Goal: Task Accomplishment & Management: Use online tool/utility

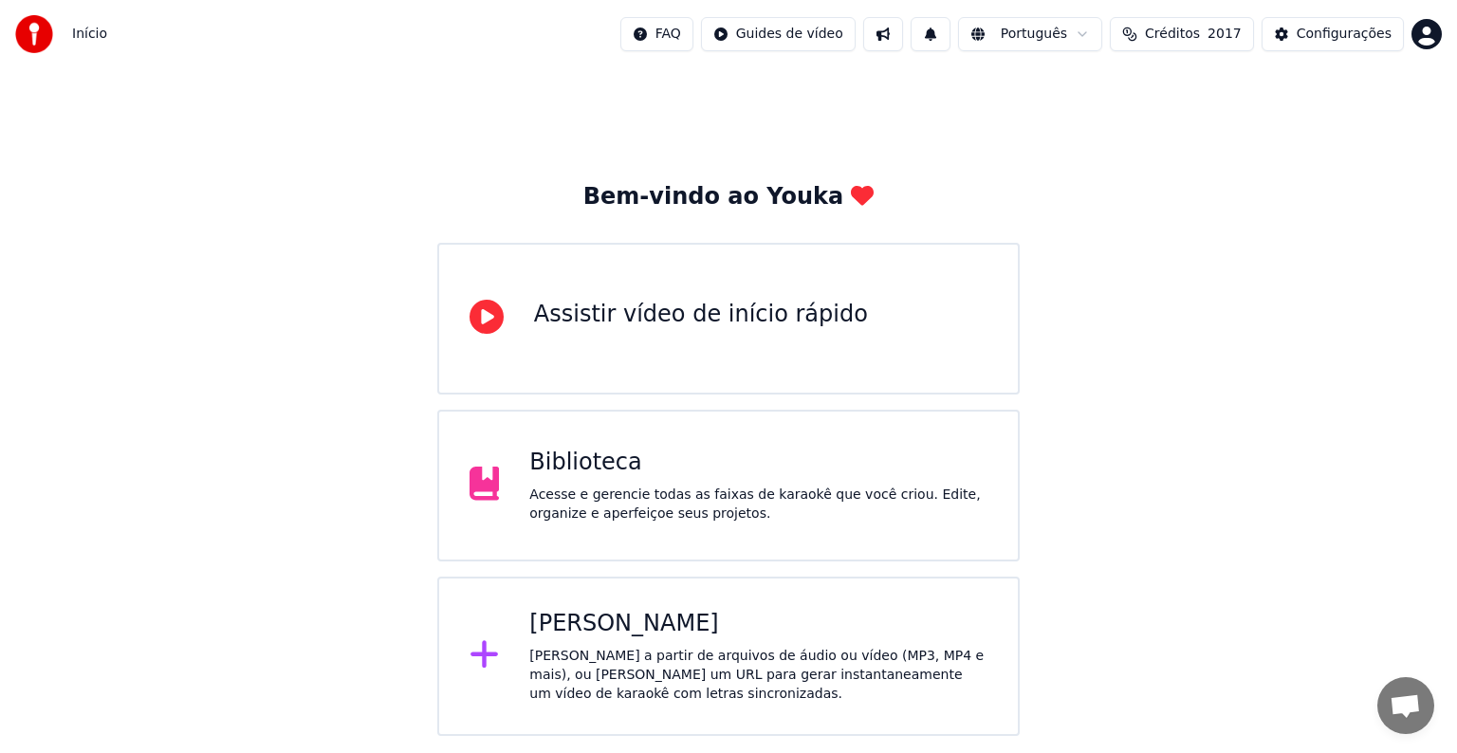
click at [636, 654] on div "[PERSON_NAME] a partir de arquivos de áudio ou vídeo (MP3, MP4 e mais), ou [PER…" at bounding box center [758, 675] width 458 height 57
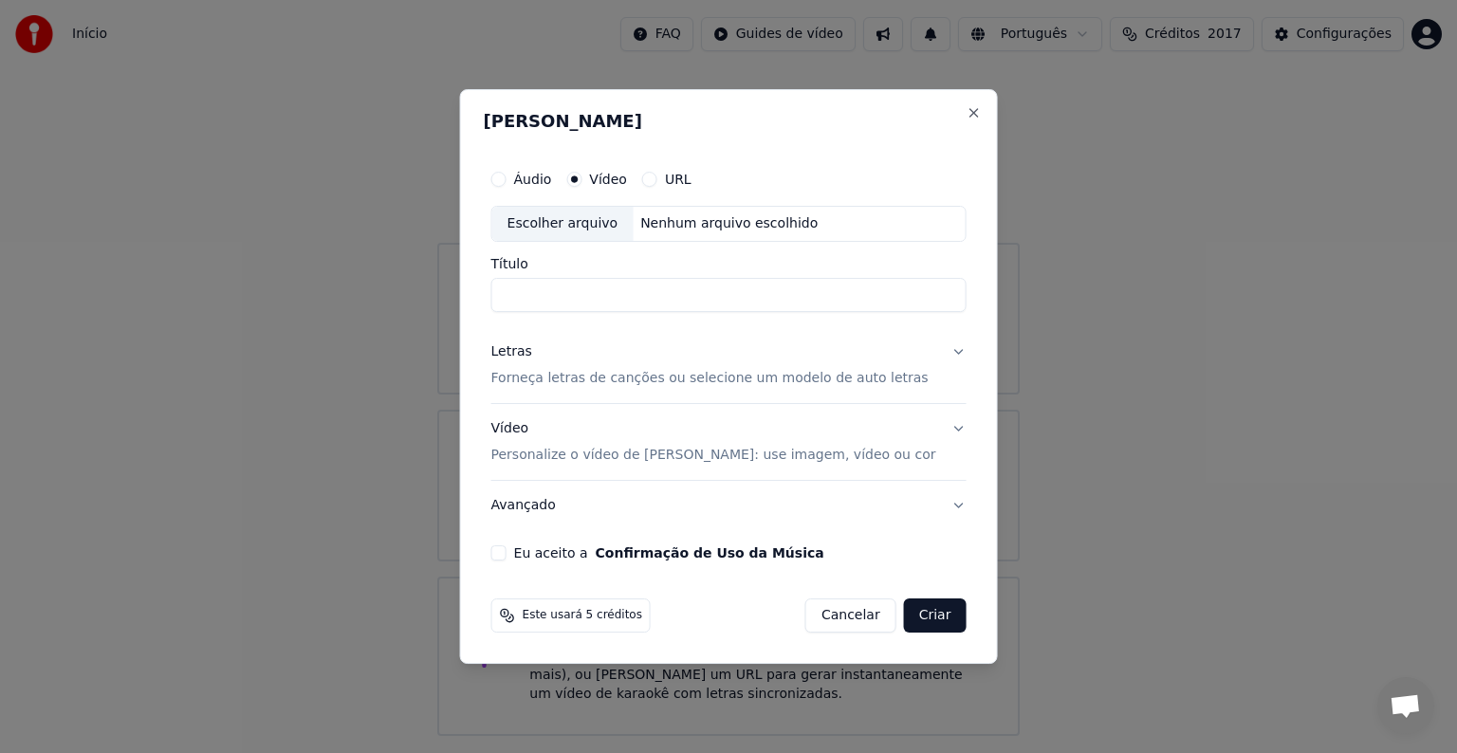
click at [691, 184] on label "URL" at bounding box center [678, 179] width 27 height 13
click at [657, 184] on button "URL" at bounding box center [649, 179] width 15 height 15
click at [578, 220] on input "text" at bounding box center [728, 224] width 475 height 38
paste input "**********"
type input "**********"
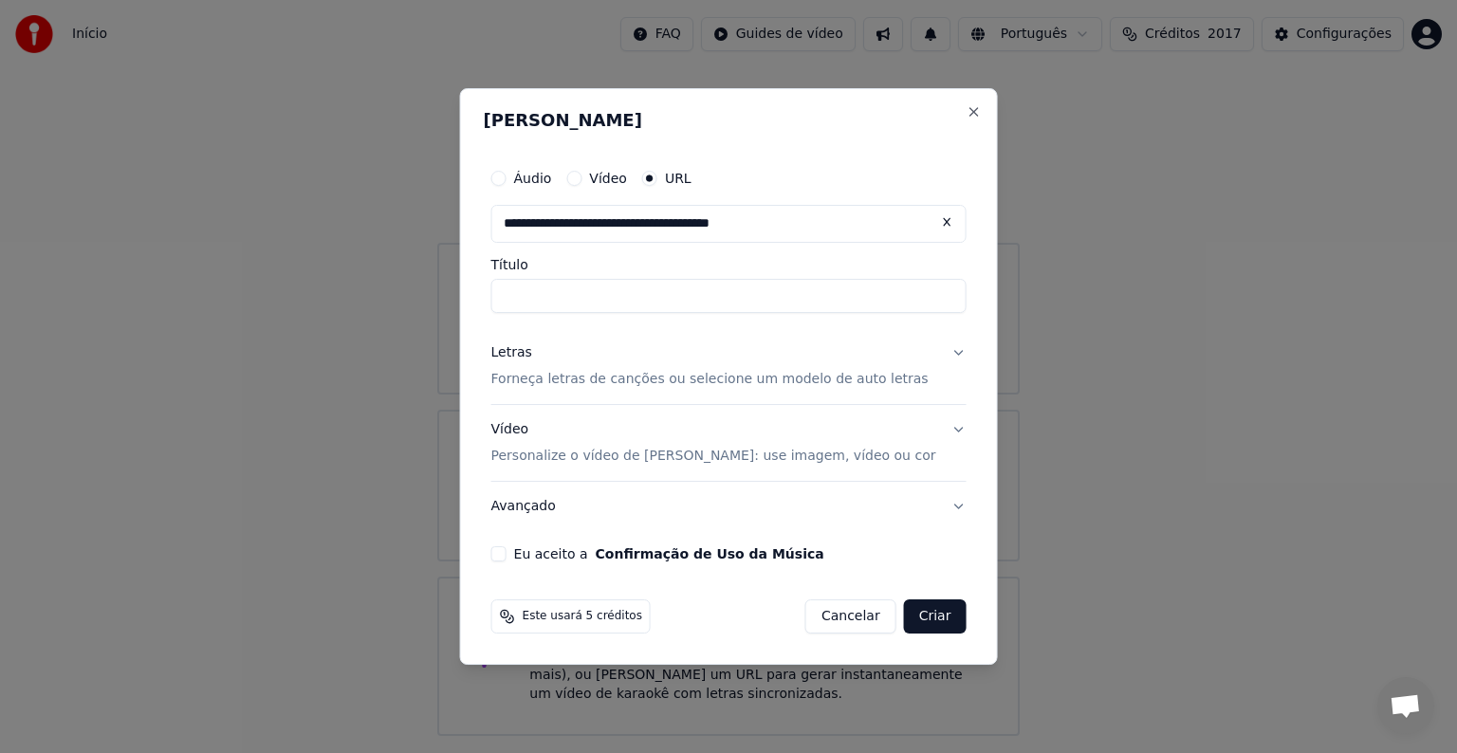
type input "**********"
click at [662, 297] on input "**********" at bounding box center [728, 296] width 475 height 34
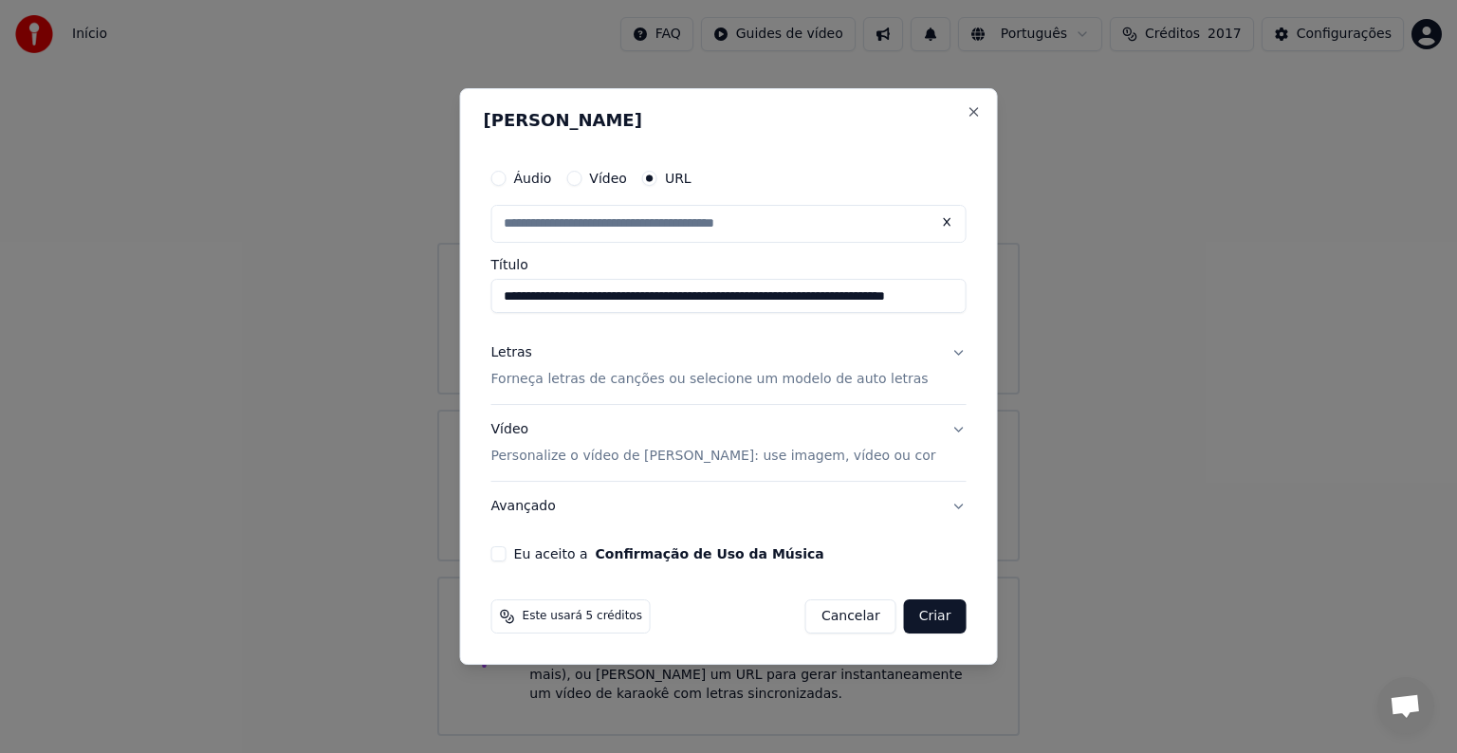
type input "**********"
click at [712, 292] on input "**********" at bounding box center [728, 296] width 475 height 34
click at [506, 554] on button "Eu aceito a Confirmação de Uso da Música" at bounding box center [498, 553] width 15 height 15
click at [532, 508] on button "Avançado" at bounding box center [728, 506] width 475 height 49
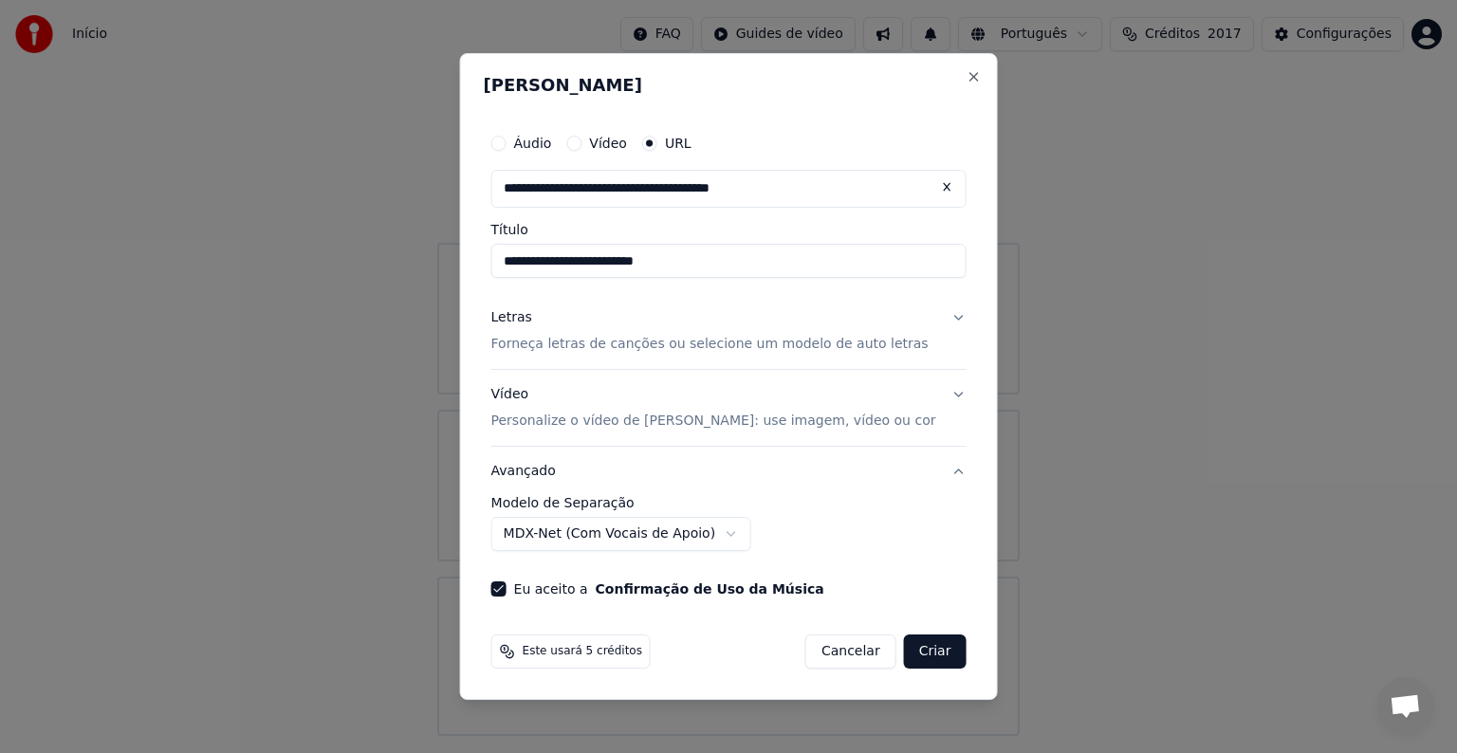
click at [532, 508] on label "Modelo de Separação" at bounding box center [728, 502] width 475 height 13
click at [550, 426] on p "Personalize o vídeo de [PERSON_NAME]: use imagem, vídeo ou cor" at bounding box center [713, 421] width 445 height 19
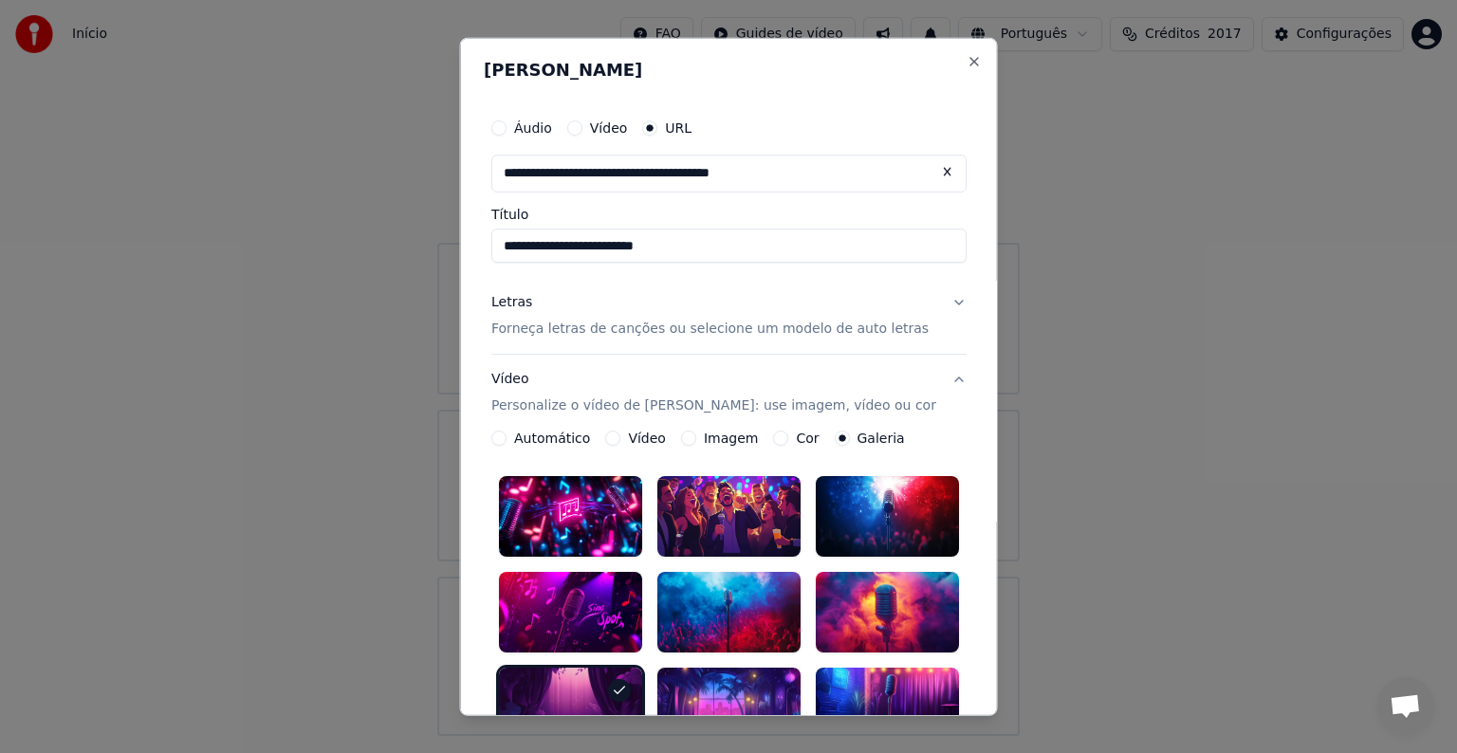
click at [940, 377] on button "Vídeo Personalize o vídeo de karaokê: use imagem, vídeo ou cor" at bounding box center [728, 393] width 475 height 76
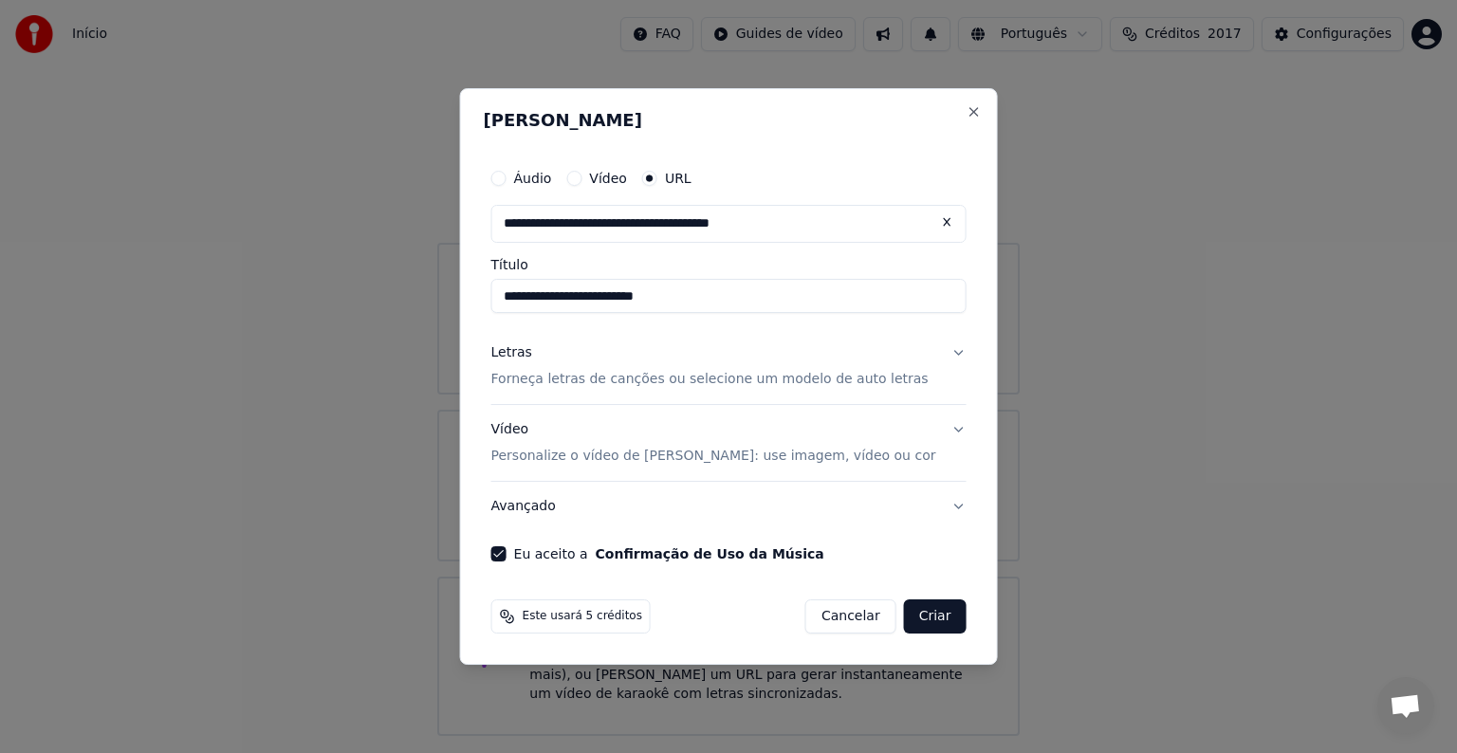
click at [910, 616] on button "Criar" at bounding box center [935, 616] width 63 height 34
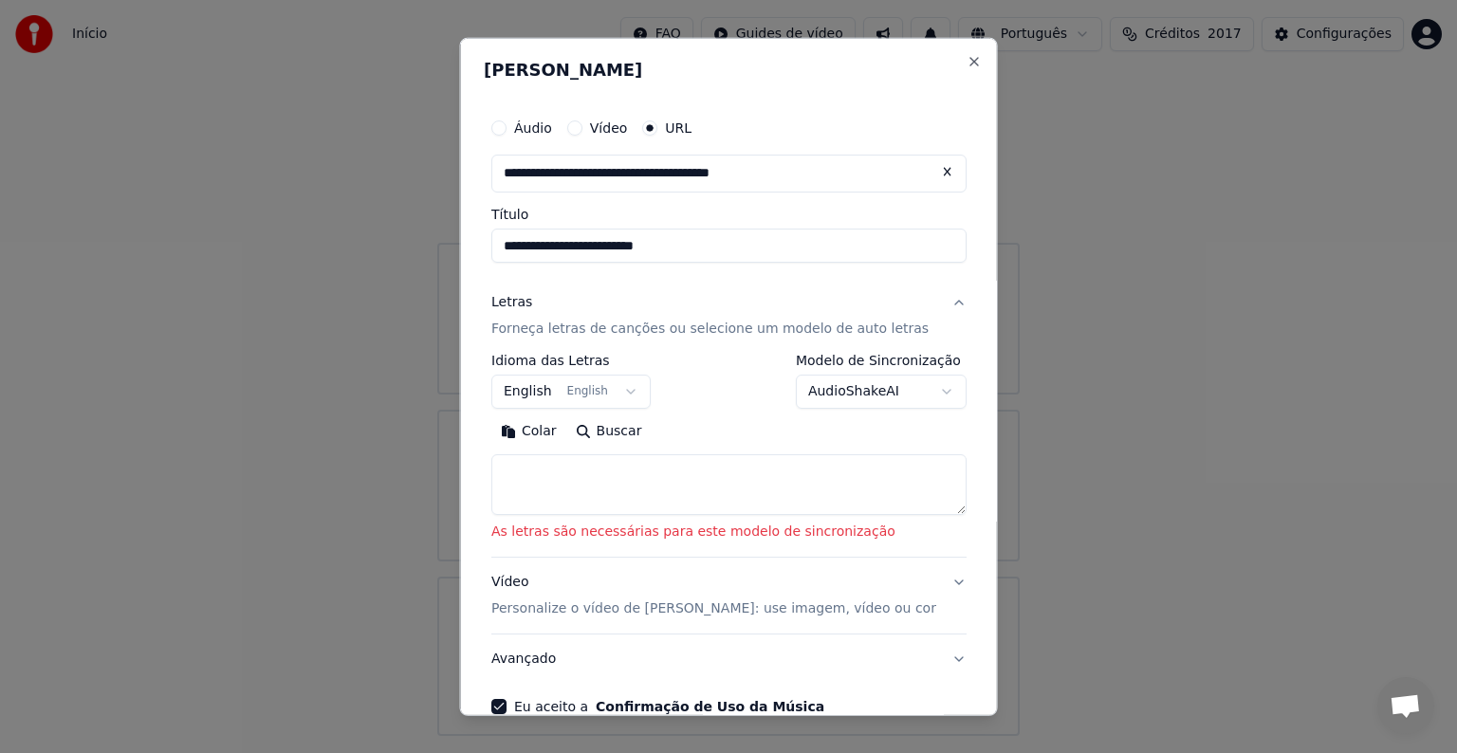
click at [567, 611] on p "Personalize o vídeo de [PERSON_NAME]: use imagem, vídeo ou cor" at bounding box center [713, 608] width 445 height 19
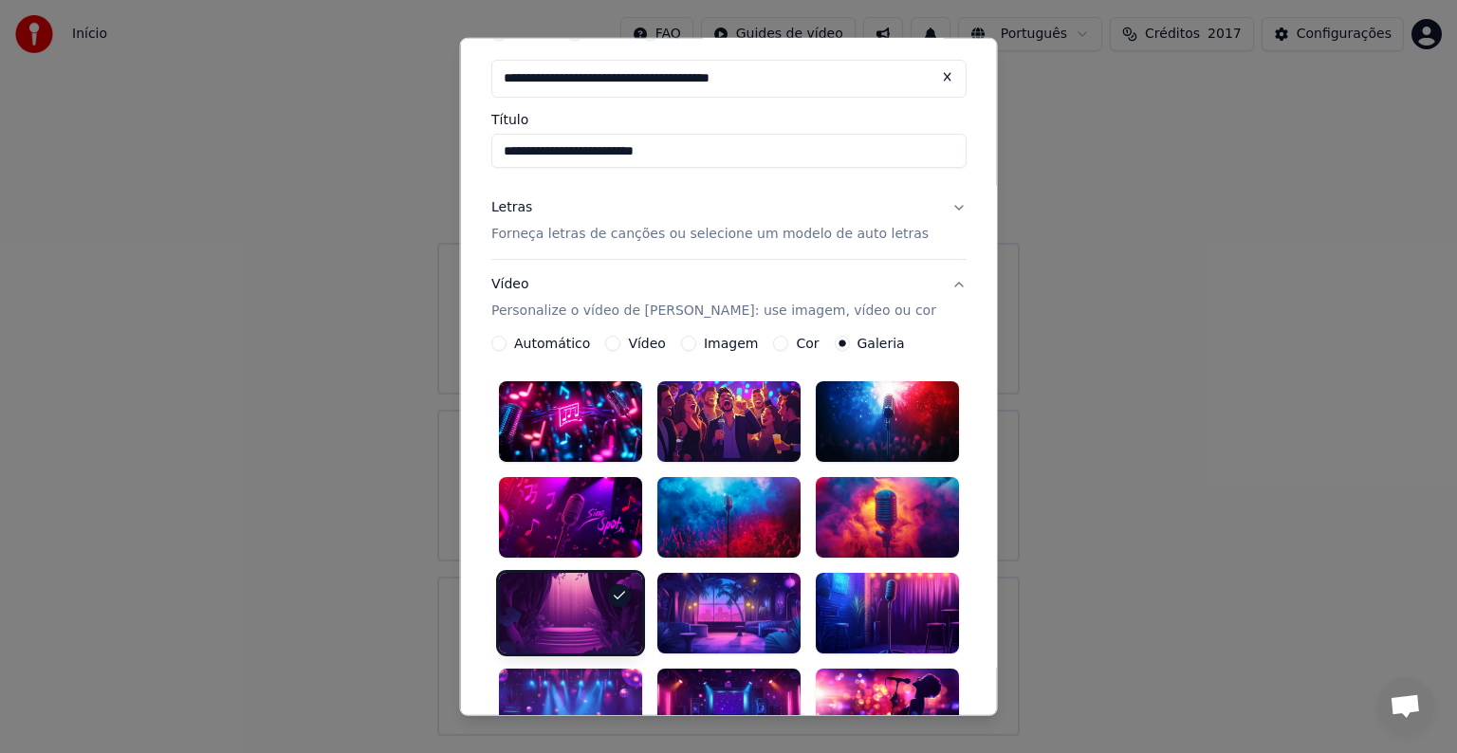
scroll to position [190, 0]
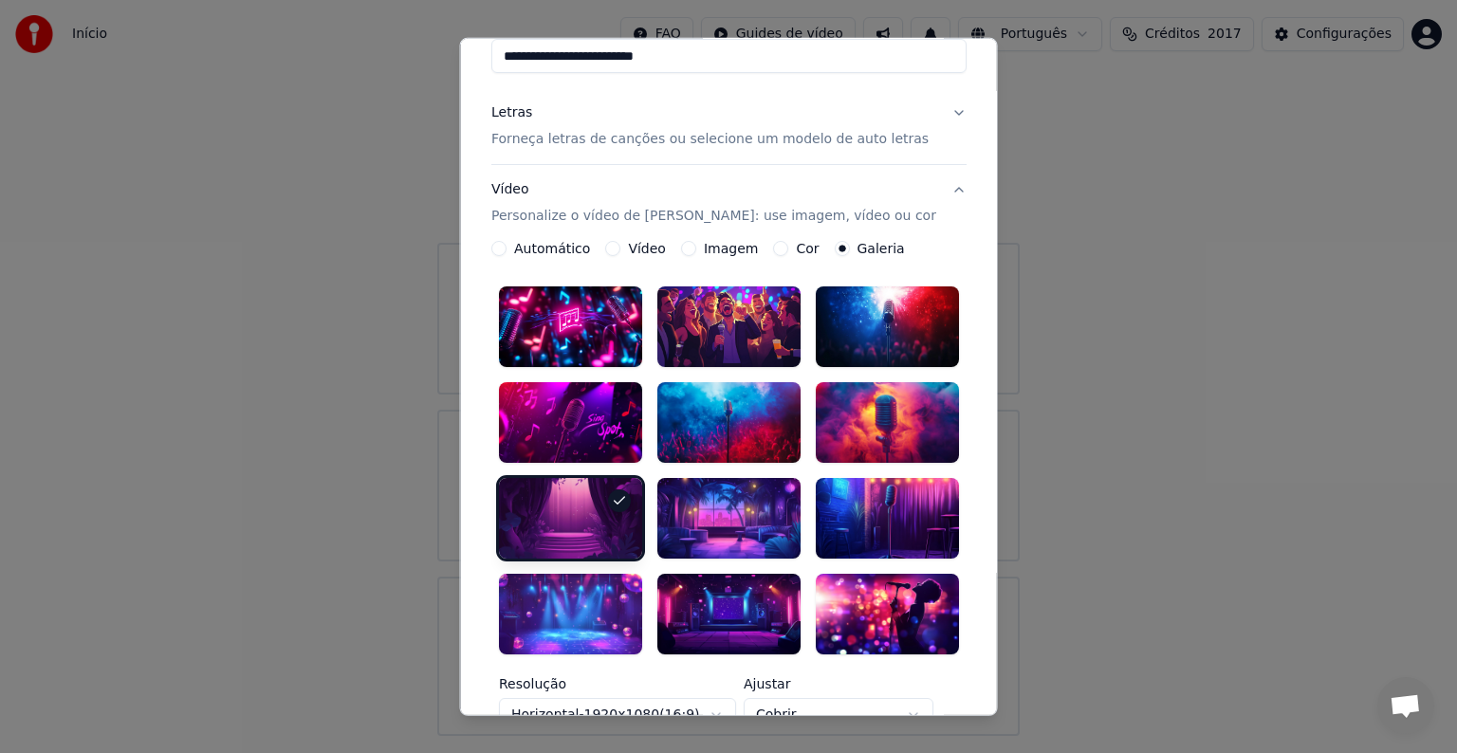
click at [568, 615] on div at bounding box center [570, 613] width 143 height 81
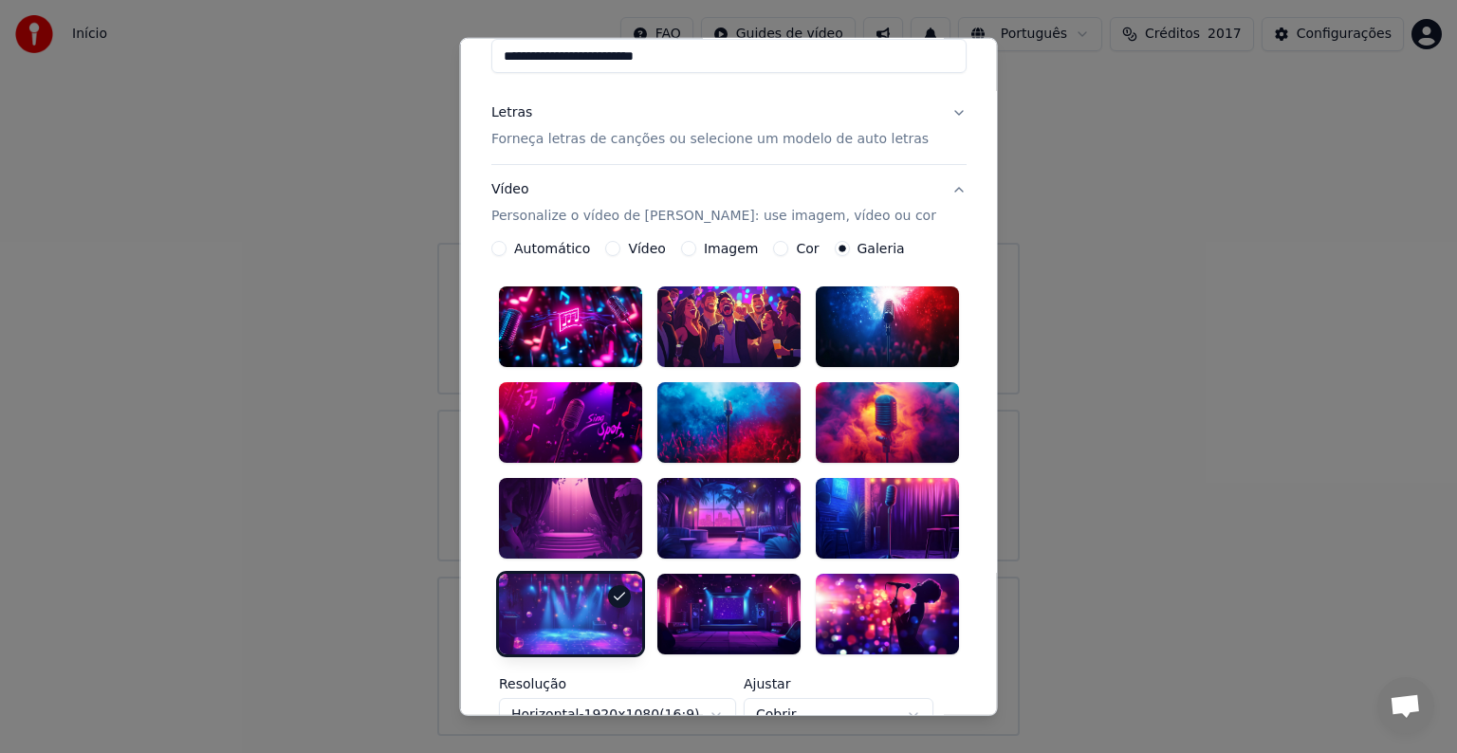
click at [941, 190] on button "Vídeo Personalize o vídeo de karaokê: use imagem, vídeo ou cor" at bounding box center [728, 203] width 475 height 76
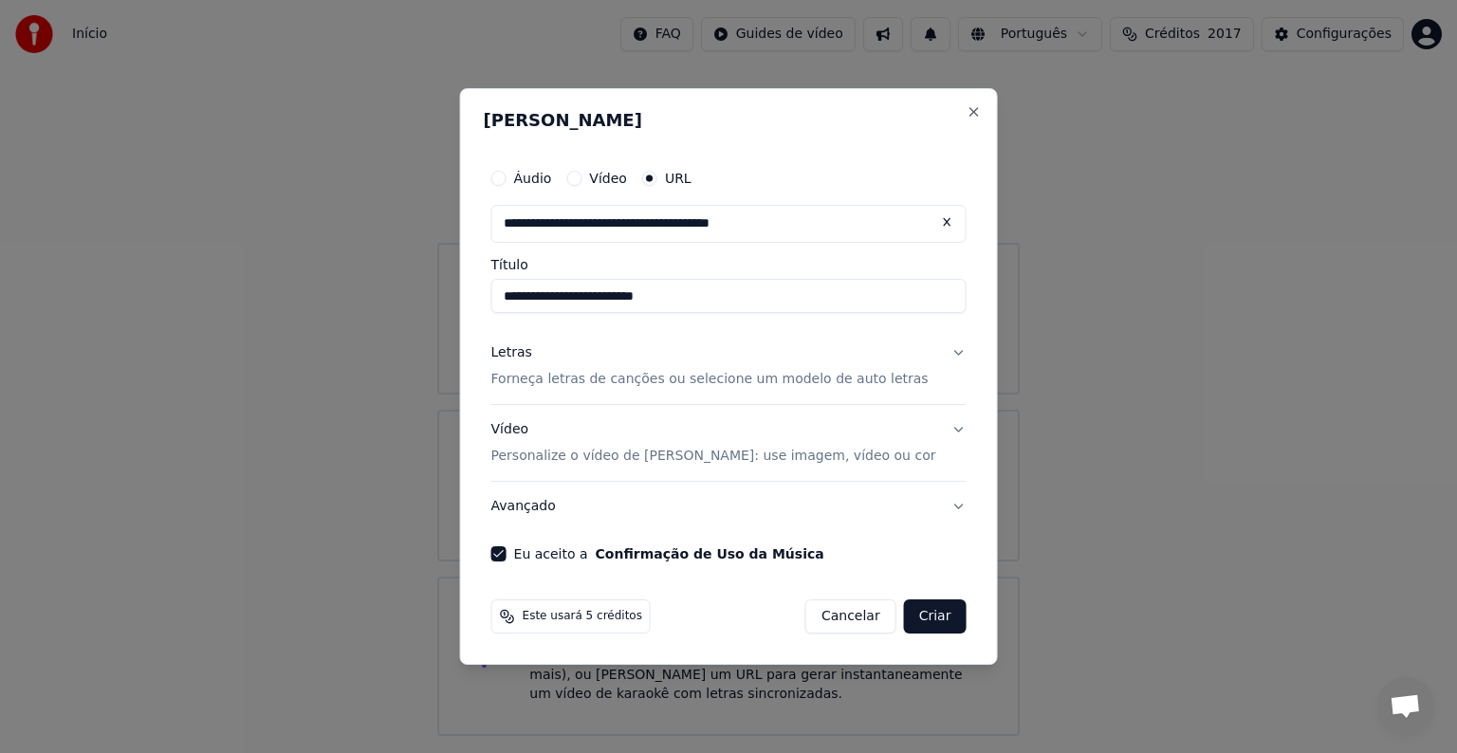
scroll to position [0, 0]
click at [531, 508] on button "Avançado" at bounding box center [728, 506] width 475 height 49
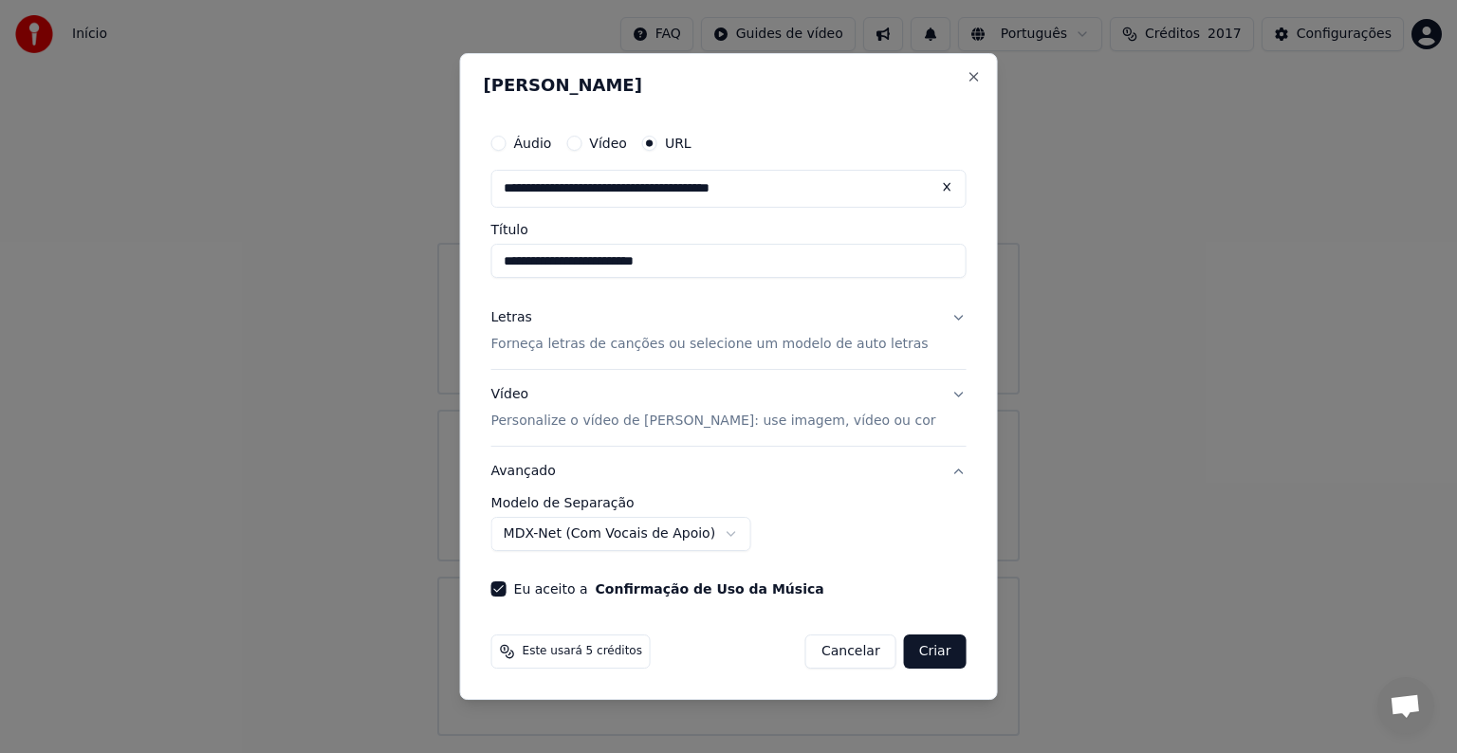
click at [655, 264] on input "**********" at bounding box center [728, 261] width 475 height 34
type input "**********"
click at [927, 656] on button "Criar" at bounding box center [935, 652] width 63 height 34
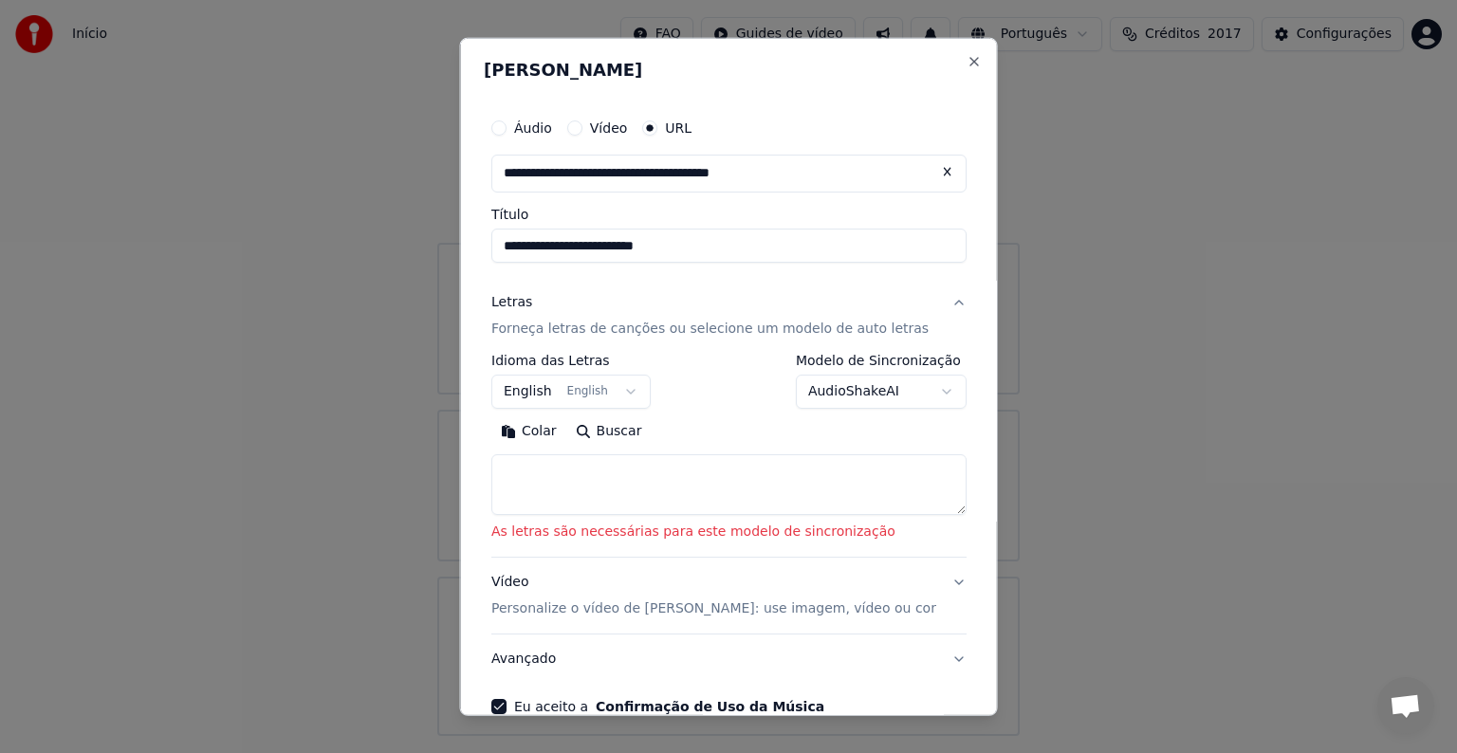
click at [550, 331] on p "Forneça letras de canções ou selecione um modelo de auto letras" at bounding box center [709, 329] width 437 height 19
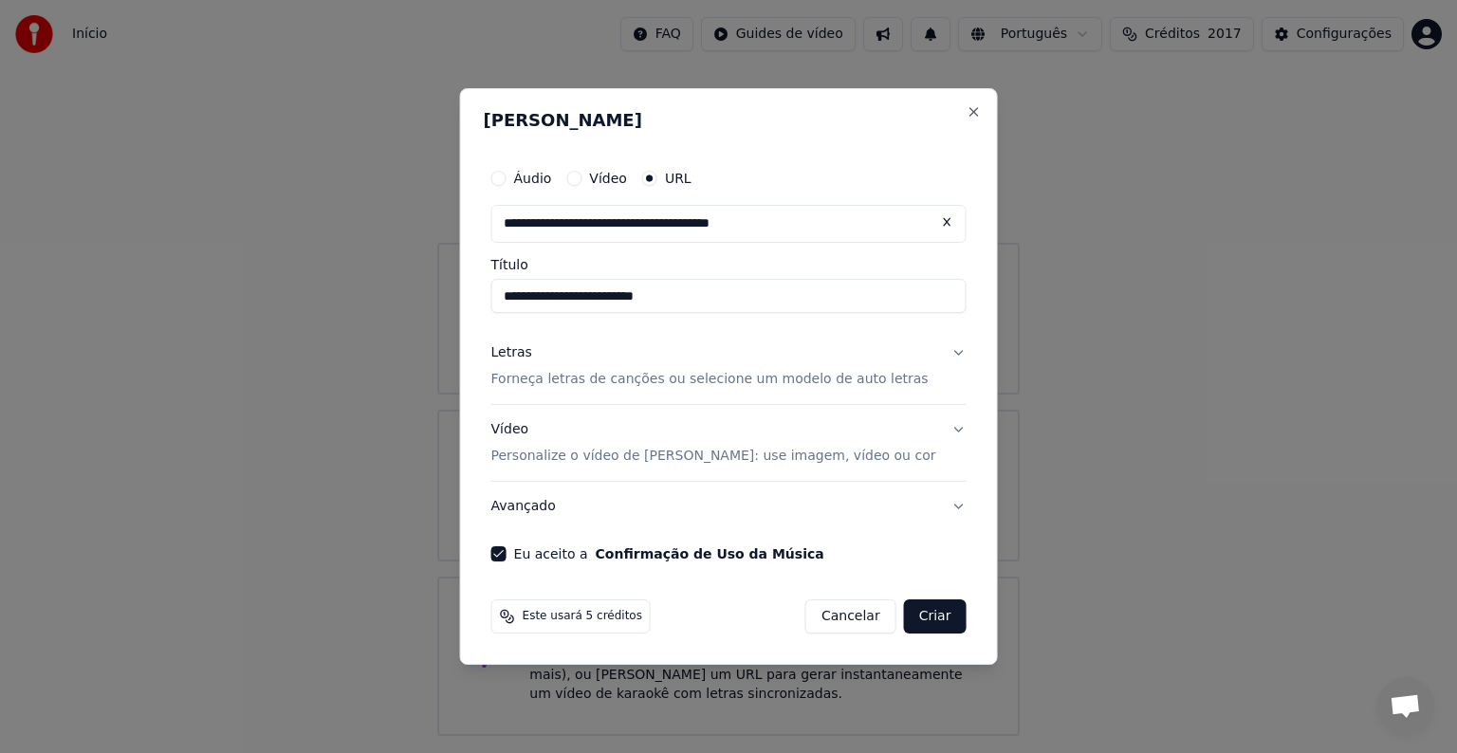
click at [546, 387] on p "Forneça letras de canções ou selecione um modelo de auto letras" at bounding box center [709, 379] width 437 height 19
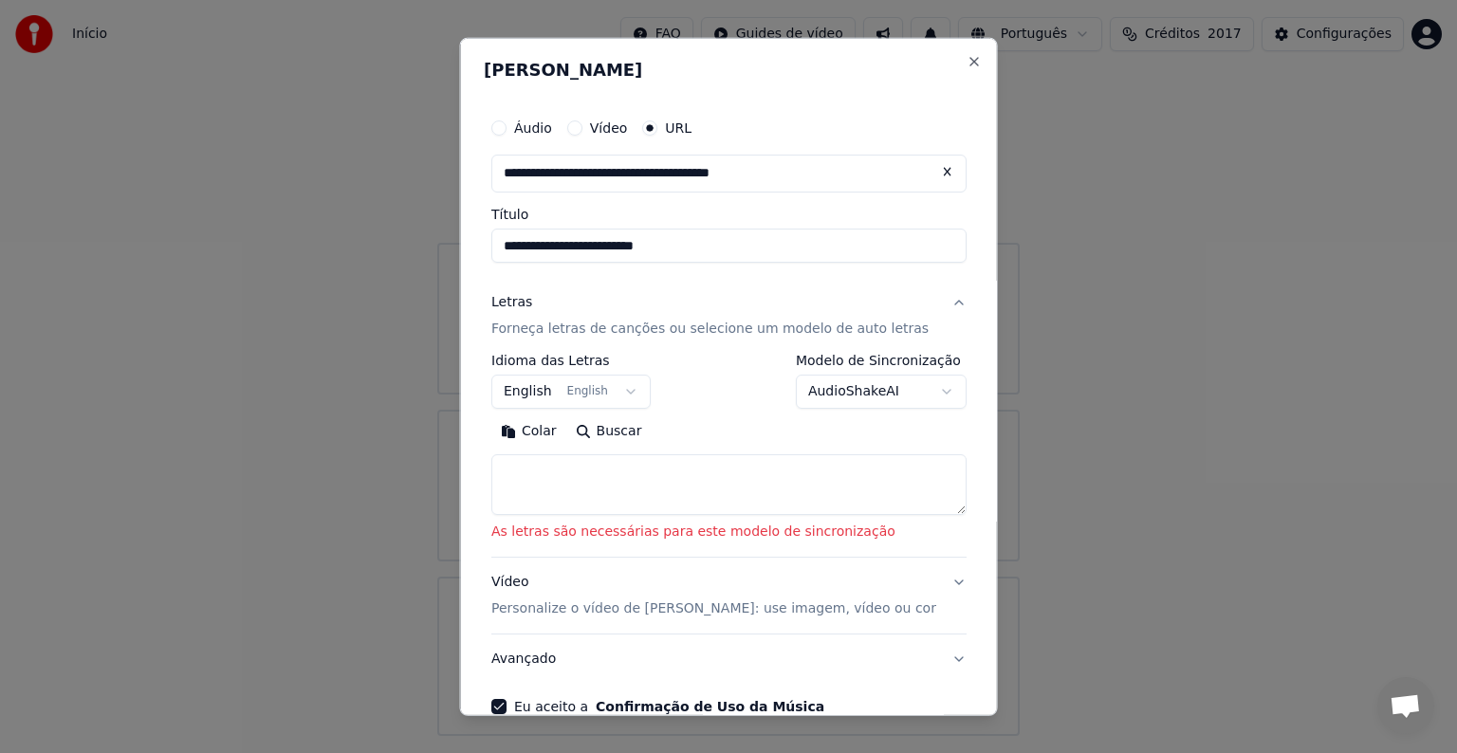
click at [546, 387] on button "English English" at bounding box center [570, 392] width 159 height 34
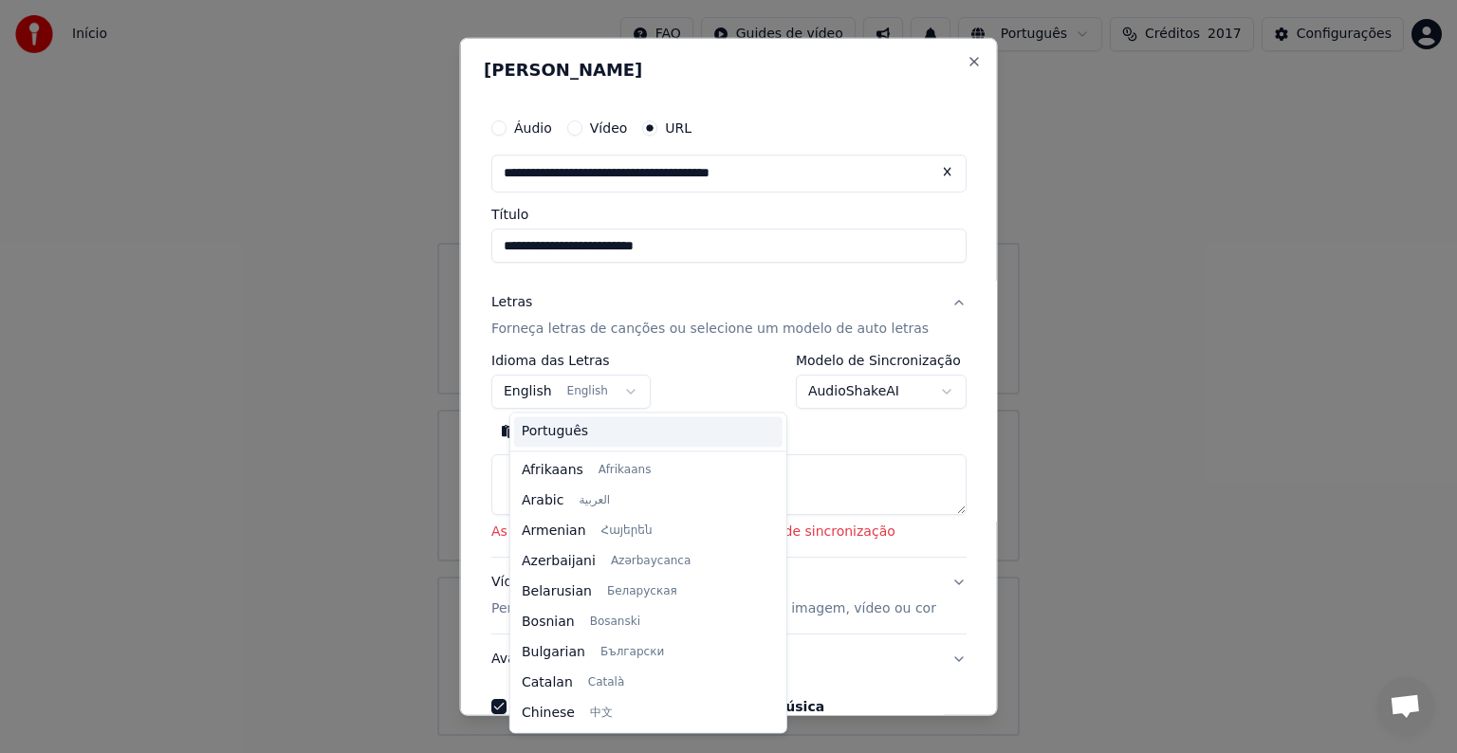
scroll to position [152, 0]
select select "**"
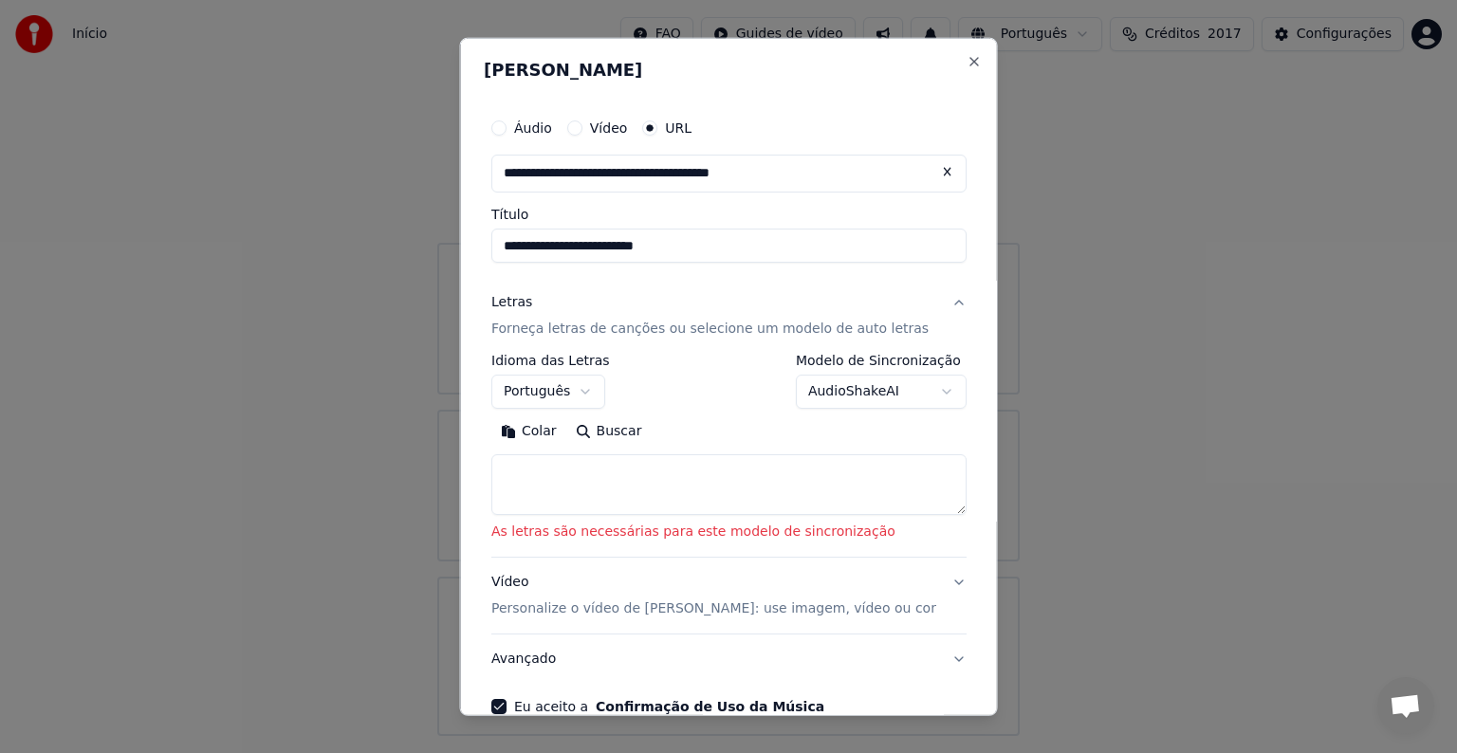
click at [555, 432] on button "Colar" at bounding box center [528, 431] width 75 height 30
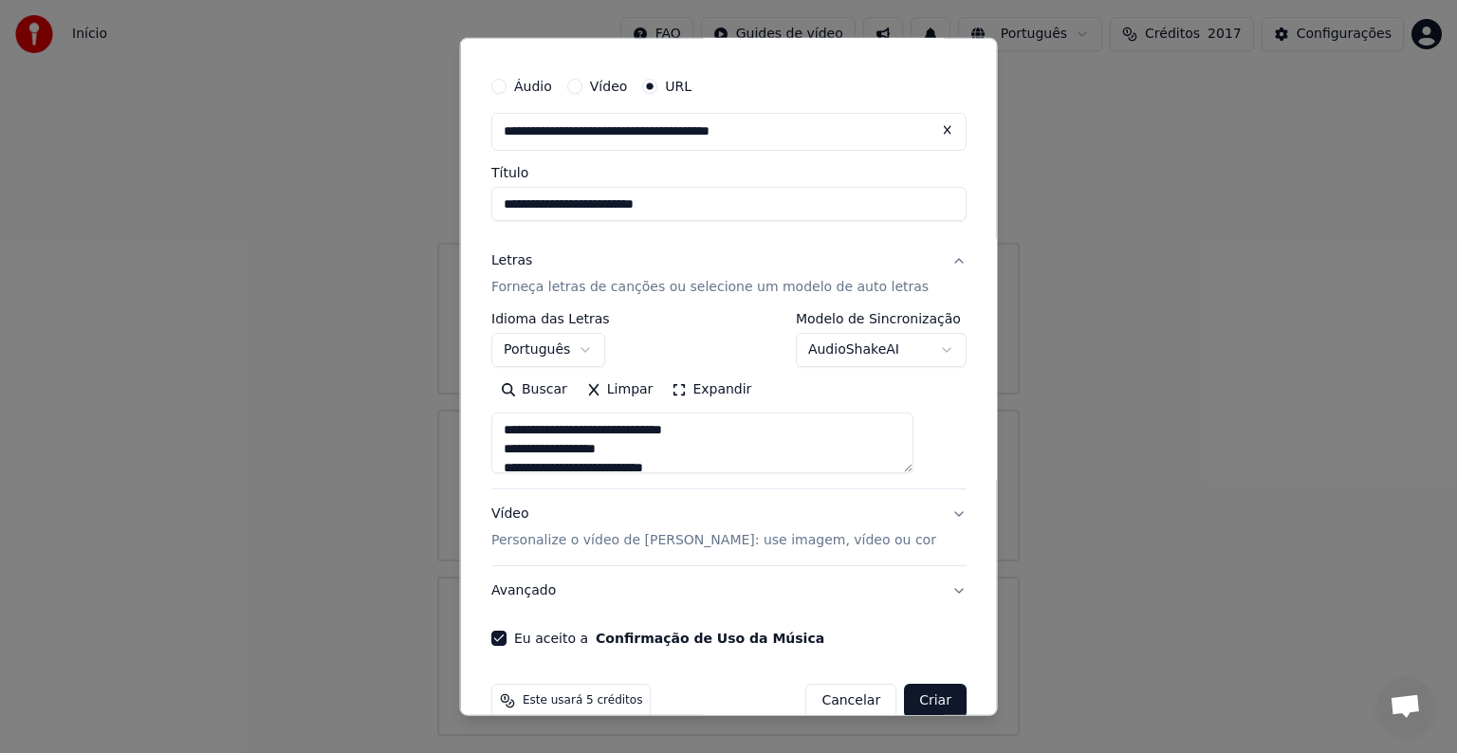
scroll to position [74, 0]
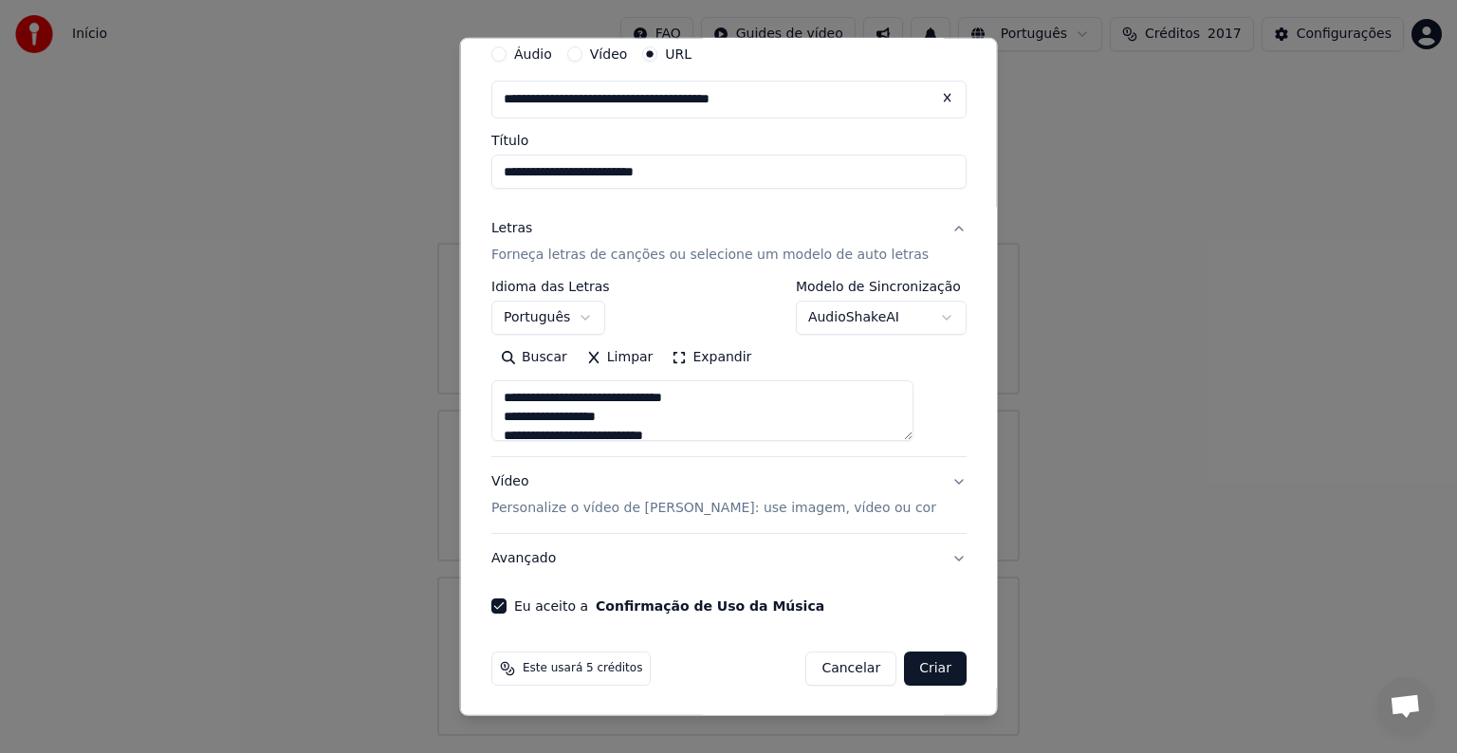
click at [905, 674] on button "Criar" at bounding box center [935, 669] width 63 height 34
type textarea "**********"
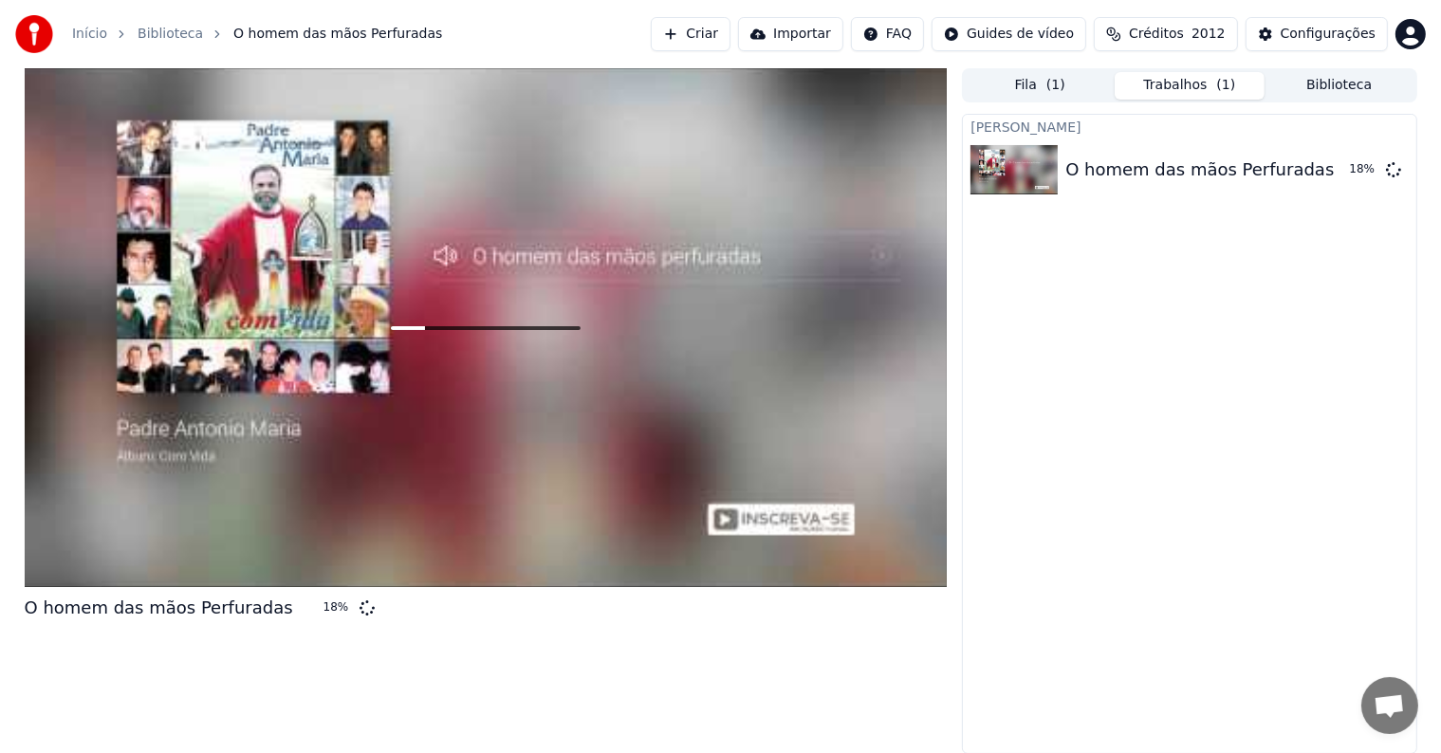
click at [725, 36] on button "Criar" at bounding box center [691, 34] width 80 height 34
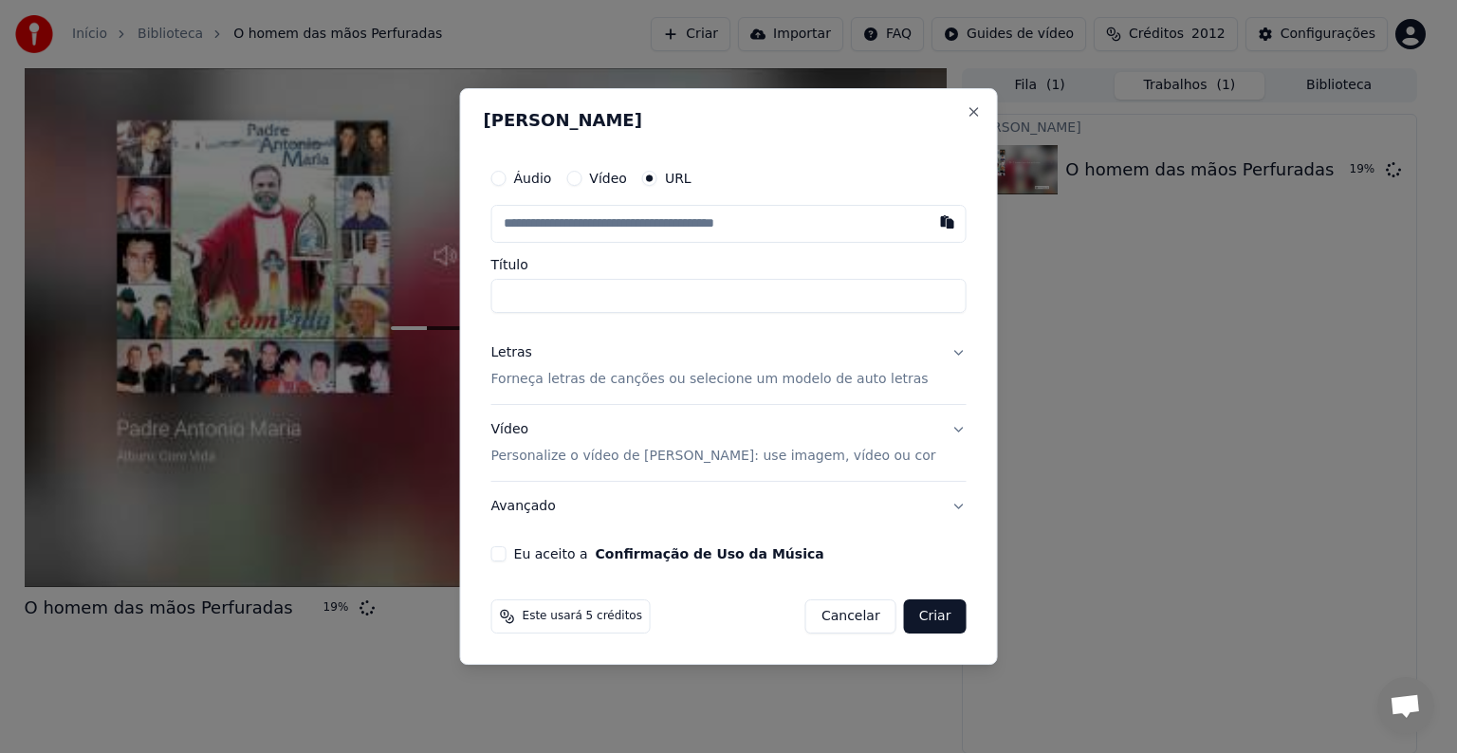
click at [539, 433] on div "Vídeo Personalize o vídeo de karaokê: use imagem, vídeo ou cor" at bounding box center [713, 443] width 445 height 46
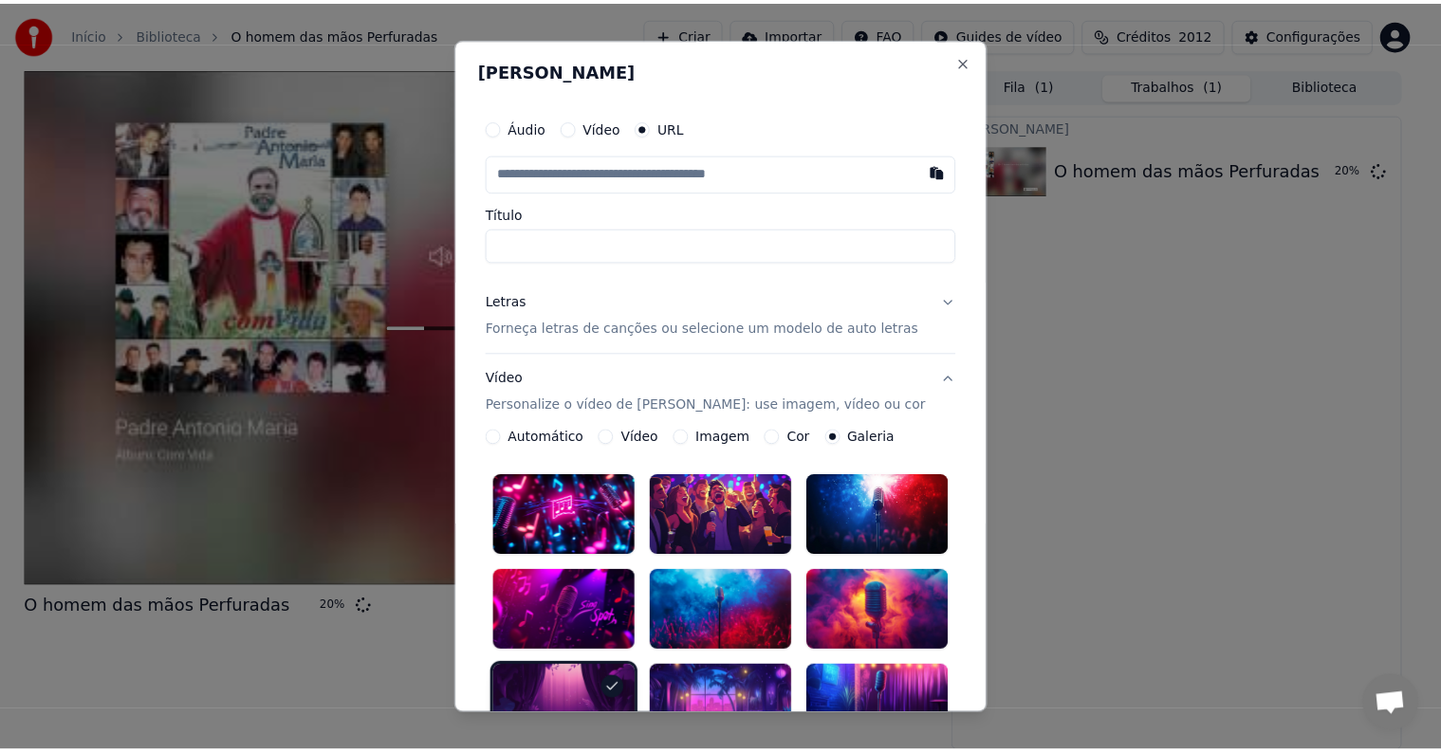
scroll to position [465, 0]
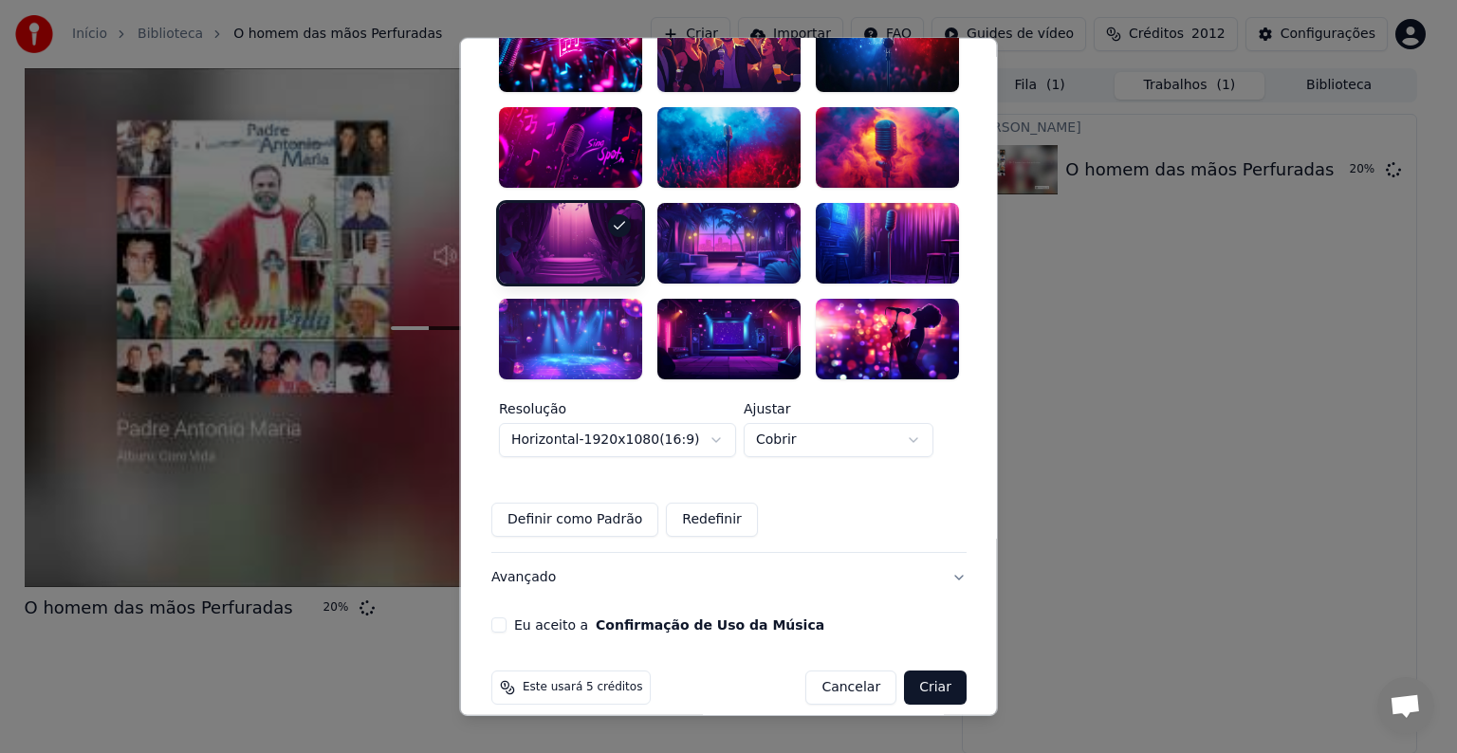
click at [816, 670] on button "Cancelar" at bounding box center [850, 687] width 91 height 34
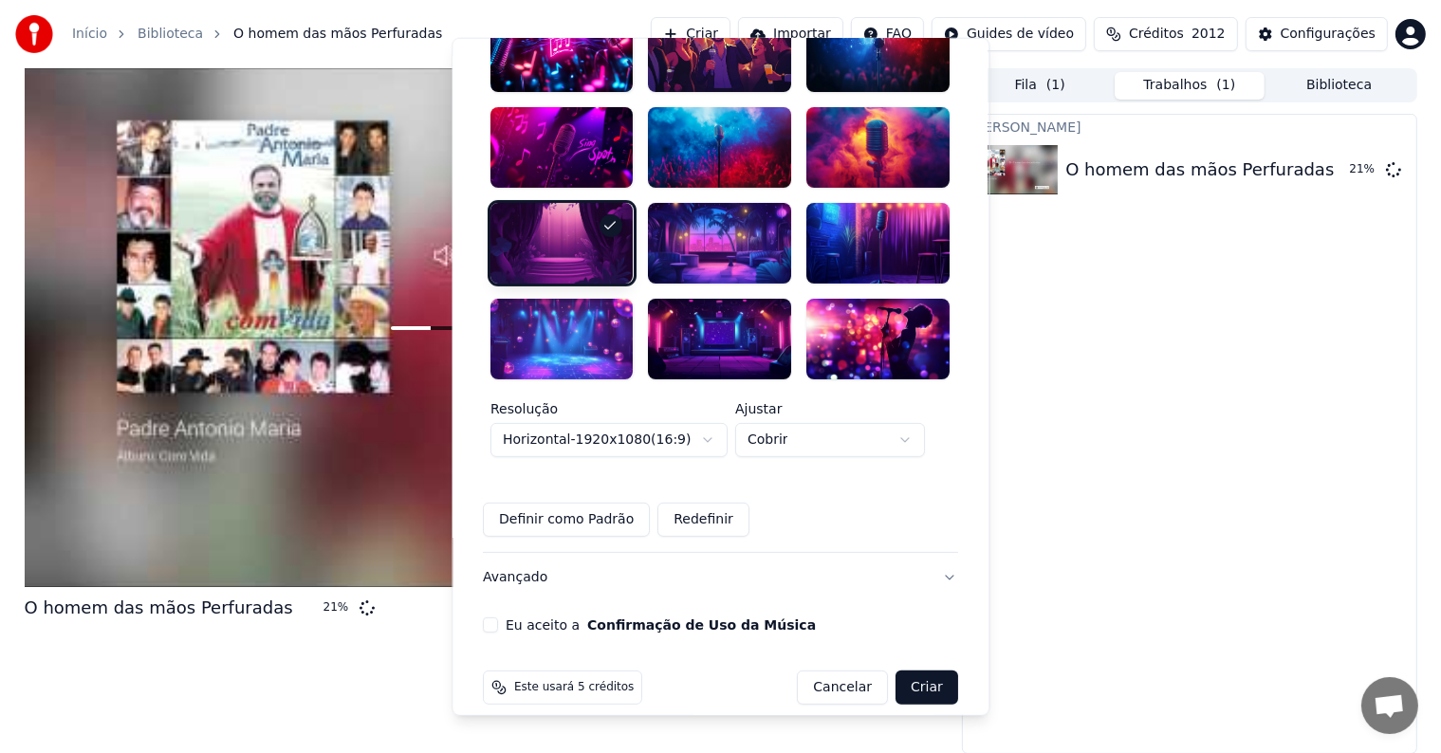
click at [819, 668] on div "O homem das mãos Perfuradas 21 %" at bounding box center [486, 411] width 923 height 686
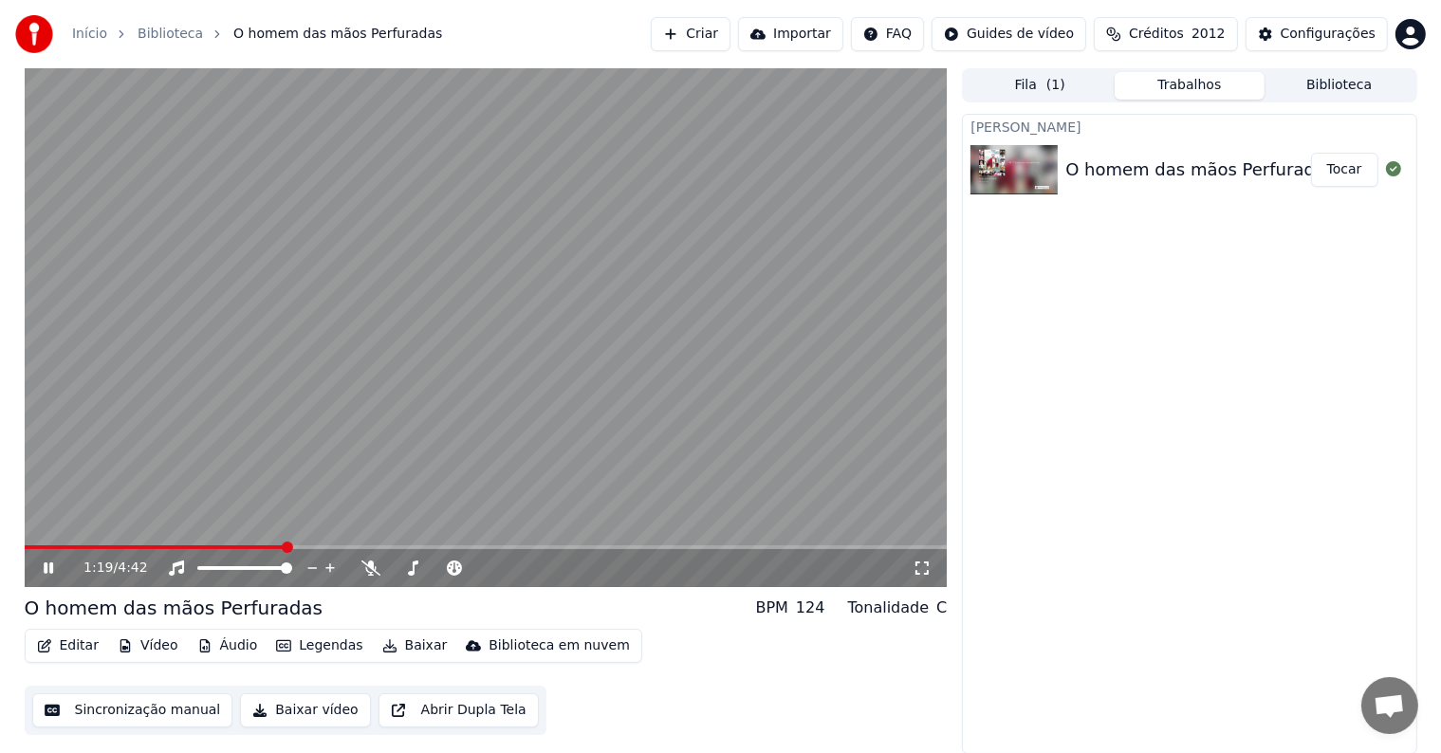
click at [49, 568] on icon at bounding box center [48, 567] width 9 height 11
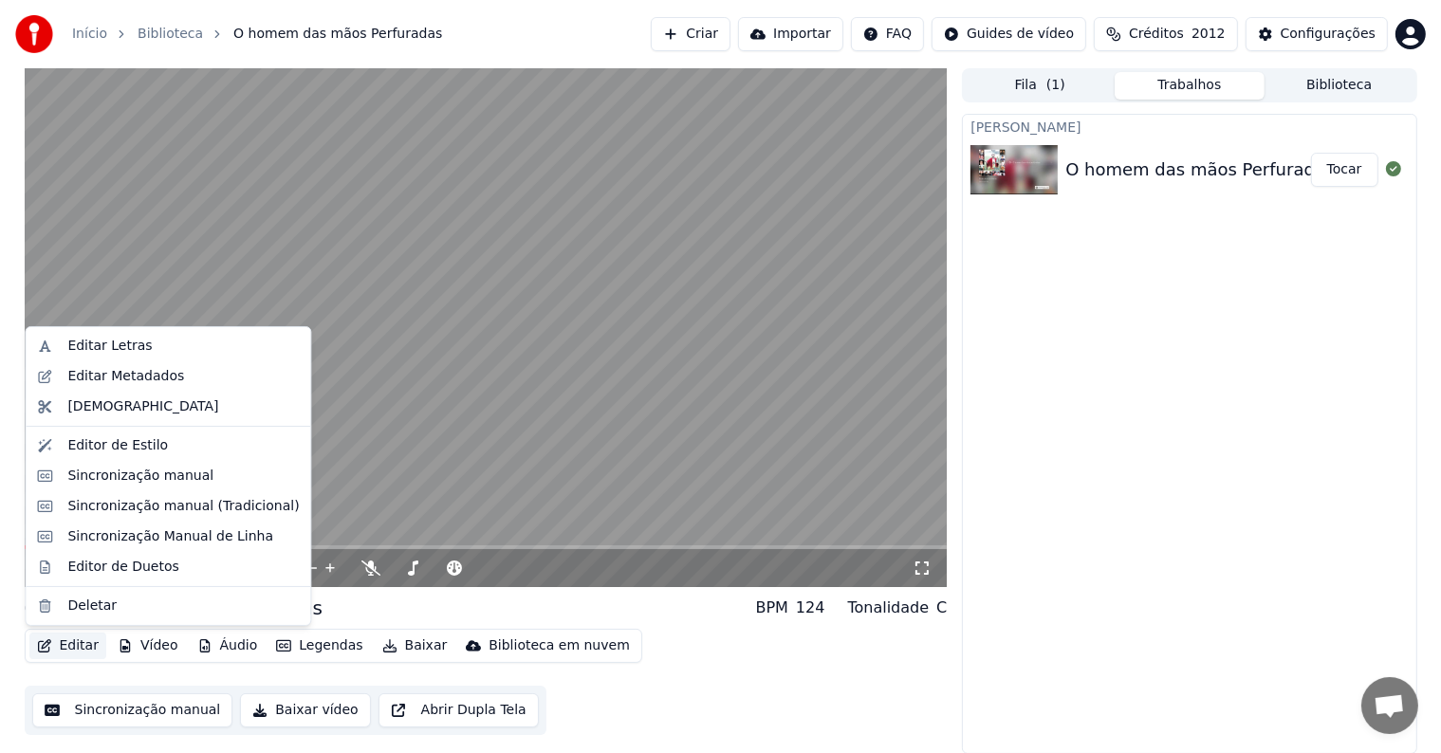
click at [66, 653] on button "Editar" at bounding box center [67, 646] width 77 height 27
click at [114, 377] on div "Editar Metadados" at bounding box center [125, 376] width 117 height 19
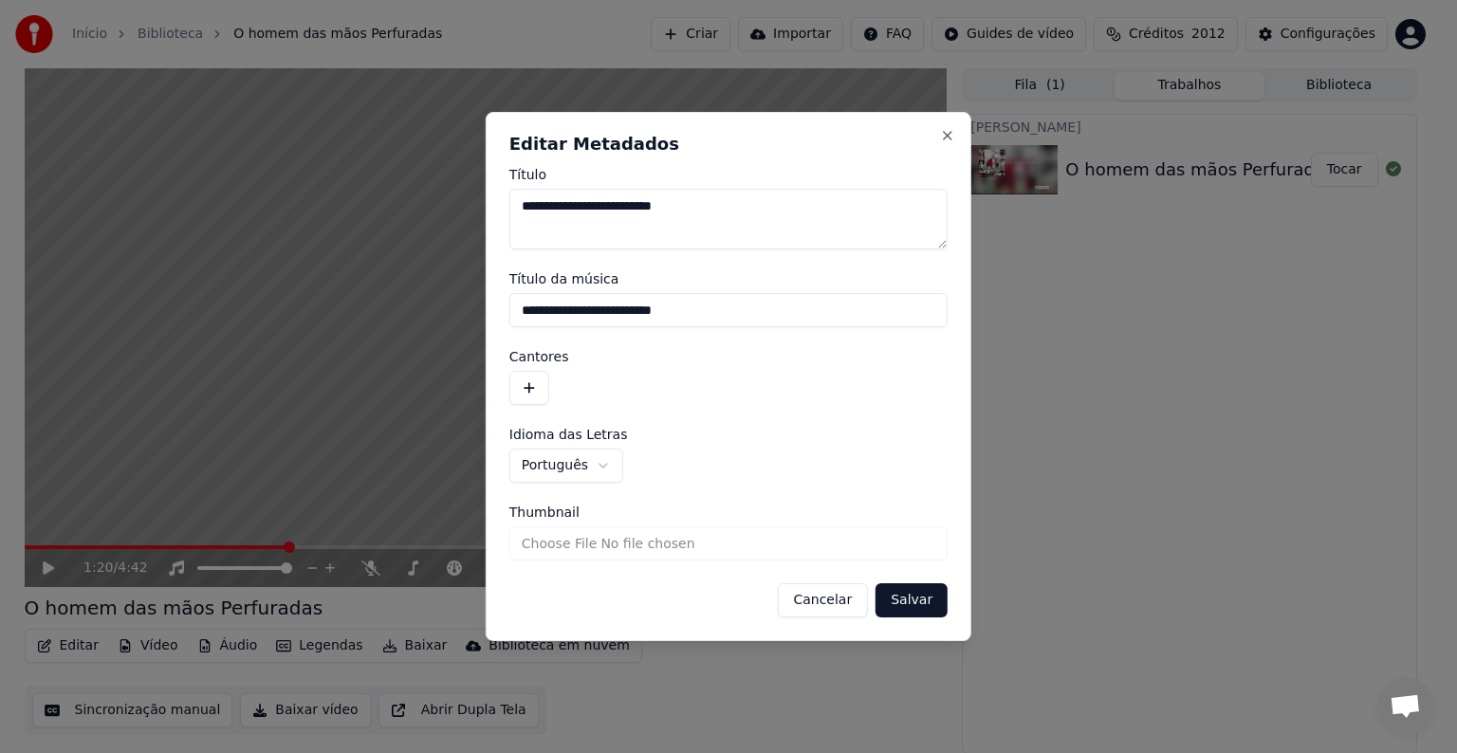
drag, startPoint x: 707, startPoint y: 318, endPoint x: 516, endPoint y: 311, distance: 190.8
click at [516, 311] on input "**********" at bounding box center [728, 310] width 438 height 34
click at [530, 387] on button "button" at bounding box center [529, 388] width 40 height 34
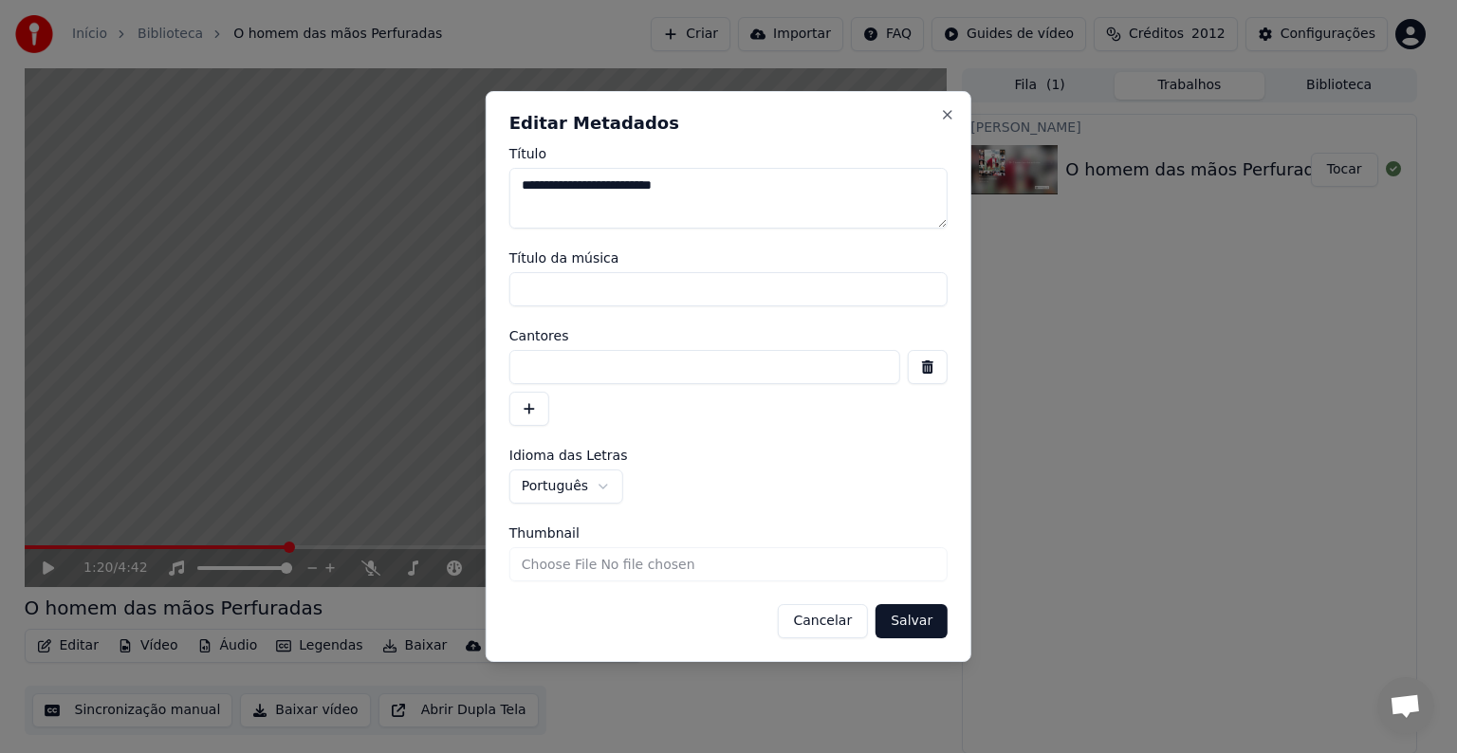
click at [533, 365] on input at bounding box center [704, 367] width 391 height 34
type input "**********"
click at [907, 624] on button "Salvar" at bounding box center [911, 621] width 72 height 34
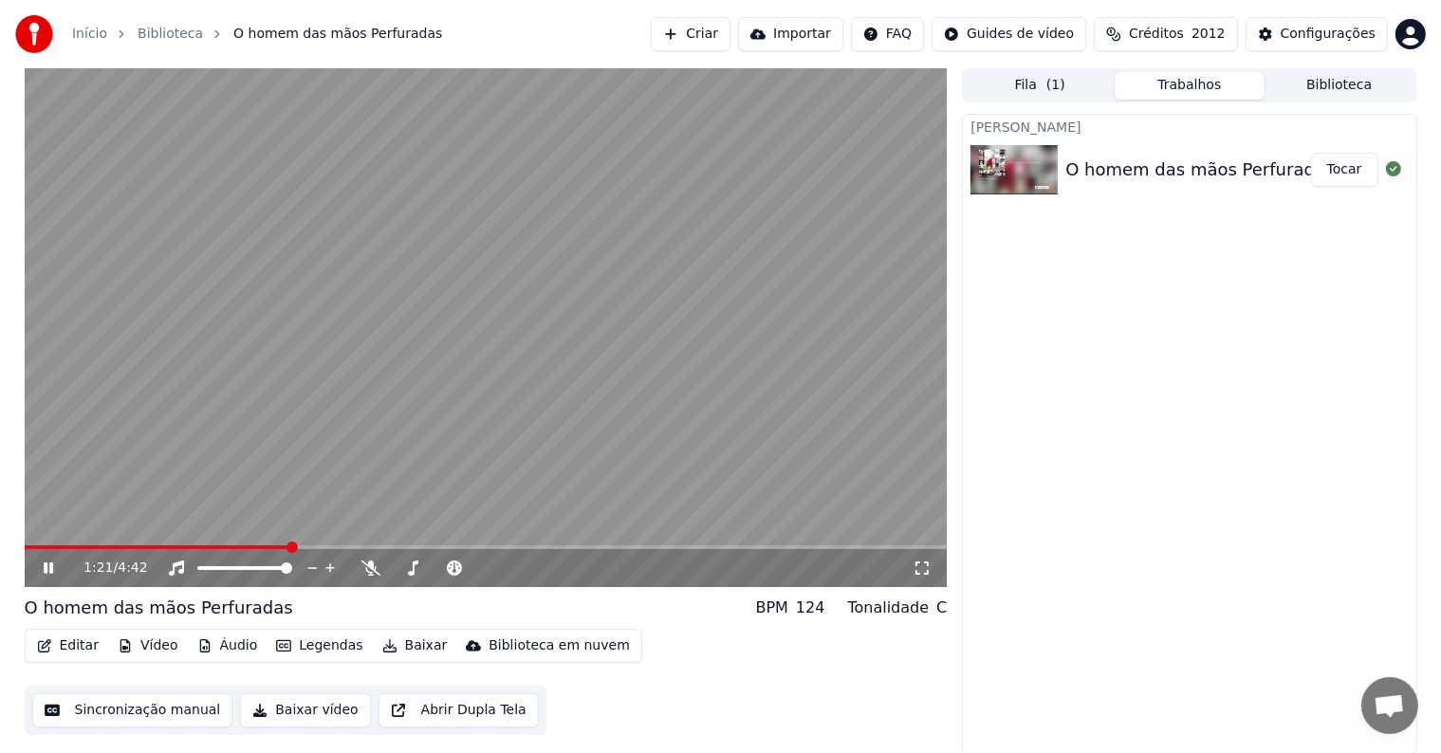
click at [216, 327] on video at bounding box center [486, 327] width 923 height 519
click at [152, 706] on button "Sincronização manual" at bounding box center [132, 710] width 201 height 34
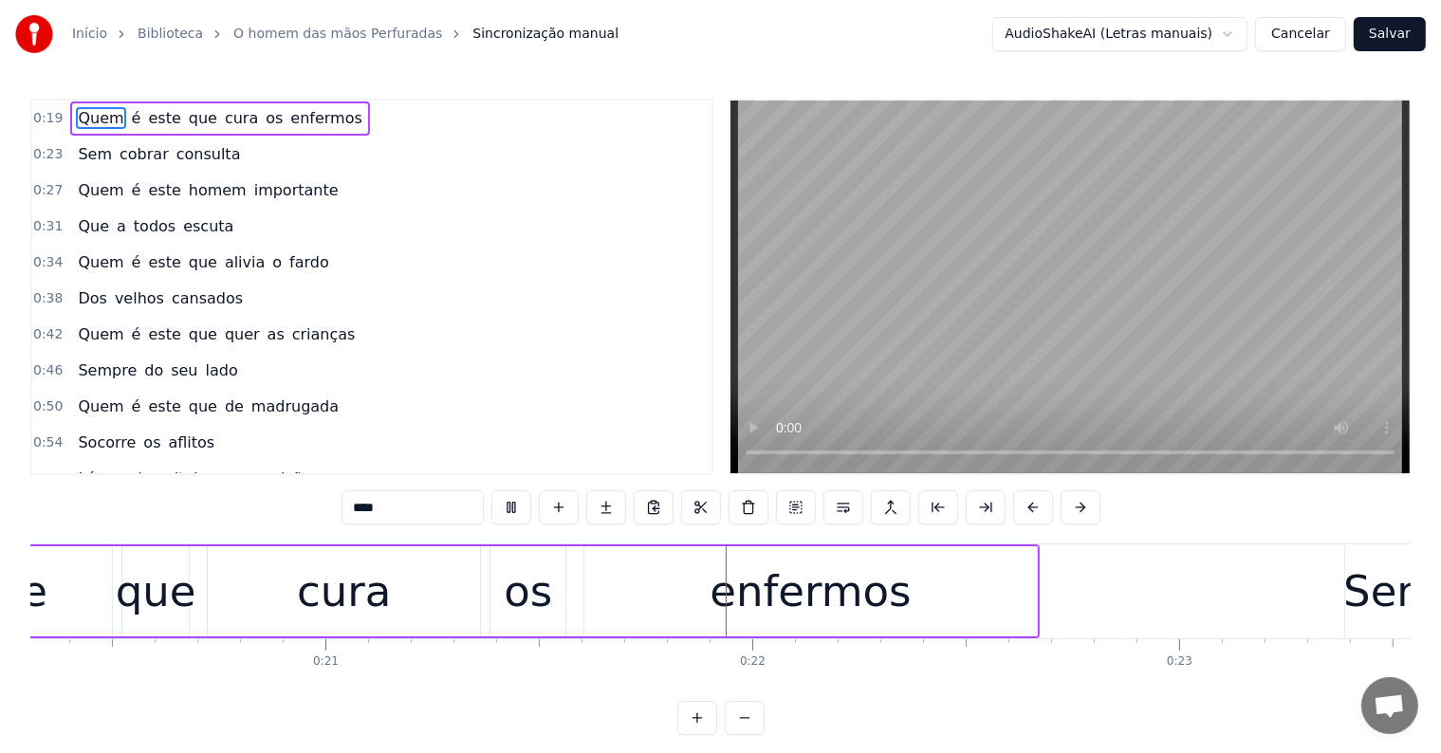
scroll to position [0, 8695]
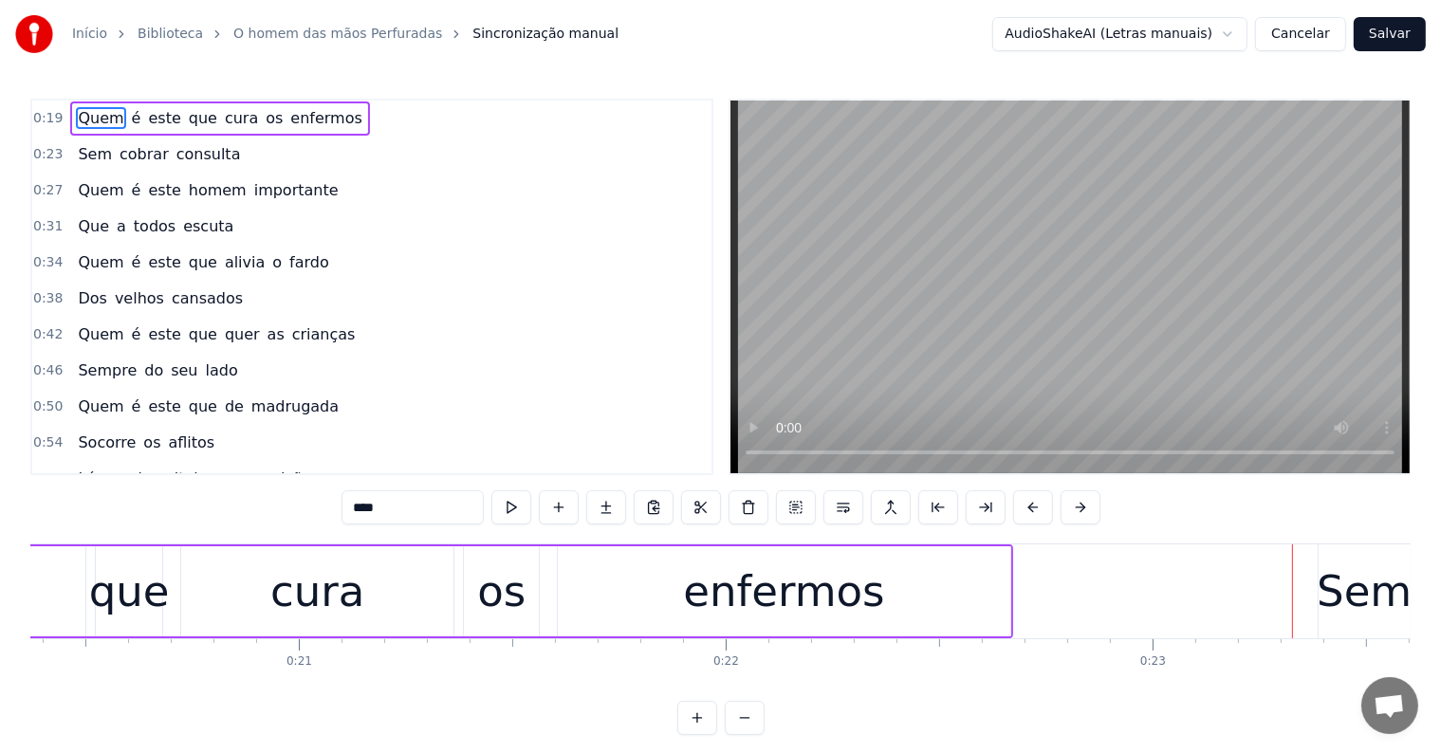
click at [298, 118] on span "enfermos" at bounding box center [325, 118] width 75 height 22
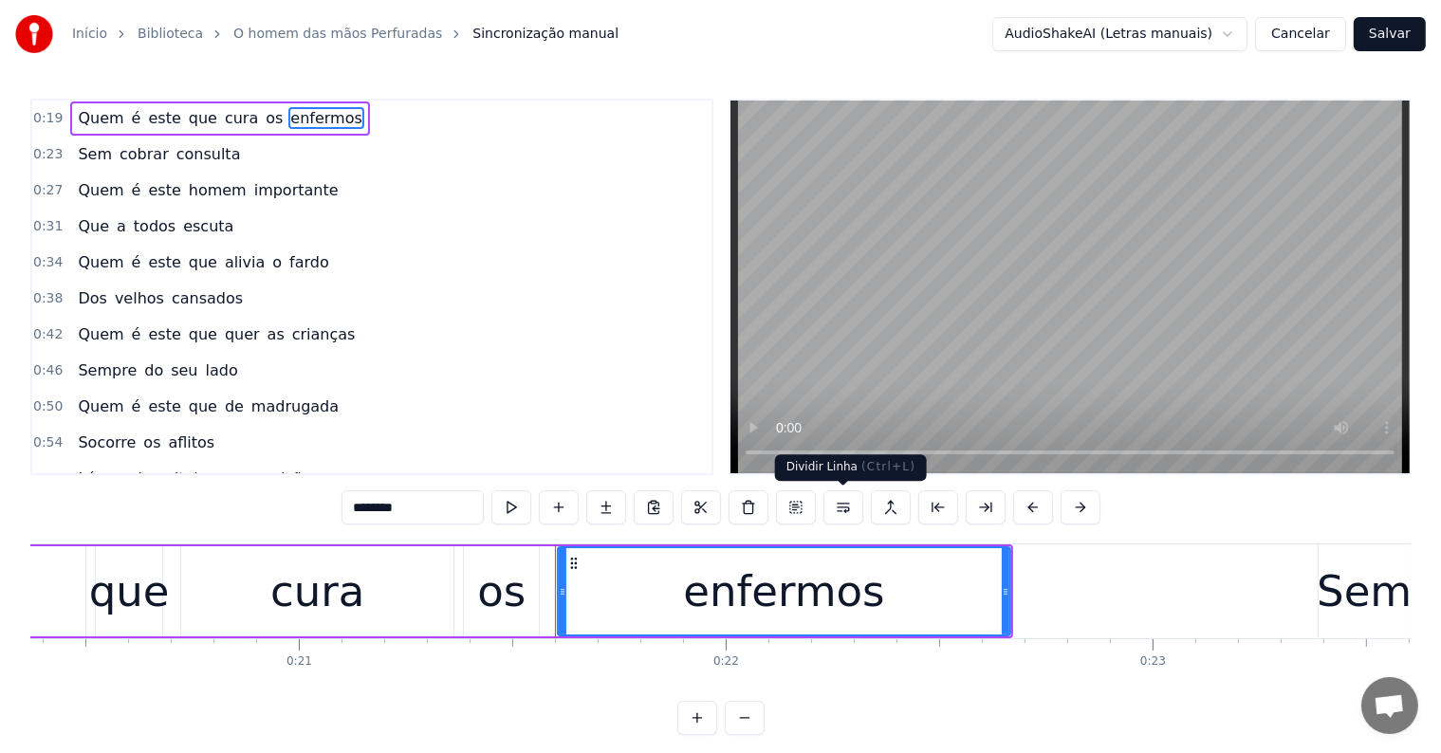
click at [842, 508] on button at bounding box center [843, 507] width 40 height 34
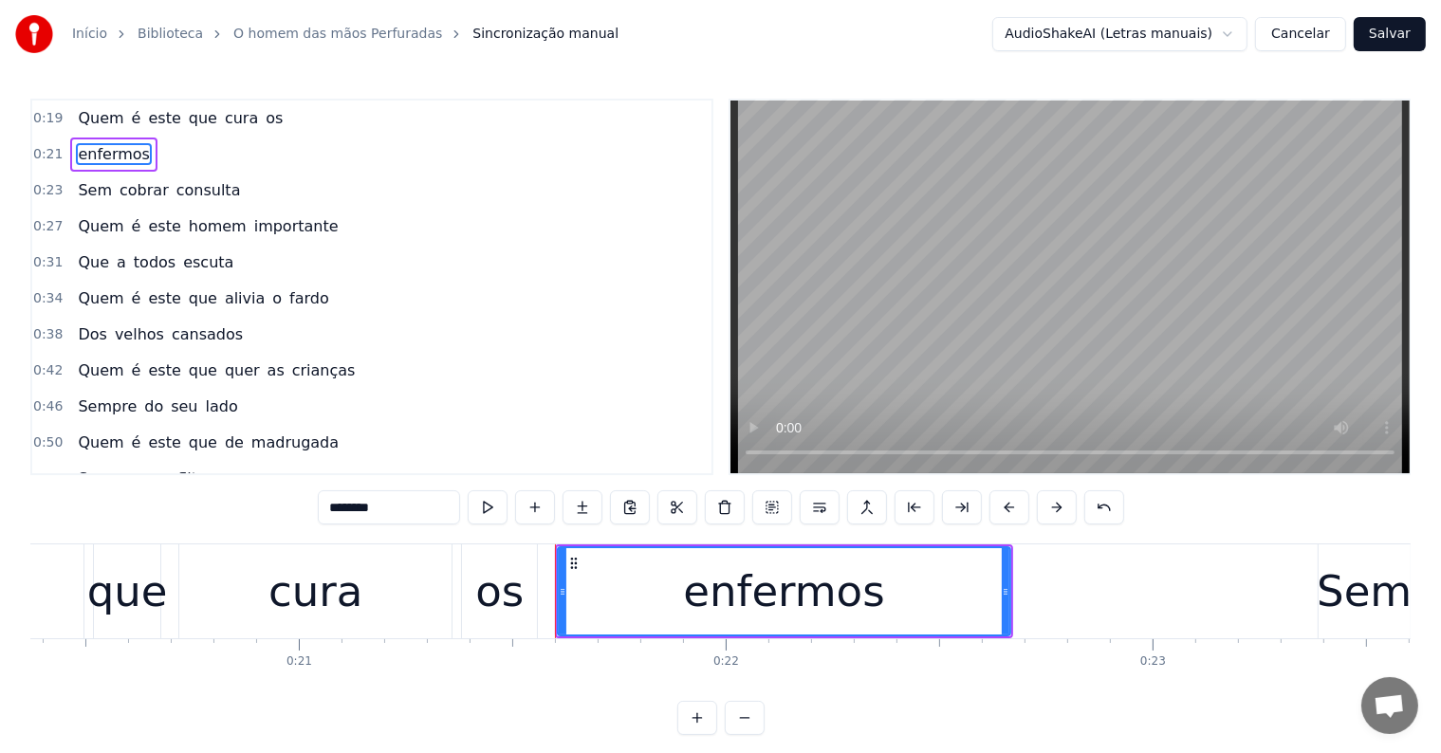
click at [264, 120] on span "os" at bounding box center [274, 118] width 21 height 22
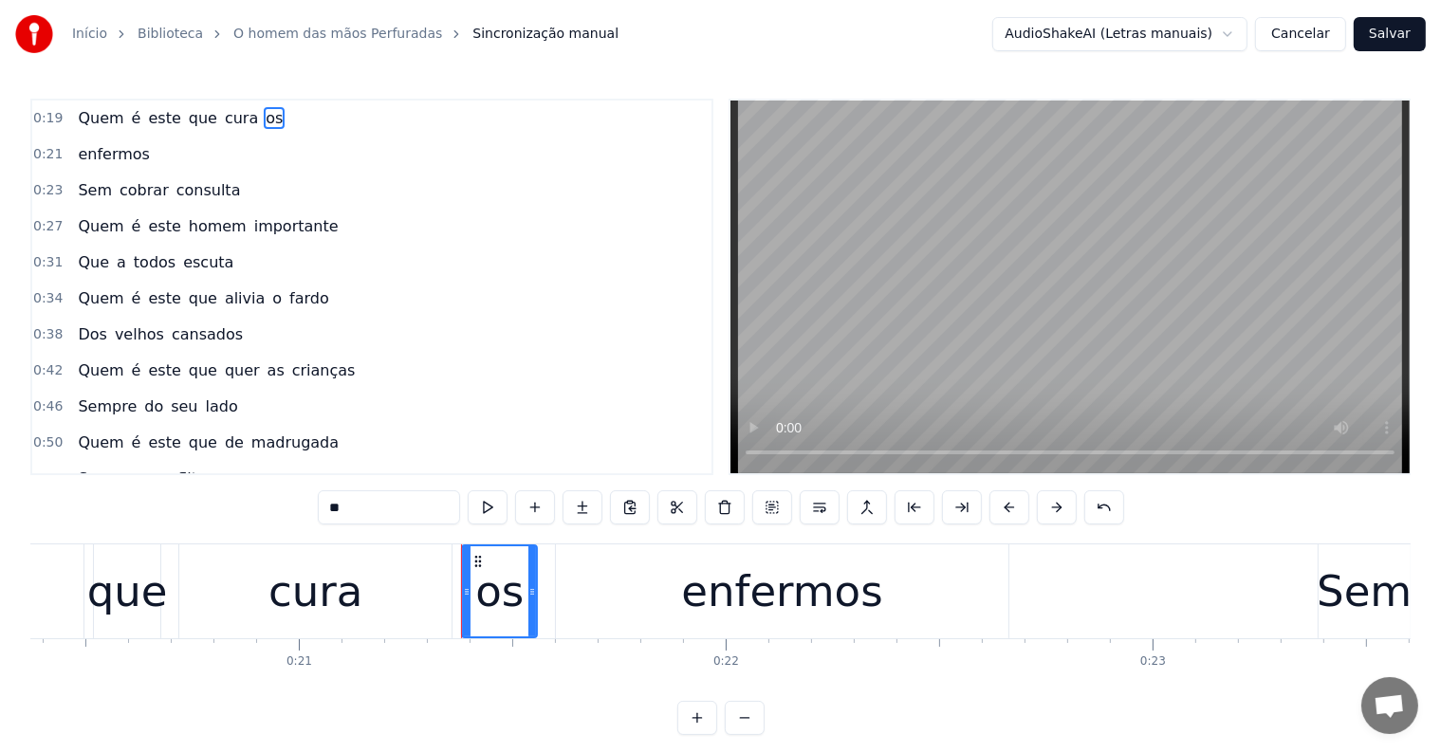
click at [223, 121] on span "cura" at bounding box center [241, 118] width 37 height 22
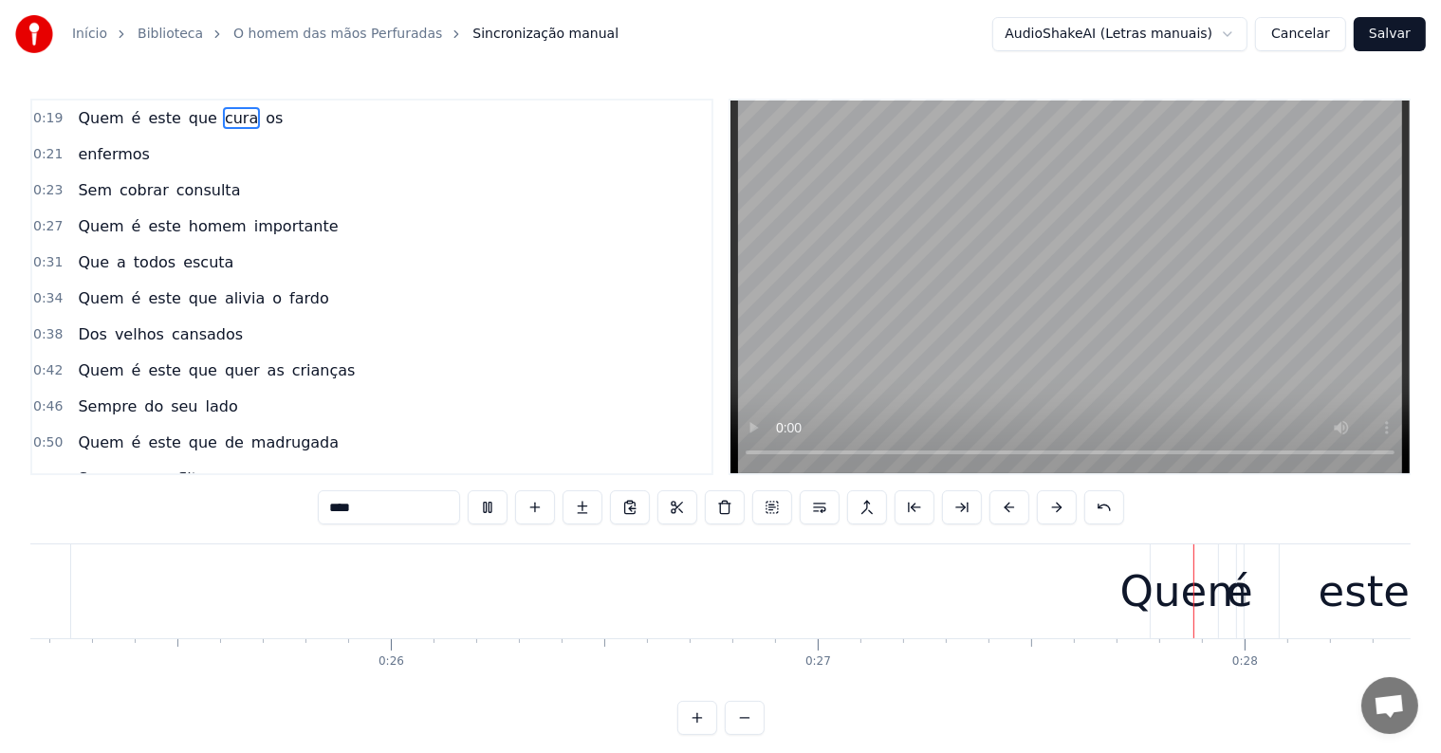
scroll to position [0, 11400]
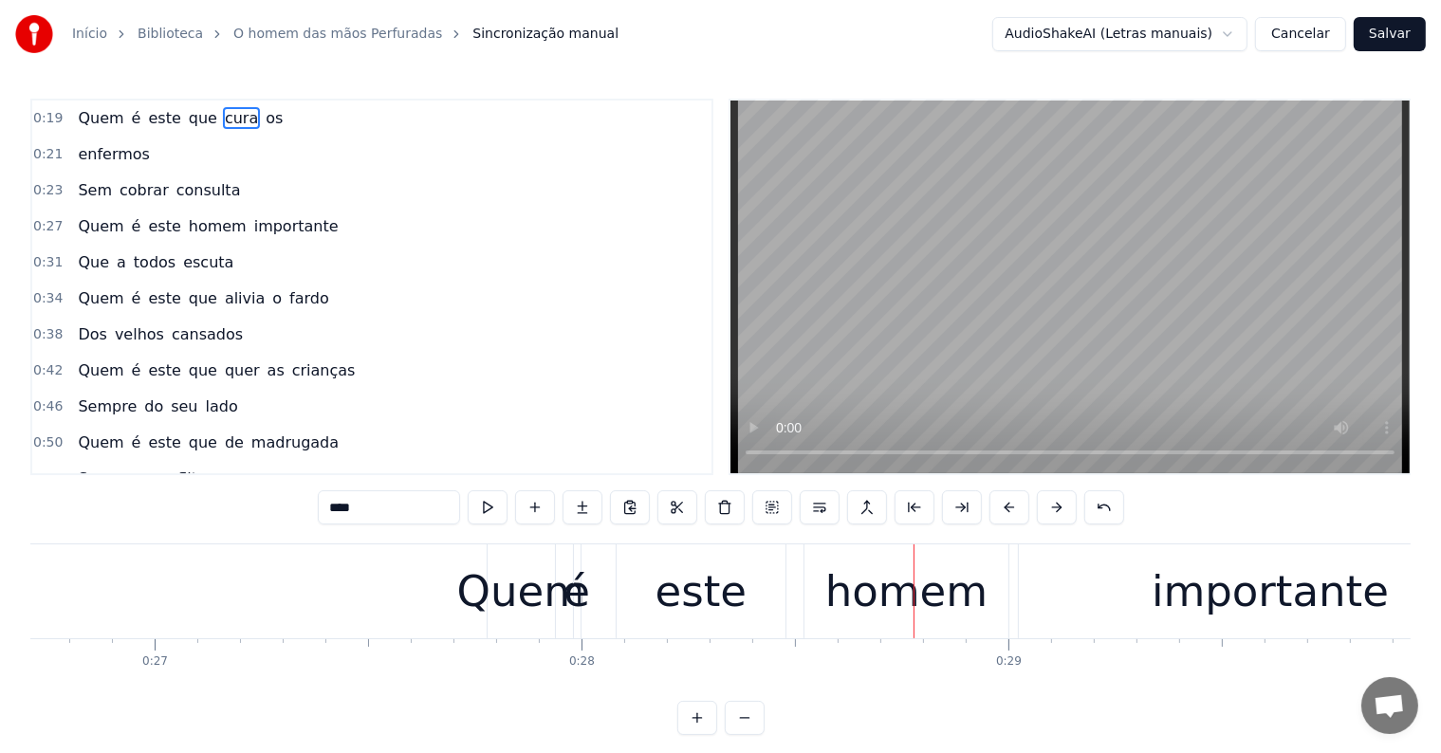
click at [516, 603] on div "Quem" at bounding box center [521, 592] width 128 height 64
type input "****"
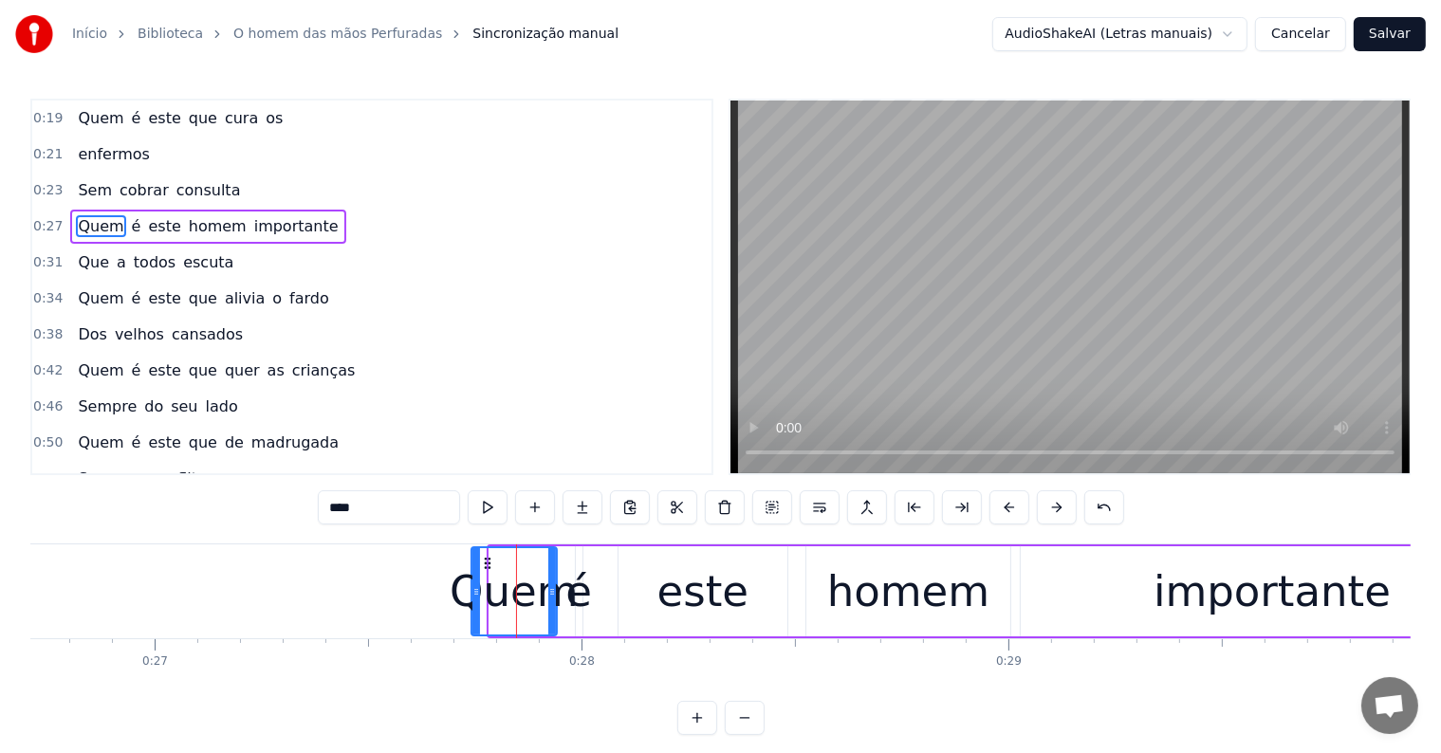
drag, startPoint x: 492, startPoint y: 595, endPoint x: 474, endPoint y: 595, distance: 18.0
click at [474, 595] on icon at bounding box center [476, 591] width 8 height 15
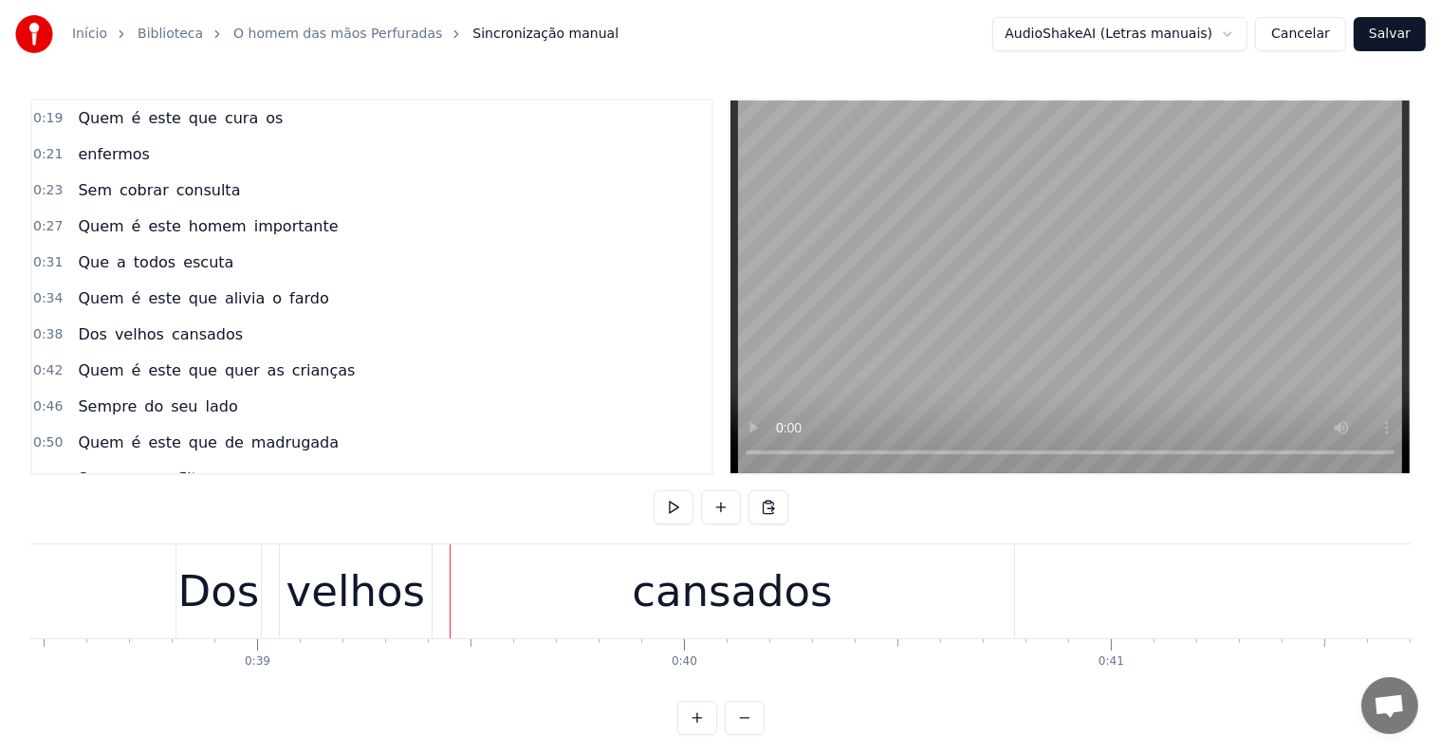
scroll to position [0, 16401]
click at [208, 611] on div "Dos" at bounding box center [237, 592] width 82 height 64
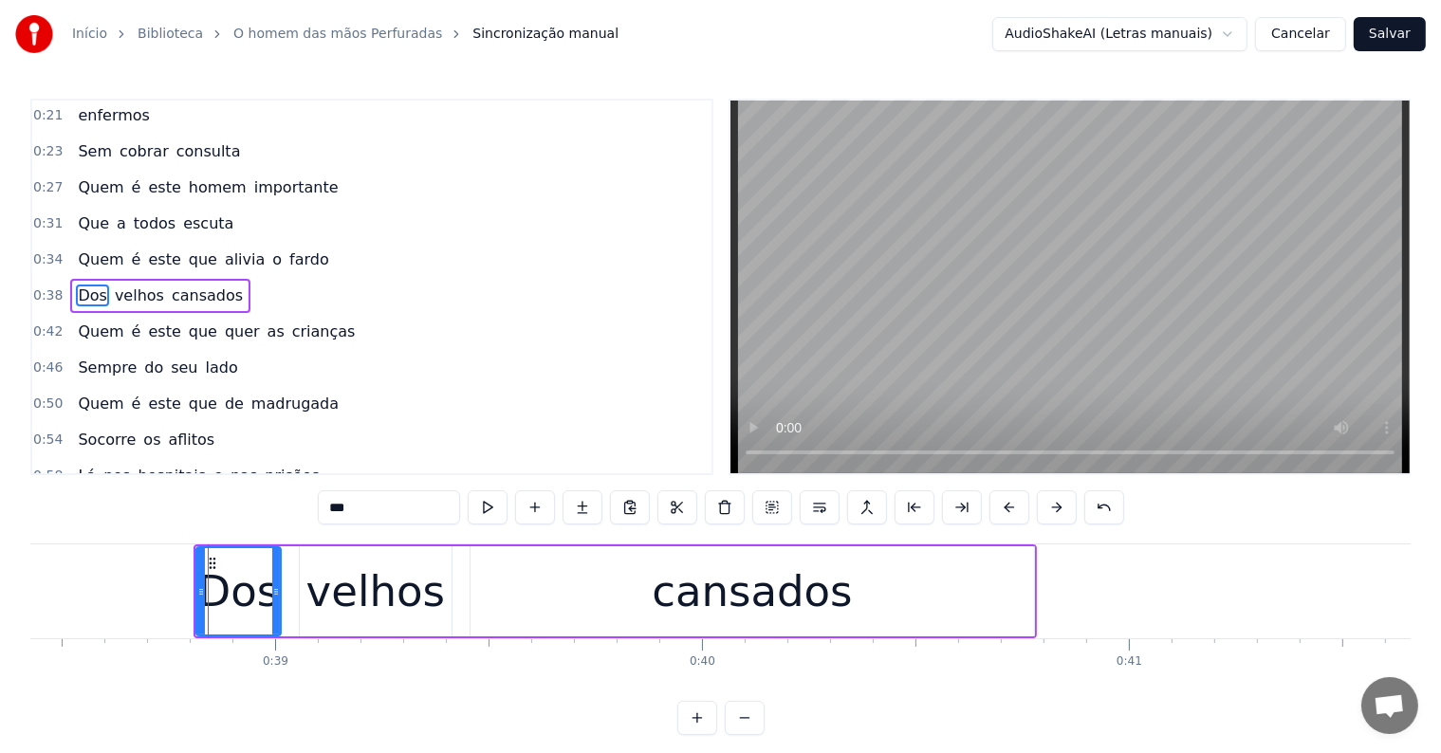
scroll to position [40, 0]
drag, startPoint x: 197, startPoint y: 587, endPoint x: 175, endPoint y: 589, distance: 22.8
click at [175, 589] on icon at bounding box center [179, 591] width 8 height 15
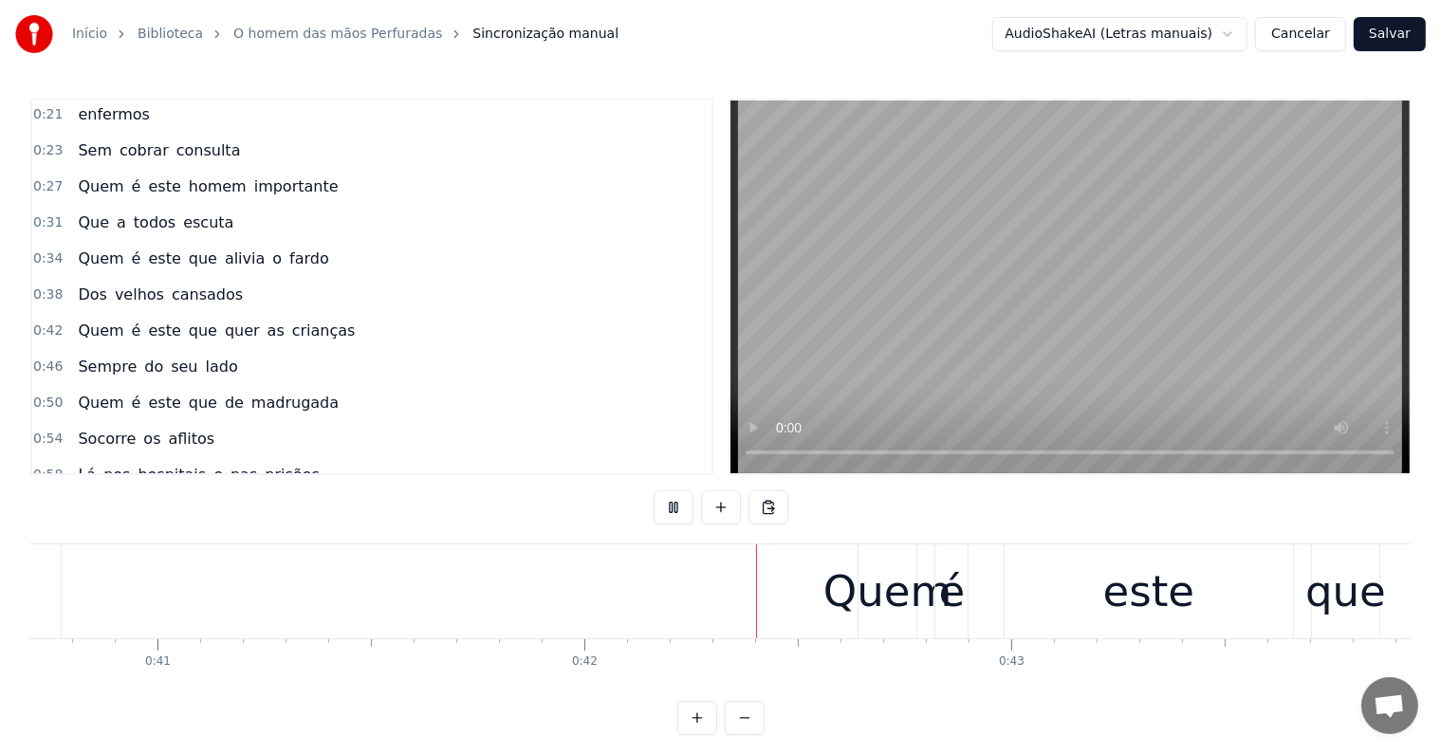
scroll to position [0, 17699]
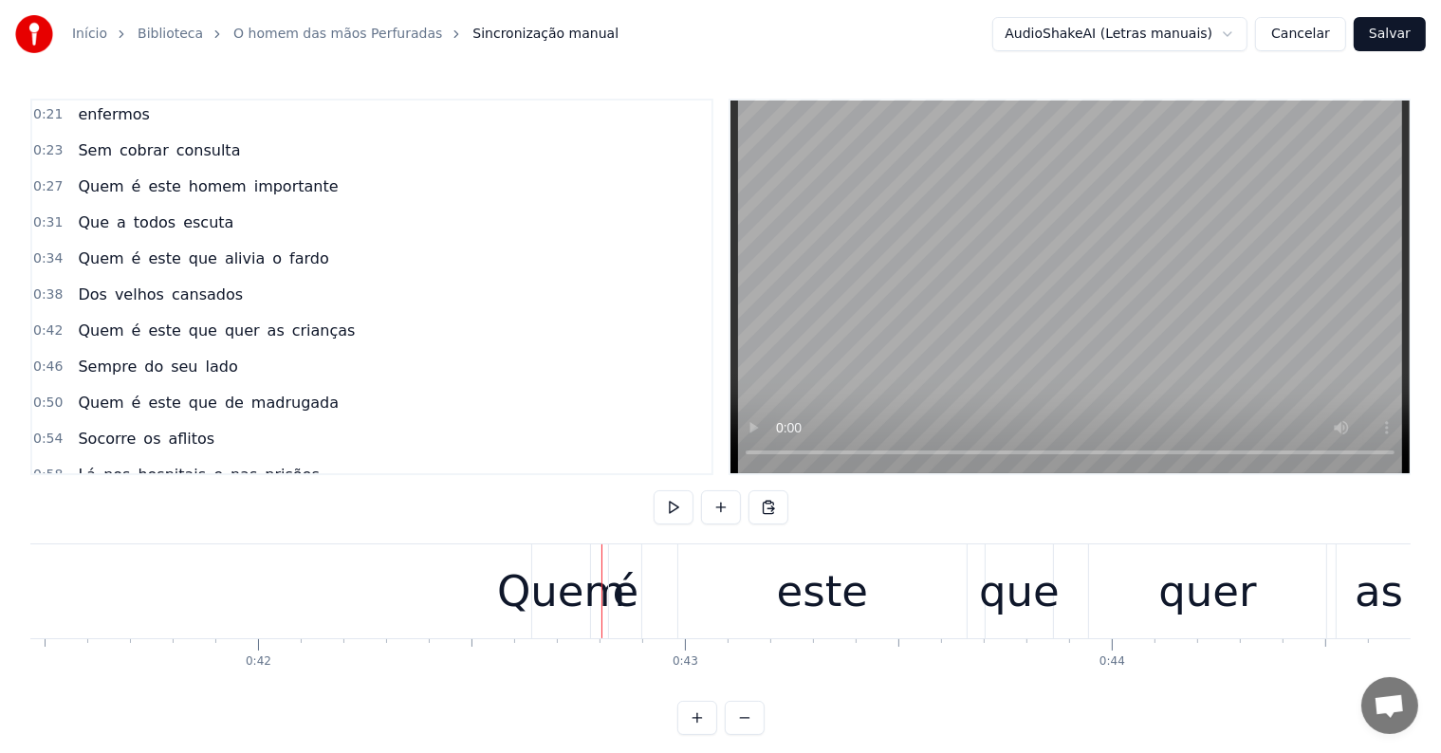
click at [539, 598] on div "Quem" at bounding box center [561, 592] width 128 height 64
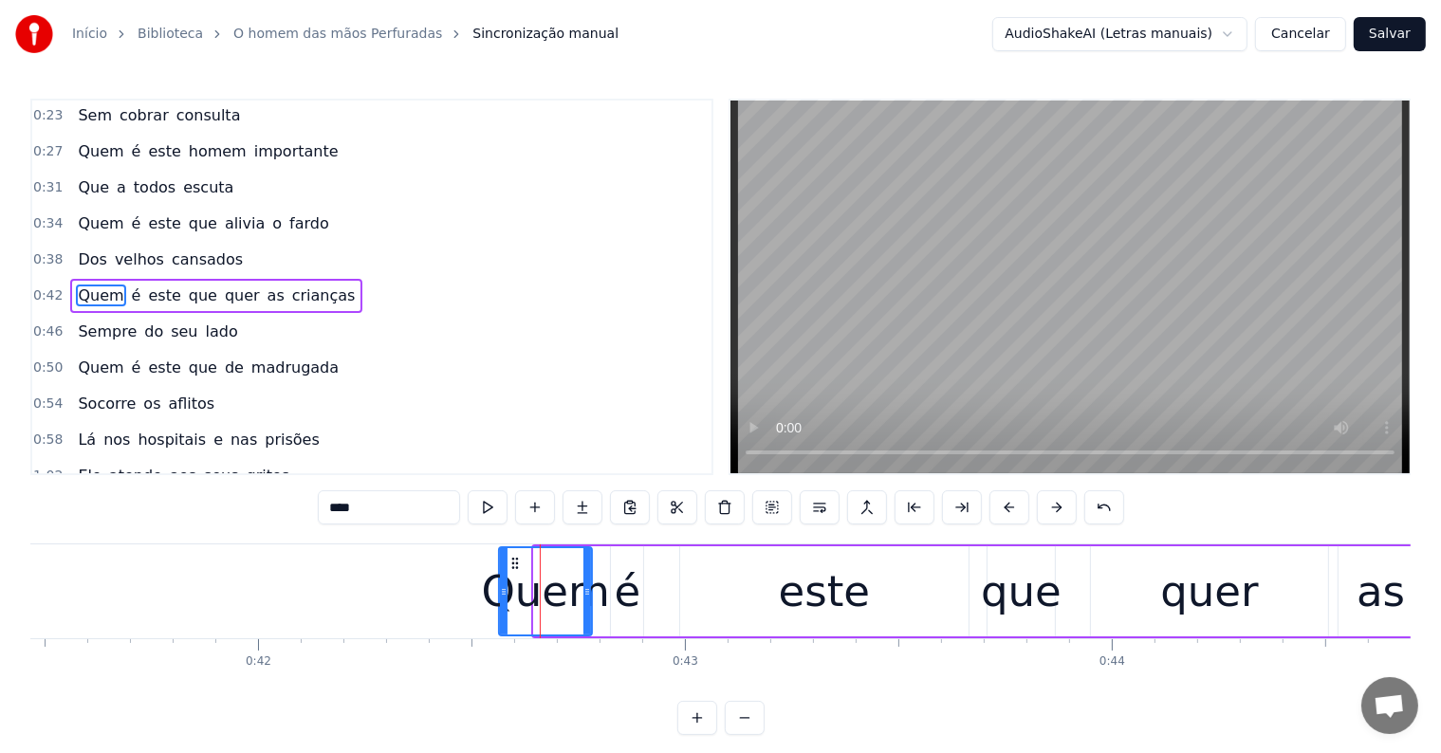
drag, startPoint x: 535, startPoint y: 591, endPoint x: 500, endPoint y: 596, distance: 35.4
click at [500, 596] on icon at bounding box center [504, 591] width 8 height 15
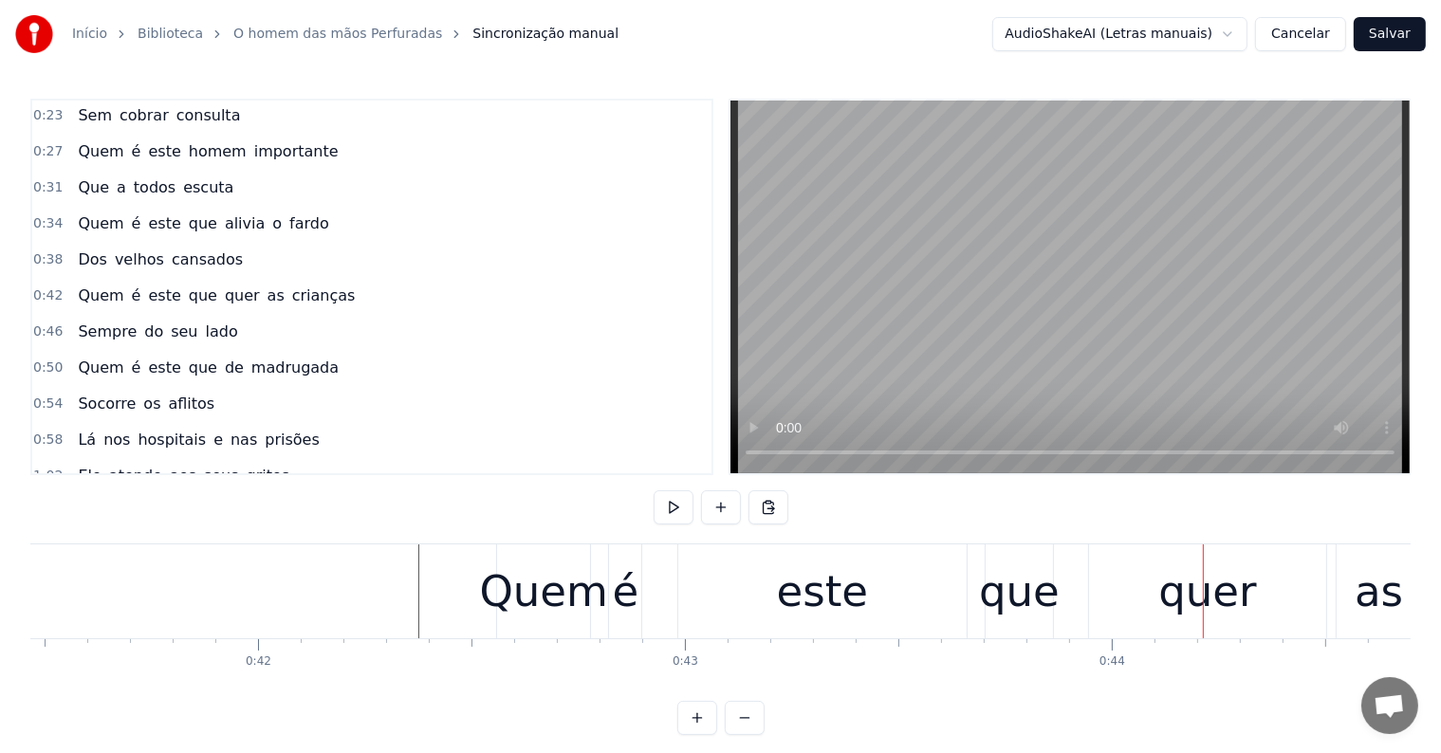
click at [287, 218] on span "fardo" at bounding box center [309, 223] width 44 height 22
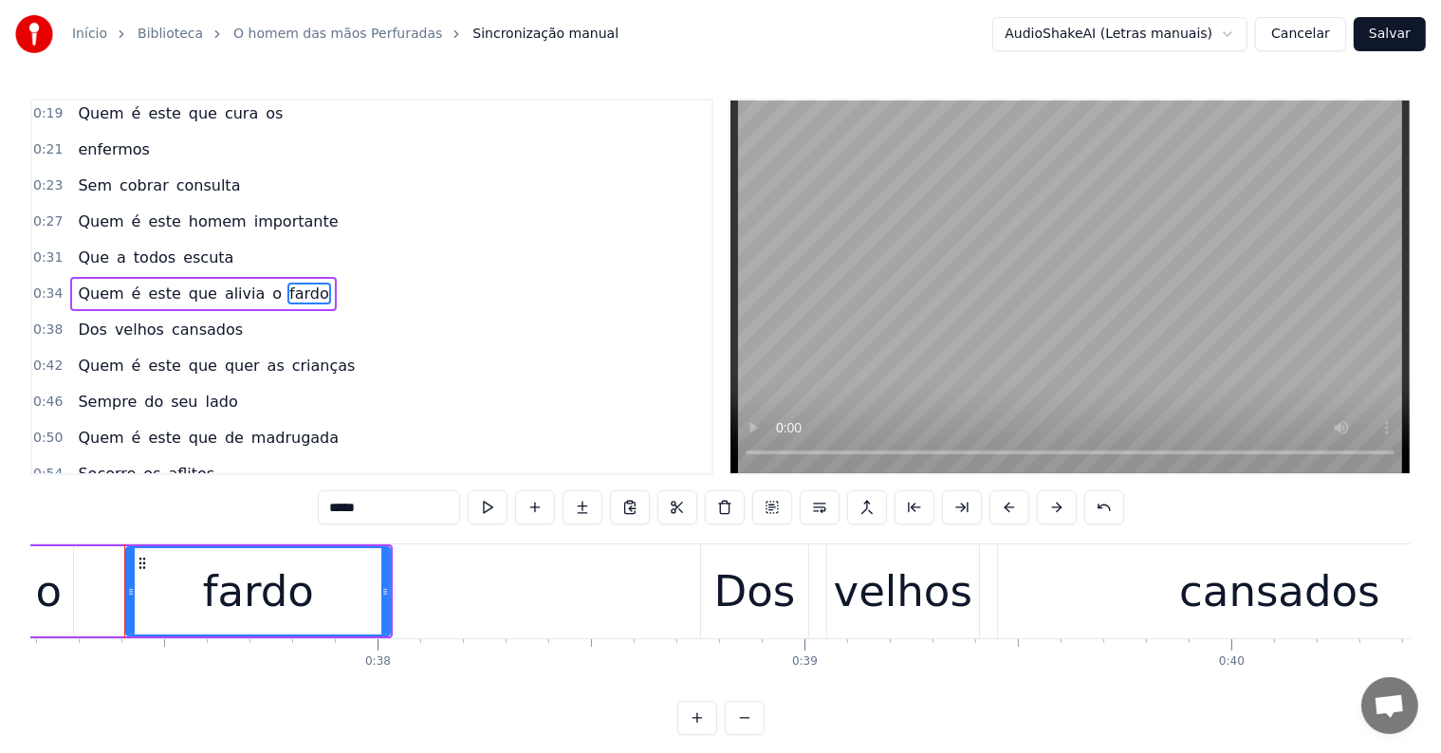
scroll to position [0, 15870]
click at [193, 319] on span "cansados" at bounding box center [207, 330] width 75 height 22
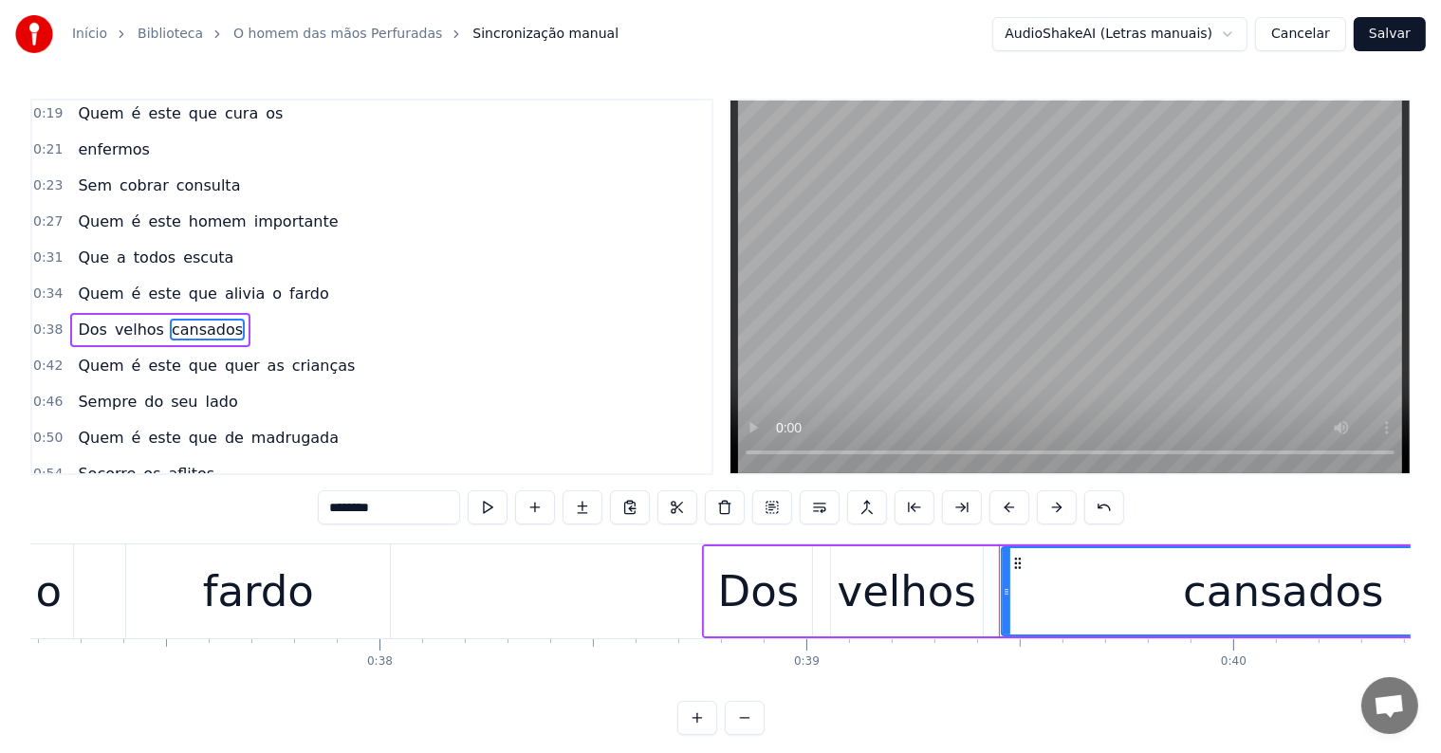
scroll to position [40, 0]
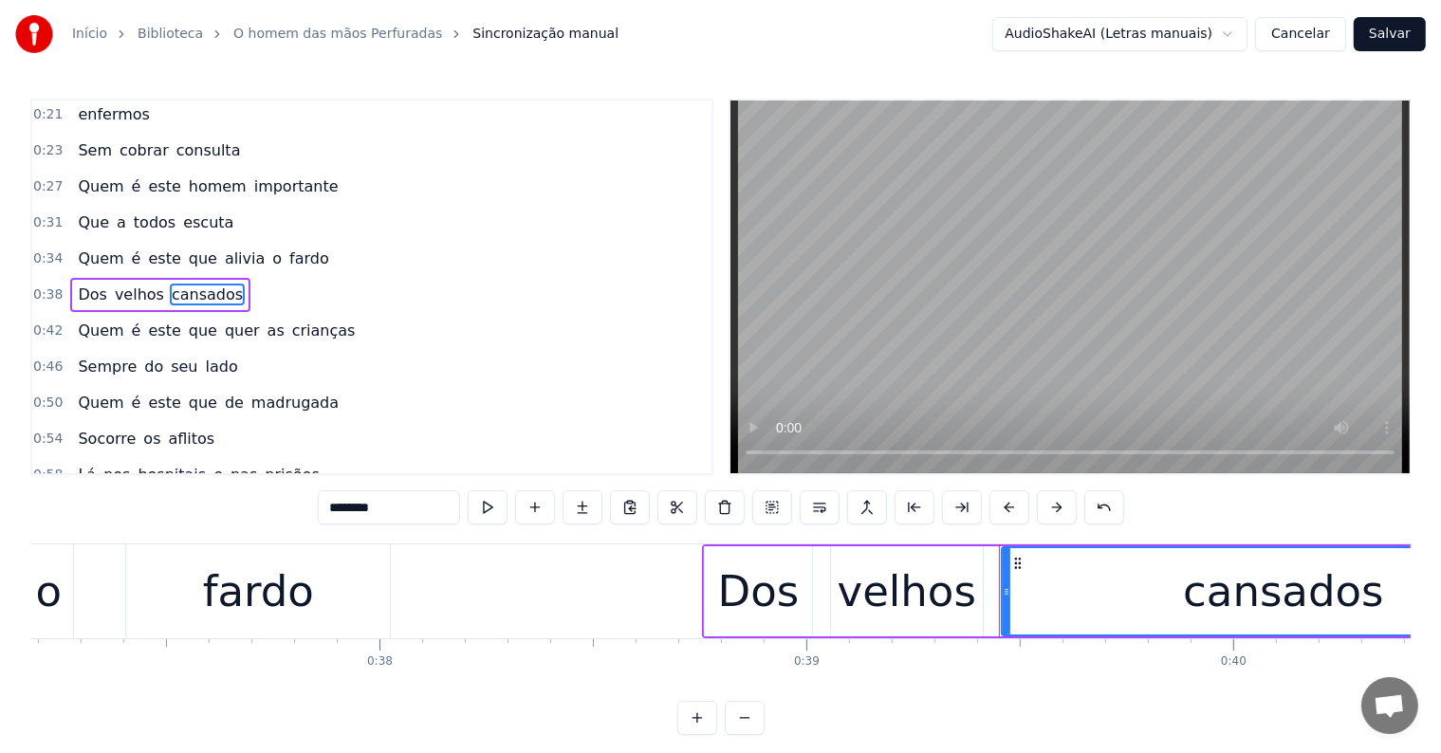
click at [223, 322] on span "quer" at bounding box center [242, 331] width 39 height 22
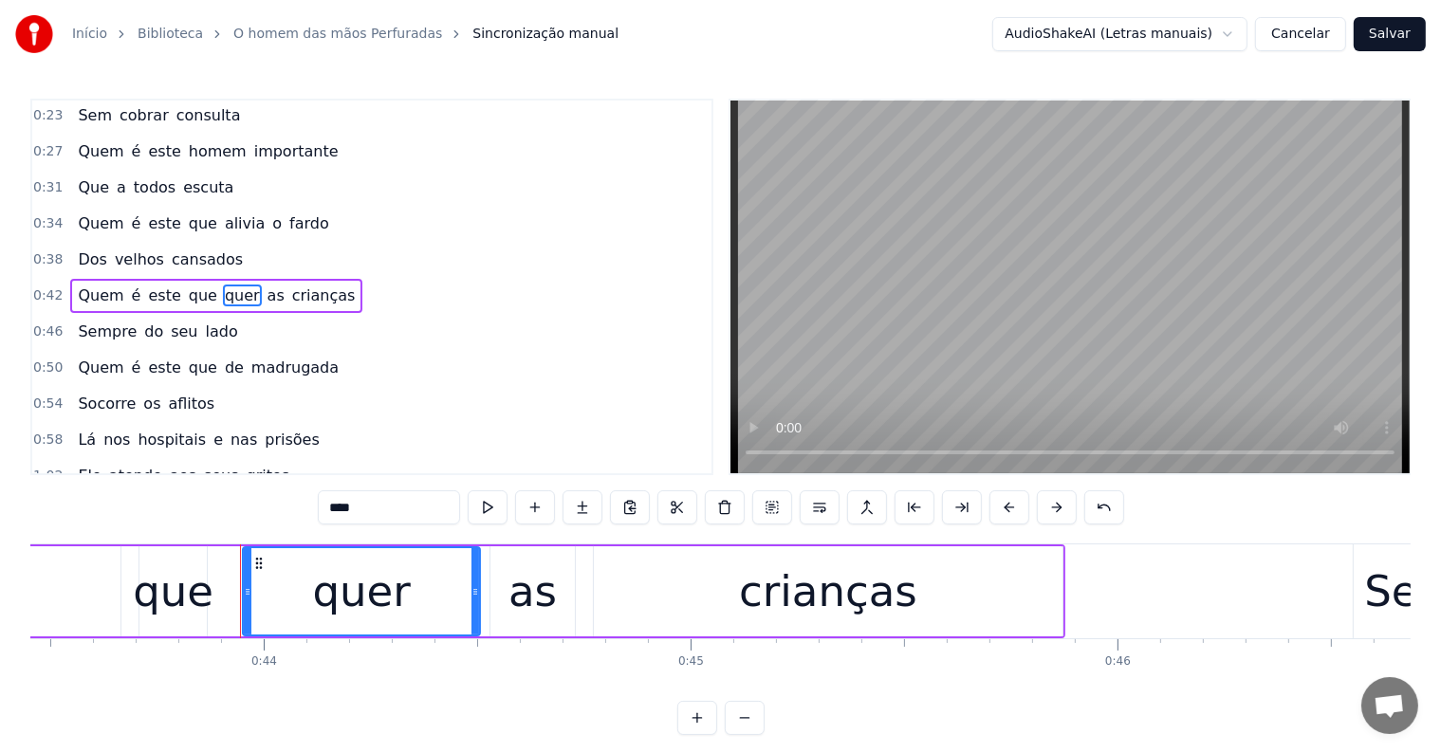
scroll to position [0, 18661]
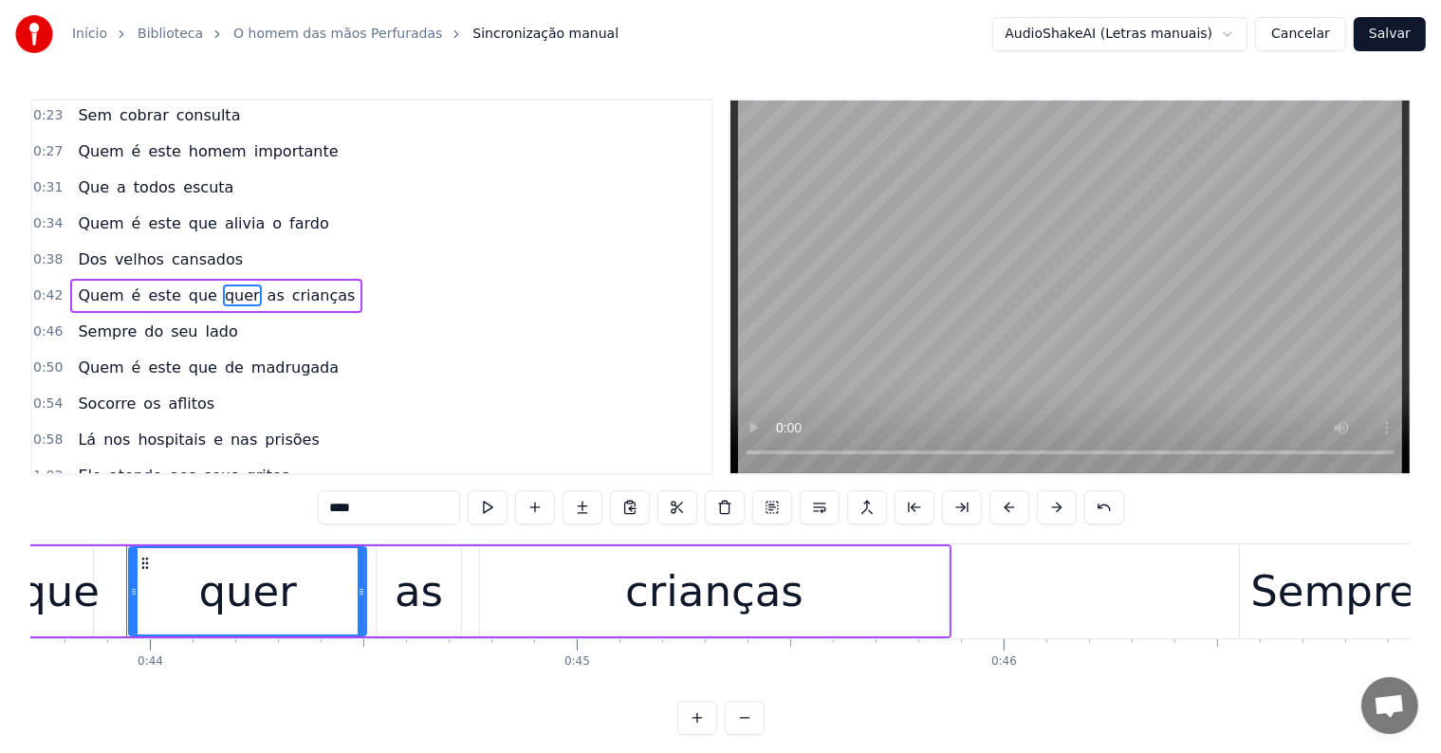
click at [290, 288] on span "crianças" at bounding box center [323, 296] width 67 height 22
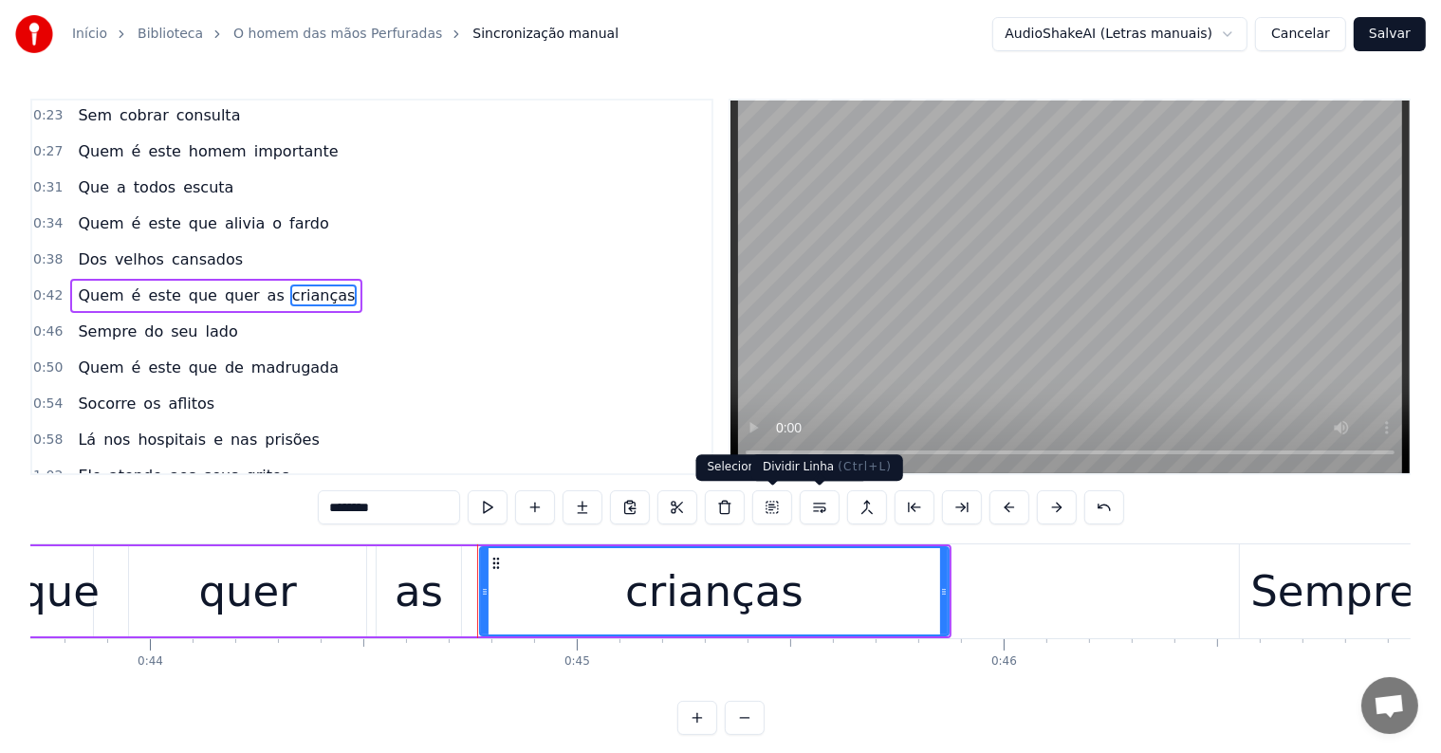
click at [819, 506] on button at bounding box center [820, 507] width 40 height 34
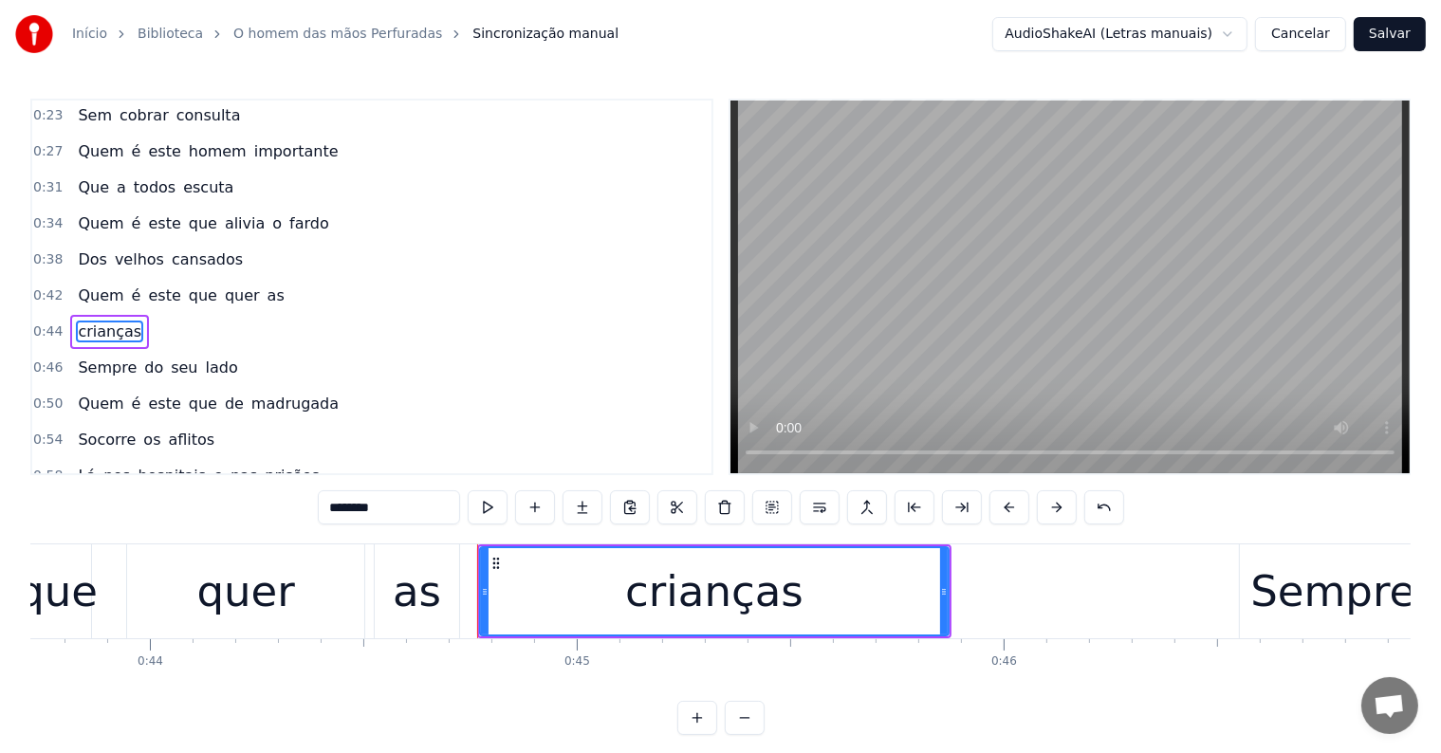
scroll to position [110, 0]
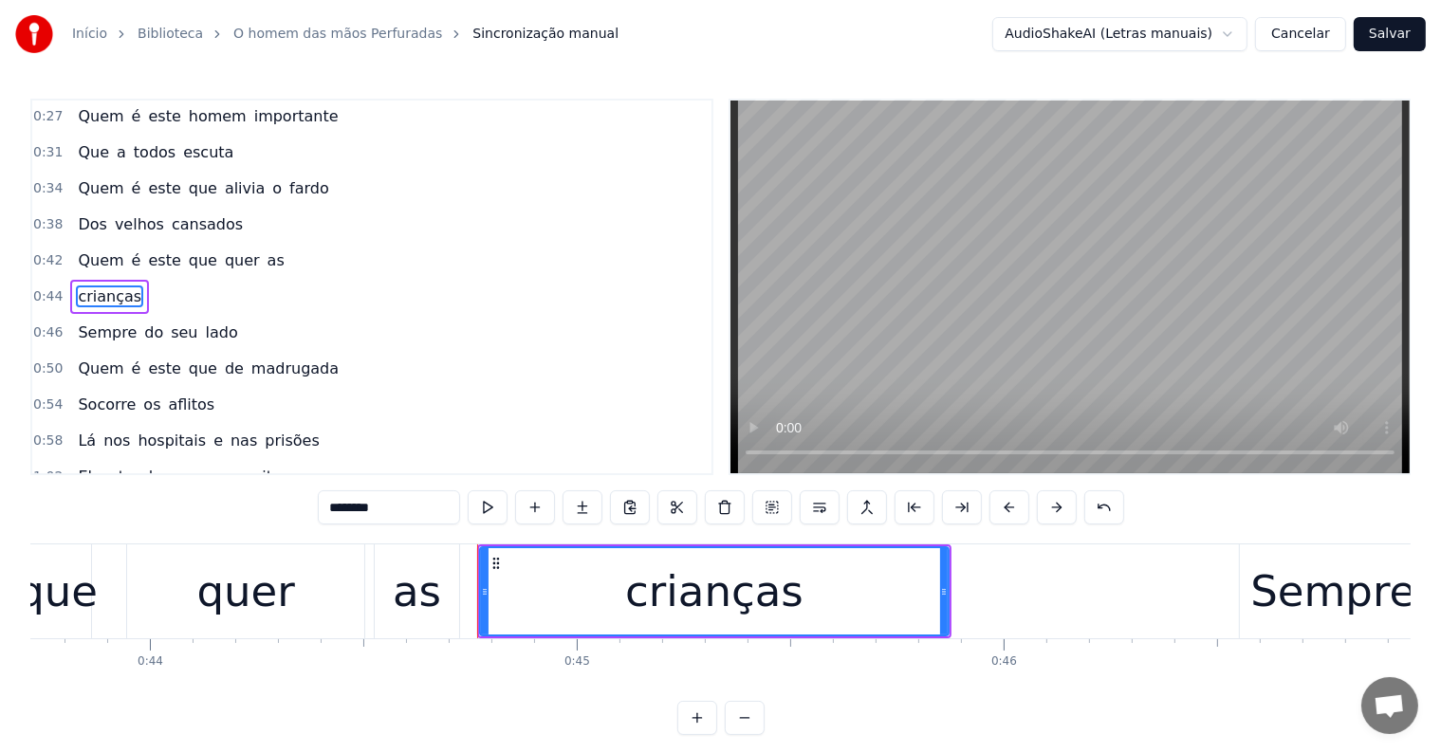
click at [266, 254] on span "as" at bounding box center [276, 260] width 21 height 22
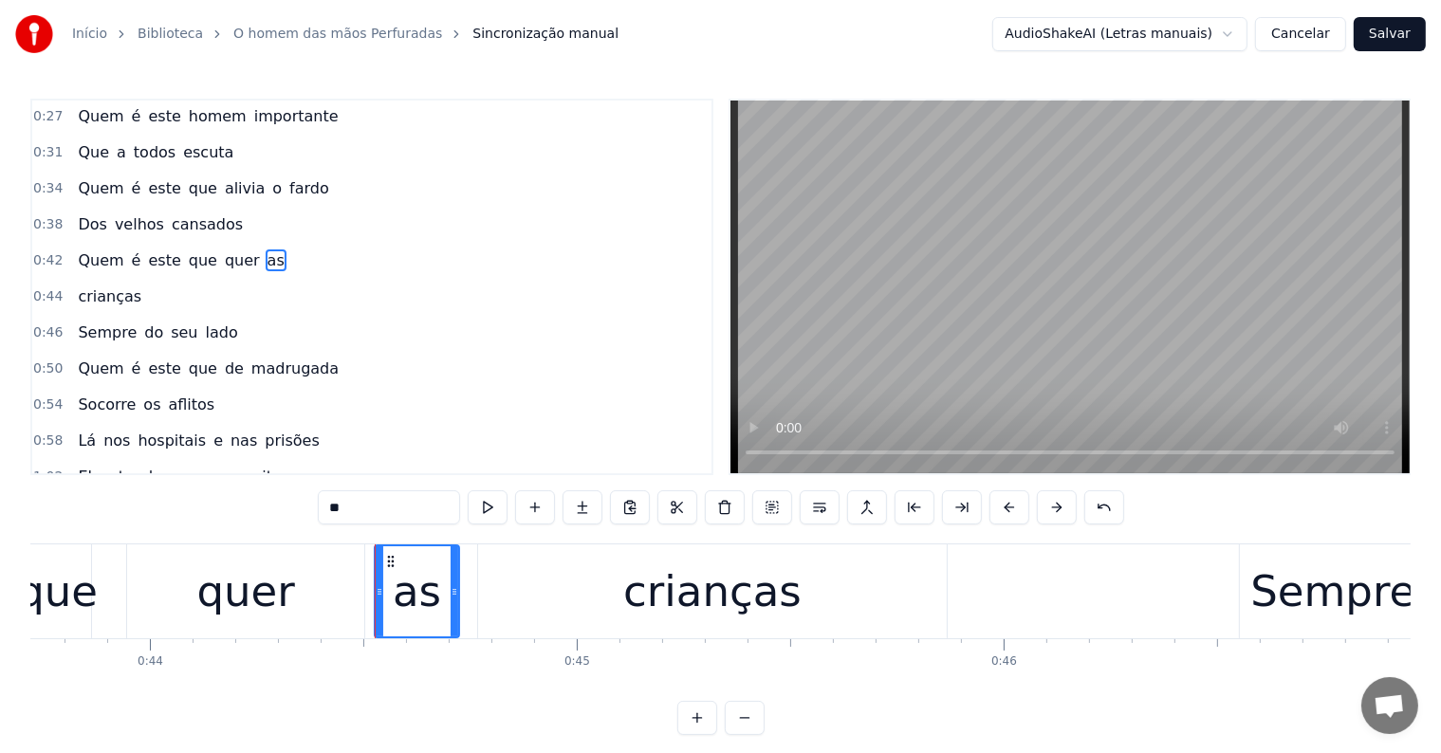
scroll to position [75, 0]
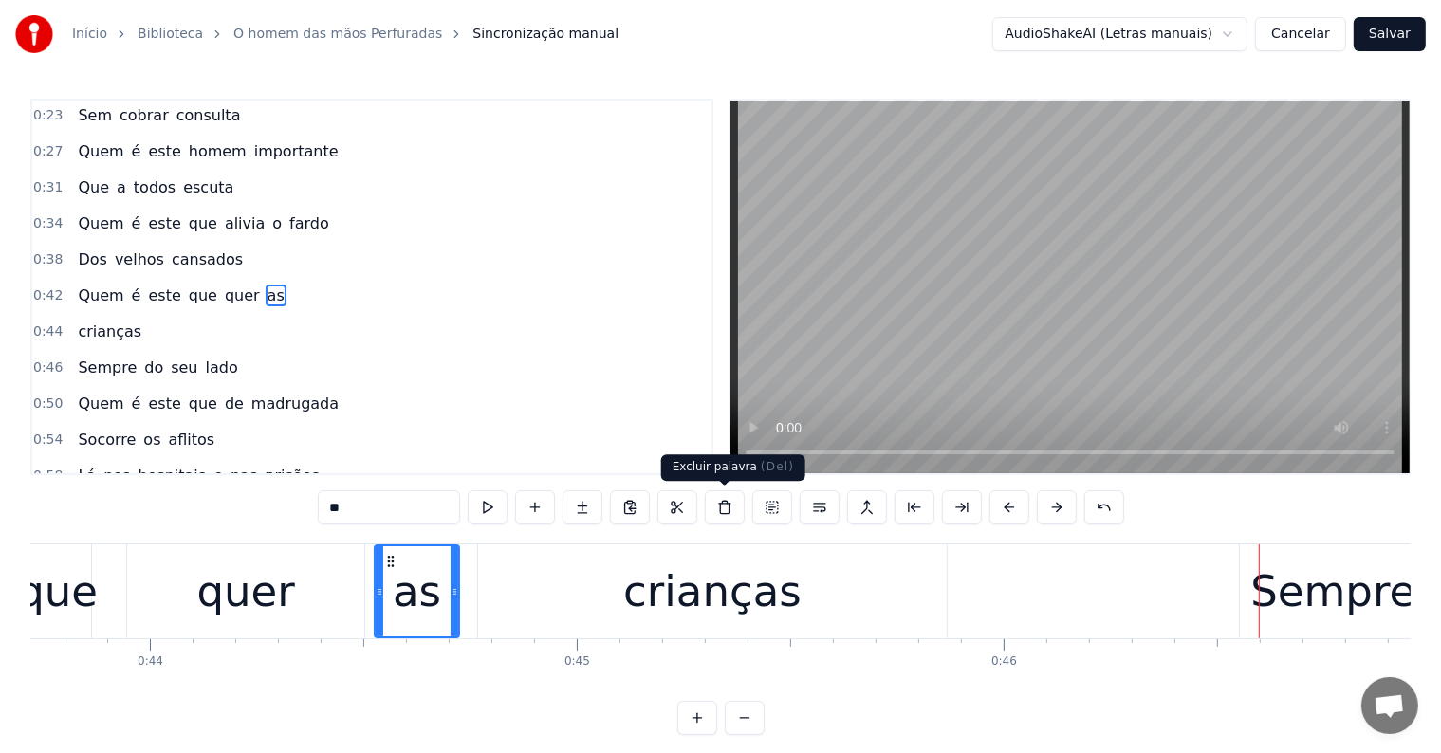
click at [735, 596] on div "crianças" at bounding box center [712, 592] width 178 height 64
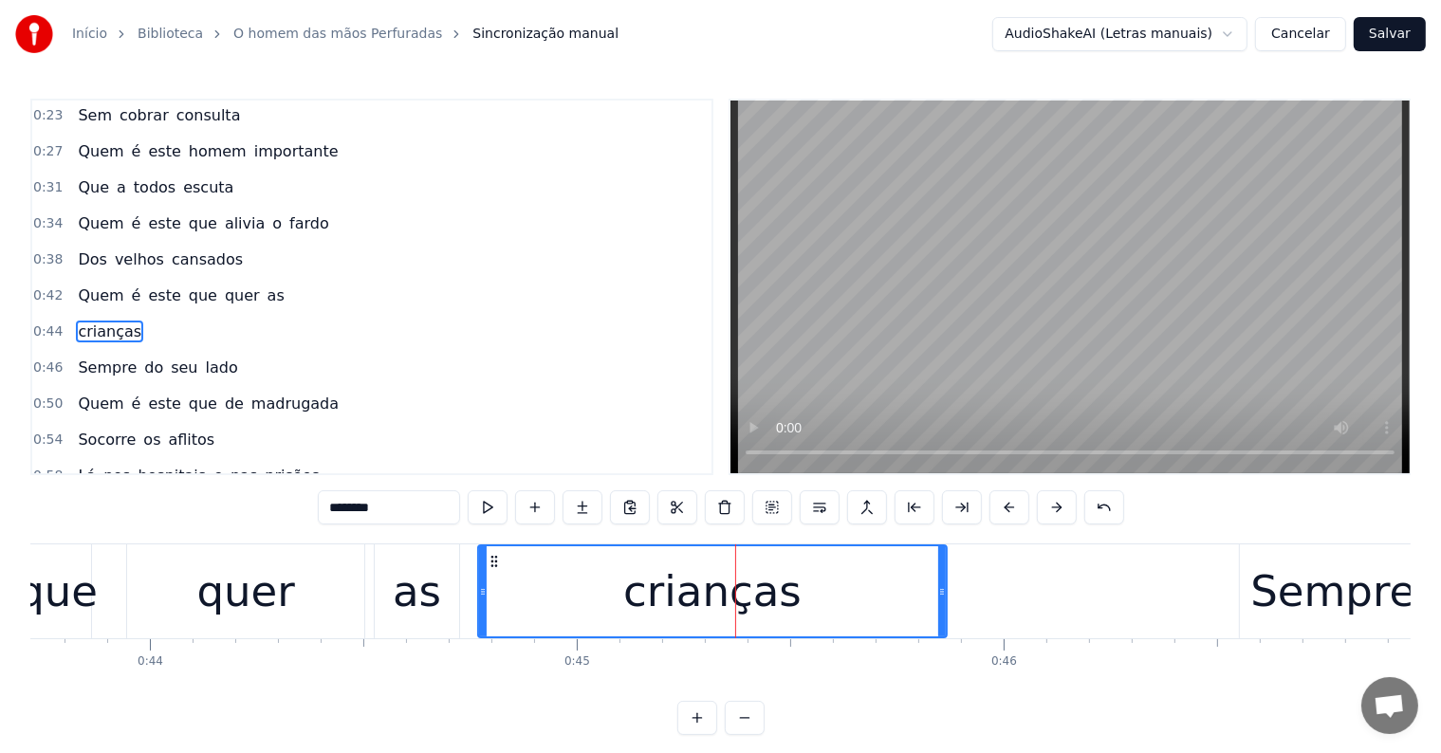
scroll to position [110, 0]
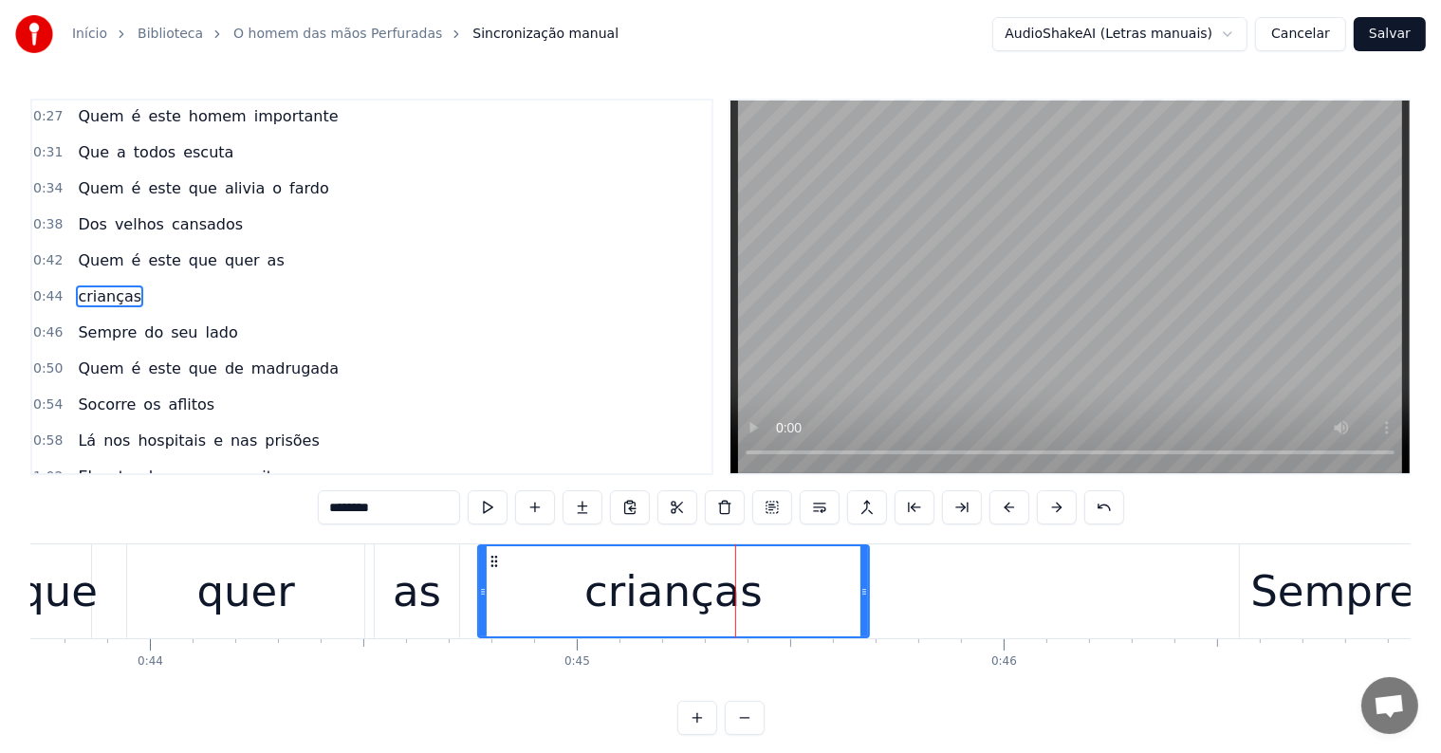
drag, startPoint x: 943, startPoint y: 580, endPoint x: 865, endPoint y: 581, distance: 77.8
click at [865, 581] on div at bounding box center [864, 591] width 8 height 90
click at [589, 609] on div "crianças" at bounding box center [673, 591] width 389 height 90
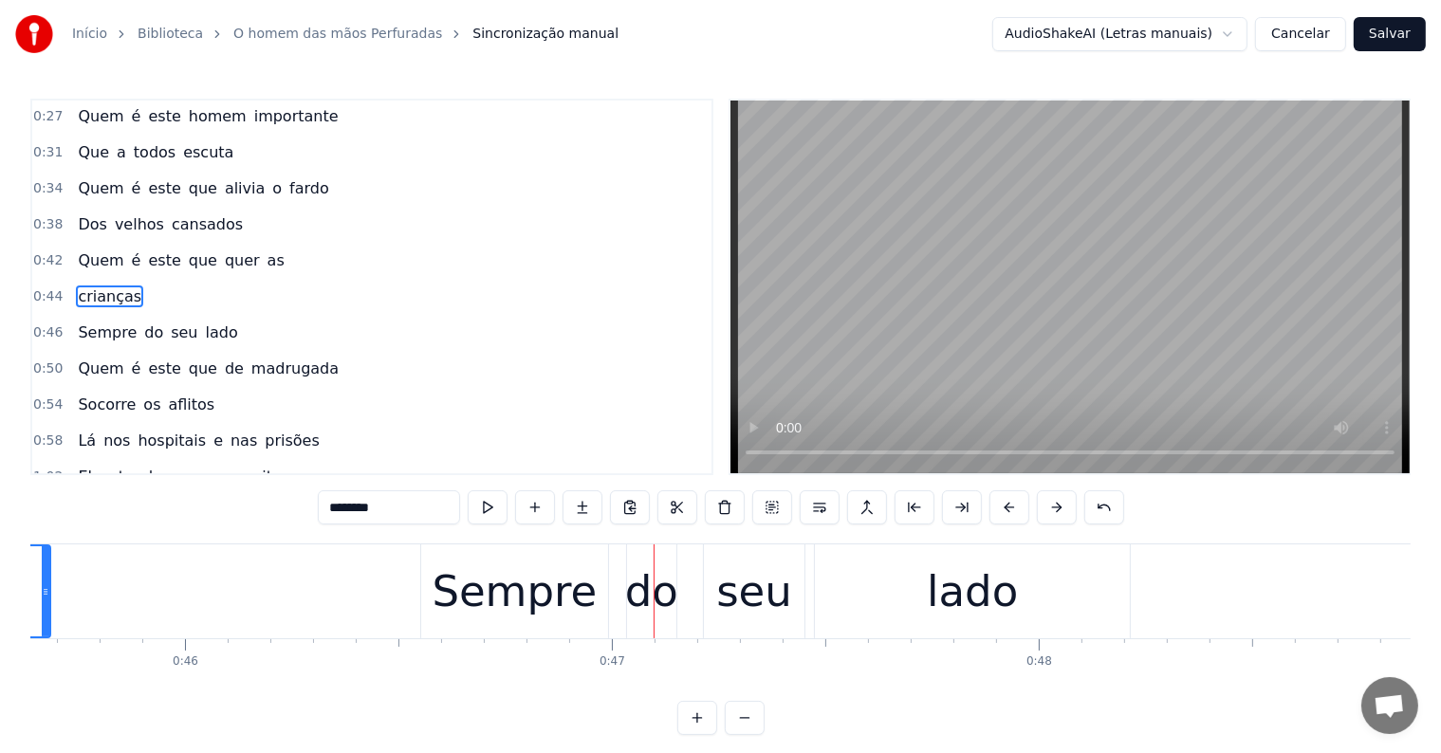
scroll to position [0, 19476]
click at [449, 607] on div "Sempre" at bounding box center [516, 592] width 165 height 64
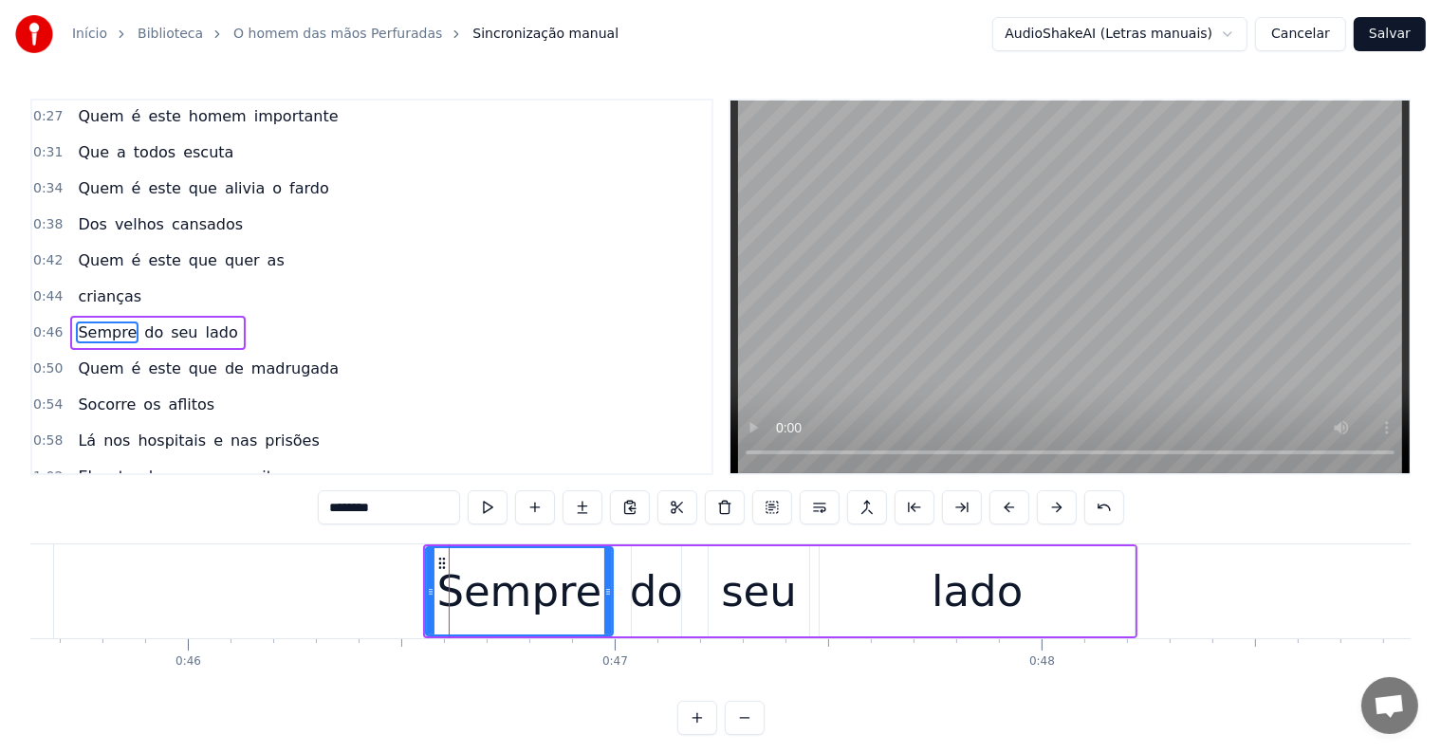
type input "******"
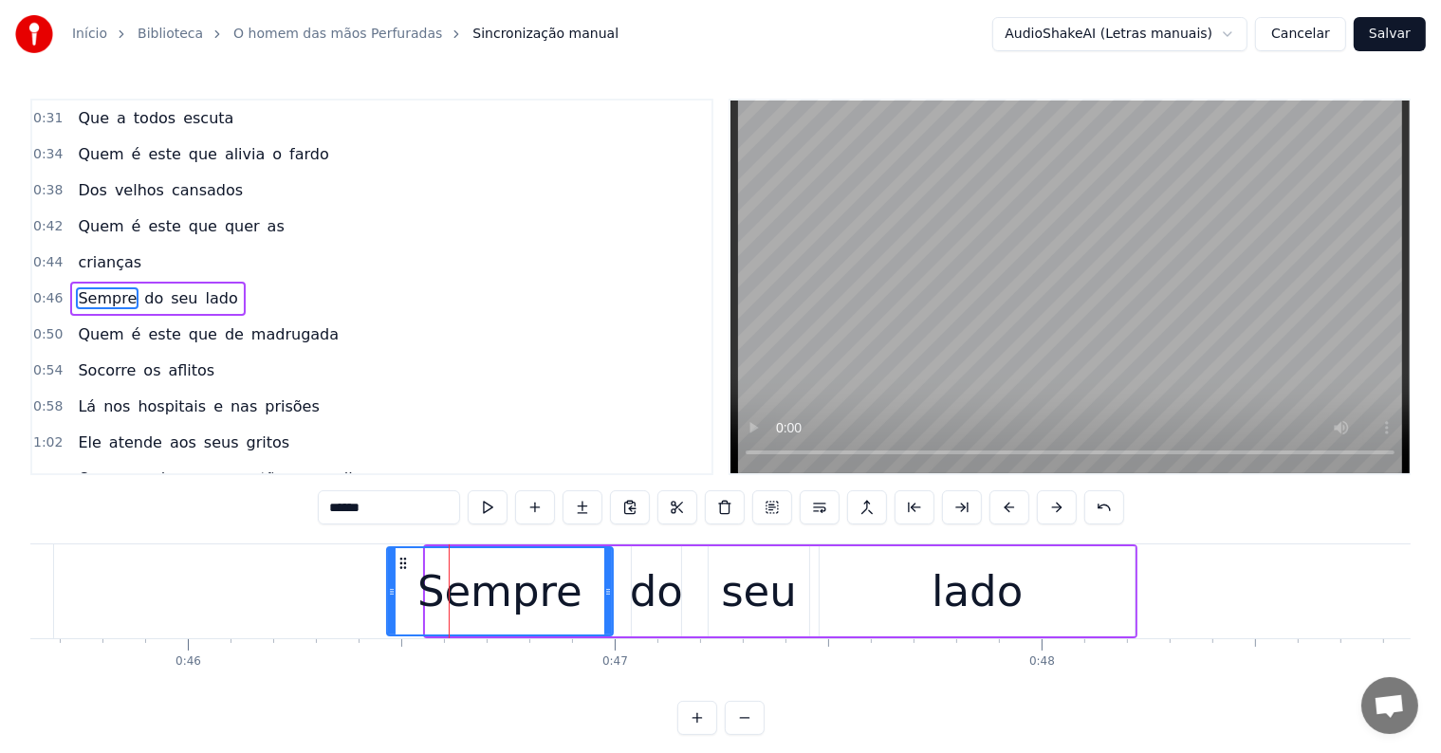
drag, startPoint x: 426, startPoint y: 591, endPoint x: 387, endPoint y: 591, distance: 38.9
click at [388, 591] on icon at bounding box center [392, 591] width 8 height 15
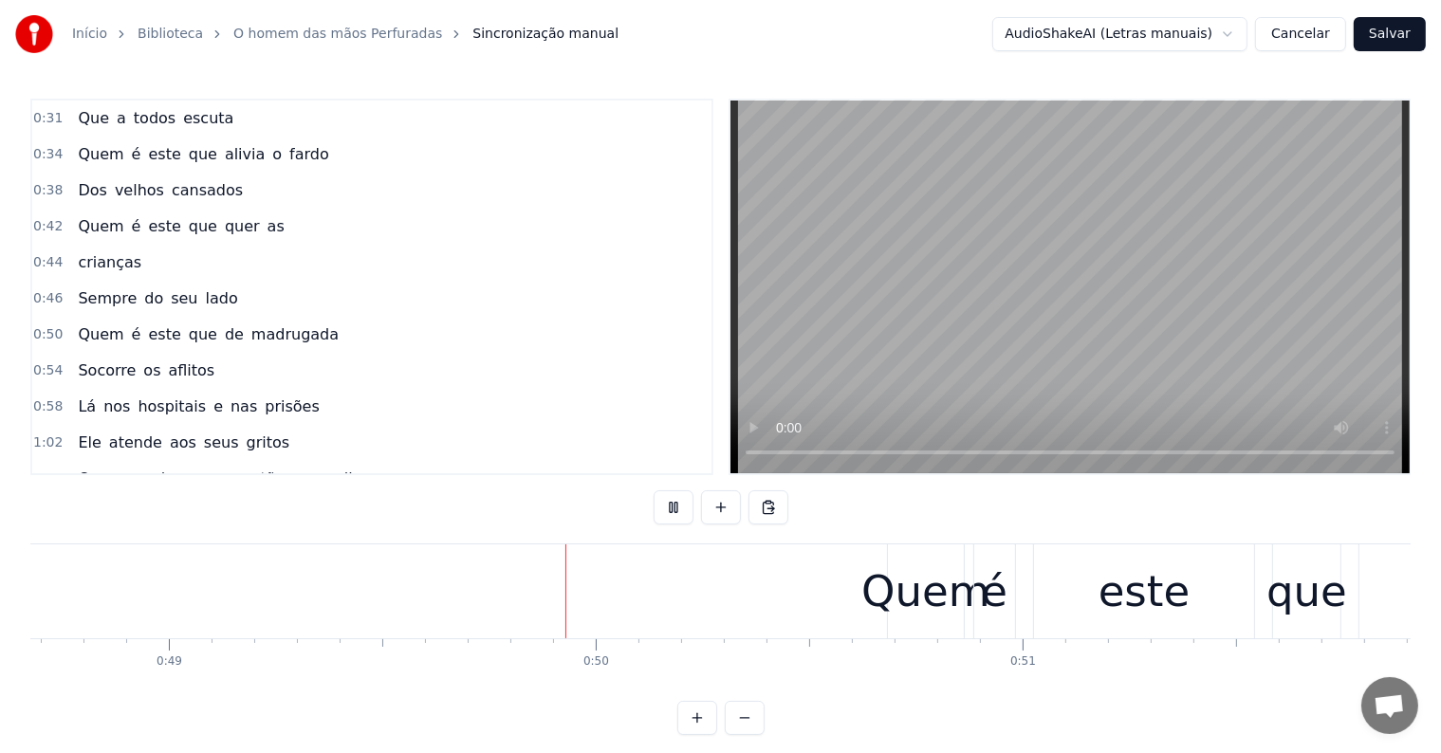
scroll to position [0, 20859]
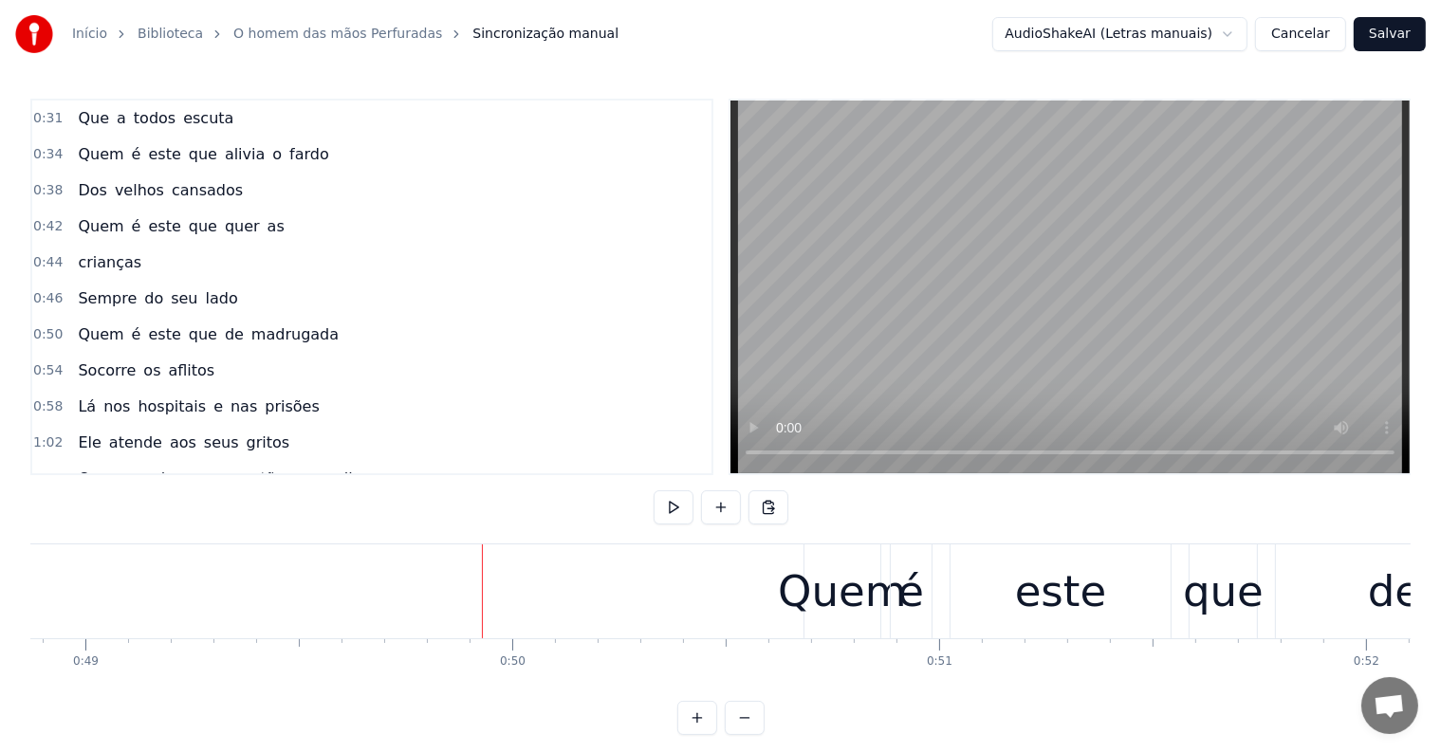
click at [820, 607] on div "Quem" at bounding box center [842, 592] width 128 height 64
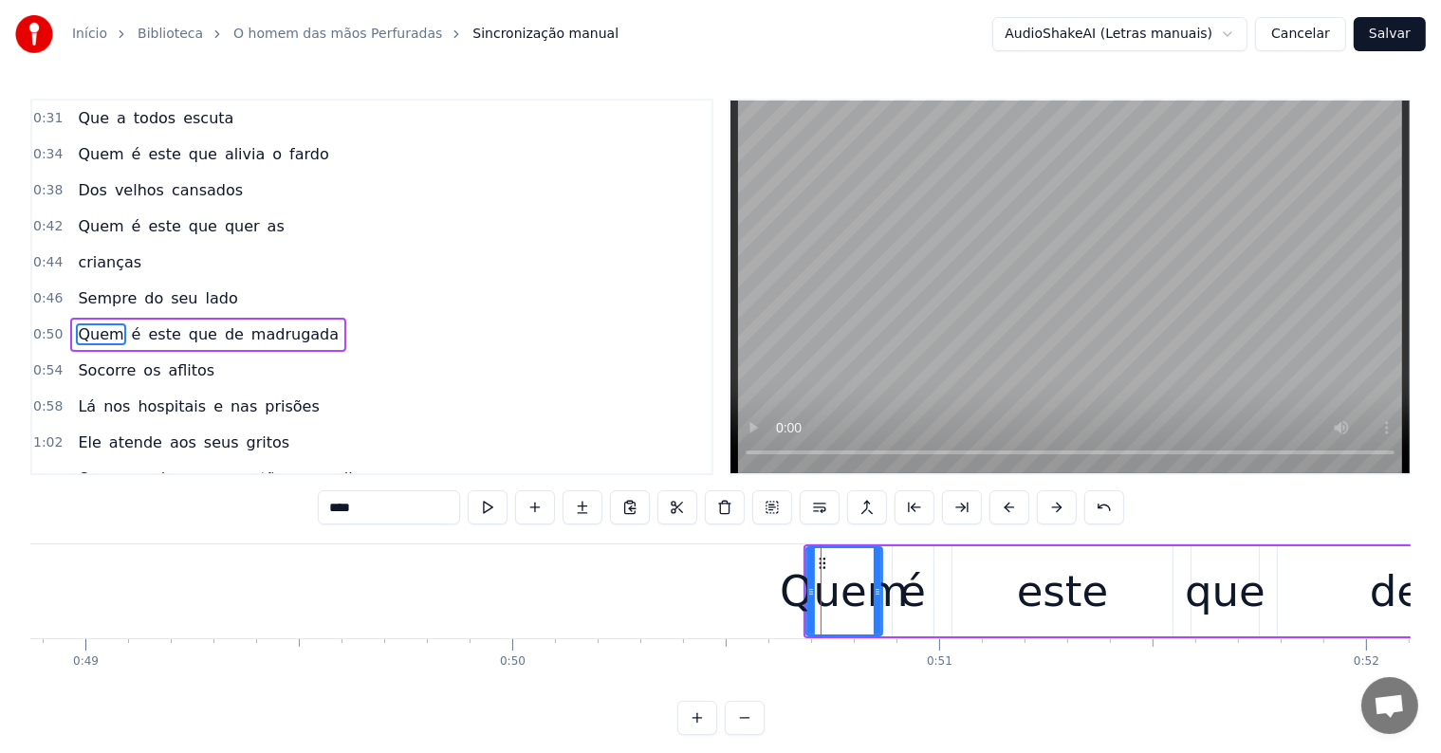
scroll to position [179, 0]
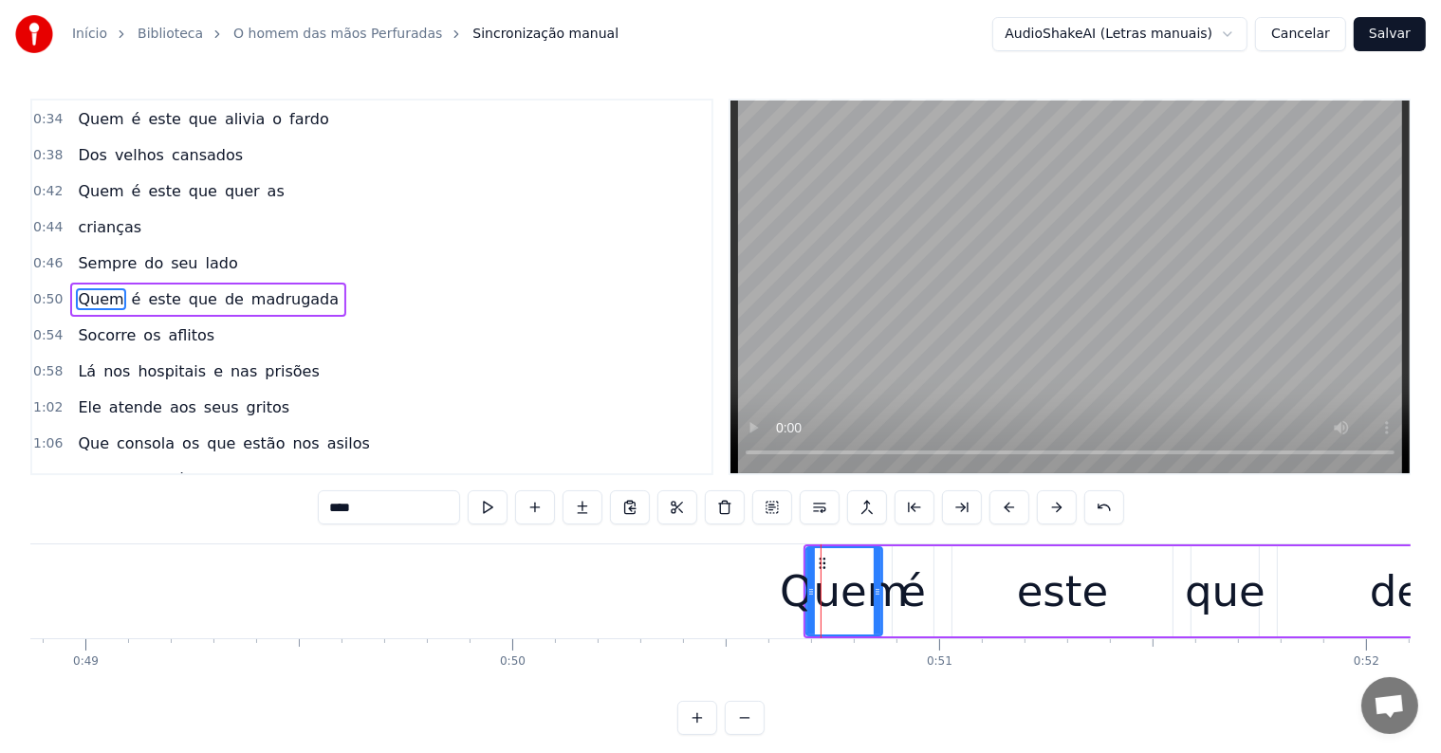
click at [895, 568] on div "Quem" at bounding box center [844, 592] width 128 height 64
click at [946, 567] on div "Quem é este que de madrugada" at bounding box center [1413, 591] width 1220 height 94
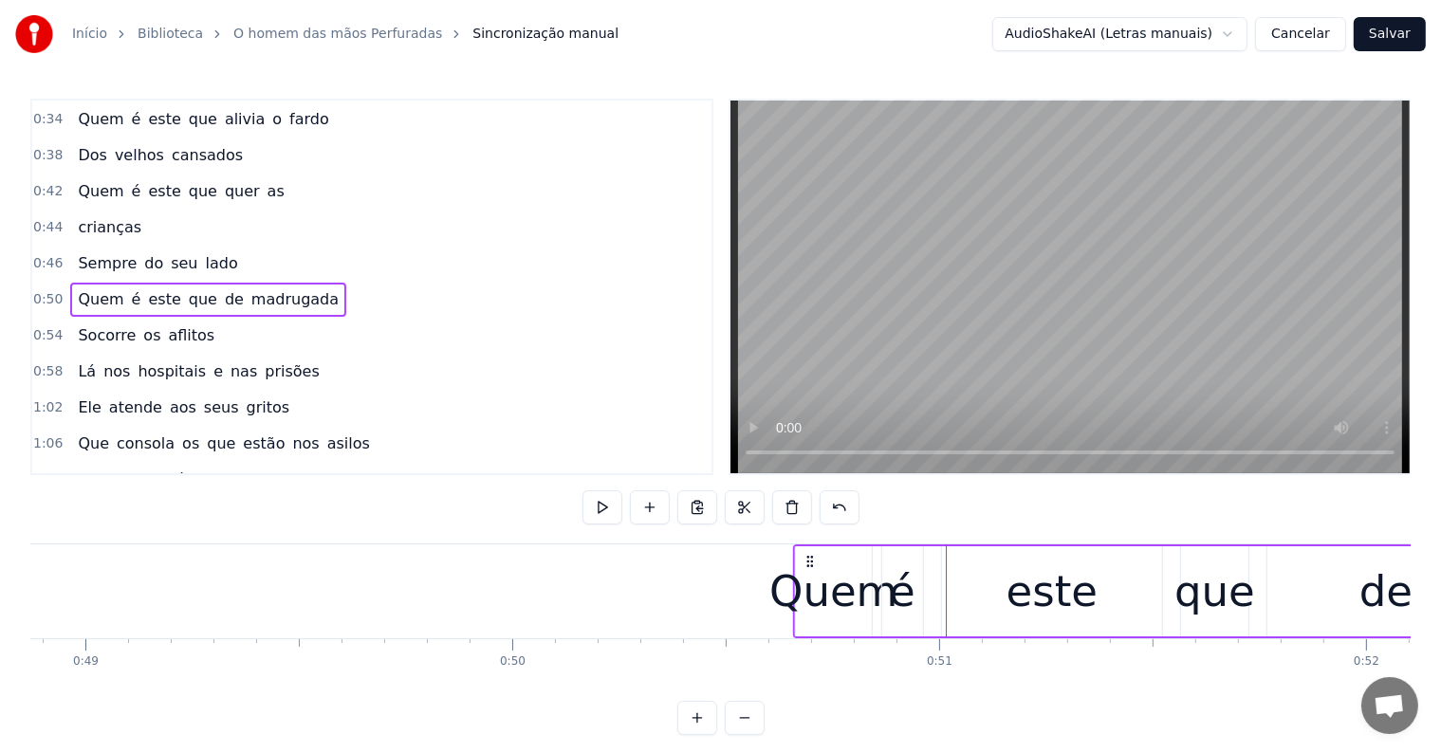
drag, startPoint x: 816, startPoint y: 557, endPoint x: 805, endPoint y: 557, distance: 10.4
click at [805, 557] on icon at bounding box center [809, 561] width 15 height 15
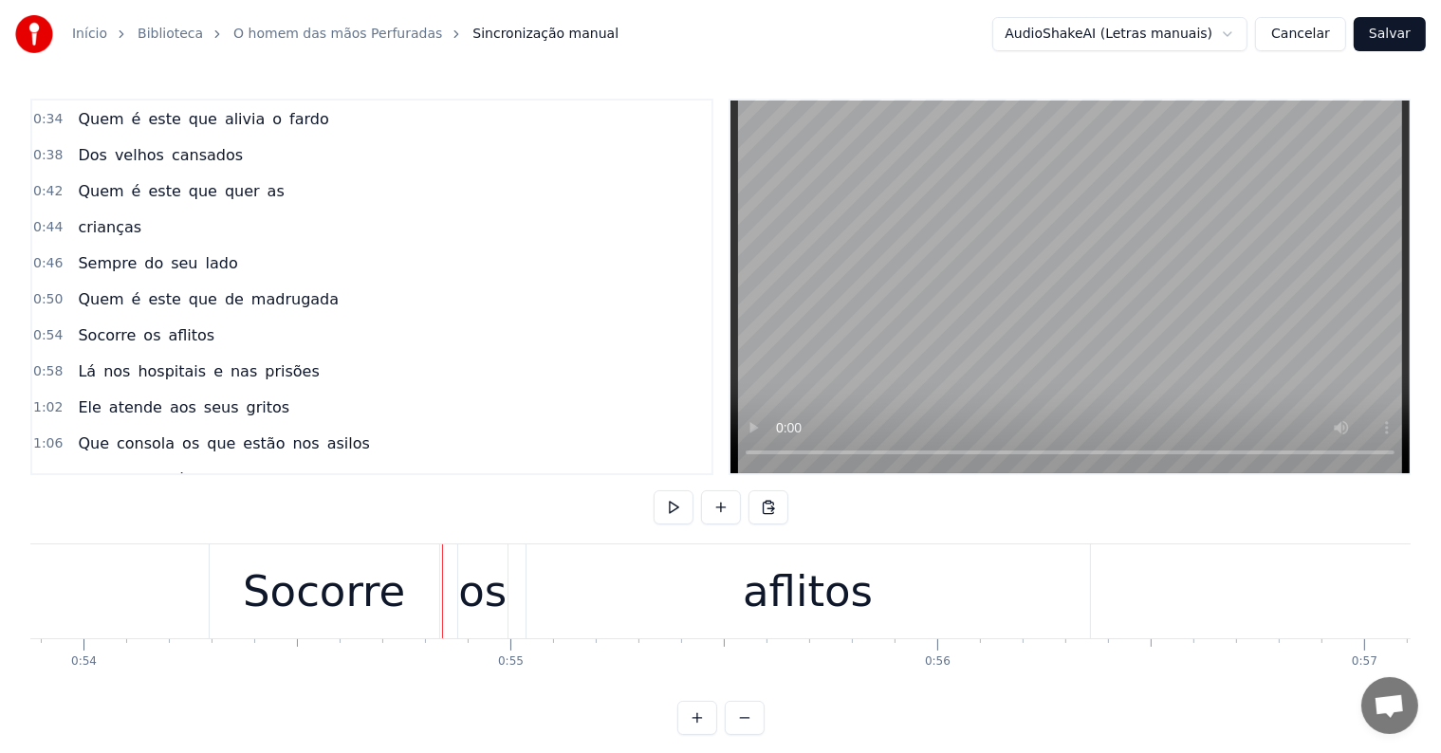
scroll to position [0, 22894]
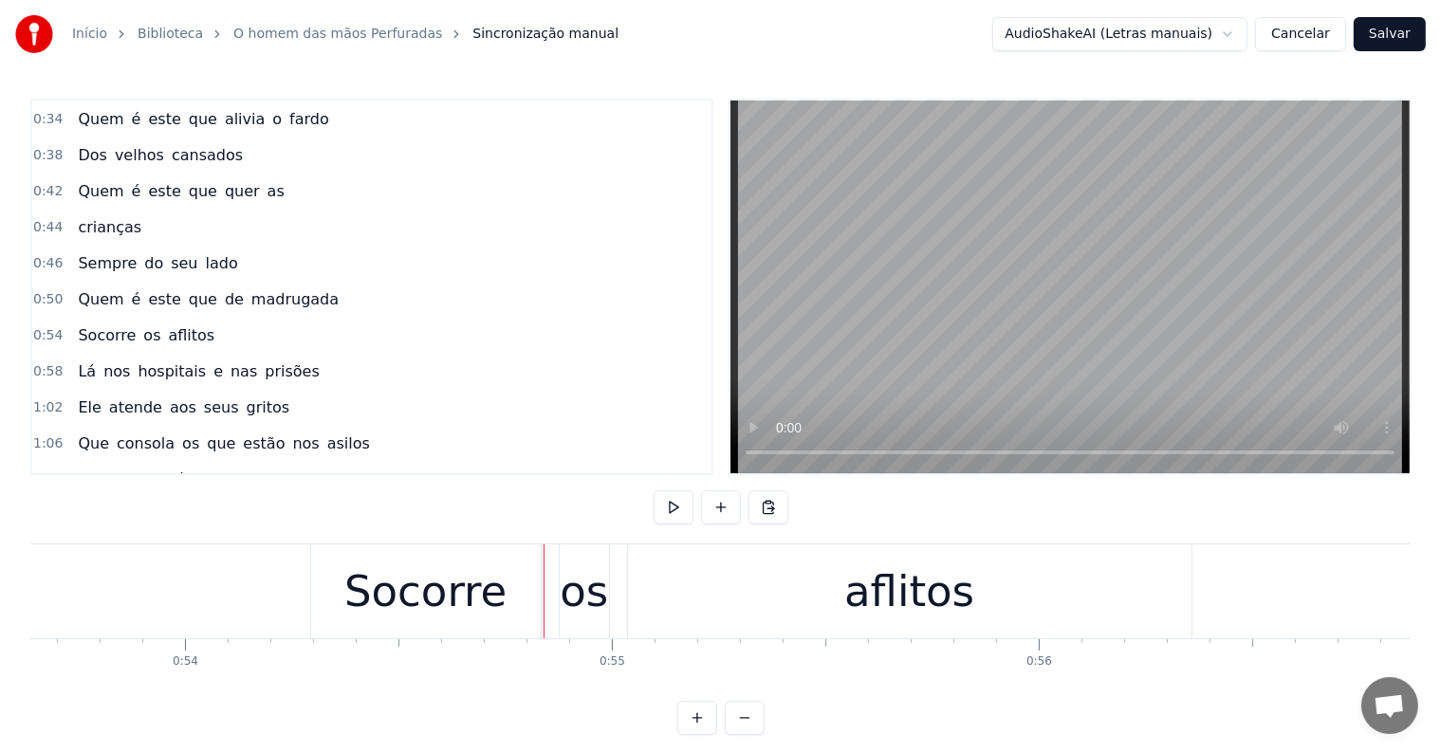
click at [352, 632] on div "Socorre" at bounding box center [426, 591] width 230 height 94
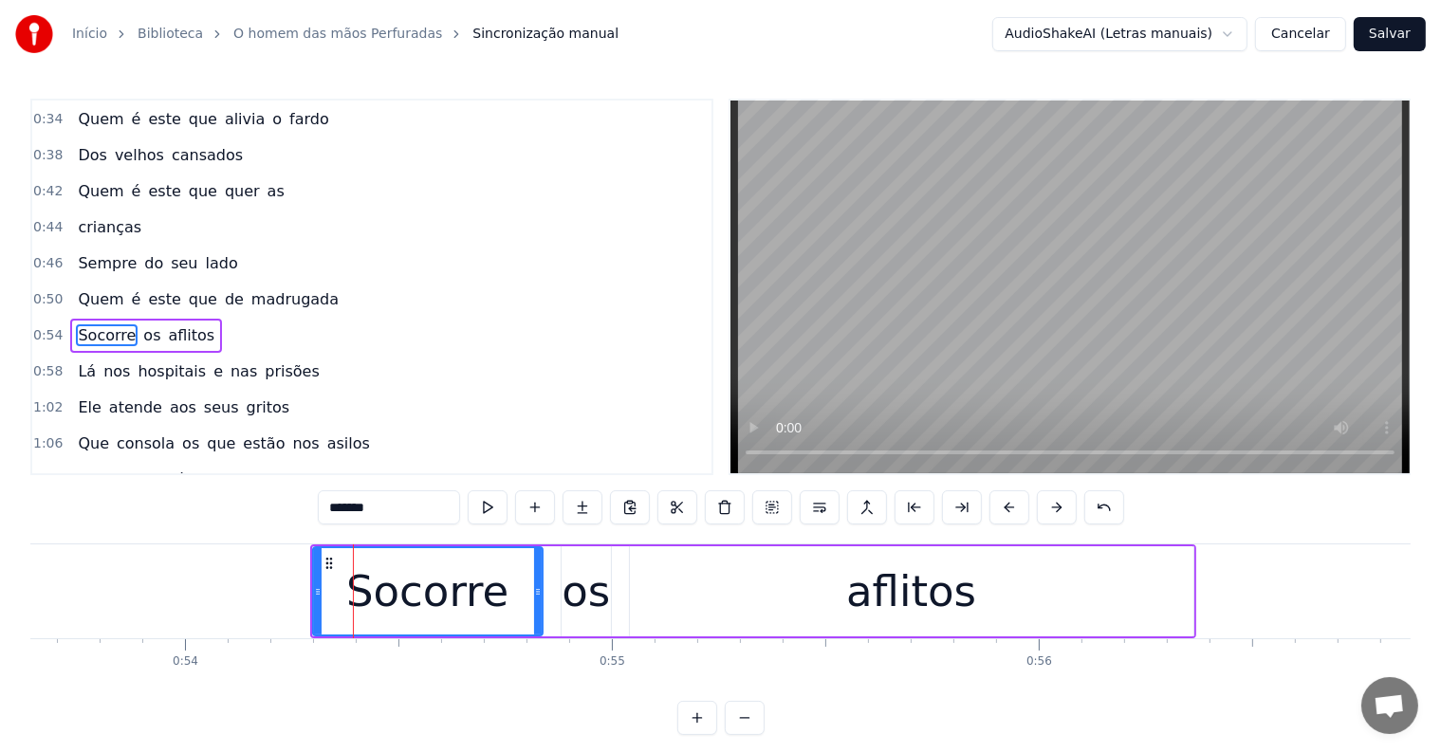
scroll to position [214, 0]
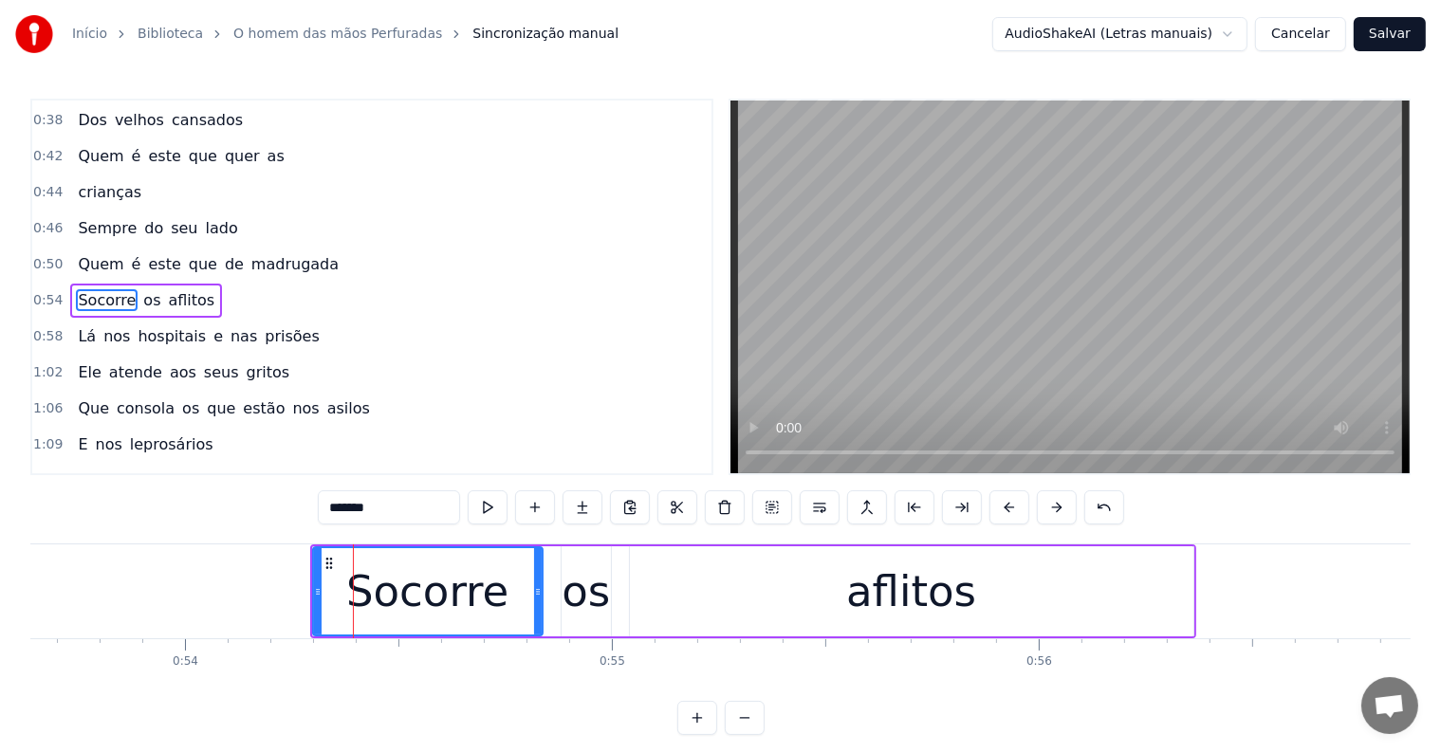
click at [550, 617] on div "Socorre os aflitos" at bounding box center [753, 591] width 886 height 94
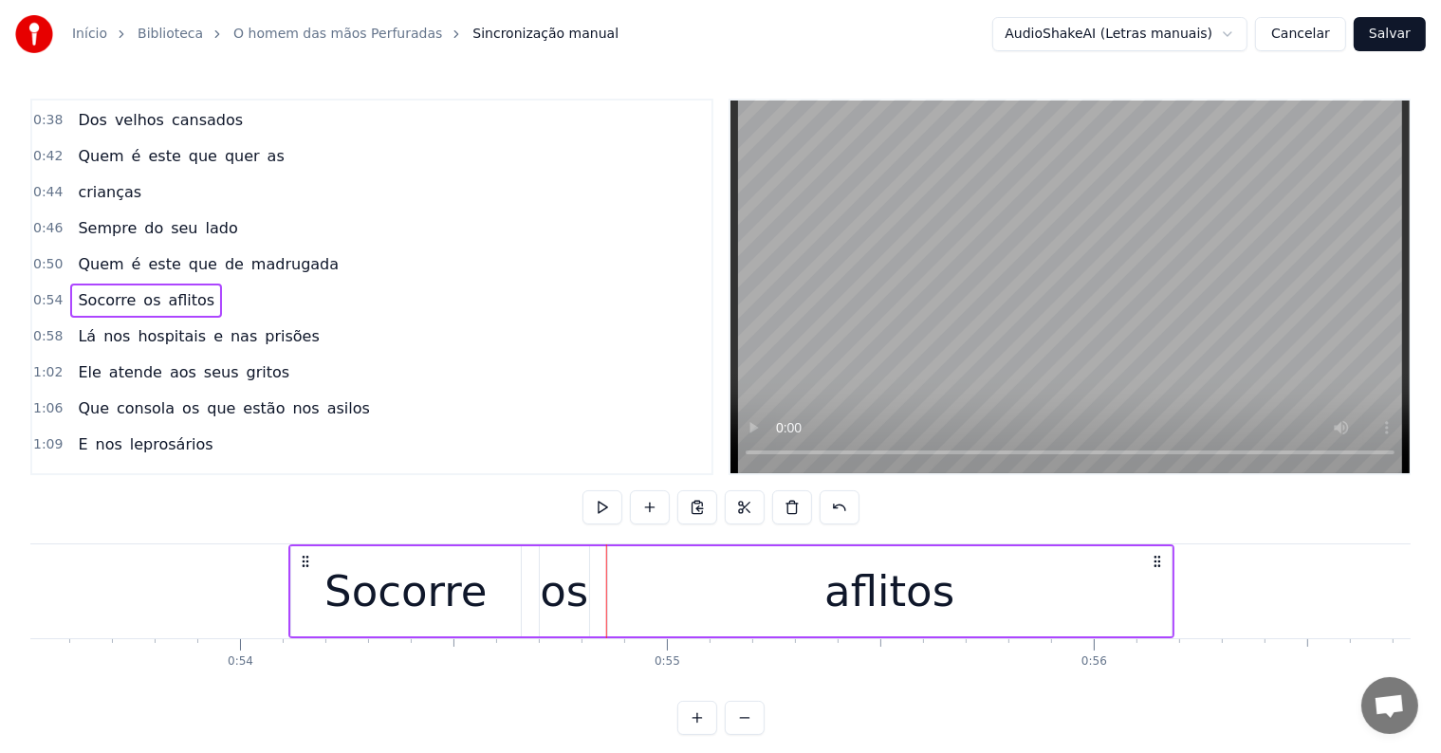
scroll to position [0, 22837]
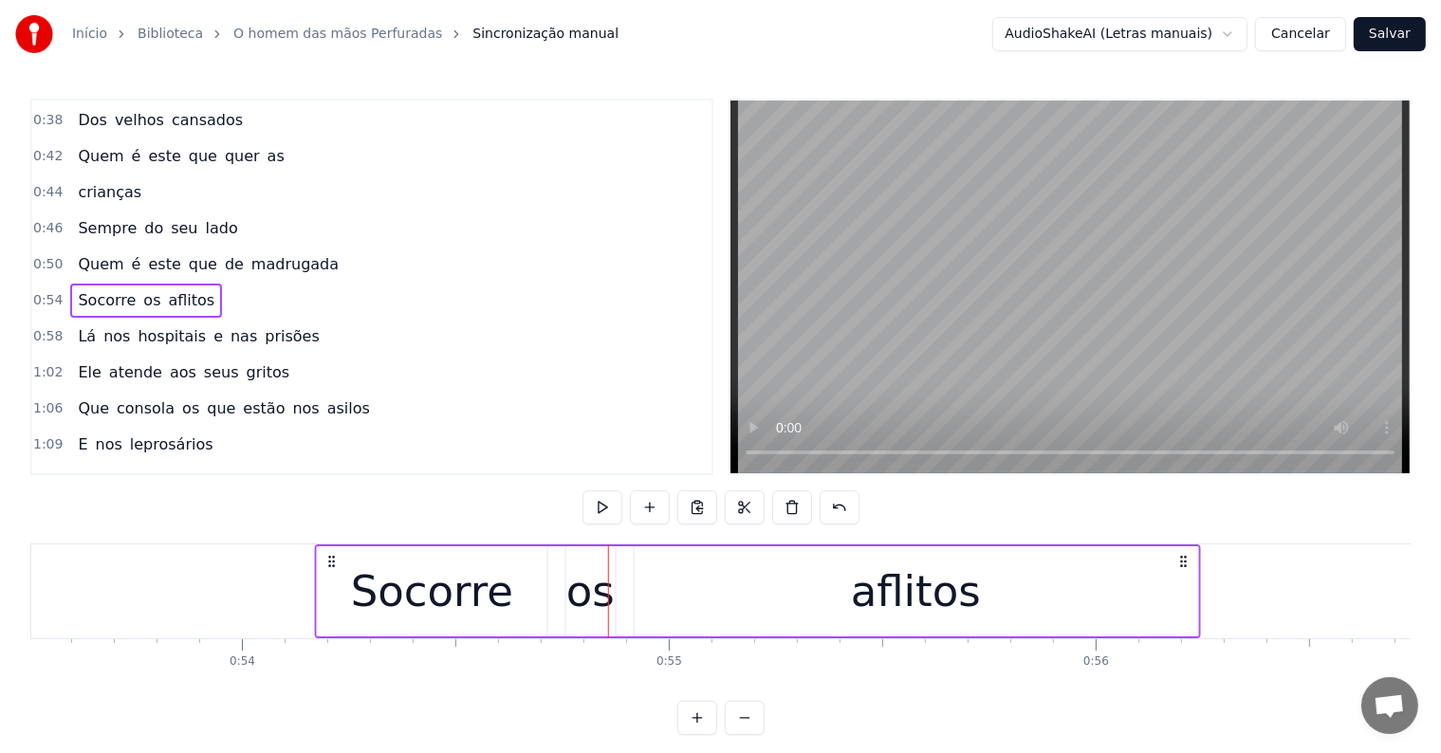
click at [331, 556] on icon at bounding box center [331, 561] width 15 height 15
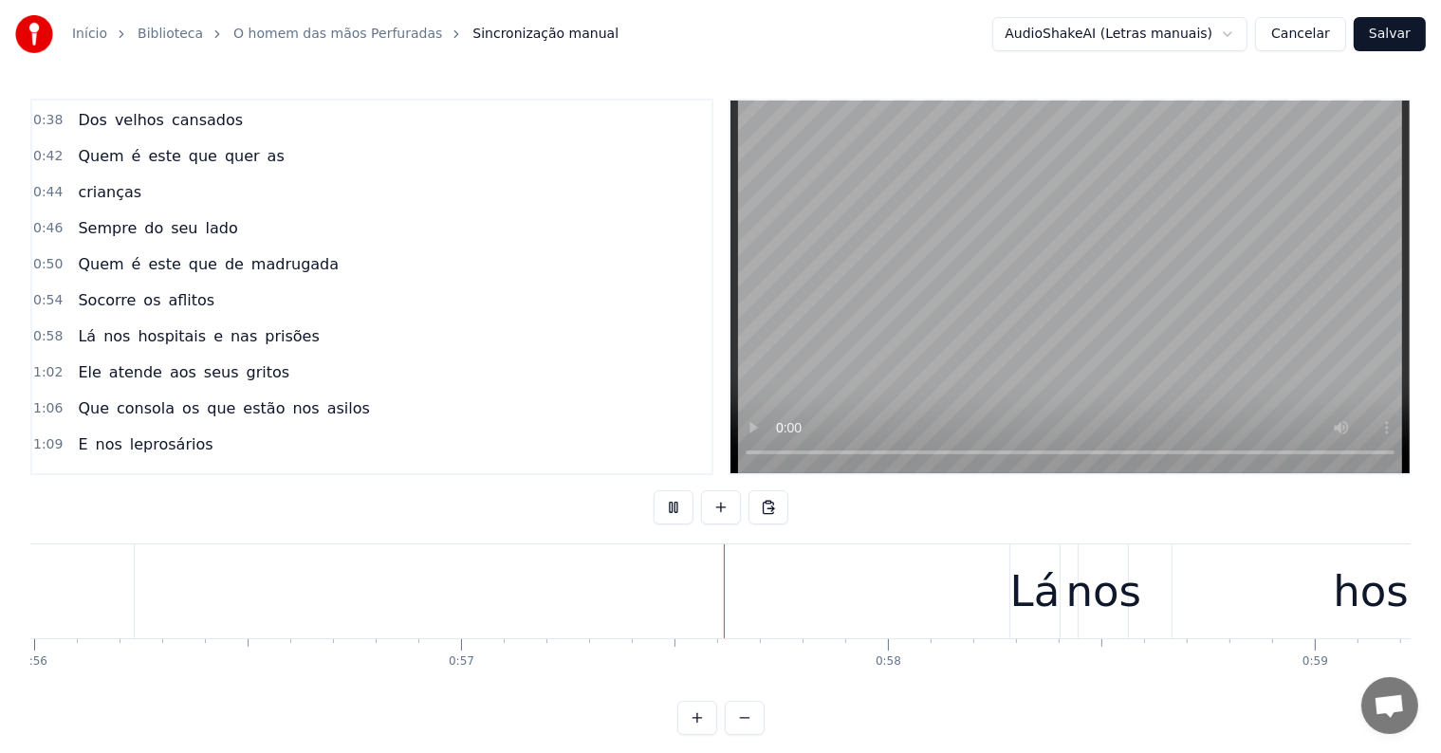
scroll to position [0, 24060]
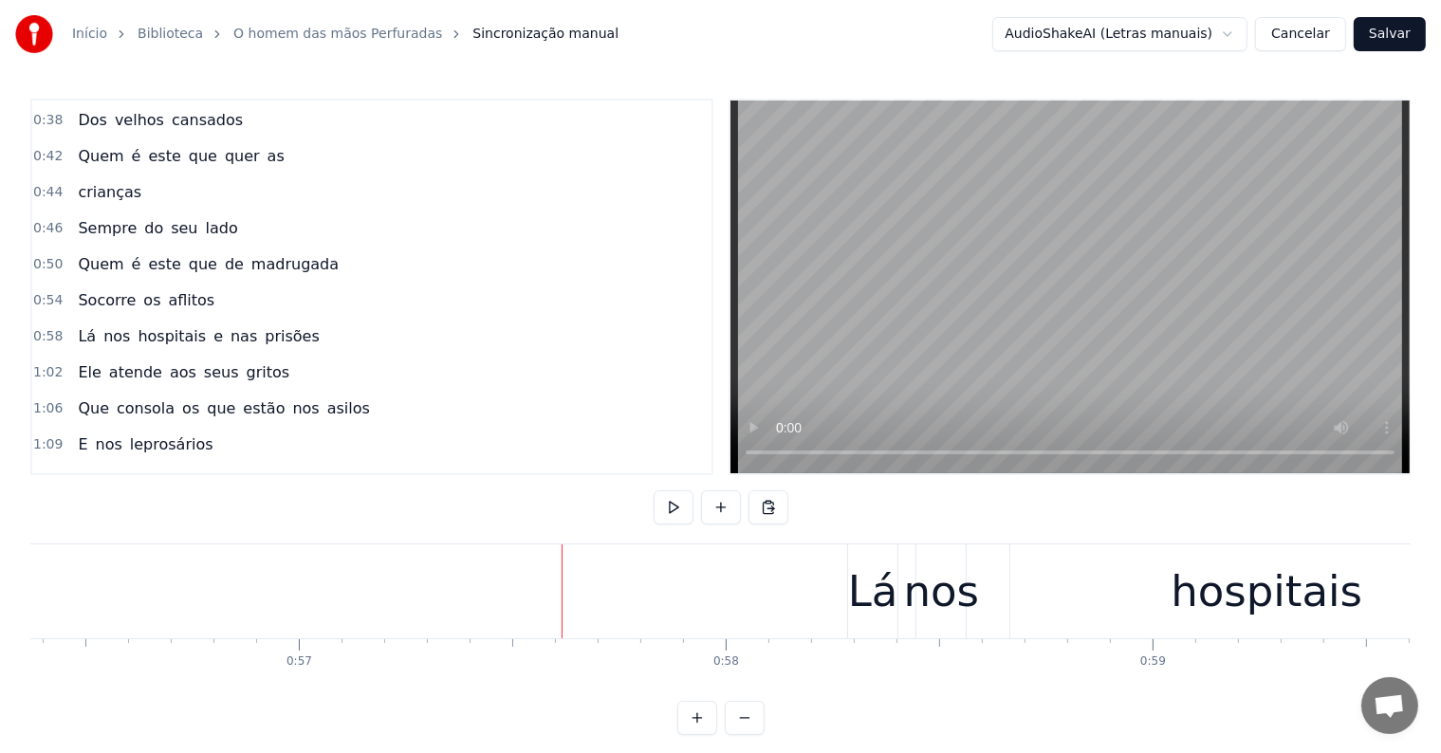
click at [872, 603] on div "Lá" at bounding box center [873, 592] width 50 height 64
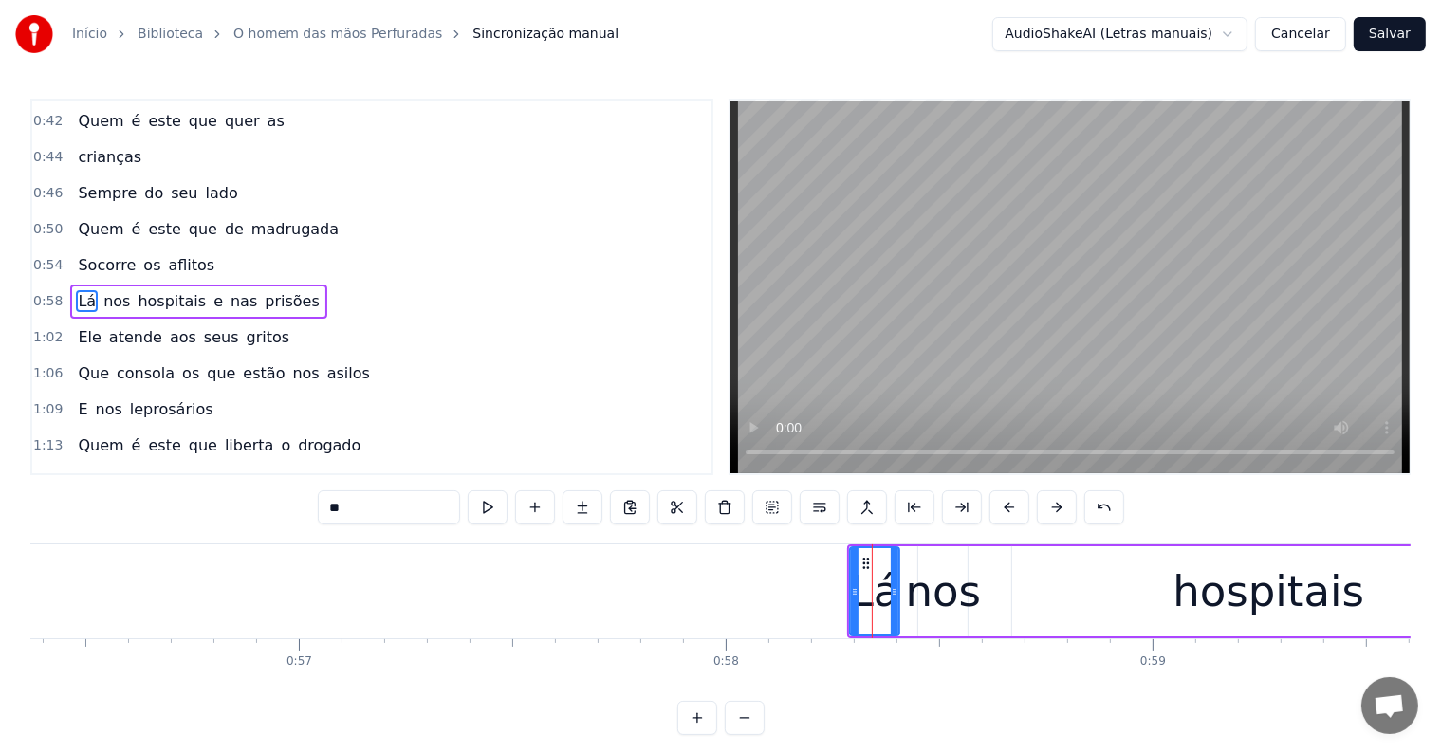
click at [907, 624] on div "Lá nos hospitais e nas prisões" at bounding box center [1457, 591] width 1220 height 94
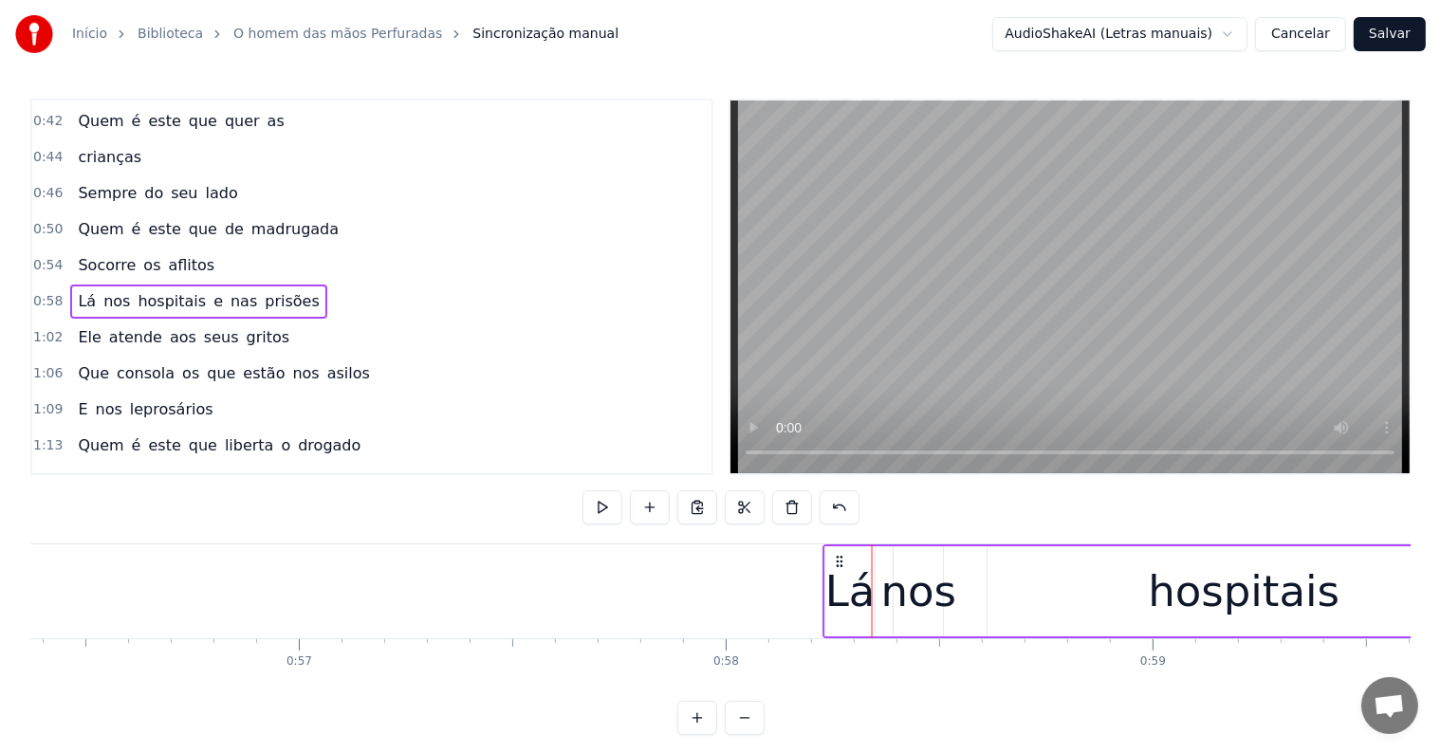
drag, startPoint x: 861, startPoint y: 557, endPoint x: 838, endPoint y: 557, distance: 23.7
click at [838, 557] on circle at bounding box center [838, 557] width 1 height 1
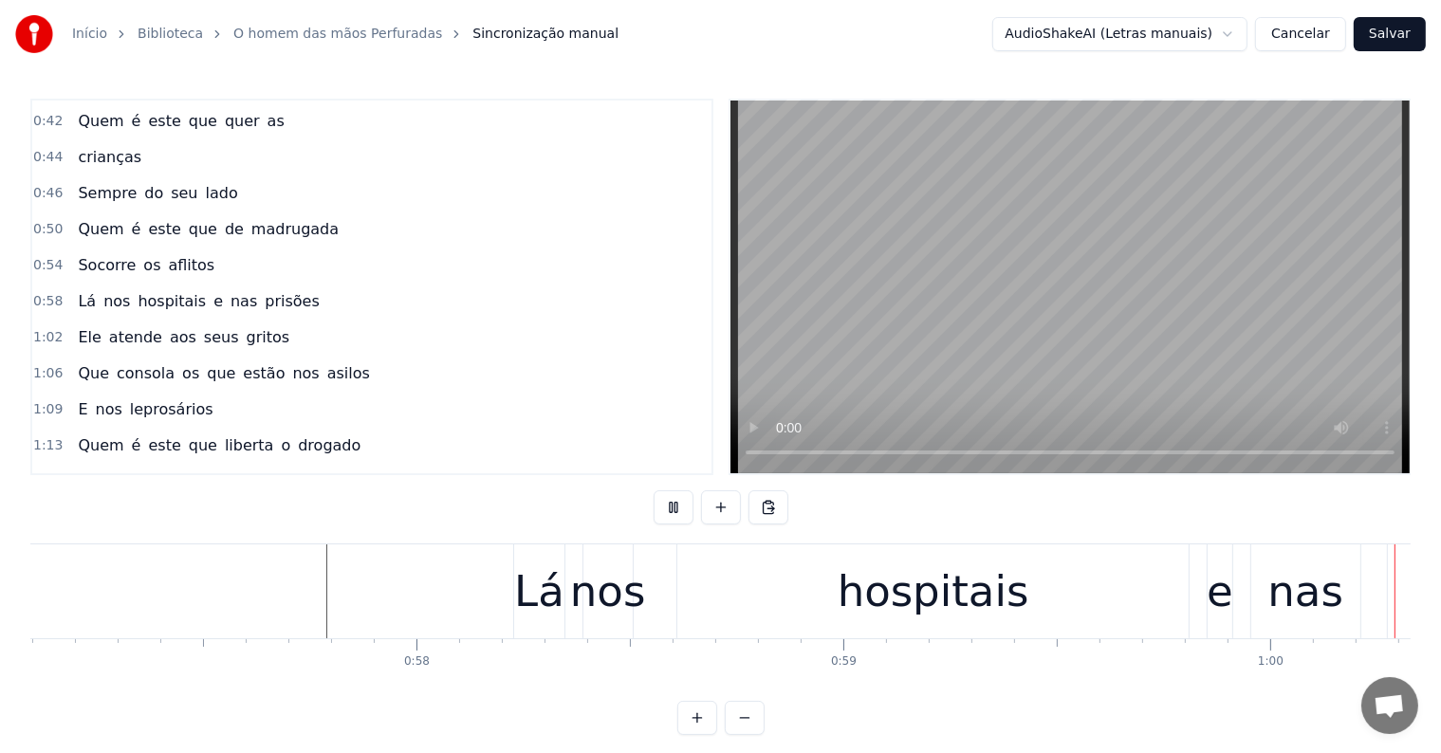
scroll to position [0, 25283]
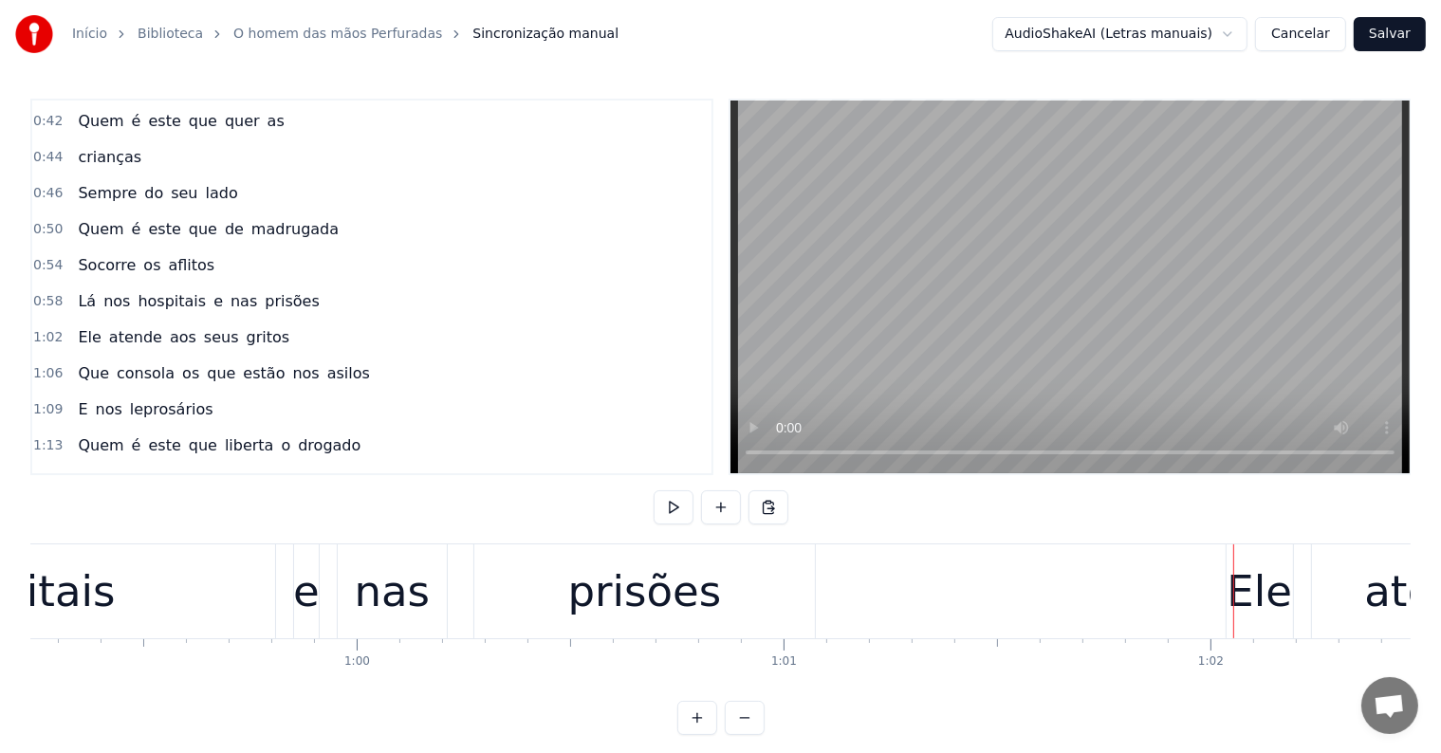
click at [1262, 628] on div "Ele" at bounding box center [1259, 591] width 66 height 94
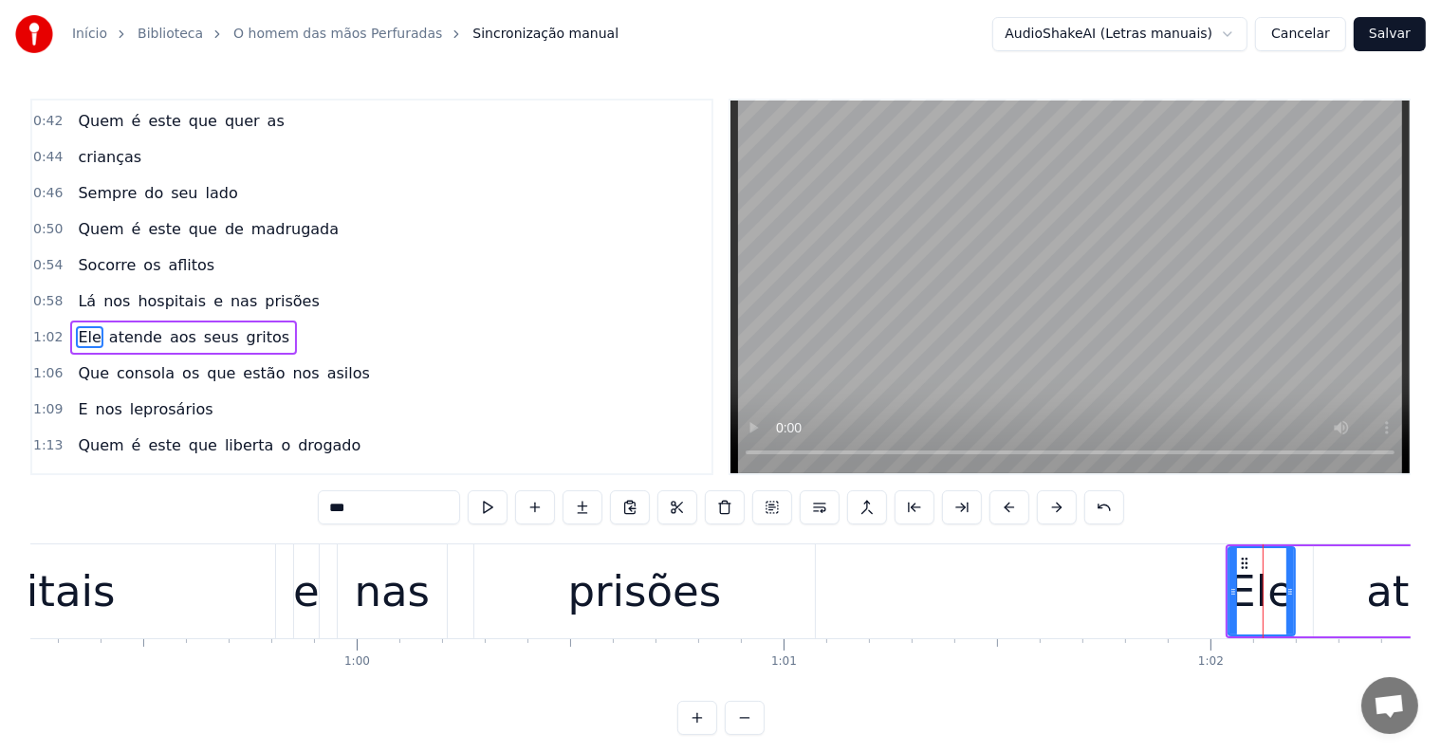
scroll to position [285, 0]
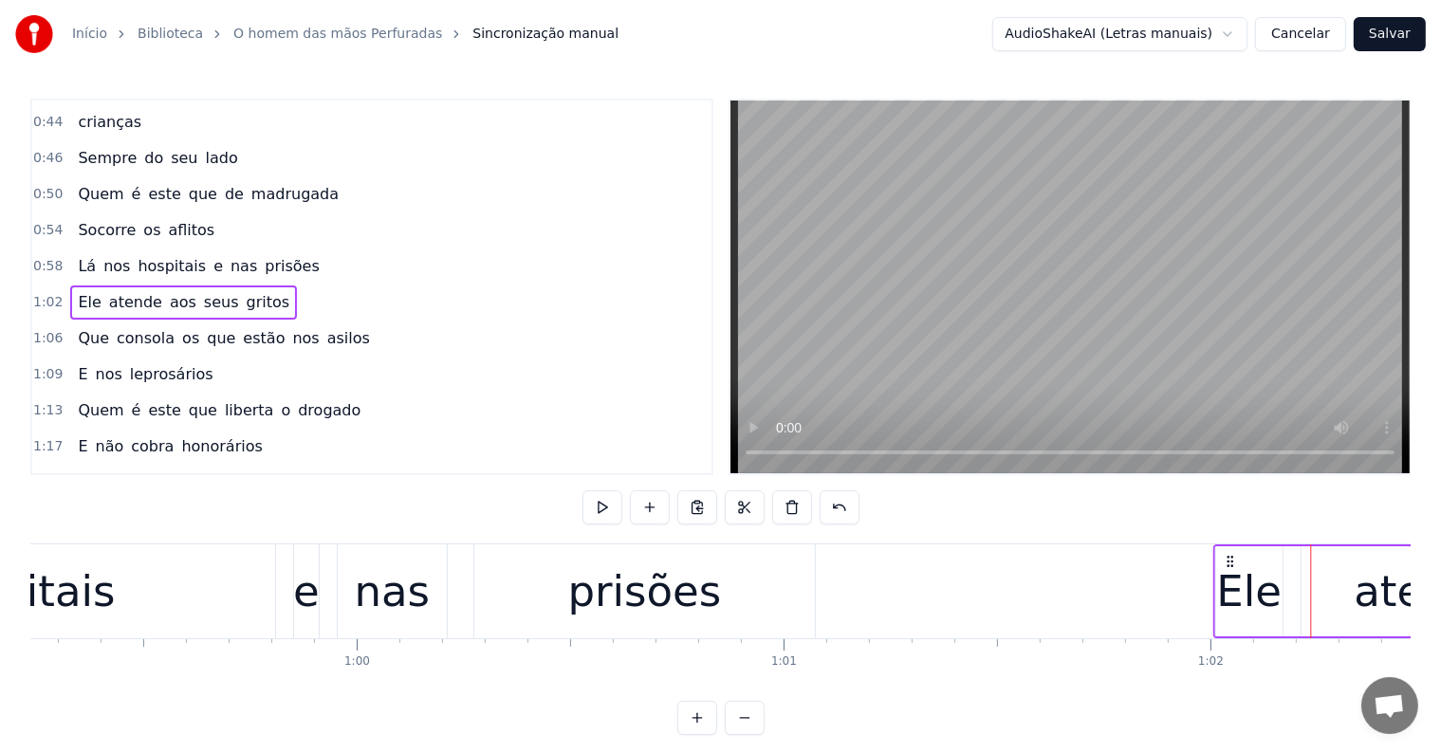
drag, startPoint x: 1244, startPoint y: 559, endPoint x: 1231, endPoint y: 559, distance: 13.3
click at [1231, 559] on icon at bounding box center [1229, 561] width 15 height 15
click at [675, 597] on div "prisões" at bounding box center [645, 592] width 154 height 64
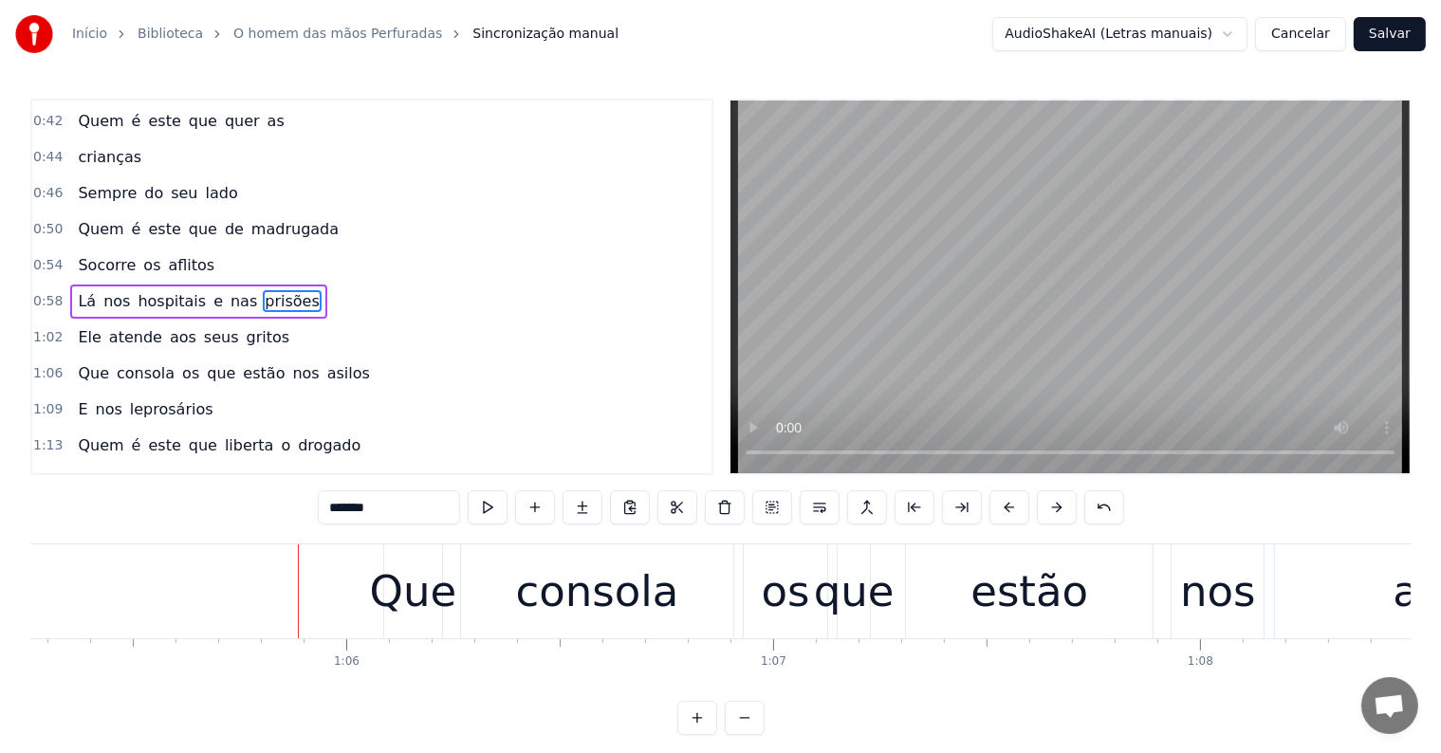
scroll to position [0, 27861]
click at [398, 626] on div "Que" at bounding box center [406, 591] width 58 height 94
type input "***"
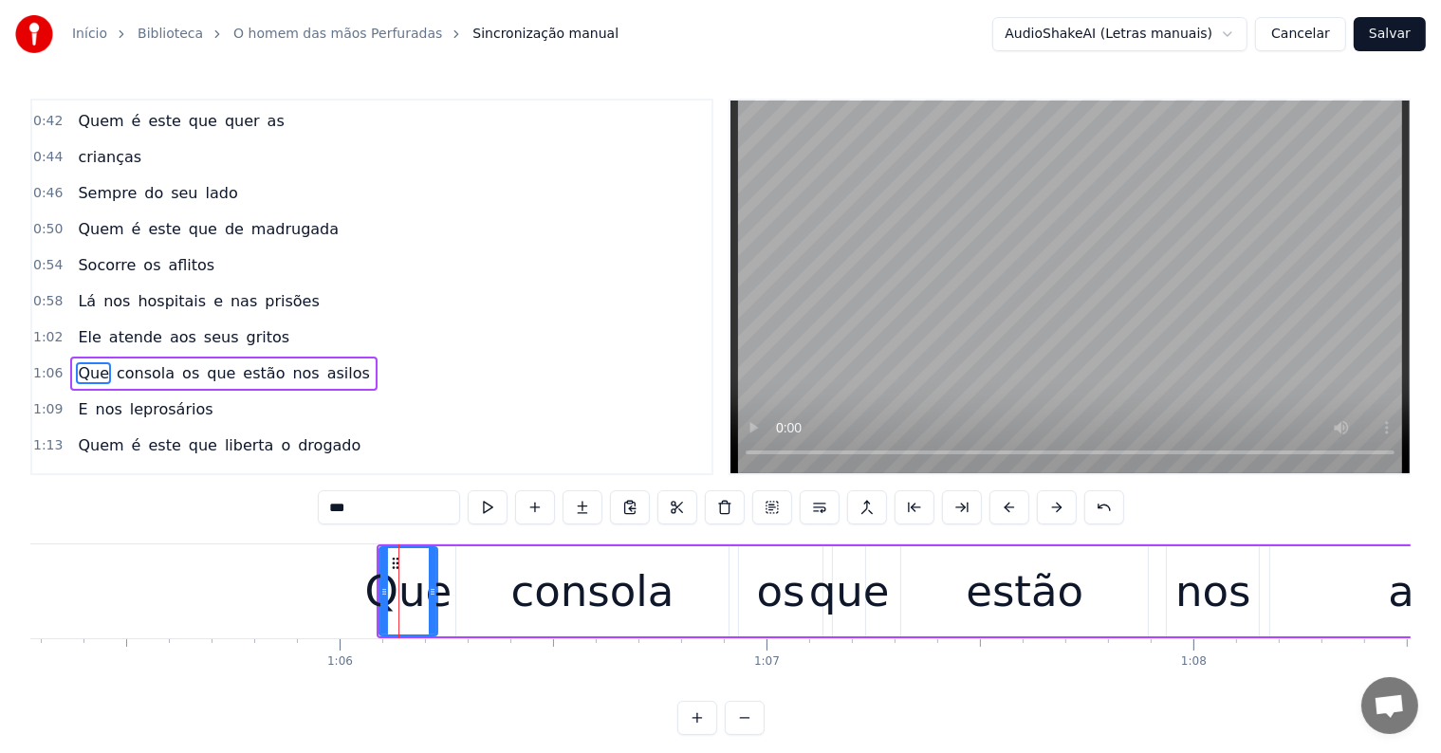
scroll to position [319, 0]
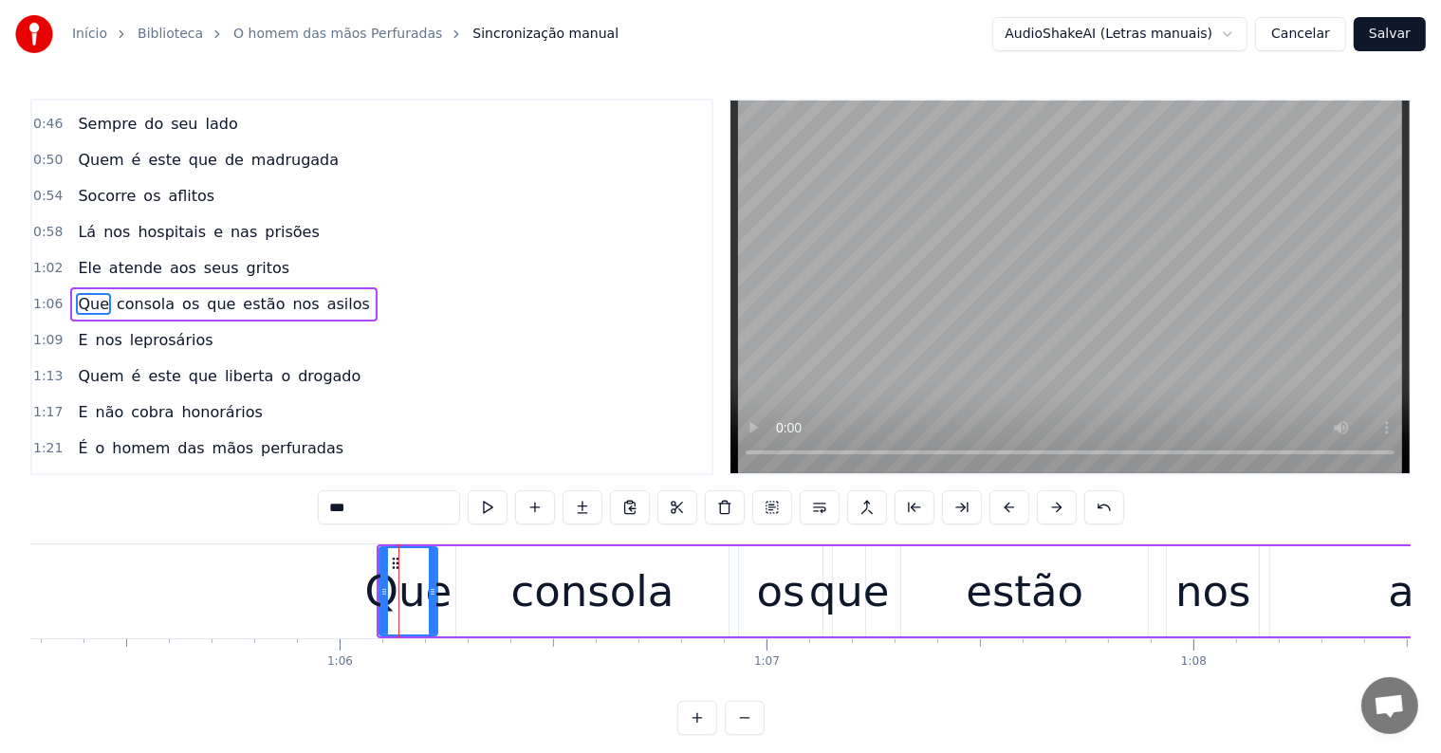
click at [448, 622] on div "Que consola os que estão nos asilos" at bounding box center [1004, 591] width 1254 height 94
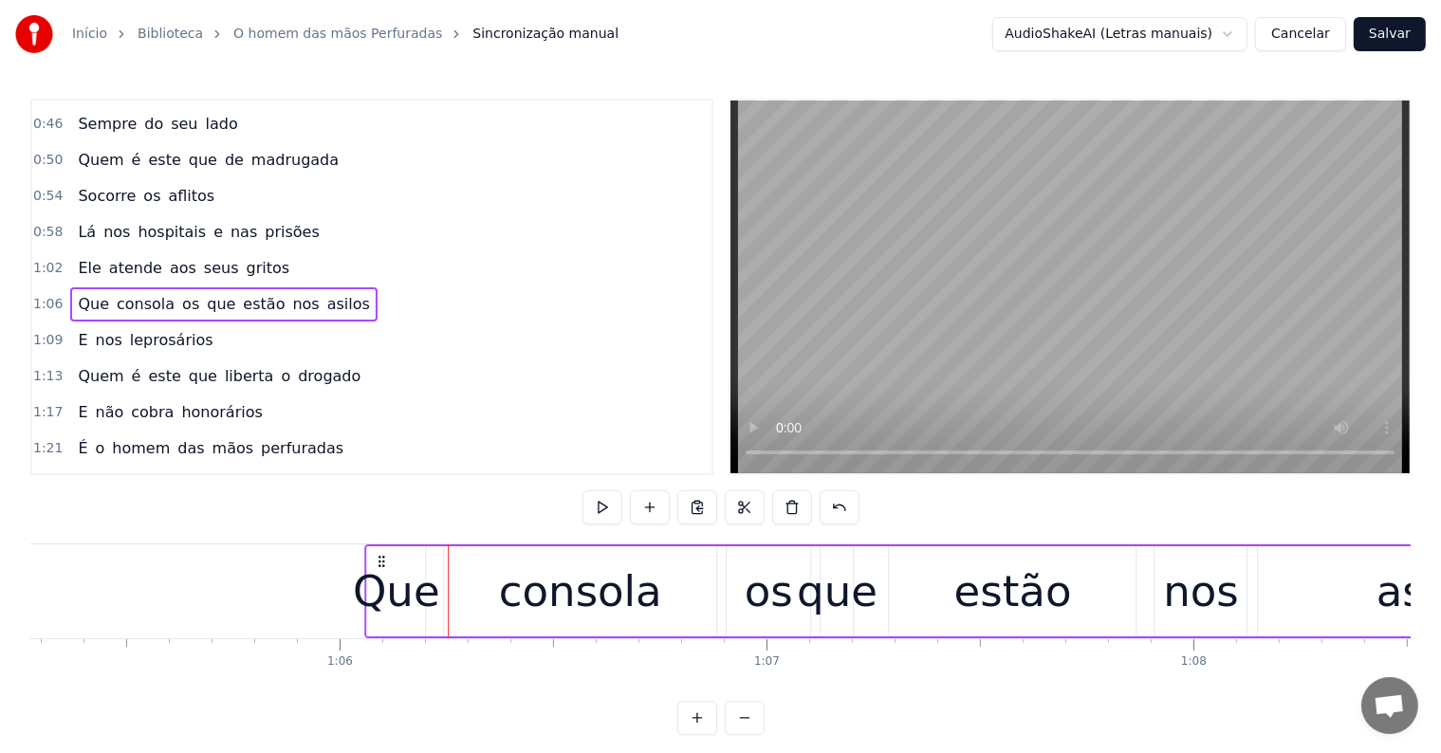
drag, startPoint x: 392, startPoint y: 556, endPoint x: 379, endPoint y: 560, distance: 12.9
click at [379, 560] on icon at bounding box center [381, 561] width 15 height 15
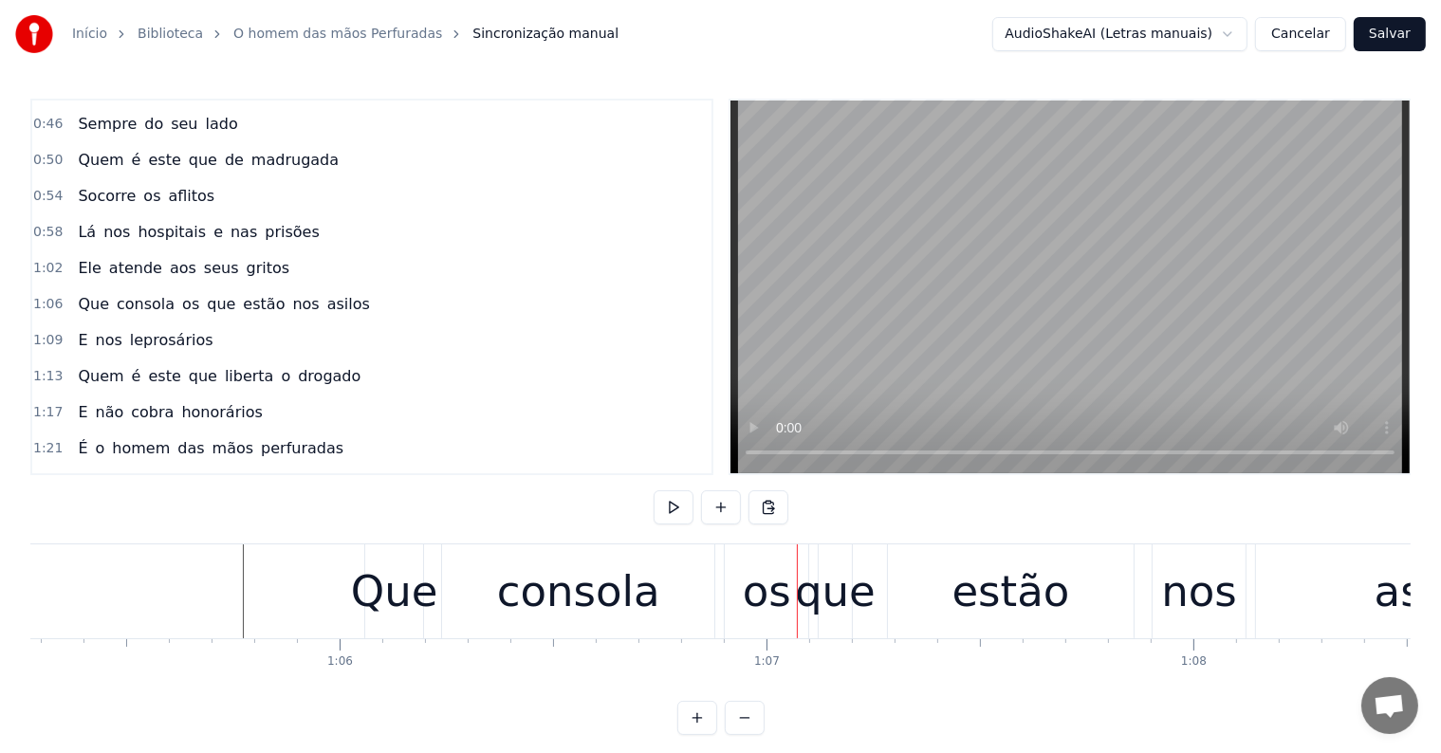
click at [656, 617] on div "consola" at bounding box center [578, 591] width 272 height 94
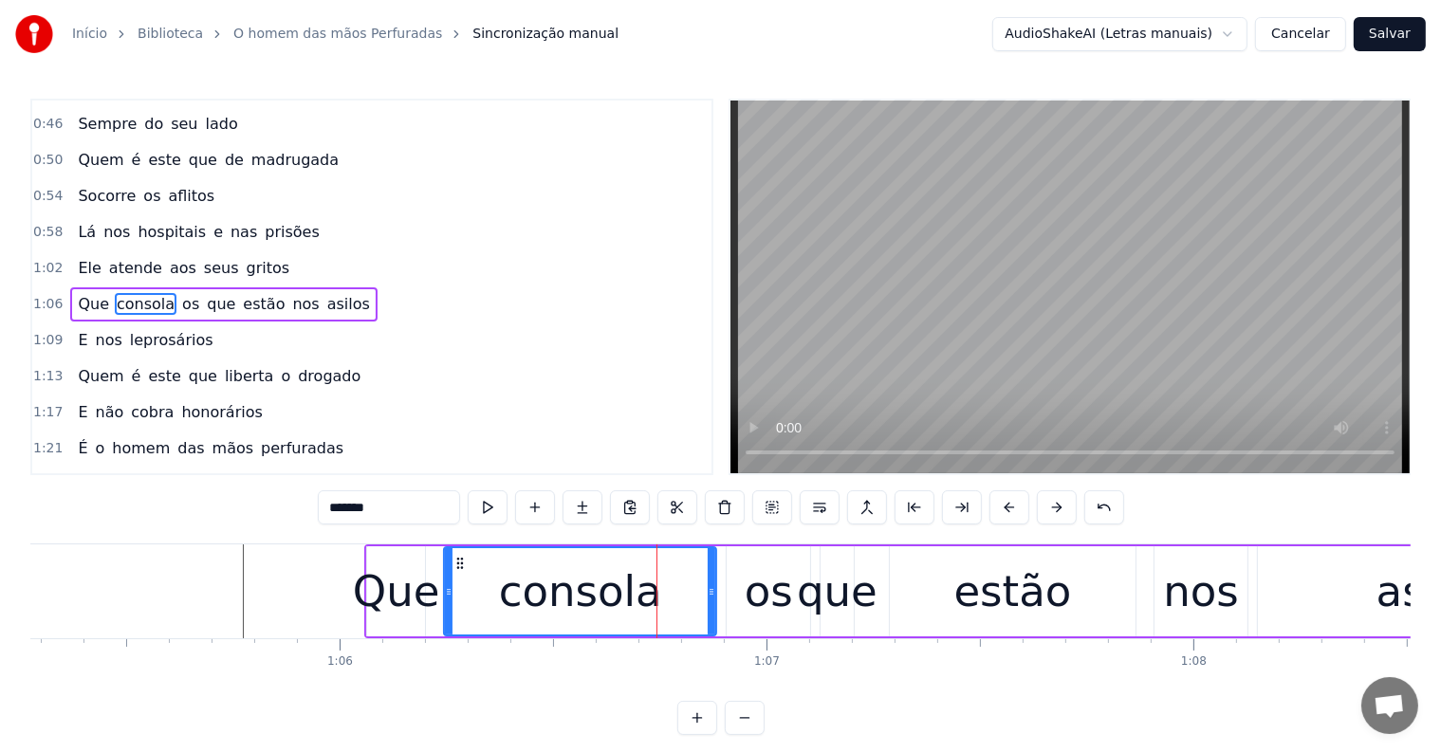
click at [325, 293] on span "asilos" at bounding box center [348, 304] width 46 height 22
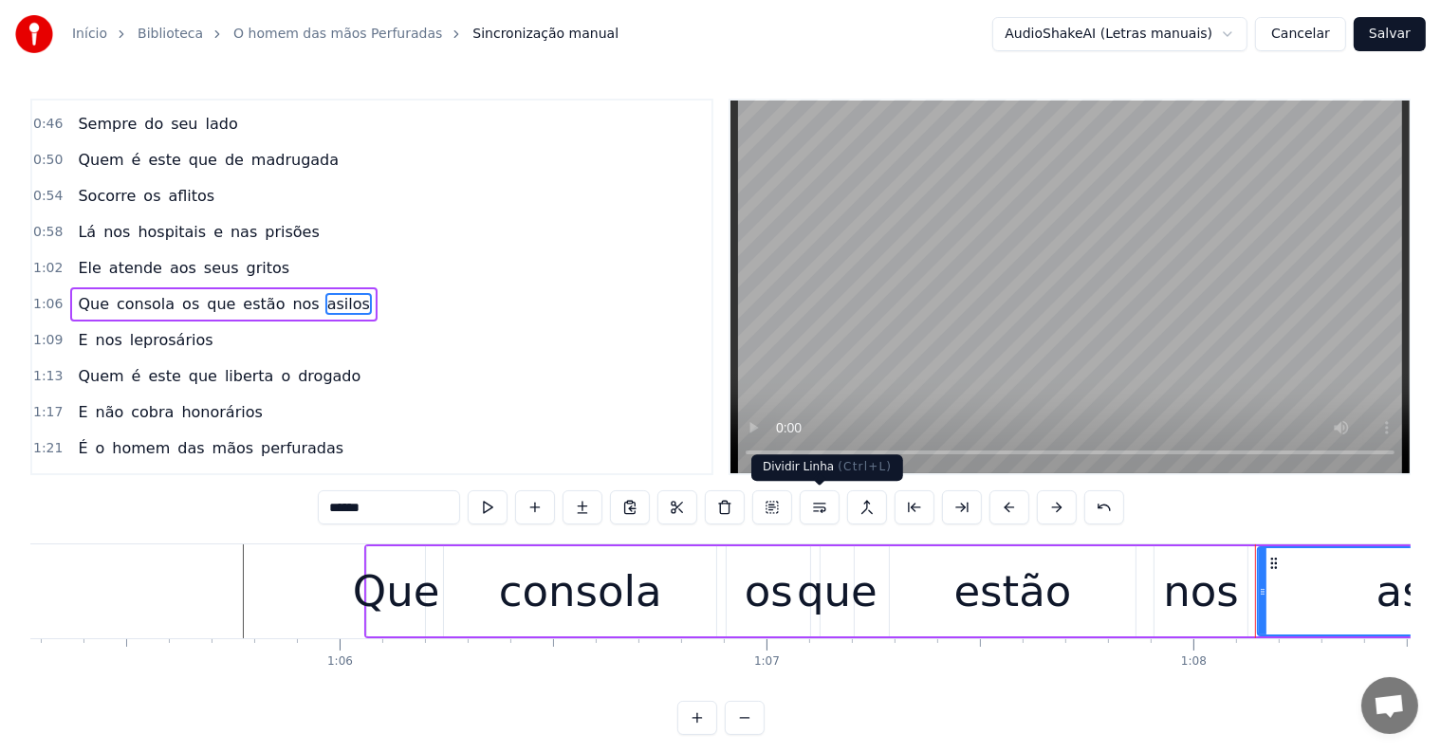
click at [810, 512] on button at bounding box center [820, 507] width 40 height 34
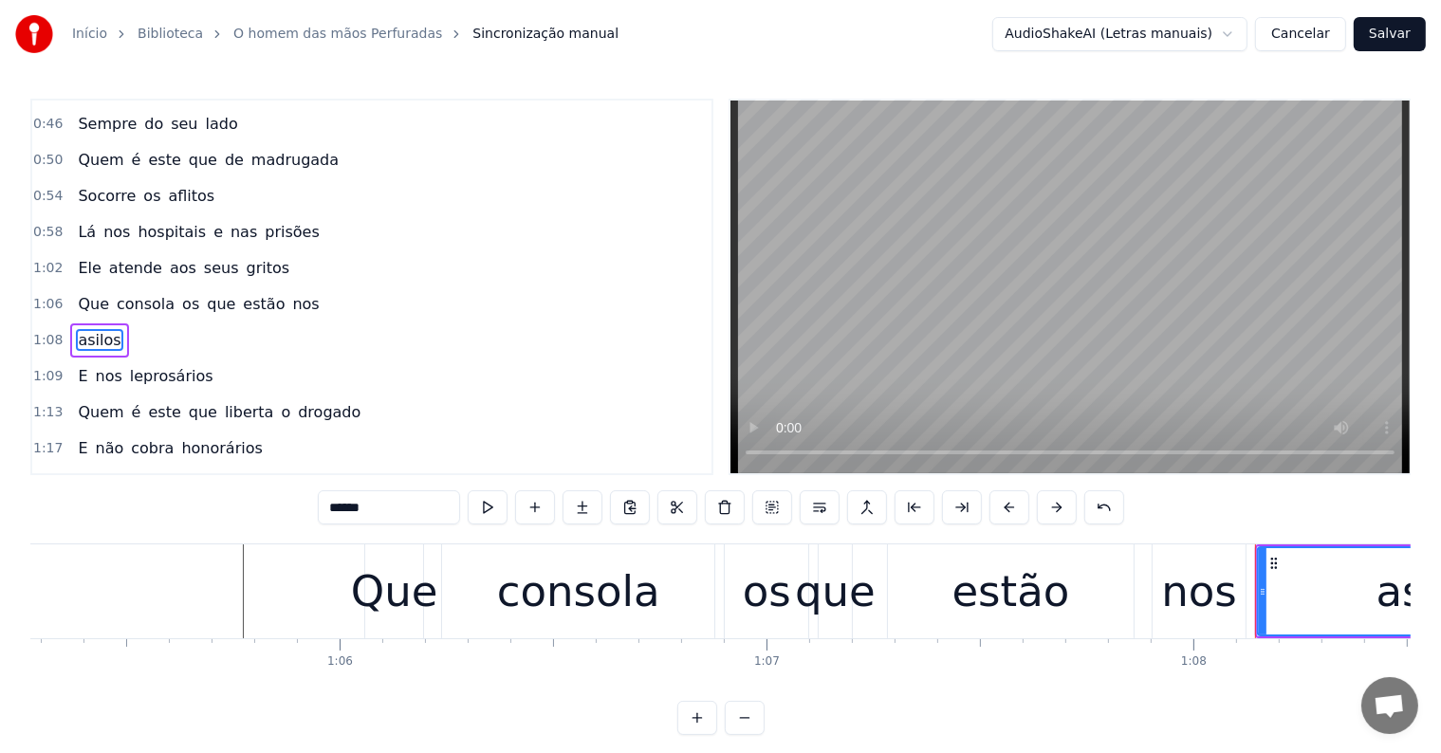
scroll to position [354, 0]
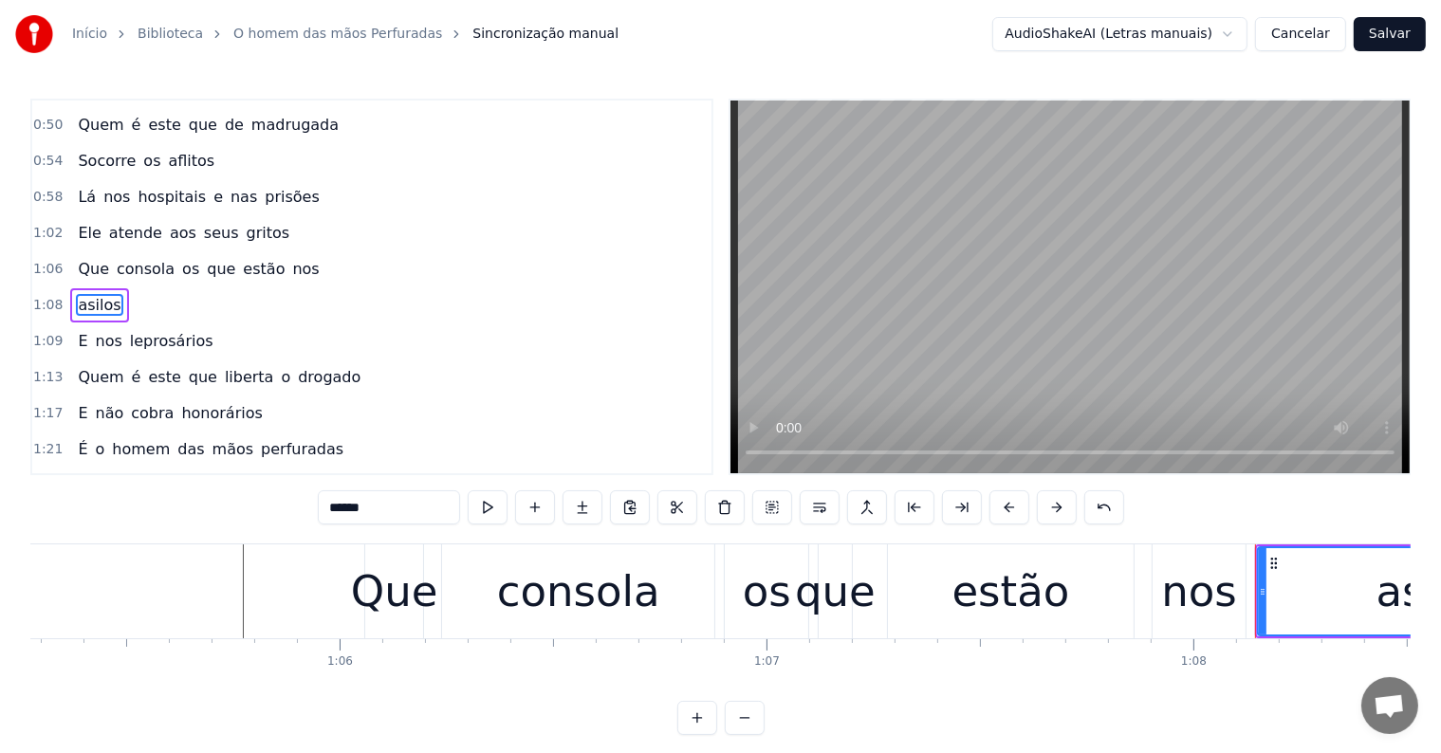
click at [290, 258] on span "nos" at bounding box center [305, 269] width 30 height 22
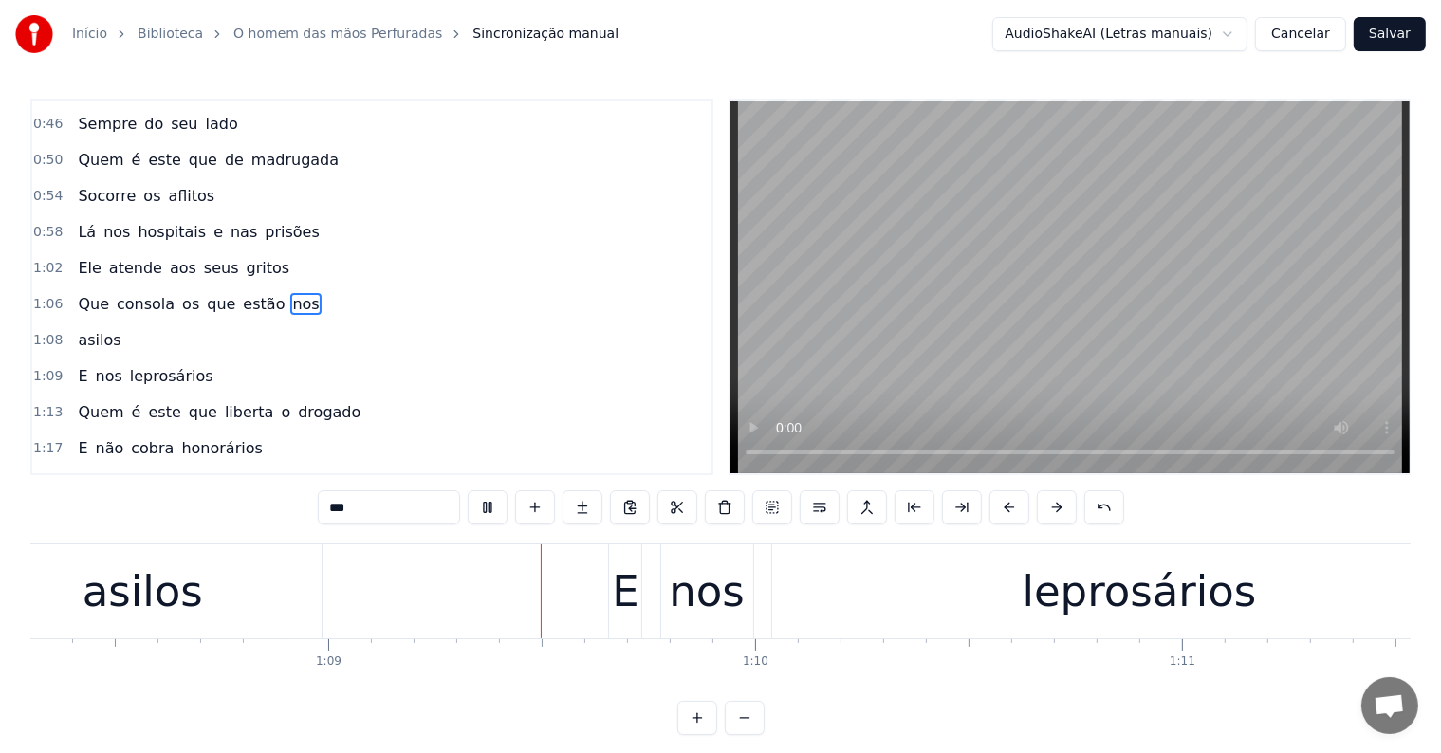
scroll to position [0, 29295]
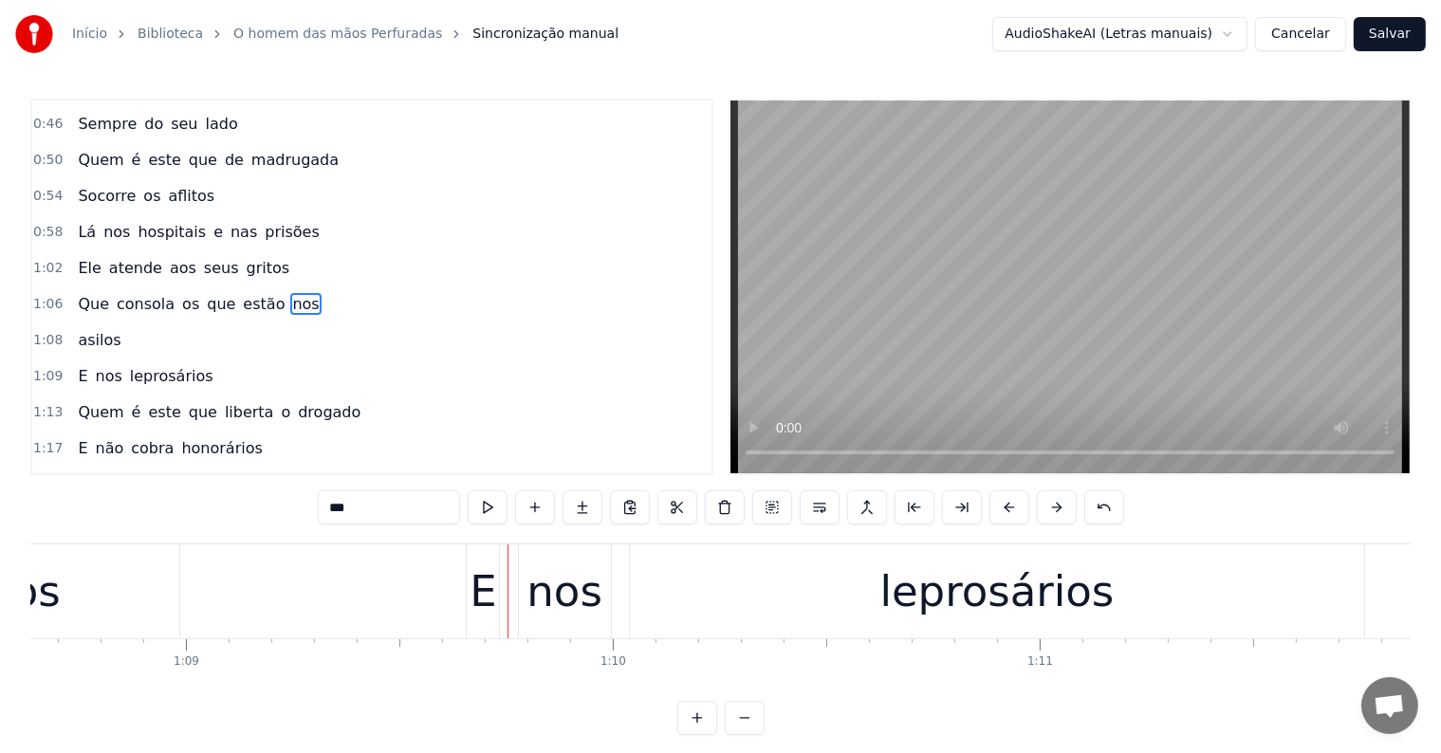
click at [488, 617] on div "E" at bounding box center [483, 592] width 27 height 64
type input "*"
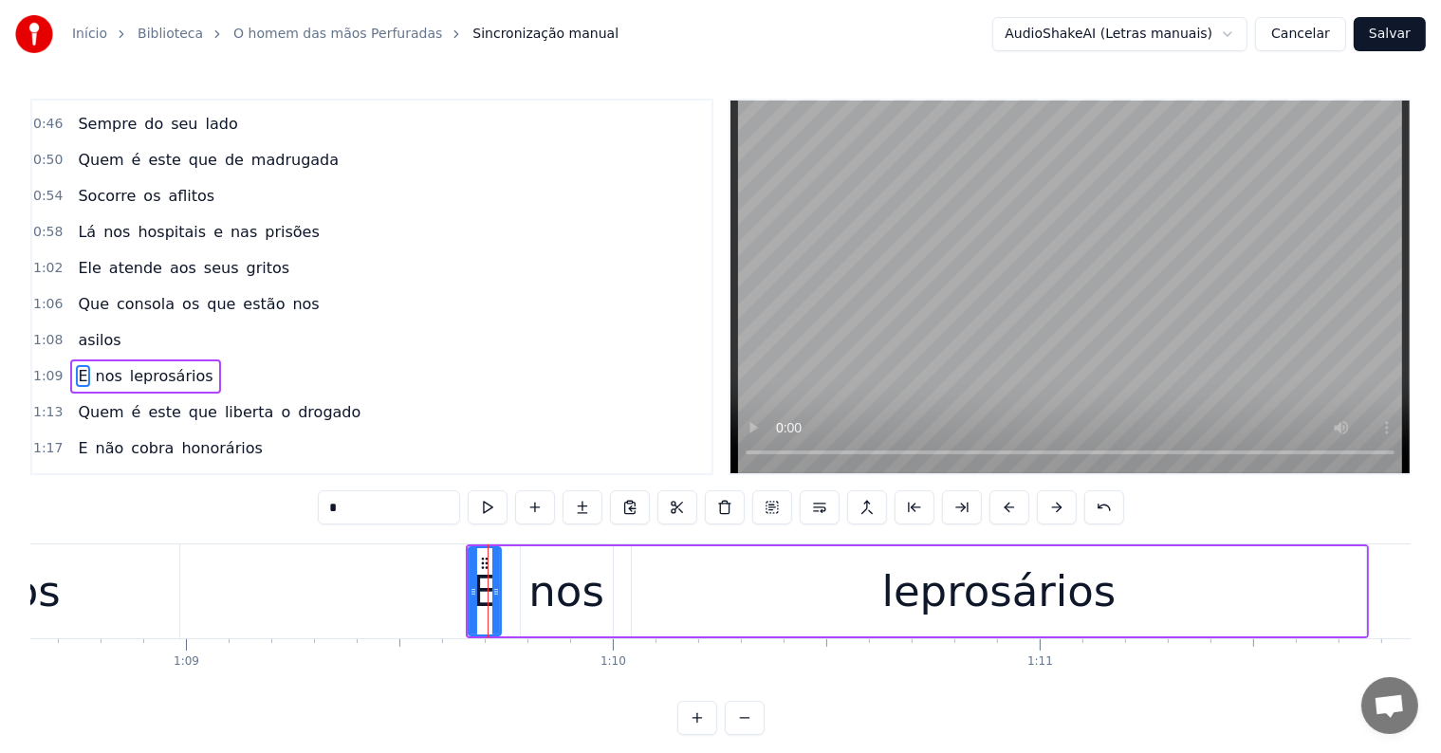
scroll to position [389, 0]
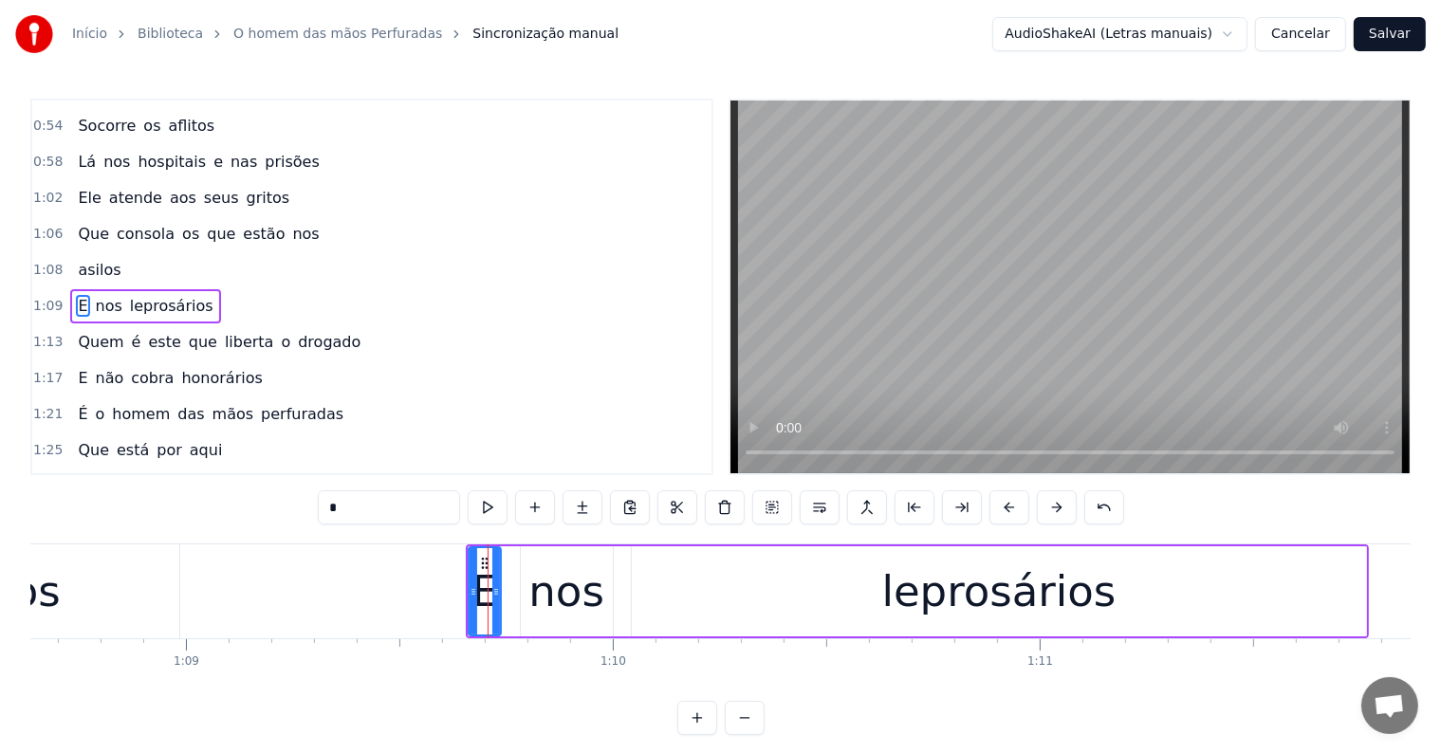
click at [505, 617] on div "E nos leprosários" at bounding box center [917, 591] width 903 height 94
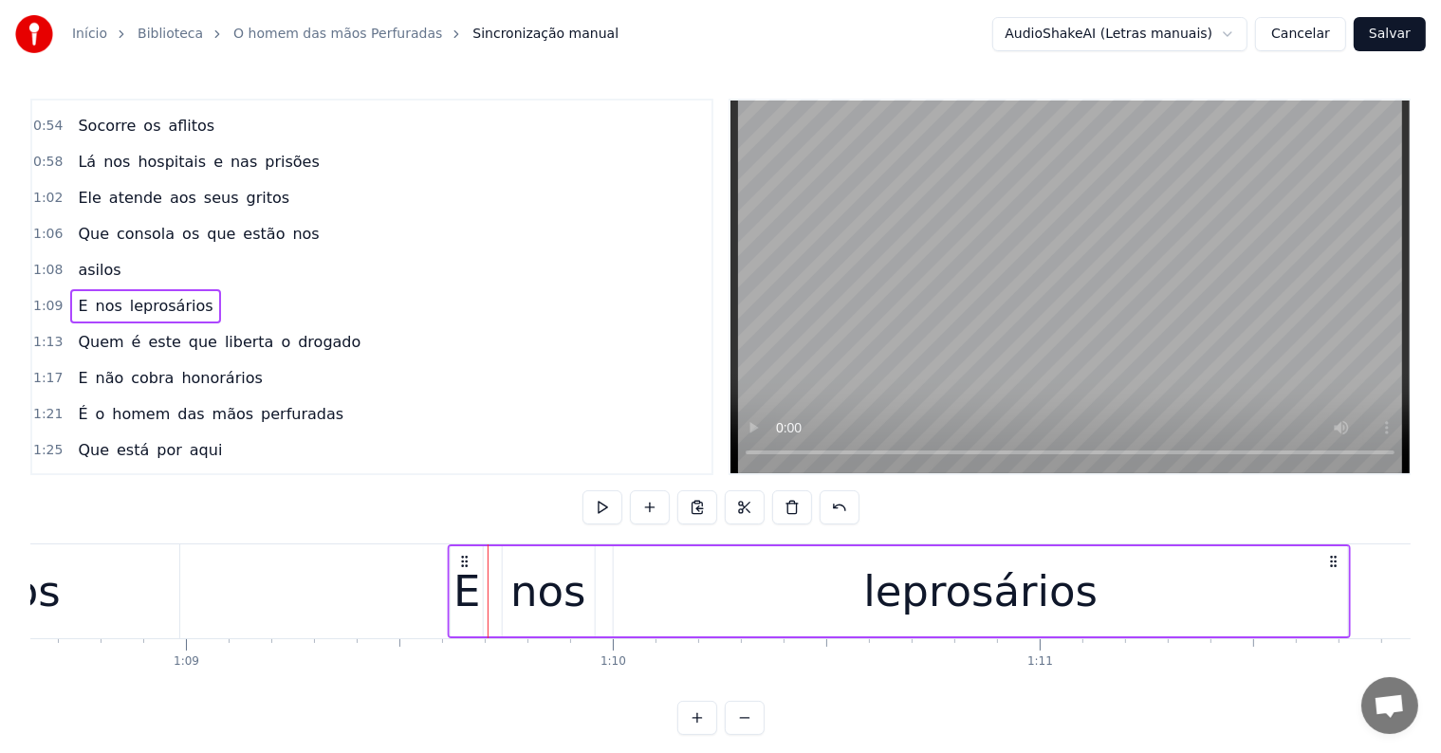
drag, startPoint x: 482, startPoint y: 556, endPoint x: 464, endPoint y: 555, distance: 18.0
click at [464, 555] on icon at bounding box center [464, 561] width 15 height 15
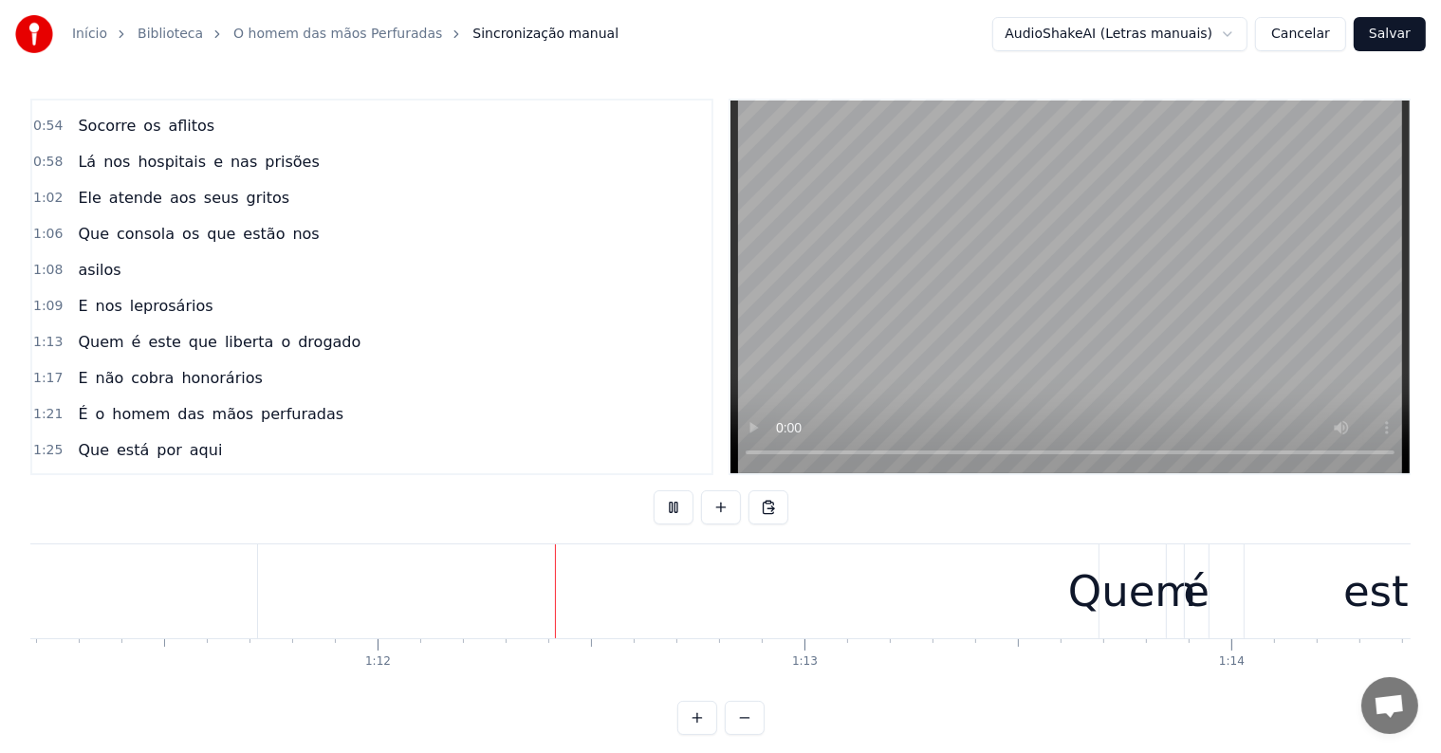
scroll to position [0, 30511]
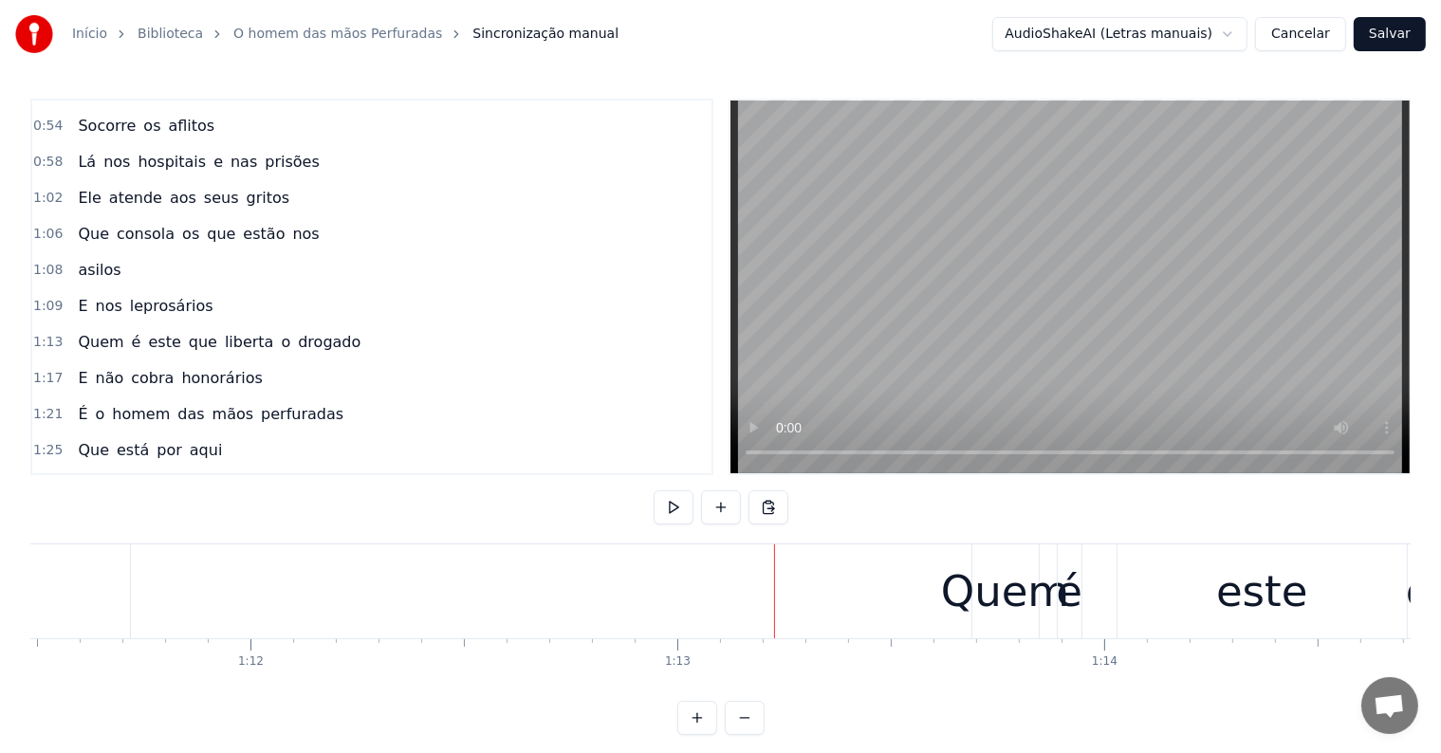
click at [971, 615] on div "Quem" at bounding box center [1005, 592] width 128 height 64
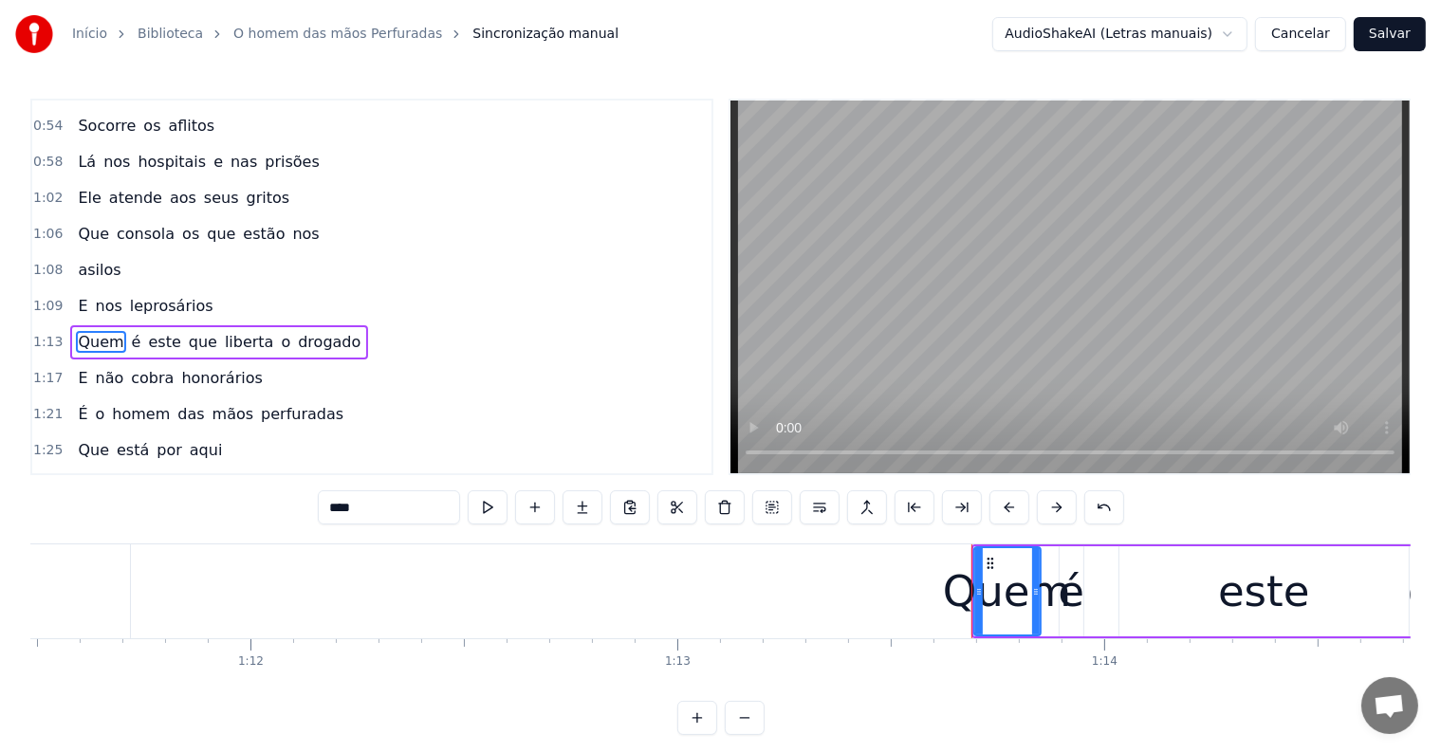
scroll to position [424, 0]
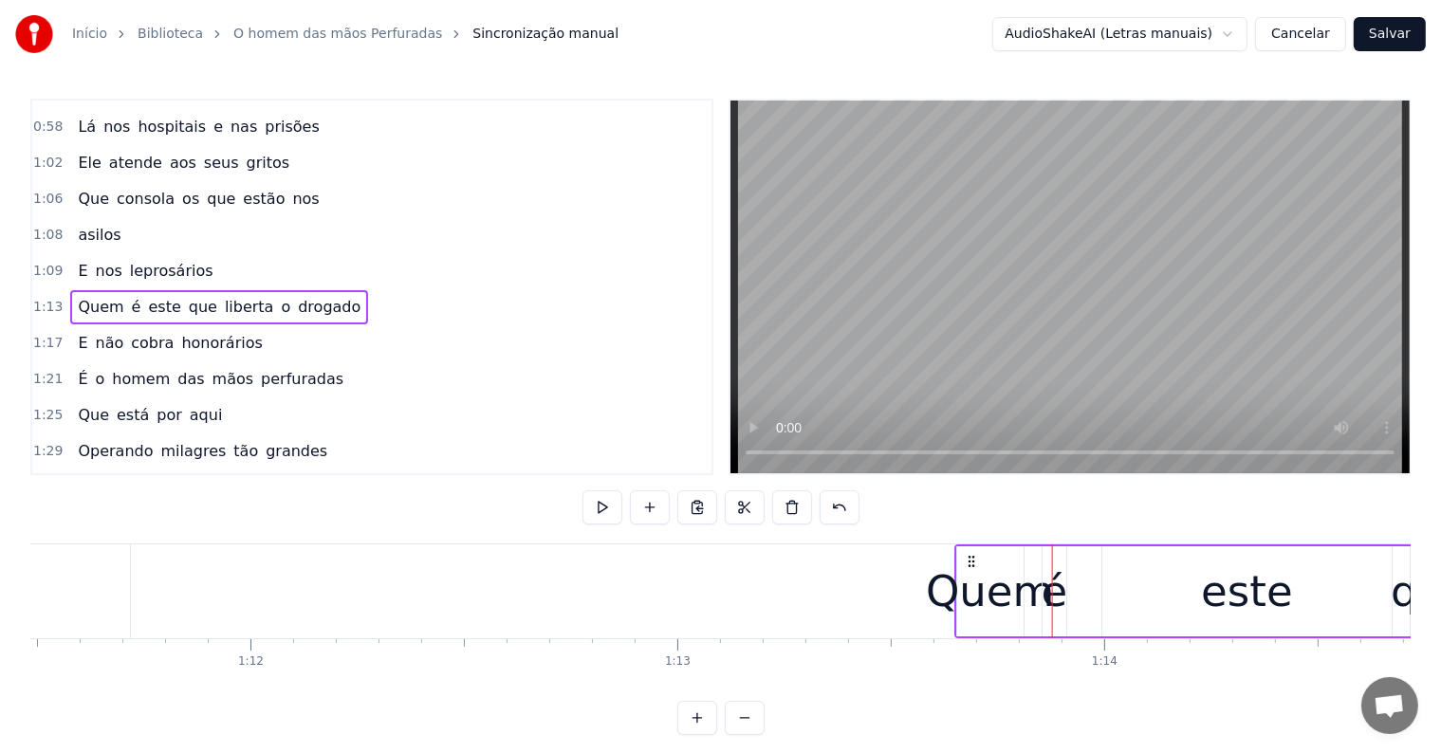
drag, startPoint x: 985, startPoint y: 562, endPoint x: 968, endPoint y: 562, distance: 17.1
click at [968, 562] on icon at bounding box center [971, 561] width 15 height 15
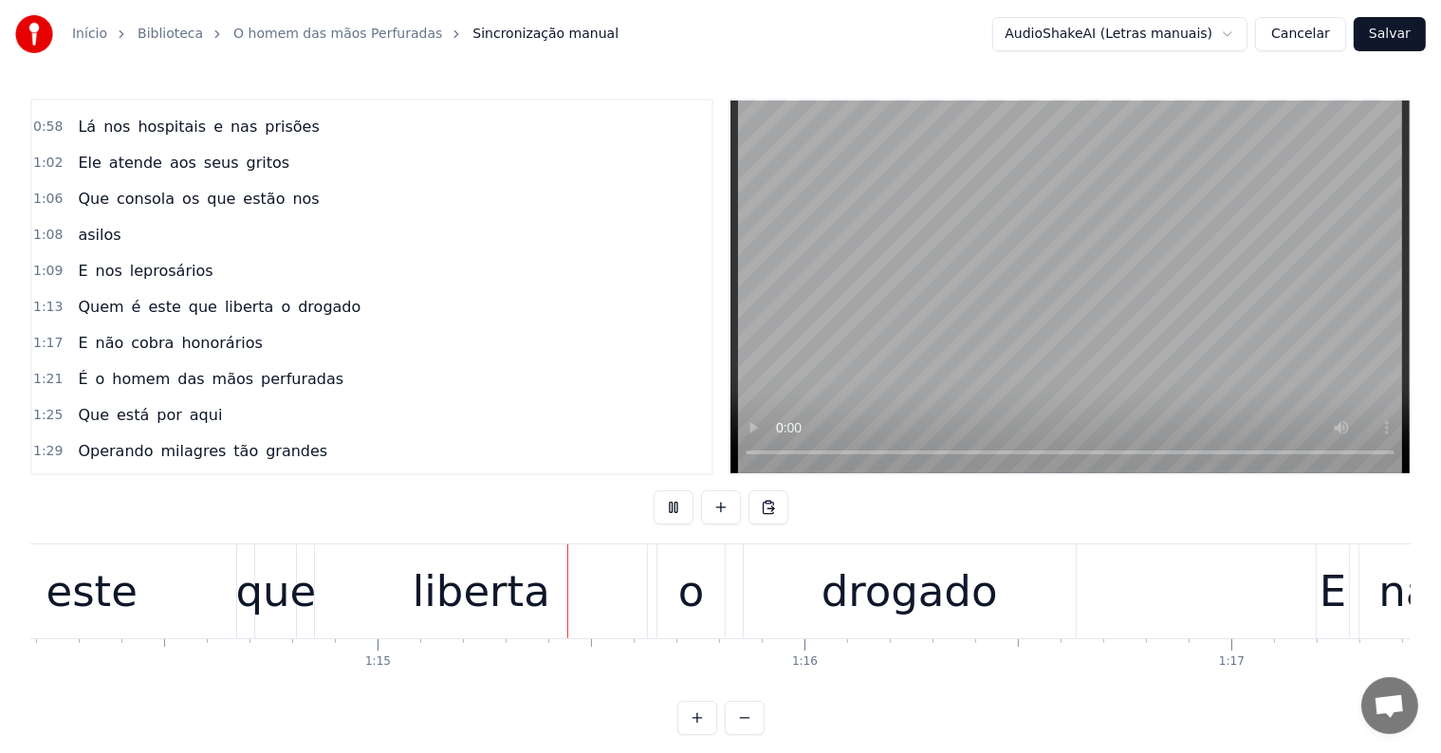
scroll to position [0, 31749]
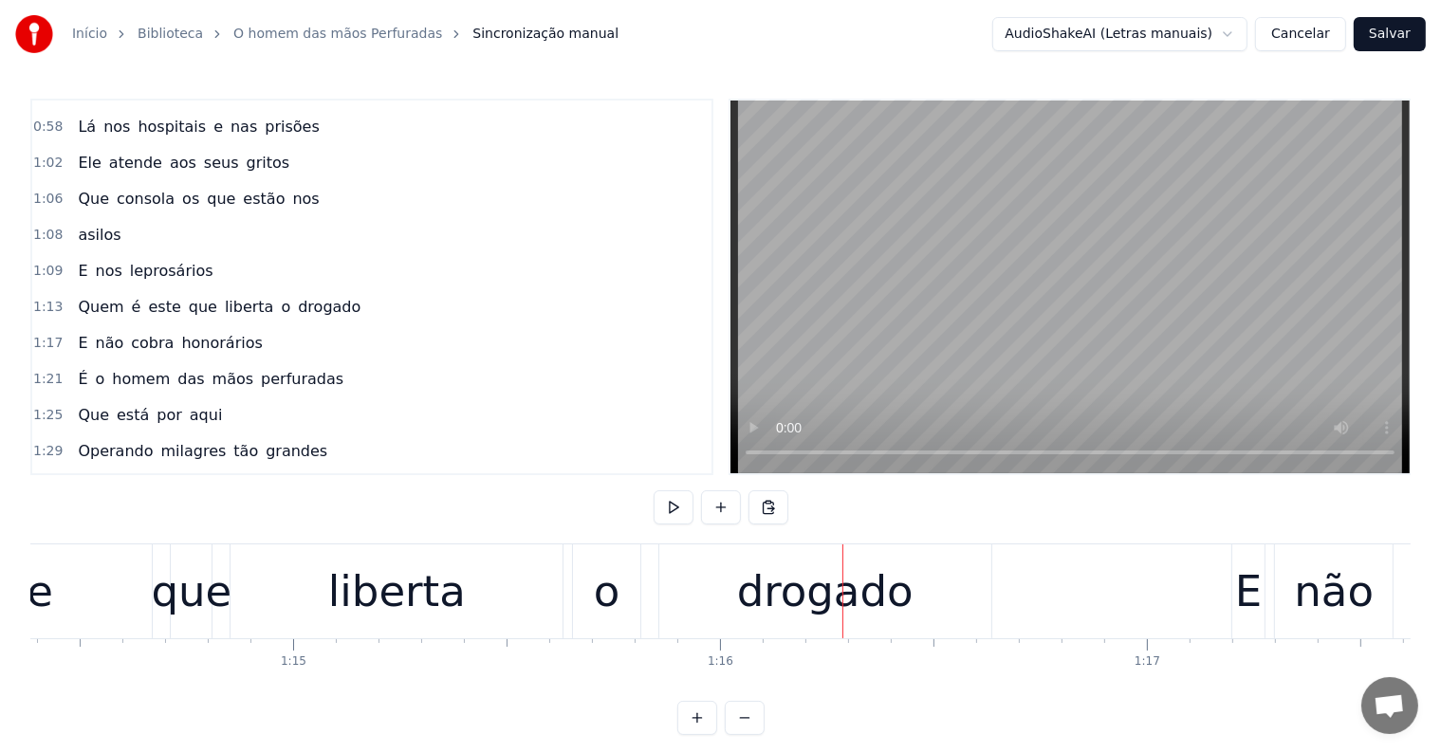
click at [806, 614] on div "drogado" at bounding box center [825, 592] width 176 height 64
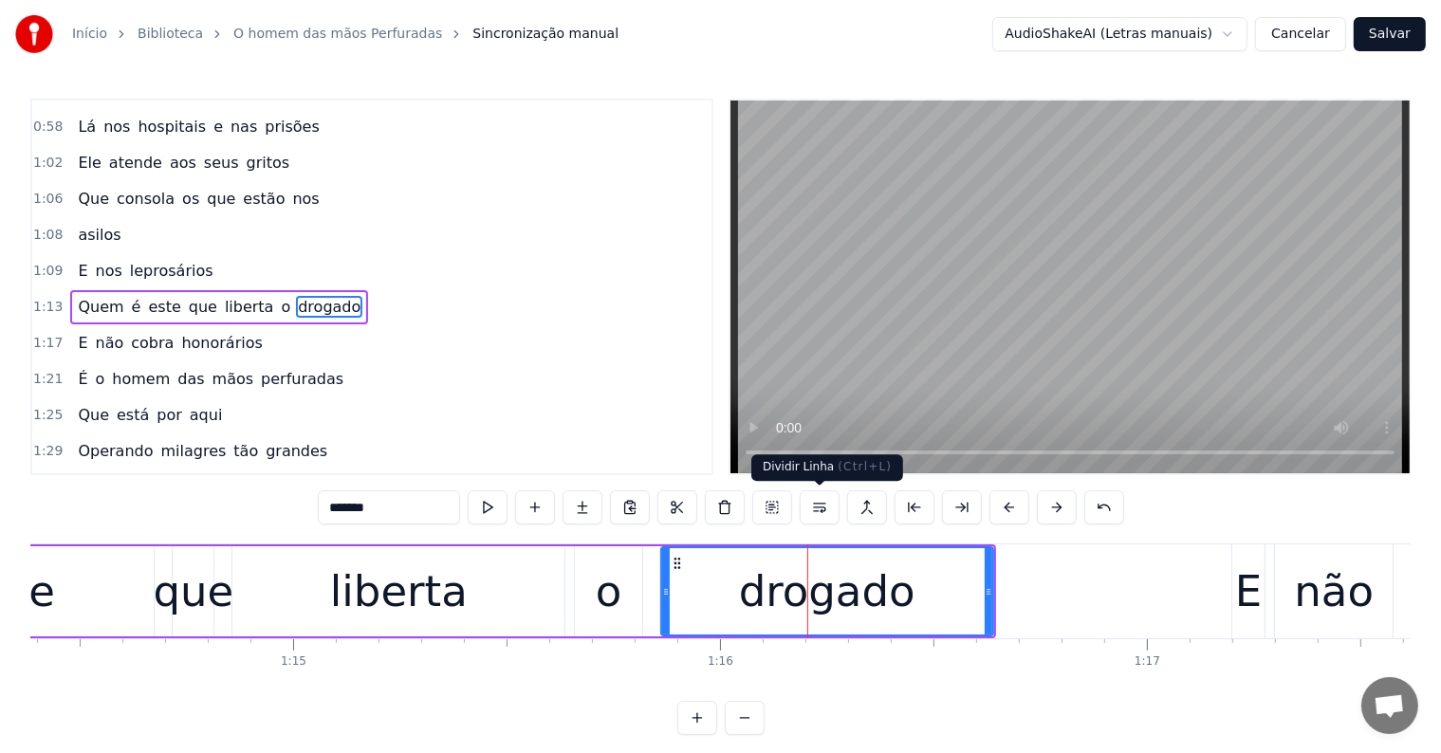
click at [823, 506] on button at bounding box center [820, 507] width 40 height 34
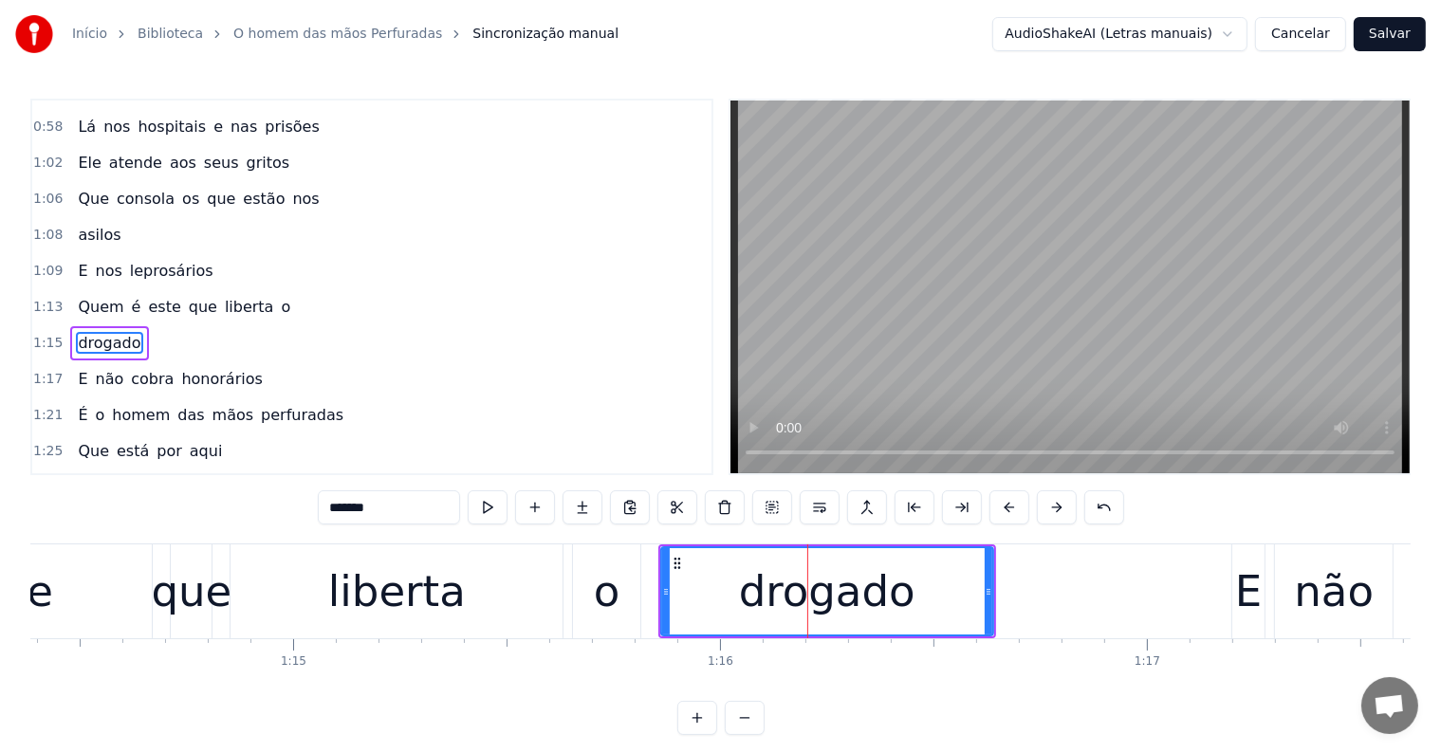
scroll to position [459, 0]
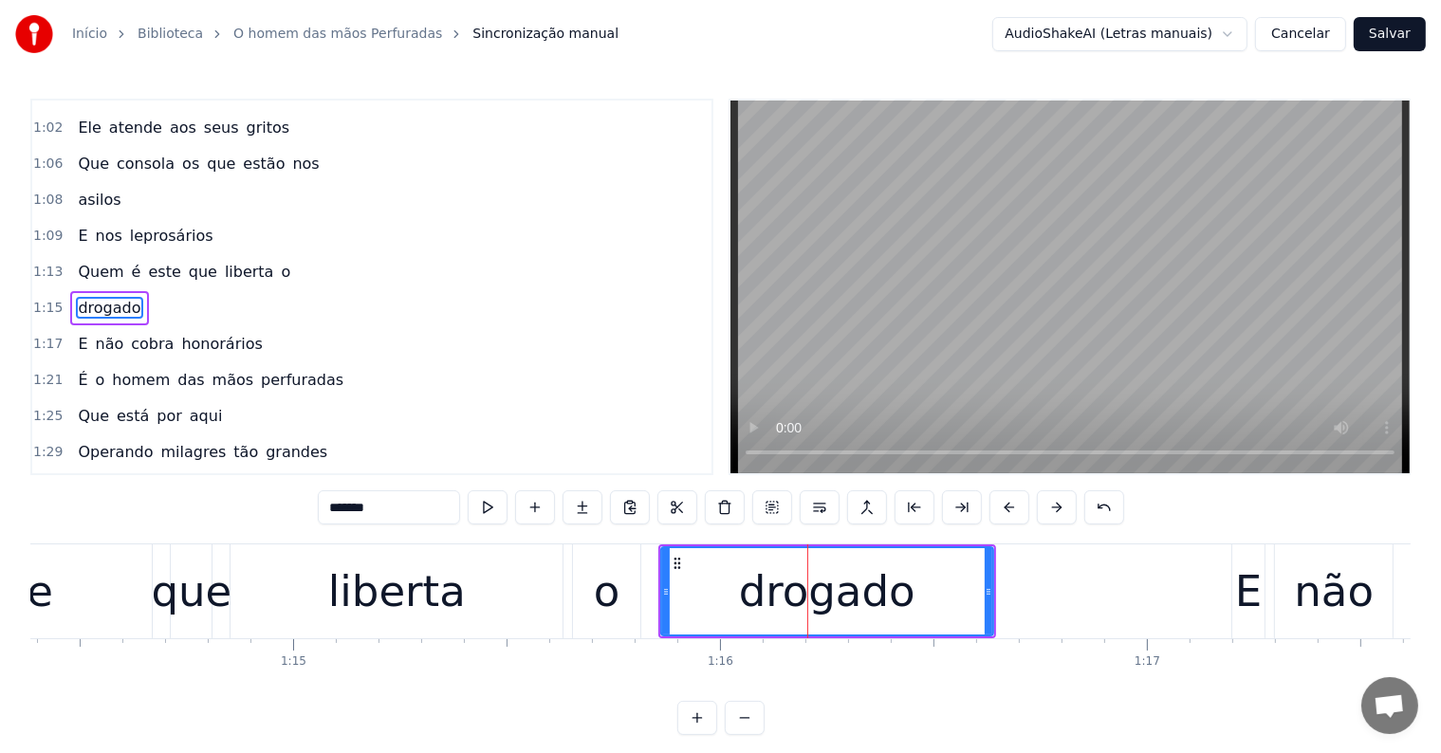
click at [279, 261] on span "o" at bounding box center [285, 272] width 13 height 22
type input "*"
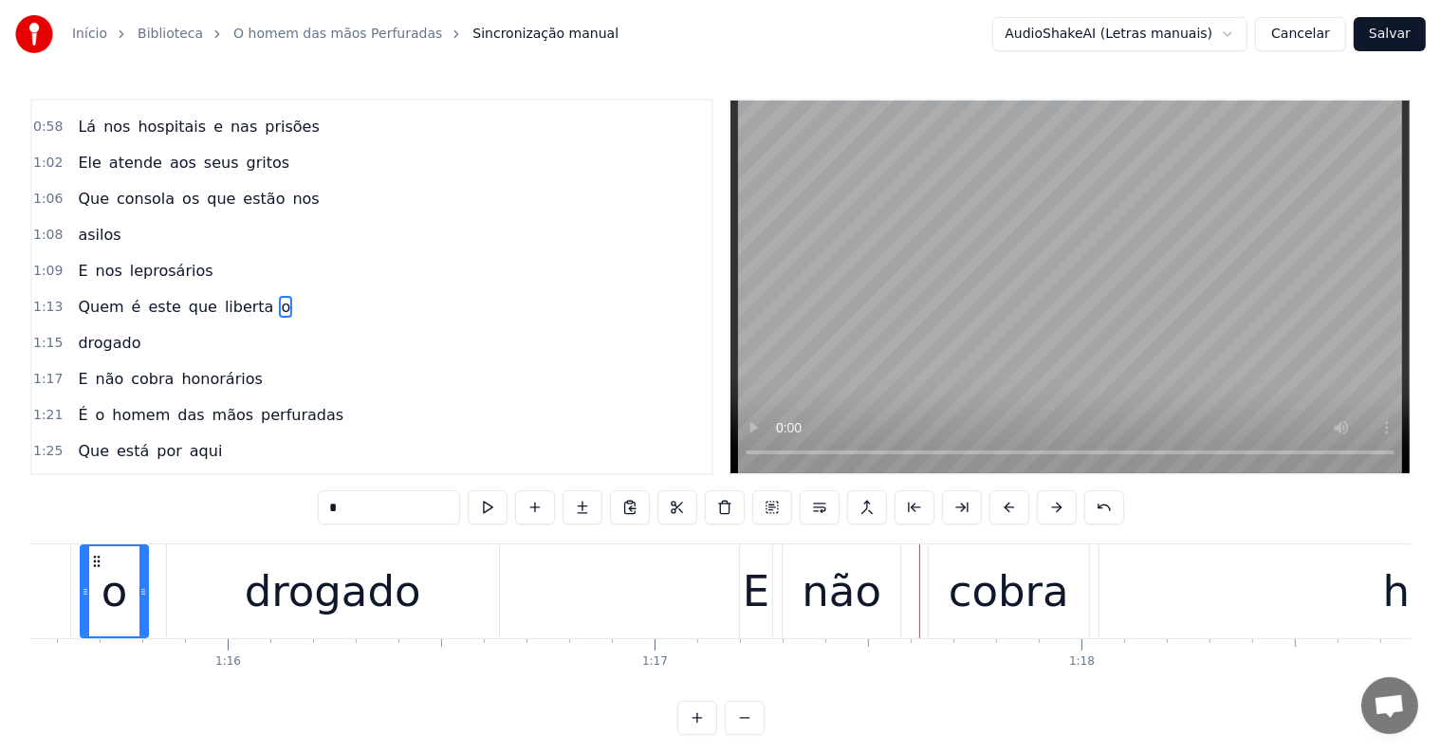
scroll to position [0, 32237]
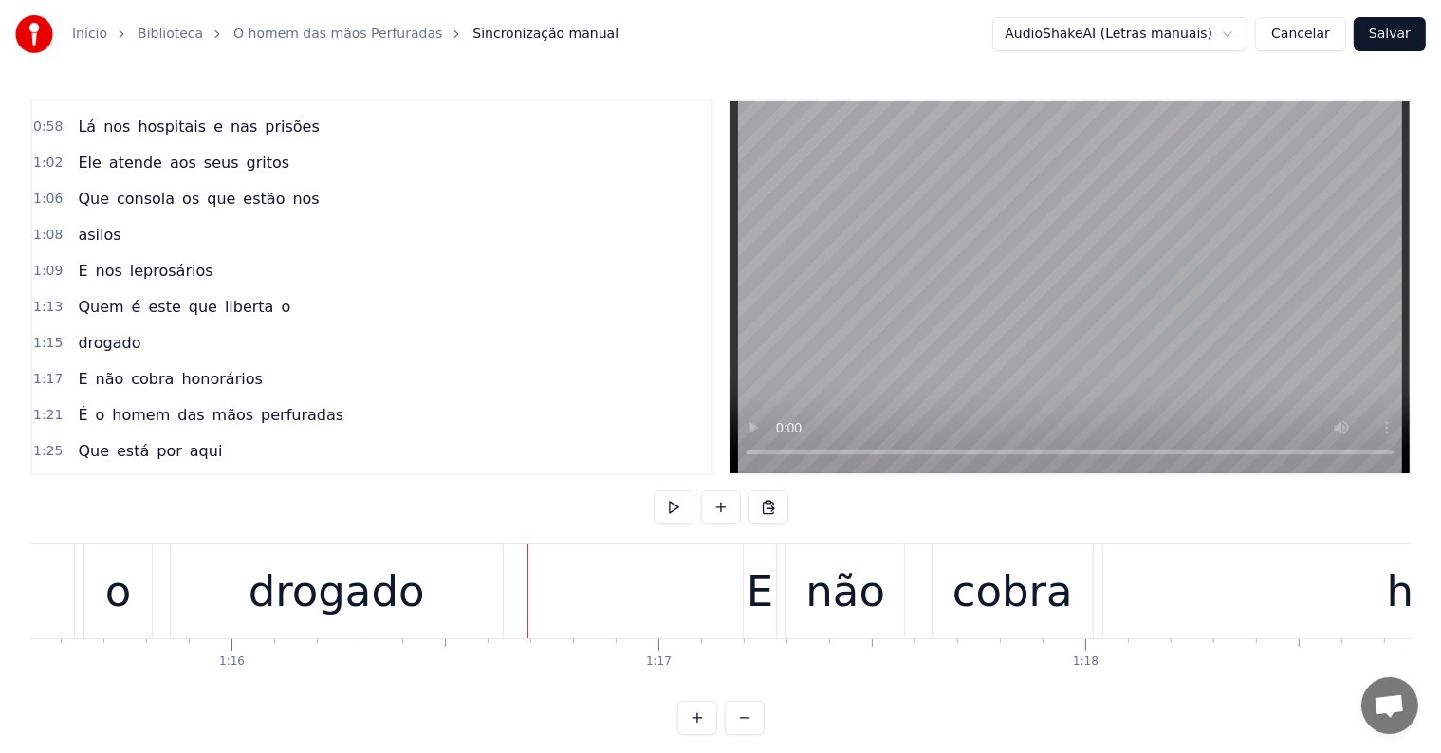
click at [482, 594] on div "drogado" at bounding box center [337, 591] width 332 height 94
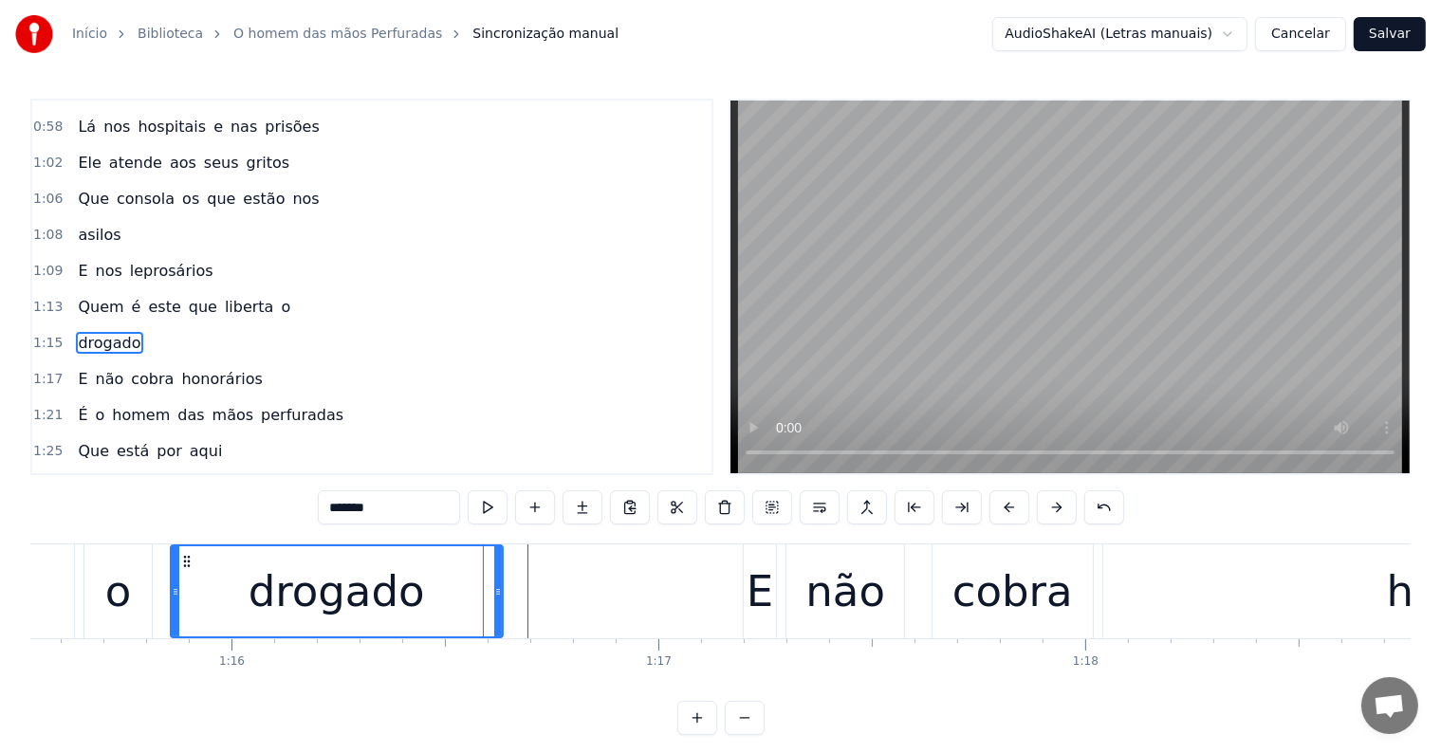
scroll to position [459, 0]
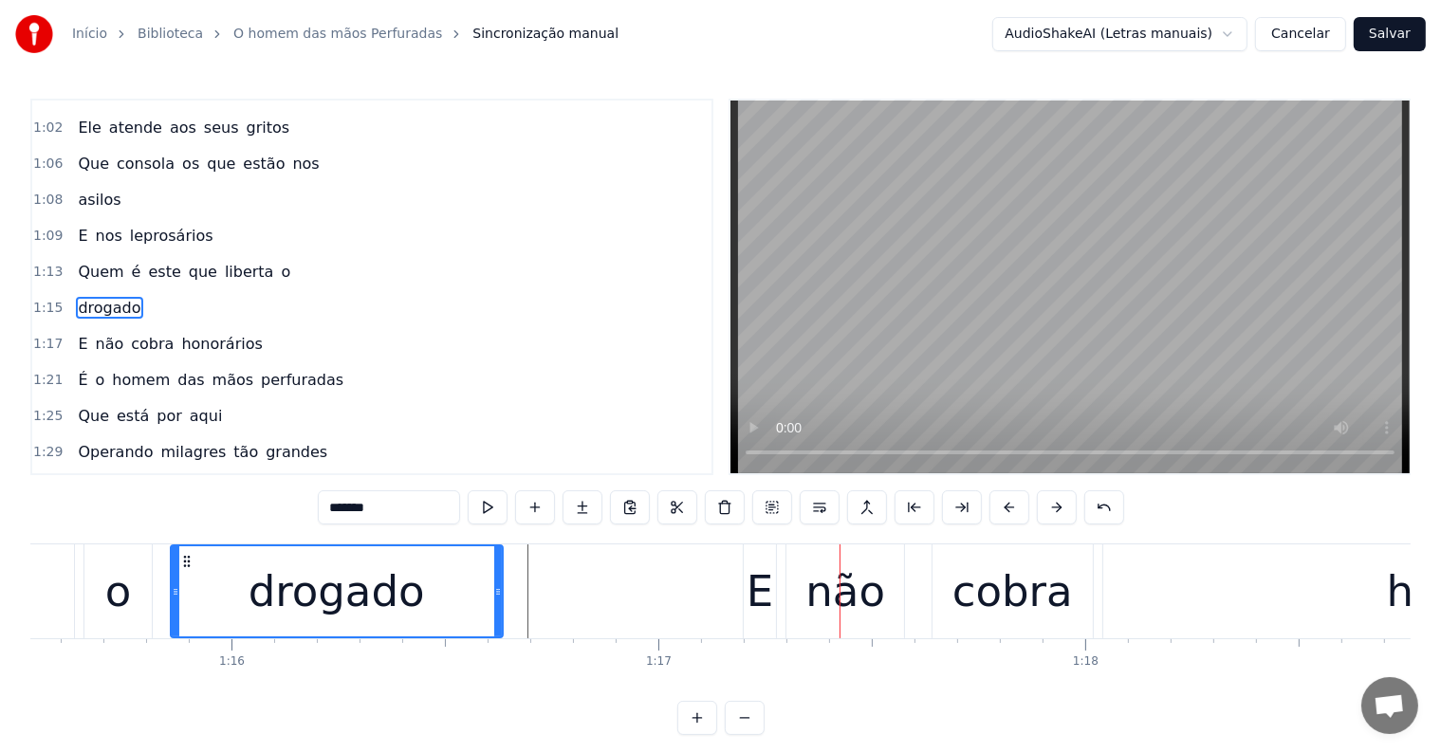
click at [786, 619] on div "não" at bounding box center [845, 591] width 118 height 94
type input "***"
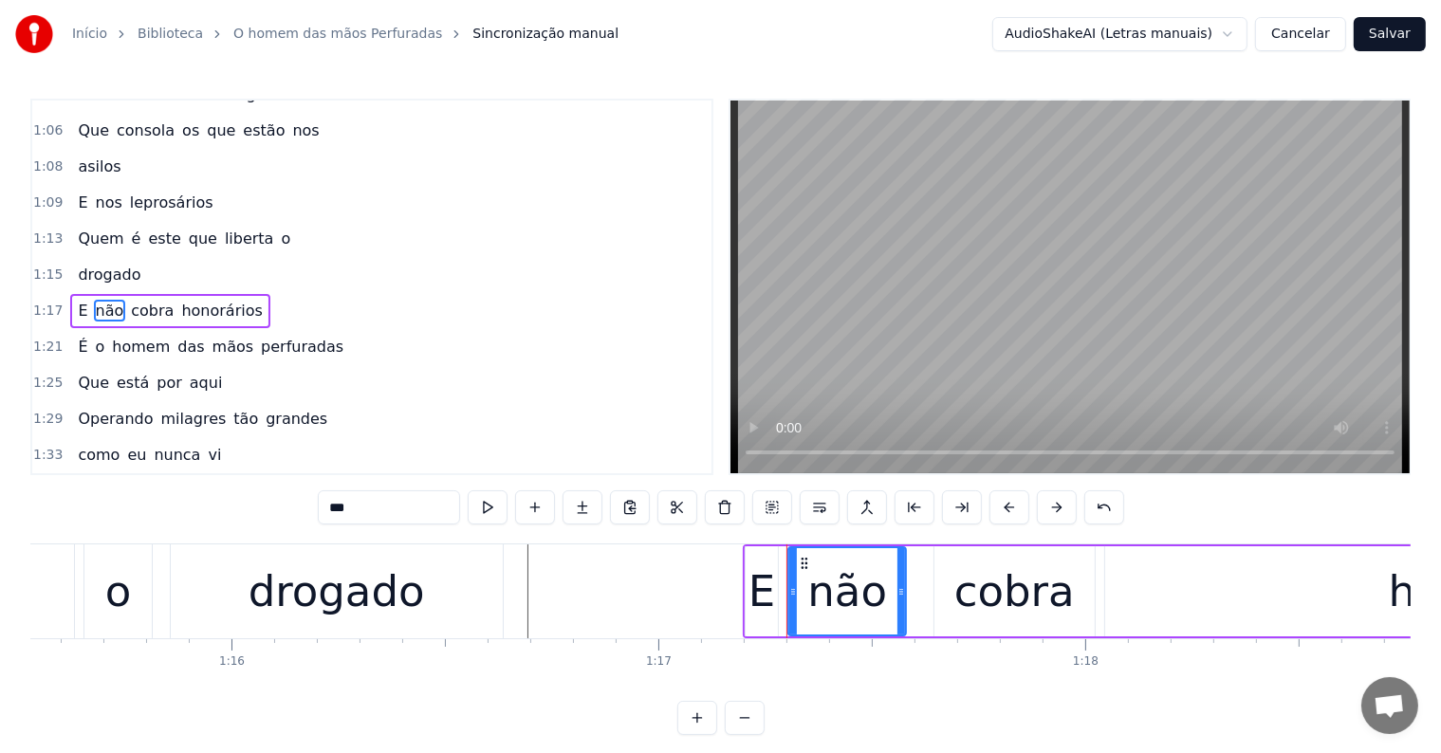
scroll to position [493, 0]
click at [914, 623] on div "E não cobra honorários" at bounding box center [1322, 591] width 1159 height 94
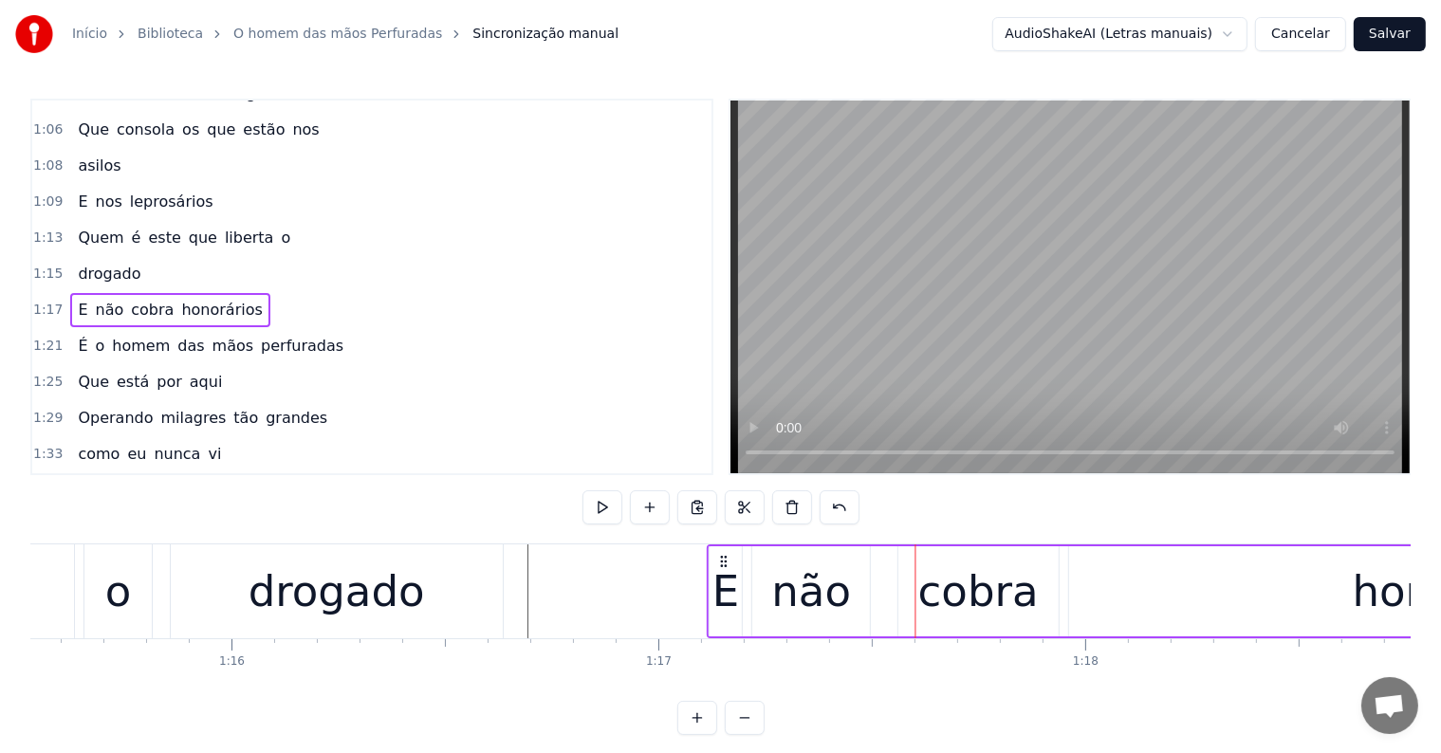
drag, startPoint x: 759, startPoint y: 558, endPoint x: 723, endPoint y: 559, distance: 36.1
click at [723, 559] on icon at bounding box center [723, 561] width 15 height 15
click at [376, 607] on div "drogado" at bounding box center [337, 592] width 176 height 64
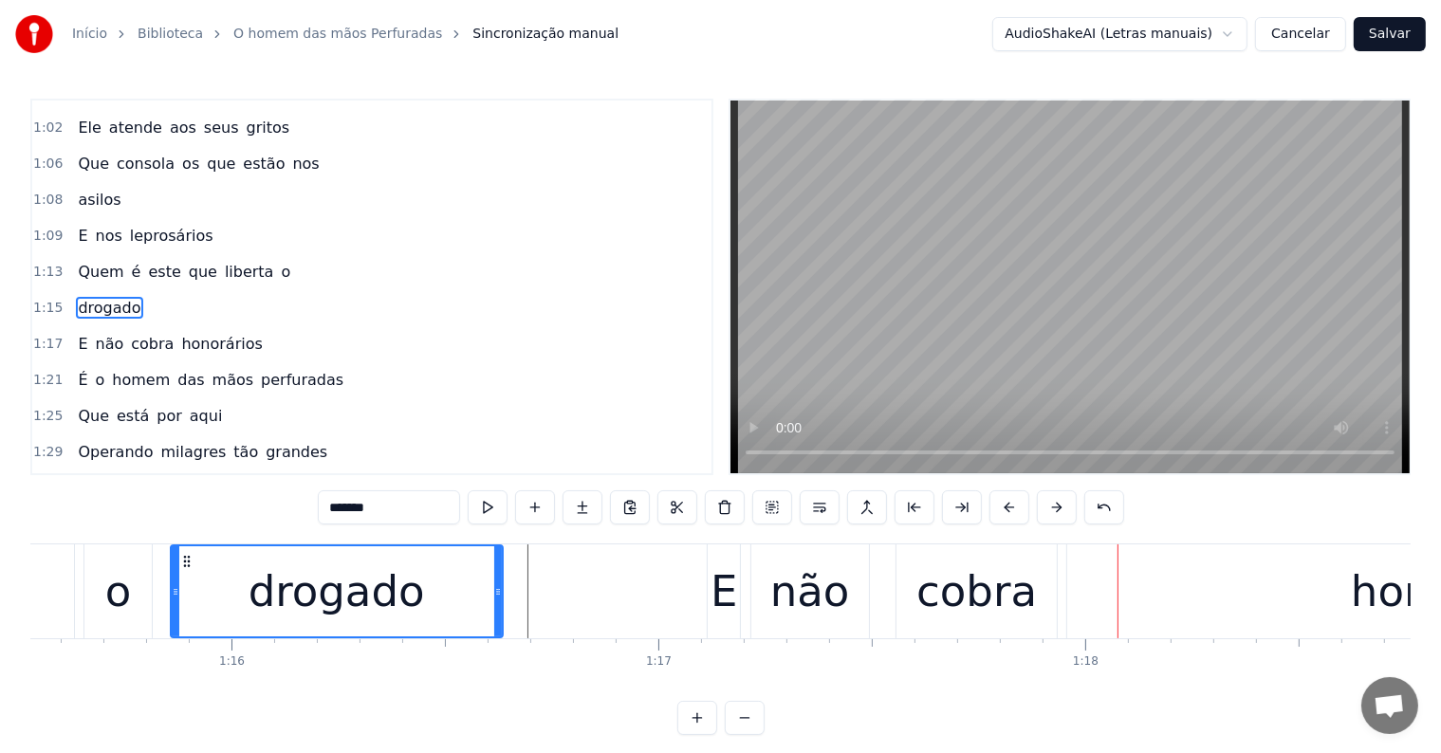
click at [716, 574] on div "E" at bounding box center [723, 592] width 27 height 64
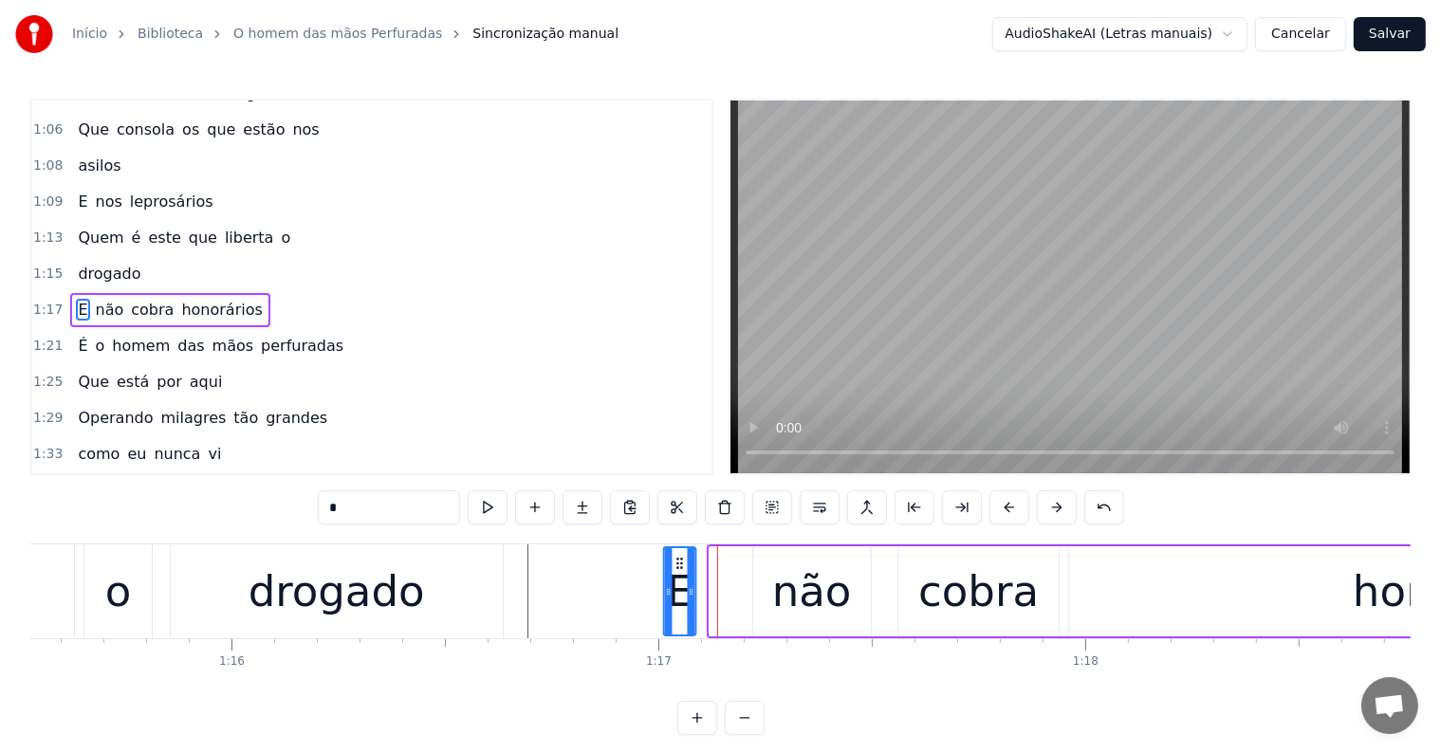
drag, startPoint x: 725, startPoint y: 555, endPoint x: 679, endPoint y: 555, distance: 45.5
click at [679, 556] on icon at bounding box center [679, 563] width 15 height 15
click at [342, 588] on div "drogado" at bounding box center [337, 592] width 176 height 64
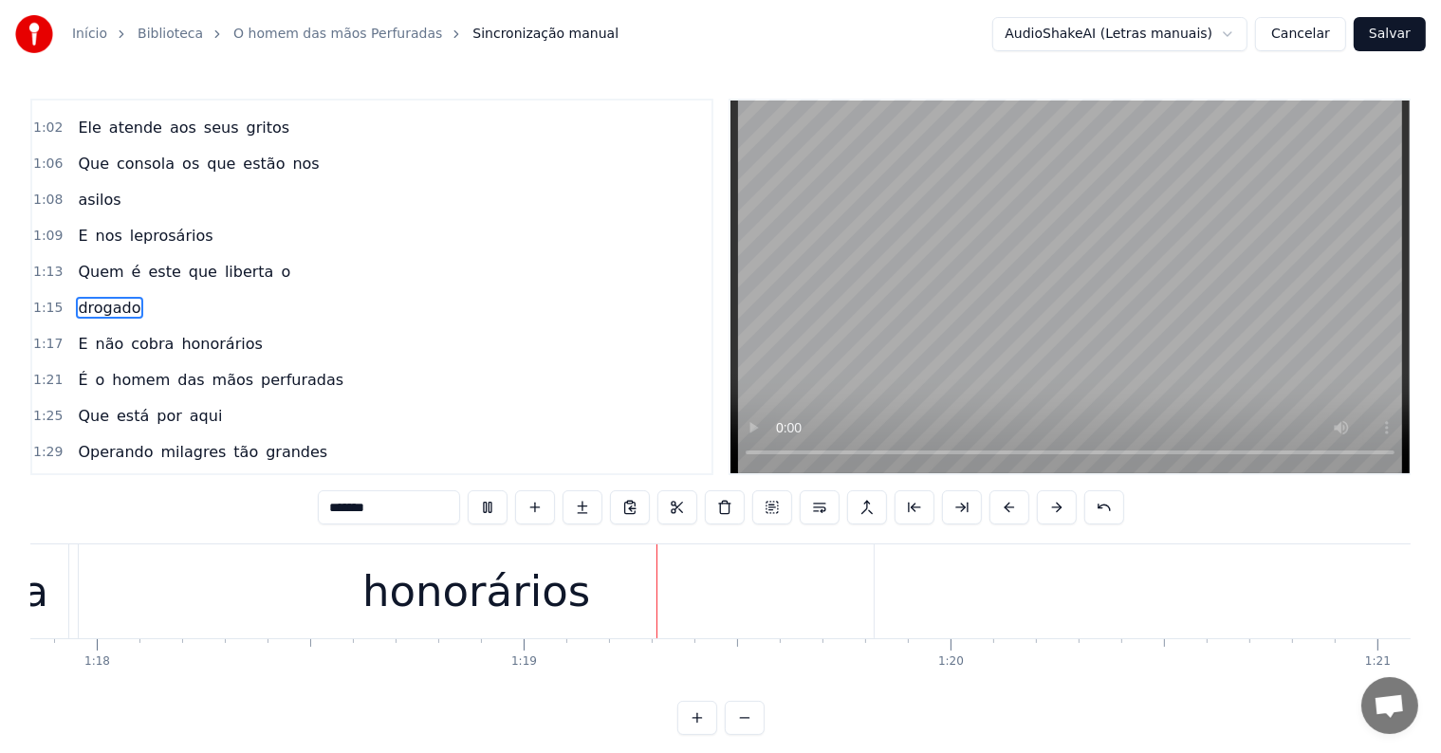
scroll to position [0, 33454]
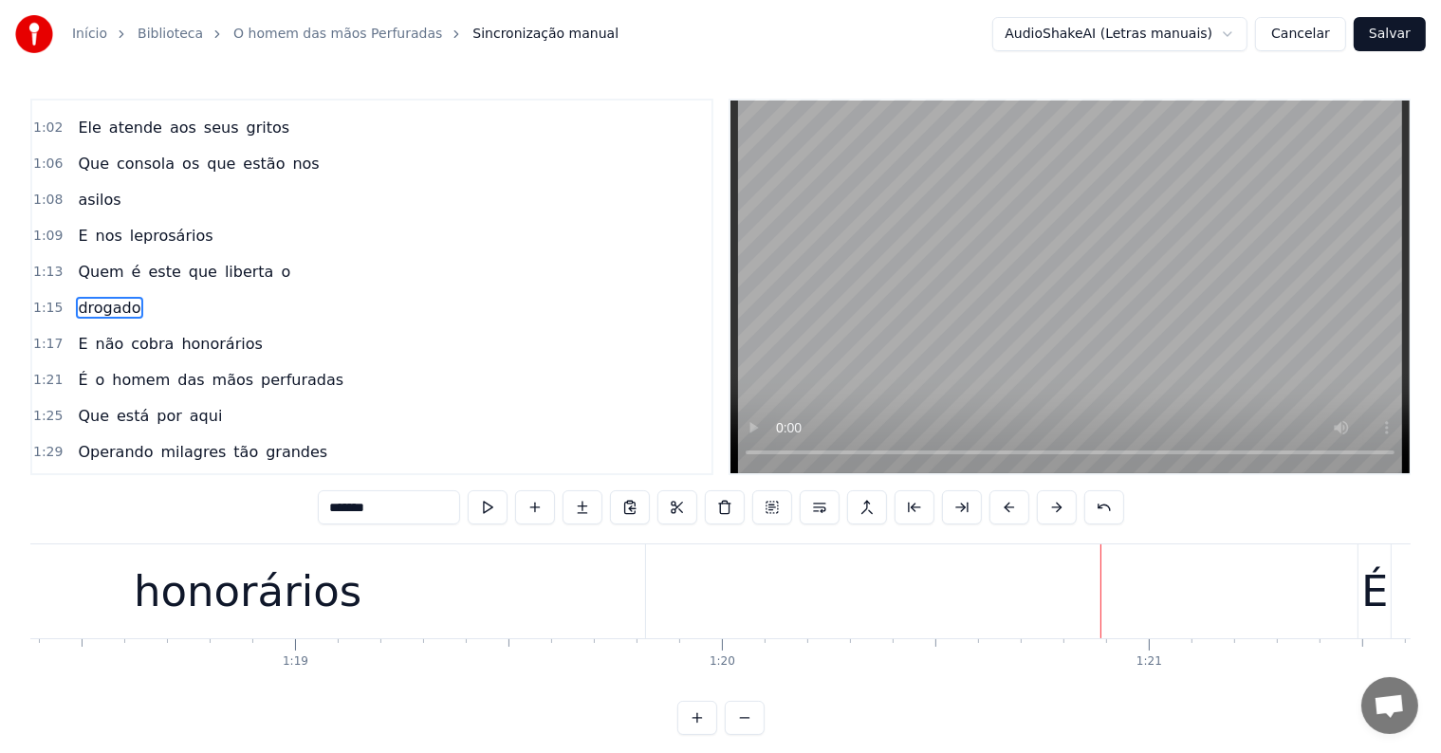
click at [497, 588] on div "honorários" at bounding box center [247, 591] width 794 height 94
type input "**********"
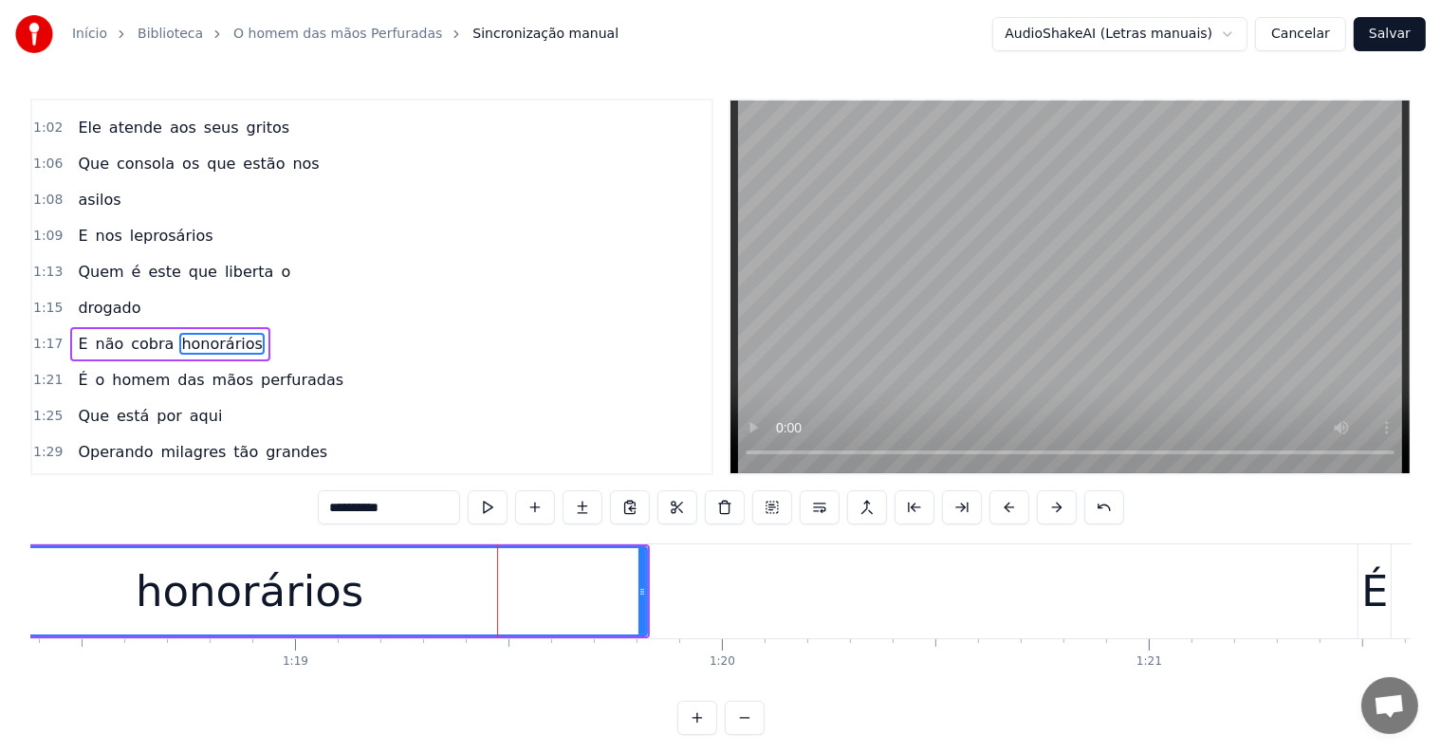
scroll to position [493, 0]
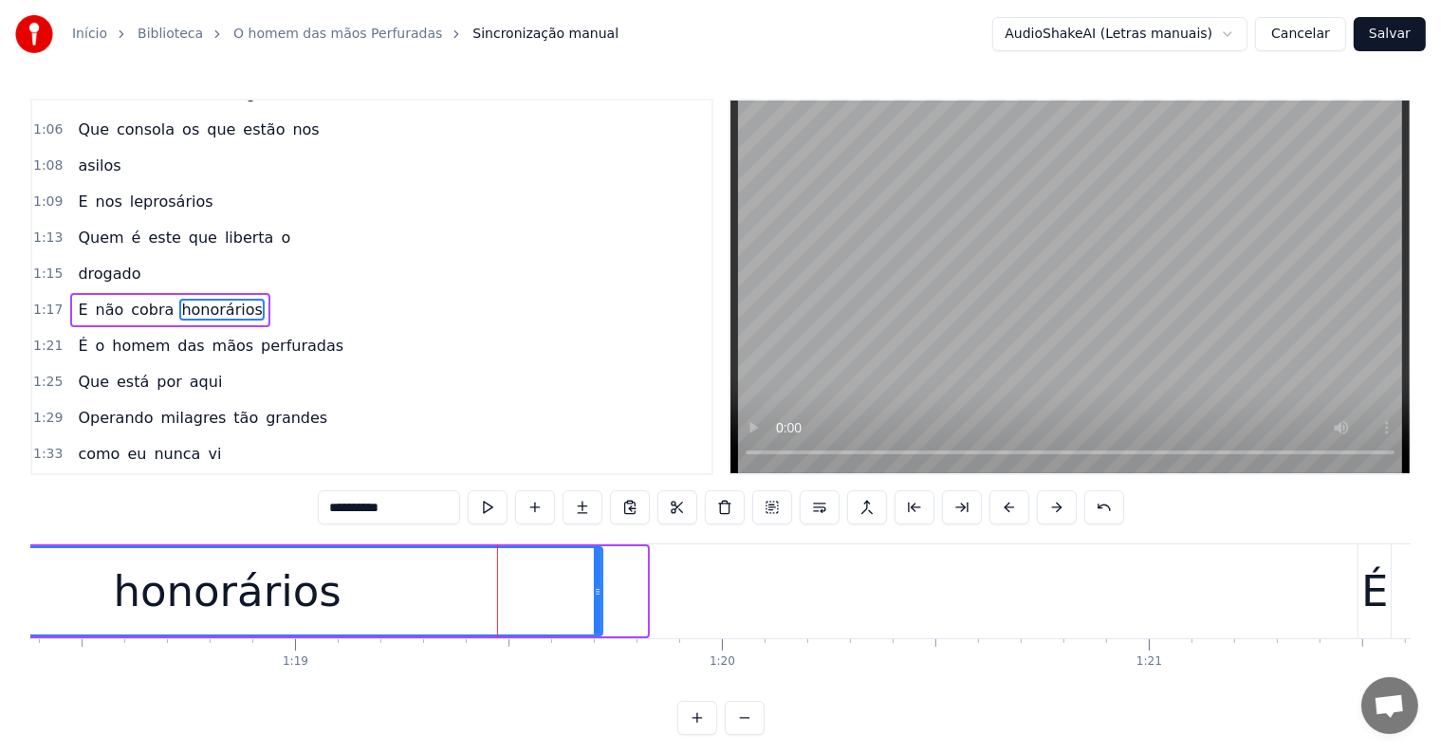
drag, startPoint x: 641, startPoint y: 590, endPoint x: 596, endPoint y: 593, distance: 45.6
click at [596, 593] on icon at bounding box center [598, 591] width 8 height 15
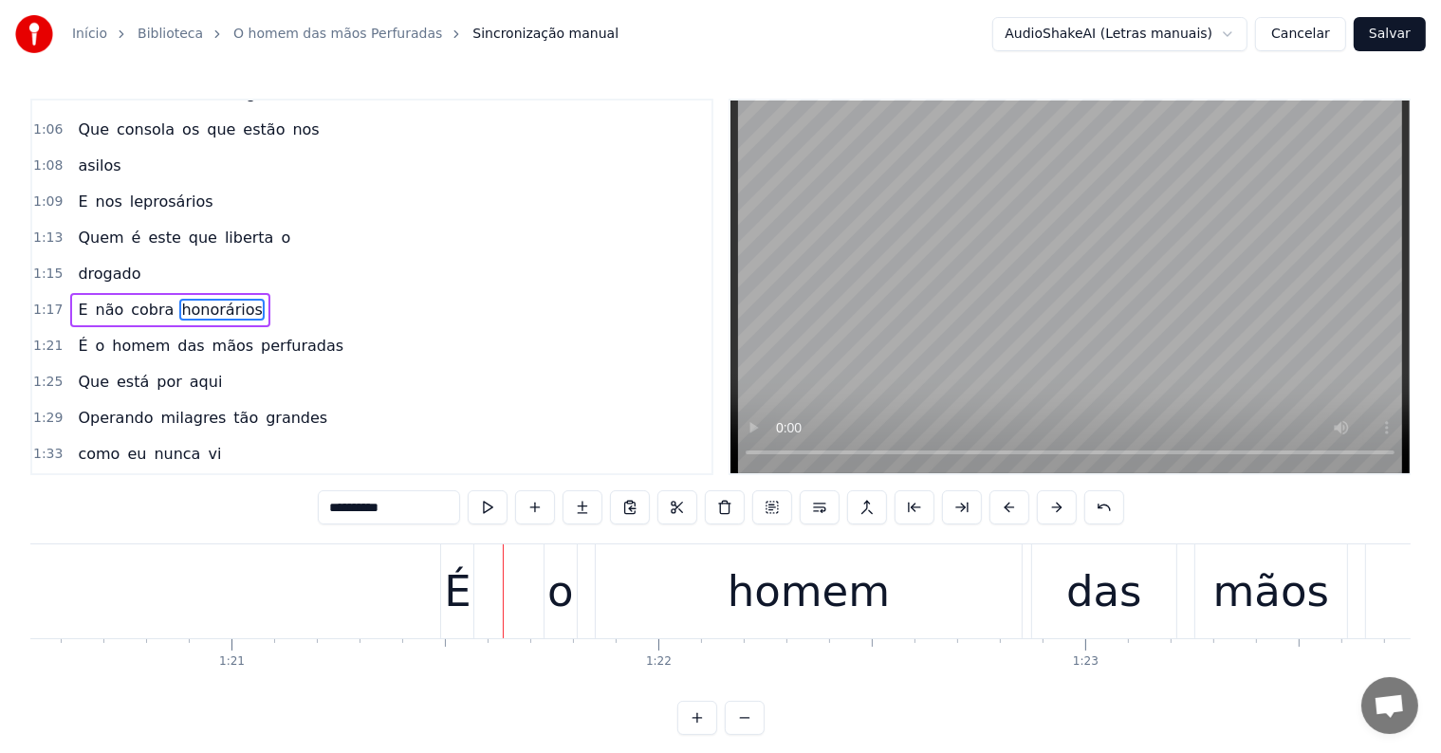
scroll to position [0, 34369]
click at [490, 603] on div "É o homem das mãos perfuradas" at bounding box center [1215, 591] width 1545 height 94
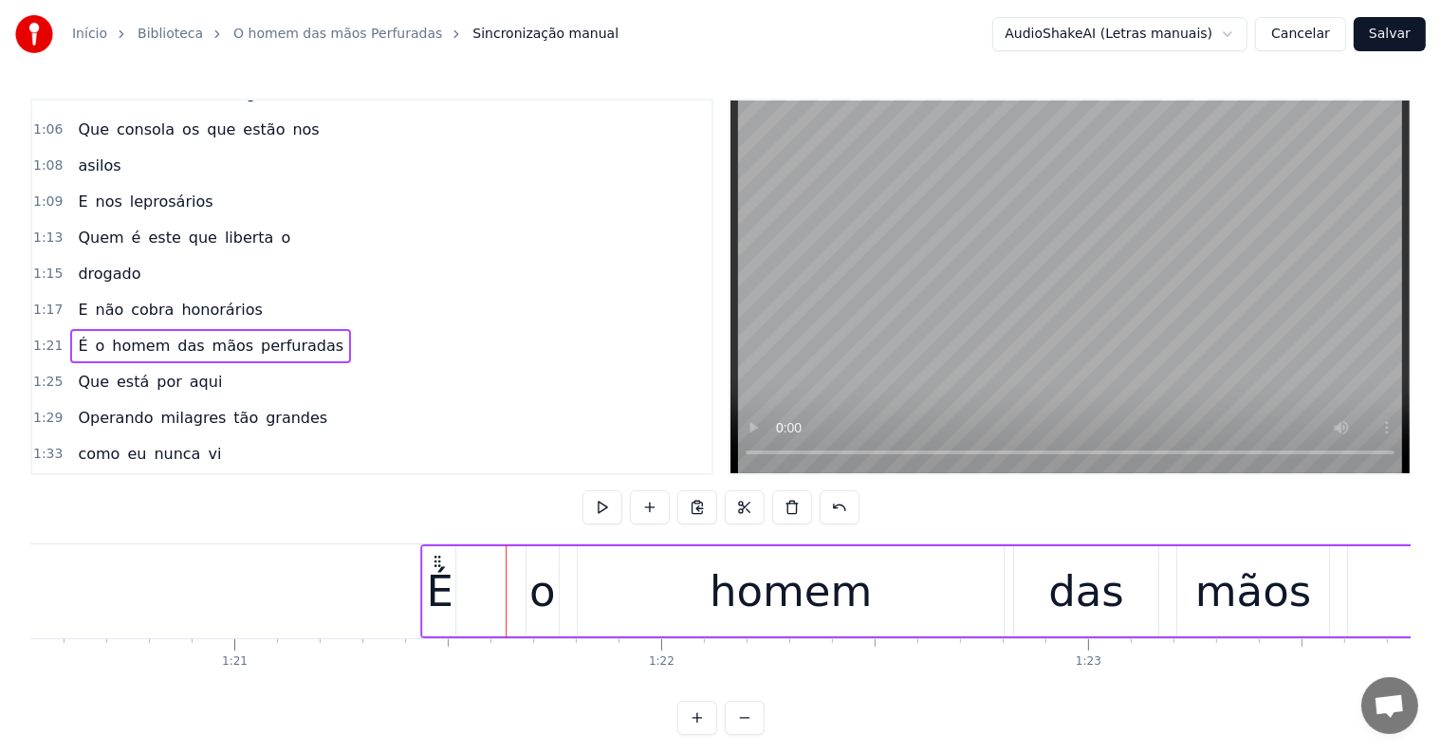
drag, startPoint x: 459, startPoint y: 556, endPoint x: 436, endPoint y: 555, distance: 22.8
click at [436, 555] on icon at bounding box center [437, 561] width 15 height 15
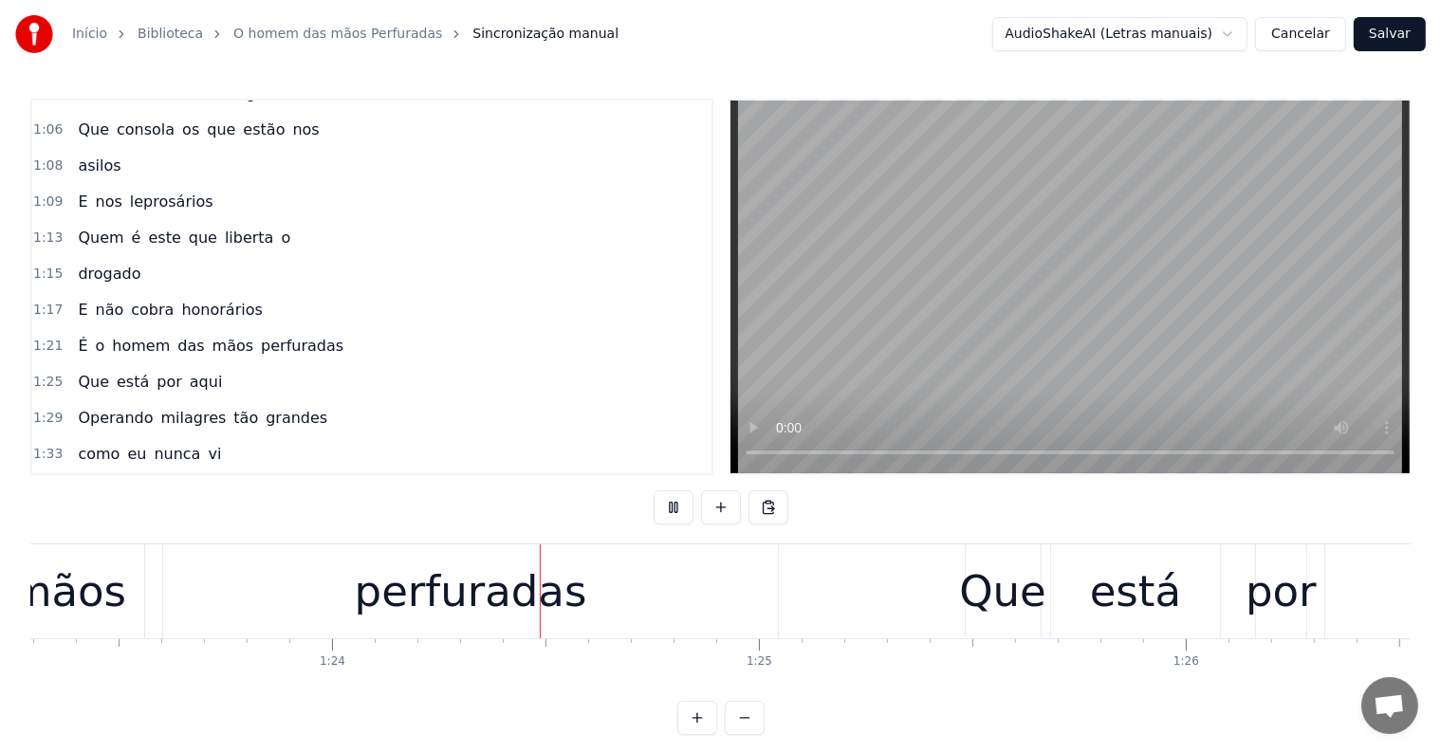
scroll to position [0, 35618]
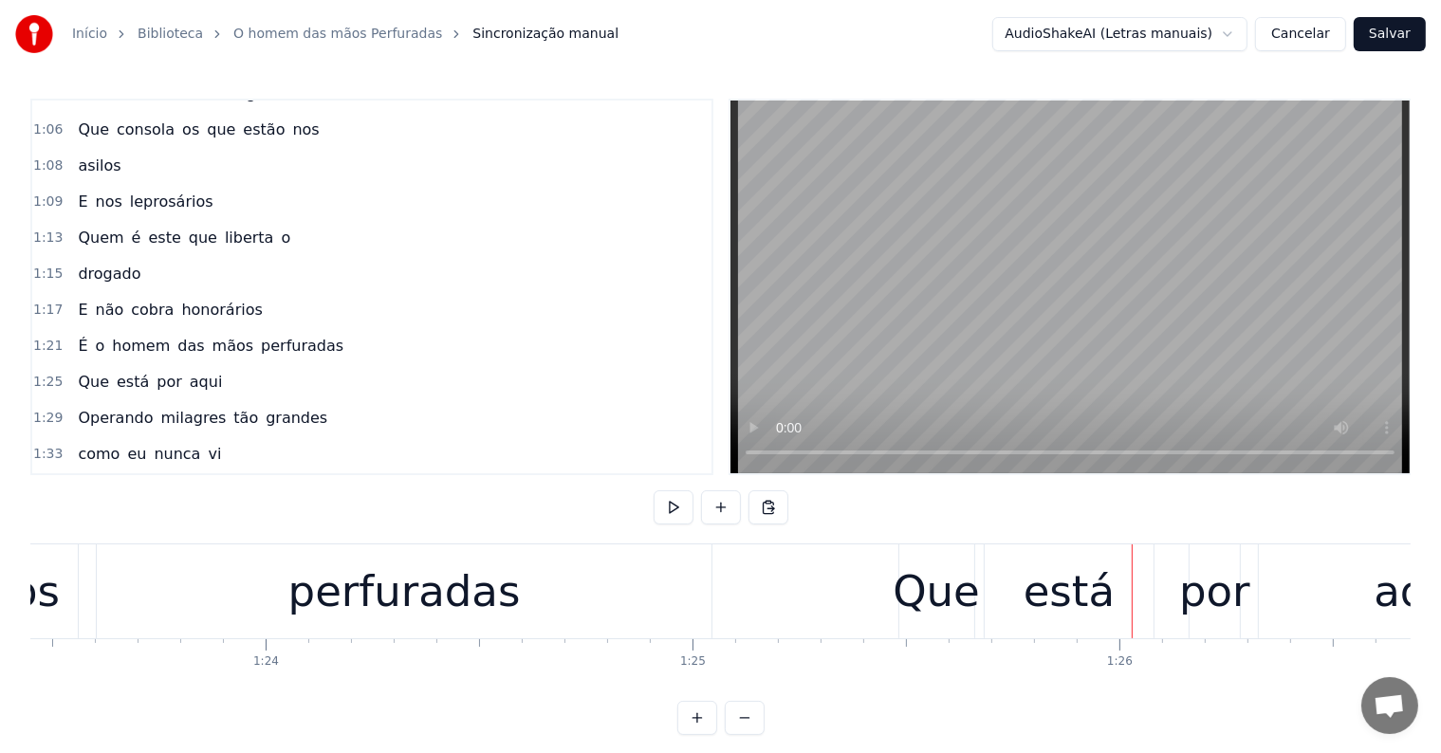
click at [903, 598] on div "Que" at bounding box center [936, 592] width 87 height 64
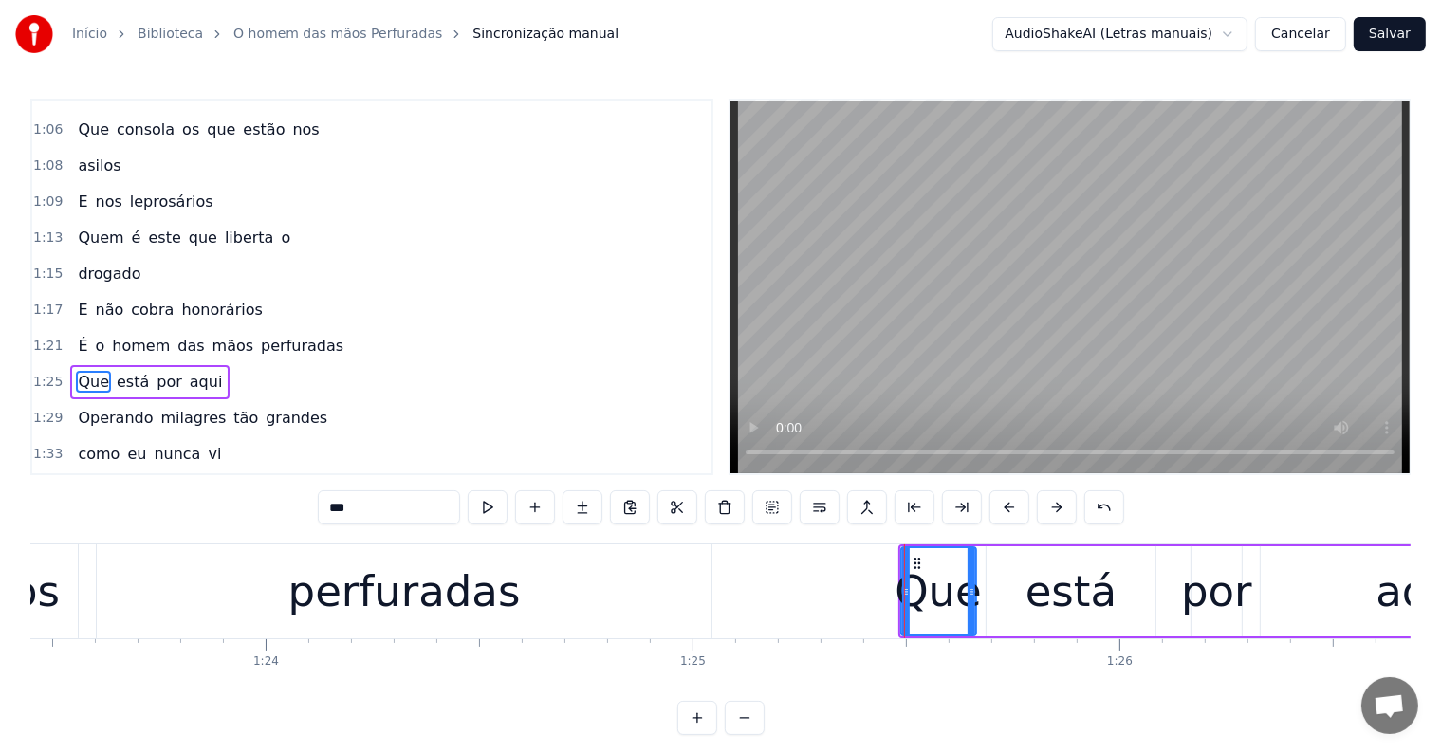
scroll to position [563, 0]
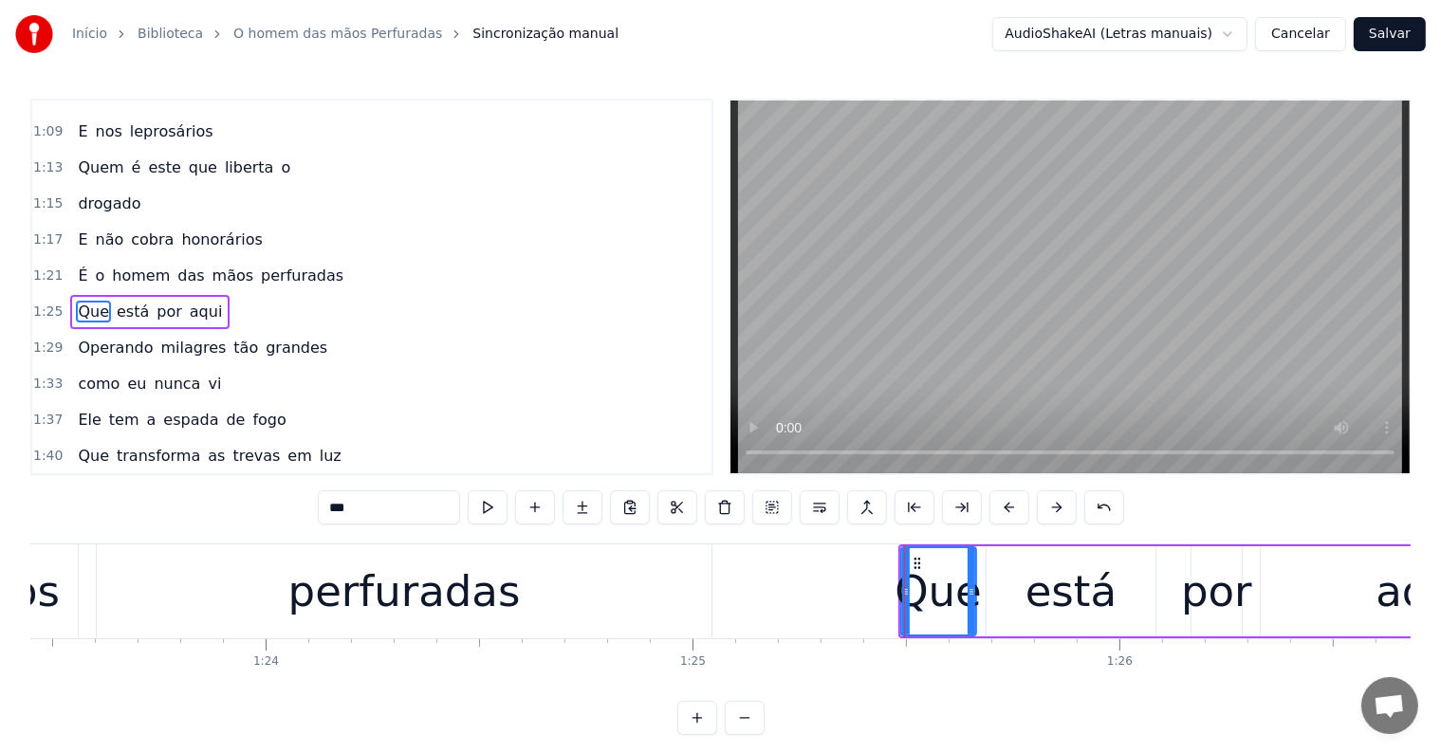
click at [979, 618] on div "Que está por aqui" at bounding box center [1242, 591] width 689 height 94
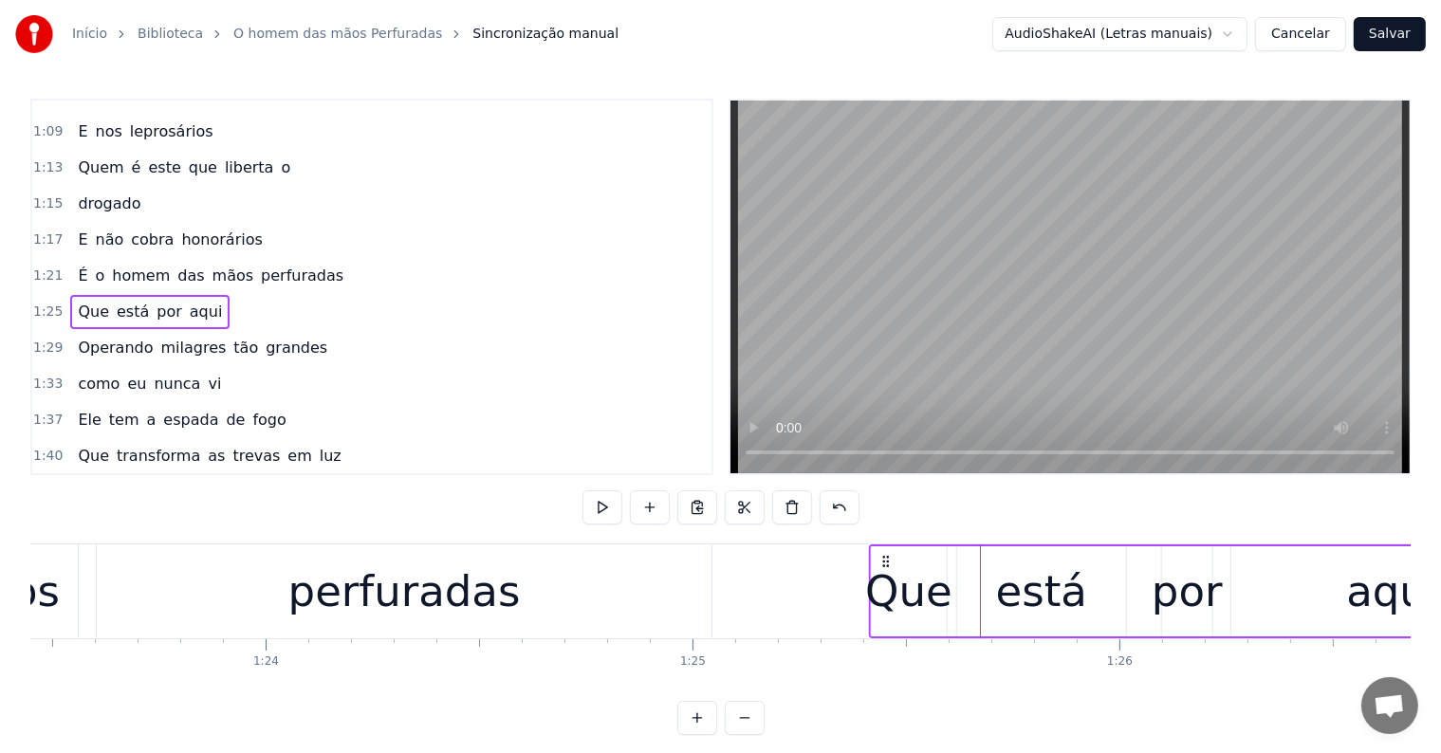
drag, startPoint x: 910, startPoint y: 558, endPoint x: 880, endPoint y: 562, distance: 29.6
click at [880, 562] on icon at bounding box center [884, 561] width 15 height 15
click at [704, 583] on div "perfuradas" at bounding box center [404, 591] width 615 height 94
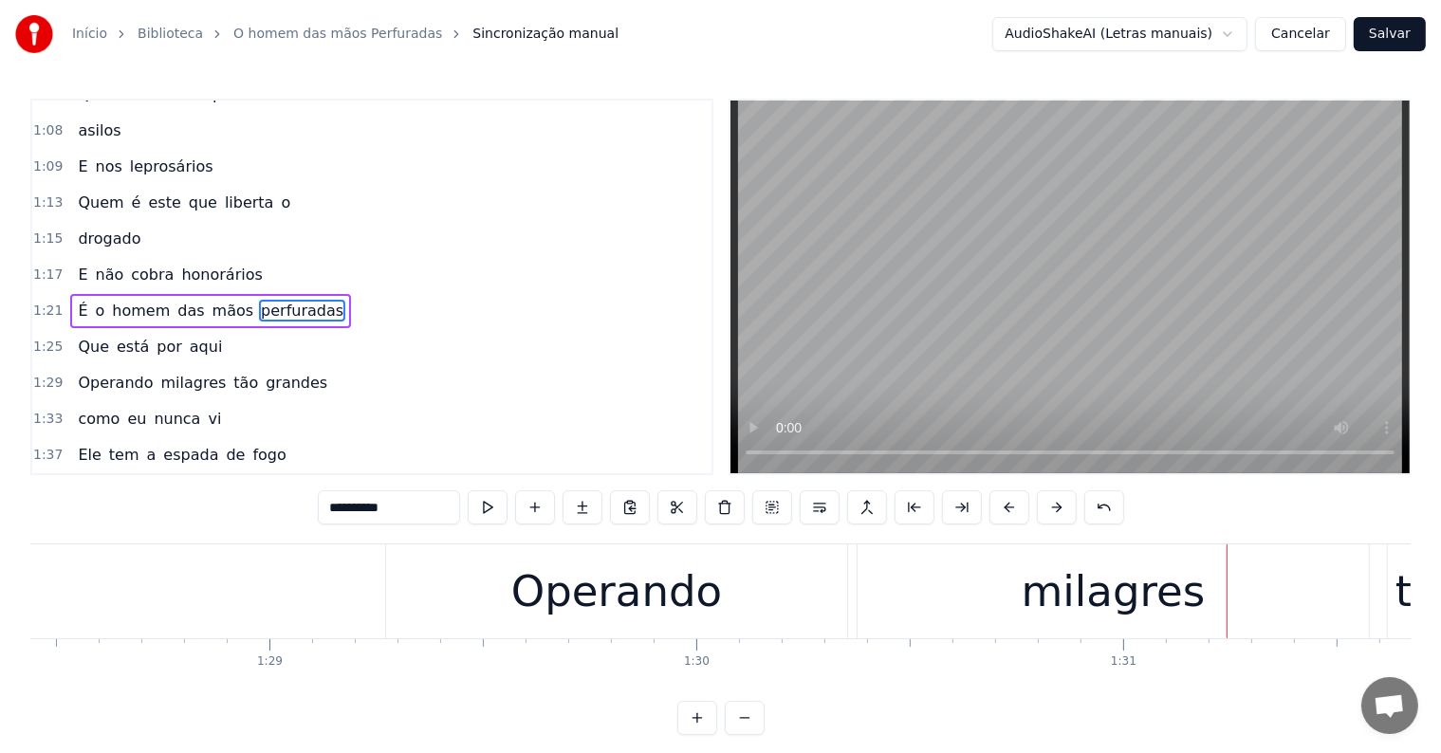
scroll to position [0, 37716]
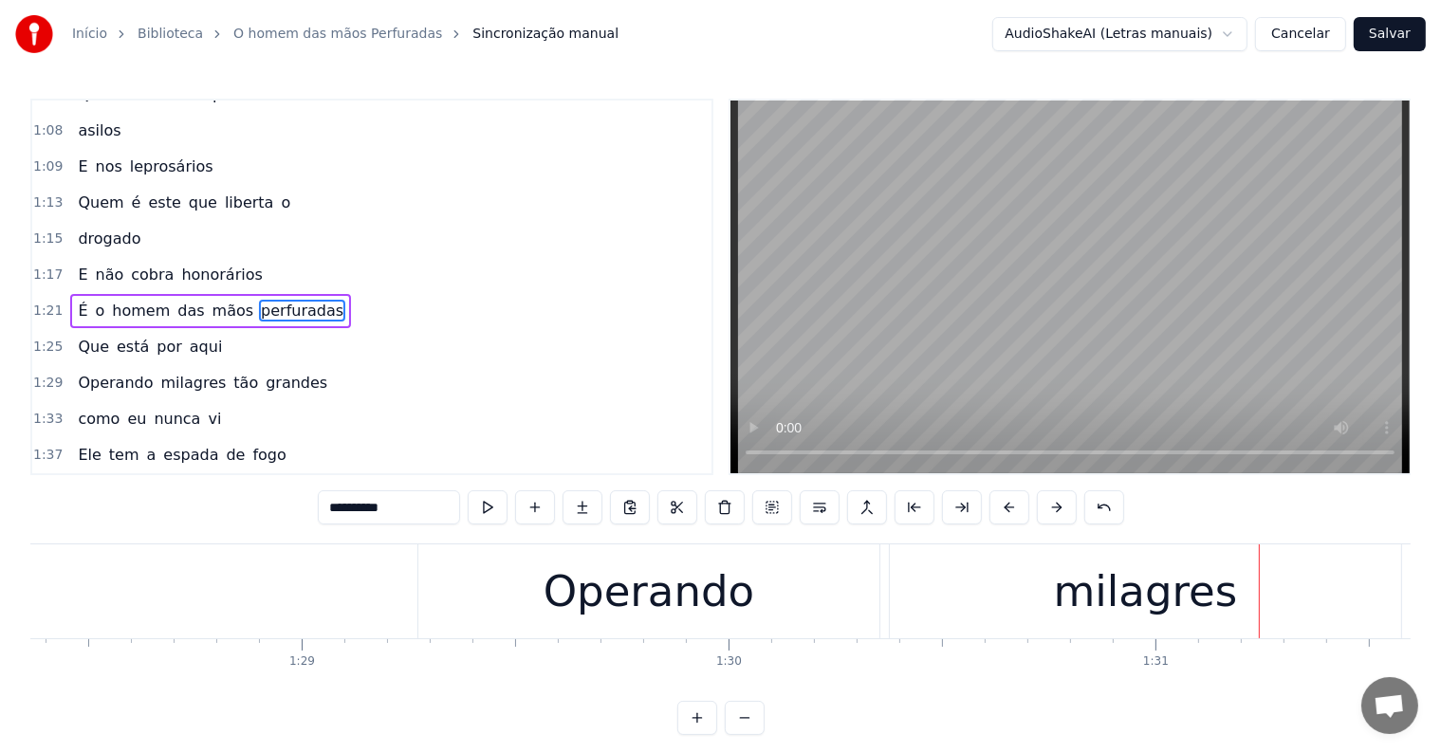
click at [485, 618] on div "Operando" at bounding box center [648, 591] width 460 height 94
type input "********"
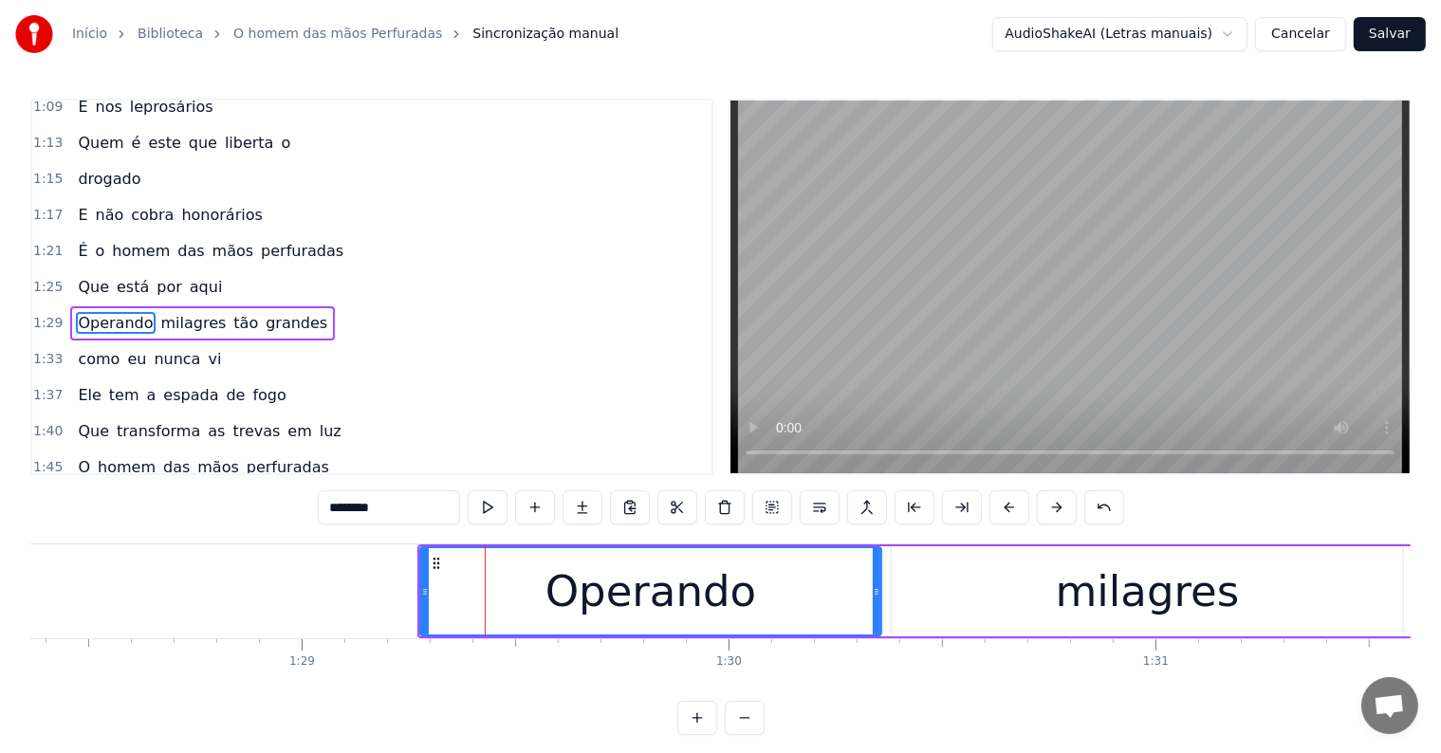
scroll to position [598, 0]
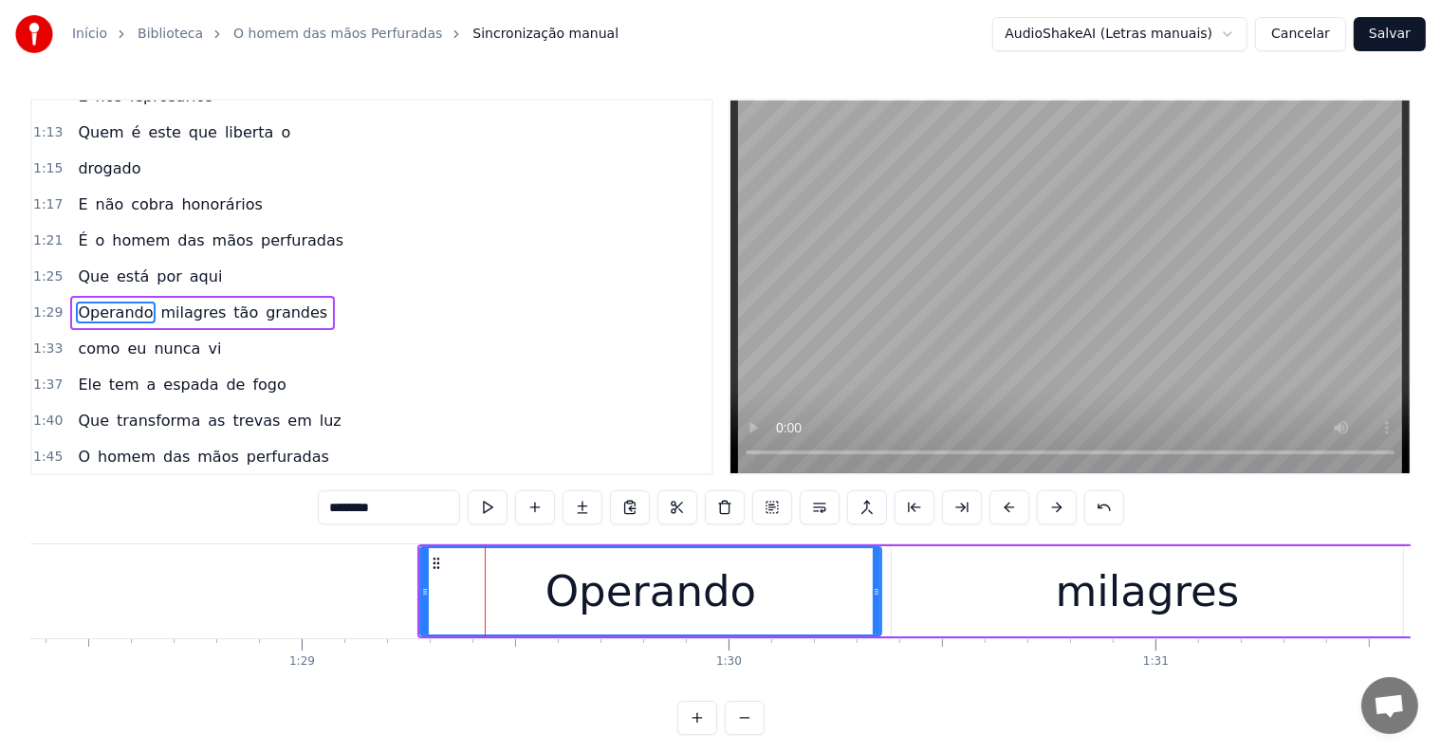
click at [888, 619] on div "Operando milagres tão grandes" at bounding box center [1176, 591] width 1519 height 94
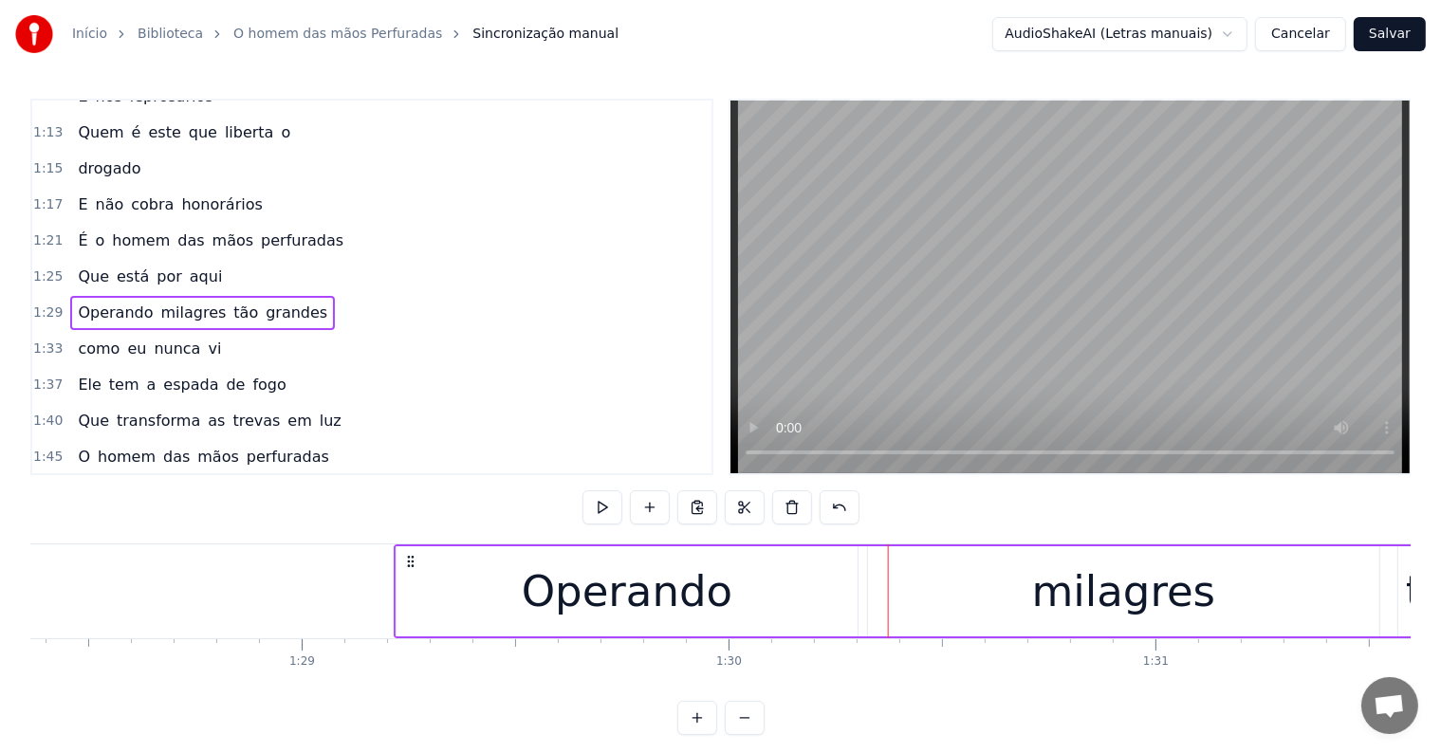
drag, startPoint x: 433, startPoint y: 556, endPoint x: 410, endPoint y: 560, distance: 24.0
click at [410, 560] on icon at bounding box center [410, 561] width 15 height 15
click at [604, 597] on div "Operando" at bounding box center [627, 592] width 211 height 64
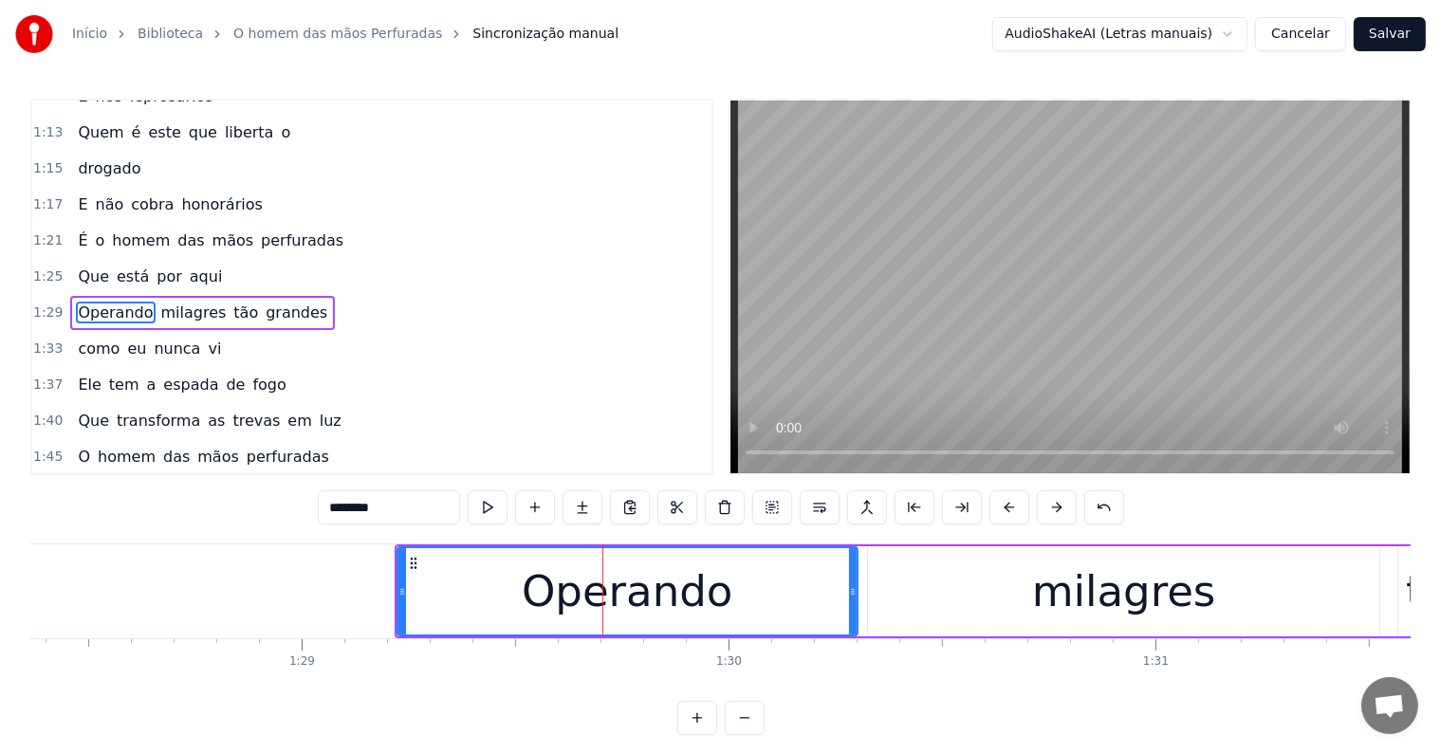
click at [264, 302] on span "grandes" at bounding box center [296, 313] width 65 height 22
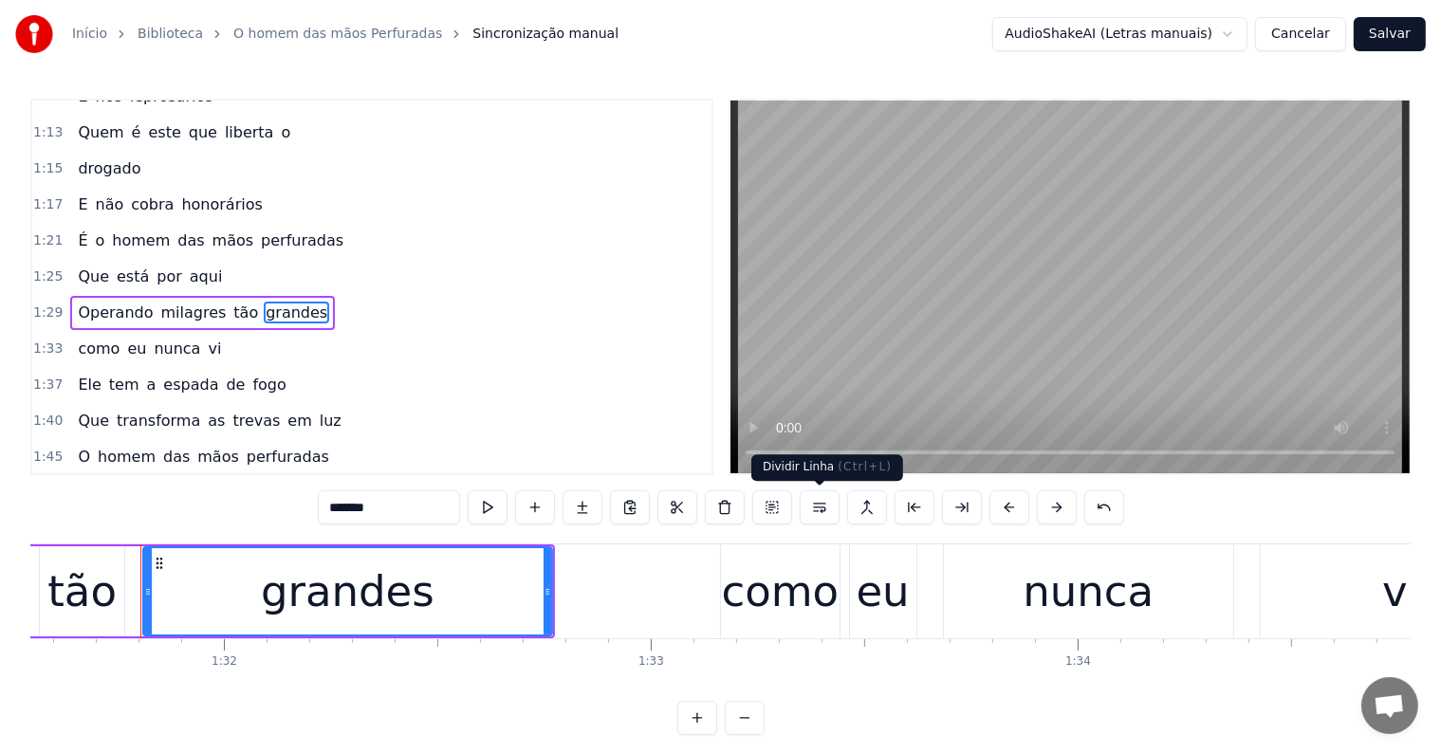
scroll to position [0, 39088]
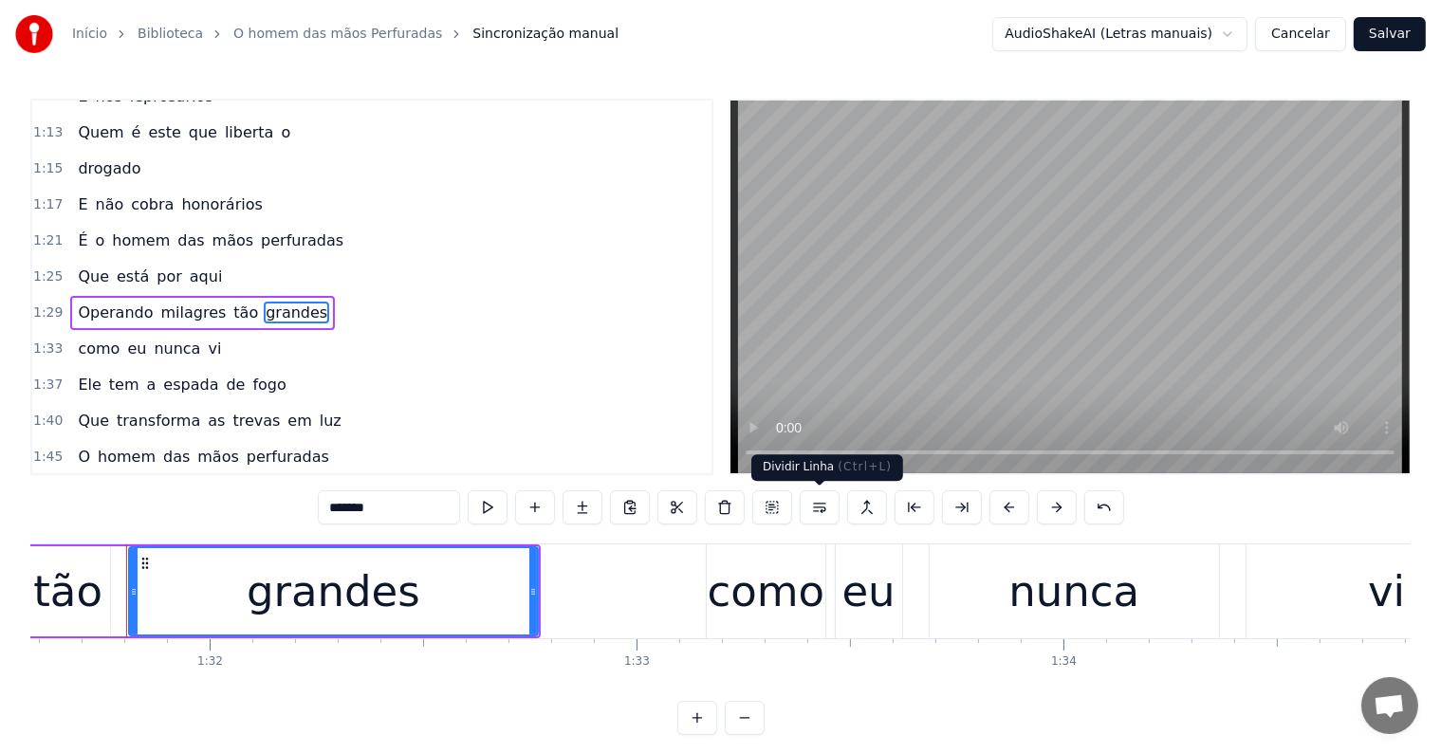
click at [816, 502] on button at bounding box center [820, 507] width 40 height 34
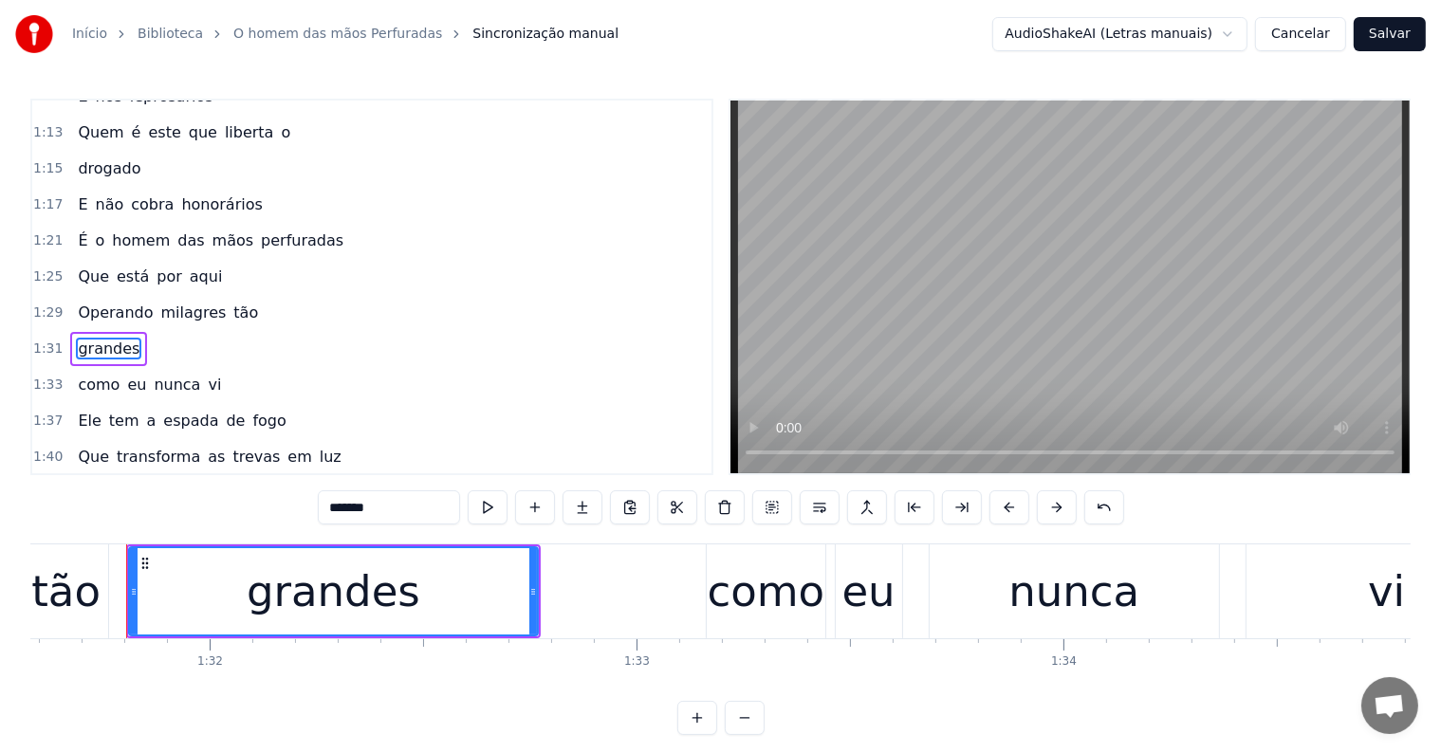
scroll to position [634, 0]
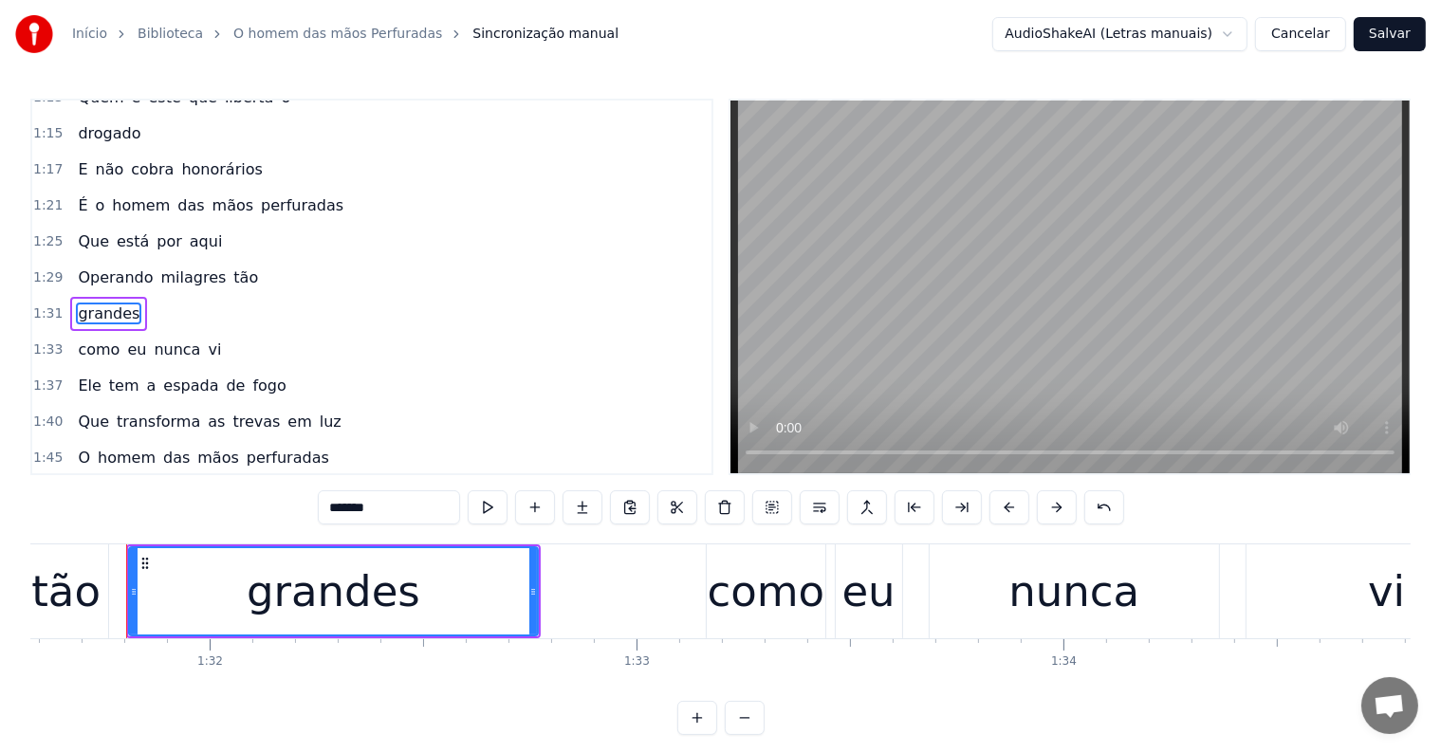
click at [159, 267] on span "milagres" at bounding box center [193, 278] width 69 height 22
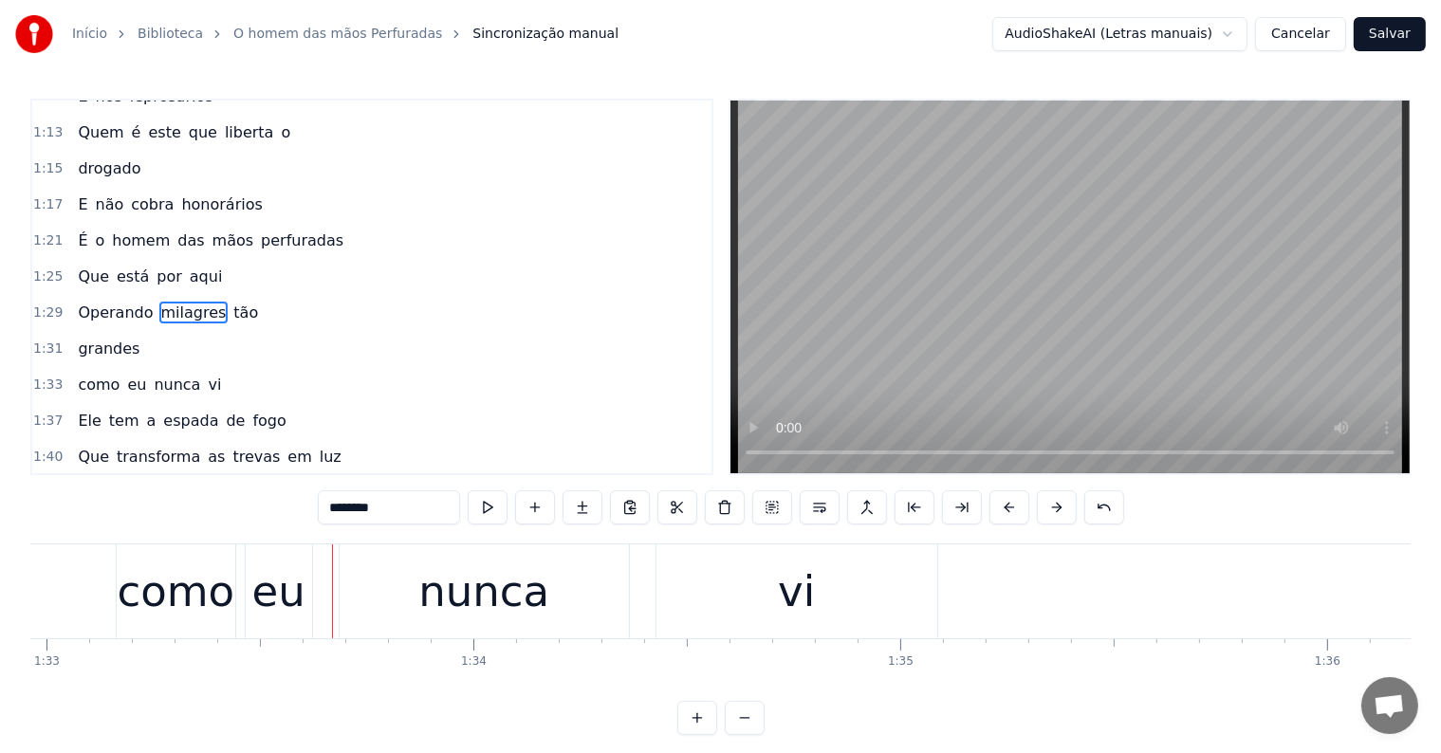
scroll to position [0, 39696]
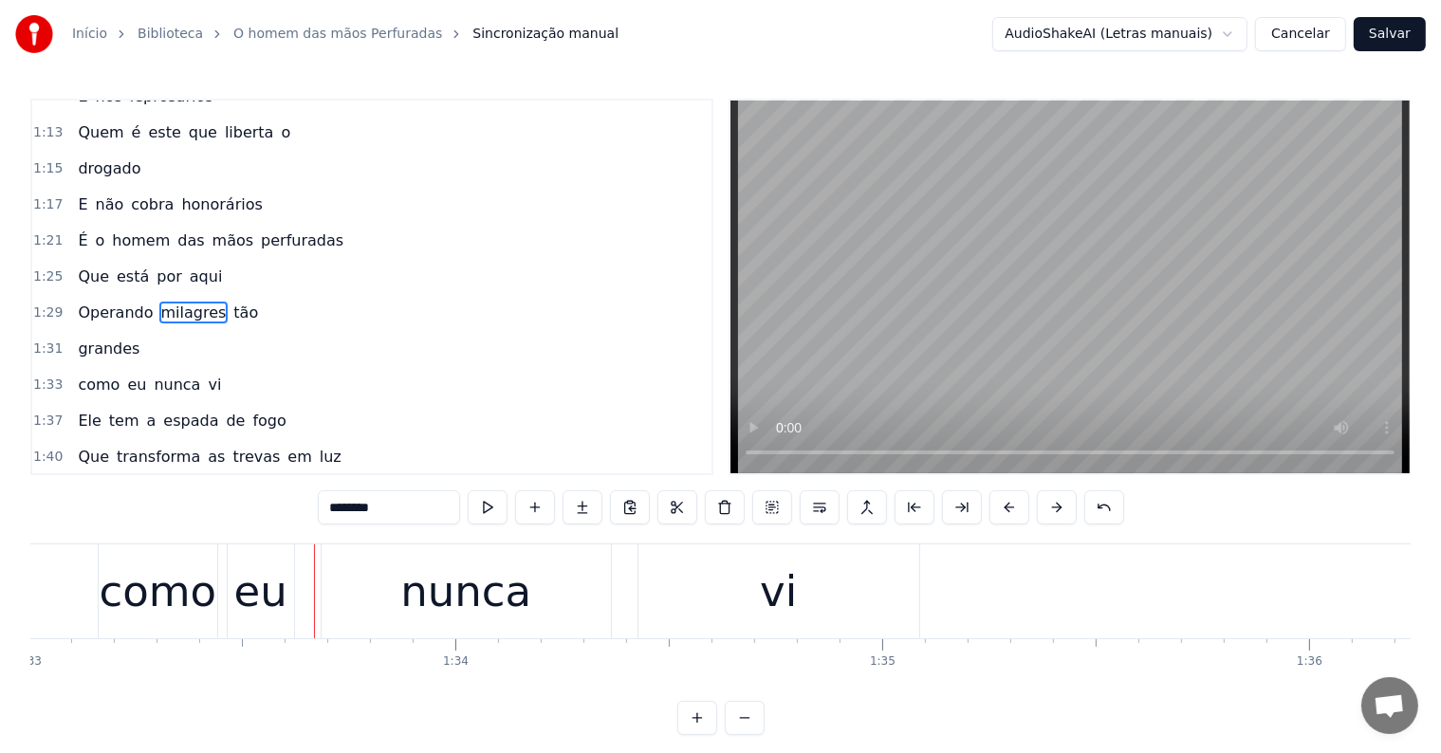
click at [116, 595] on div "como" at bounding box center [159, 592] width 118 height 64
type input "****"
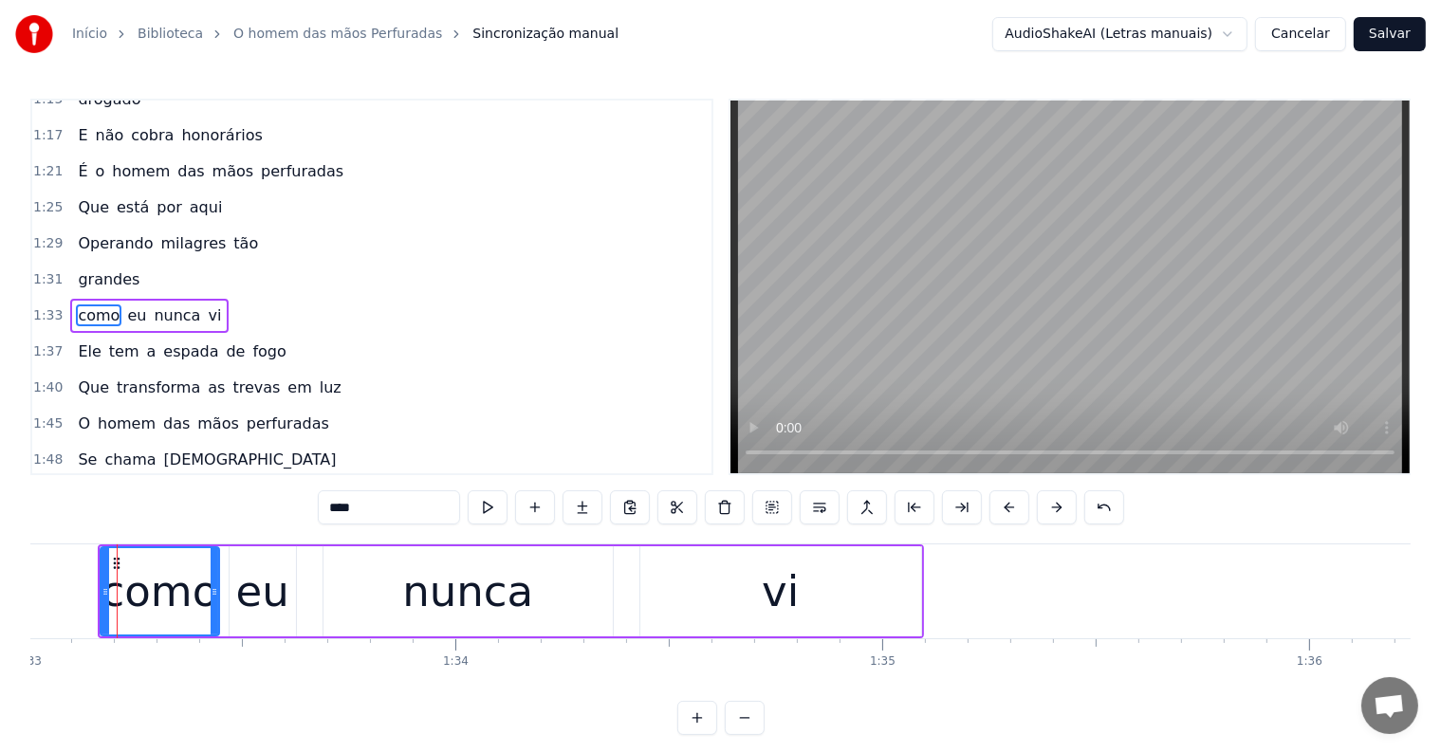
scroll to position [0, 39687]
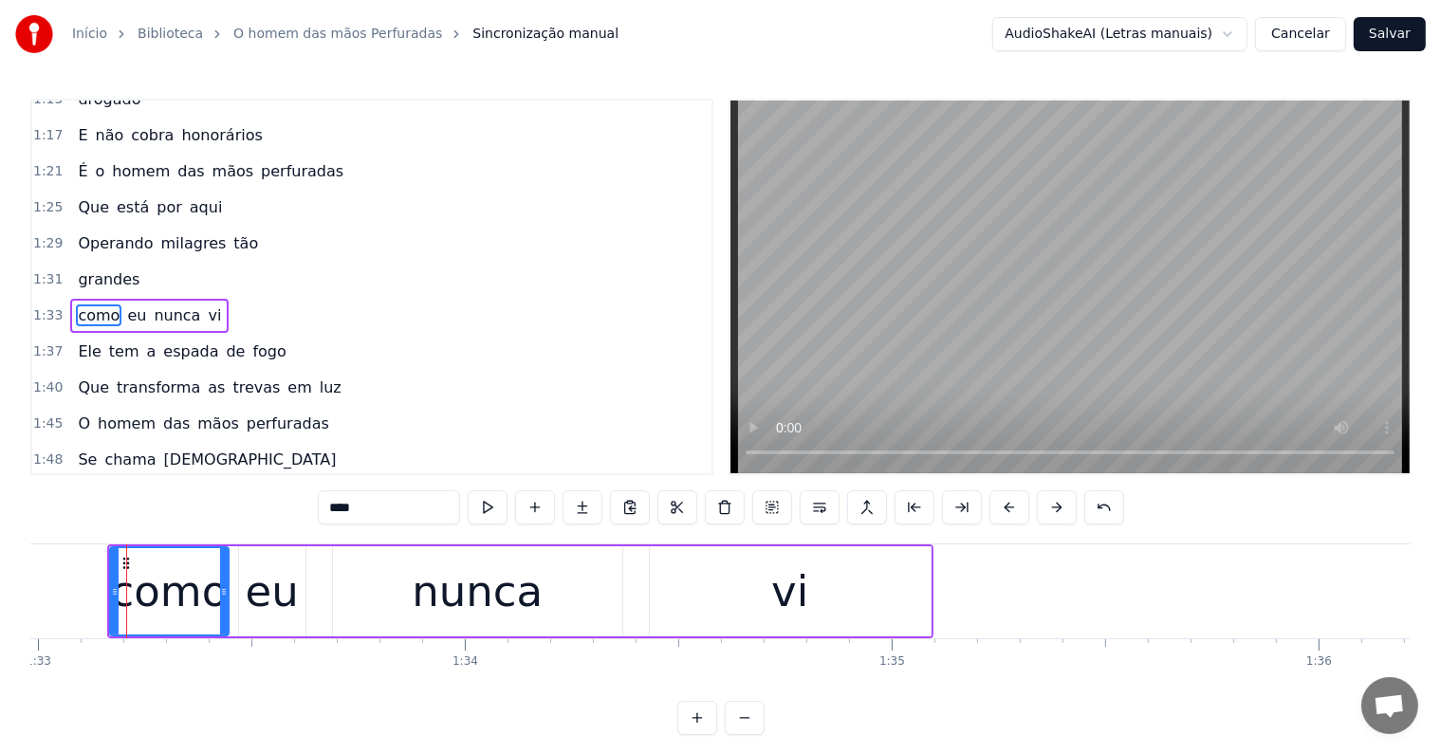
click at [235, 625] on div "como eu nunca vi" at bounding box center [519, 591] width 825 height 94
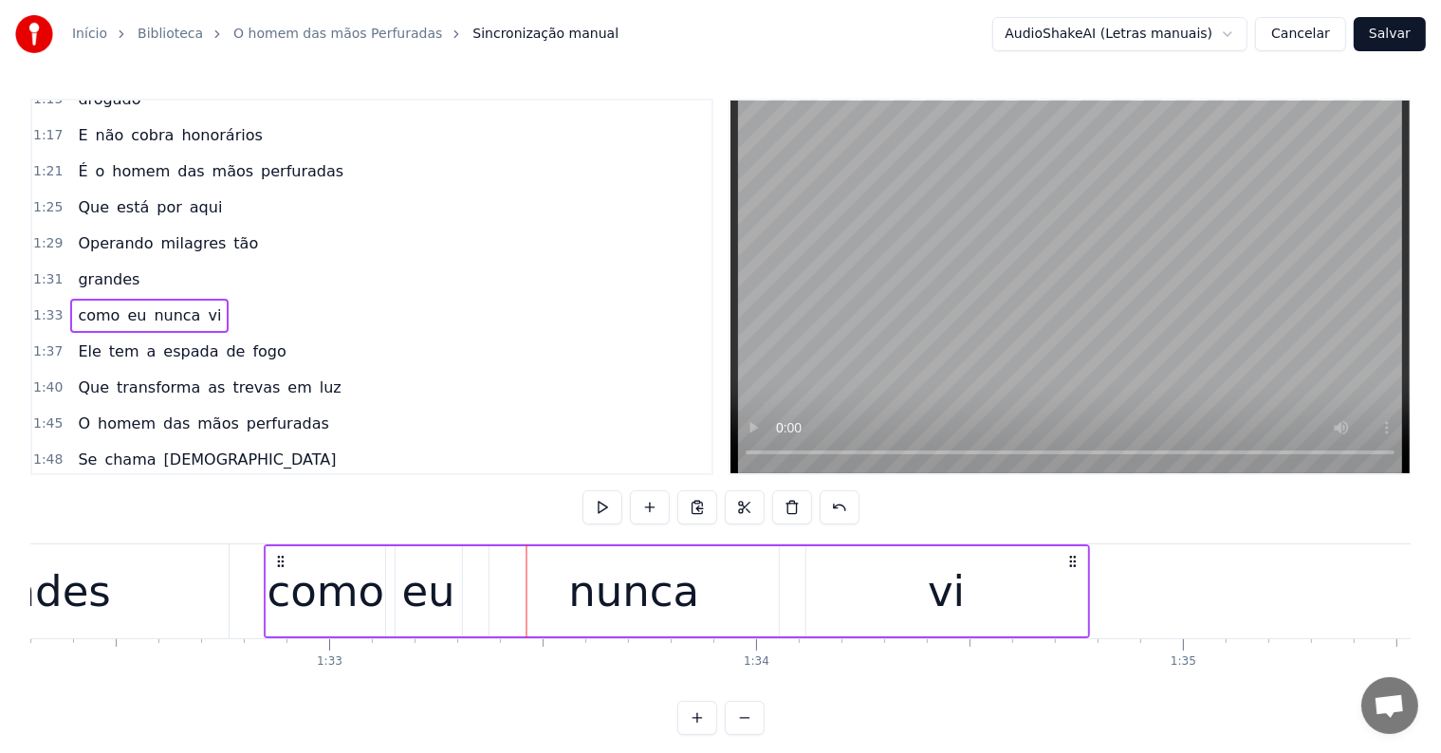
scroll to position [0, 39387]
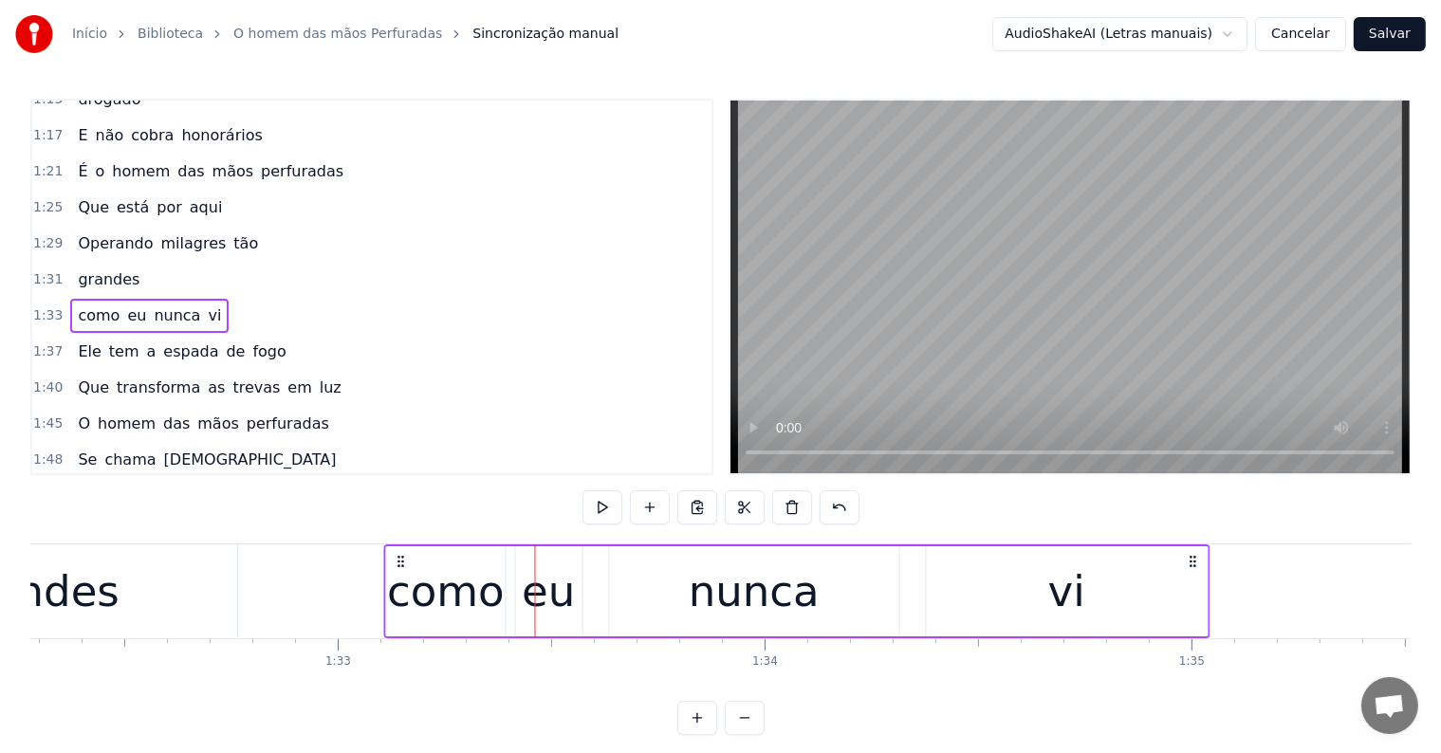
drag, startPoint x: 121, startPoint y: 557, endPoint x: 398, endPoint y: 597, distance: 279.8
click at [398, 597] on div "como eu nunca vi" at bounding box center [796, 591] width 825 height 94
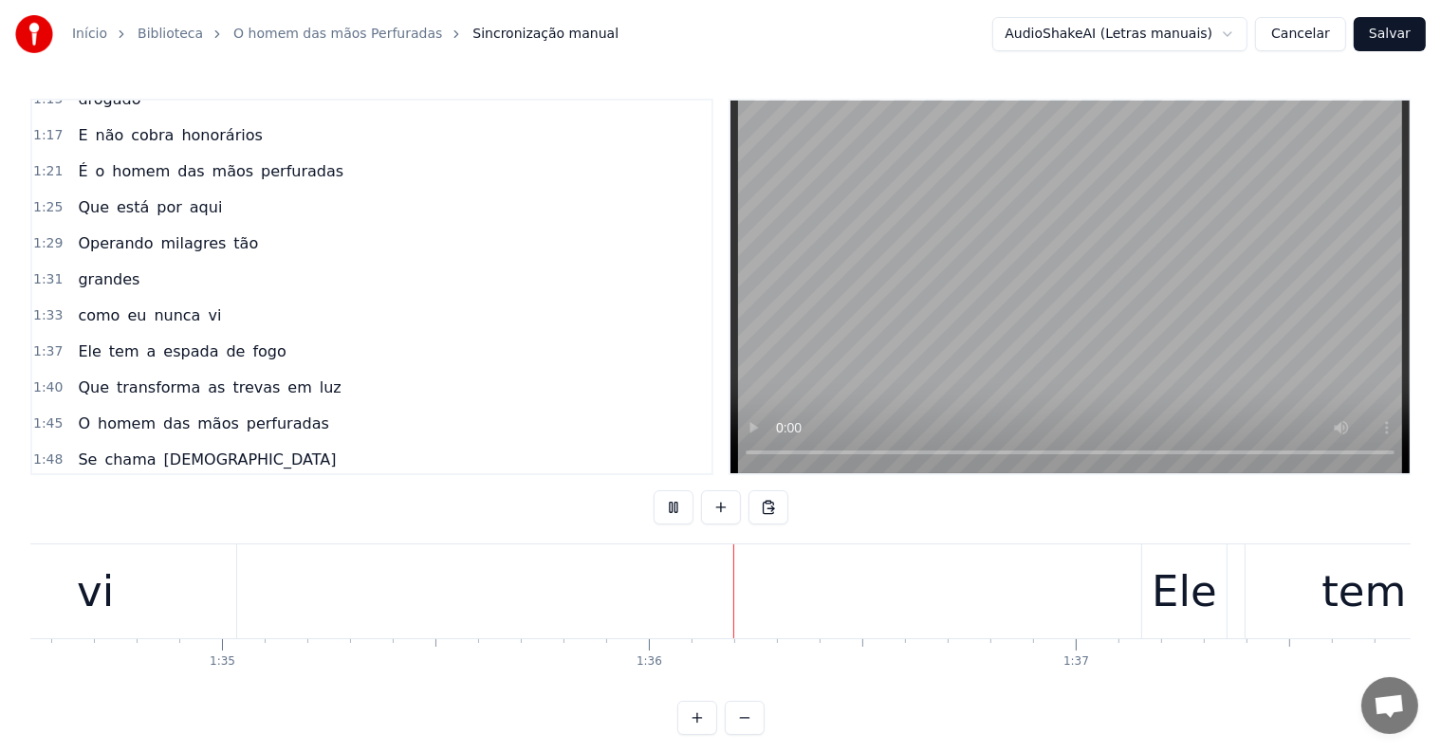
scroll to position [0, 40679]
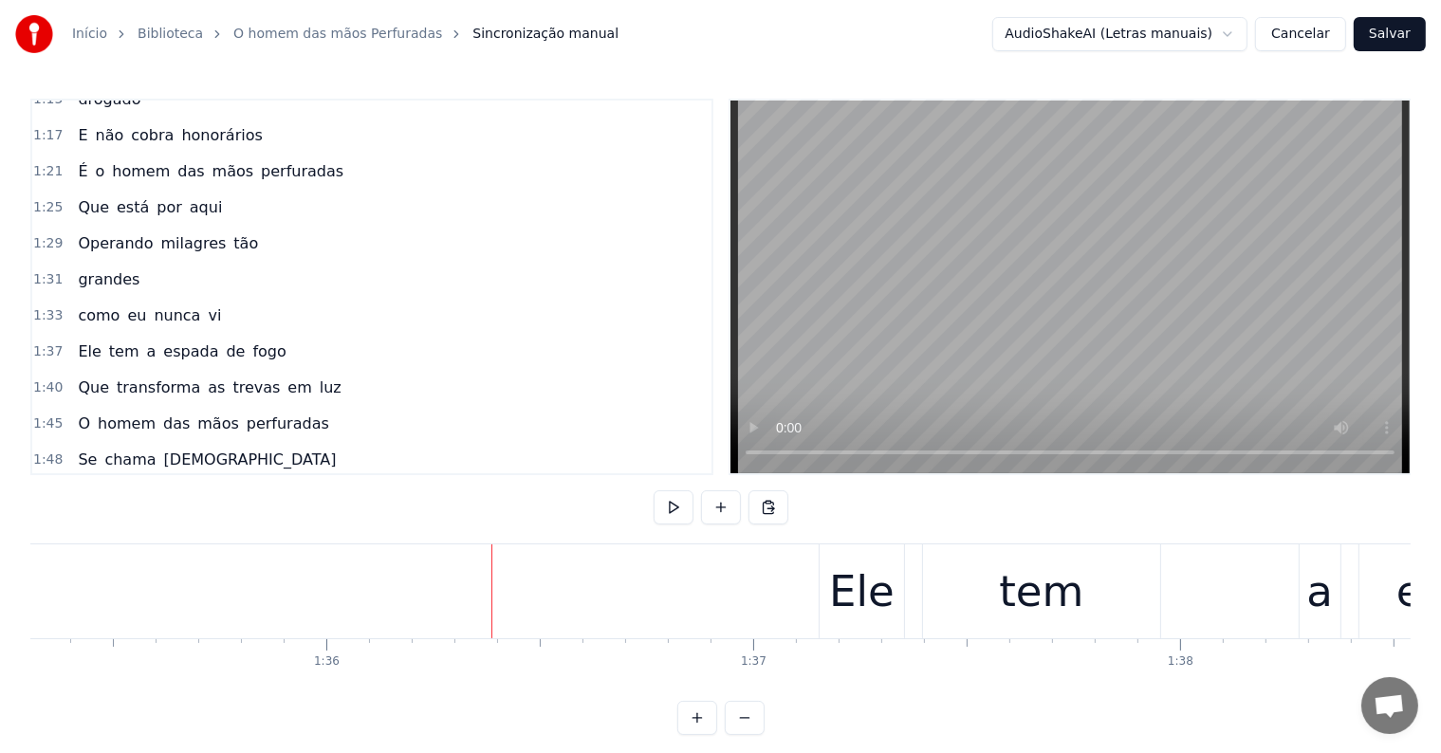
click at [862, 603] on div "Ele" at bounding box center [861, 592] width 65 height 64
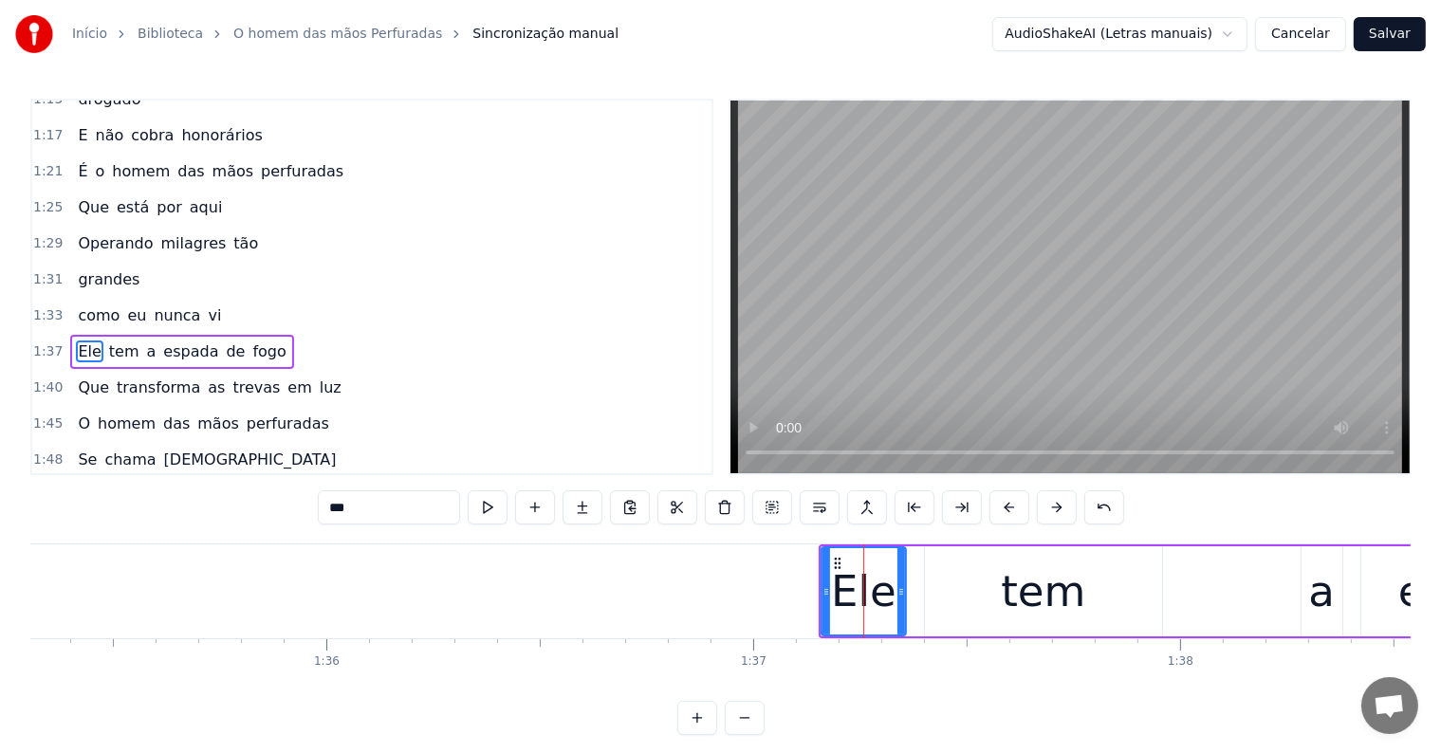
scroll to position [703, 0]
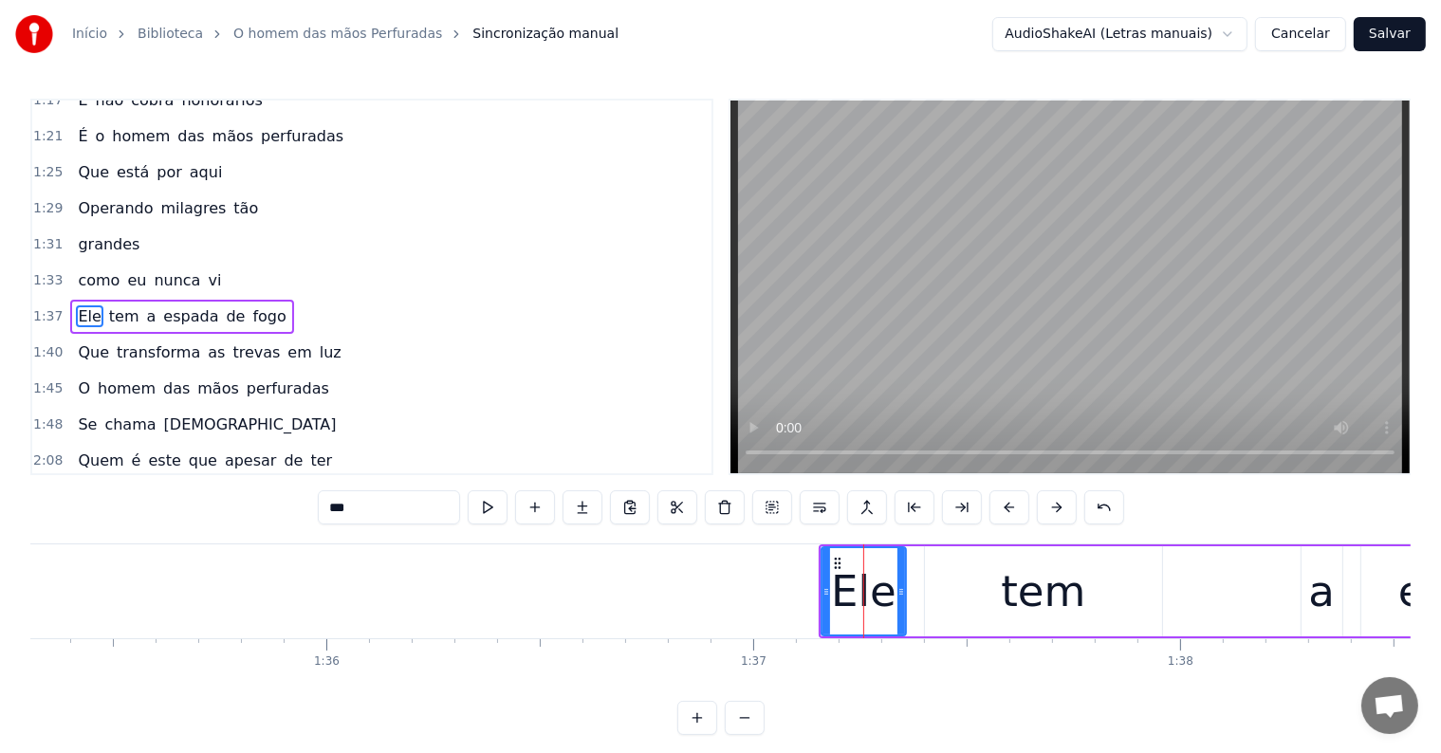
click at [911, 609] on div "Ele tem a espada de fogo" at bounding box center [1437, 591] width 1237 height 94
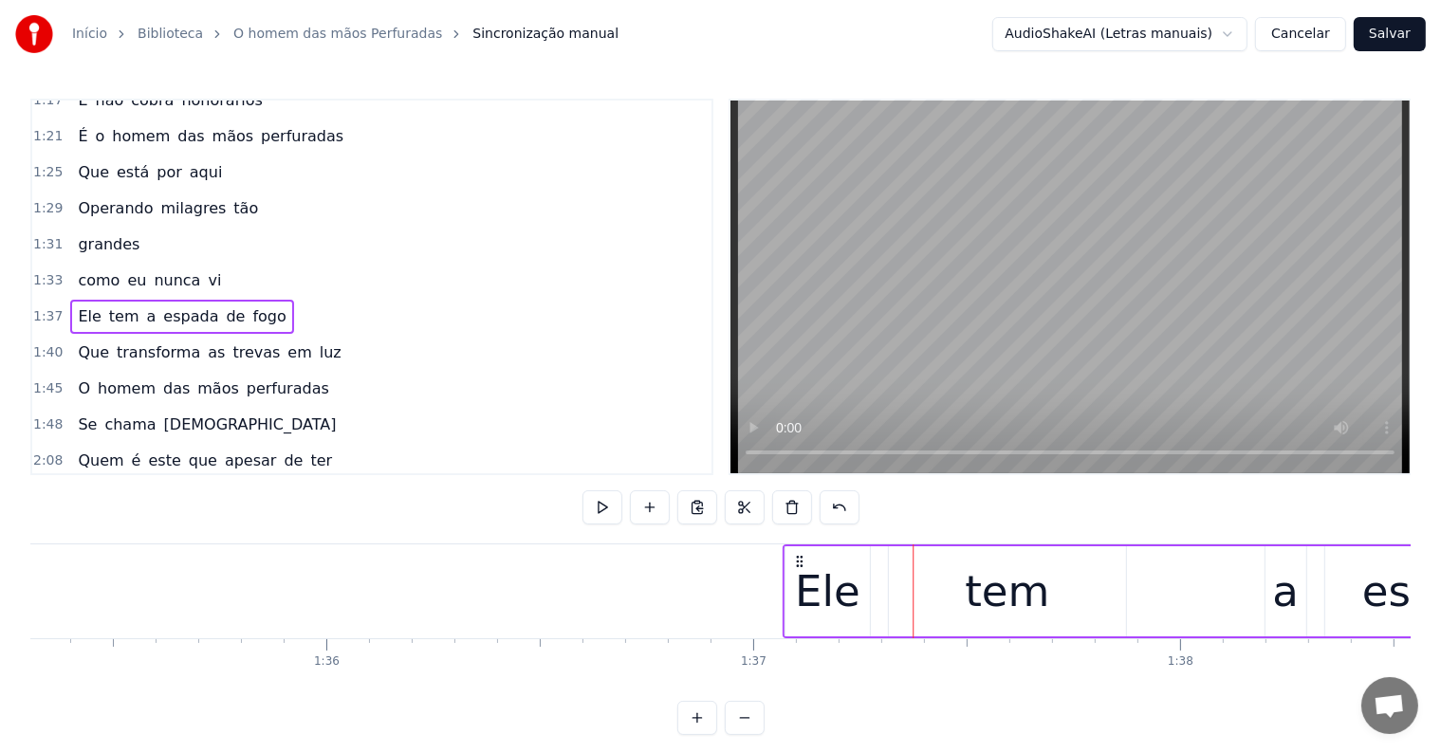
drag, startPoint x: 833, startPoint y: 557, endPoint x: 797, endPoint y: 561, distance: 36.2
click at [797, 561] on icon at bounding box center [799, 561] width 15 height 15
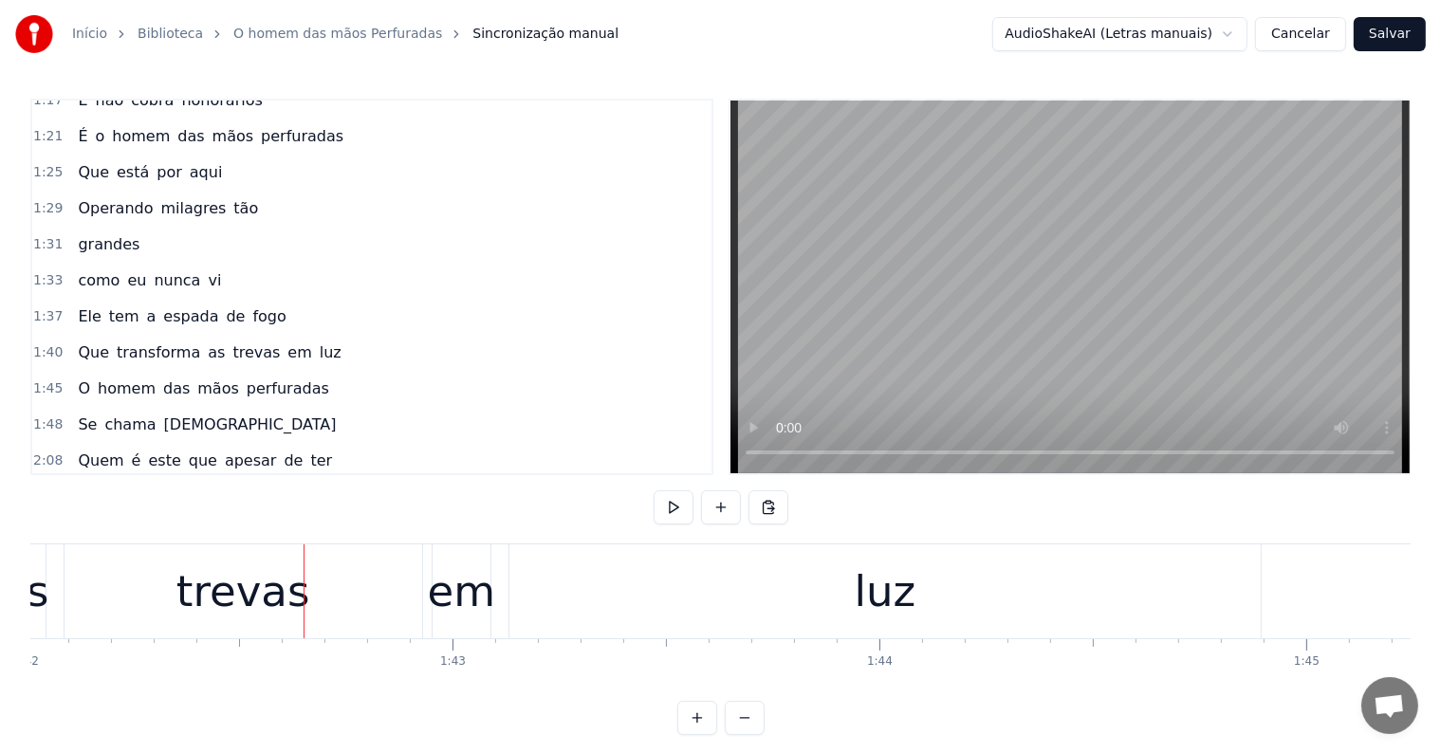
scroll to position [0, 43580]
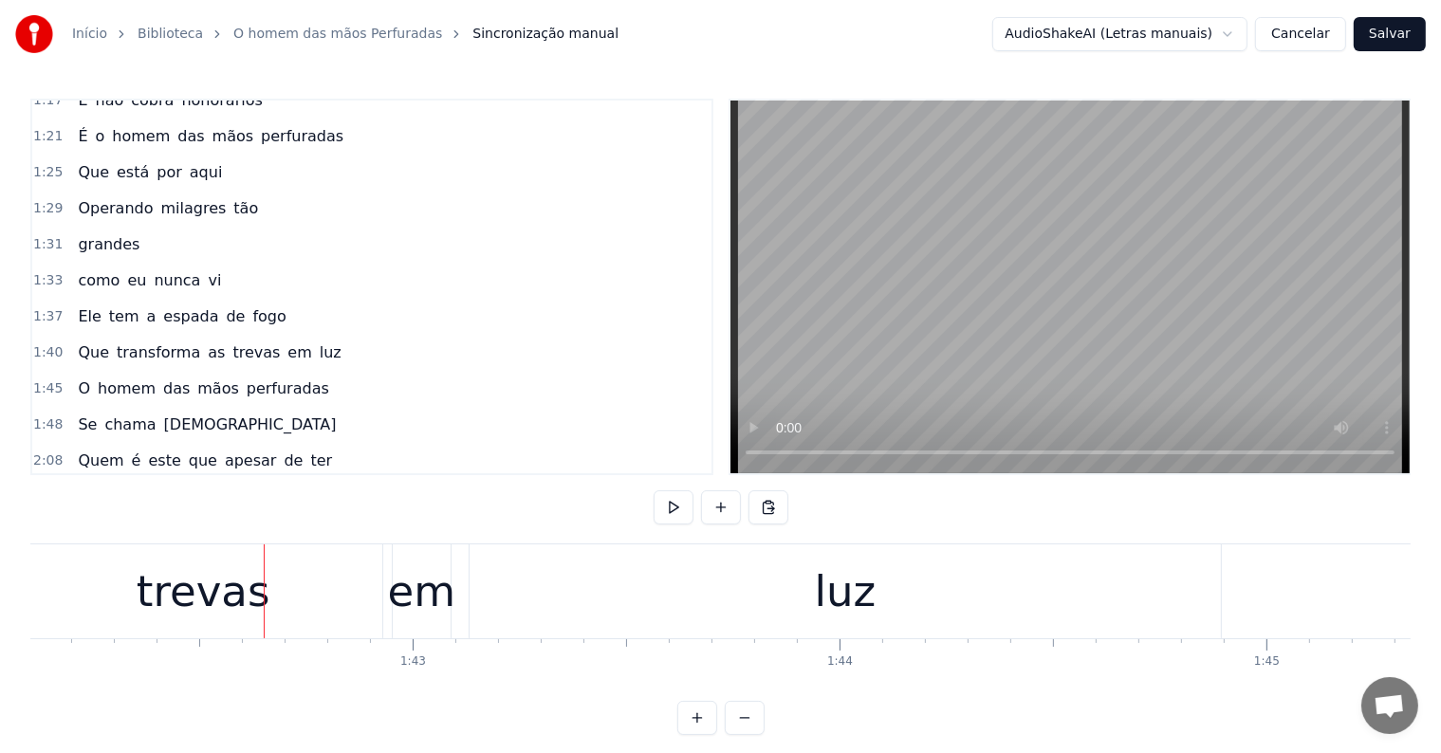
click at [838, 585] on div "luz" at bounding box center [846, 592] width 62 height 64
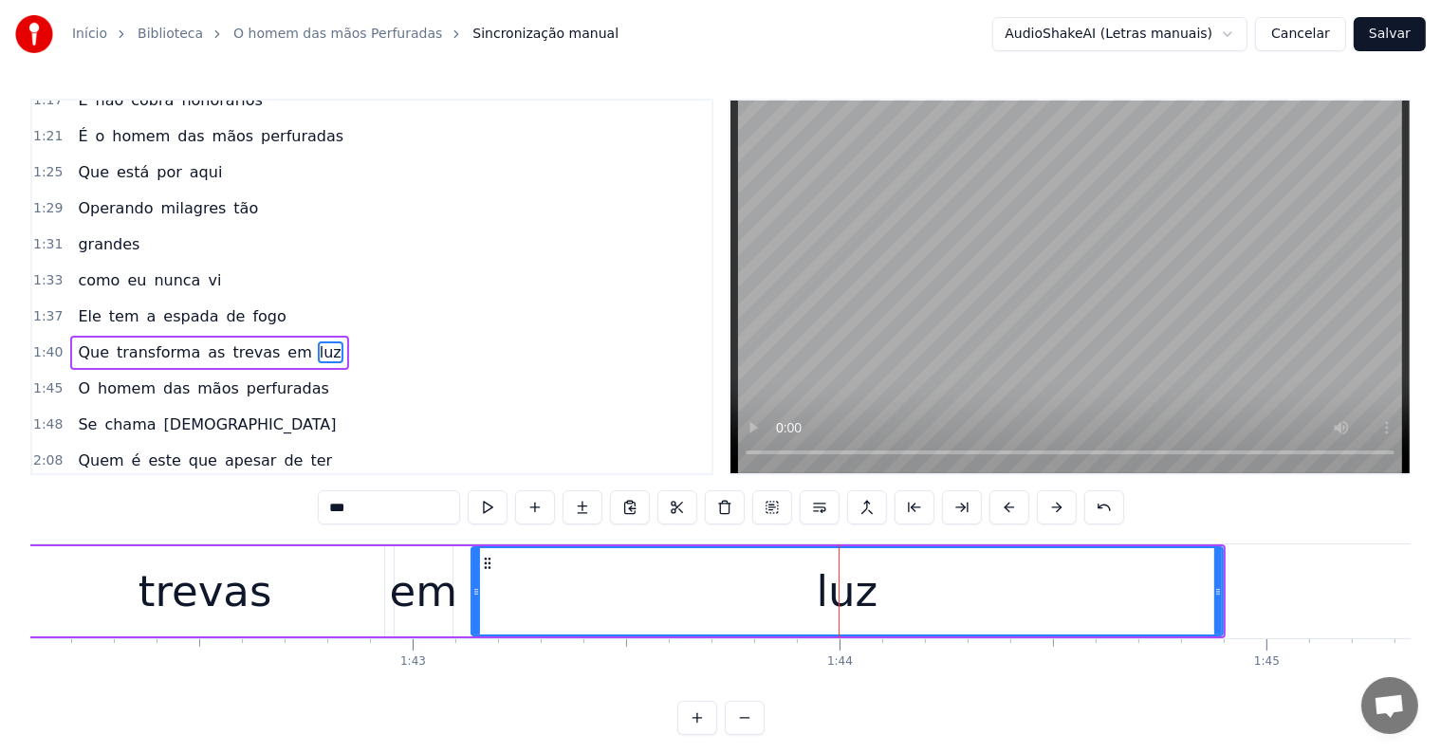
scroll to position [738, 0]
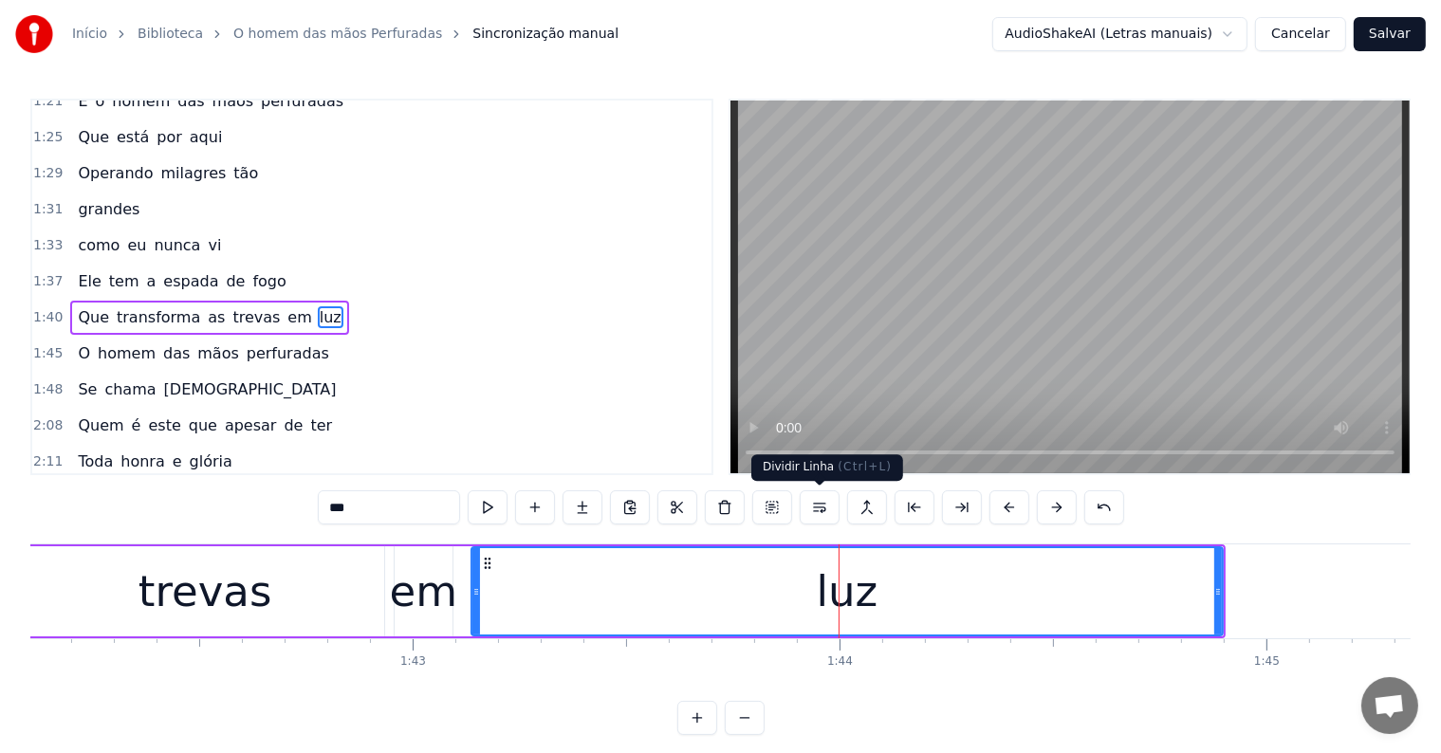
click at [819, 503] on button at bounding box center [820, 507] width 40 height 34
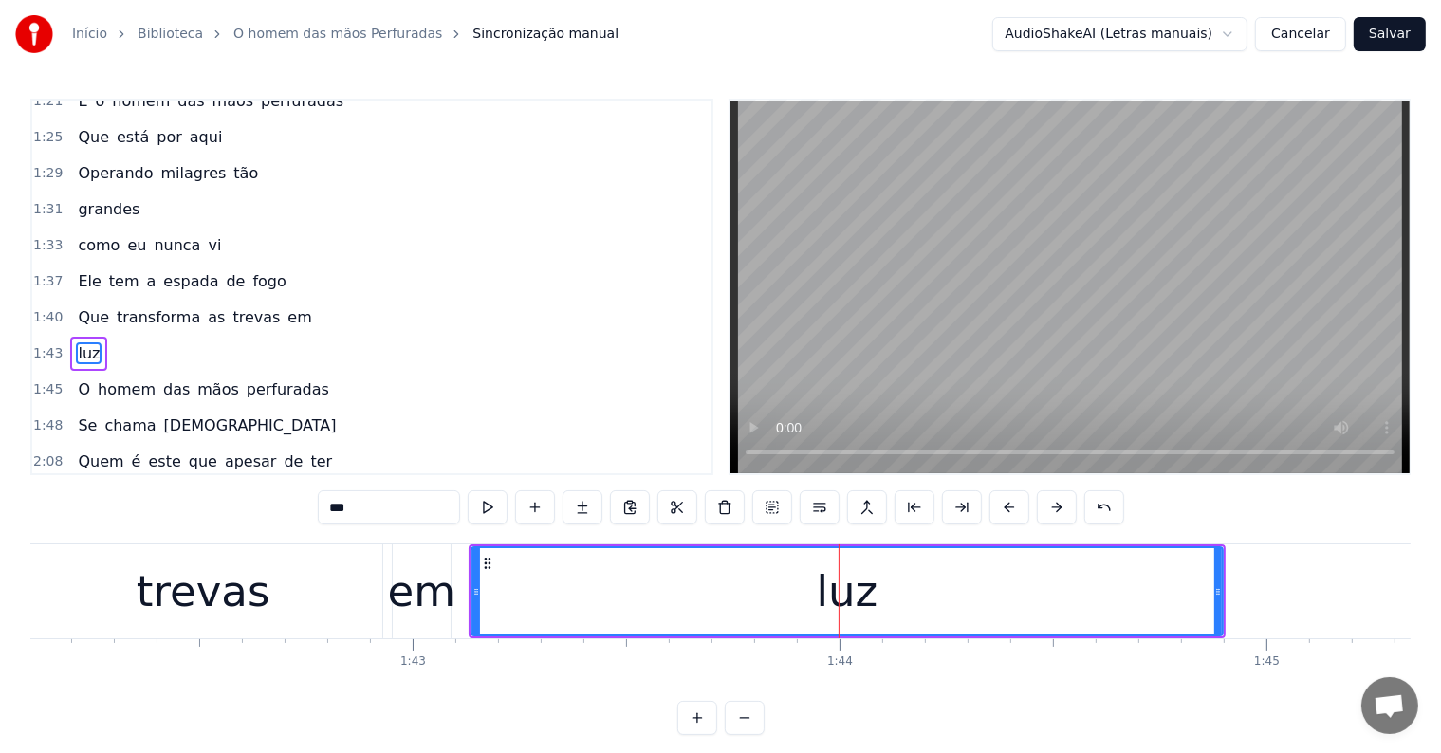
scroll to position [773, 0]
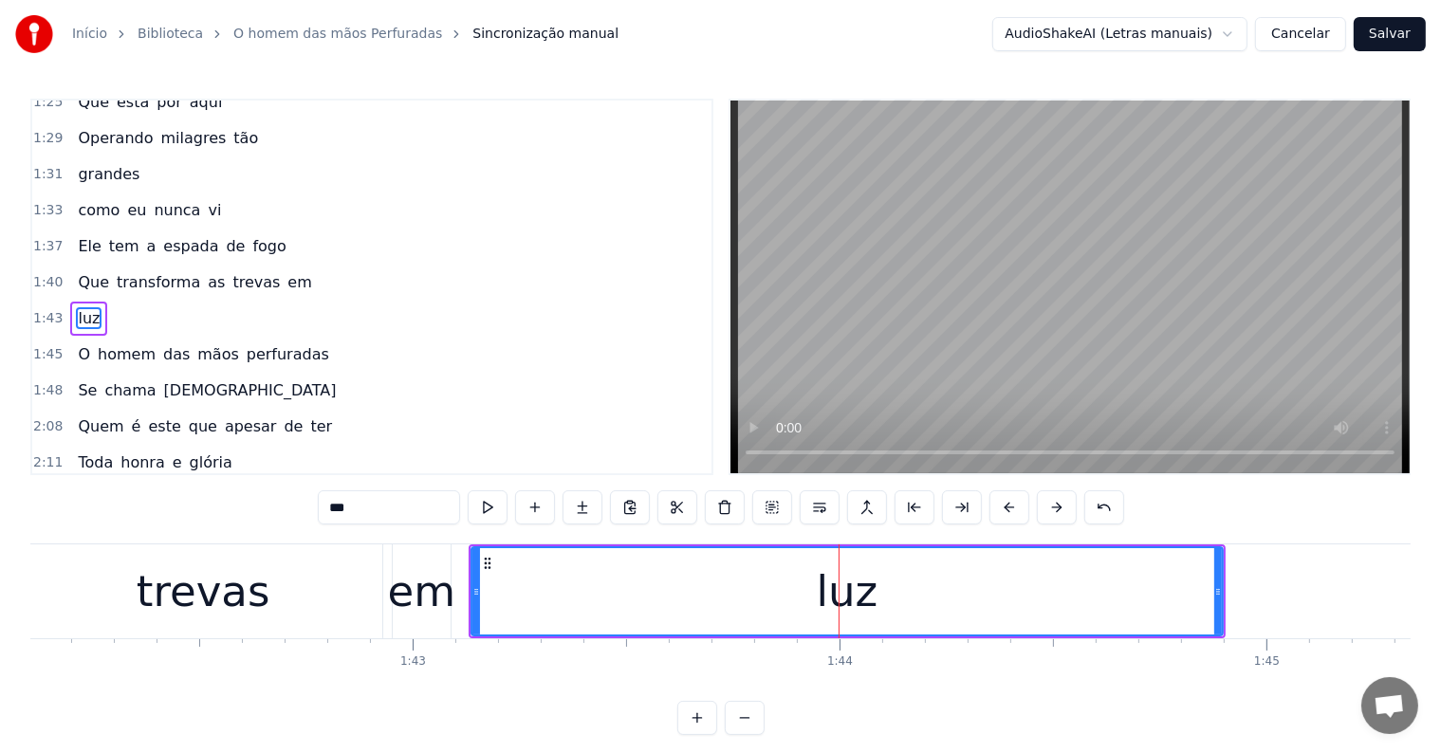
click at [285, 271] on span "em" at bounding box center [299, 282] width 28 height 22
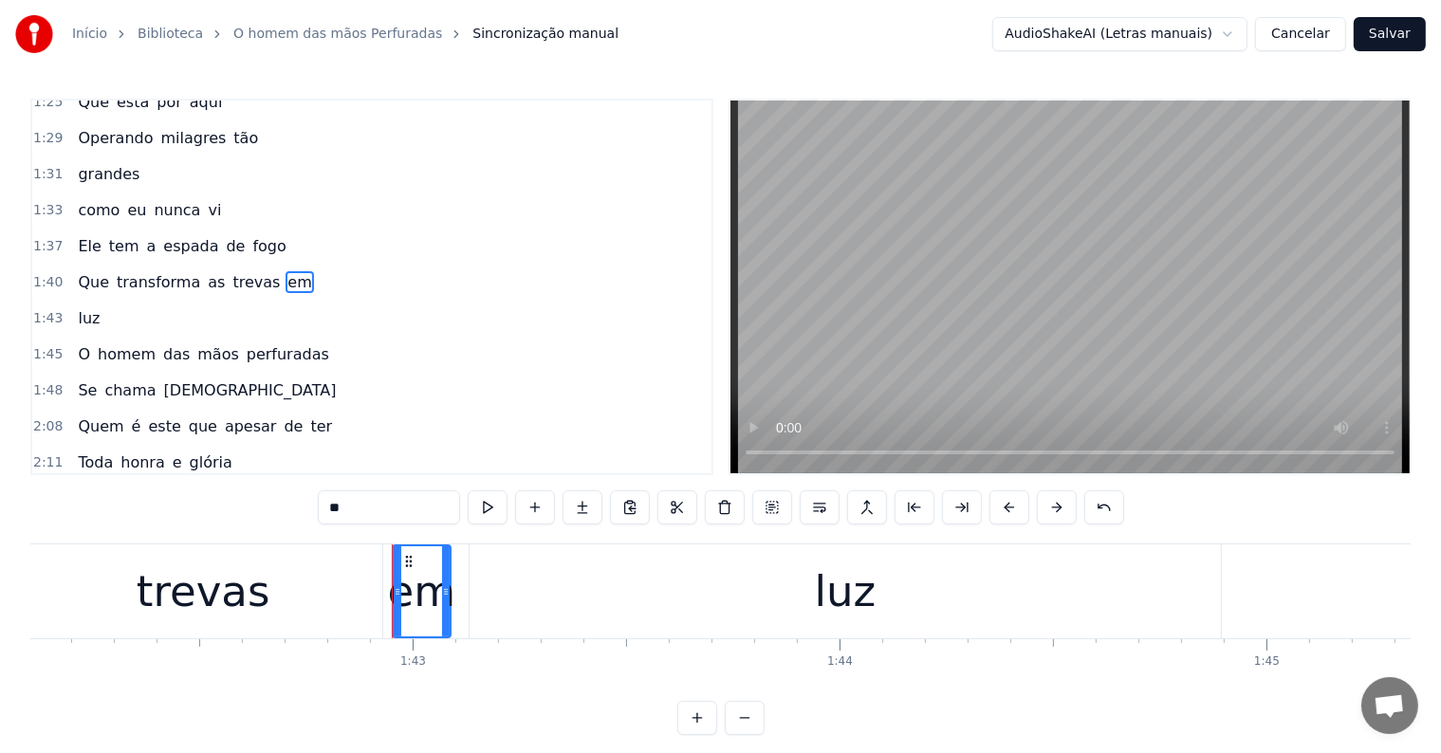
scroll to position [738, 0]
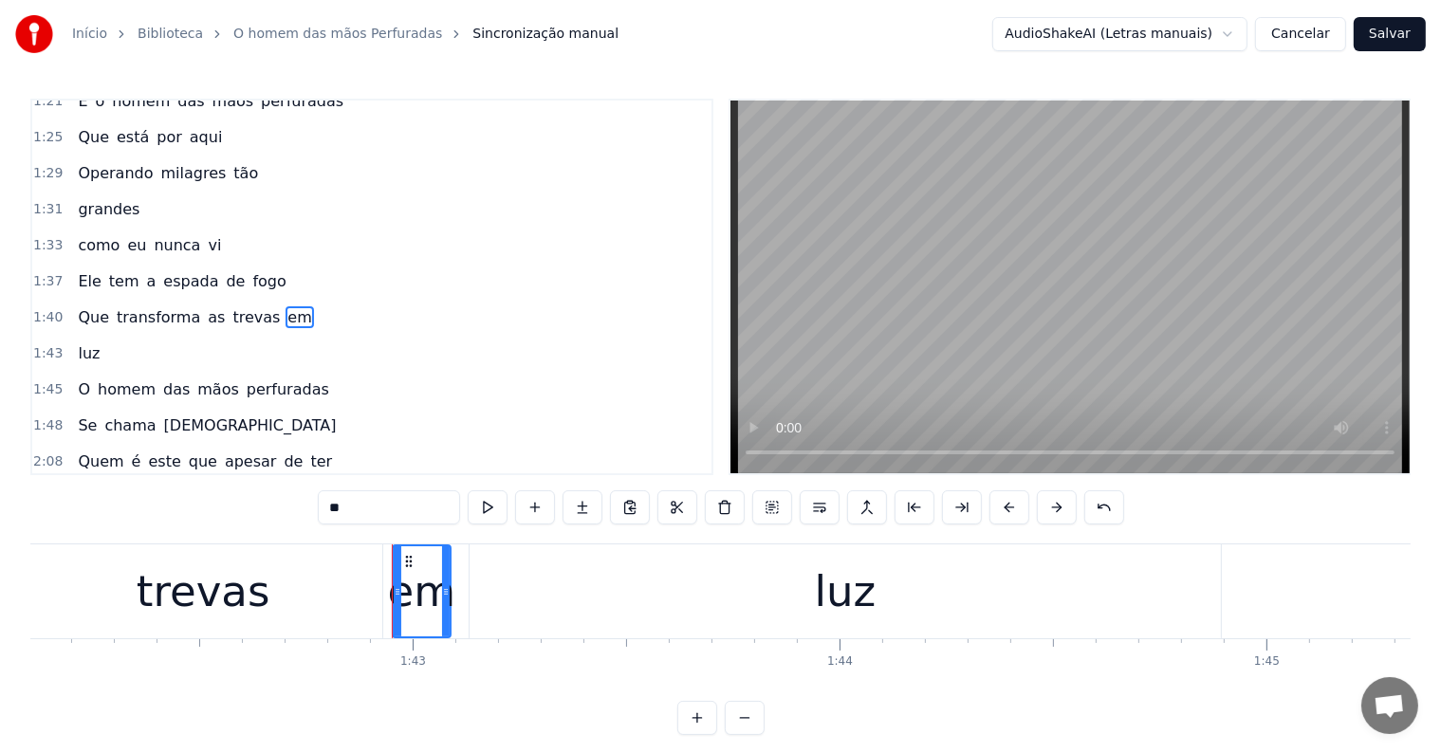
click at [224, 270] on span "de" at bounding box center [235, 281] width 23 height 22
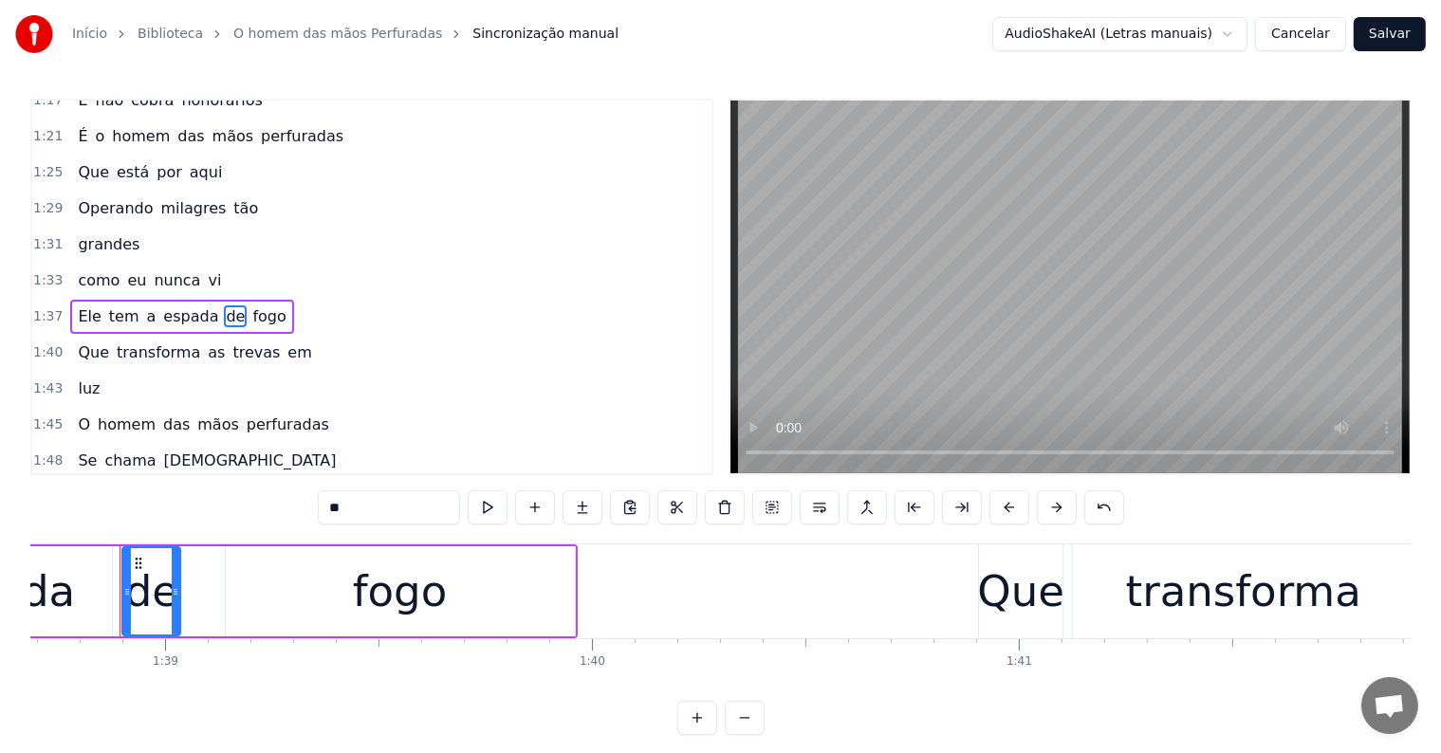
scroll to position [0, 42114]
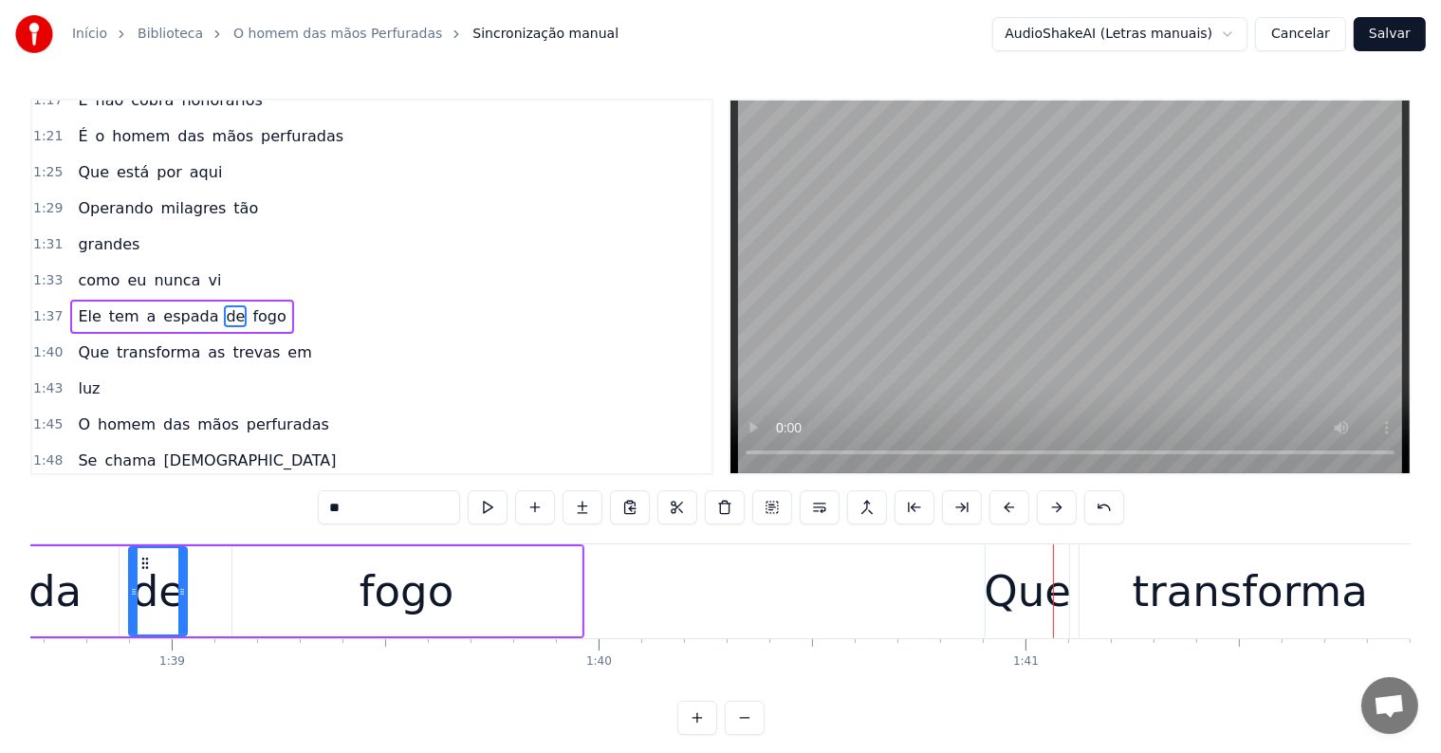
click at [1024, 611] on div "Que" at bounding box center [1027, 592] width 87 height 64
type input "***"
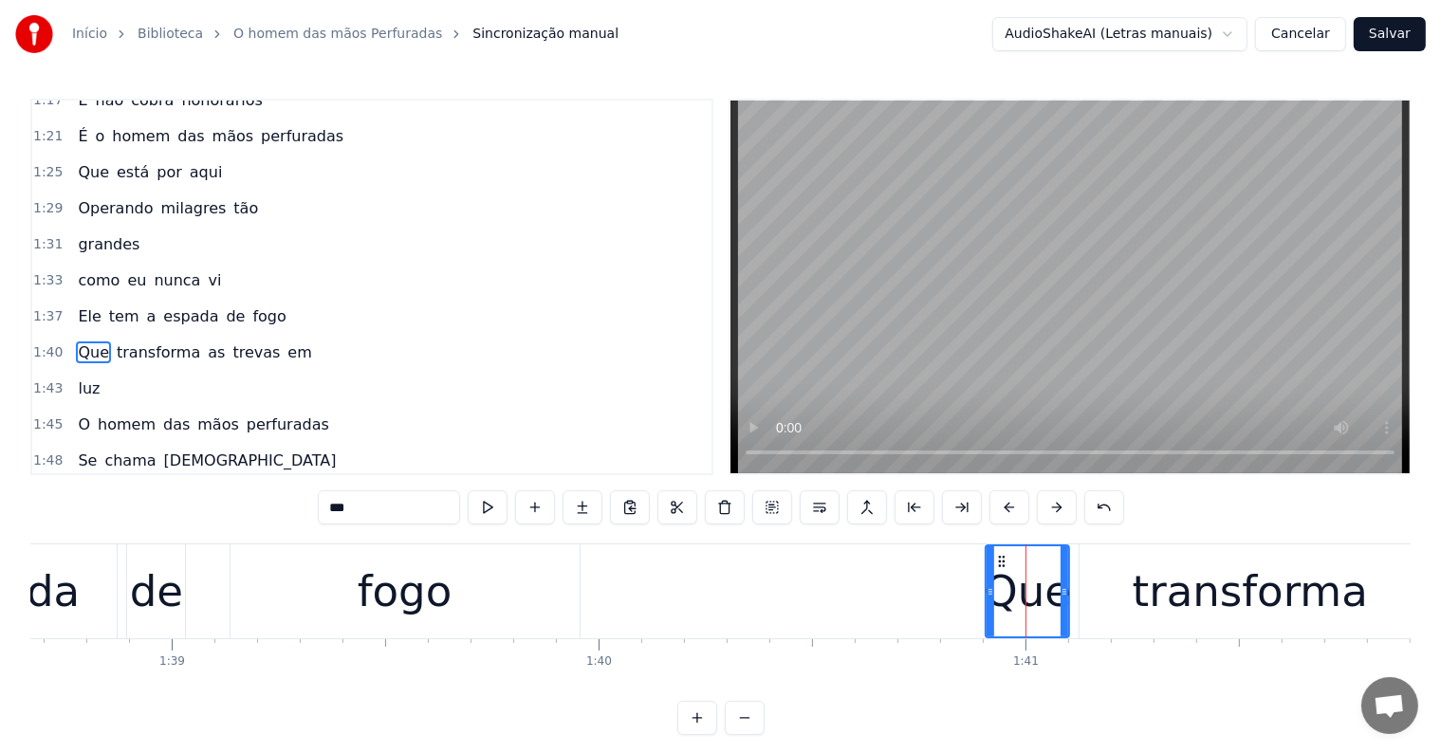
scroll to position [738, 0]
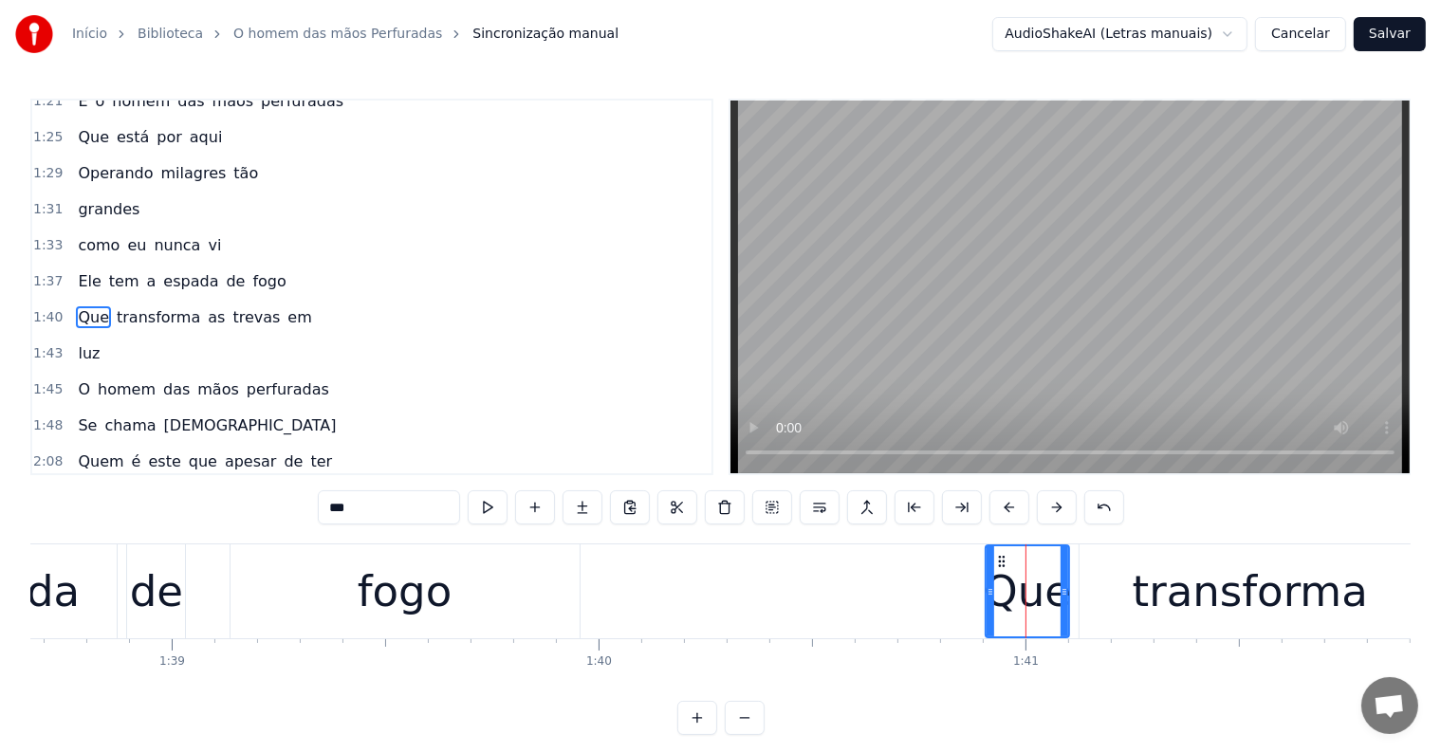
click at [1072, 624] on div "Que transforma as trevas em" at bounding box center [1453, 591] width 937 height 94
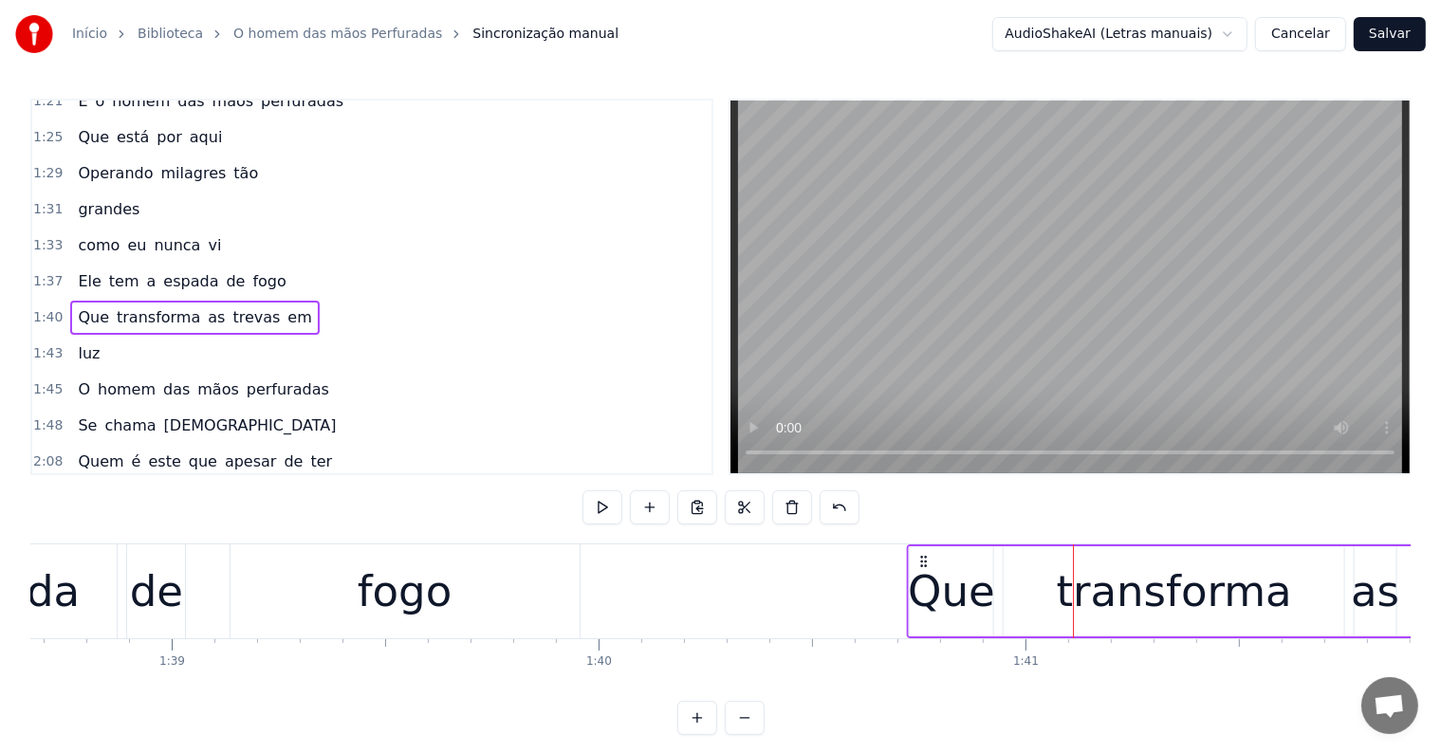
drag, startPoint x: 1001, startPoint y: 562, endPoint x: 922, endPoint y: 579, distance: 80.6
click at [922, 579] on div "Que transforma as trevas em" at bounding box center [1375, 591] width 937 height 94
click at [562, 588] on div "fogo" at bounding box center [404, 591] width 349 height 94
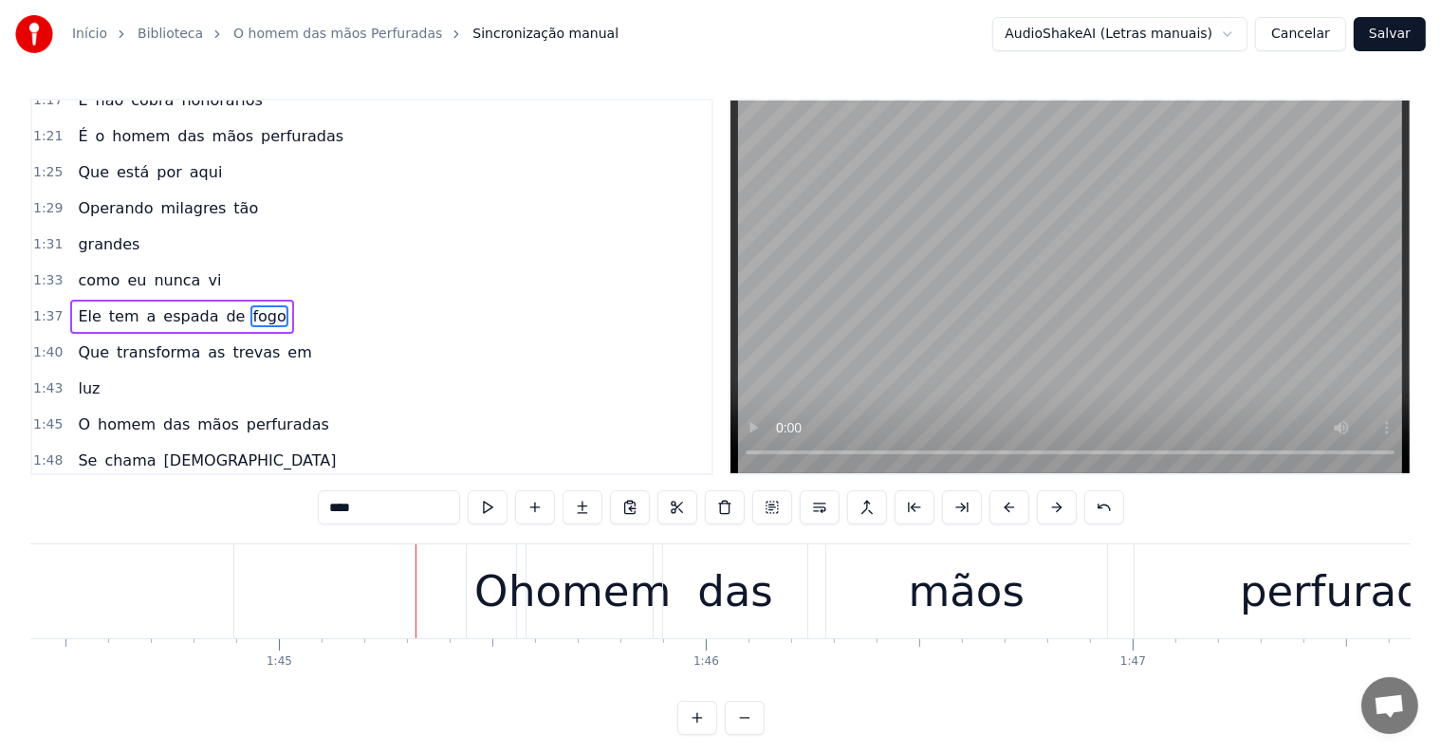
scroll to position [0, 44856]
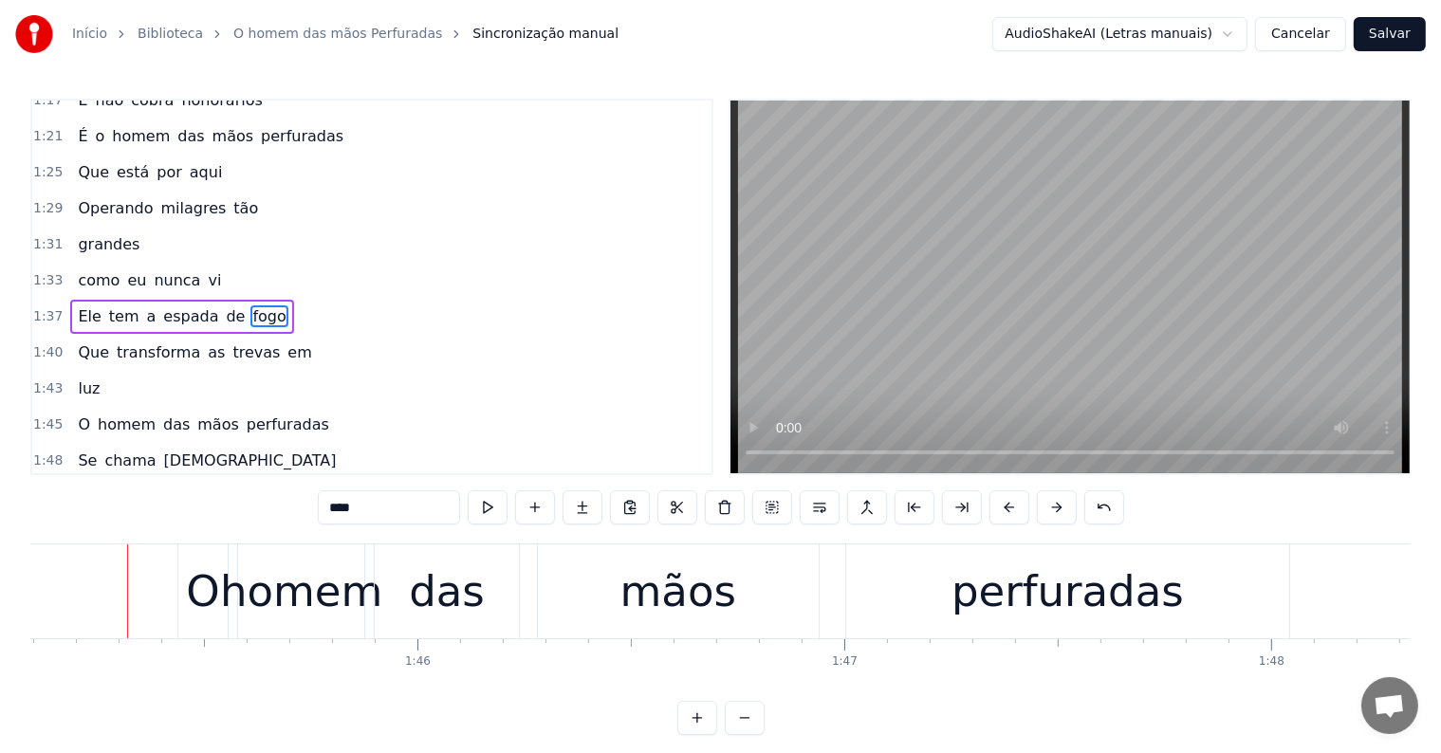
click at [230, 605] on div "homem" at bounding box center [301, 592] width 162 height 64
type input "*****"
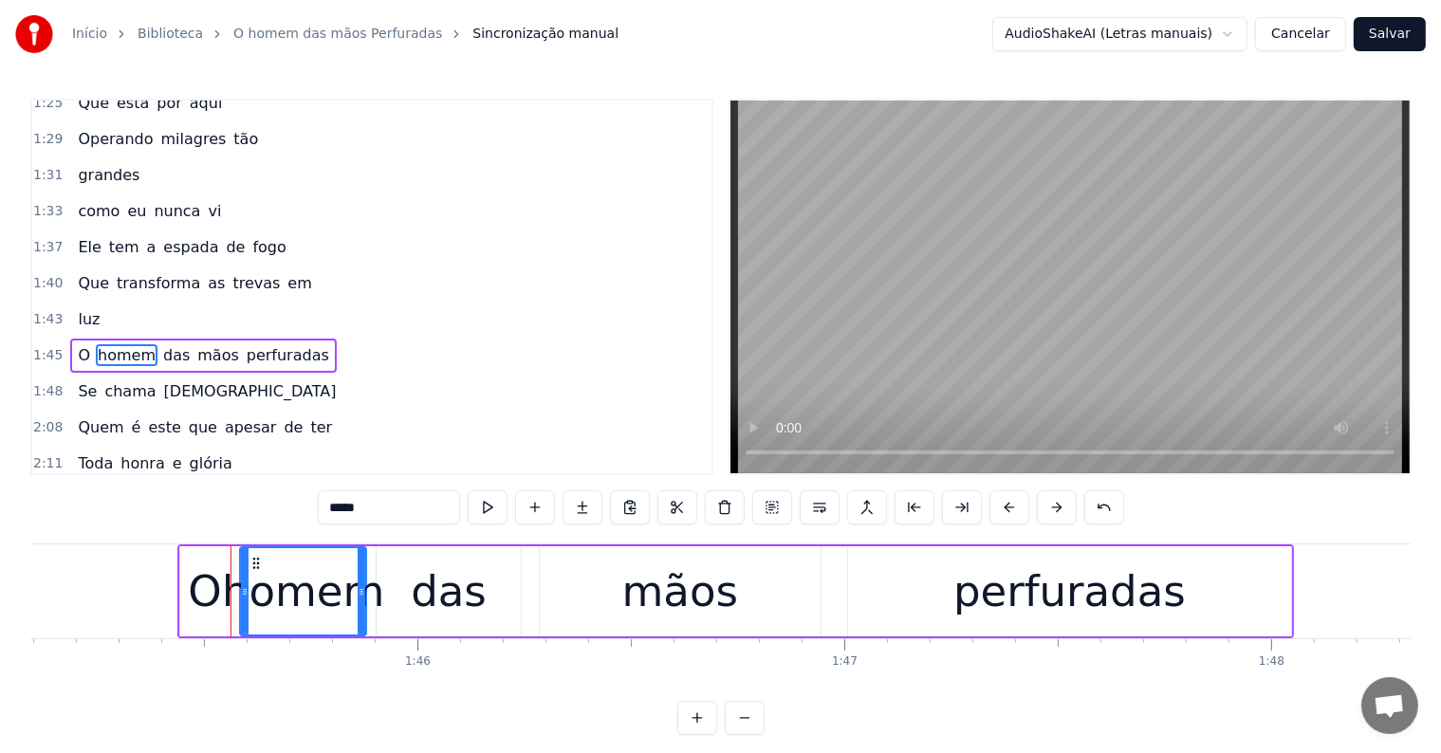
scroll to position [808, 0]
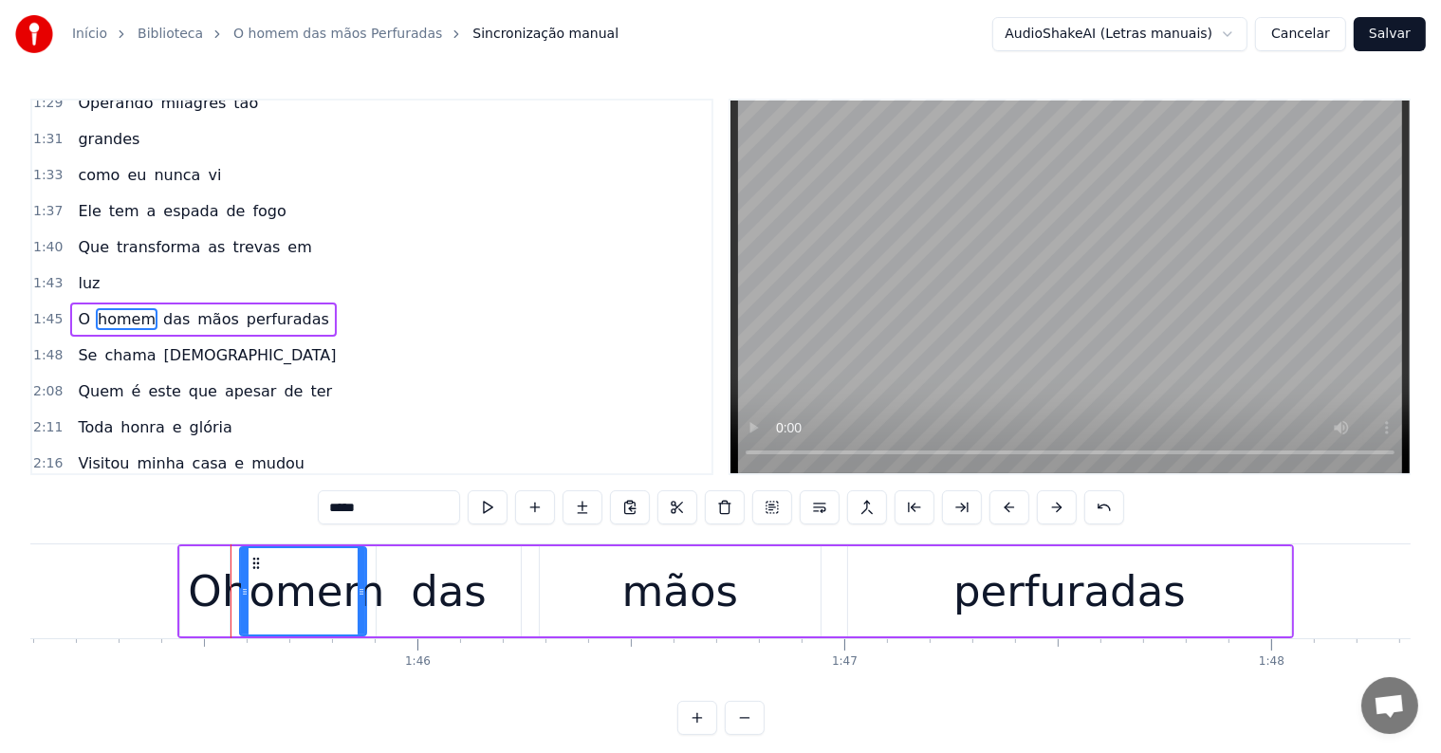
click at [528, 622] on div "O homem das mãos perfuradas" at bounding box center [735, 591] width 1116 height 94
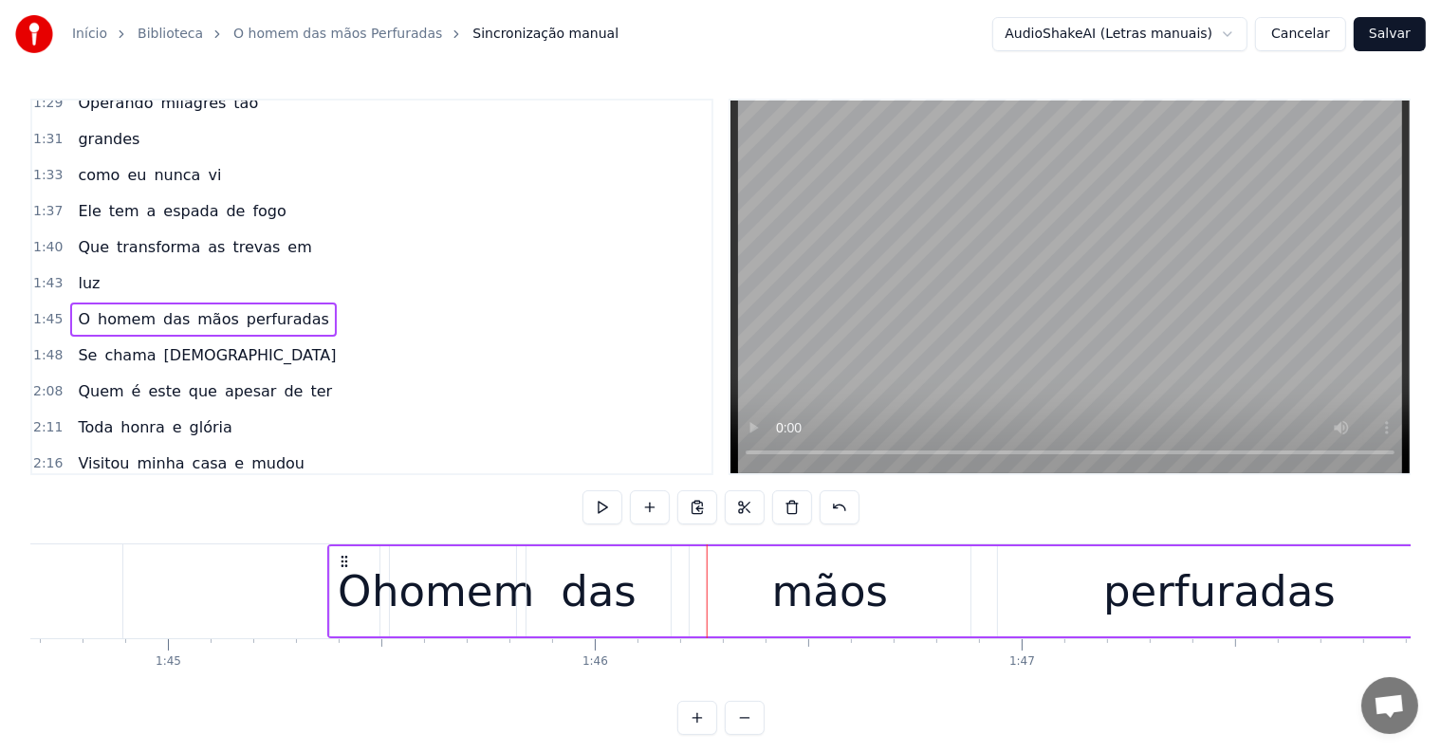
scroll to position [0, 44679]
drag, startPoint x: 193, startPoint y: 559, endPoint x: 346, endPoint y: 565, distance: 153.8
click at [346, 565] on icon at bounding box center [348, 561] width 15 height 15
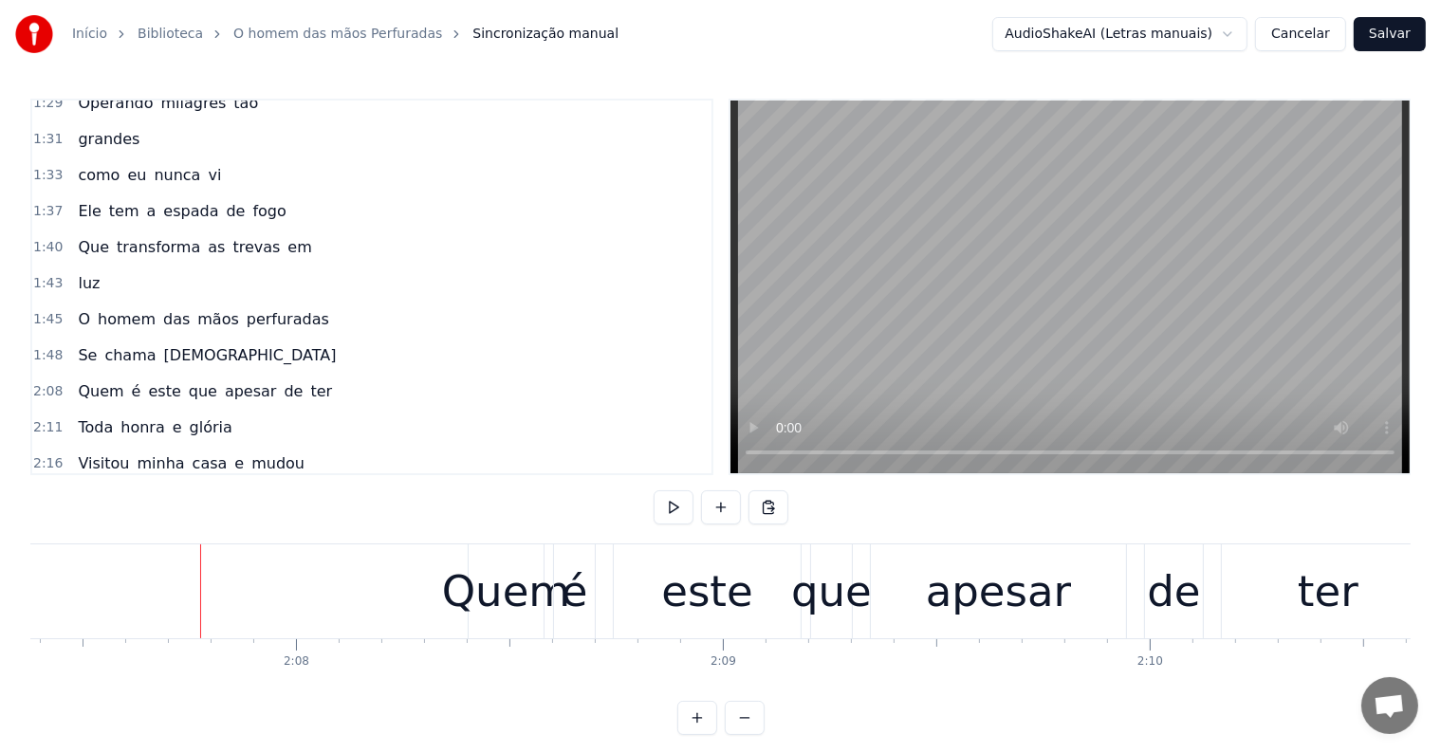
scroll to position [0, 54441]
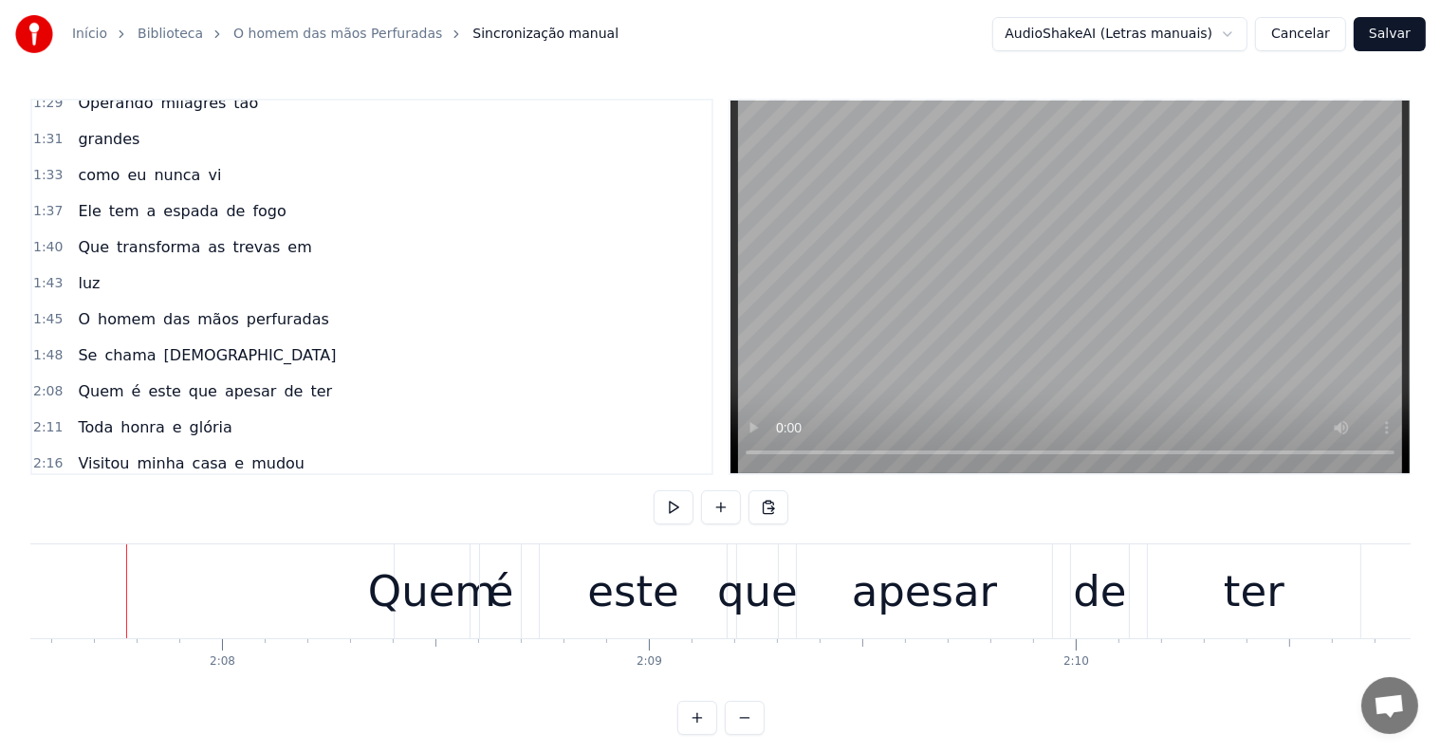
click at [479, 622] on div "é" at bounding box center [500, 591] width 43 height 94
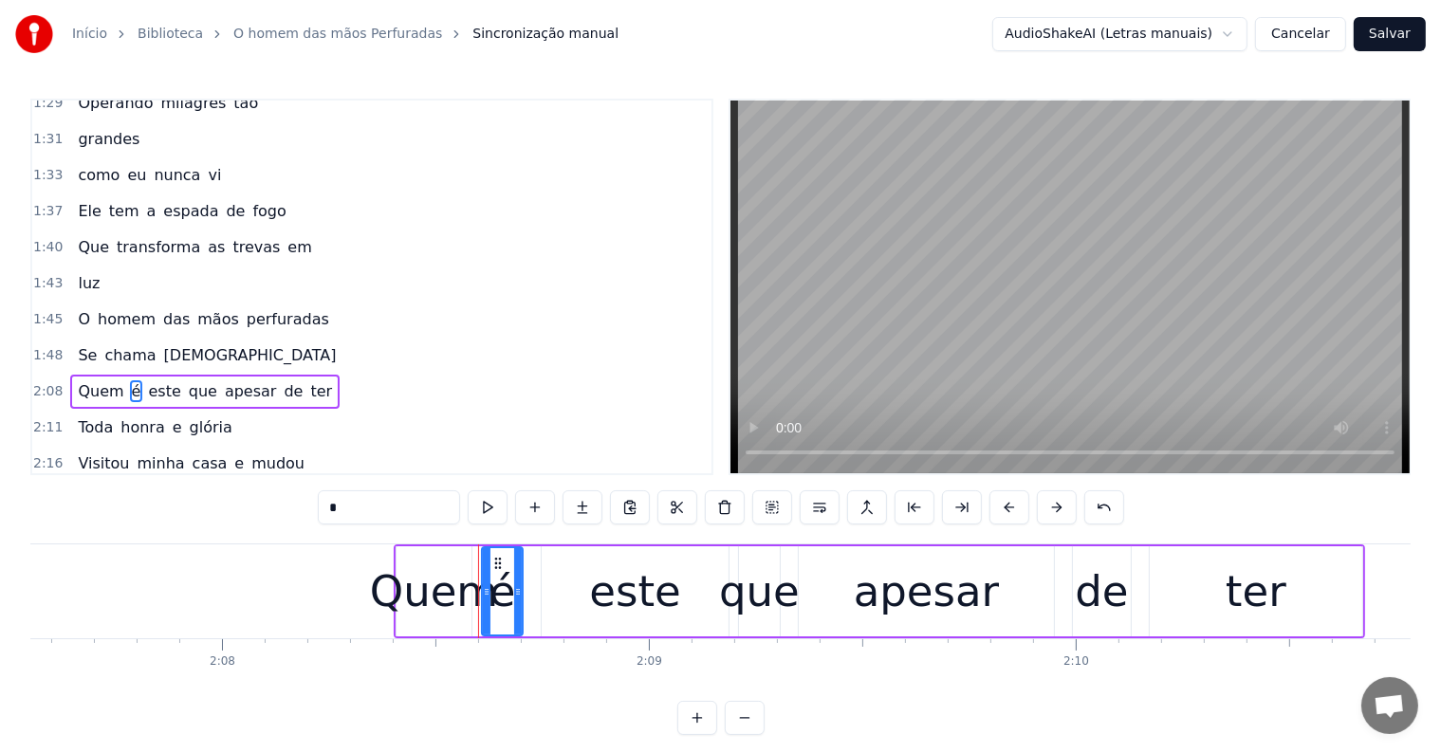
scroll to position [877, 0]
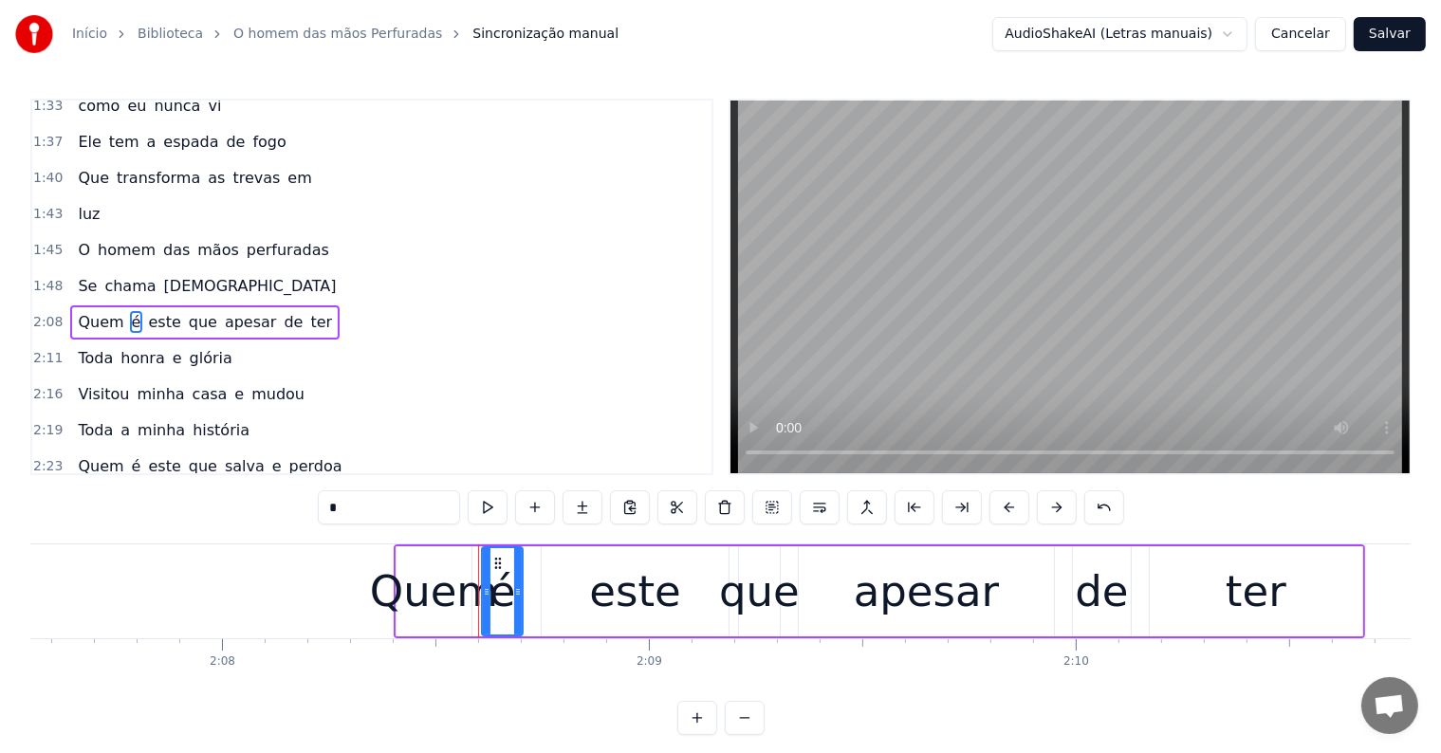
click at [527, 626] on div "Quem é este que apesar de ter" at bounding box center [879, 591] width 971 height 94
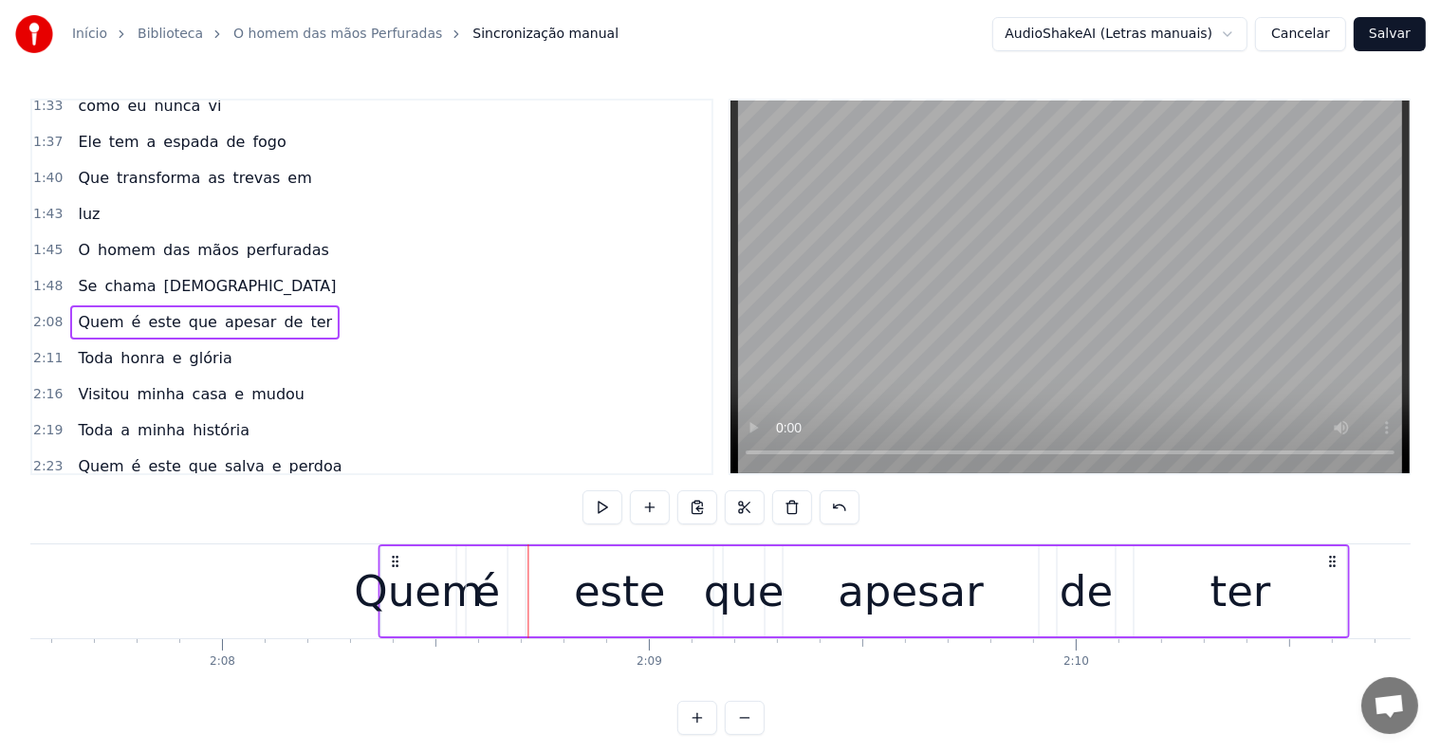
drag, startPoint x: 408, startPoint y: 559, endPoint x: 392, endPoint y: 559, distance: 16.1
click at [392, 559] on icon at bounding box center [394, 561] width 15 height 15
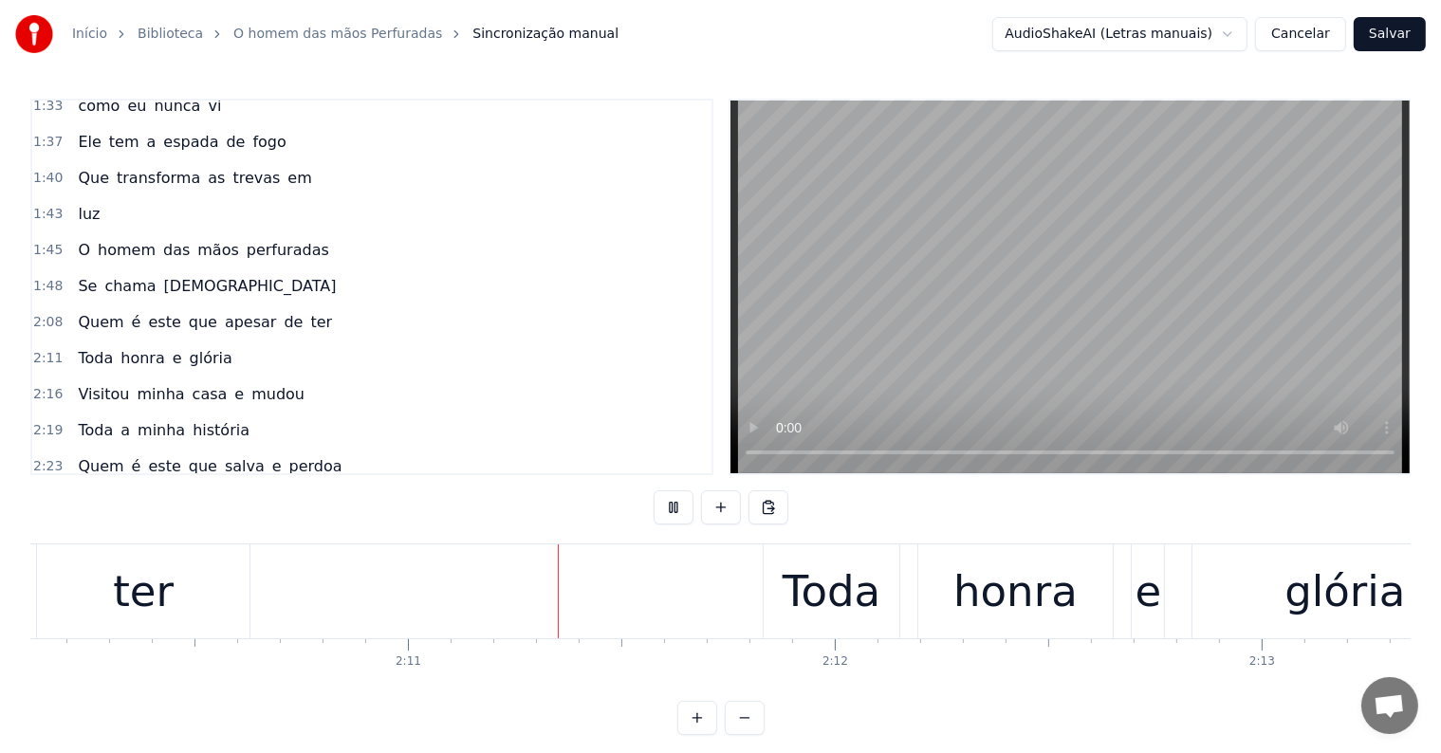
scroll to position [0, 55670]
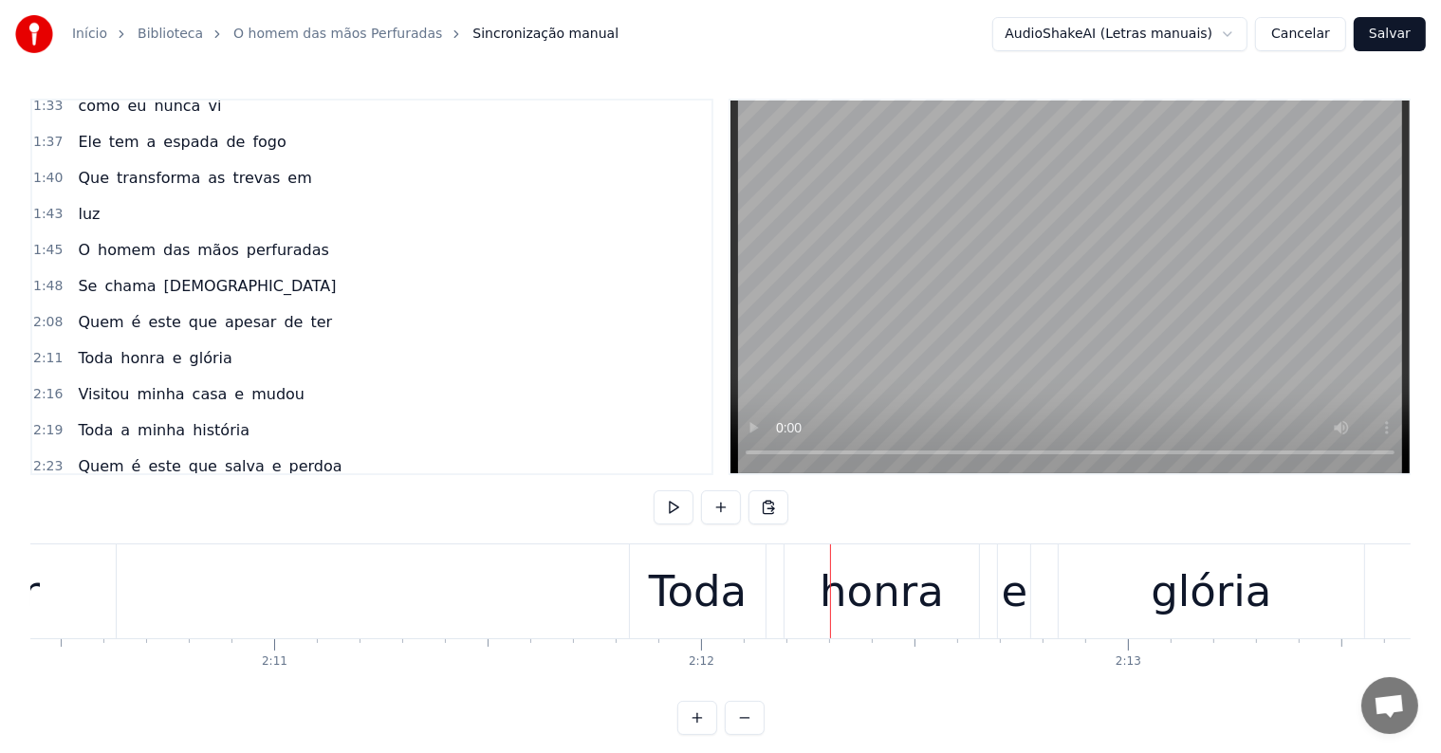
click at [770, 623] on div "Toda honra e [PERSON_NAME]" at bounding box center [999, 591] width 740 height 94
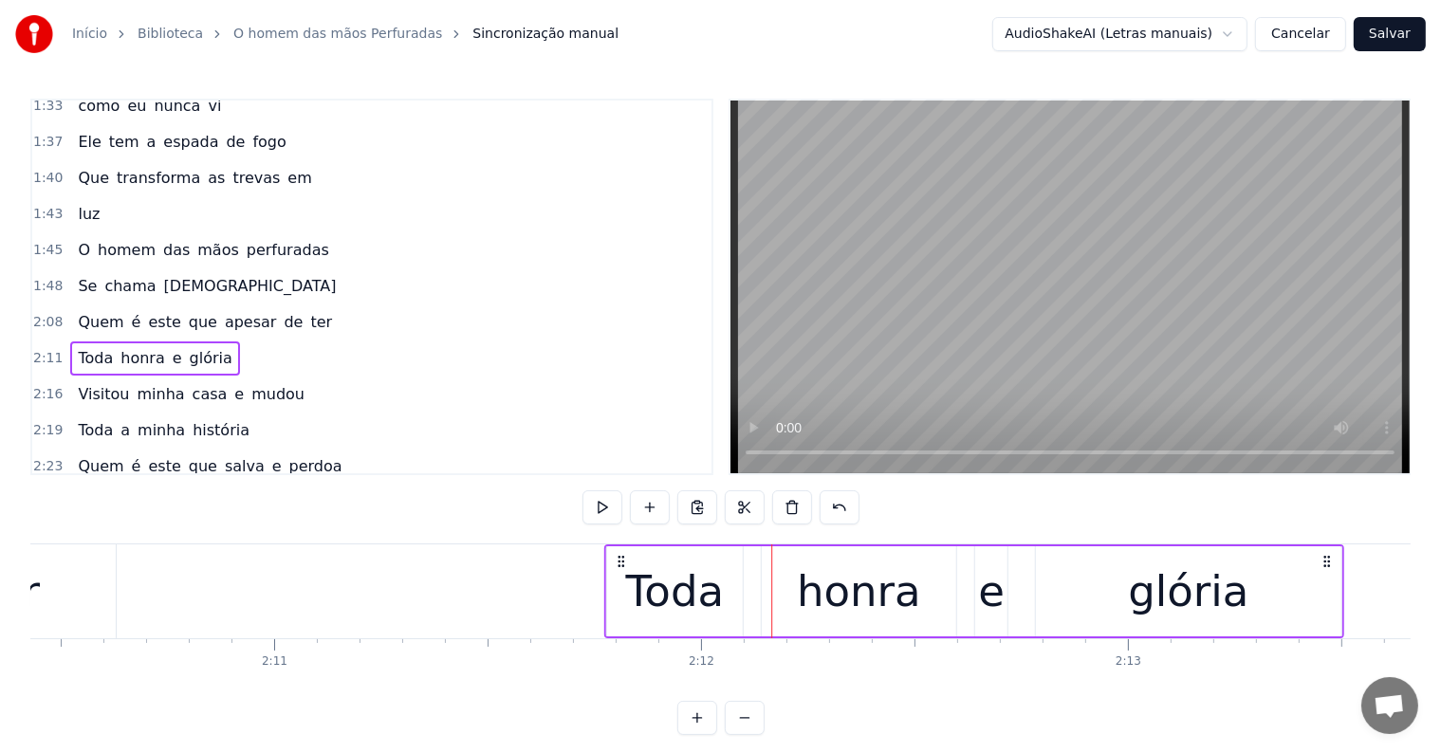
drag, startPoint x: 642, startPoint y: 558, endPoint x: 617, endPoint y: 560, distance: 24.7
click at [617, 560] on icon at bounding box center [621, 561] width 15 height 15
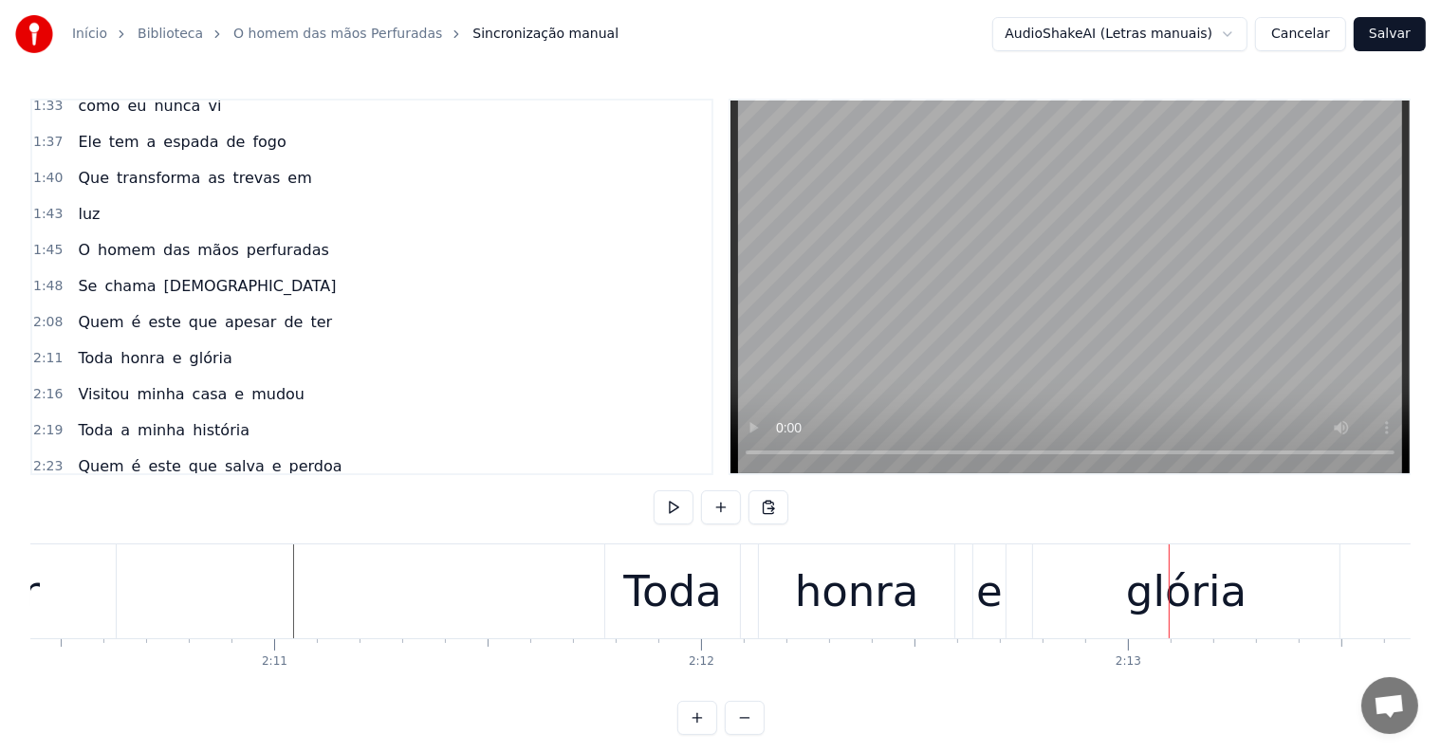
click at [679, 597] on div "Toda" at bounding box center [672, 592] width 99 height 64
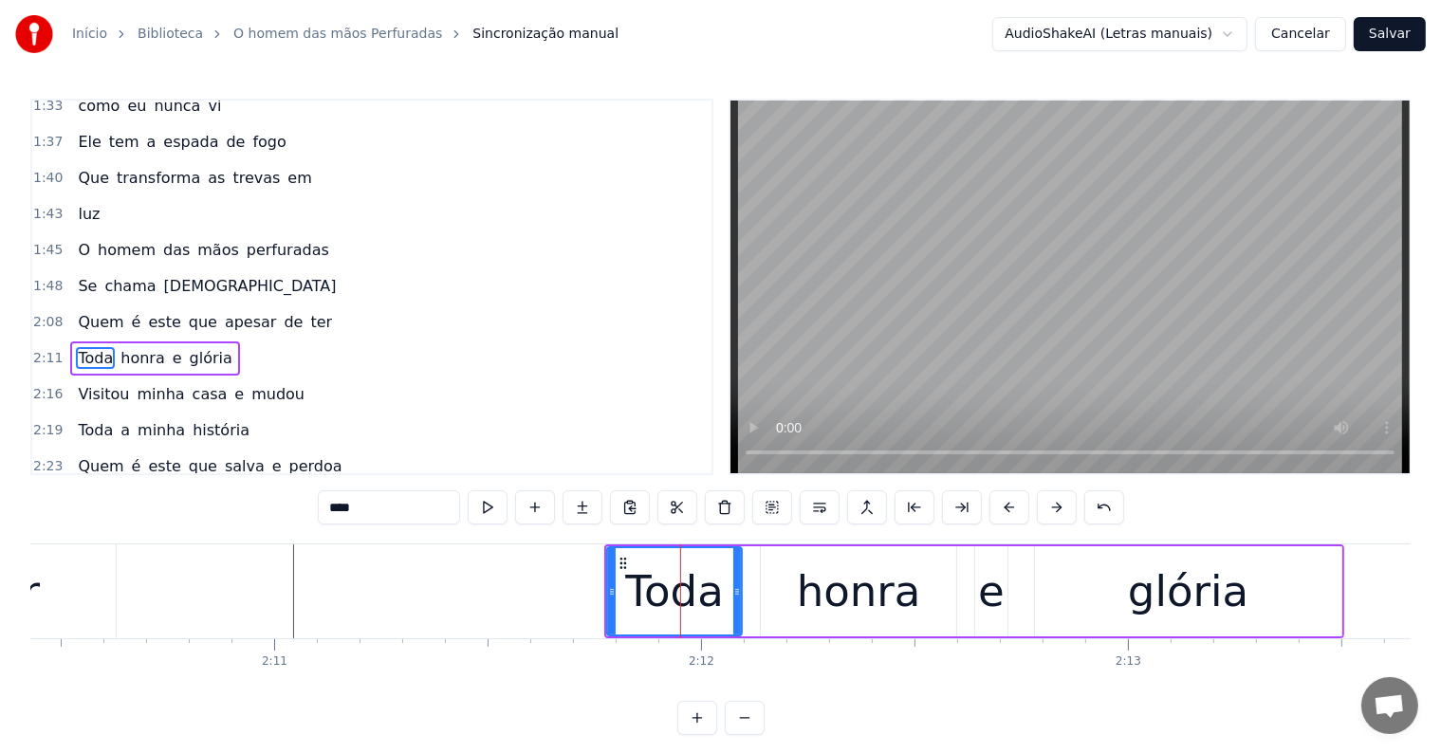
scroll to position [912, 0]
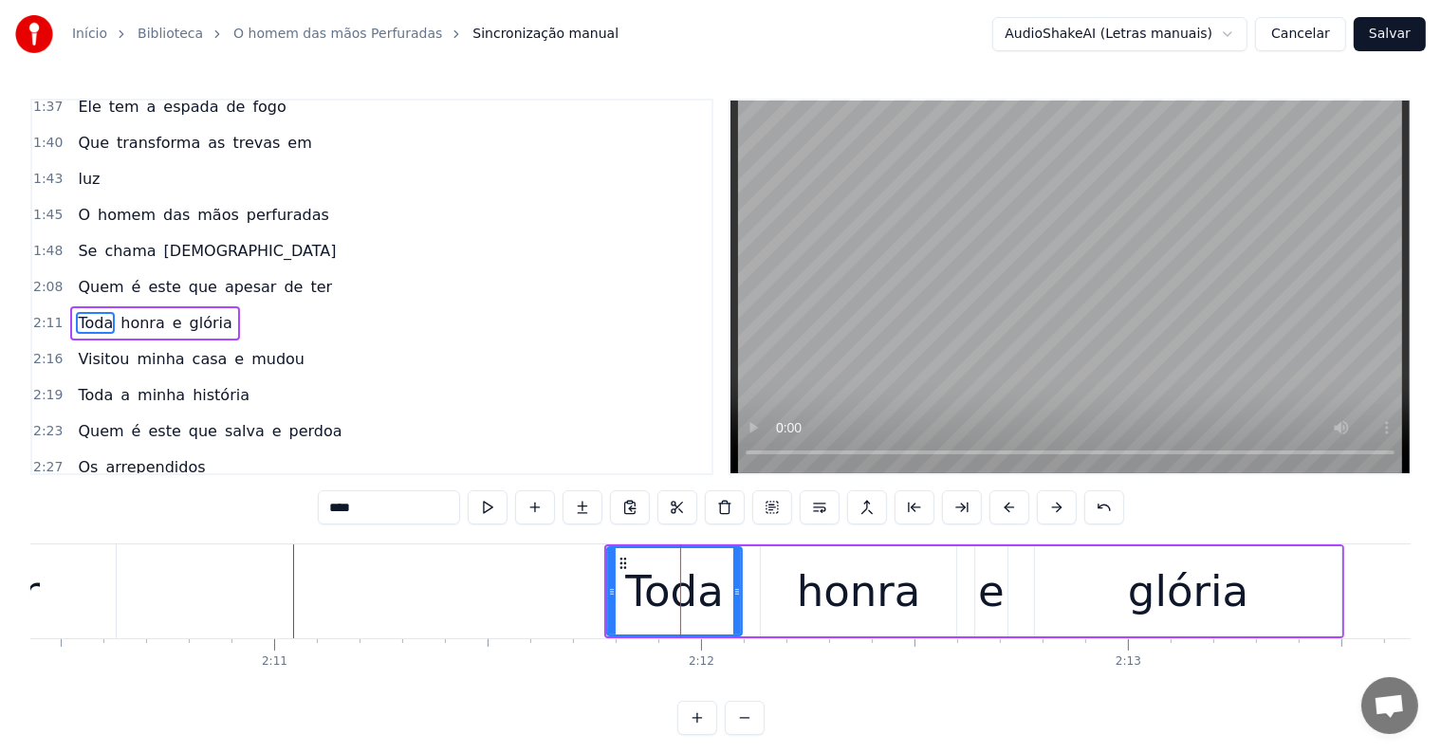
click at [747, 629] on div "Toda honra e [PERSON_NAME]" at bounding box center [974, 591] width 740 height 94
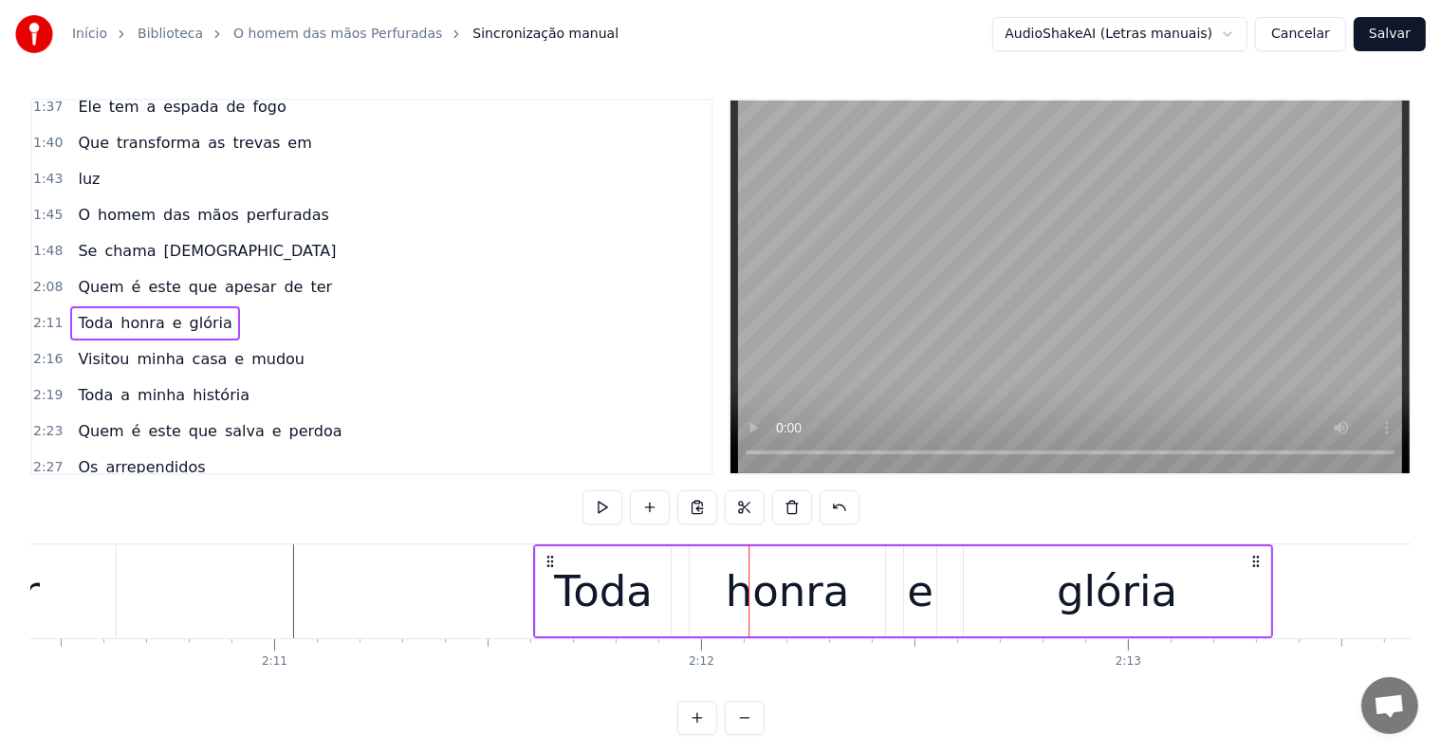
drag, startPoint x: 622, startPoint y: 560, endPoint x: 550, endPoint y: 570, distance: 72.8
click at [550, 570] on div "Toda honra e [PERSON_NAME]" at bounding box center [903, 591] width 740 height 94
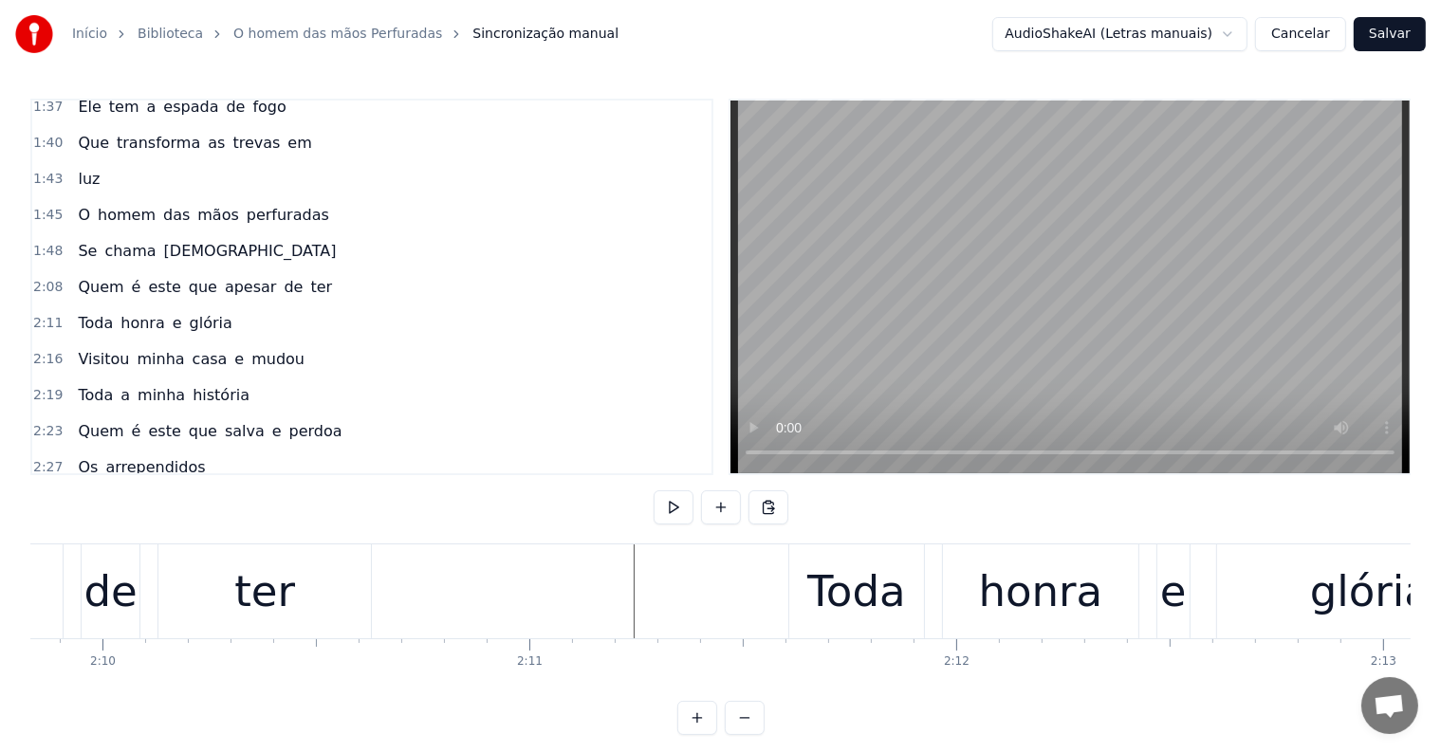
scroll to position [0, 55403]
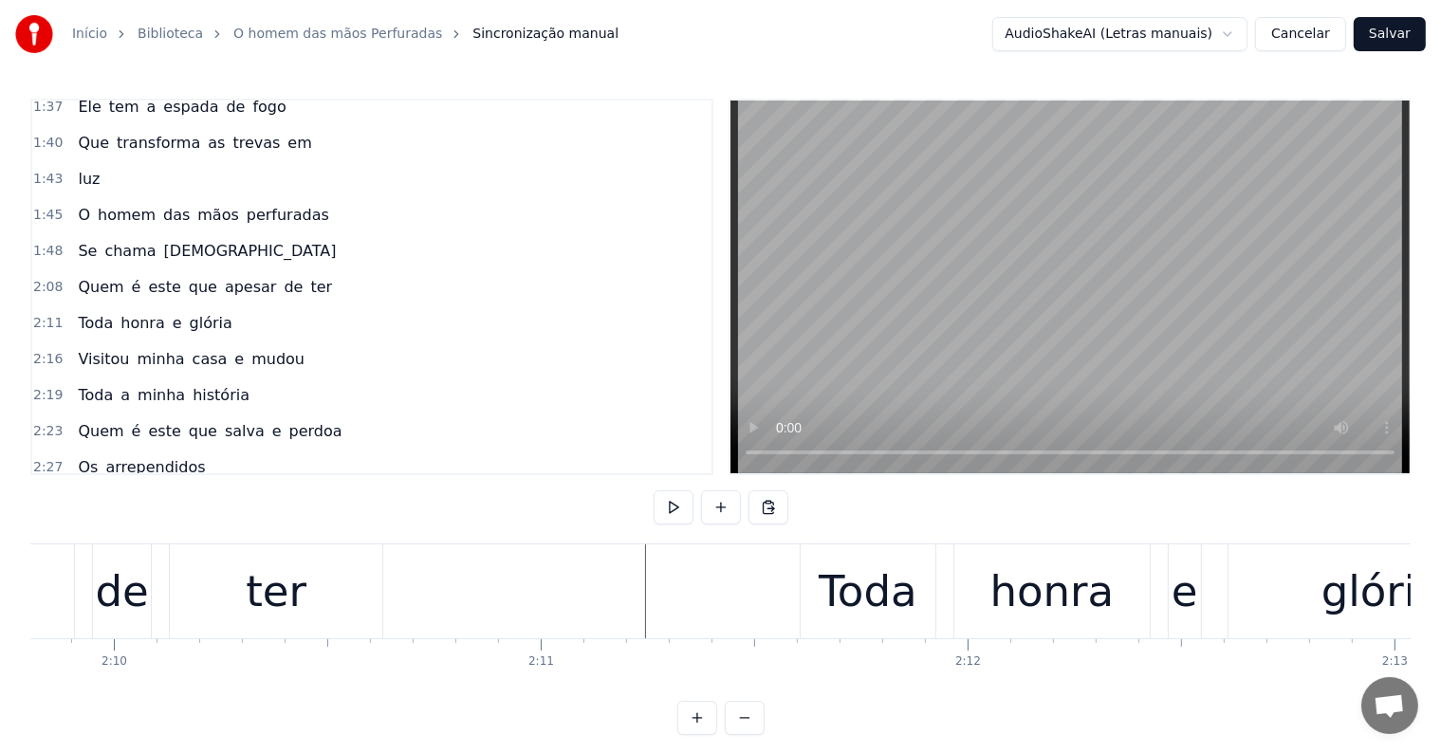
click at [308, 577] on div "ter" at bounding box center [276, 591] width 212 height 94
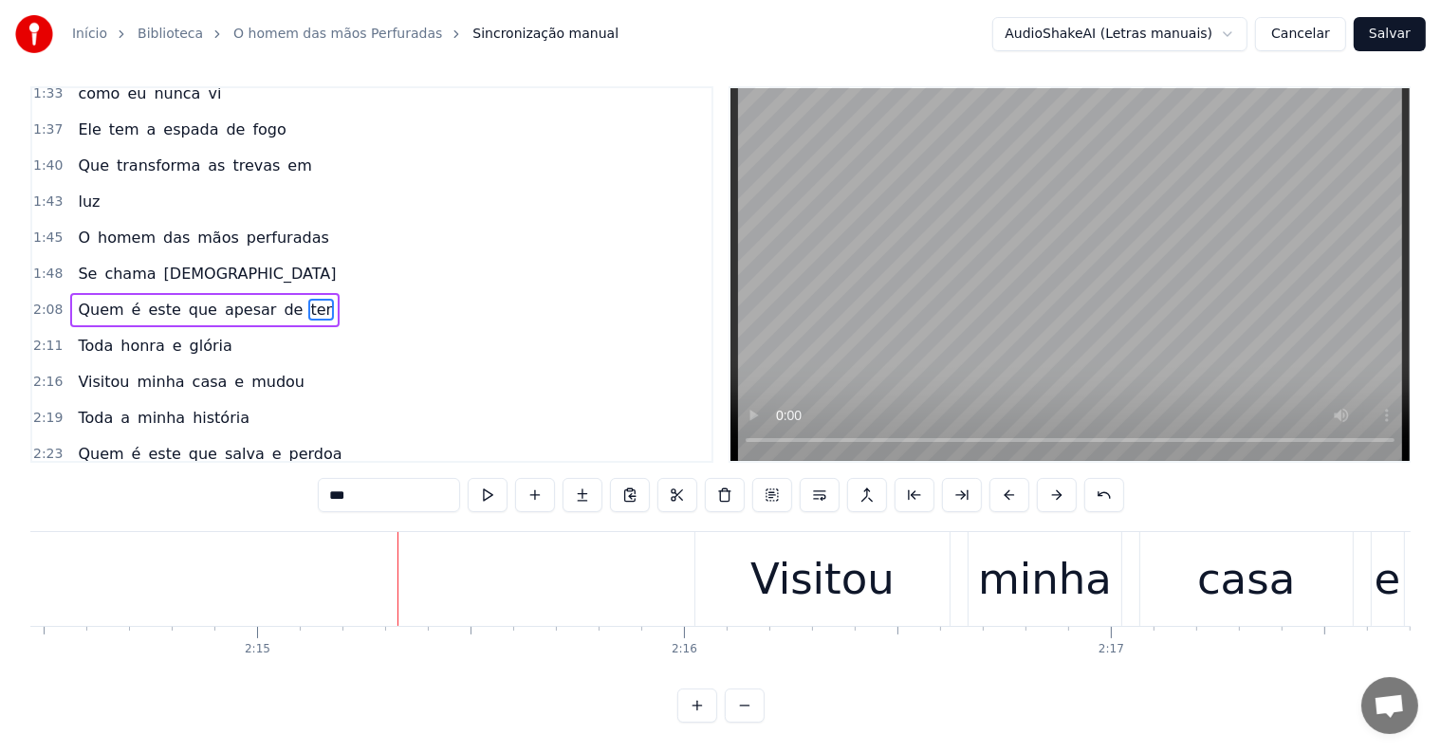
scroll to position [0, 57397]
click at [953, 603] on div "Visitou minha casa e mudou" at bounding box center [1198, 579] width 1014 height 94
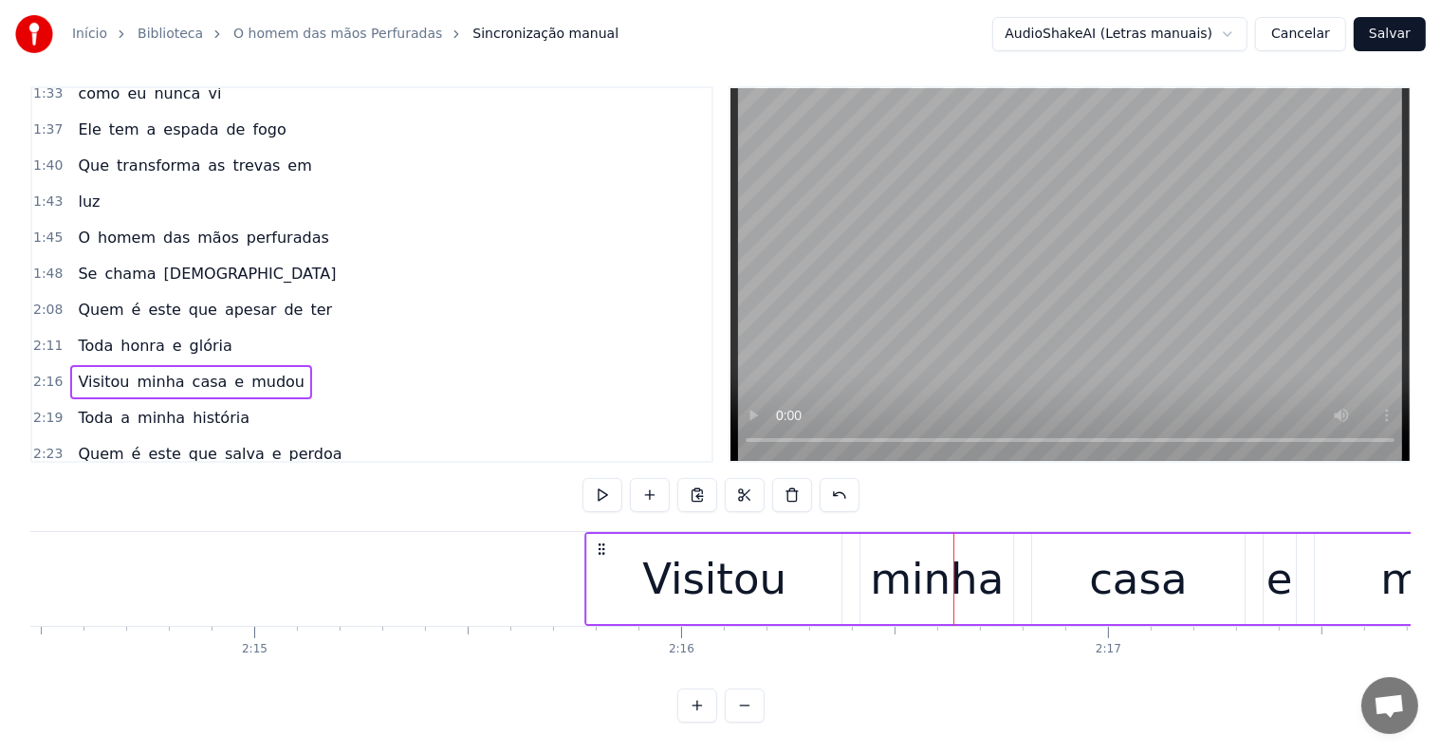
drag, startPoint x: 709, startPoint y: 533, endPoint x: 602, endPoint y: 543, distance: 107.7
click at [602, 543] on div "Visitou minha casa e mudou" at bounding box center [1091, 579] width 1014 height 94
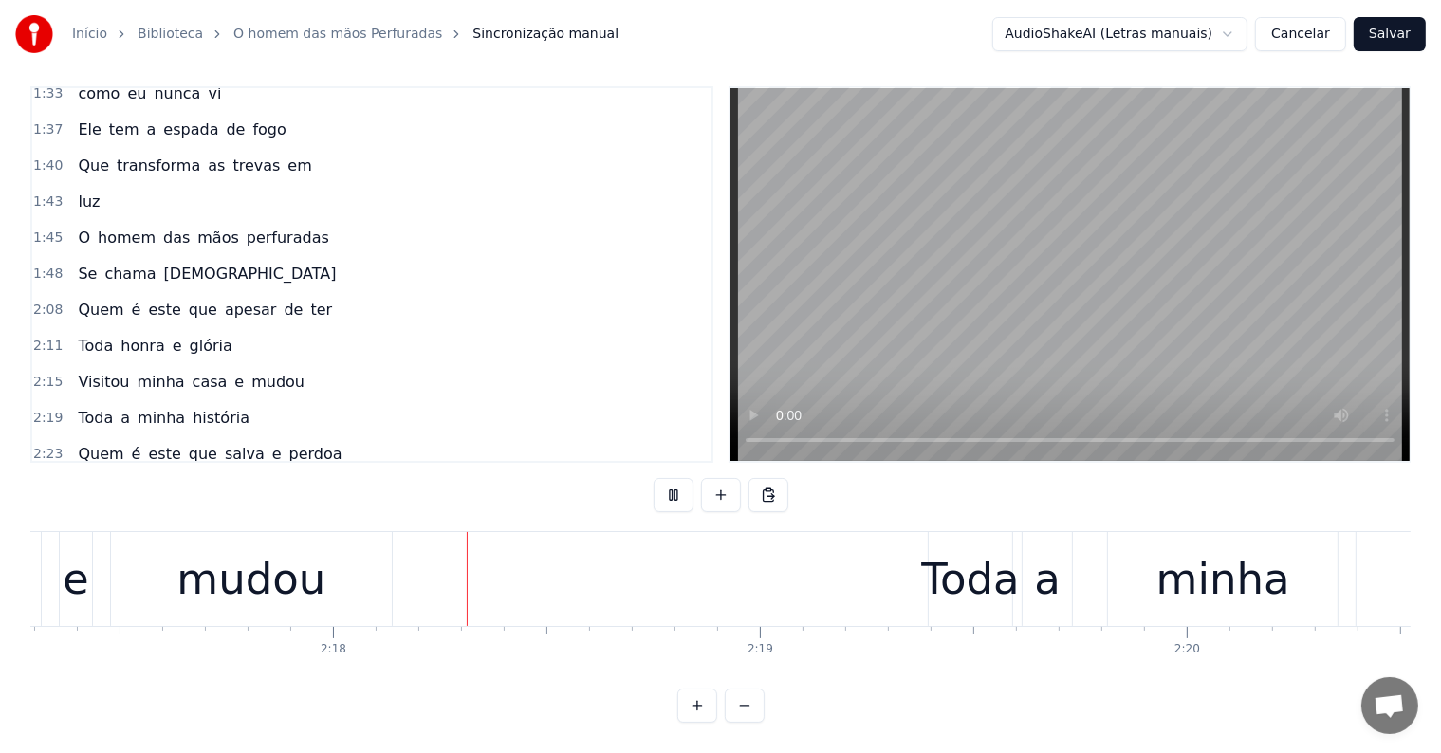
scroll to position [0, 58626]
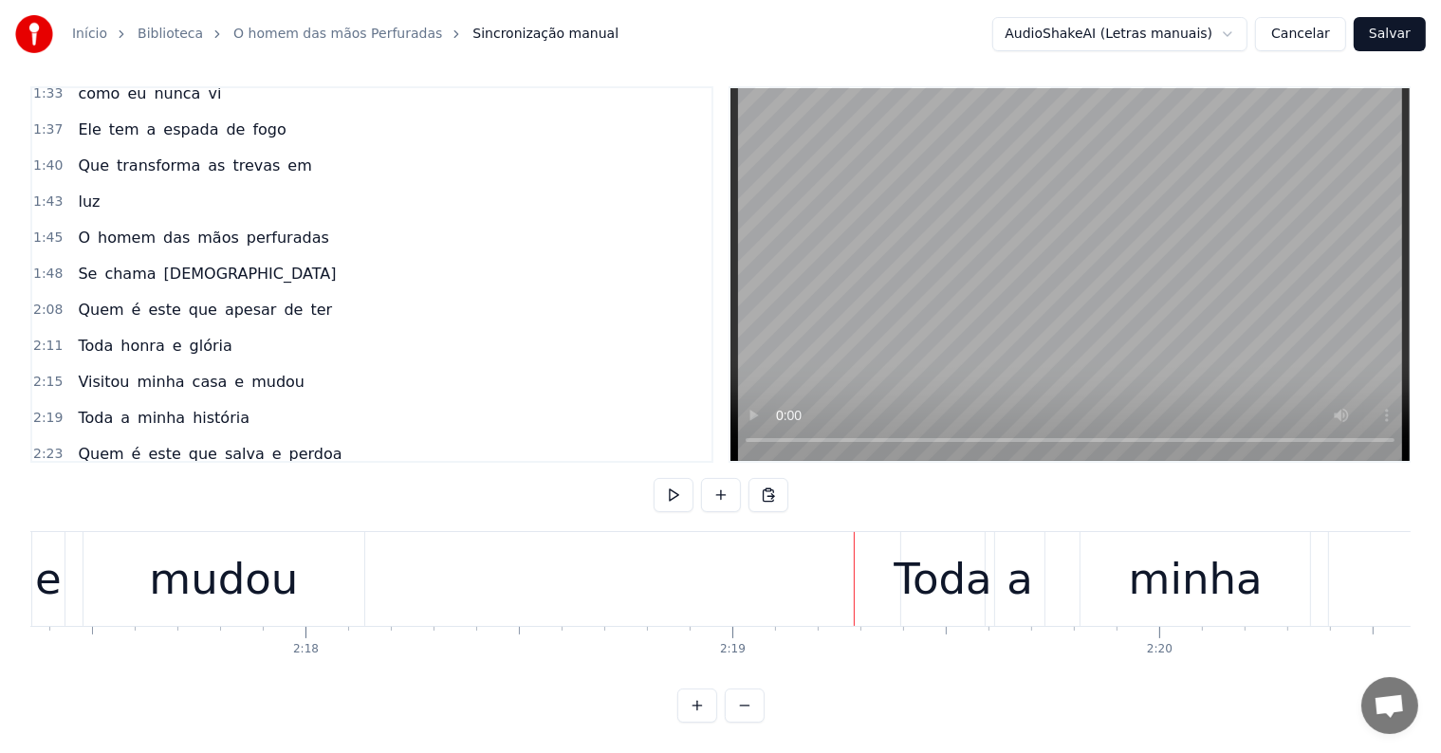
click at [987, 585] on div "Toda a minha história" at bounding box center [1321, 579] width 842 height 94
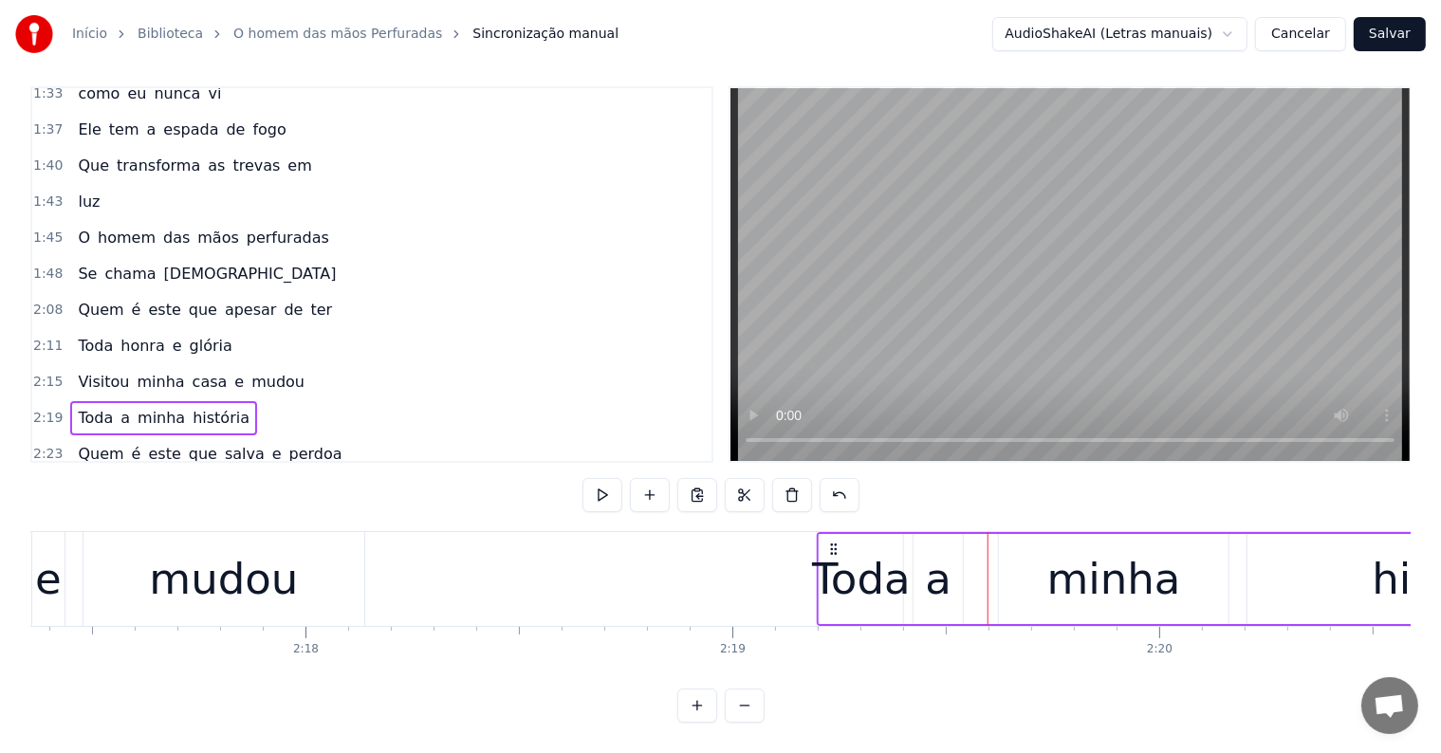
drag, startPoint x: 915, startPoint y: 528, endPoint x: 832, endPoint y: 528, distance: 83.5
click at [832, 542] on icon at bounding box center [833, 549] width 15 height 15
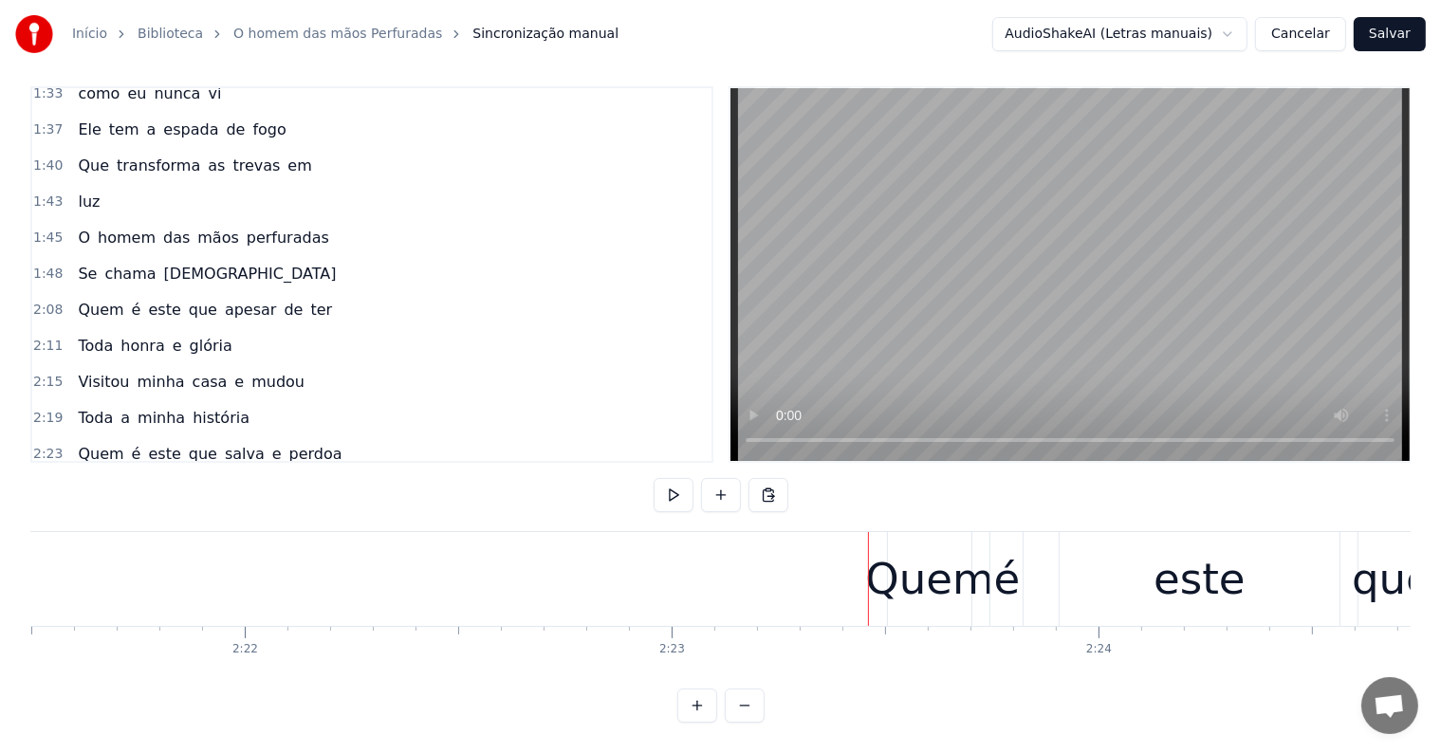
scroll to position [0, 60377]
click at [926, 584] on div "Quem" at bounding box center [946, 579] width 128 height 64
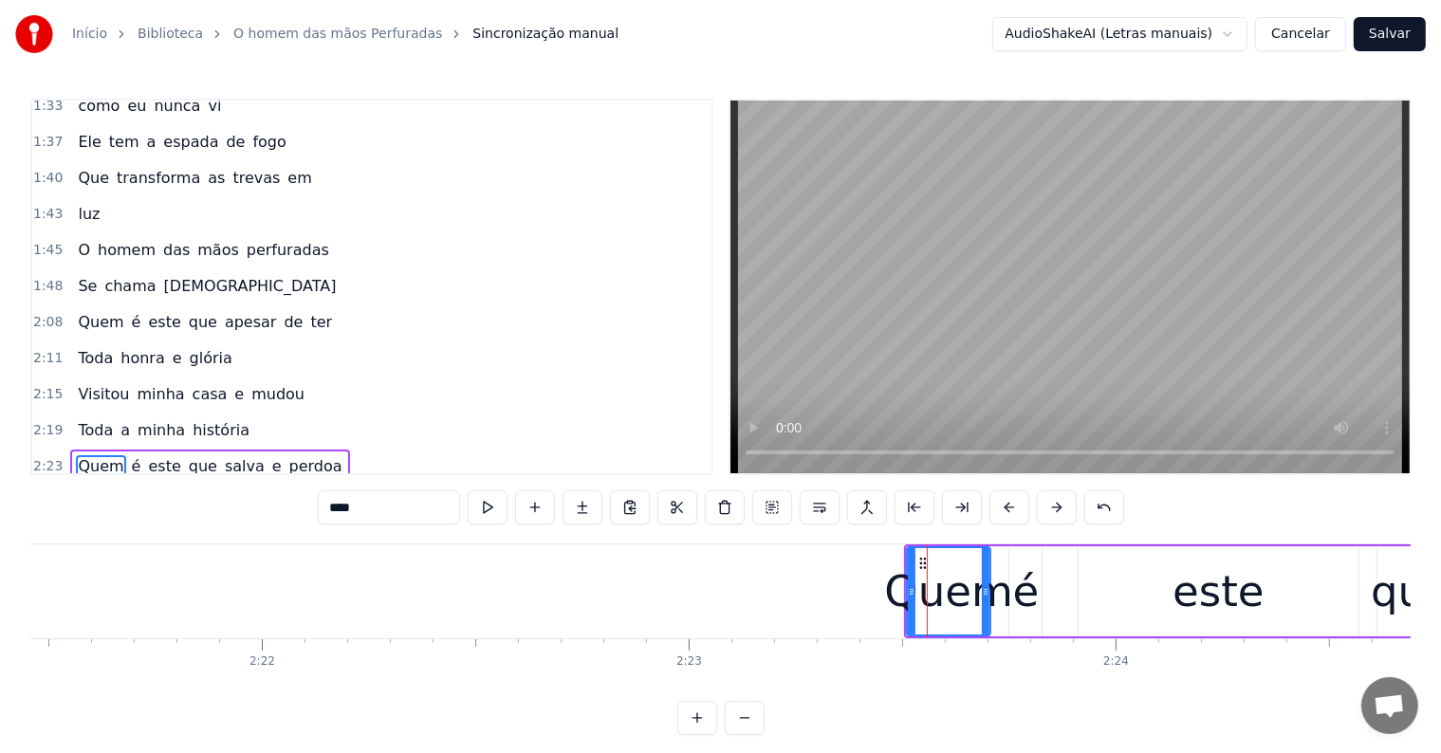
scroll to position [1017, 0]
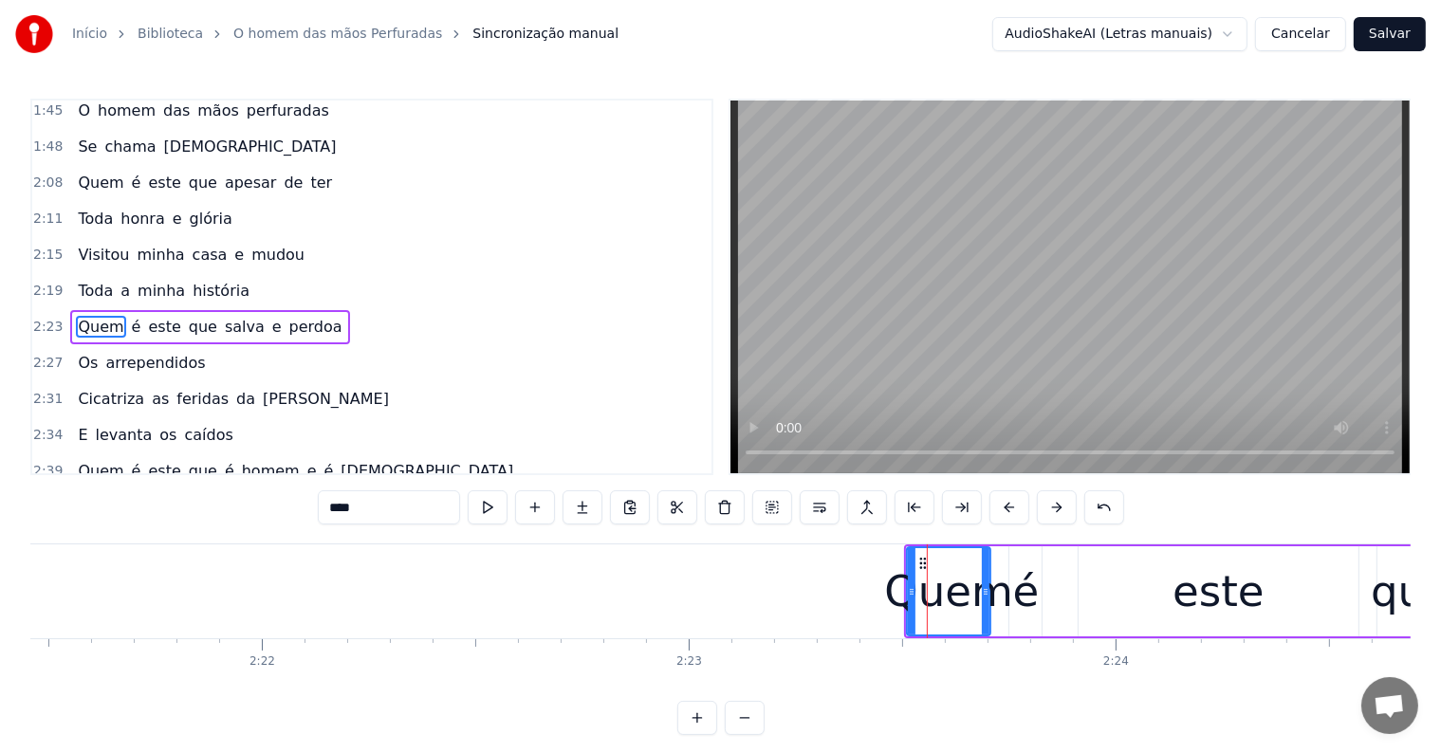
click at [1002, 621] on div "Quem" at bounding box center [948, 592] width 128 height 64
click at [917, 565] on icon at bounding box center [920, 563] width 15 height 15
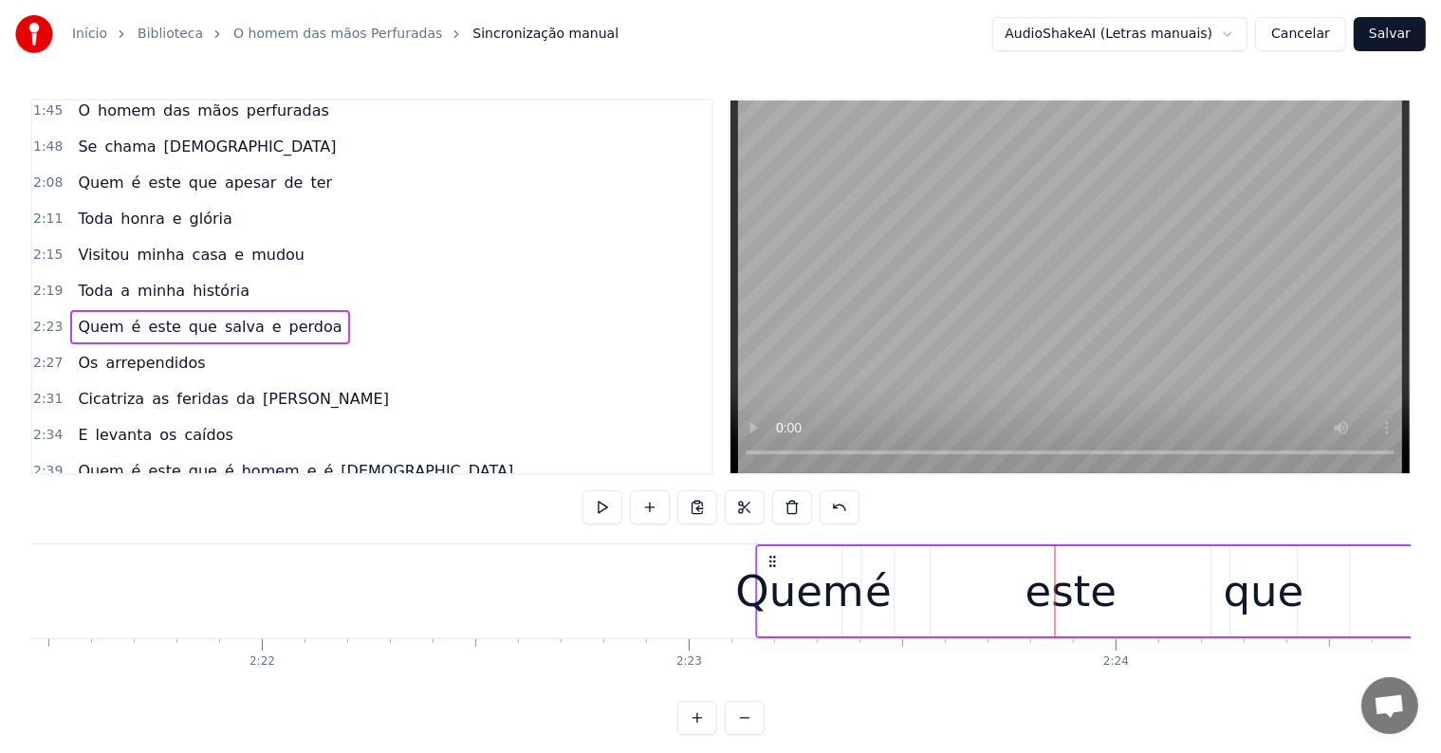
drag, startPoint x: 917, startPoint y: 558, endPoint x: 770, endPoint y: 573, distance: 147.8
click at [770, 573] on div "Quem é este que salva e perdoa" at bounding box center [1447, 591] width 1384 height 94
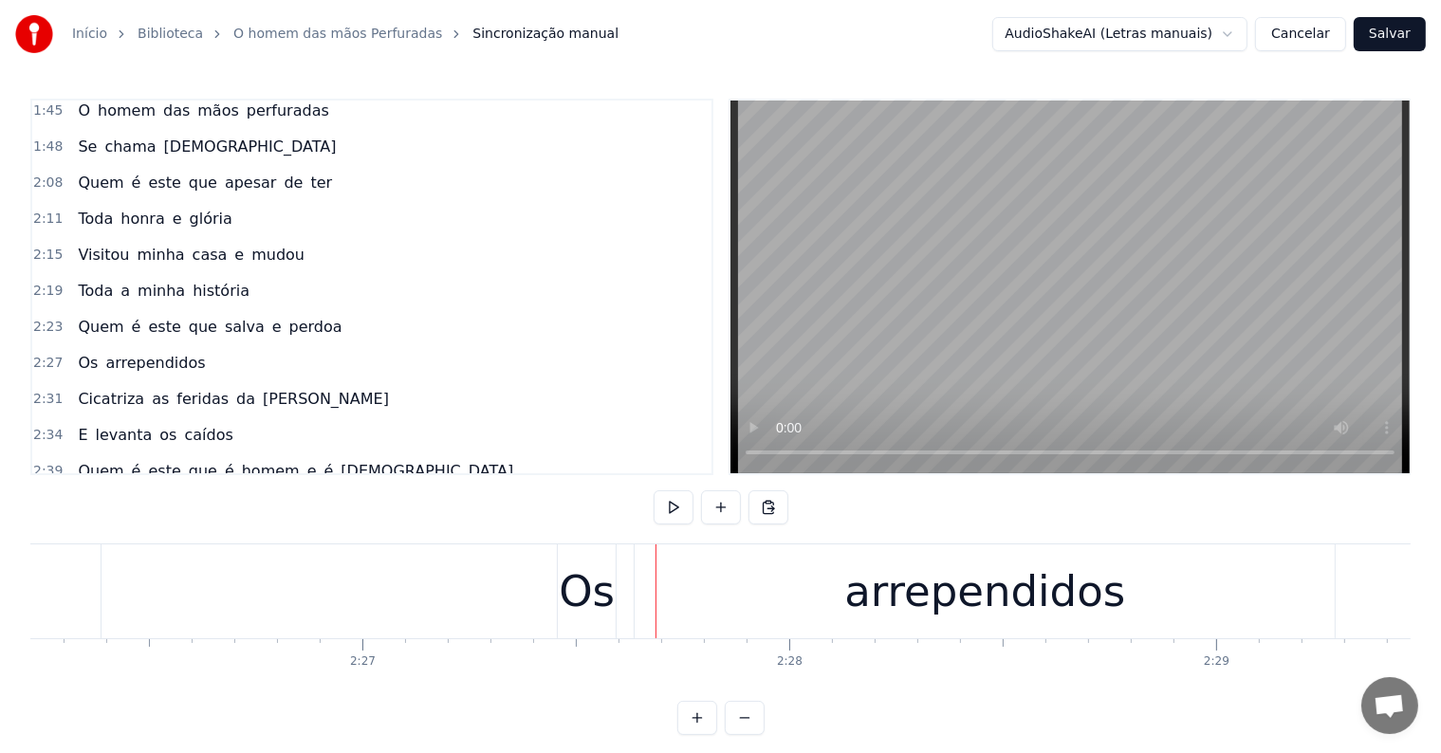
scroll to position [0, 62409]
click at [625, 596] on div "Os arrependidos" at bounding box center [950, 591] width 783 height 94
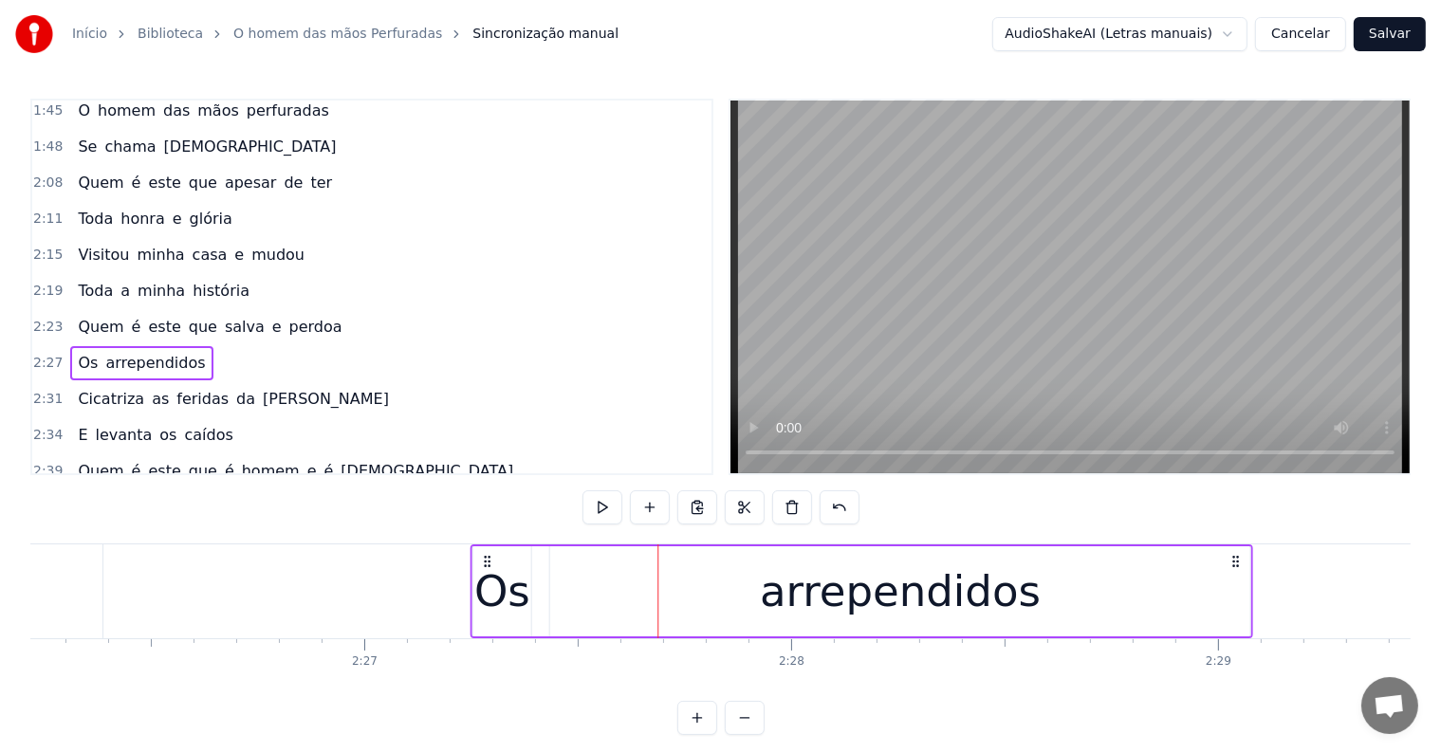
drag, startPoint x: 575, startPoint y: 560, endPoint x: 486, endPoint y: 563, distance: 89.2
click at [486, 563] on icon at bounding box center [486, 561] width 15 height 15
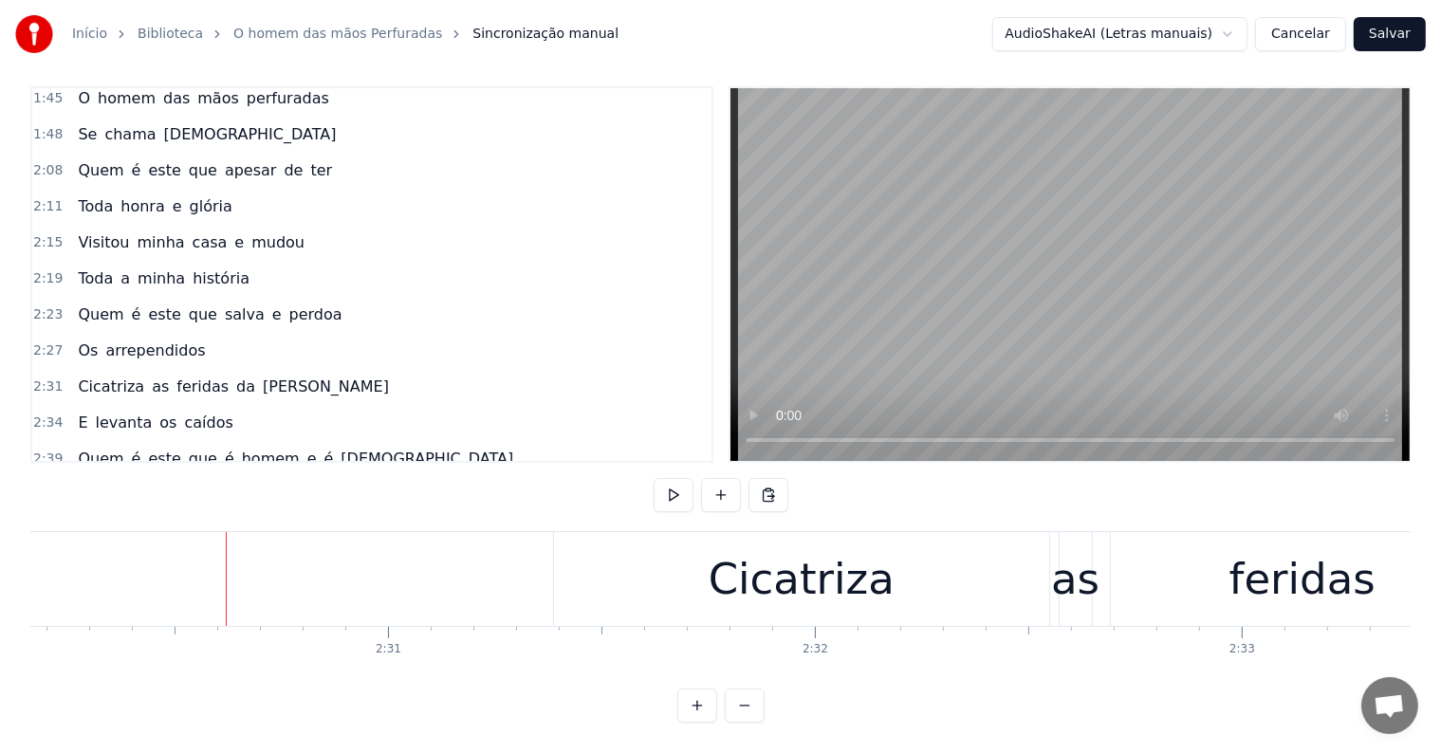
scroll to position [0, 64093]
click at [1054, 599] on div "Cicatriza as feridas da [PERSON_NAME]" at bounding box center [1221, 579] width 1339 height 94
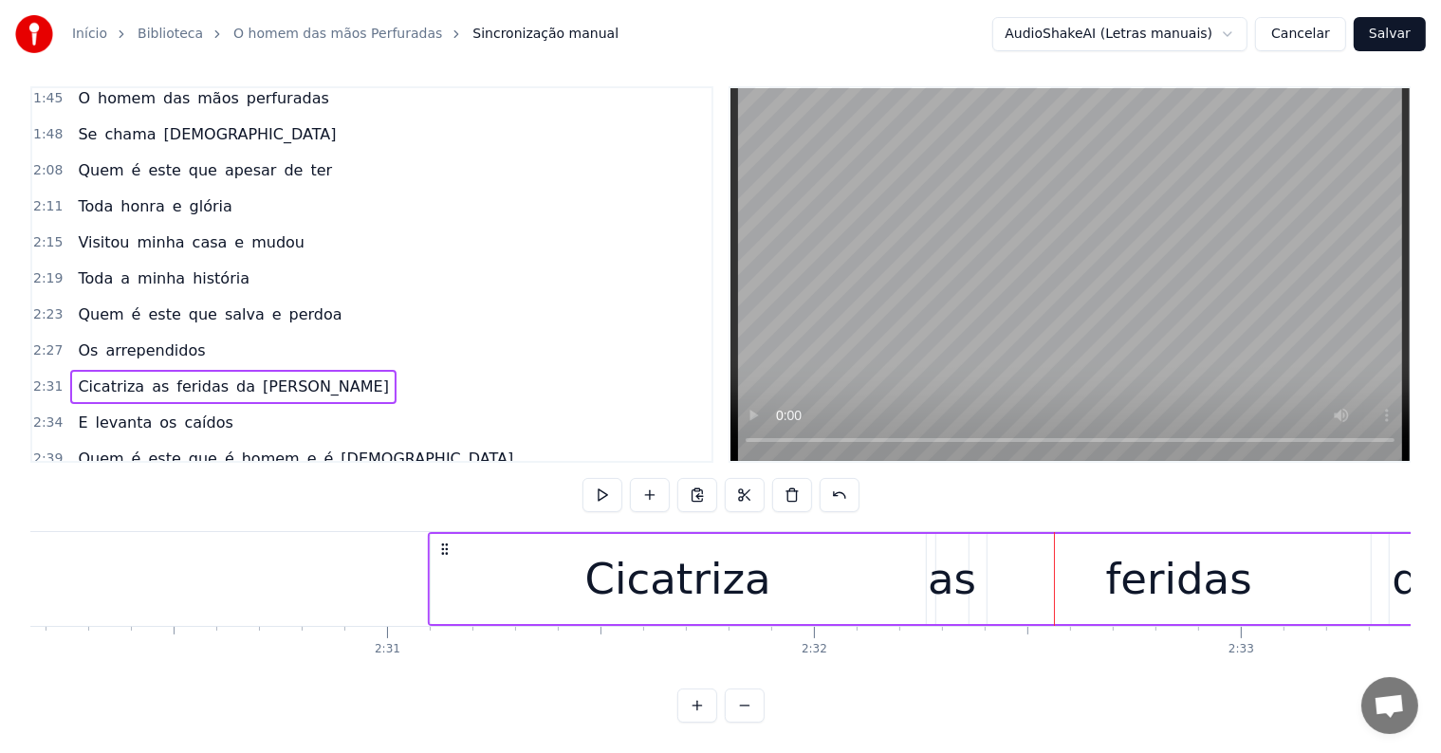
drag, startPoint x: 567, startPoint y: 530, endPoint x: 443, endPoint y: 548, distance: 125.6
click at [443, 548] on div "Cicatriza as feridas da [PERSON_NAME]" at bounding box center [1097, 579] width 1339 height 94
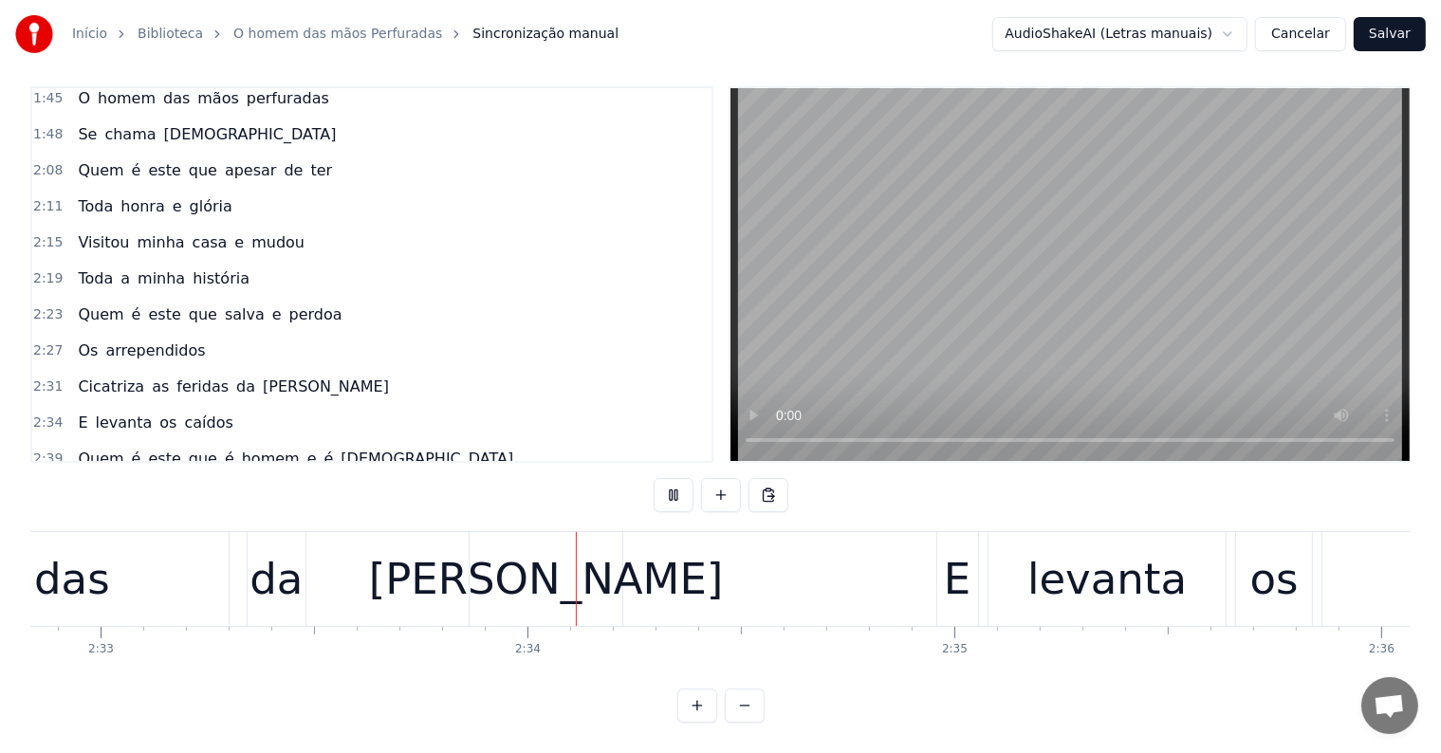
scroll to position [0, 65414]
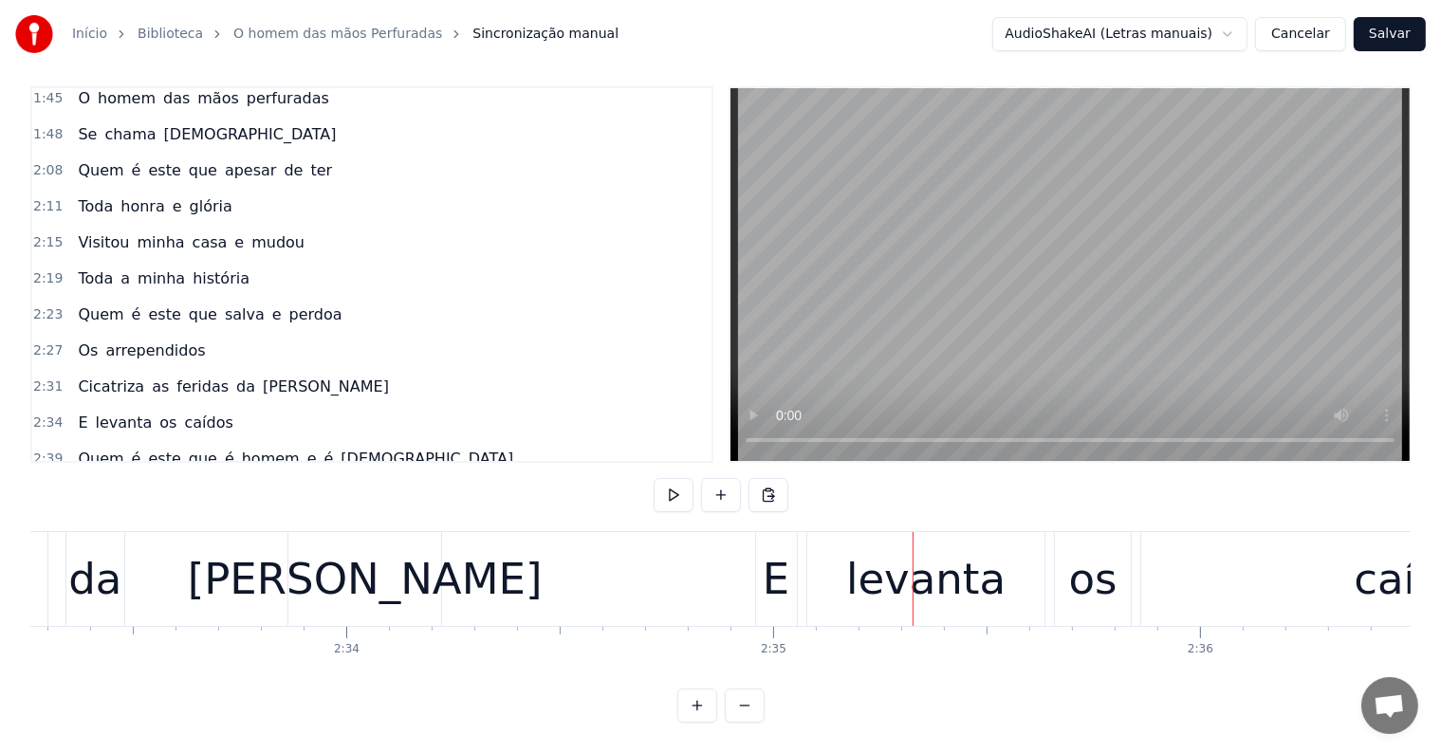
click at [797, 584] on div "E" at bounding box center [776, 579] width 43 height 94
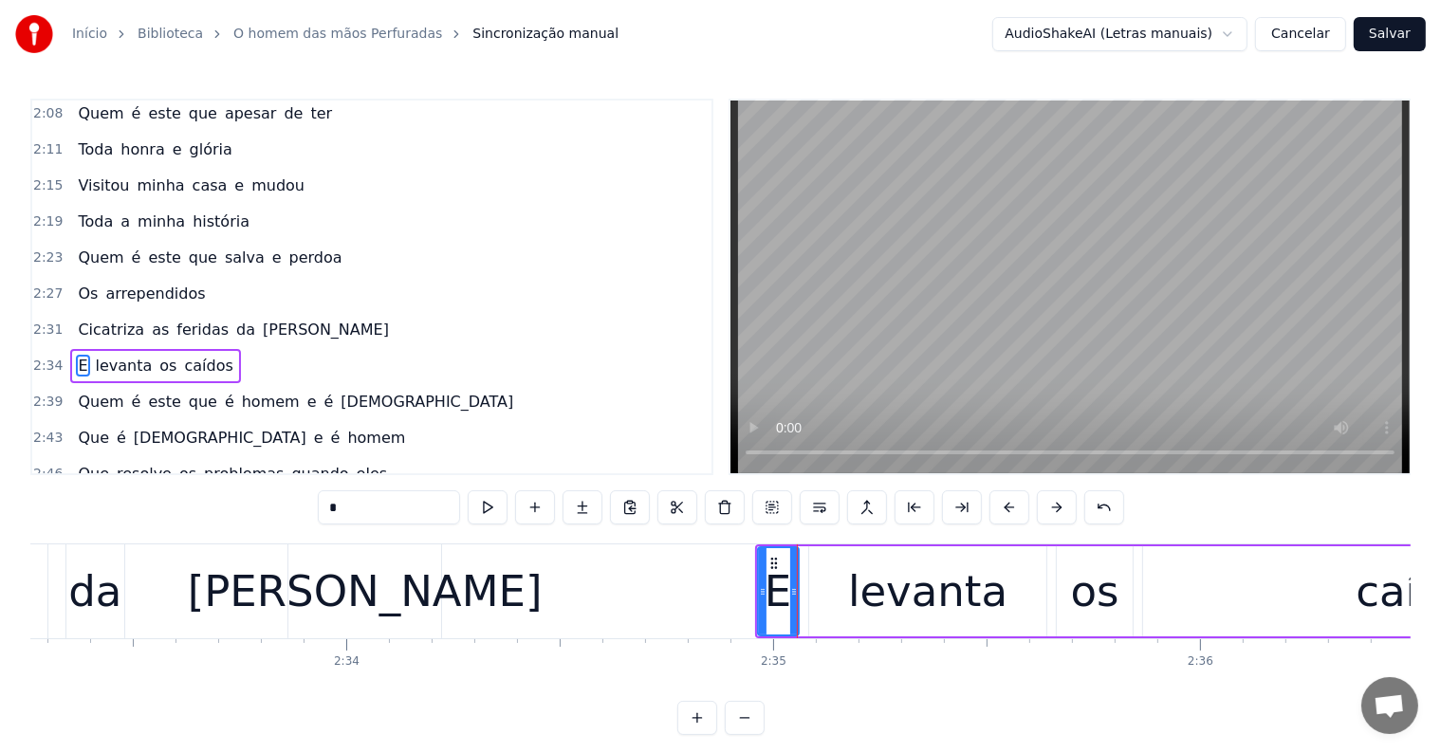
scroll to position [1122, 0]
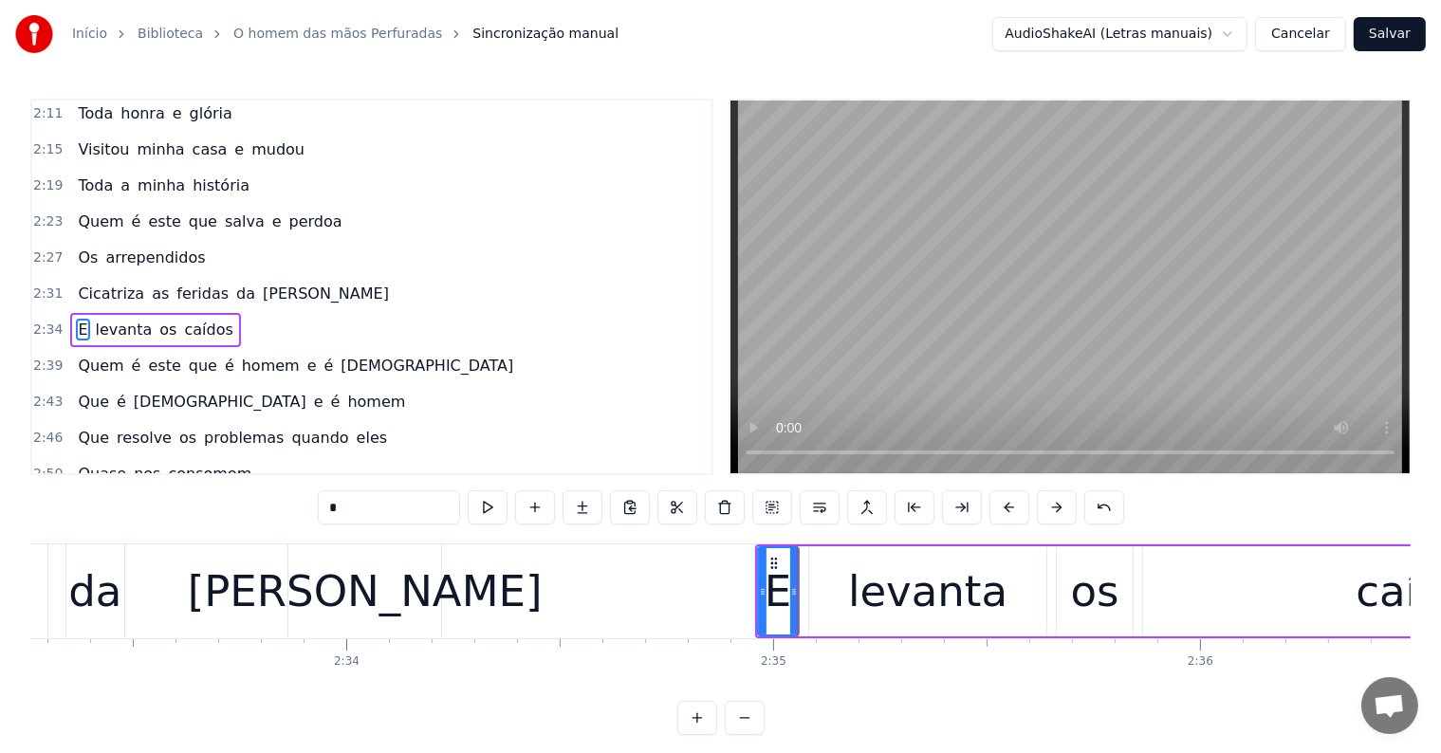
click at [1048, 609] on div "E levanta os caídos" at bounding box center [1232, 591] width 954 height 94
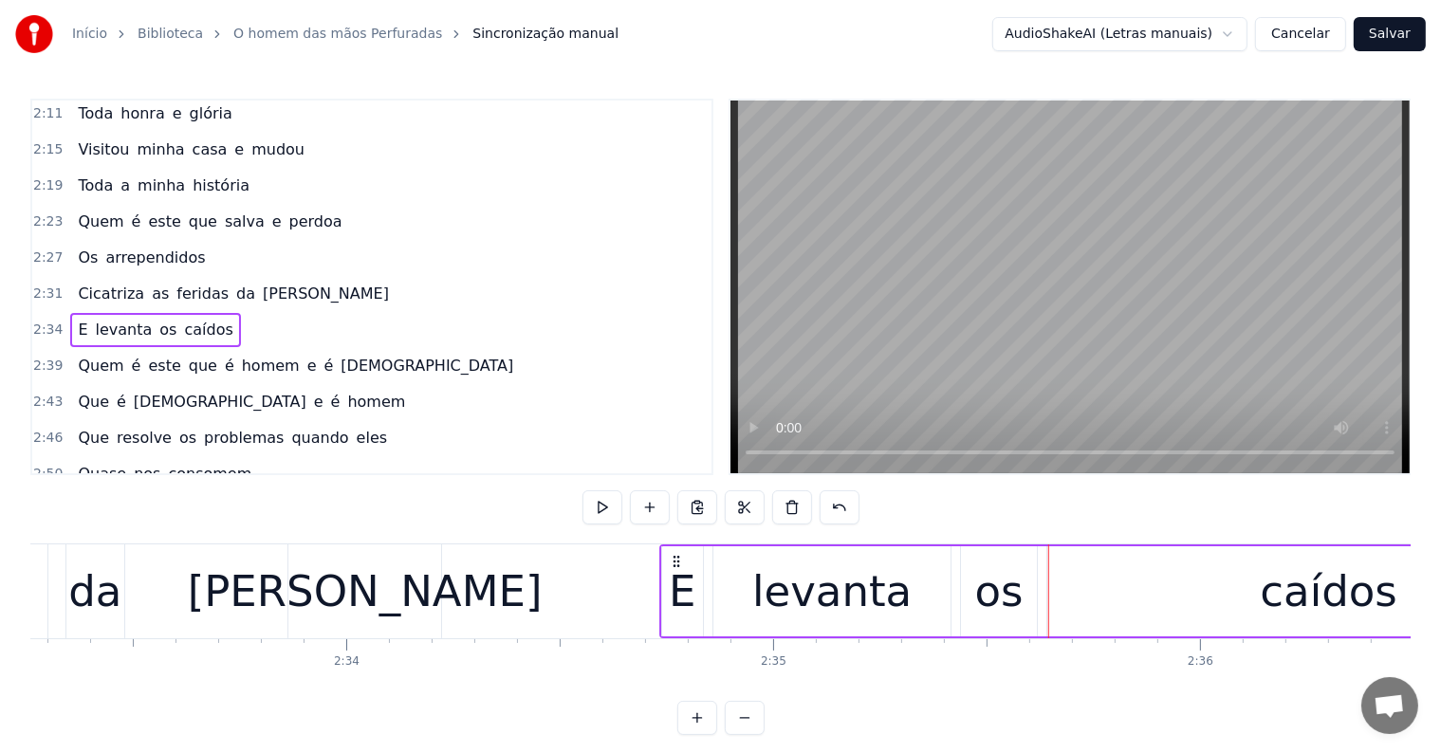
drag, startPoint x: 773, startPoint y: 559, endPoint x: 675, endPoint y: 562, distance: 97.7
click at [675, 562] on icon at bounding box center [676, 561] width 15 height 15
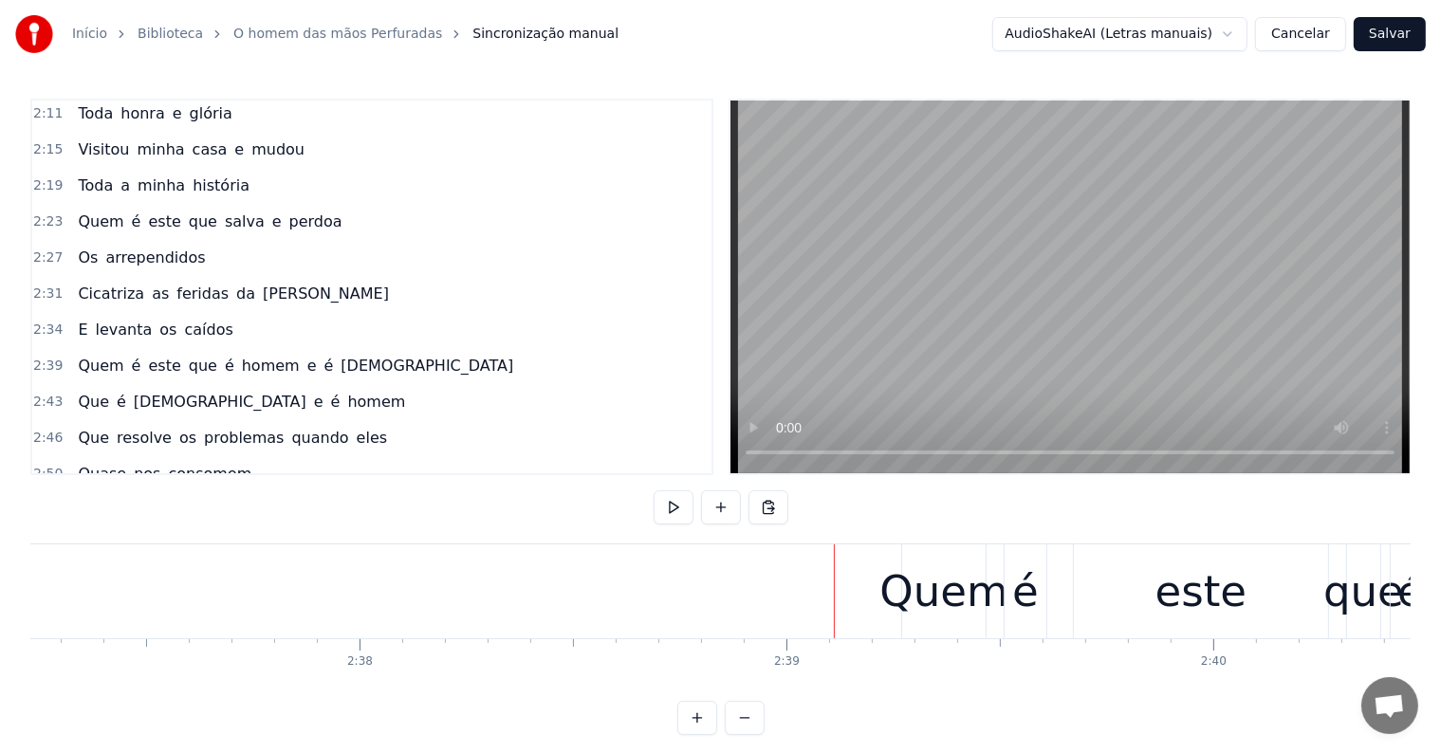
scroll to position [0, 67096]
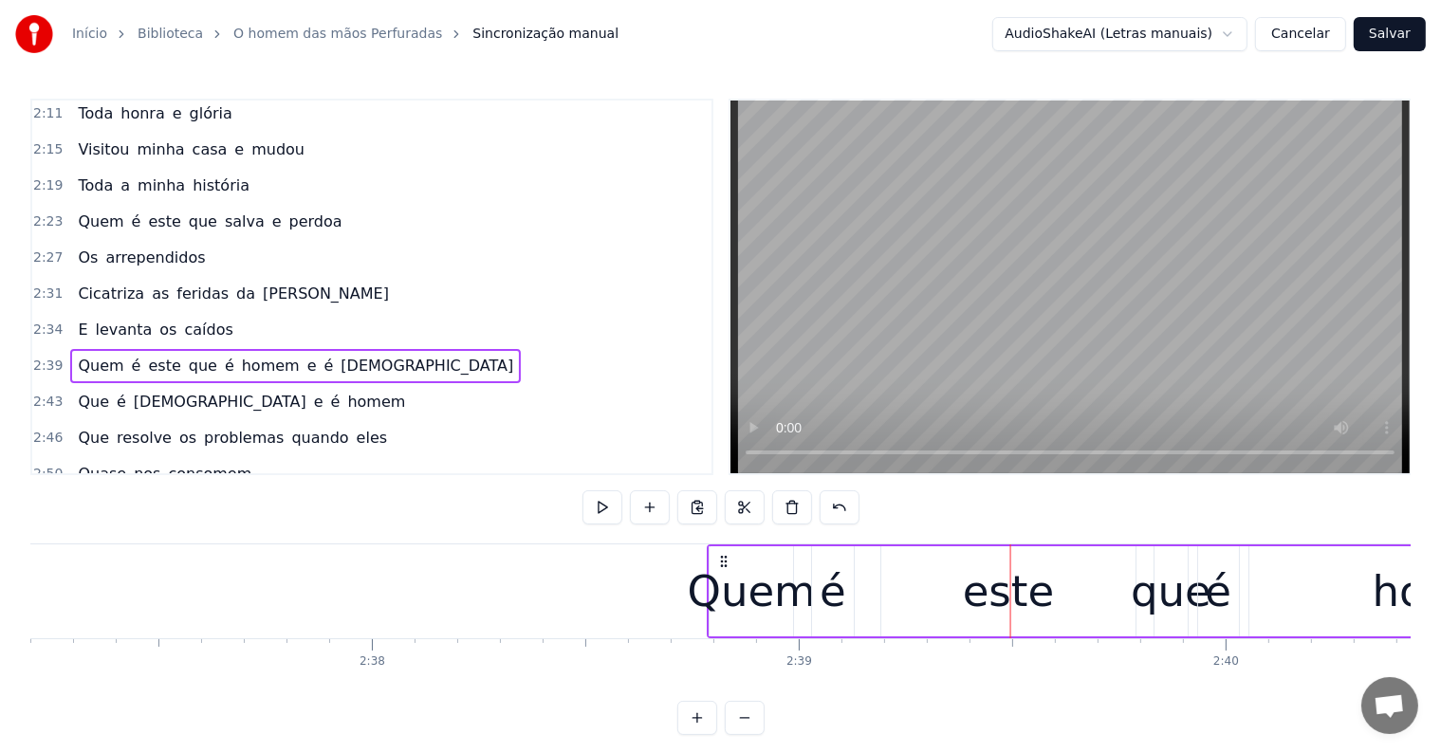
drag, startPoint x: 930, startPoint y: 561, endPoint x: 721, endPoint y: 566, distance: 208.7
click at [721, 566] on icon at bounding box center [723, 561] width 15 height 15
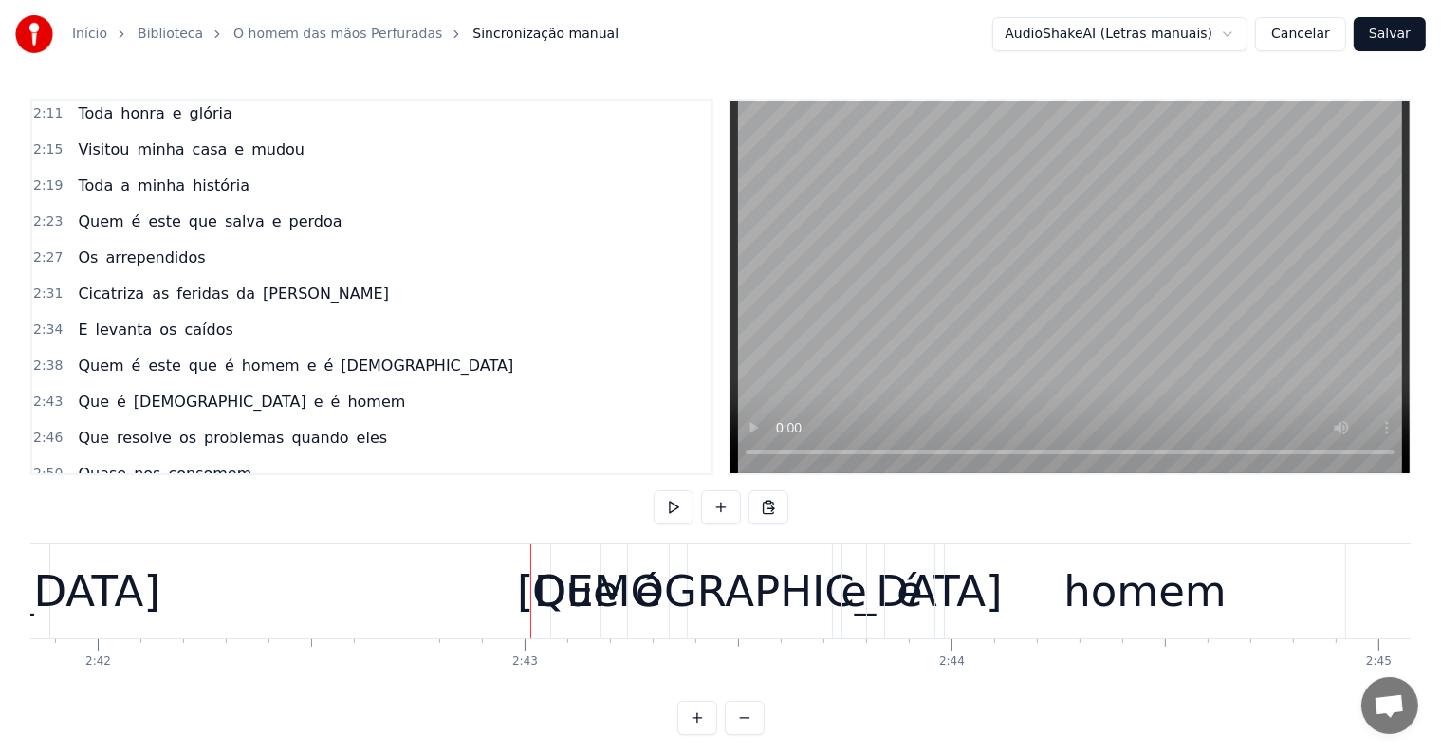
scroll to position [0, 69065]
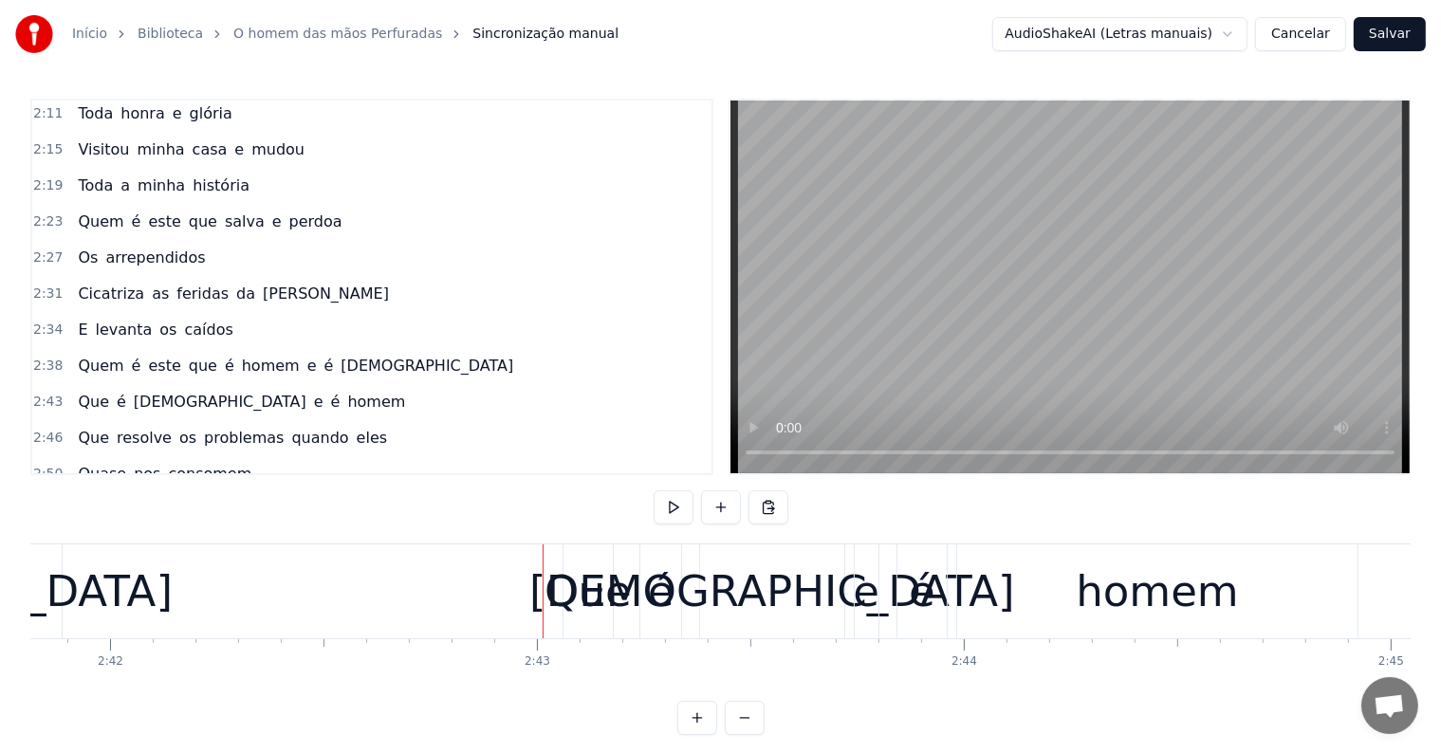
click at [694, 627] on div "Que é [DEMOGRAPHIC_DATA] e é homem" at bounding box center [962, 591] width 800 height 94
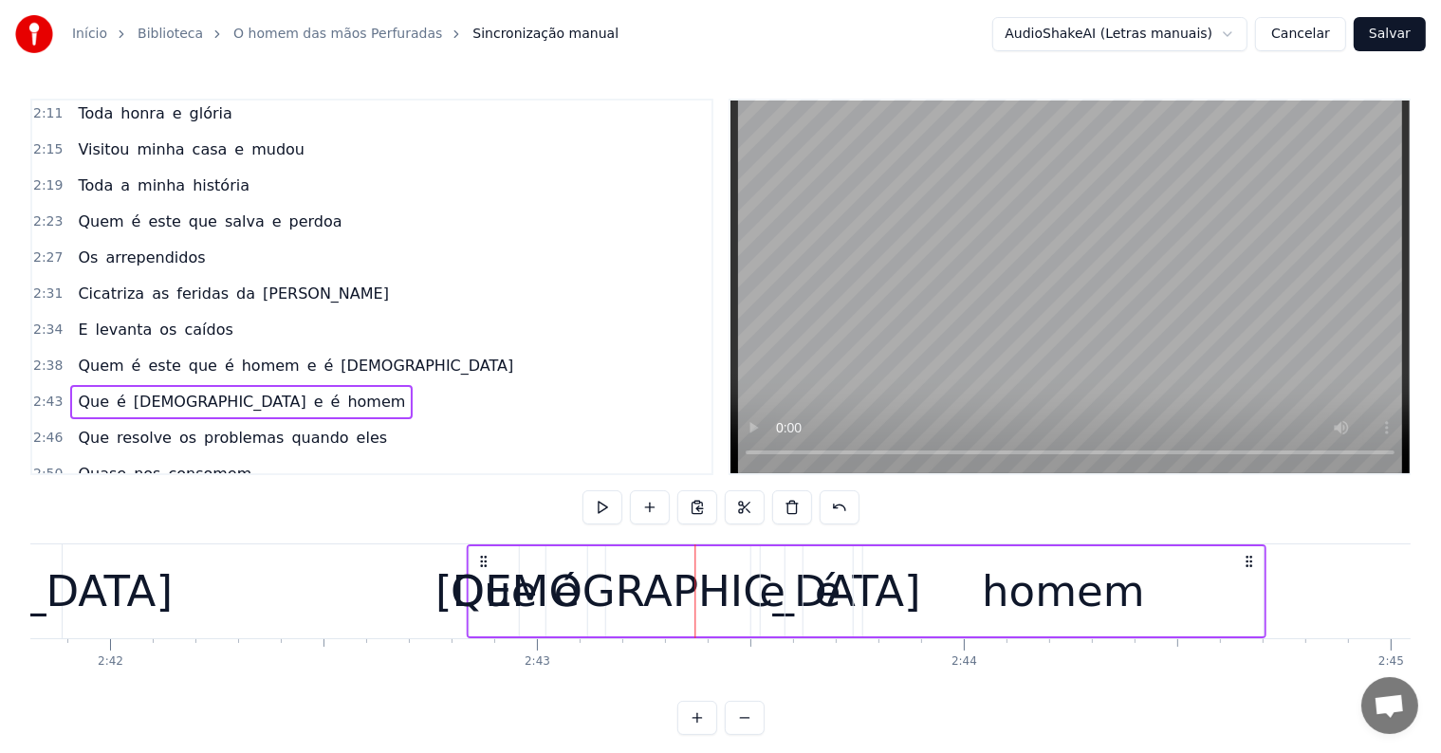
drag, startPoint x: 579, startPoint y: 561, endPoint x: 482, endPoint y: 565, distance: 96.9
click at [482, 565] on icon at bounding box center [482, 561] width 15 height 15
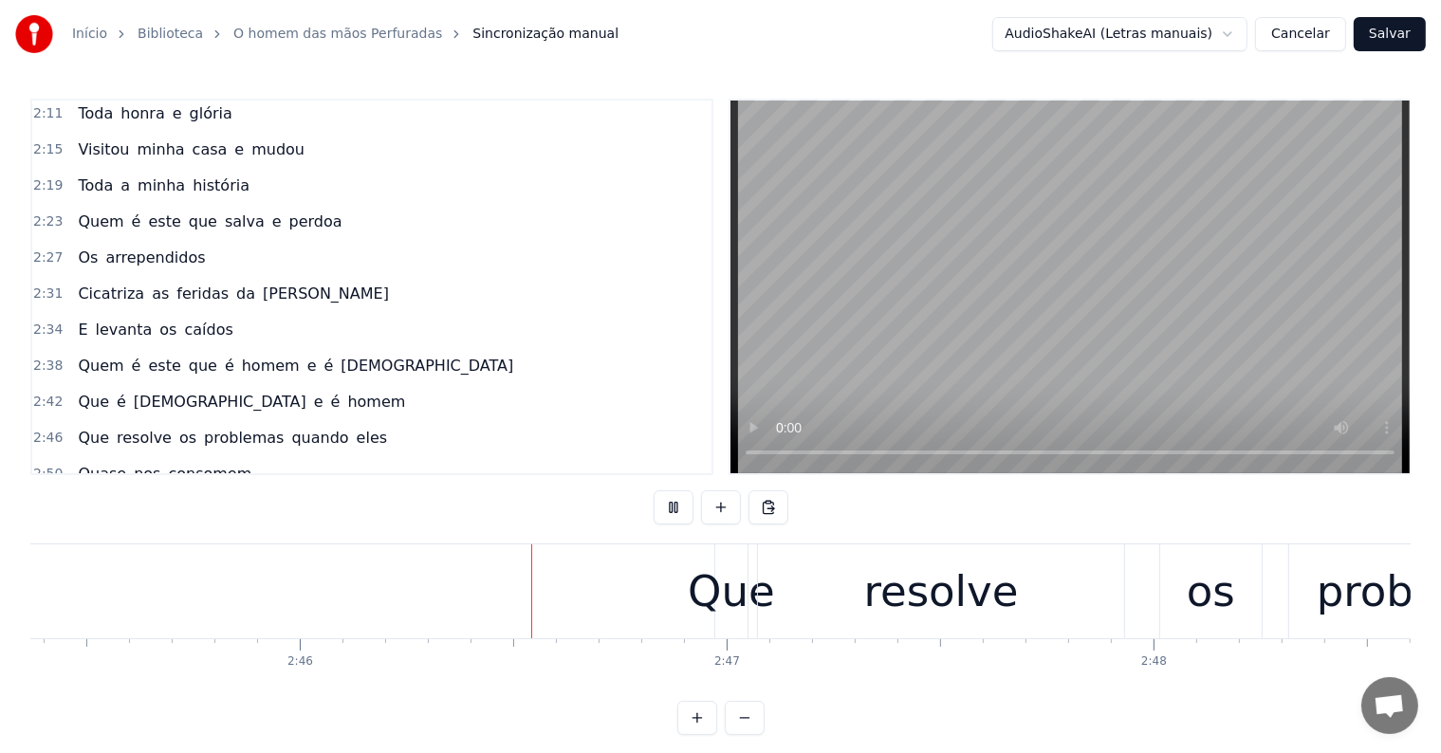
scroll to position [0, 70583]
click at [749, 624] on div "Que resolve os problemas quando eles" at bounding box center [1354, 591] width 1280 height 94
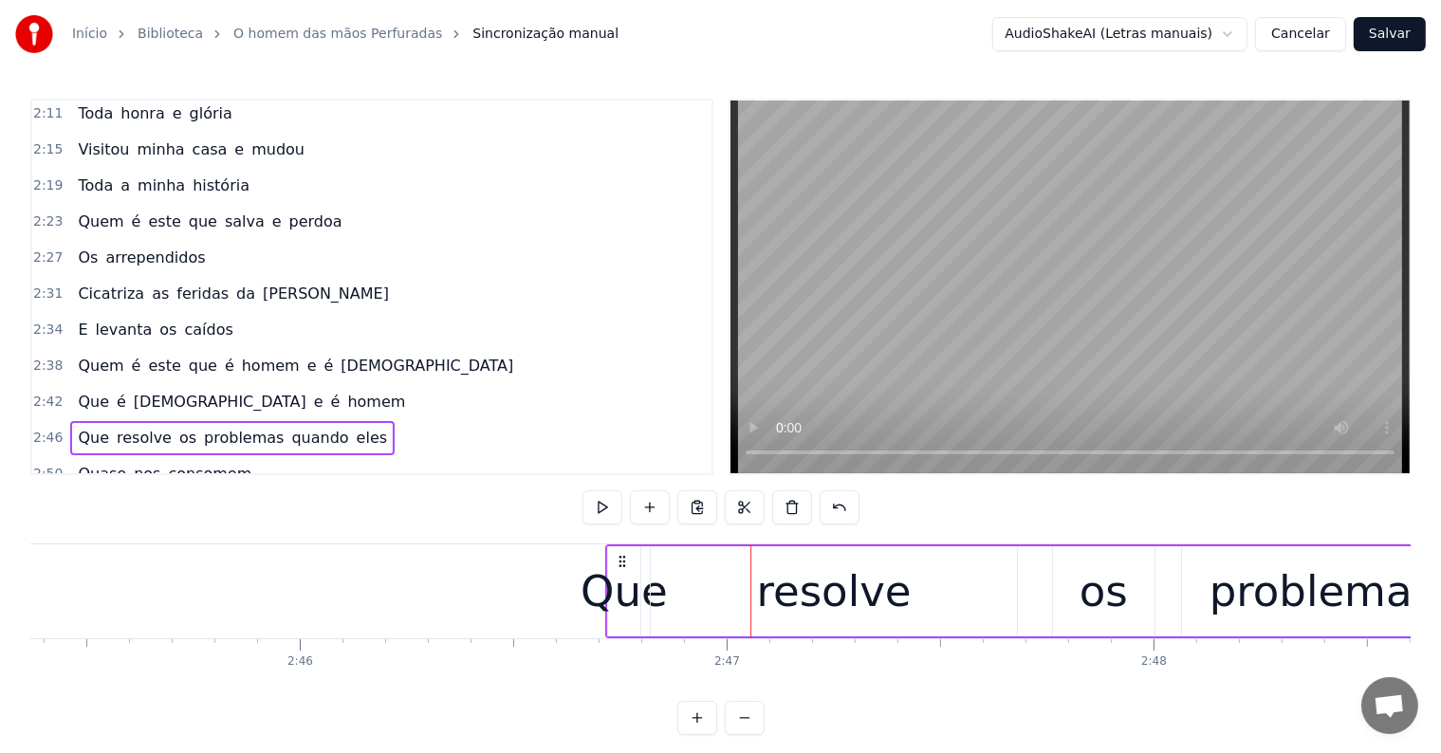
drag, startPoint x: 728, startPoint y: 558, endPoint x: 618, endPoint y: 565, distance: 110.3
click at [618, 565] on icon at bounding box center [622, 561] width 15 height 15
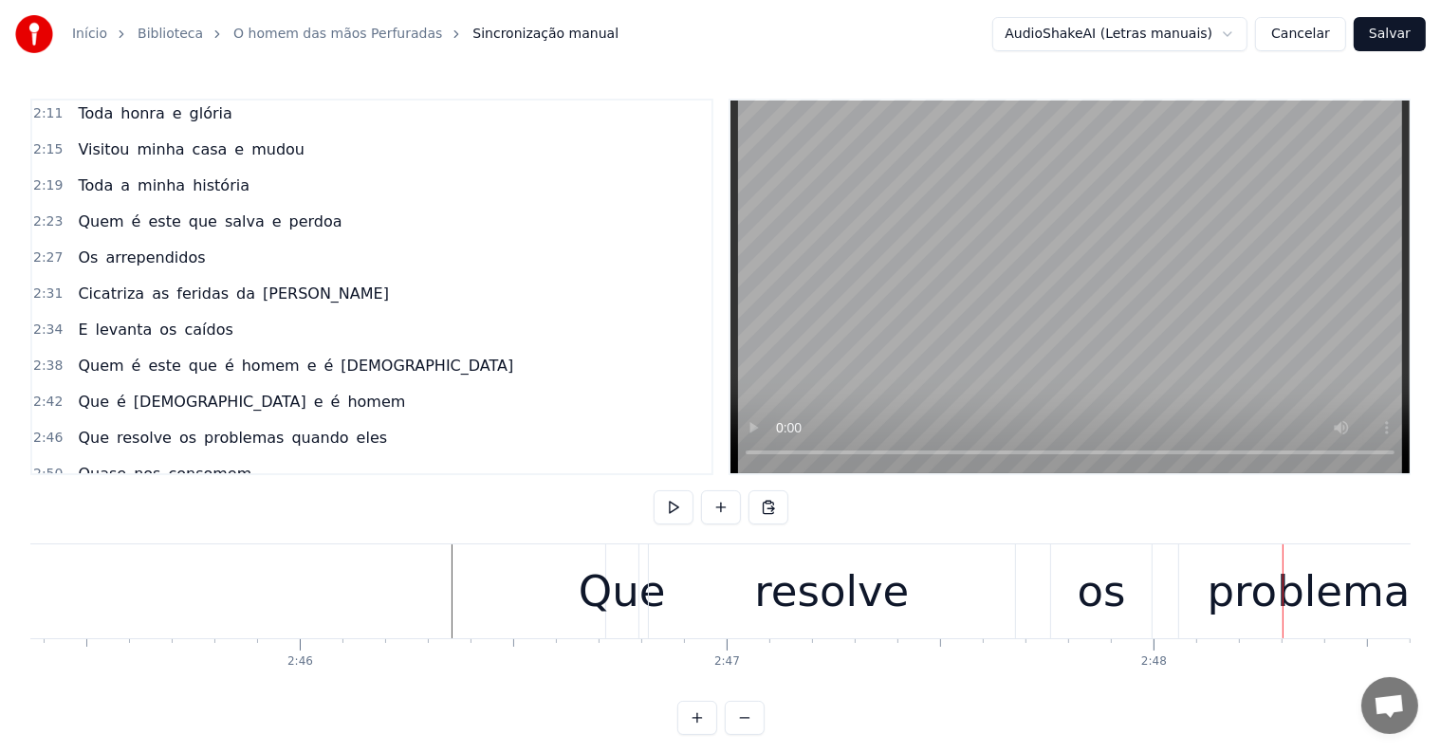
click at [794, 613] on div "resolve" at bounding box center [831, 592] width 155 height 64
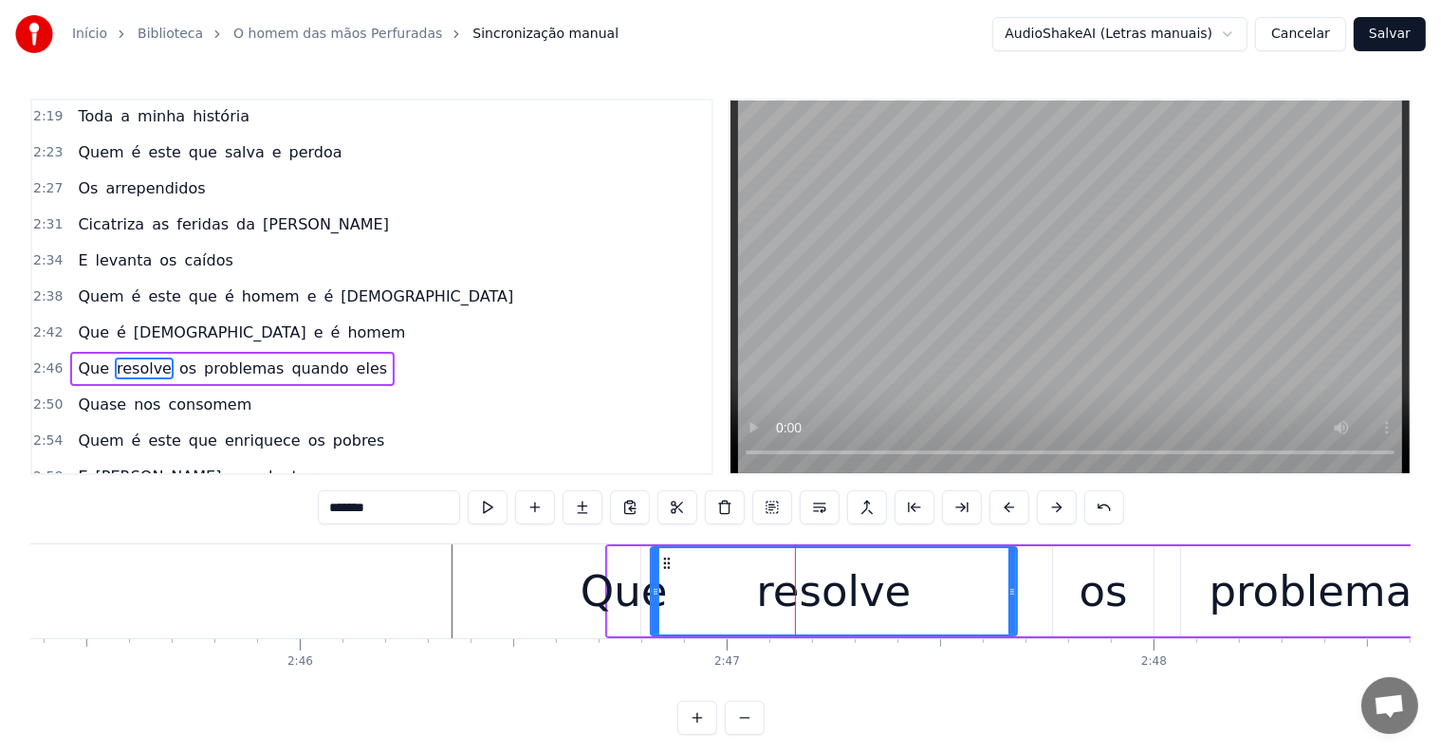
scroll to position [1226, 0]
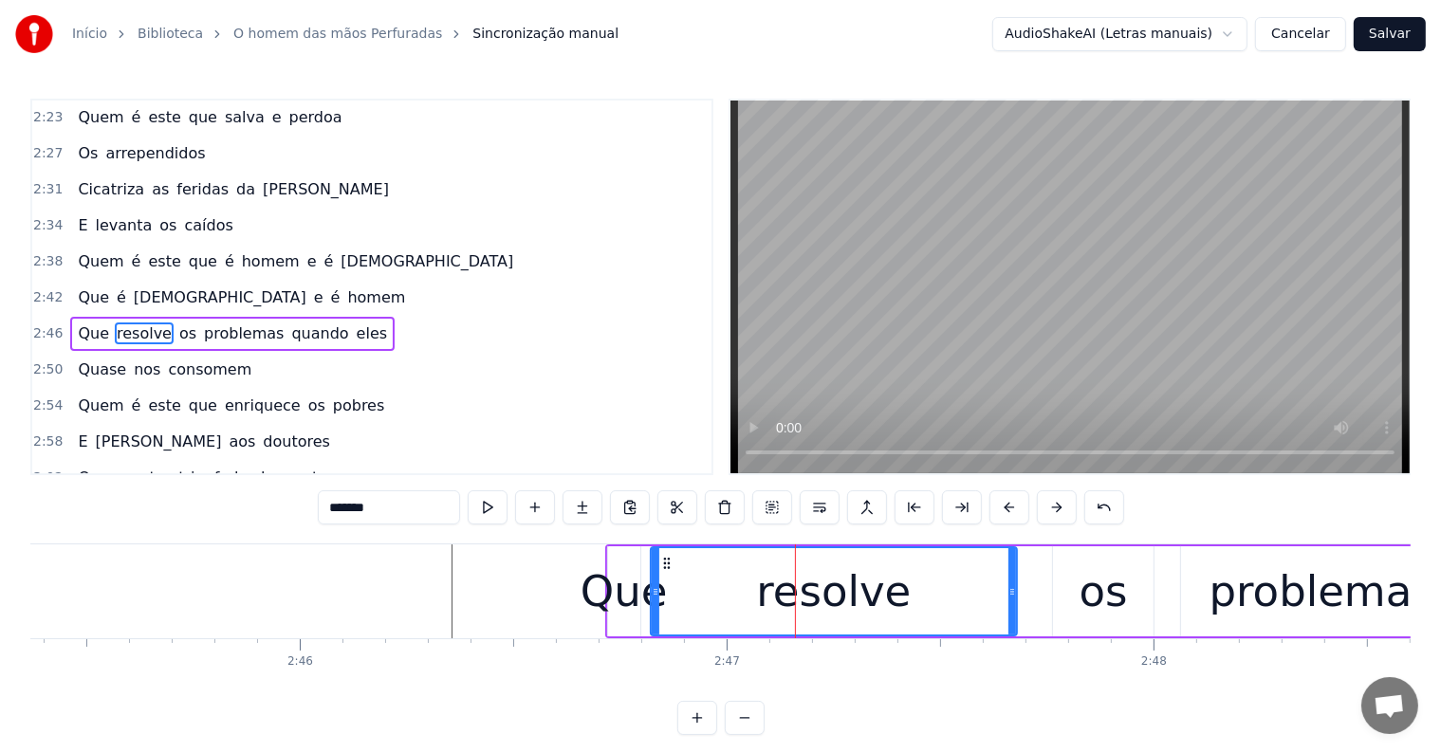
click at [355, 322] on span "eles" at bounding box center [372, 333] width 34 height 22
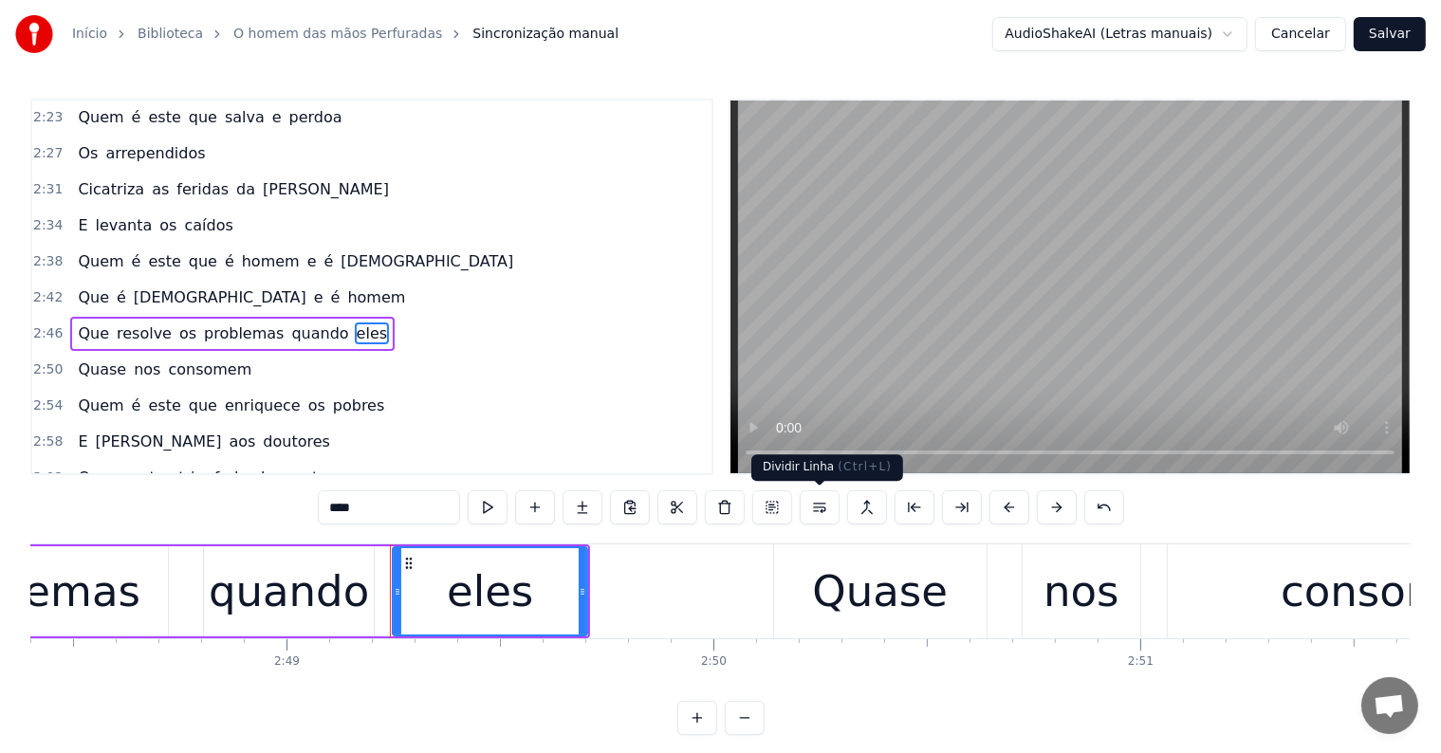
scroll to position [0, 72140]
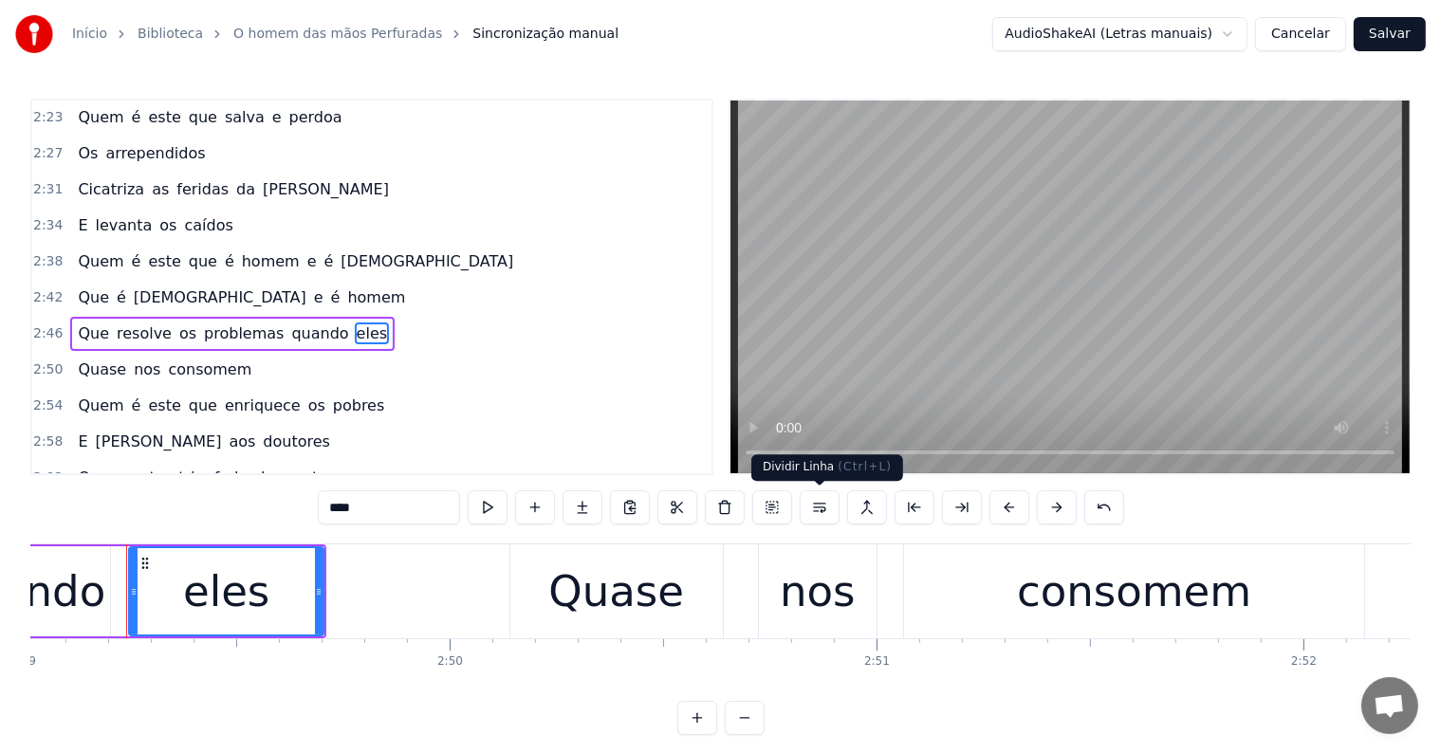
click at [810, 505] on button at bounding box center [820, 507] width 40 height 34
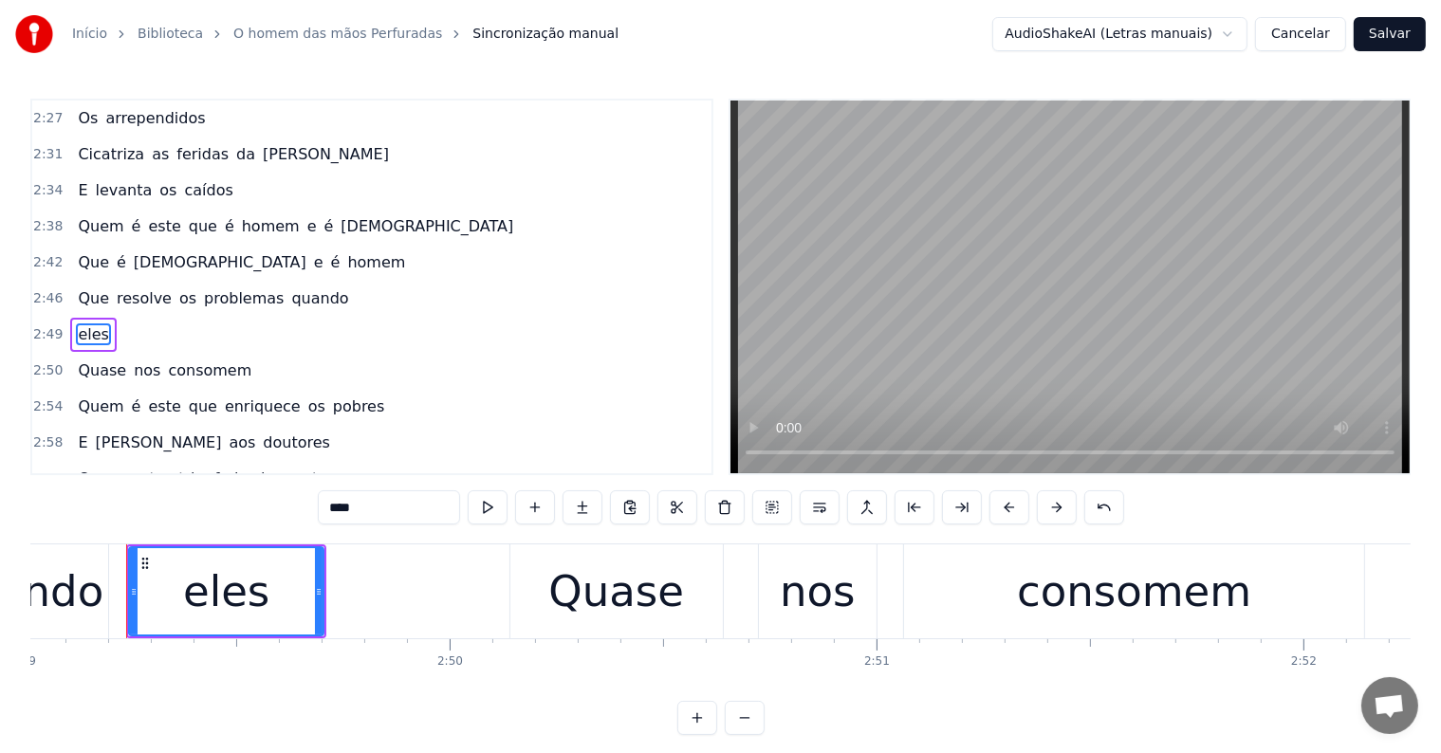
click at [289, 287] on span "quando" at bounding box center [319, 298] width 61 height 22
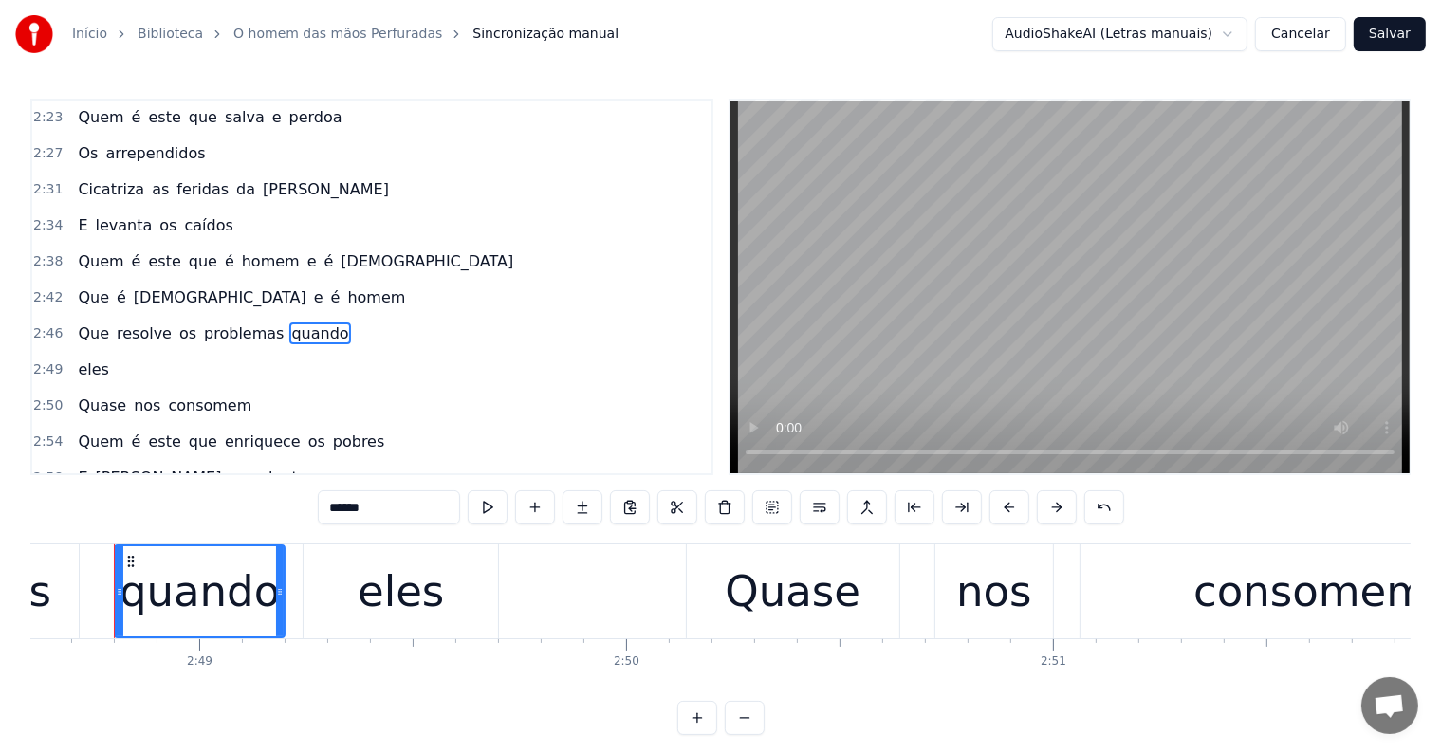
scroll to position [0, 71952]
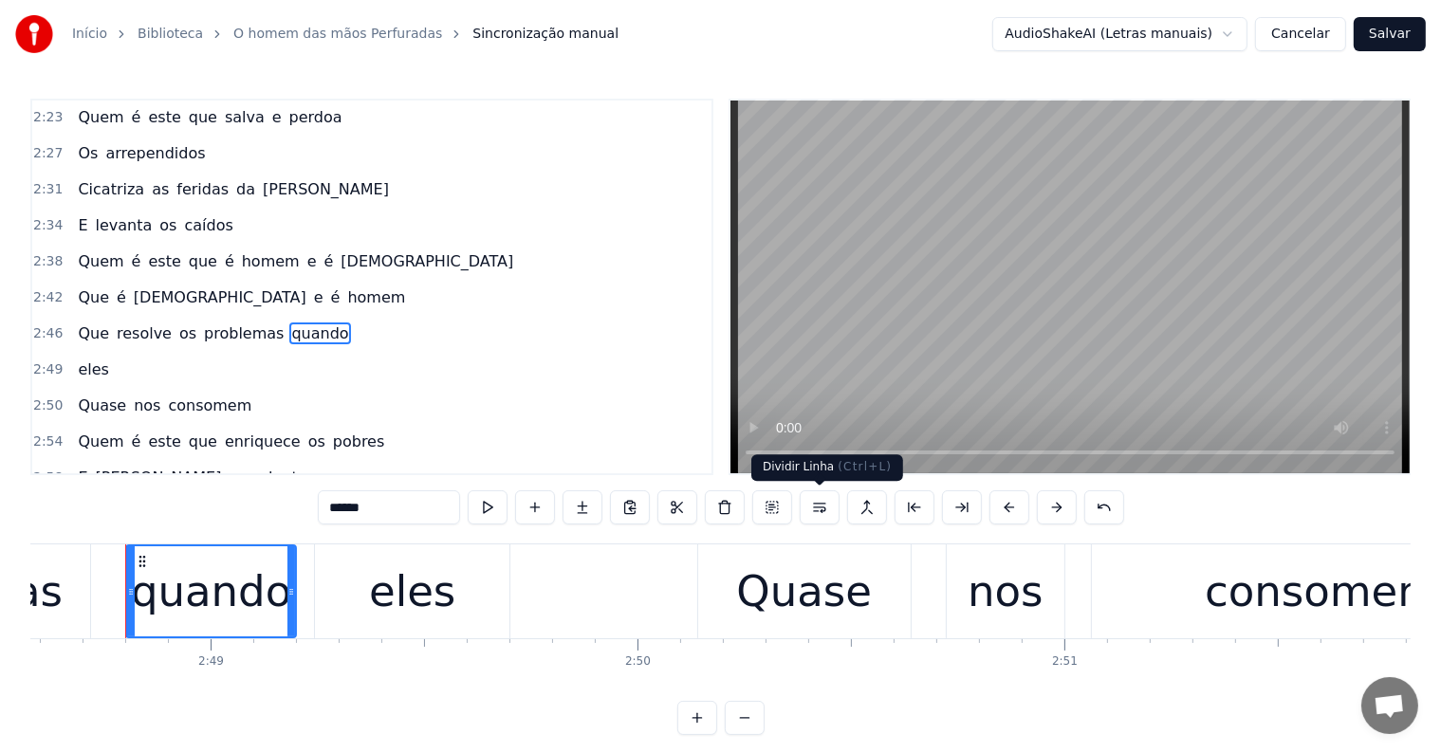
click at [817, 504] on button at bounding box center [820, 507] width 40 height 34
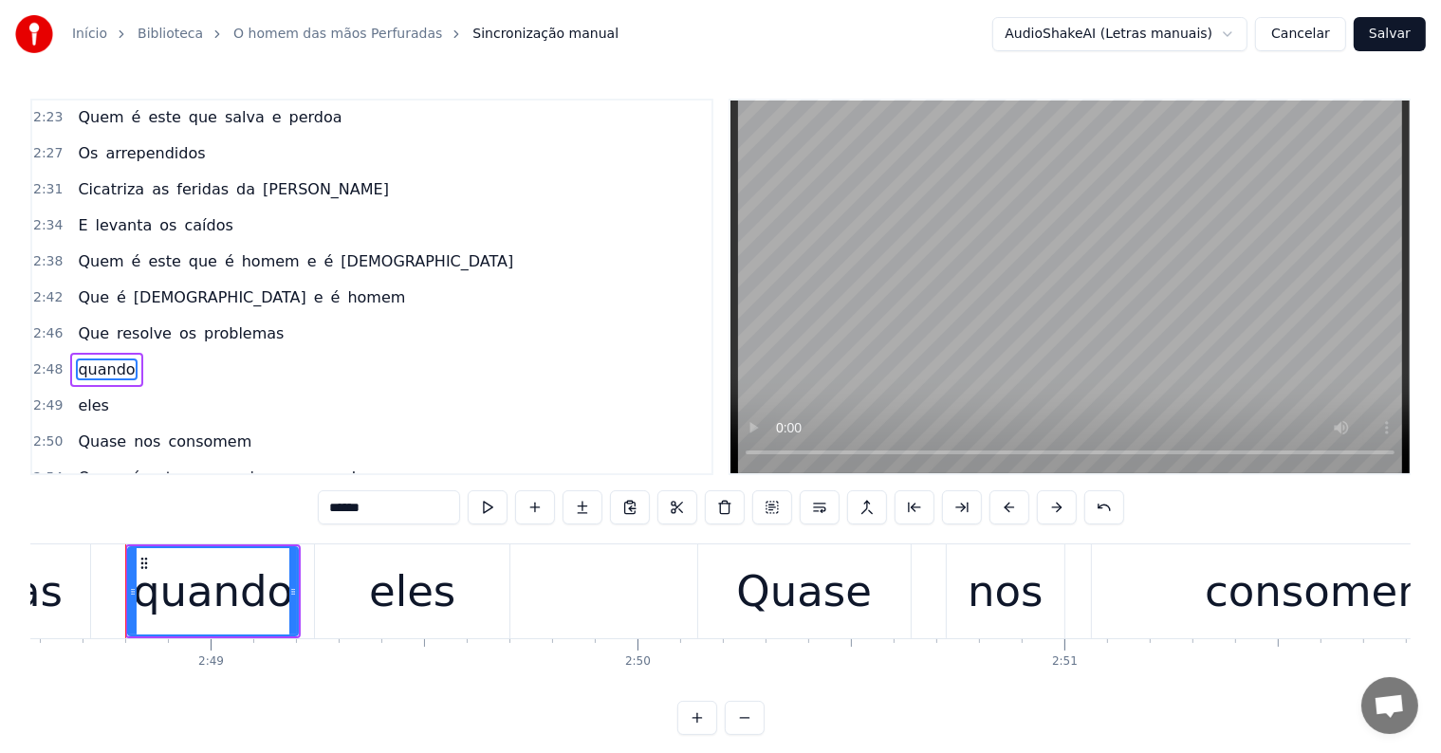
scroll to position [1261, 0]
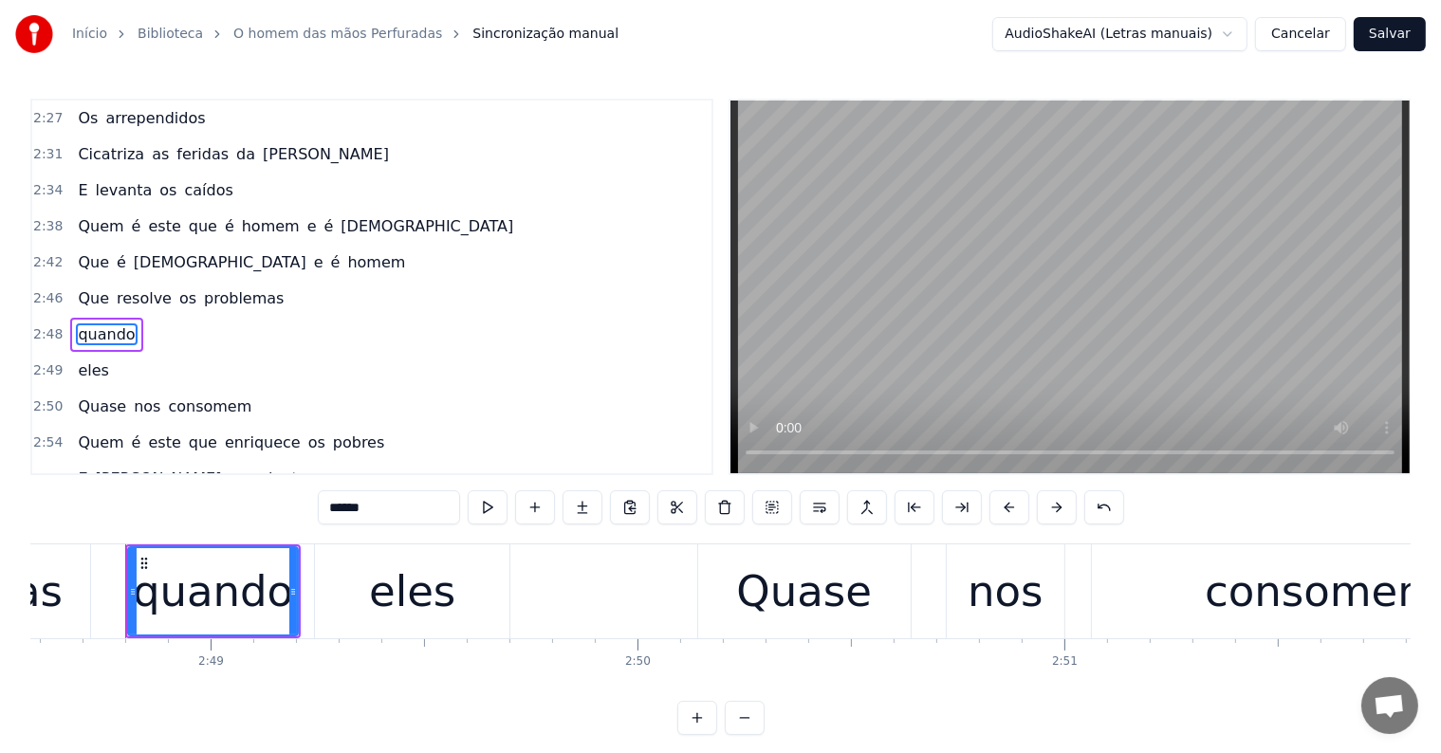
click at [237, 287] on span "problemas" at bounding box center [243, 298] width 83 height 22
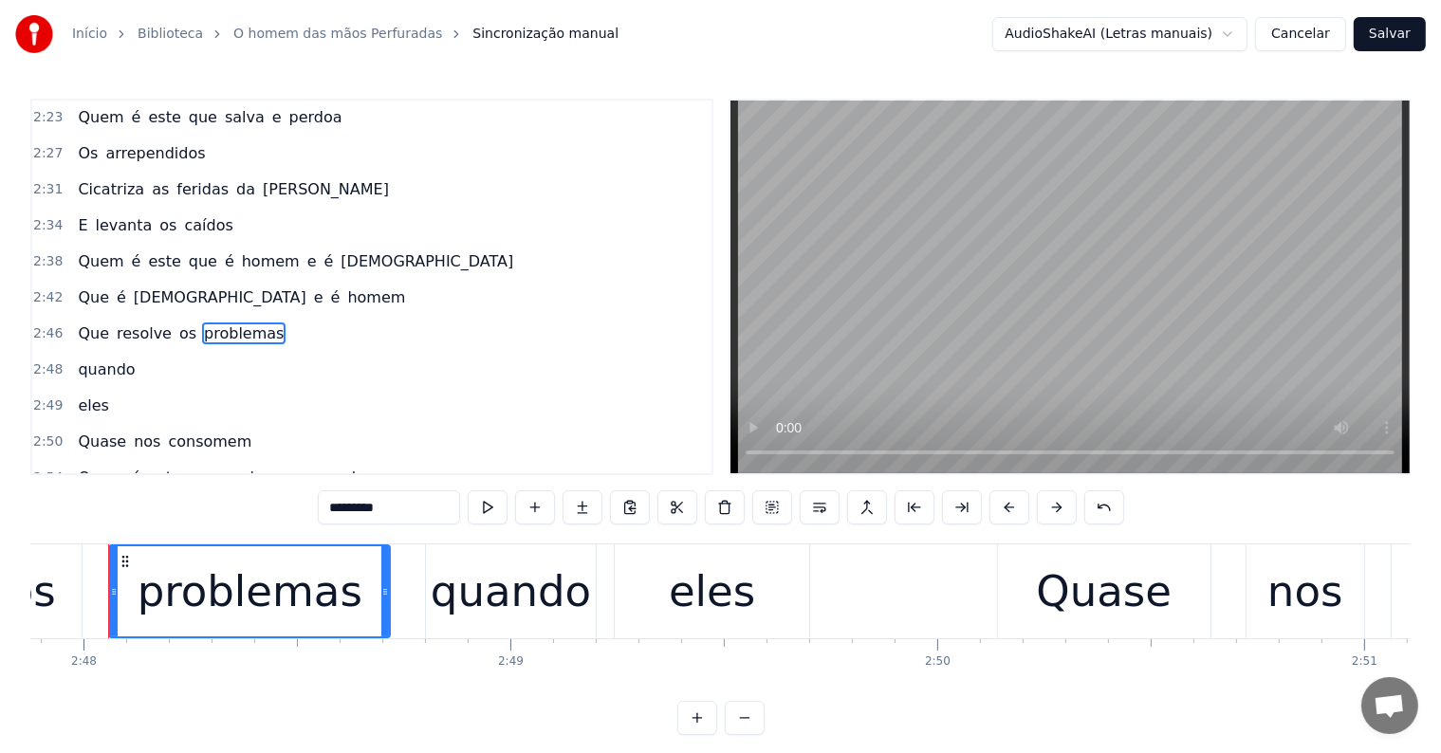
scroll to position [0, 71636]
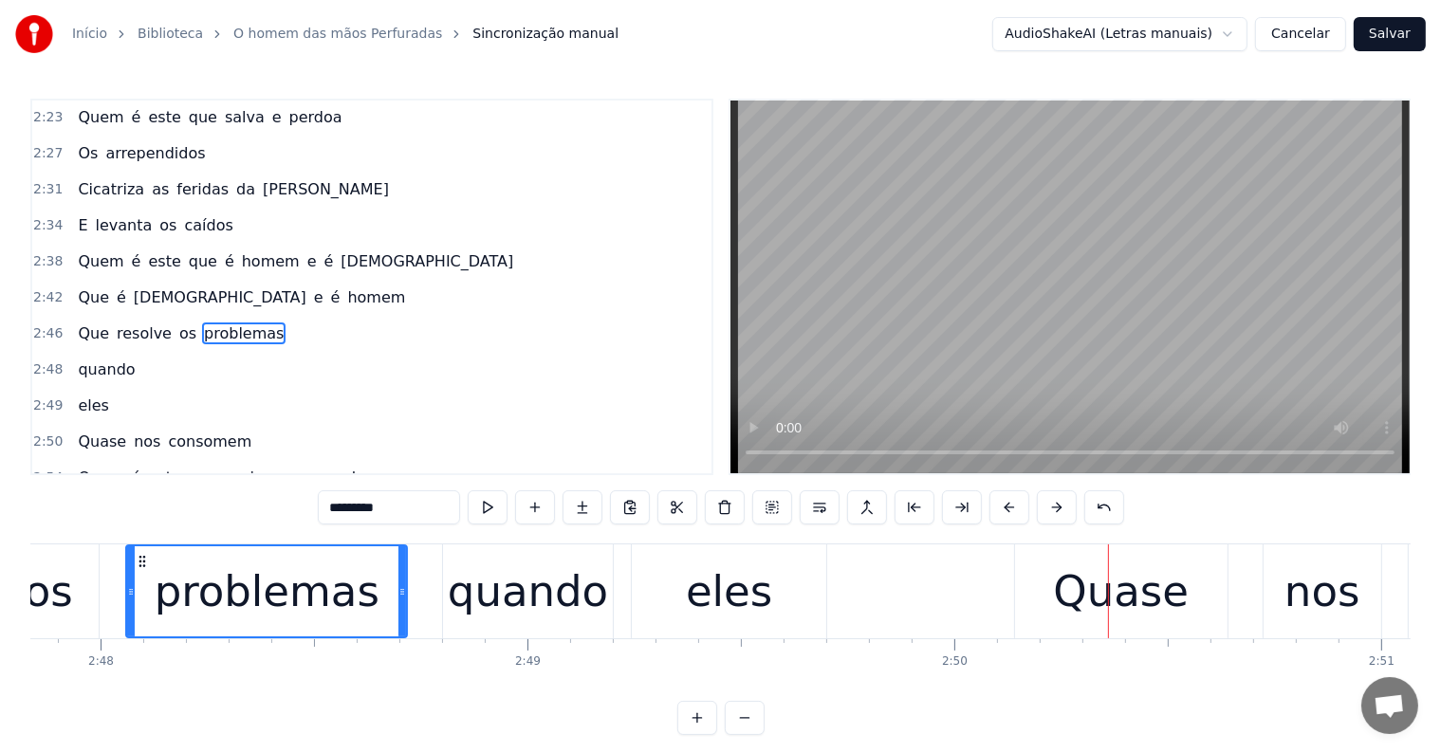
click at [1082, 584] on div "Quase" at bounding box center [1121, 592] width 136 height 64
type input "*****"
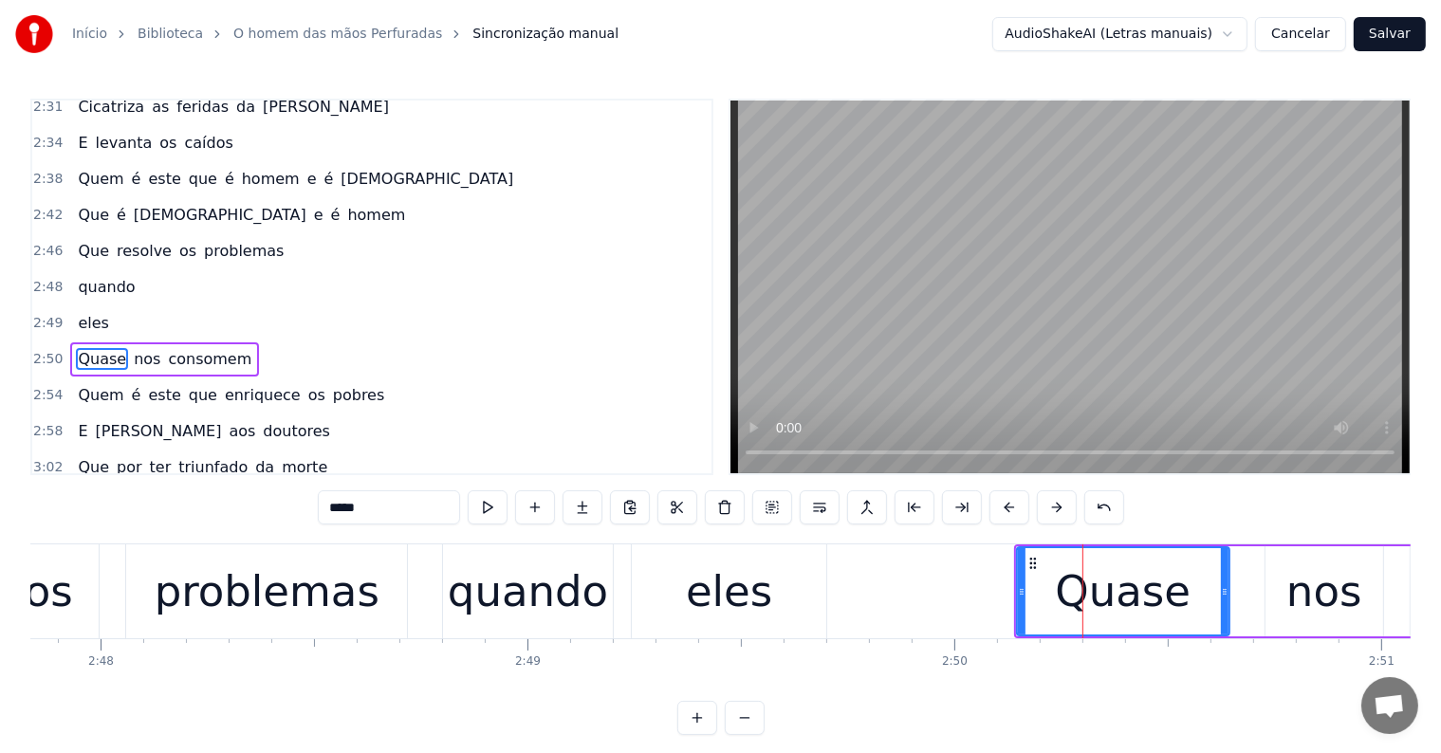
scroll to position [1332, 0]
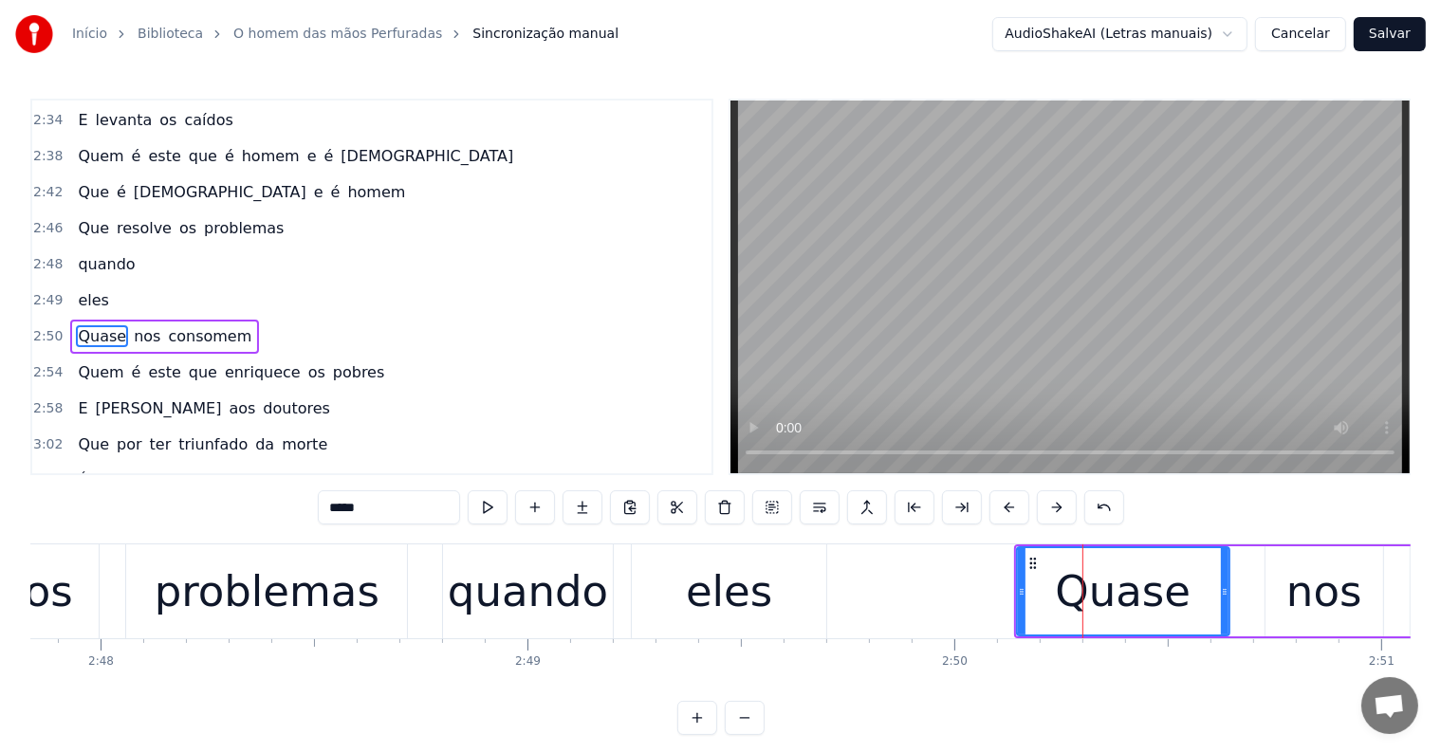
click at [1241, 622] on div "Quase nos consomem" at bounding box center [1444, 591] width 860 height 94
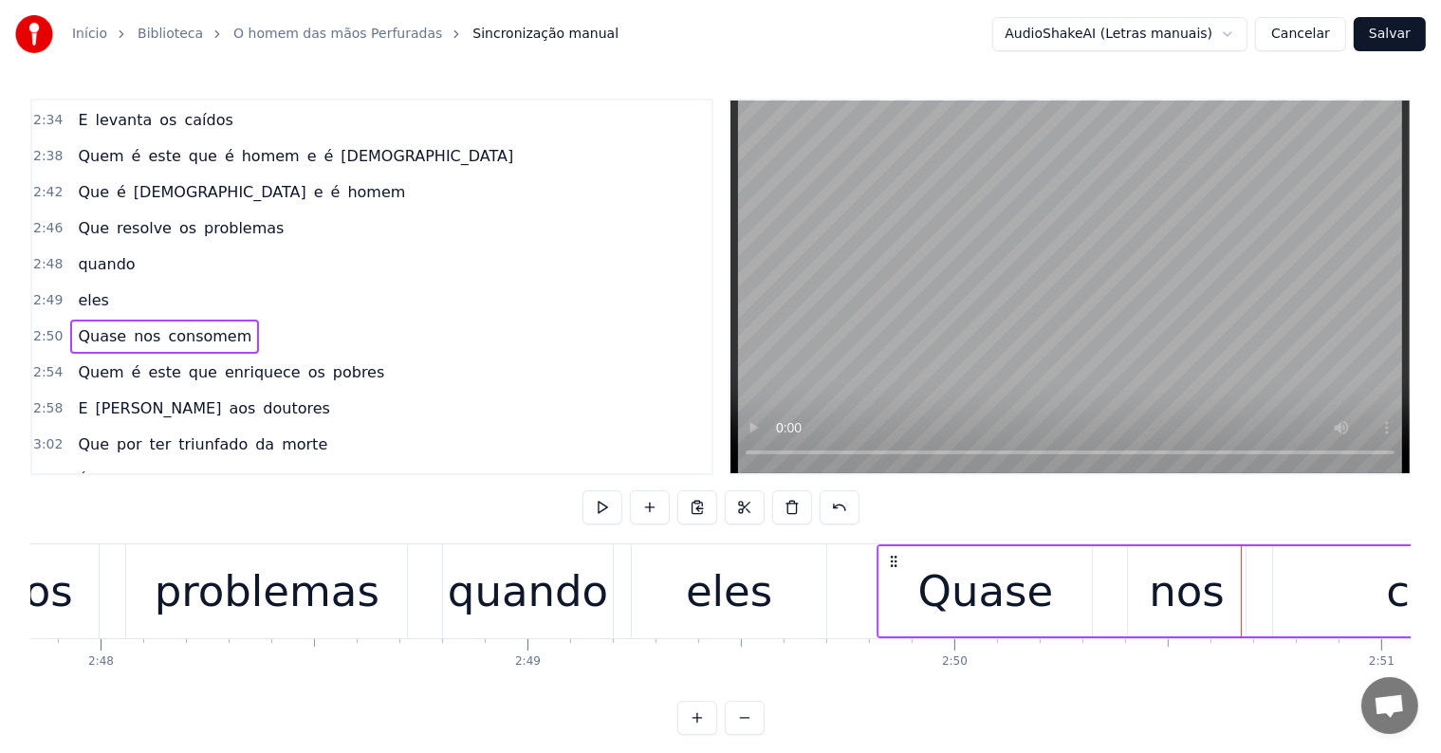
drag, startPoint x: 1029, startPoint y: 560, endPoint x: 892, endPoint y: 571, distance: 138.0
click at [892, 571] on div "Quase nos consomem" at bounding box center [1306, 591] width 860 height 94
click at [558, 588] on div "quando" at bounding box center [528, 592] width 160 height 64
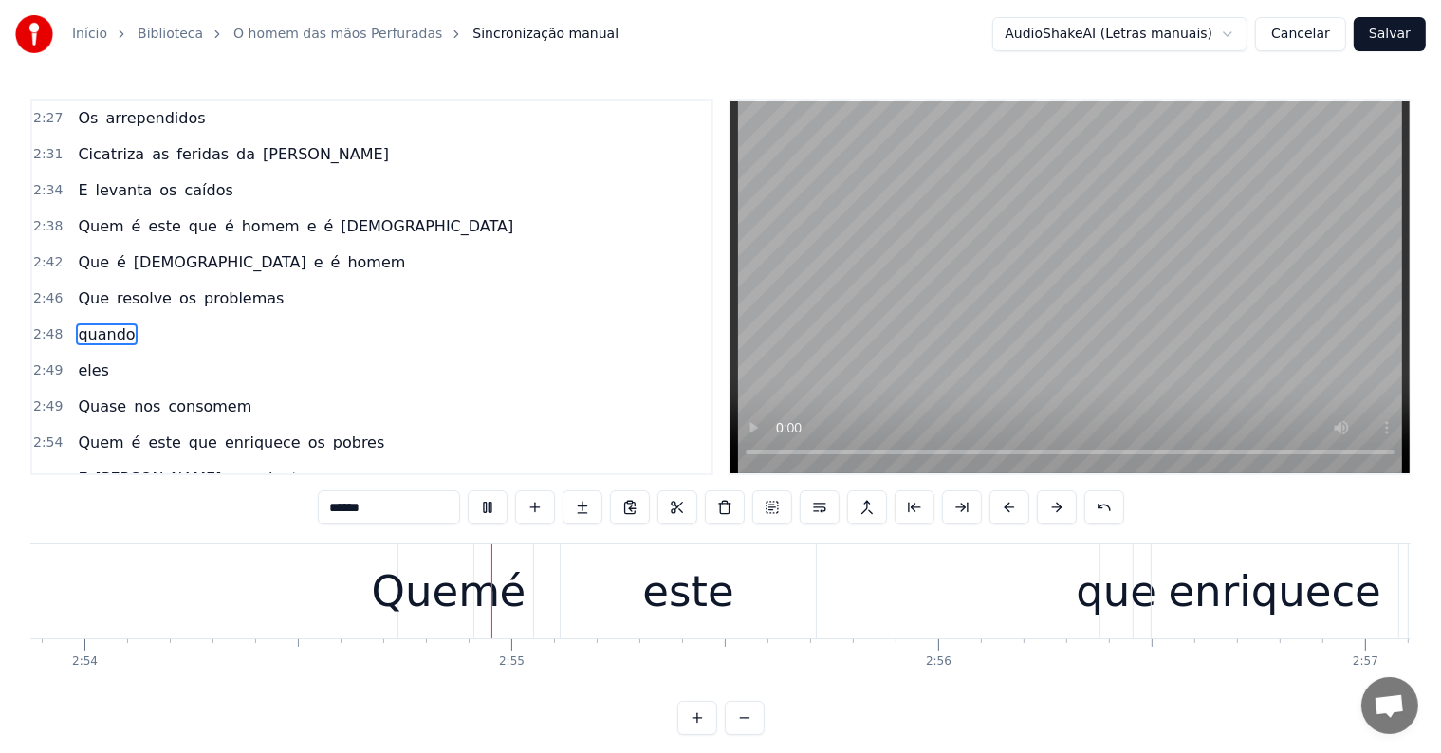
scroll to position [0, 74223]
click at [707, 604] on div "este" at bounding box center [677, 592] width 91 height 64
type input "****"
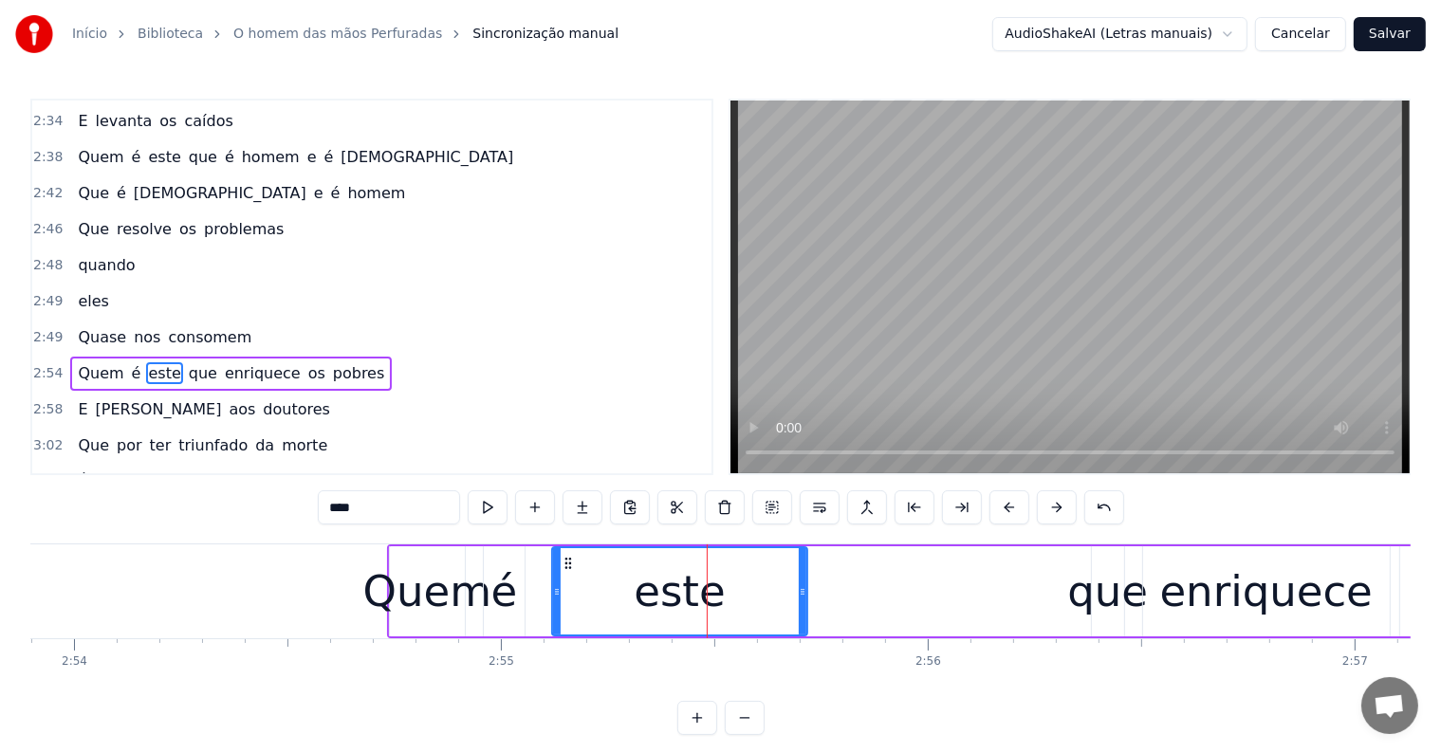
scroll to position [1366, 0]
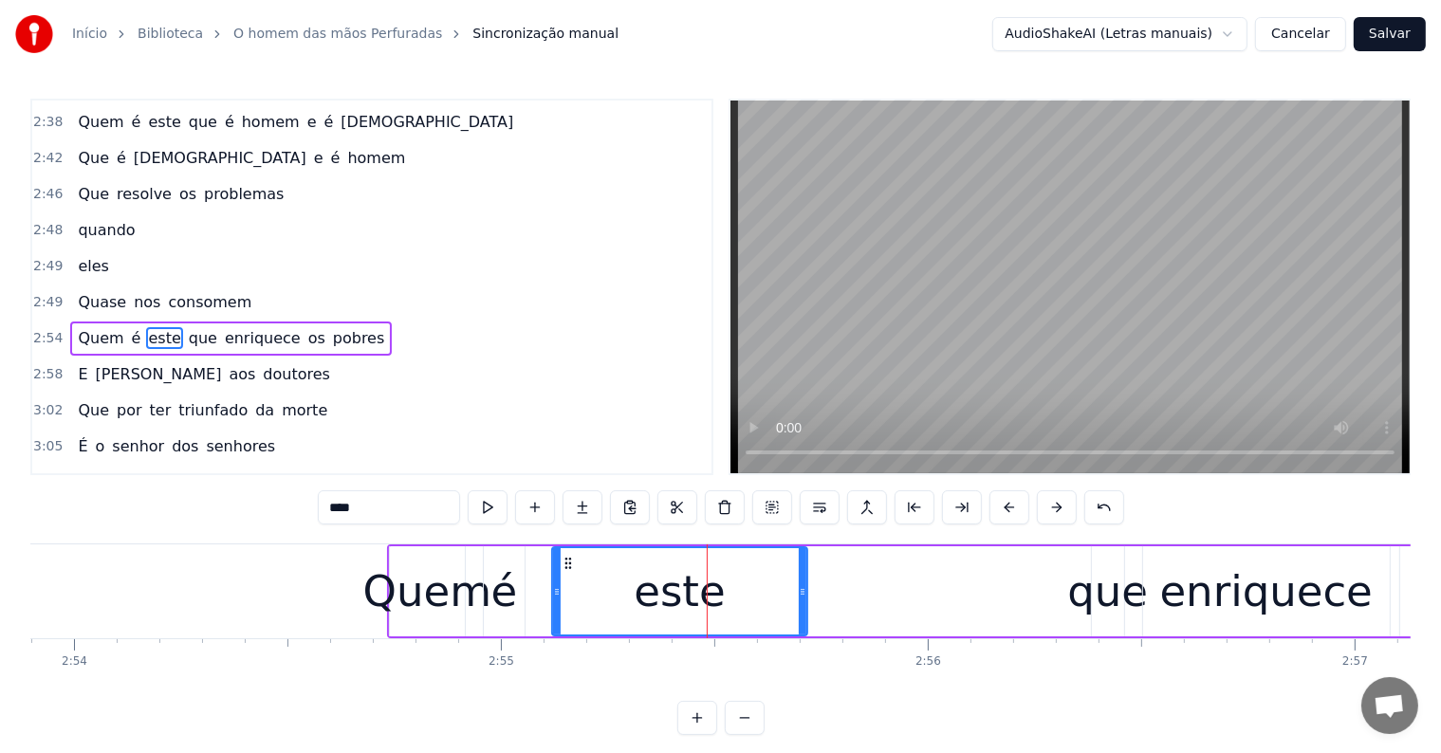
click at [527, 630] on div "Quem é este que enriquece os pobres" at bounding box center [1073, 591] width 1373 height 94
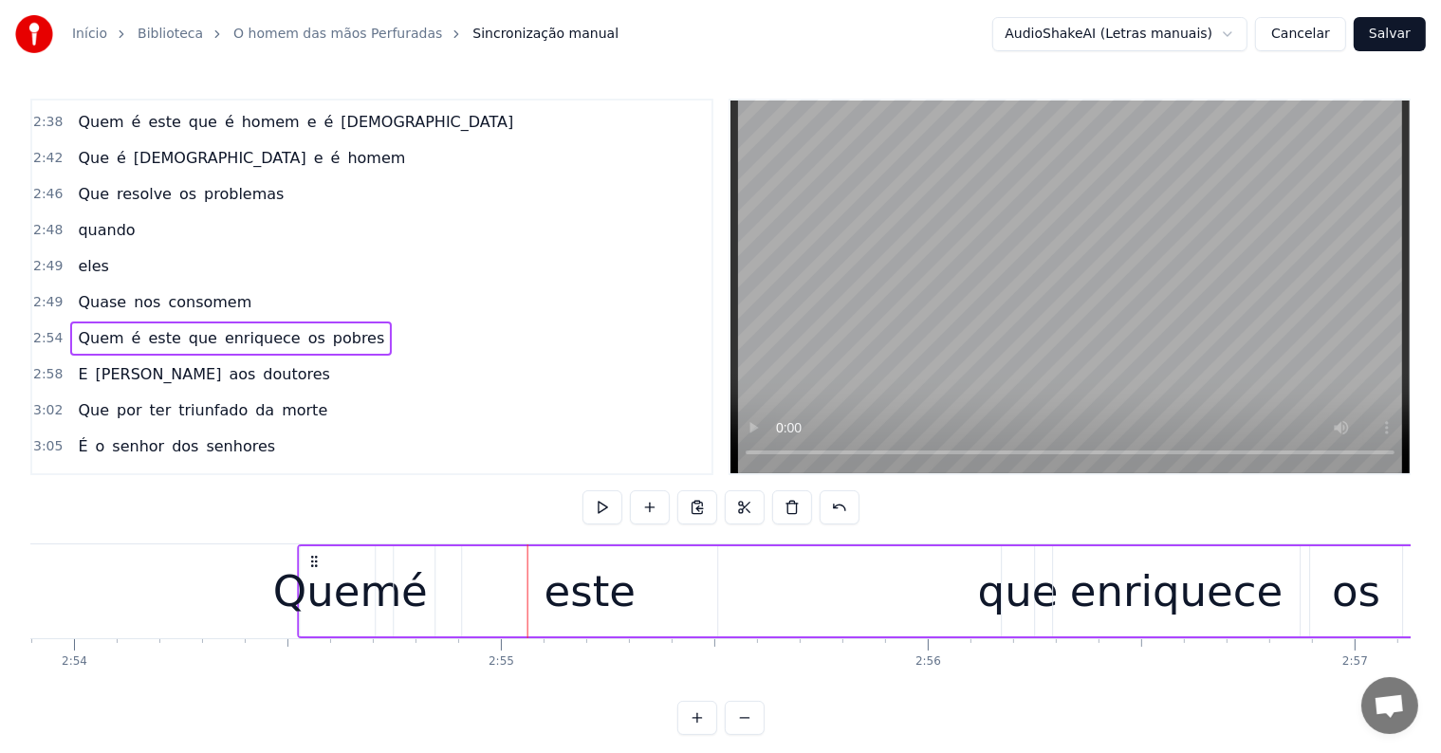
drag, startPoint x: 399, startPoint y: 558, endPoint x: 310, endPoint y: 560, distance: 89.2
click at [310, 560] on icon at bounding box center [313, 561] width 15 height 15
click at [331, 327] on span "pobres" at bounding box center [359, 338] width 56 height 22
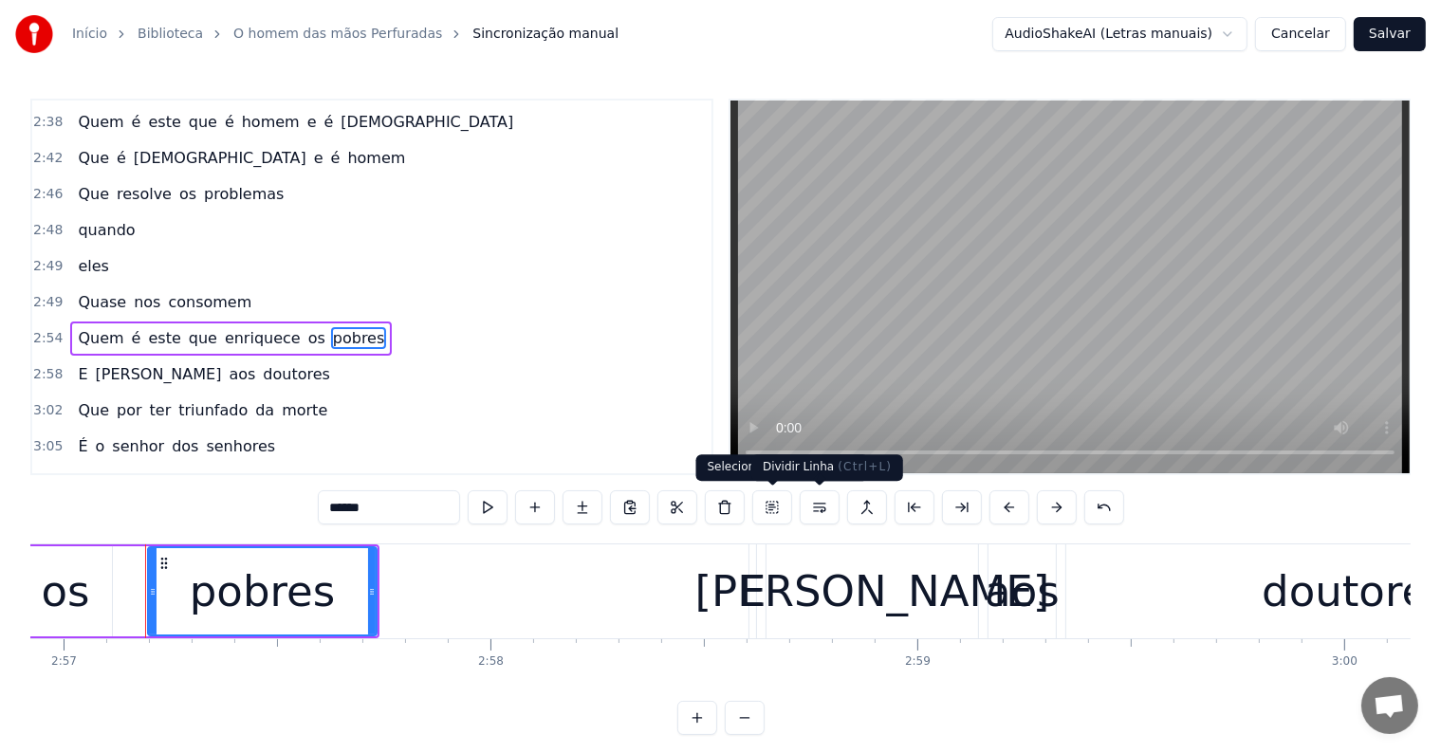
scroll to position [0, 75533]
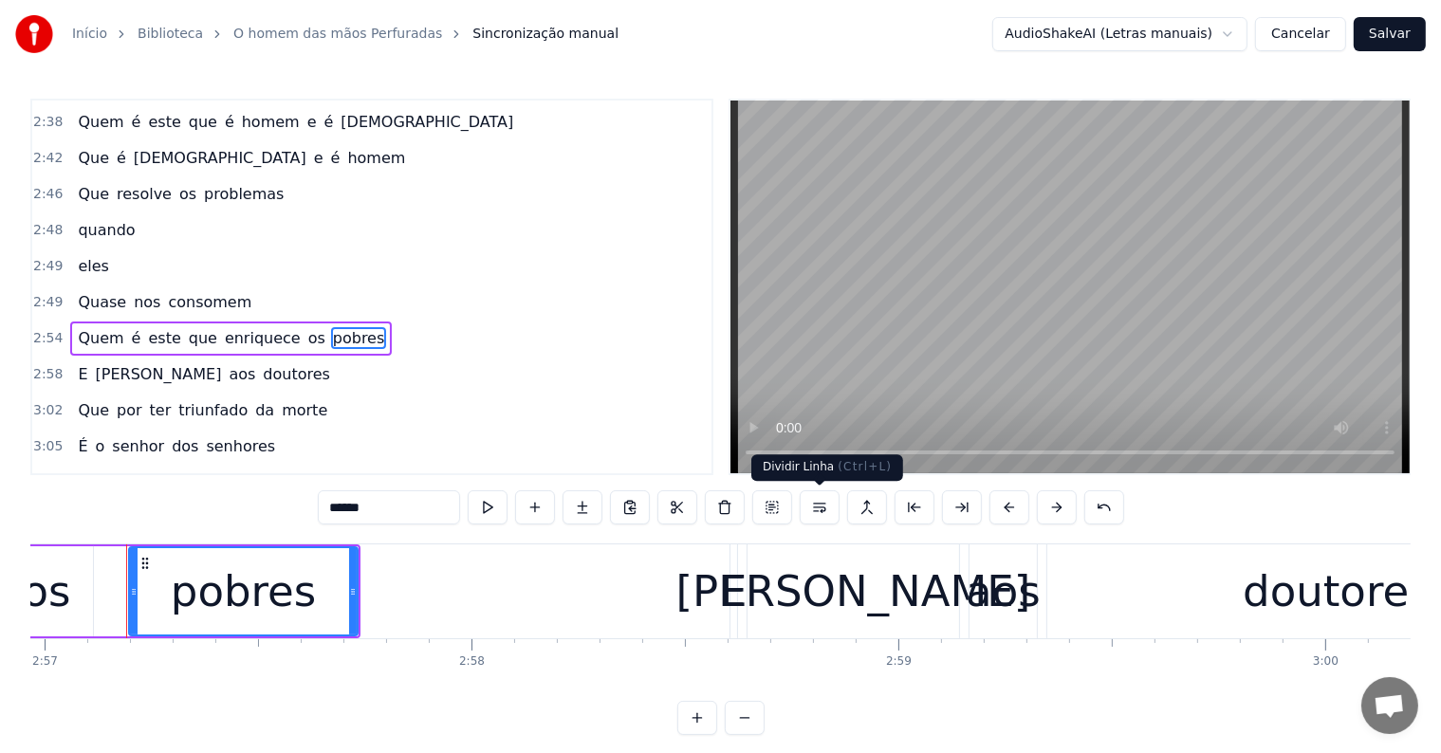
click at [823, 507] on button at bounding box center [820, 507] width 40 height 34
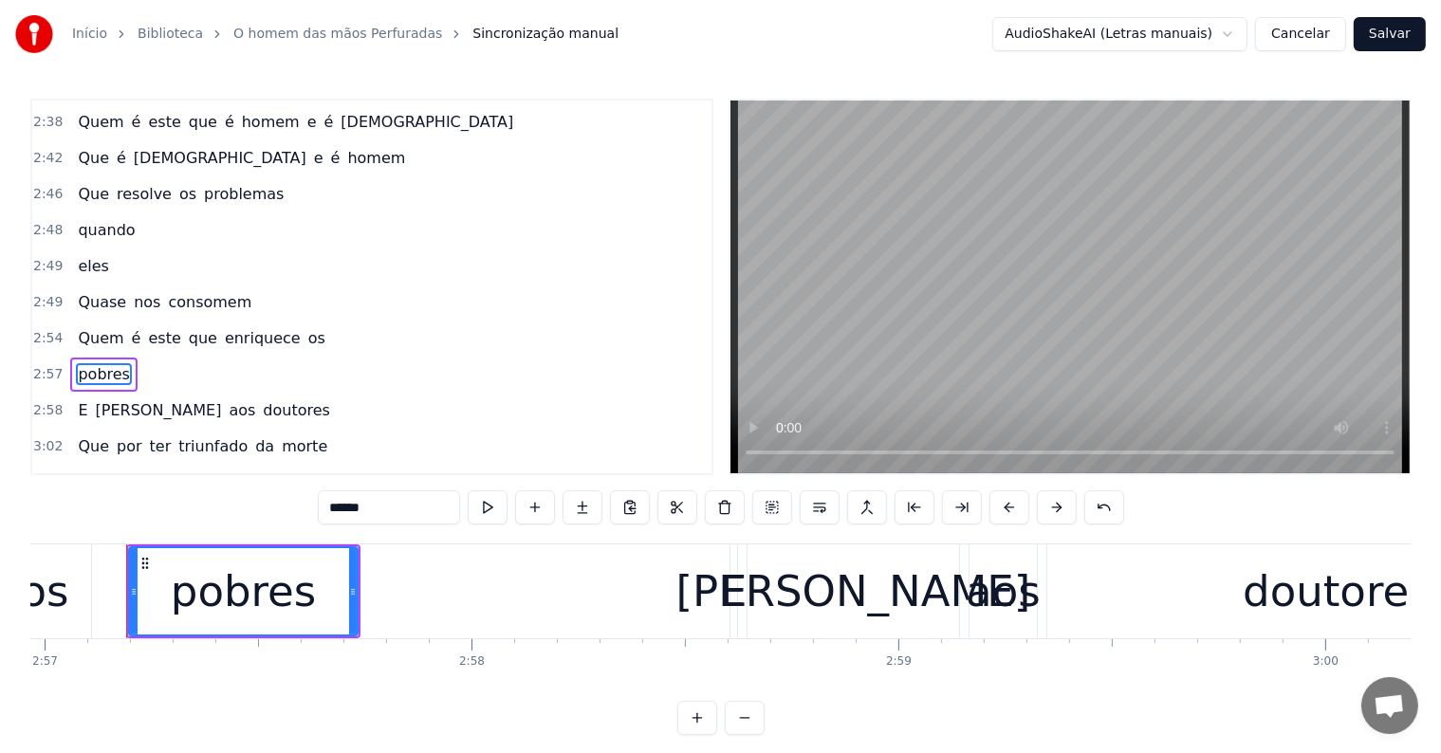
scroll to position [1401, 0]
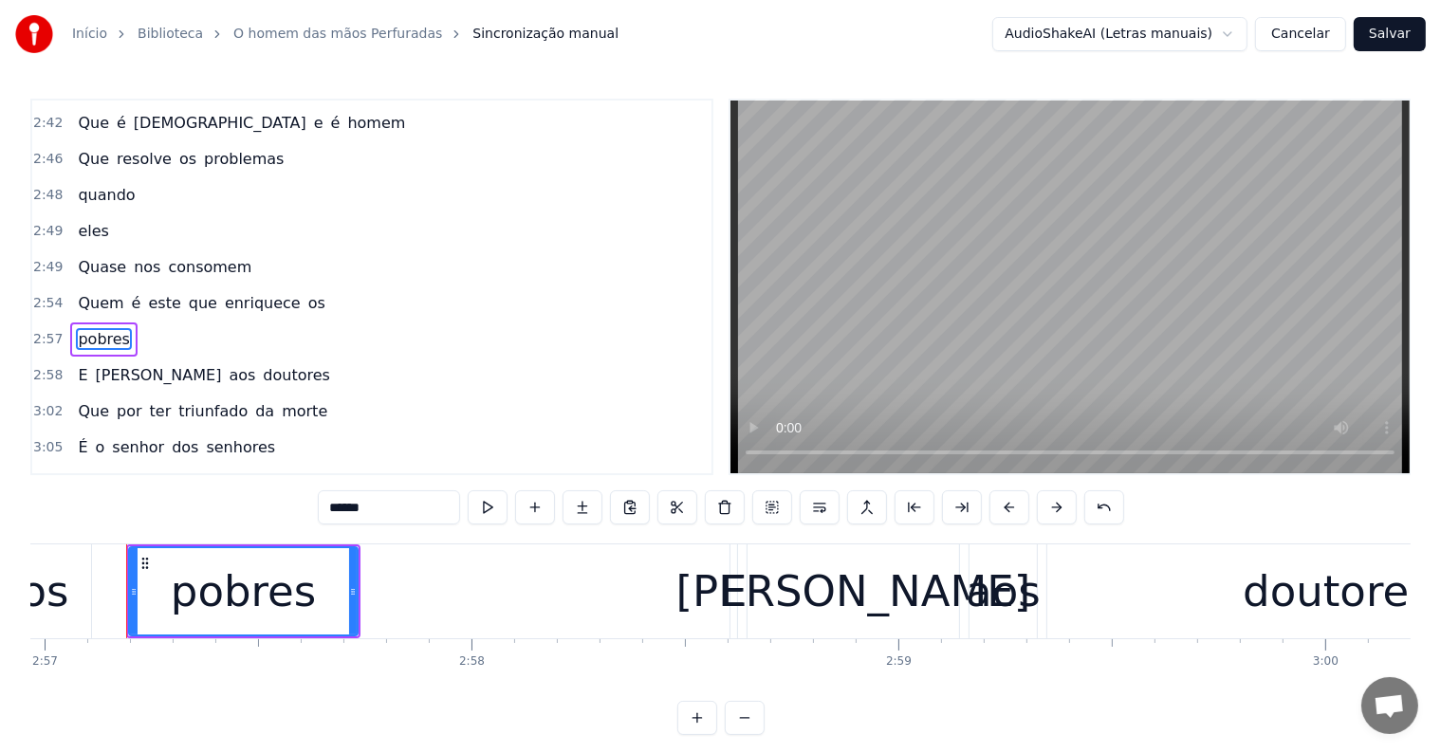
click at [306, 292] on span "os" at bounding box center [316, 303] width 21 height 22
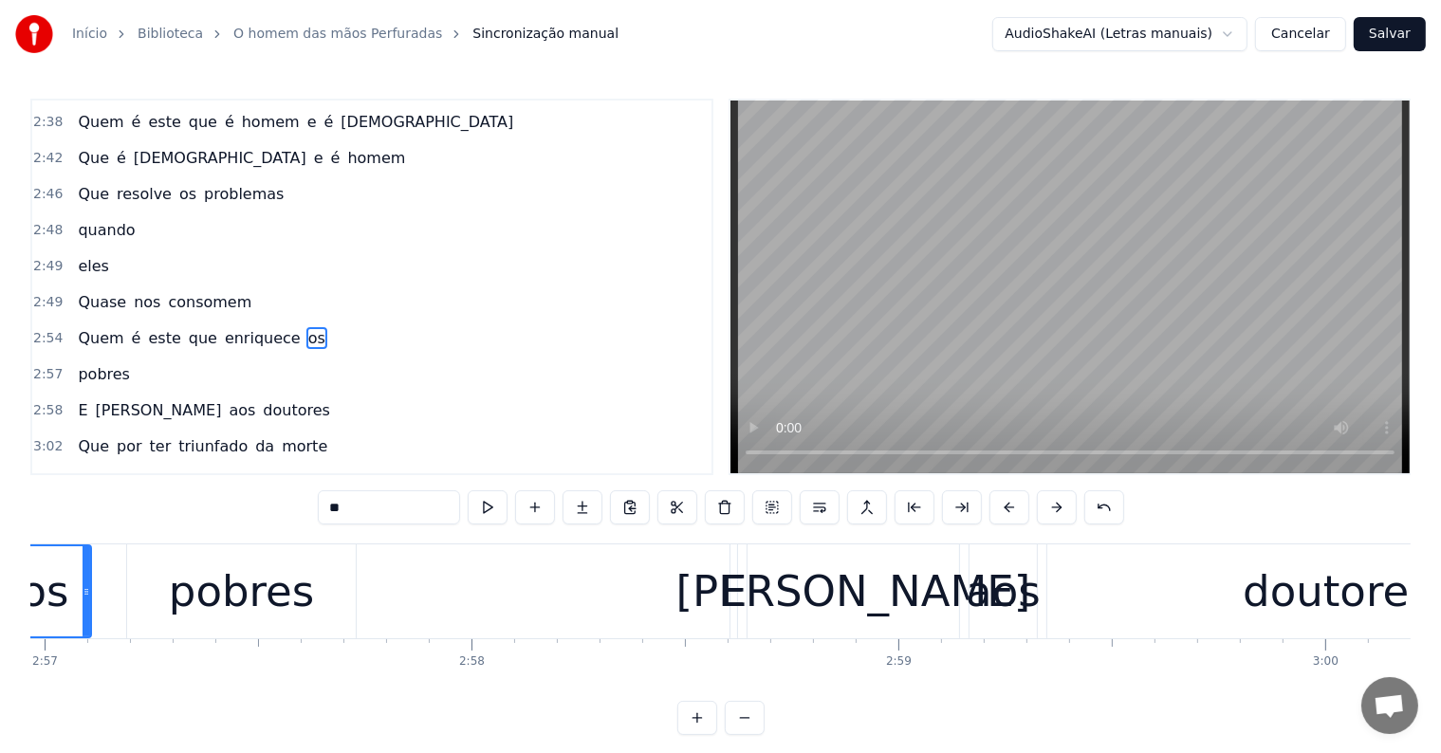
scroll to position [0, 75405]
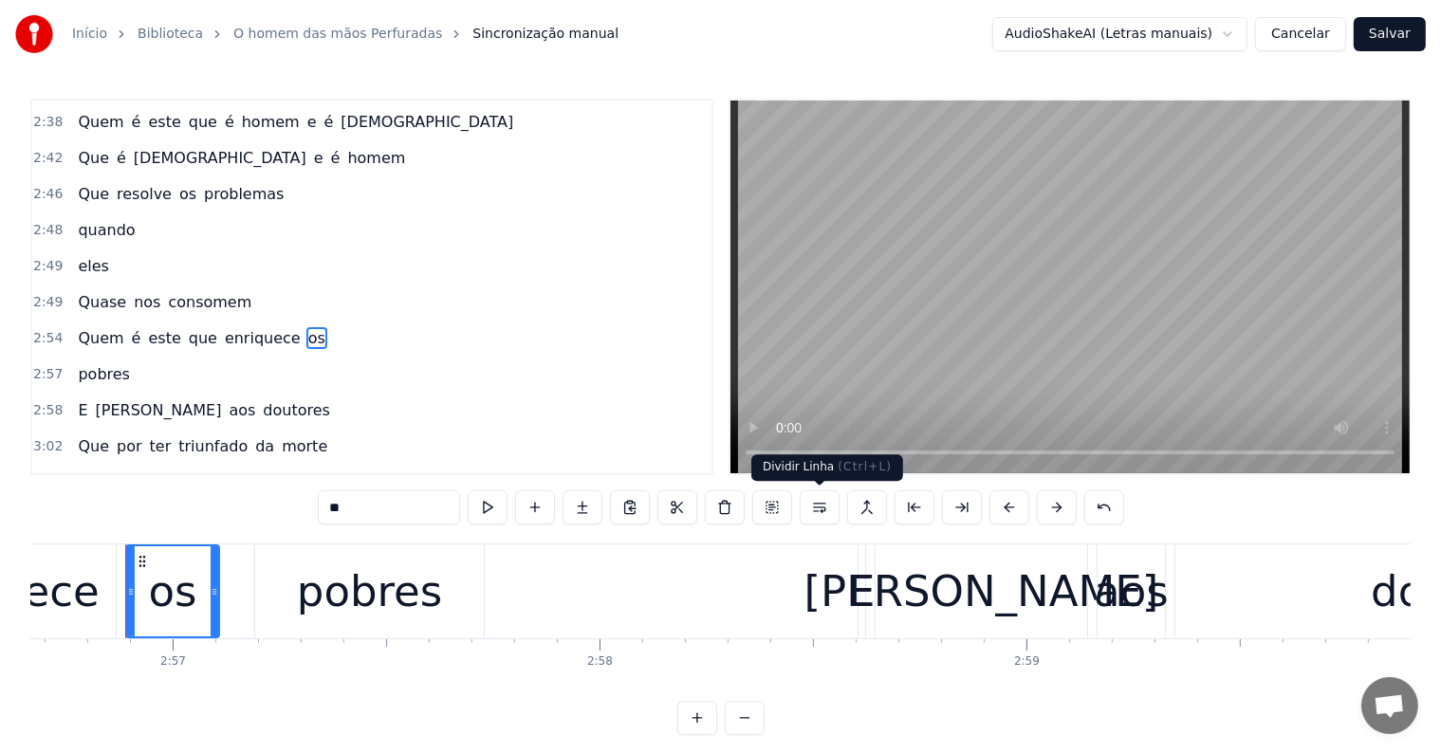
click at [820, 505] on button at bounding box center [820, 507] width 40 height 34
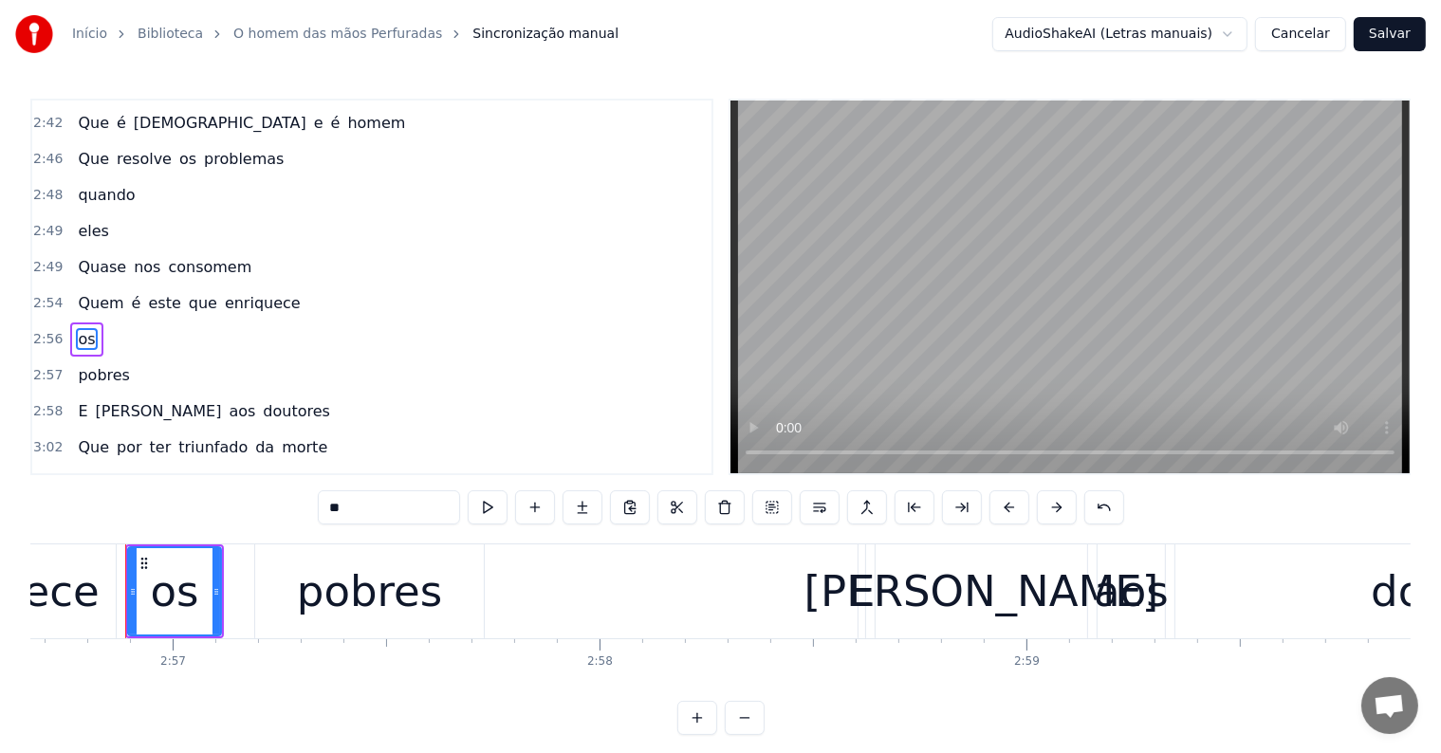
click at [258, 292] on span "enriquece" at bounding box center [263, 303] width 80 height 22
type input "*********"
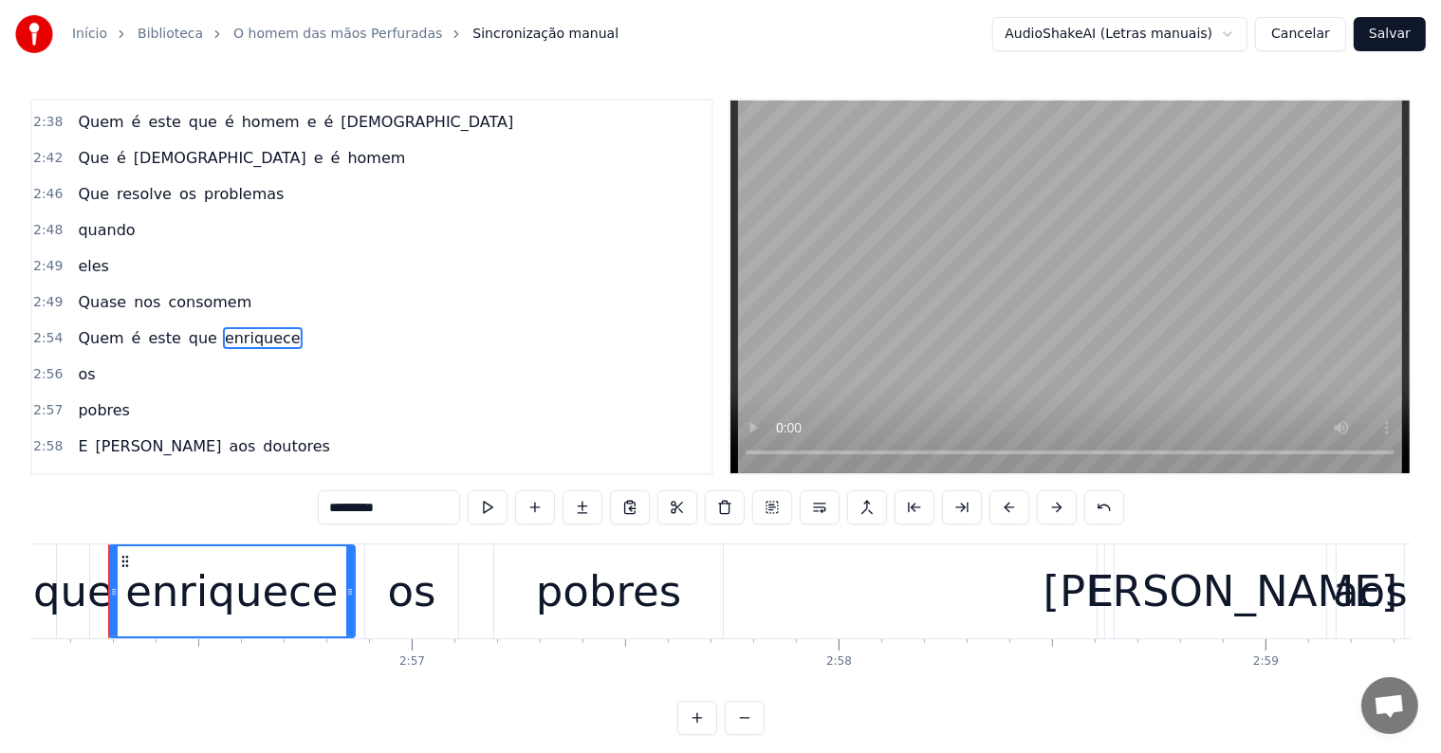
scroll to position [0, 75147]
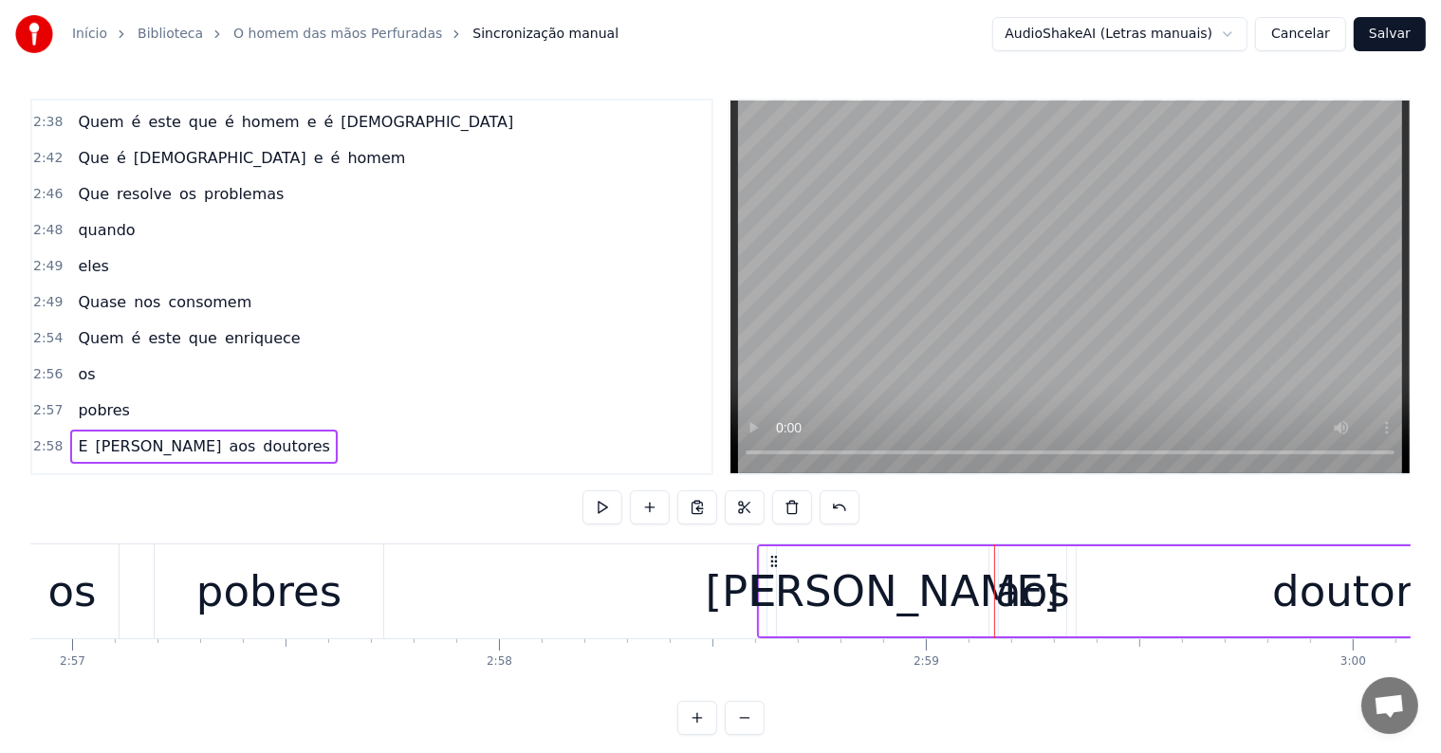
scroll to position [0, 75501]
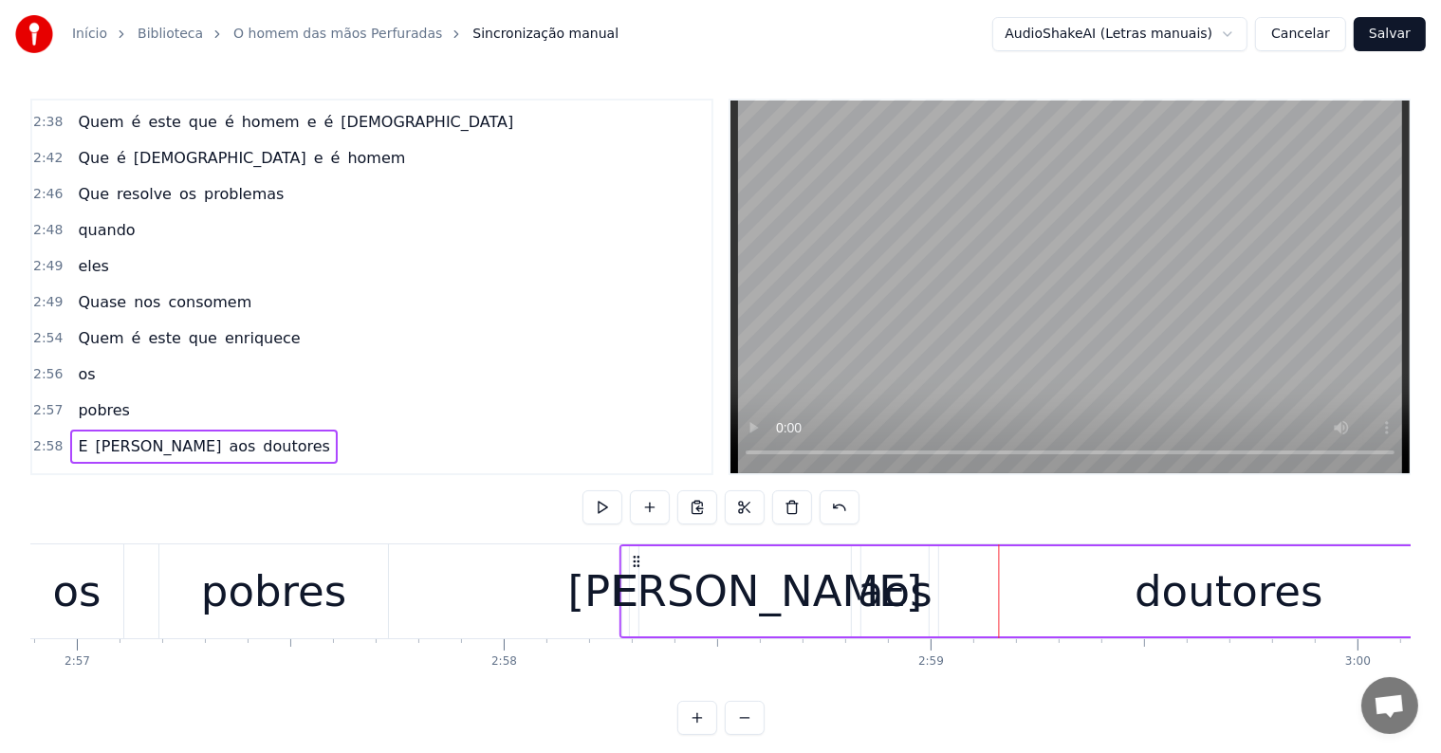
drag, startPoint x: 778, startPoint y: 558, endPoint x: 635, endPoint y: 555, distance: 142.3
click at [635, 555] on icon at bounding box center [636, 561] width 15 height 15
click at [364, 610] on div "pobres" at bounding box center [274, 591] width 230 height 94
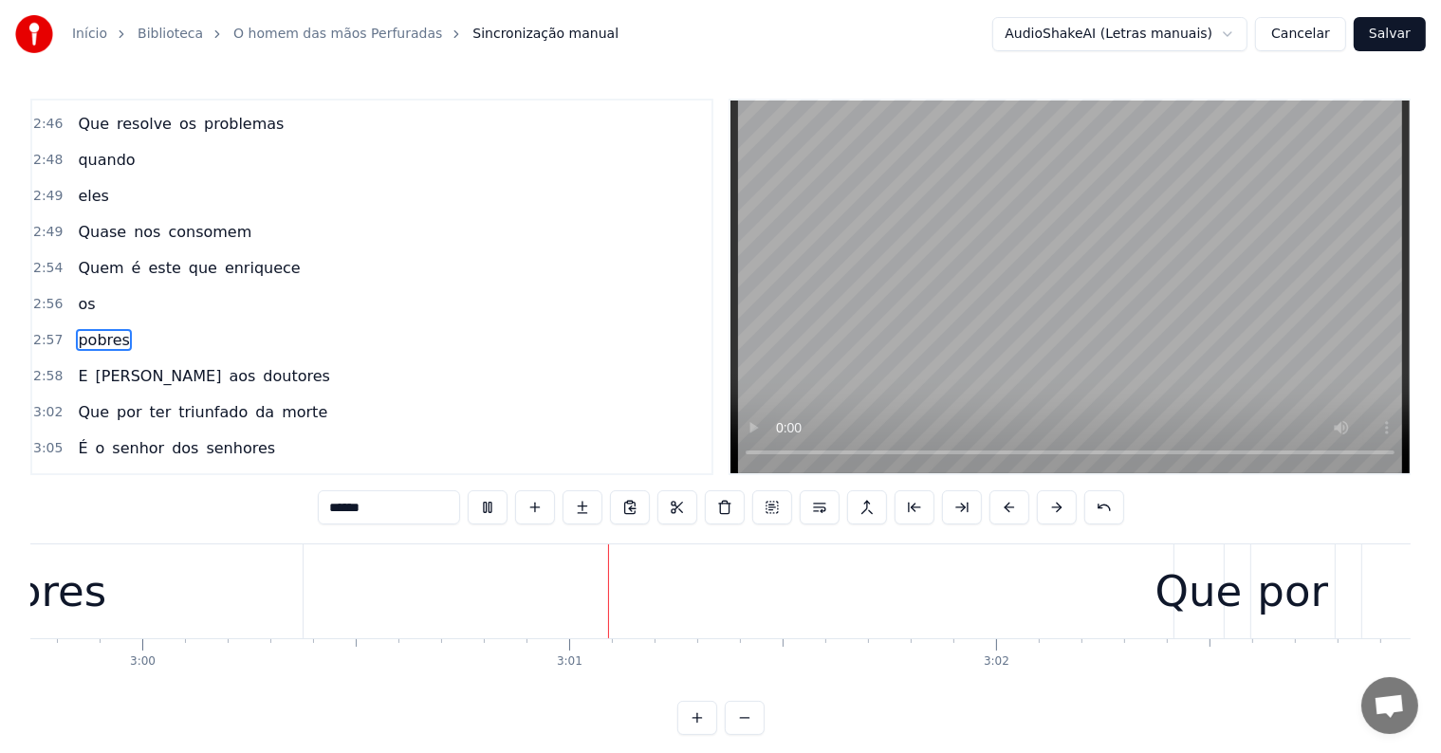
scroll to position [0, 76800]
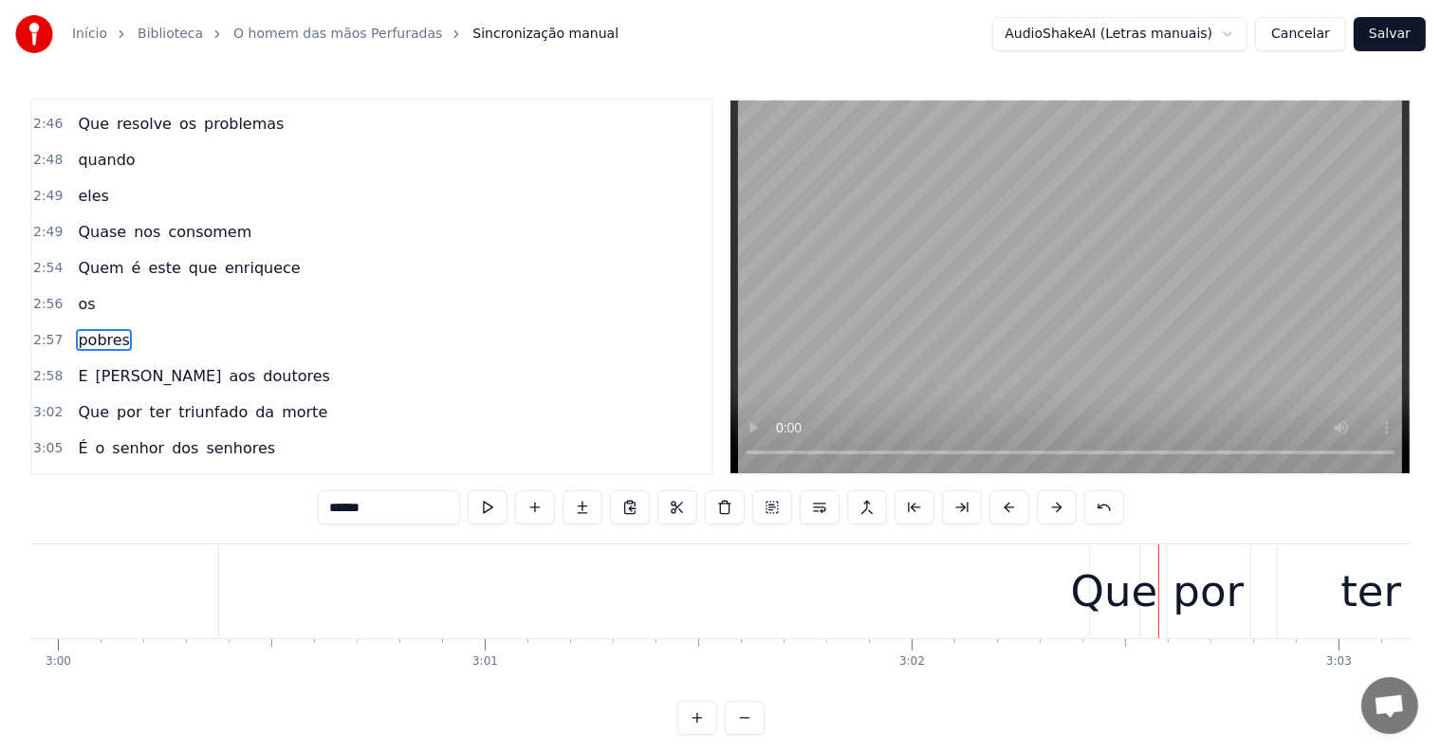
click at [1150, 622] on div "Que" at bounding box center [1114, 592] width 87 height 64
type input "***"
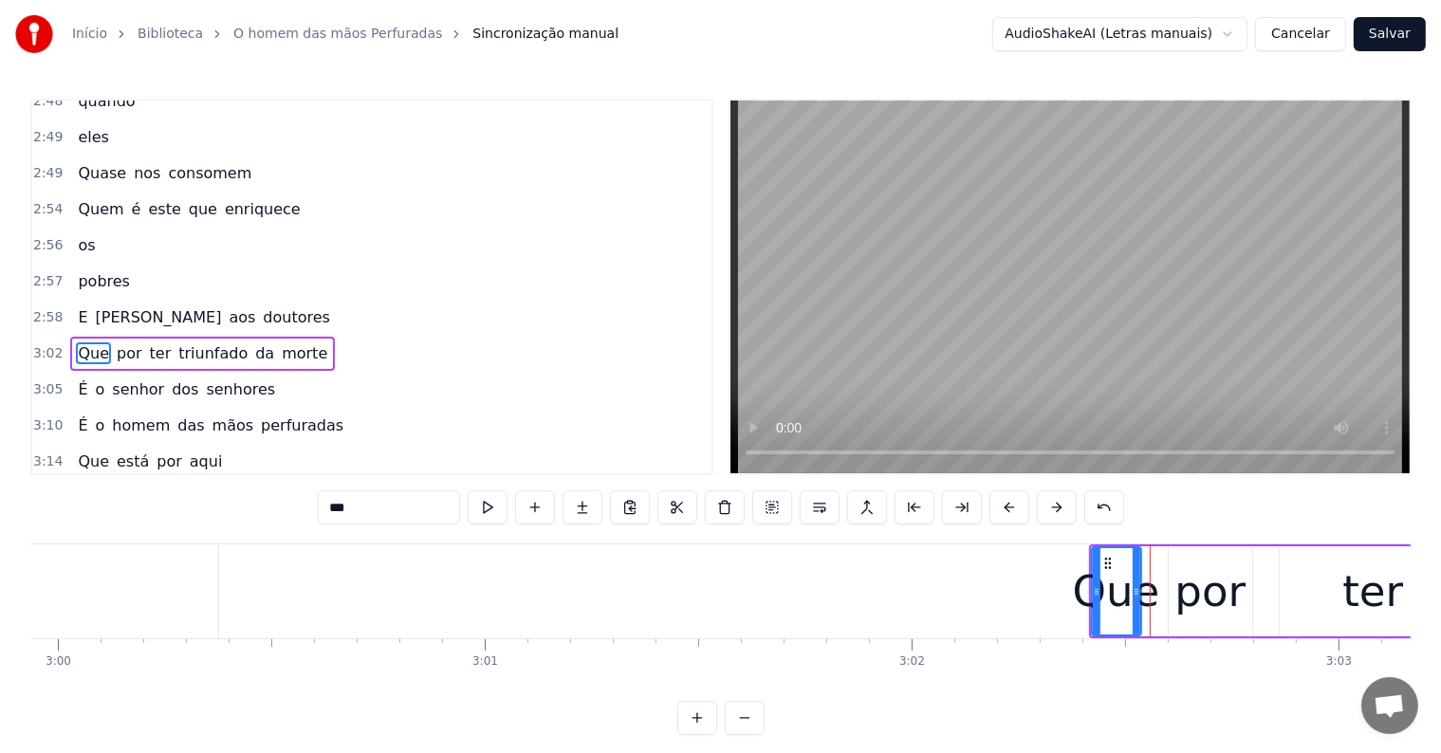
scroll to position [1506, 0]
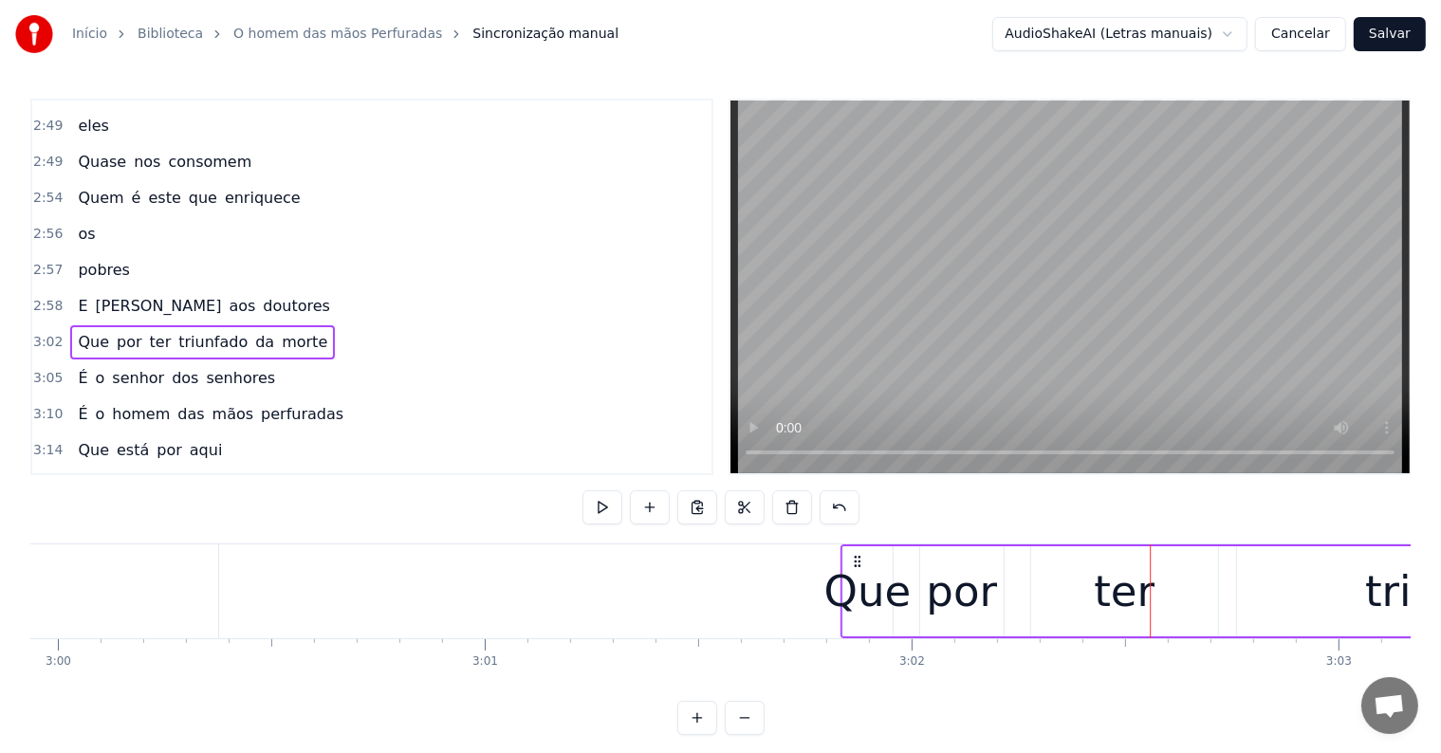
drag, startPoint x: 1105, startPoint y: 558, endPoint x: 856, endPoint y: 568, distance: 248.7
click at [856, 568] on div "Que por ter triunfado da morte" at bounding box center [1466, 591] width 1254 height 94
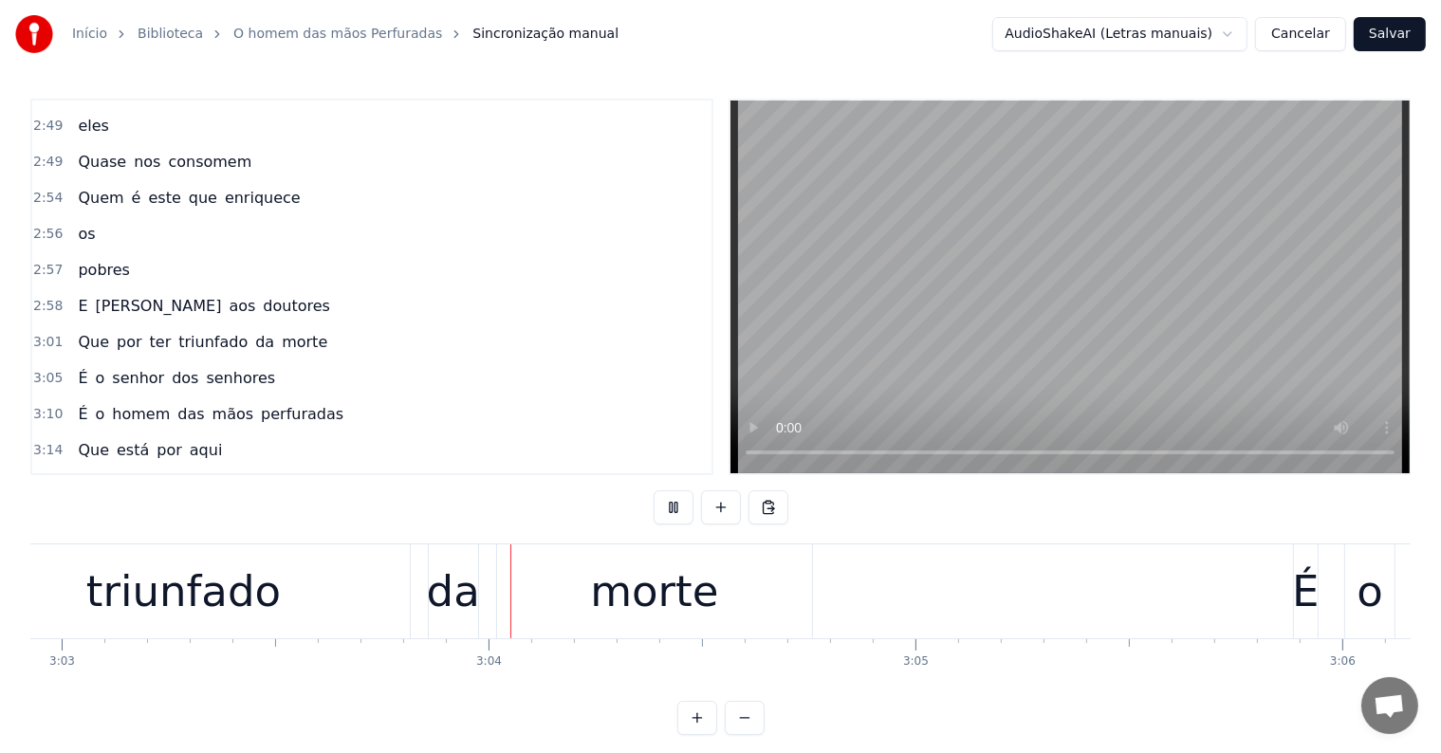
scroll to position [0, 78226]
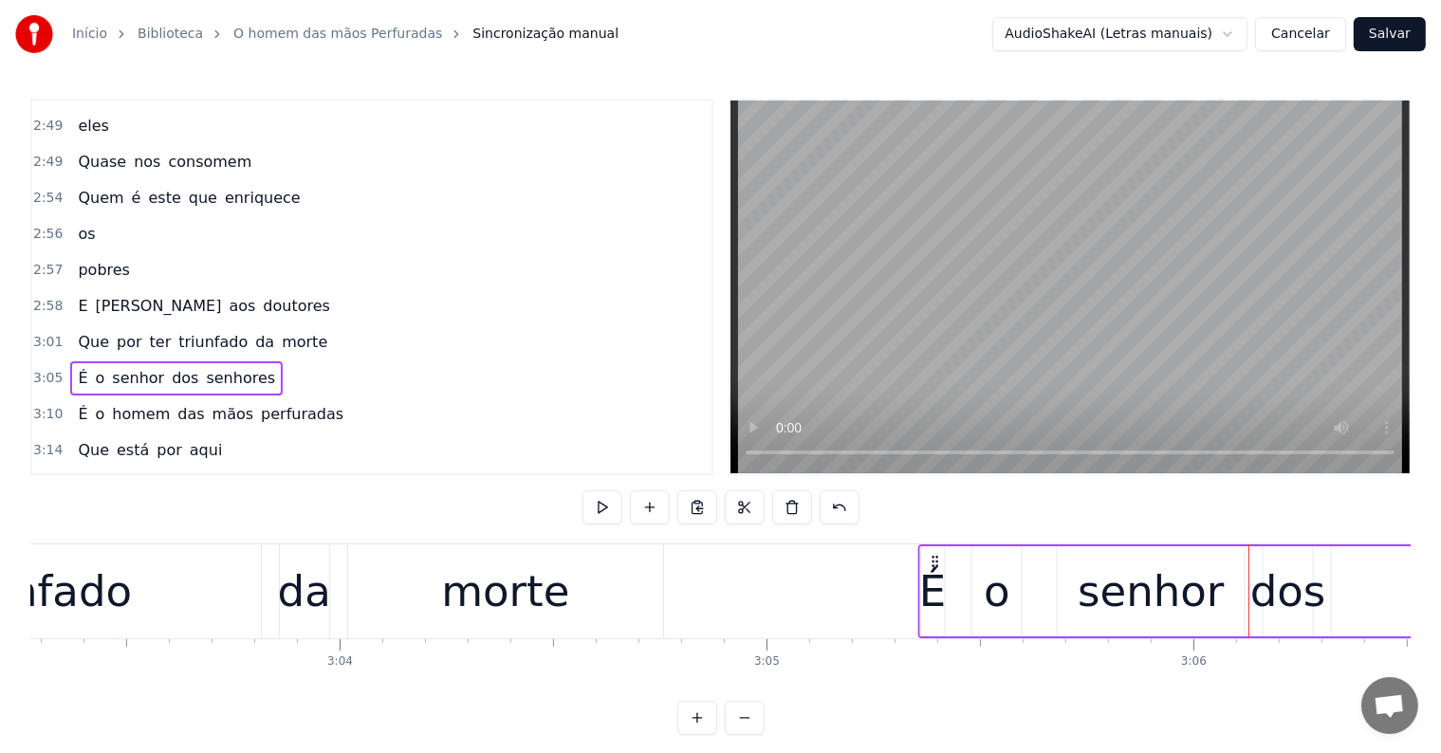
drag, startPoint x: 1161, startPoint y: 561, endPoint x: 934, endPoint y: 561, distance: 226.7
click at [936, 561] on circle at bounding box center [936, 561] width 1 height 1
click at [533, 618] on div "morte" at bounding box center [505, 592] width 128 height 64
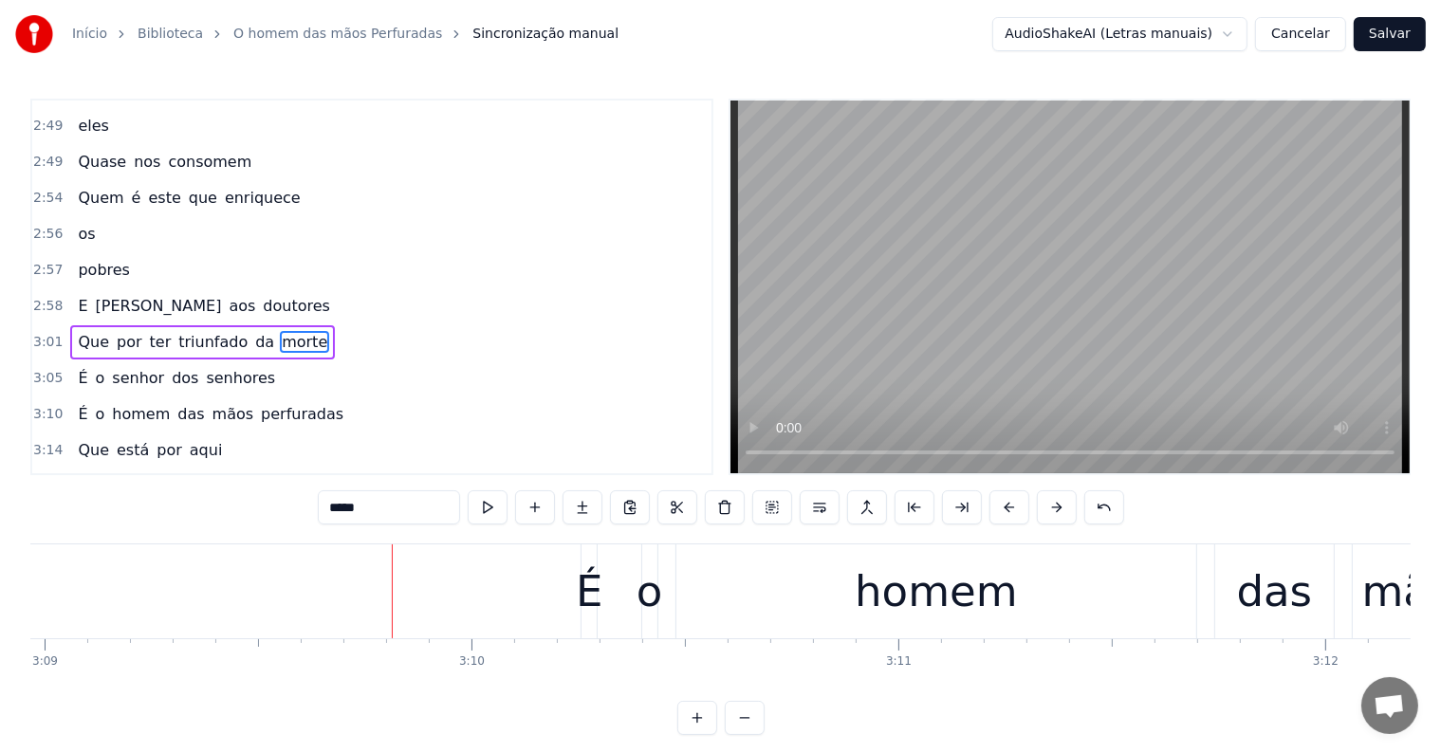
scroll to position [0, 80617]
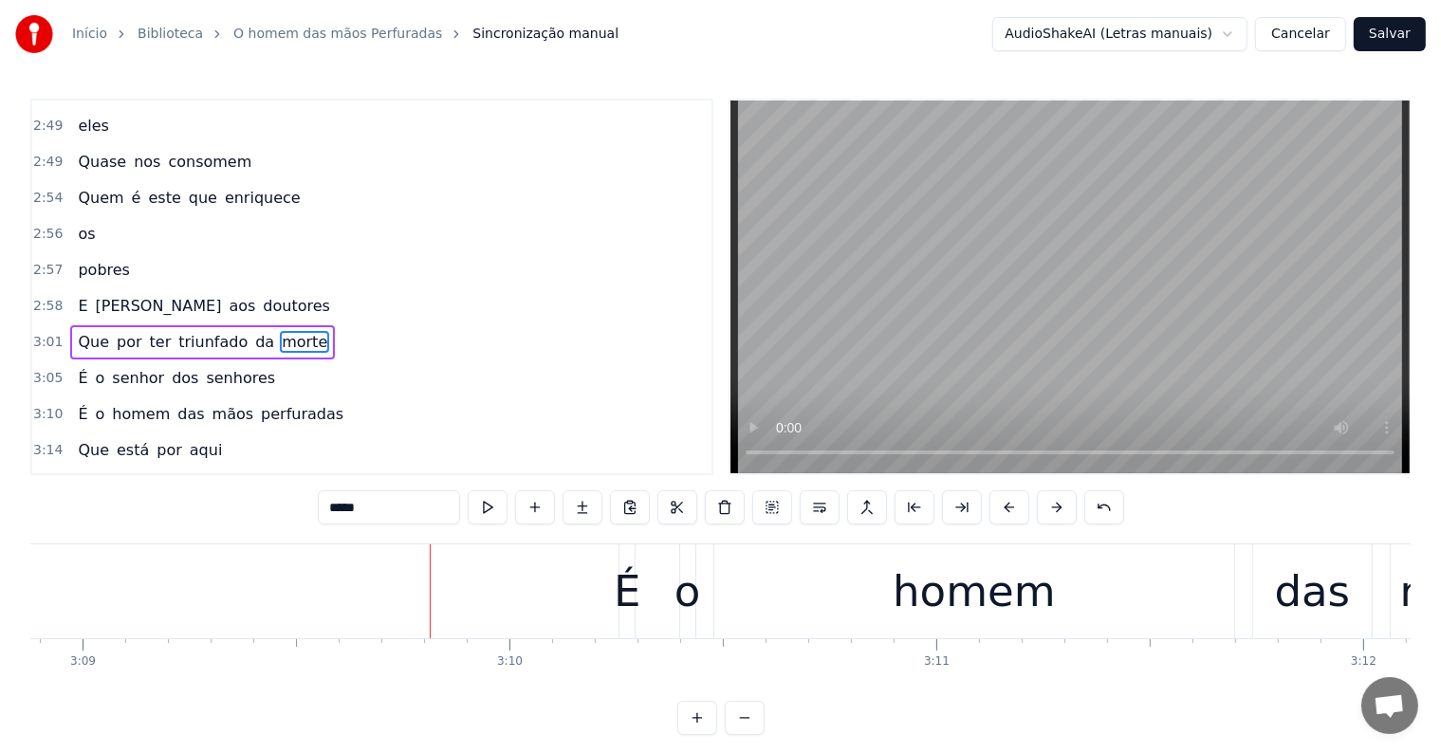
click at [654, 630] on div "É o homem das mãos perfuradas" at bounding box center [1416, 591] width 1596 height 94
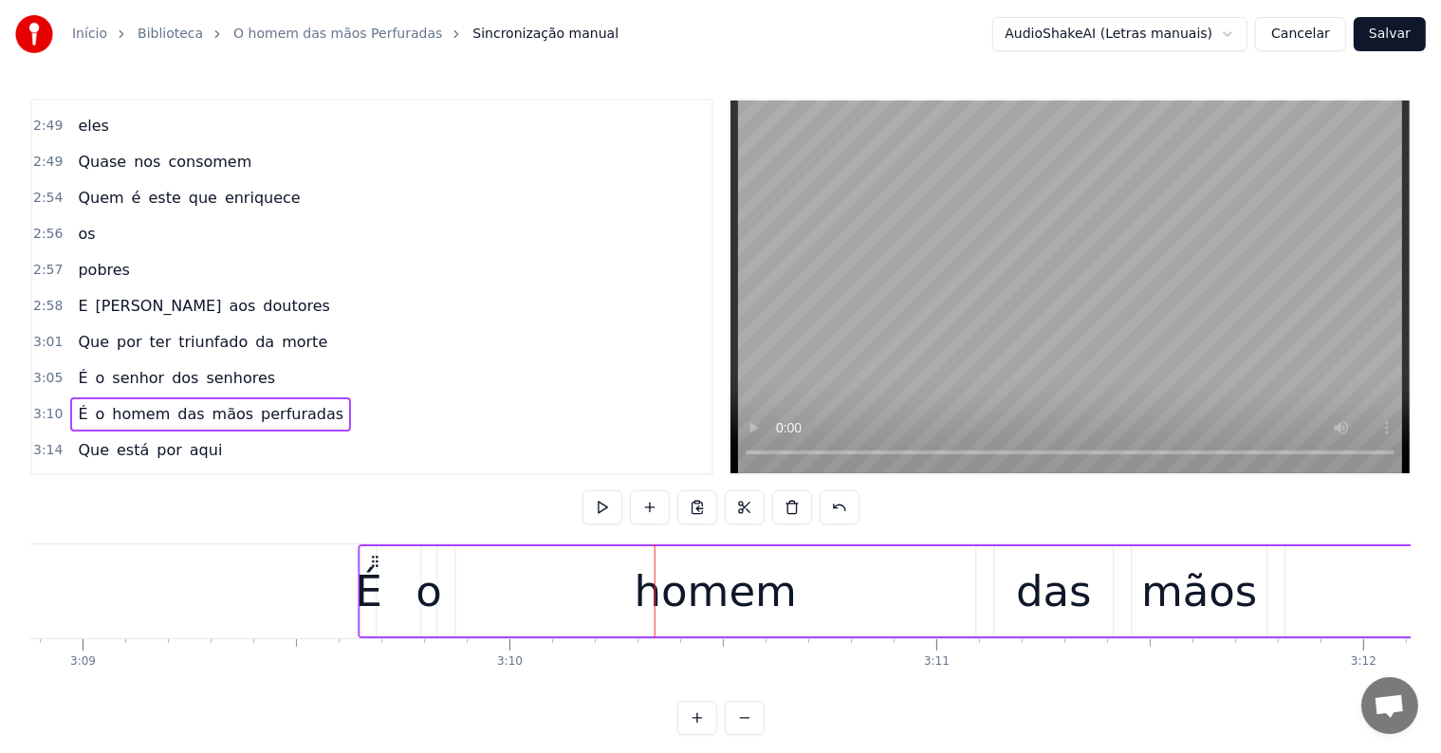
drag, startPoint x: 633, startPoint y: 556, endPoint x: 372, endPoint y: 565, distance: 261.0
click at [372, 565] on icon at bounding box center [375, 561] width 15 height 15
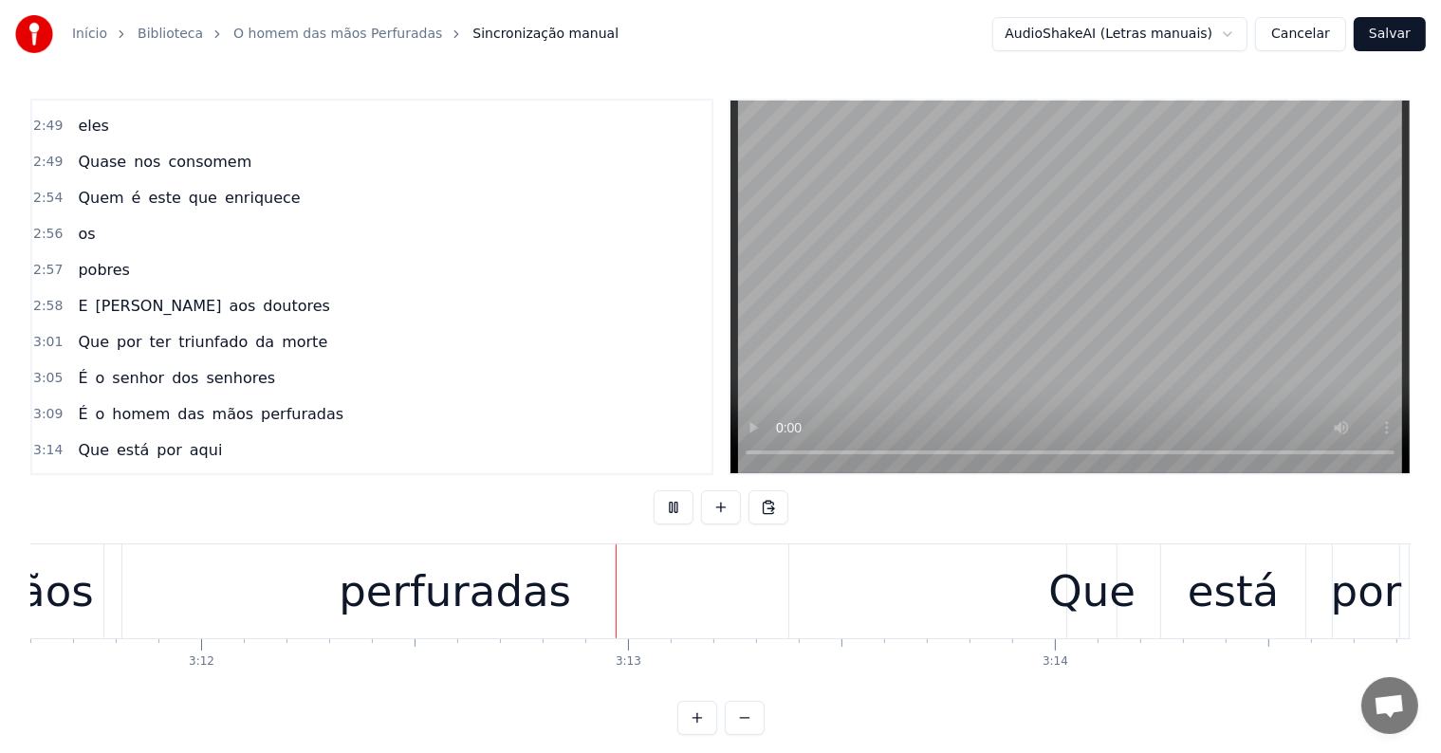
scroll to position [0, 81917]
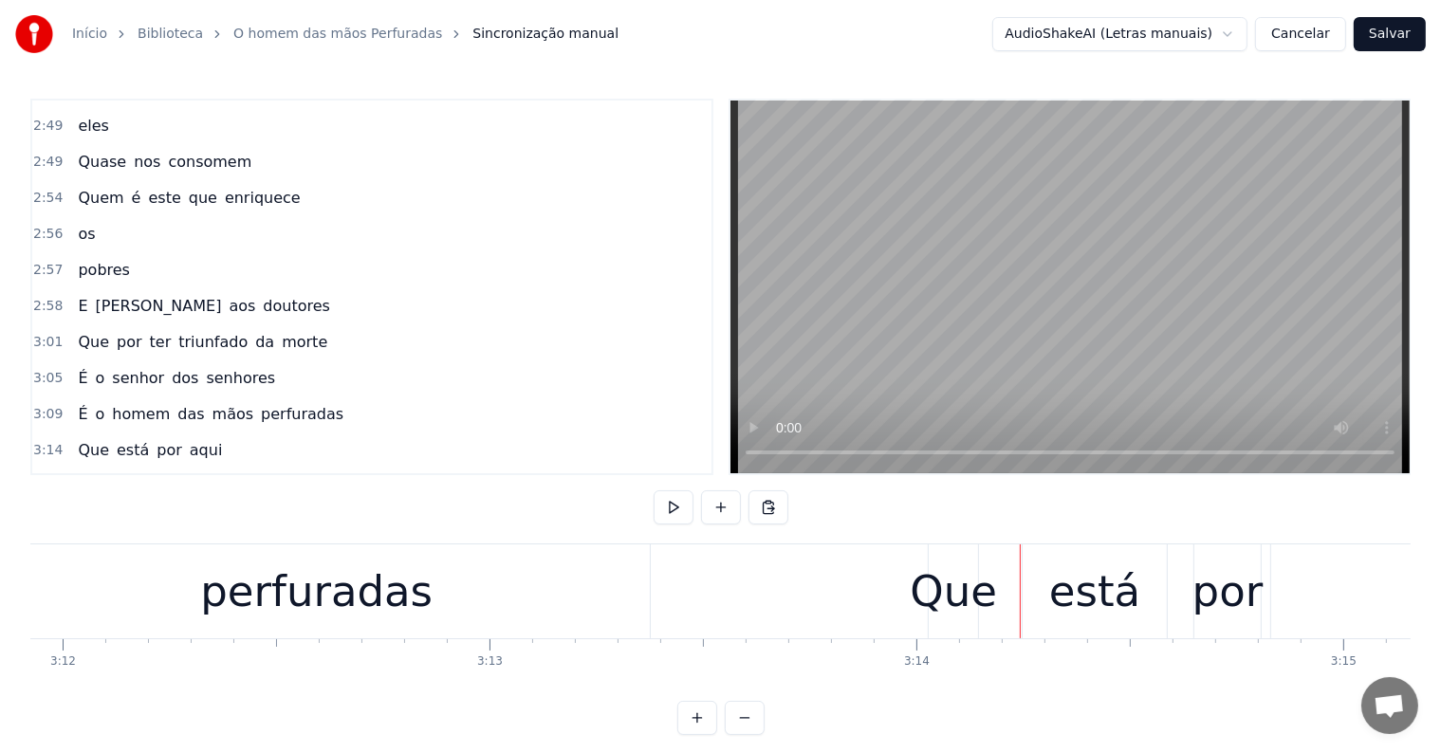
click at [456, 563] on div "perfuradas" at bounding box center [317, 591] width 666 height 94
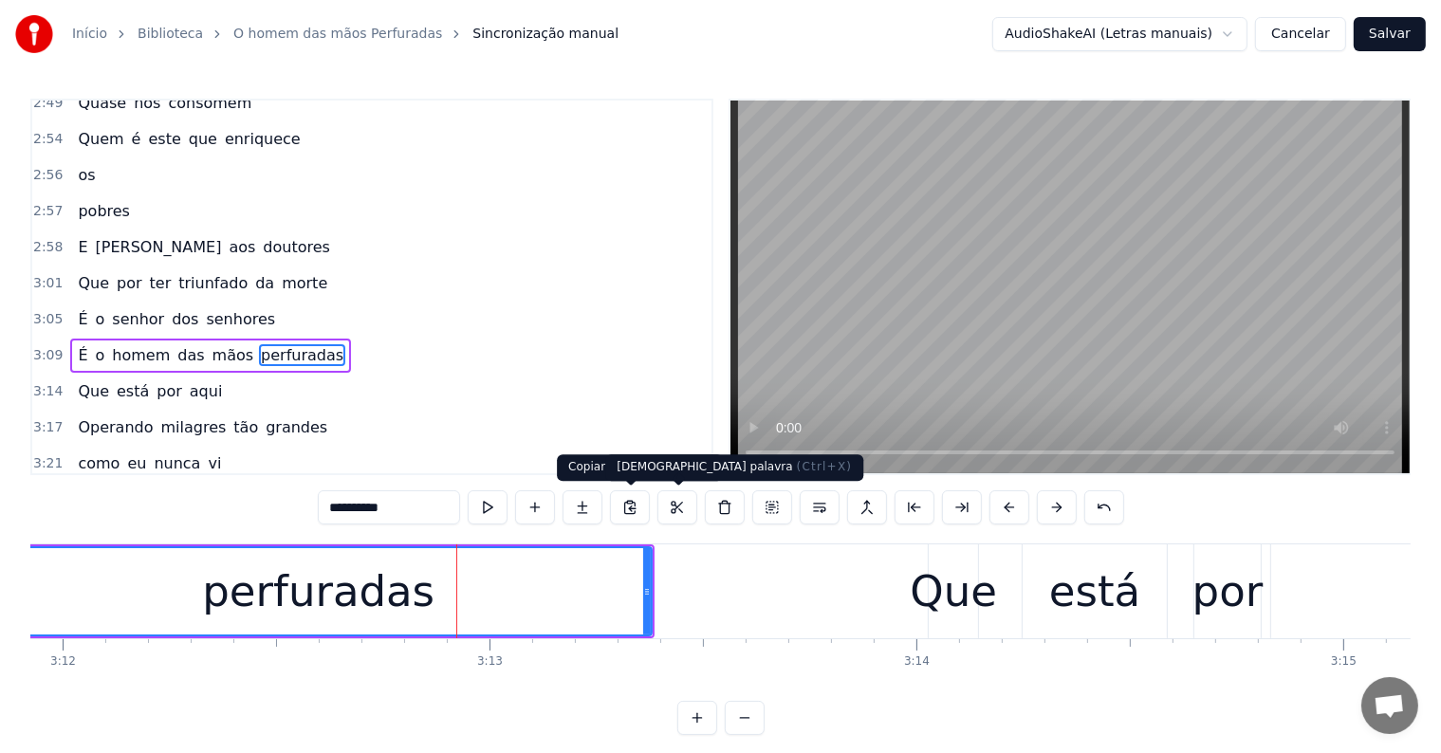
scroll to position [1575, 0]
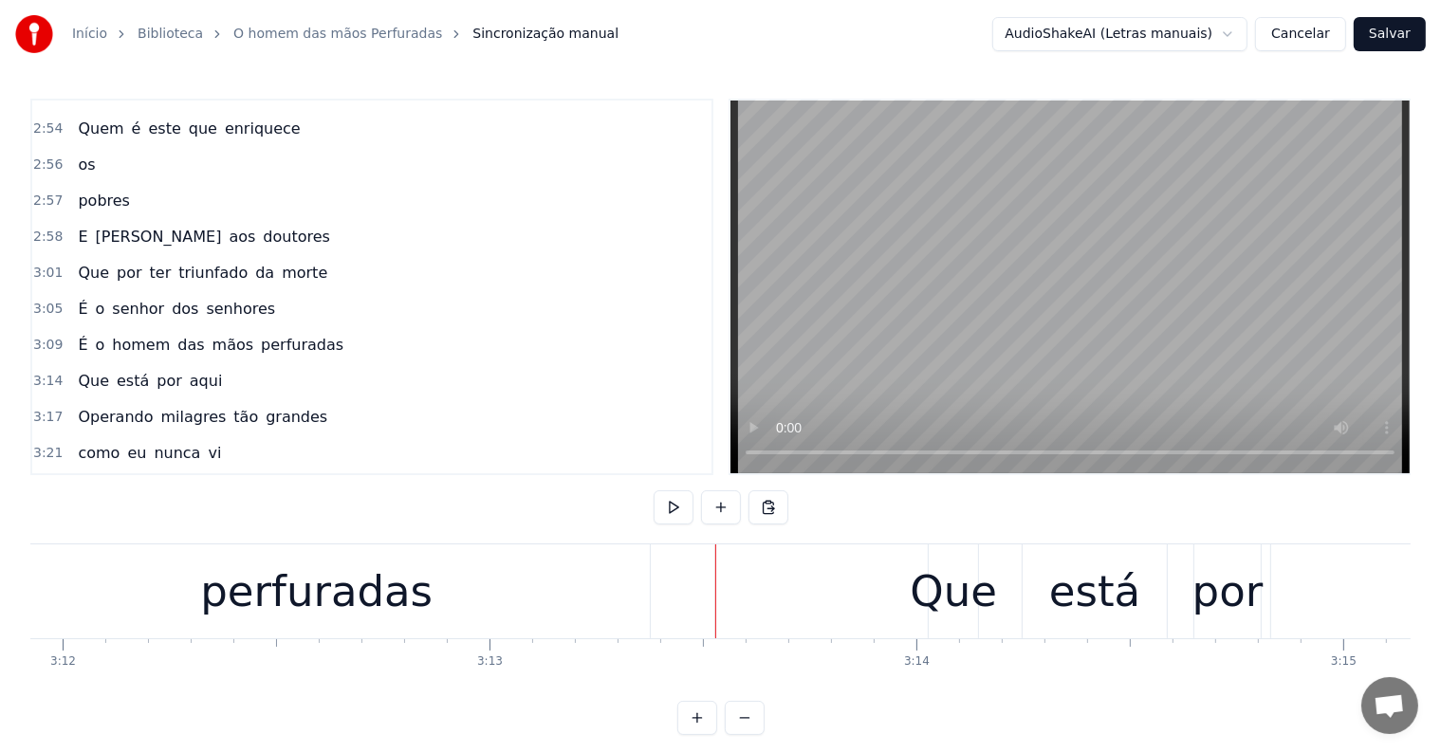
click at [991, 615] on div "Que" at bounding box center [953, 592] width 87 height 64
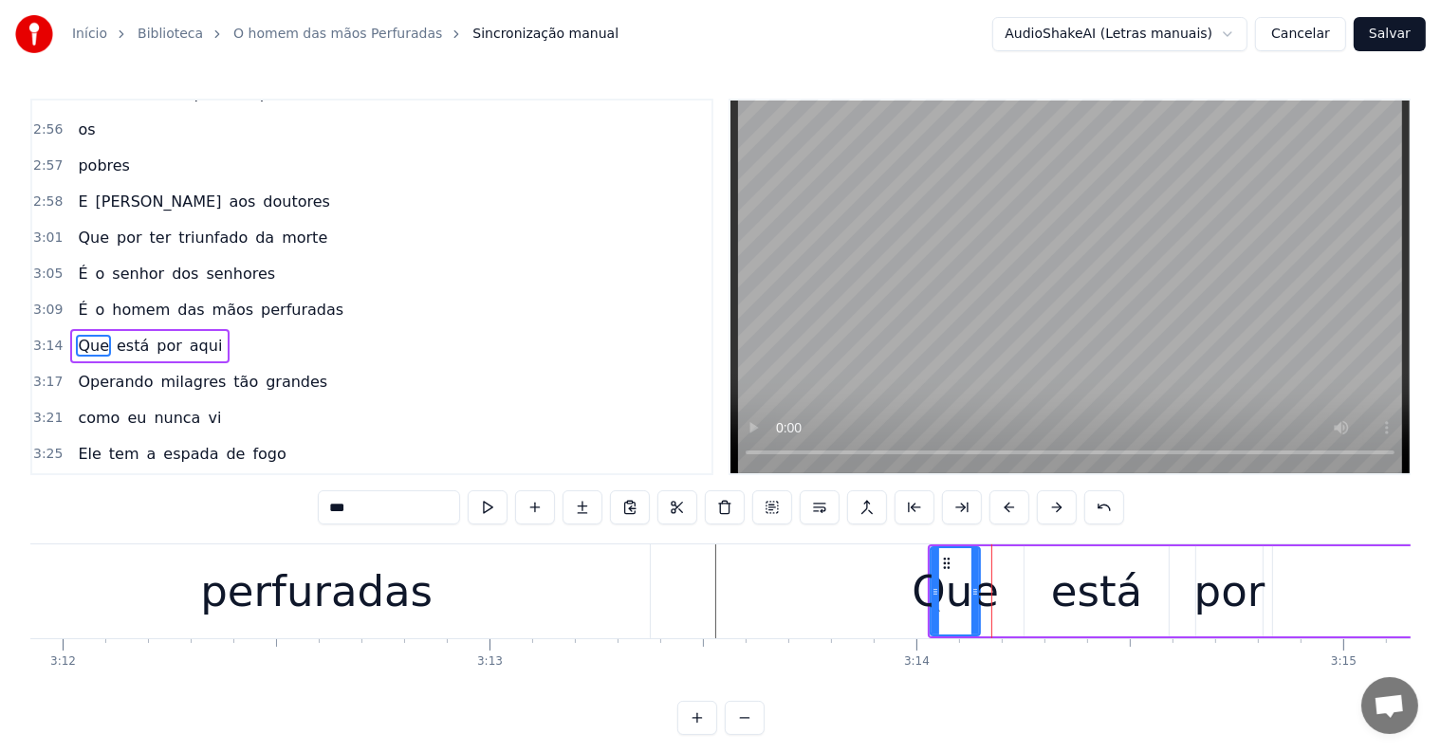
click at [1013, 613] on div "Que está por aqui" at bounding box center [1354, 591] width 852 height 94
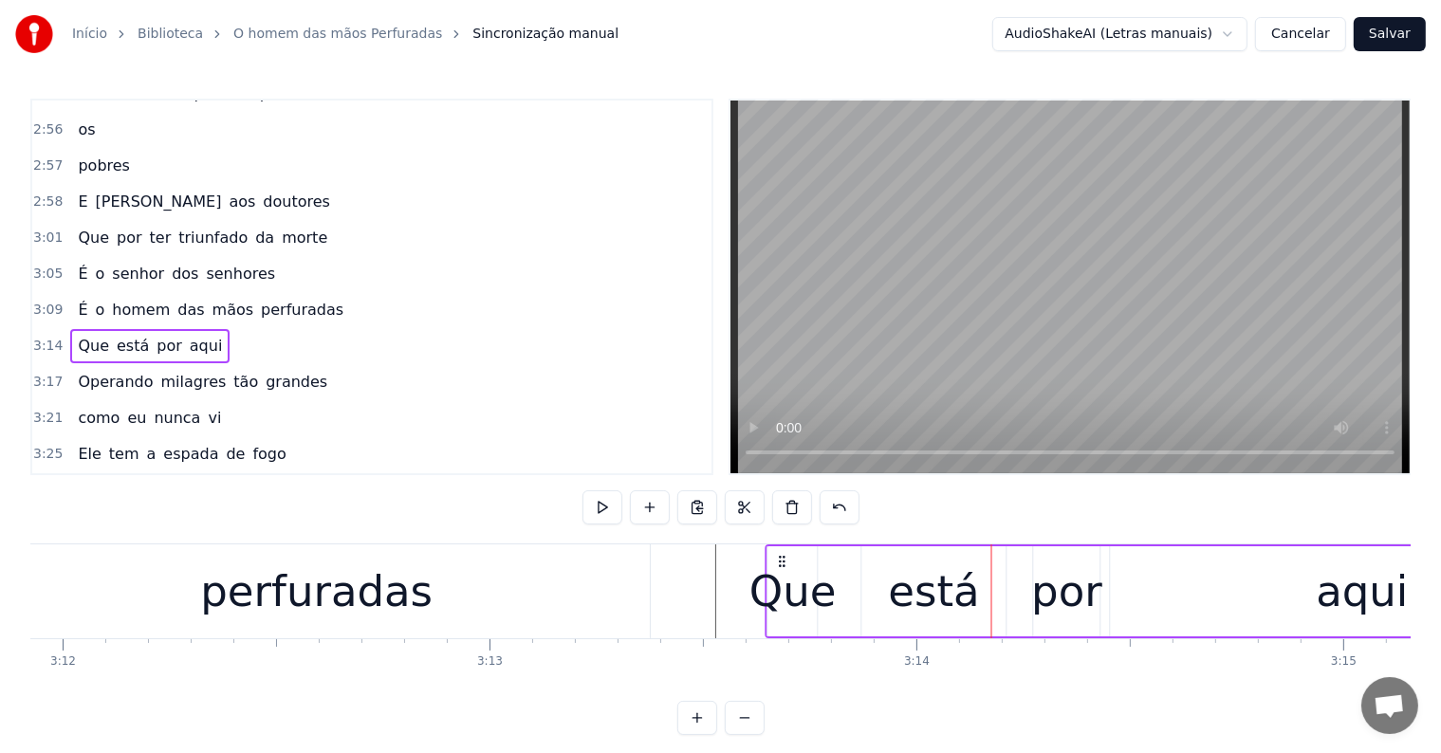
drag, startPoint x: 943, startPoint y: 561, endPoint x: 781, endPoint y: 569, distance: 162.4
click at [781, 569] on div "Que está por aqui" at bounding box center [1191, 591] width 852 height 94
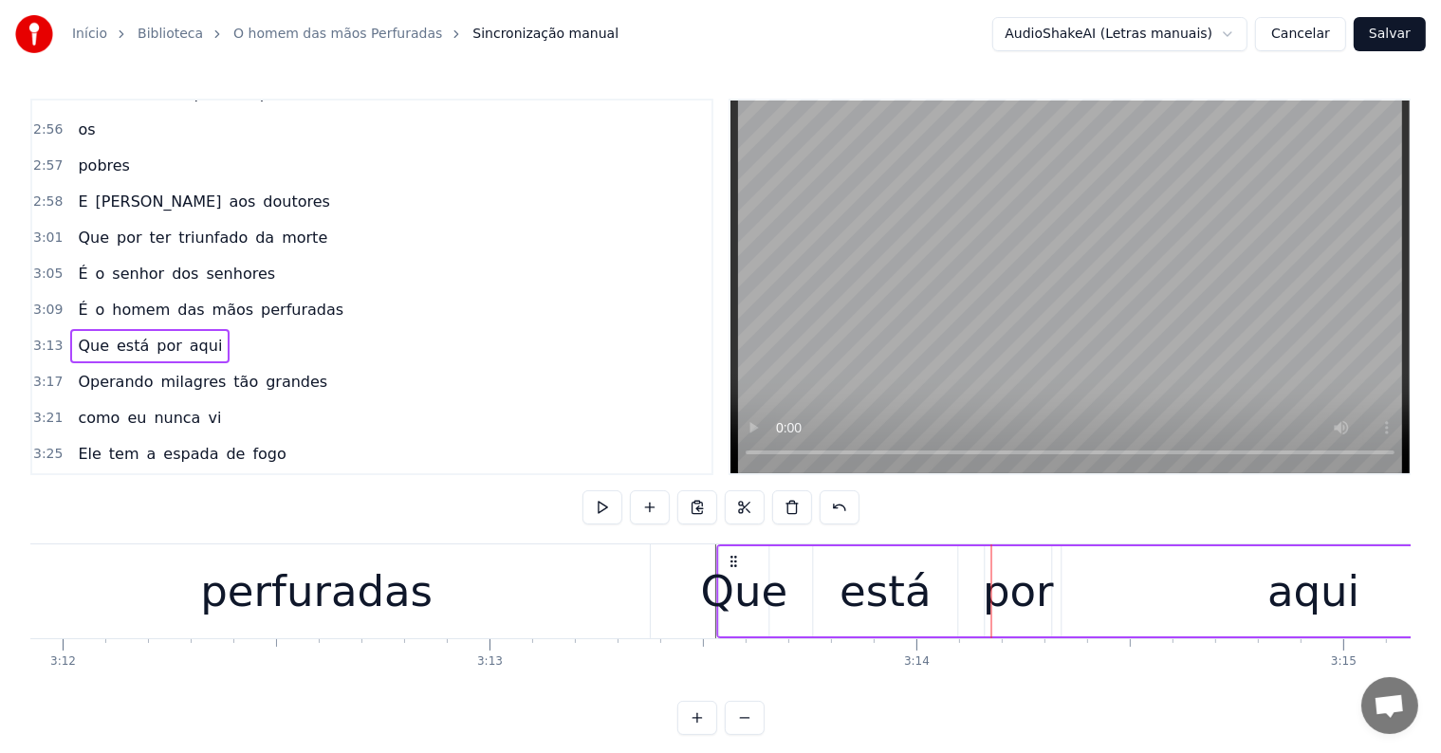
drag, startPoint x: 784, startPoint y: 562, endPoint x: 736, endPoint y: 562, distance: 48.4
click at [736, 562] on icon at bounding box center [734, 561] width 15 height 15
click at [395, 588] on div "perfuradas" at bounding box center [316, 592] width 232 height 64
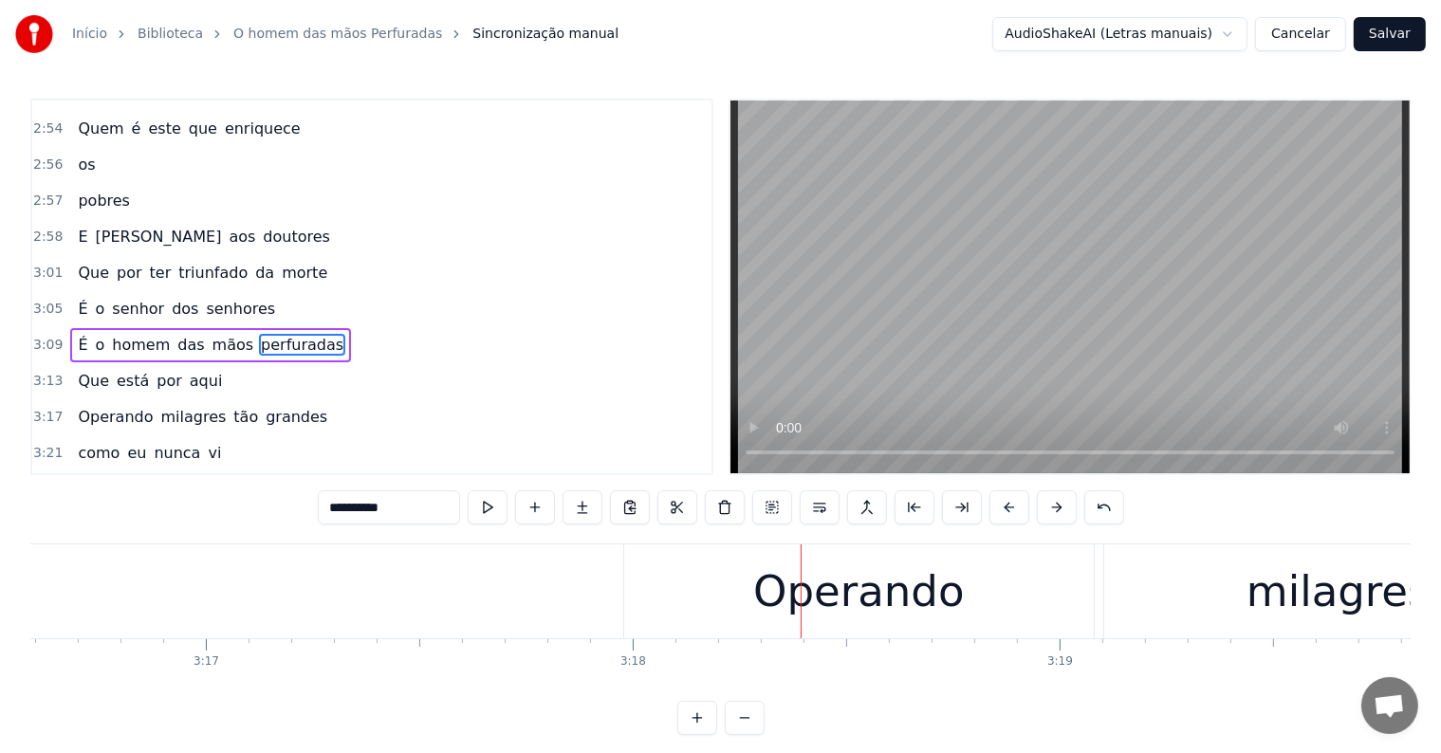
scroll to position [0, 83894]
click at [778, 622] on div "Operando" at bounding box center [872, 592] width 211 height 64
type input "********"
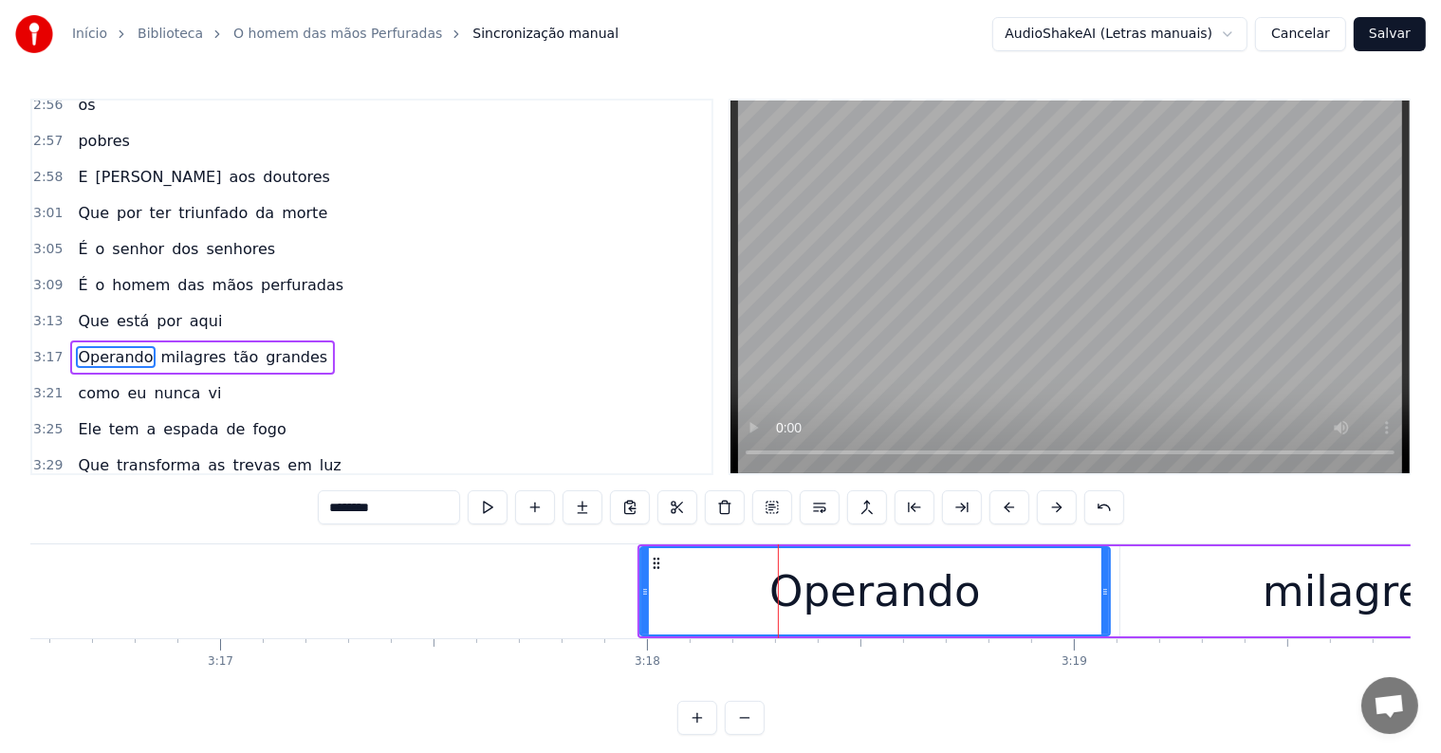
scroll to position [1646, 0]
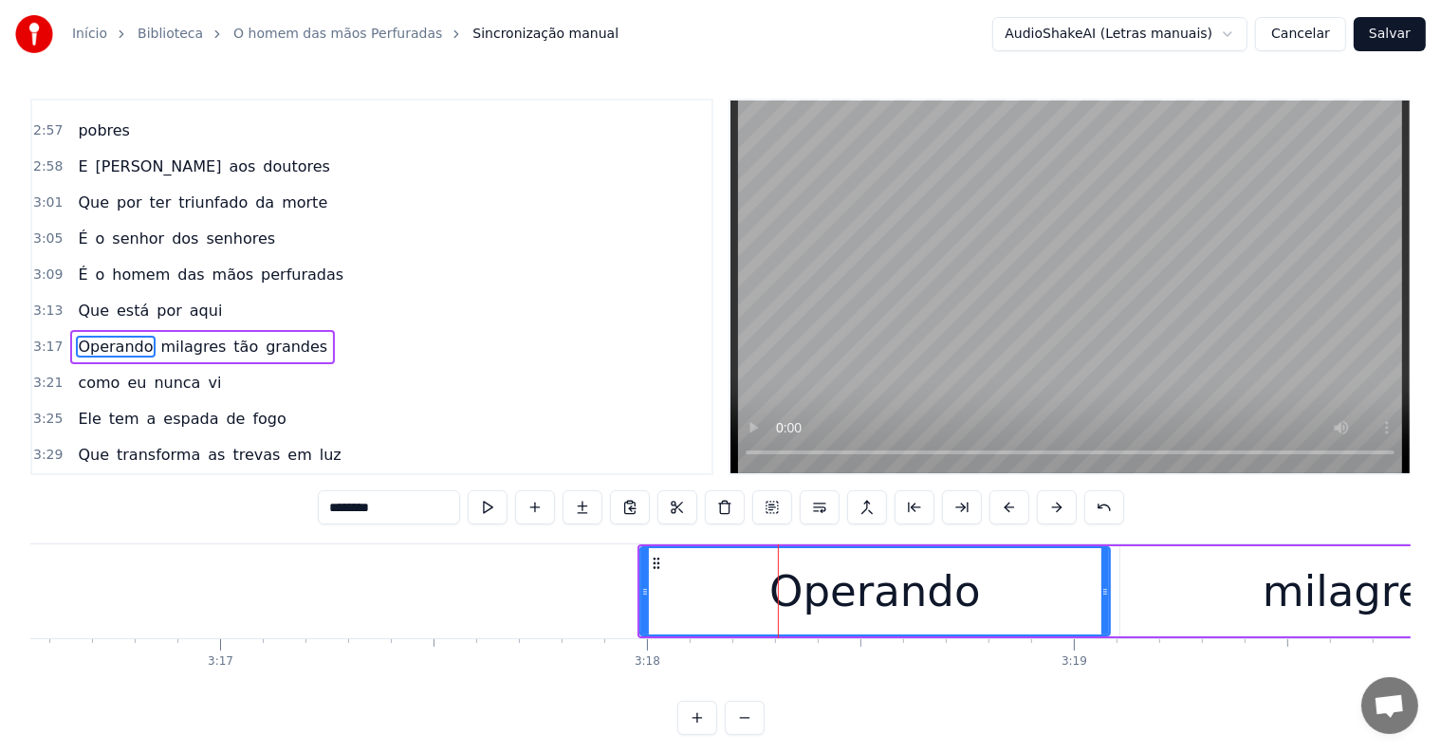
click at [1114, 613] on div "Operando milagres tão grandes" at bounding box center [1366, 591] width 1459 height 94
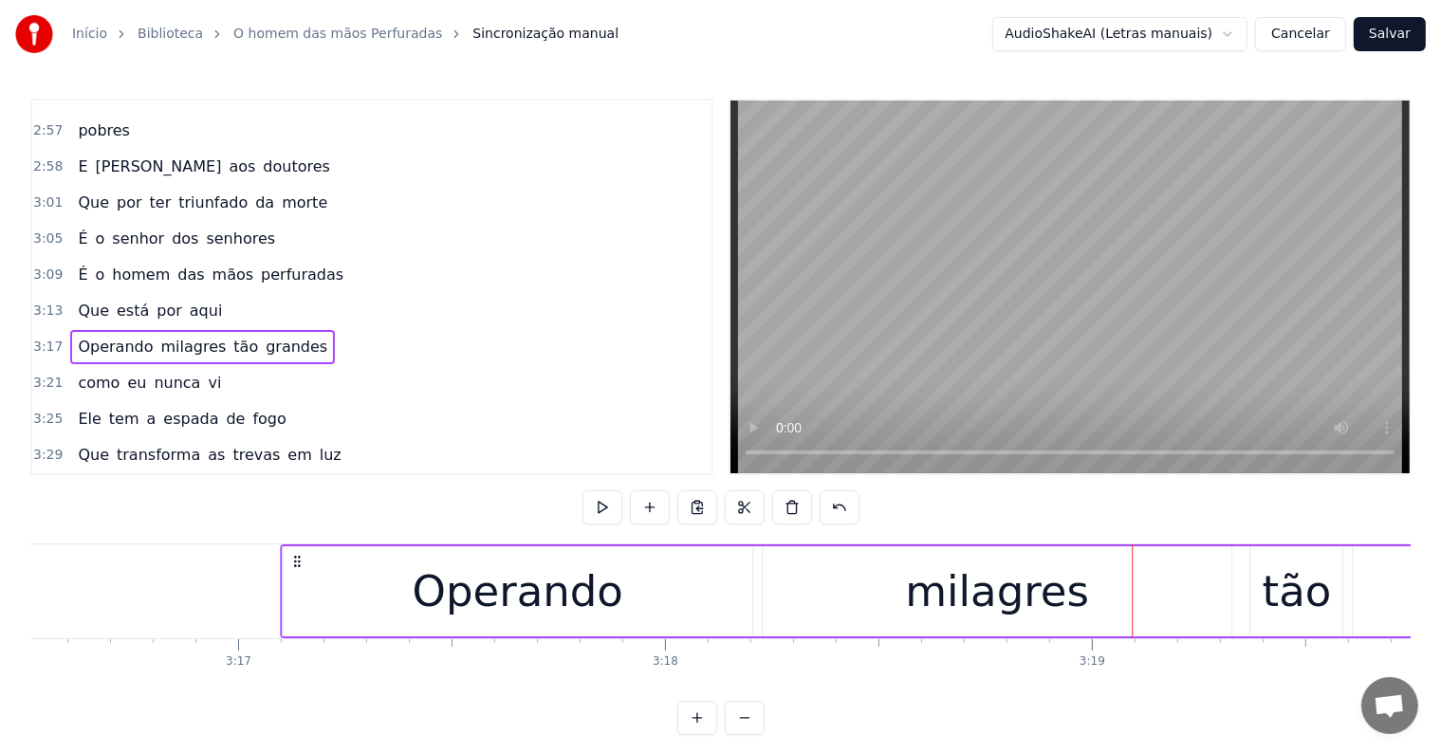
drag, startPoint x: 654, startPoint y: 560, endPoint x: 295, endPoint y: 566, distance: 359.5
click at [295, 566] on icon at bounding box center [296, 561] width 15 height 15
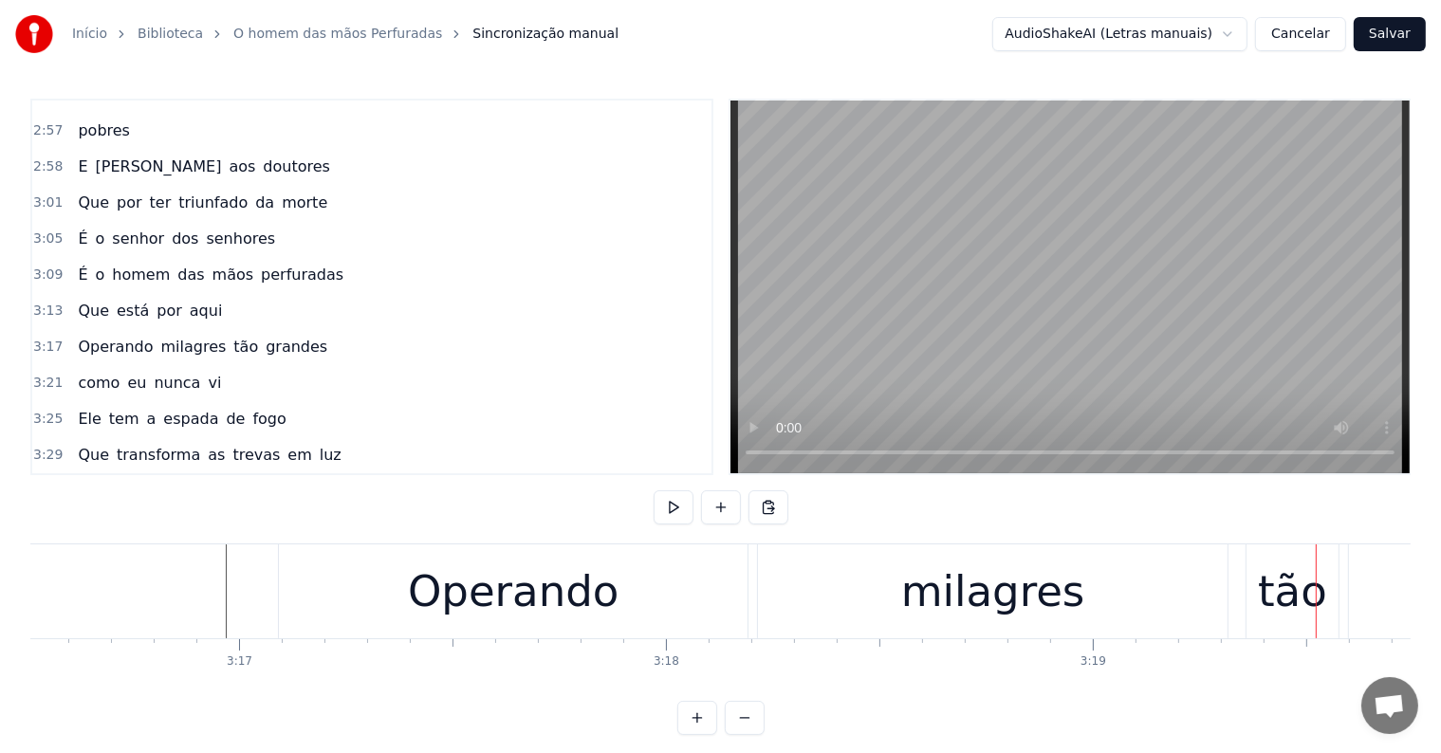
click at [326, 582] on div "Operando" at bounding box center [513, 591] width 469 height 94
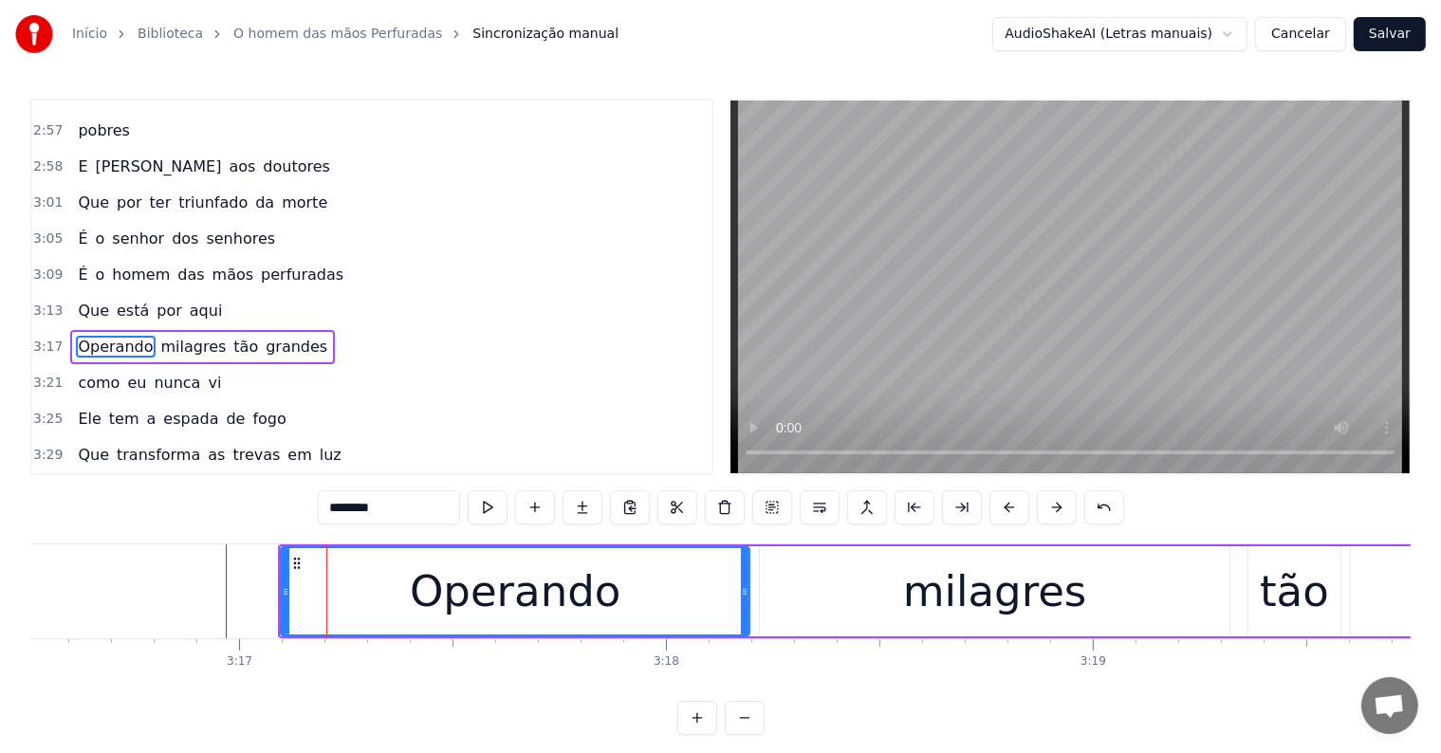
click at [754, 617] on div "Operando milagres tão grandes" at bounding box center [1007, 591] width 1459 height 94
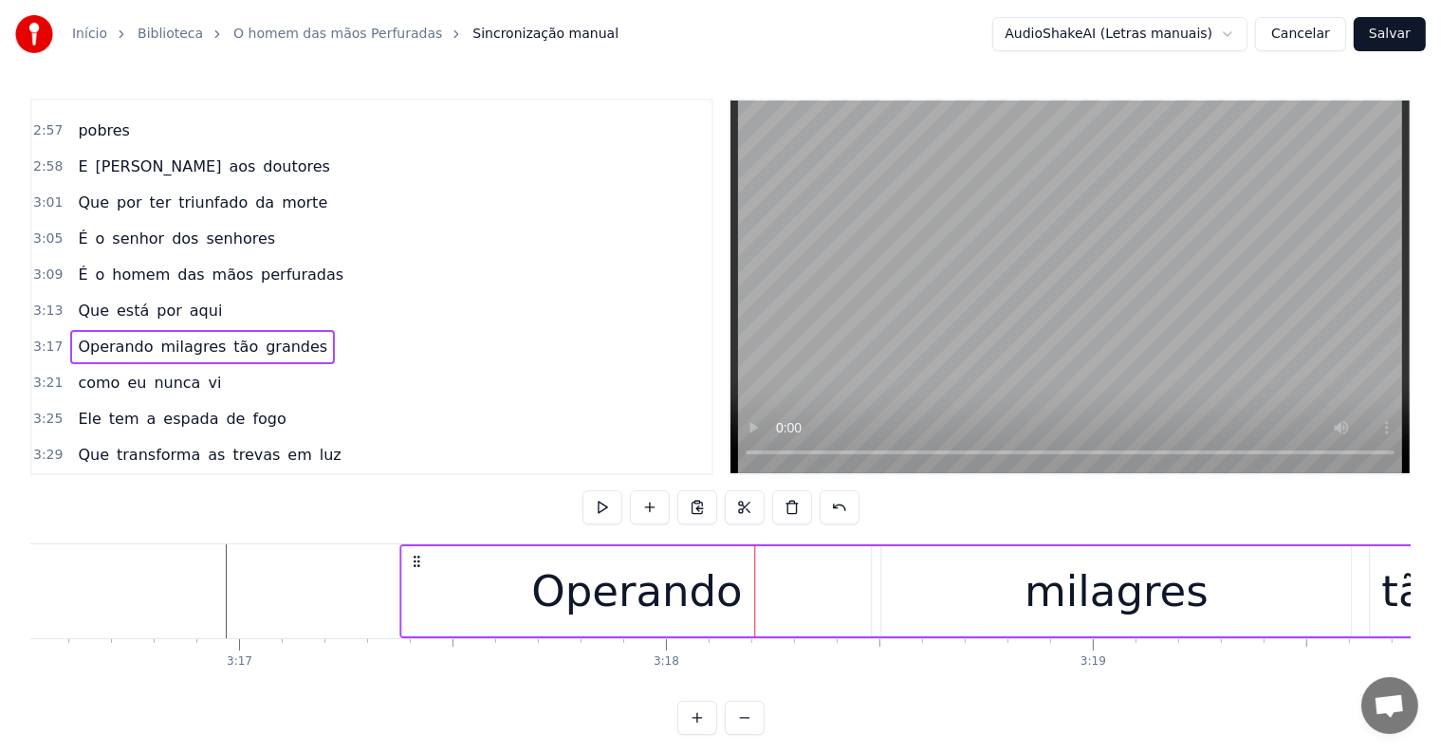
drag, startPoint x: 293, startPoint y: 559, endPoint x: 414, endPoint y: 566, distance: 121.6
click at [414, 566] on icon at bounding box center [416, 561] width 15 height 15
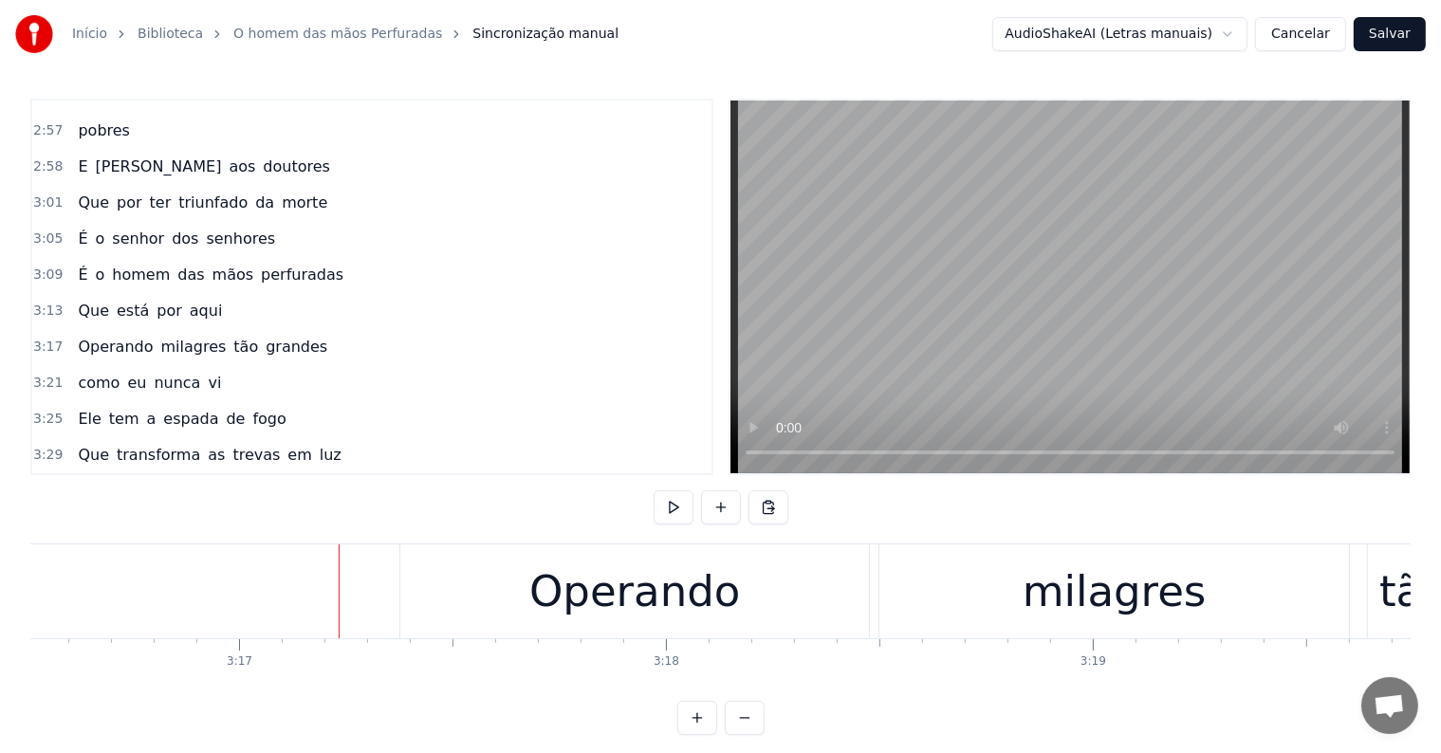
click at [714, 611] on div "Operando" at bounding box center [634, 592] width 211 height 64
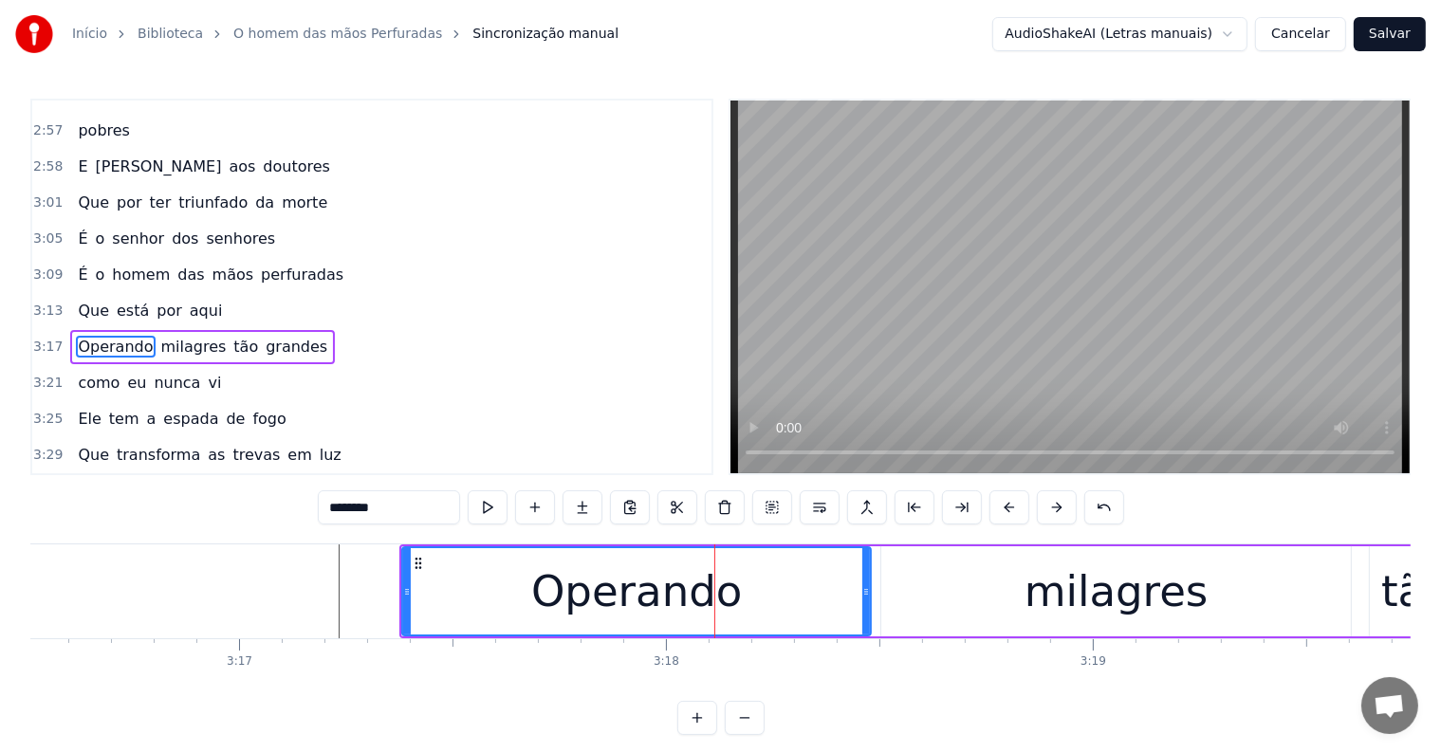
click at [272, 336] on span "grandes" at bounding box center [296, 347] width 65 height 22
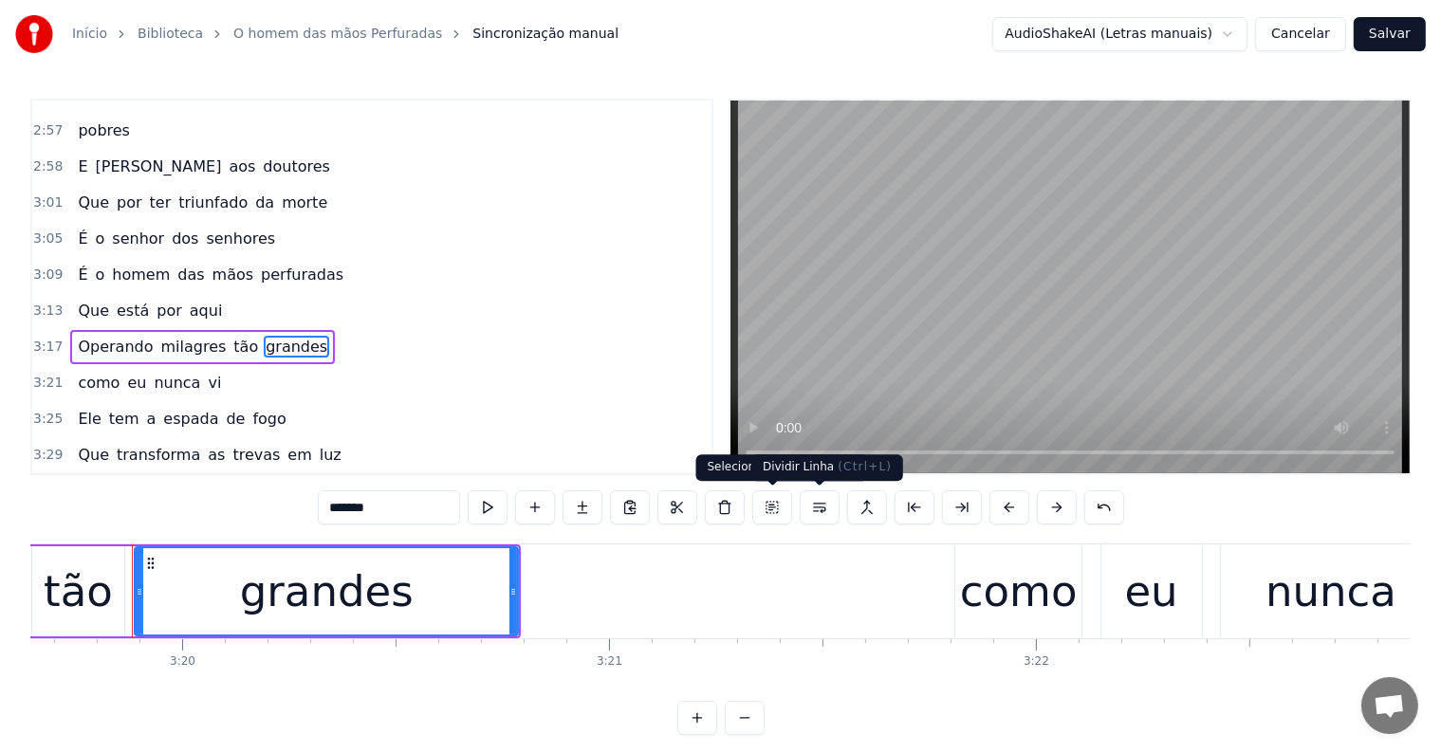
scroll to position [0, 85219]
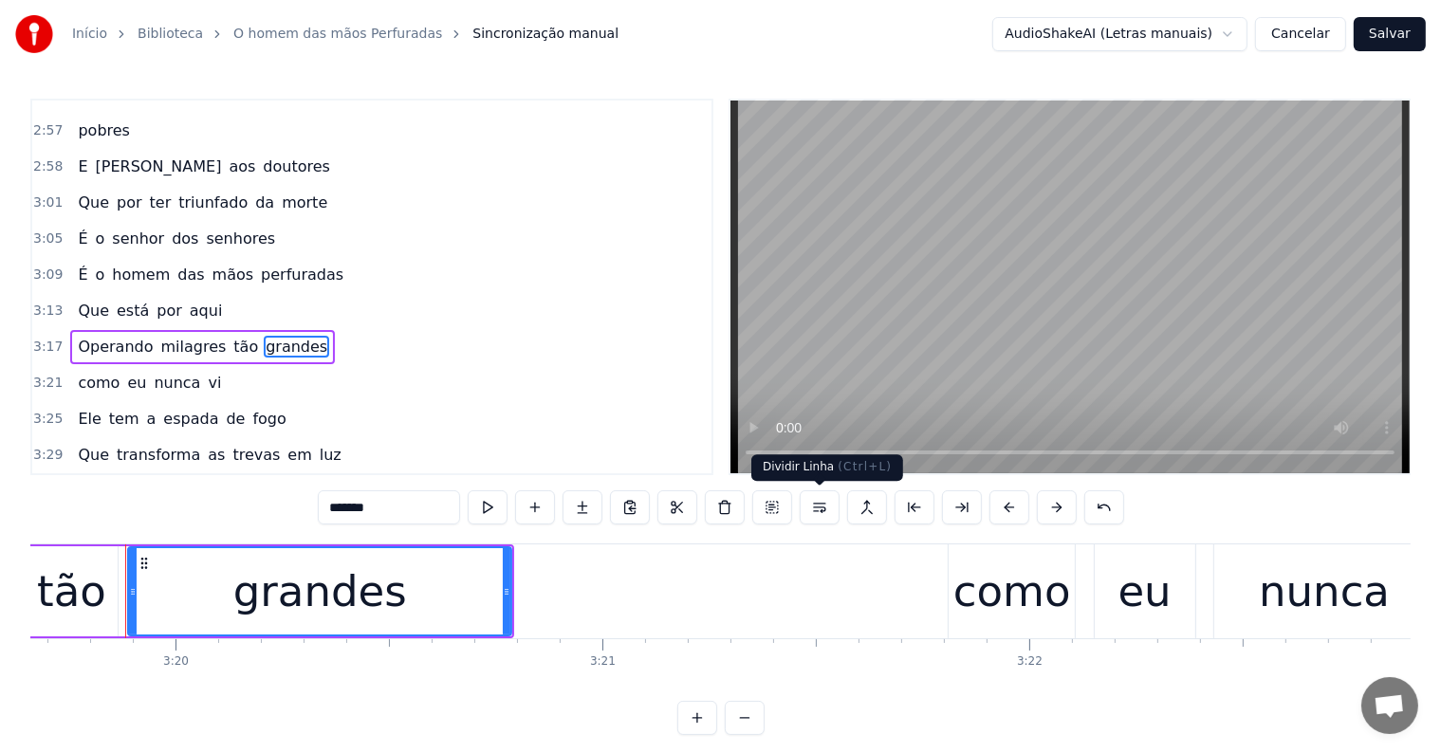
click at [821, 509] on button at bounding box center [820, 507] width 40 height 34
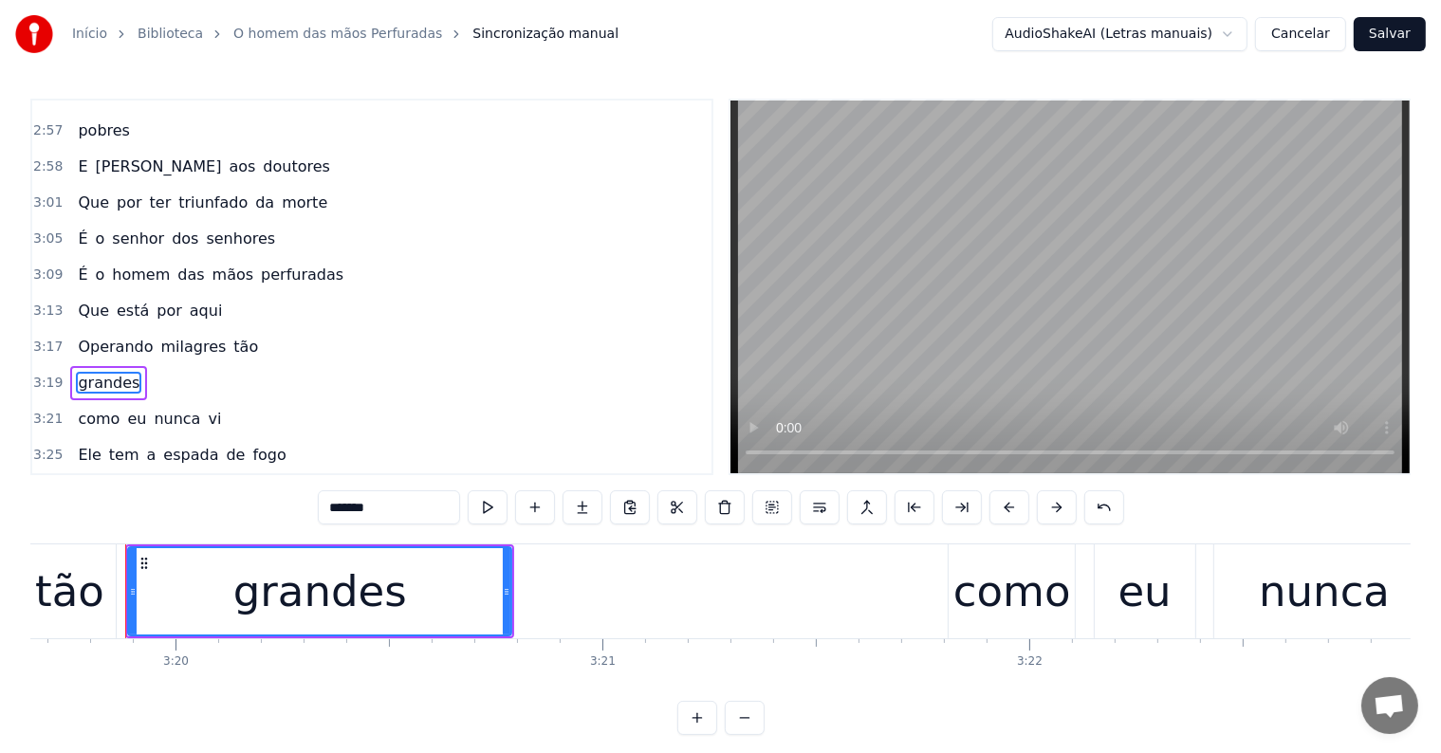
scroll to position [1681, 0]
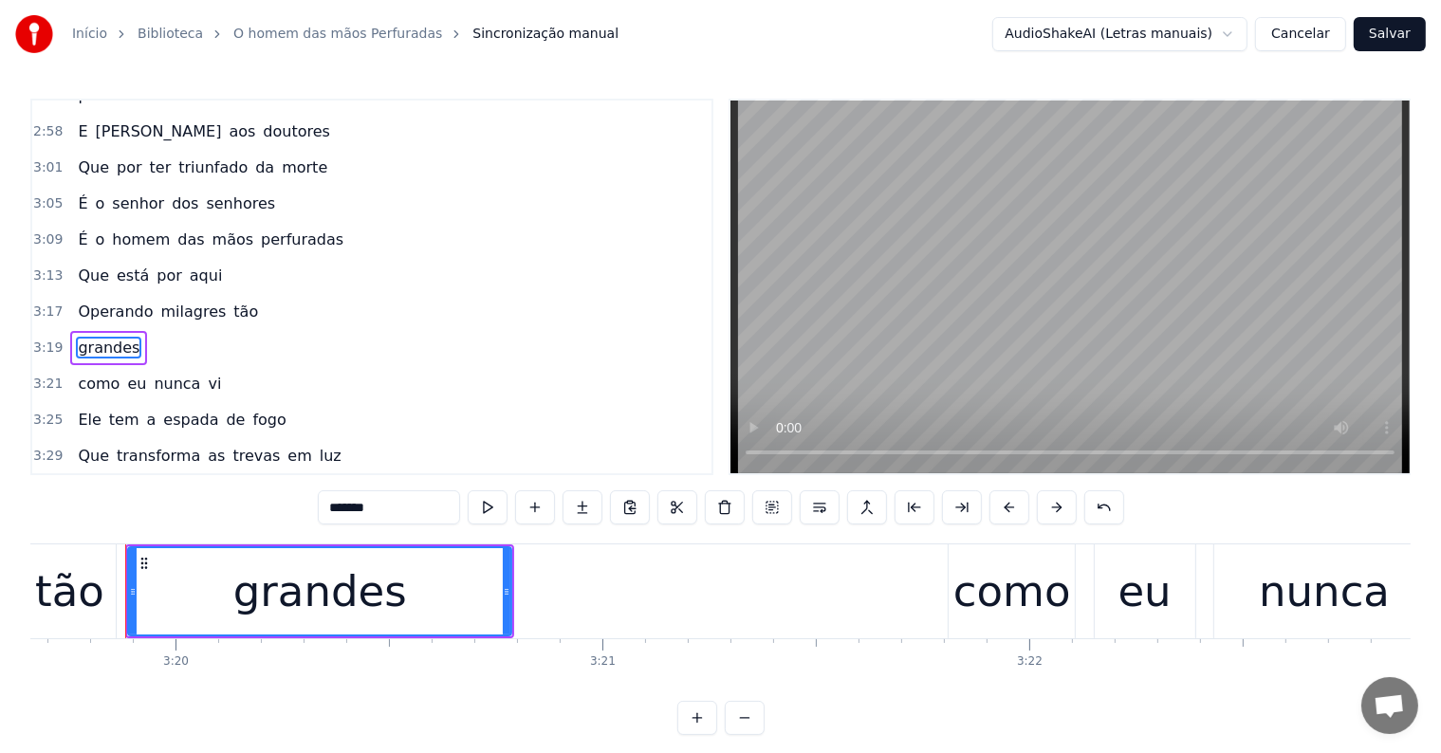
click at [188, 301] on span "milagres" at bounding box center [193, 312] width 69 height 22
type input "********"
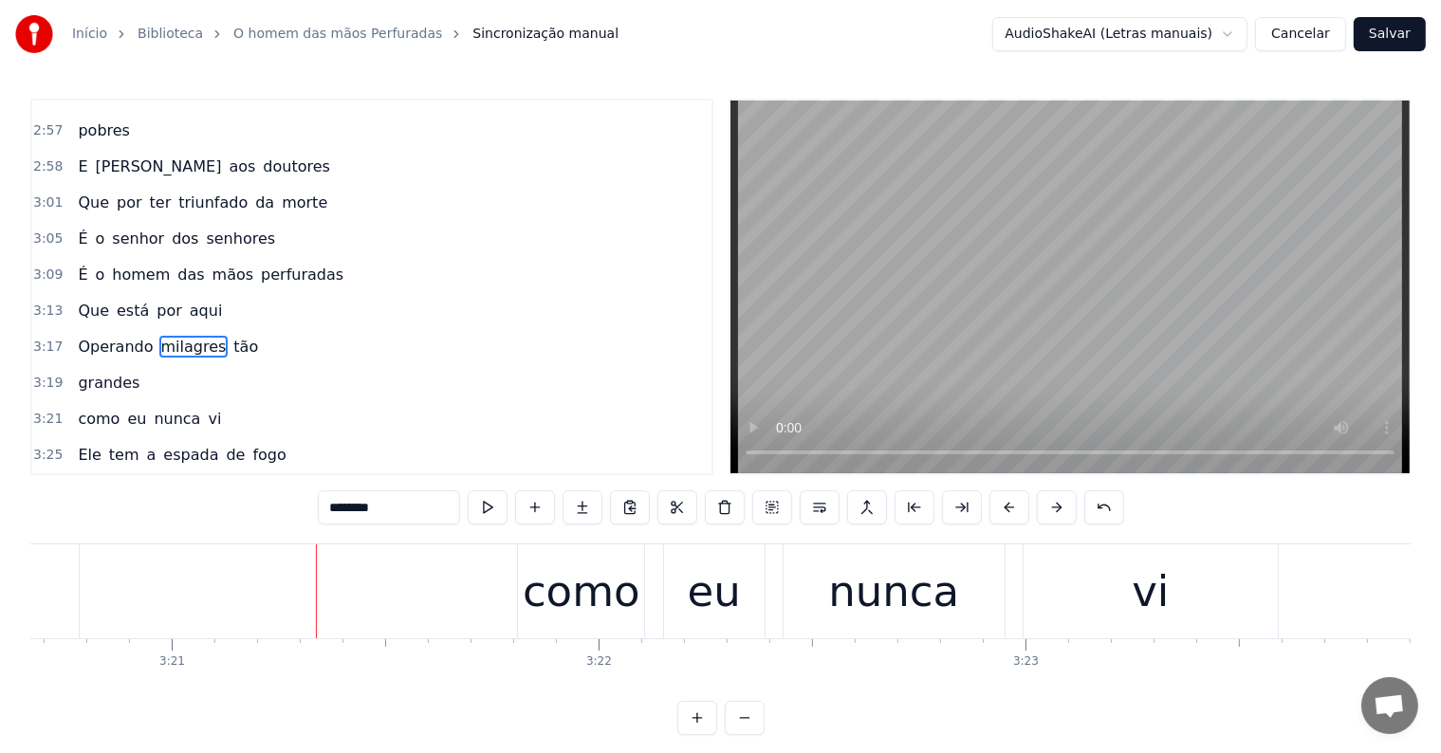
scroll to position [0, 85839]
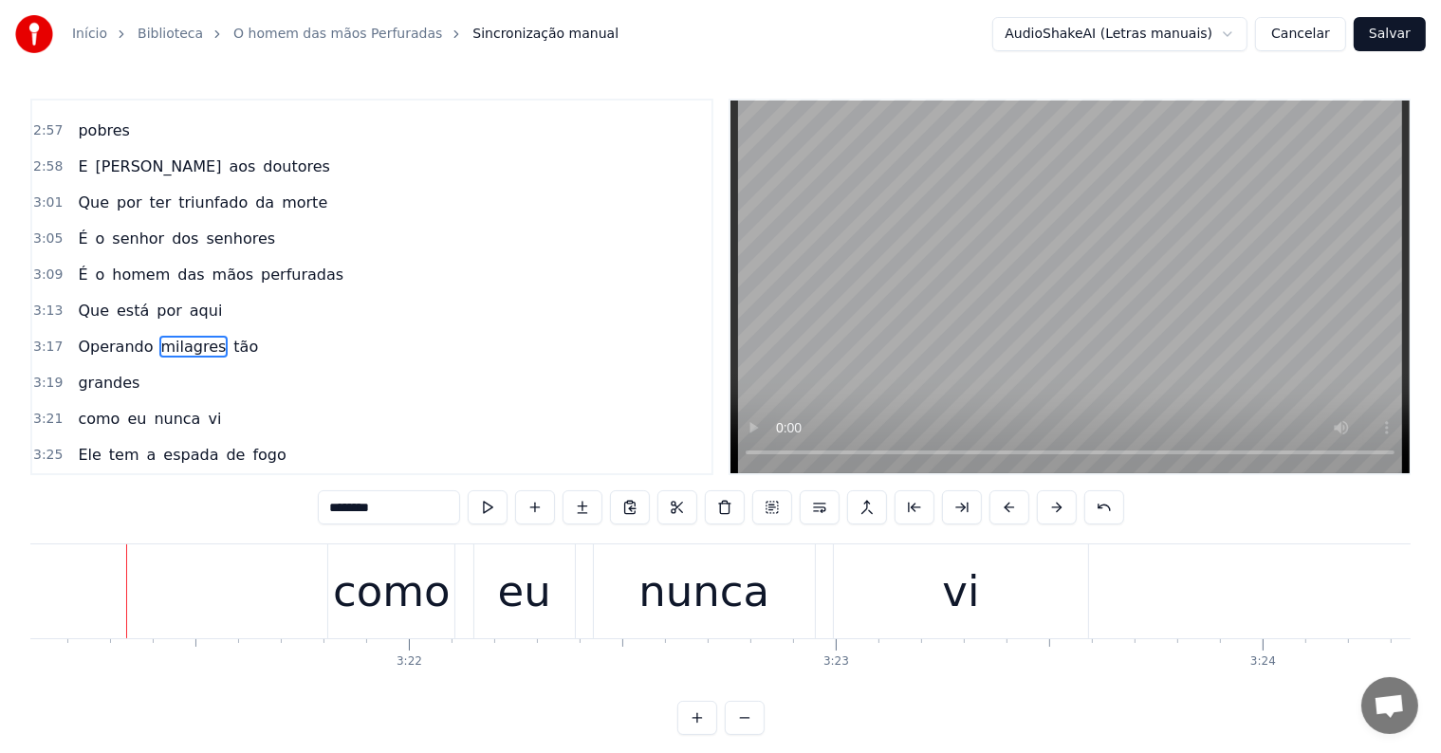
click at [458, 621] on div "como eu nunca vi" at bounding box center [709, 591] width 765 height 94
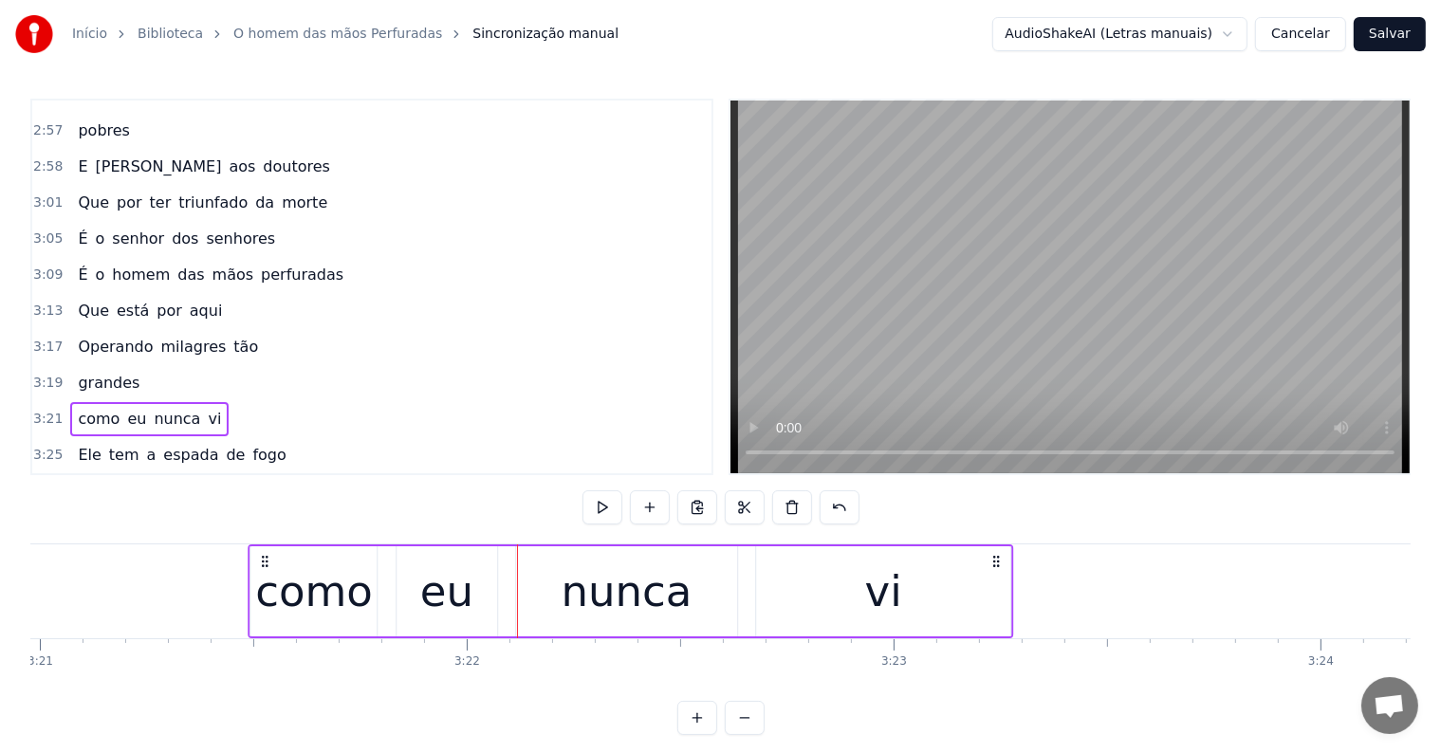
scroll to position [0, 85748]
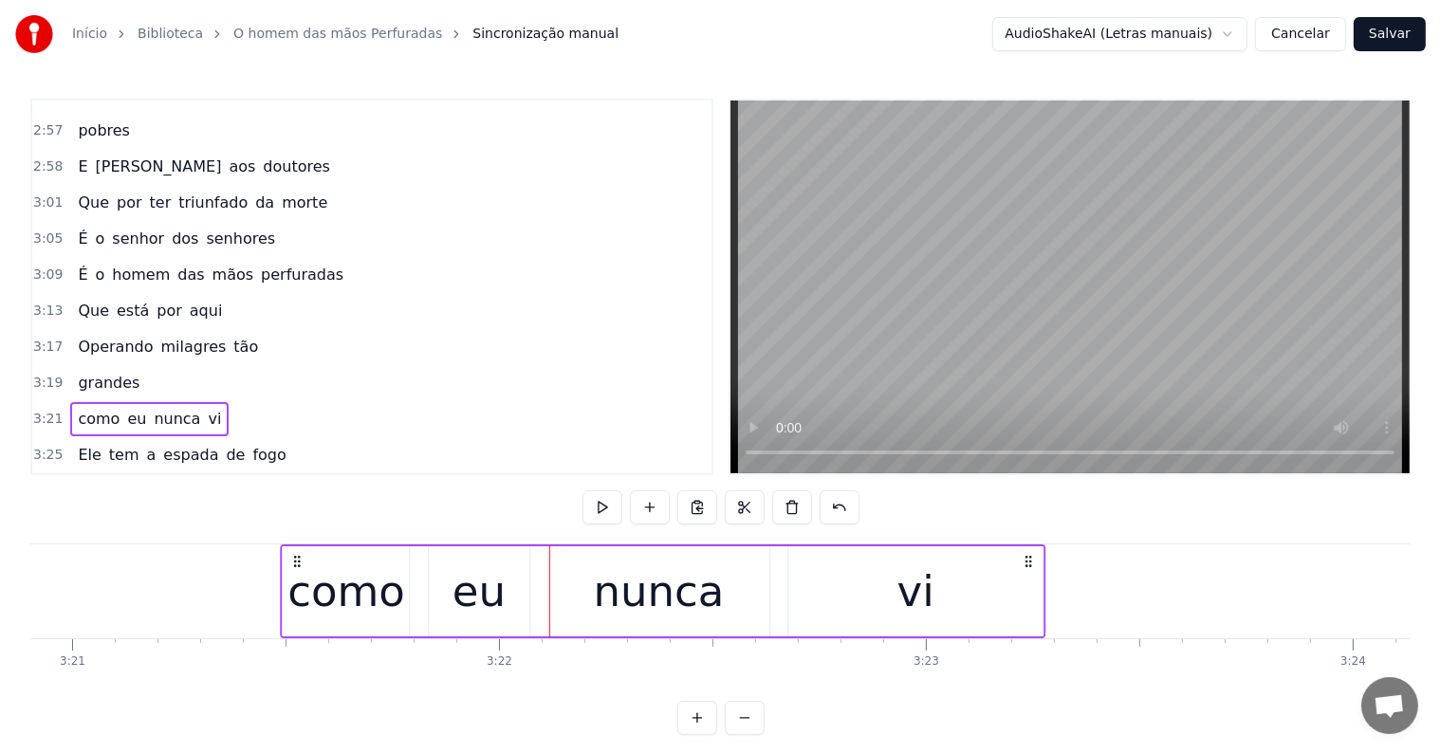
drag, startPoint x: 342, startPoint y: 561, endPoint x: 283, endPoint y: 561, distance: 59.8
click at [289, 561] on icon at bounding box center [296, 561] width 15 height 15
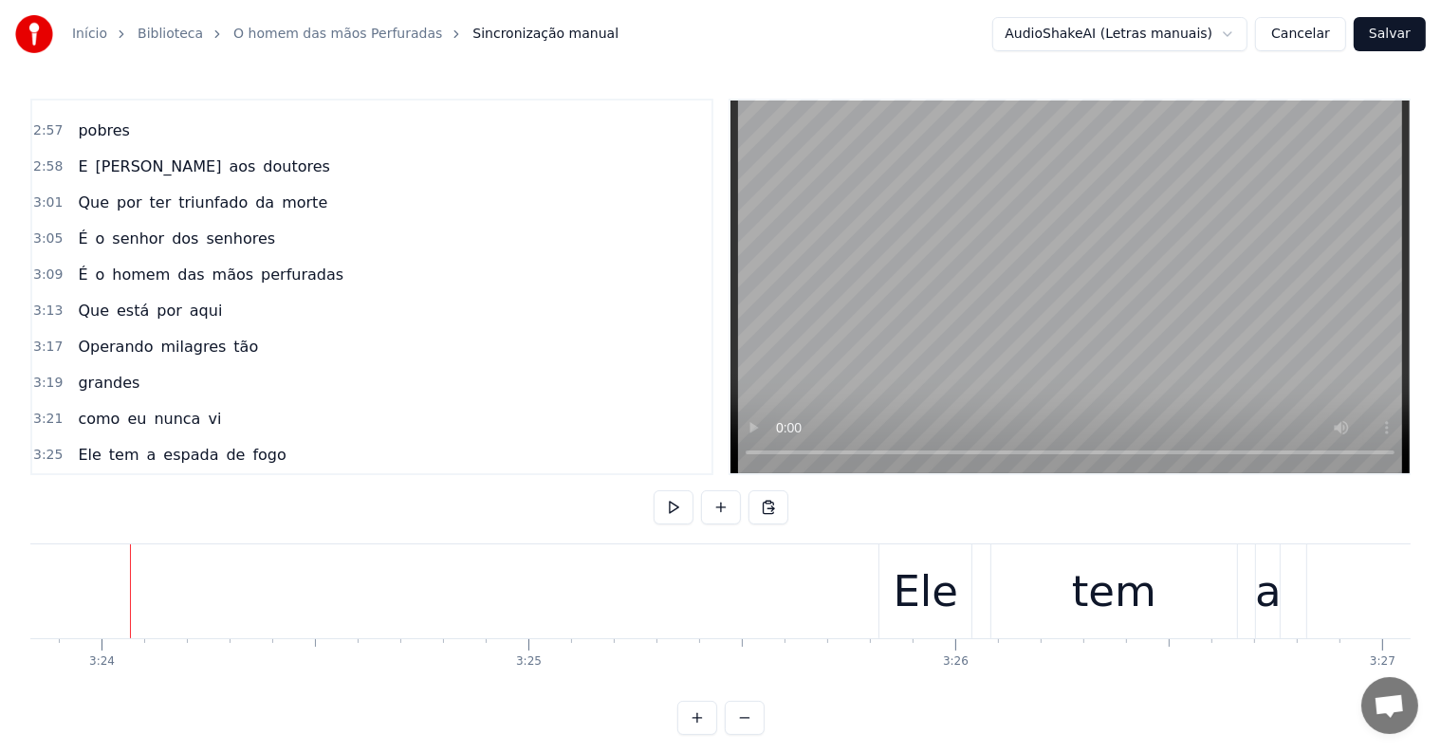
scroll to position [0, 87004]
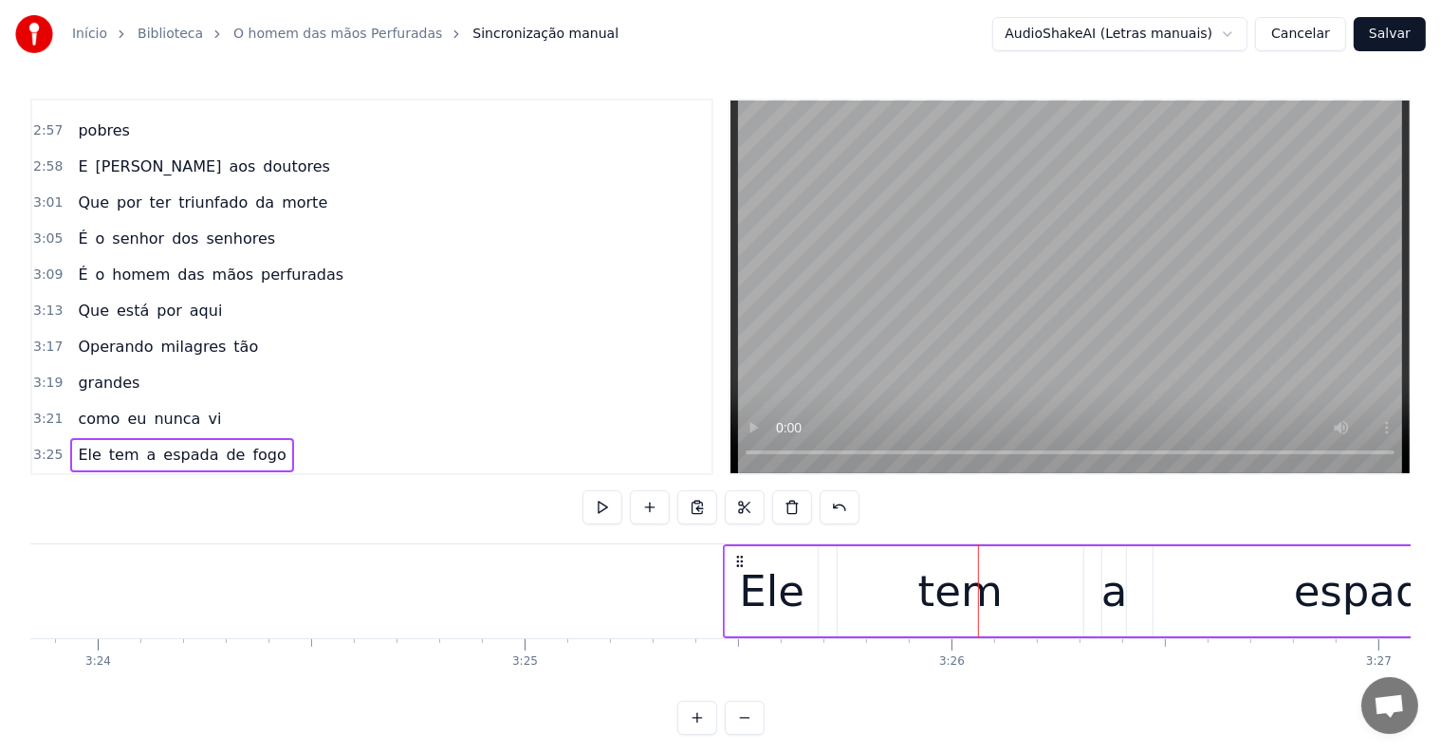
drag, startPoint x: 893, startPoint y: 562, endPoint x: 742, endPoint y: 573, distance: 152.2
click at [742, 573] on div "Ele tem a espada de fogo" at bounding box center [1380, 591] width 1314 height 94
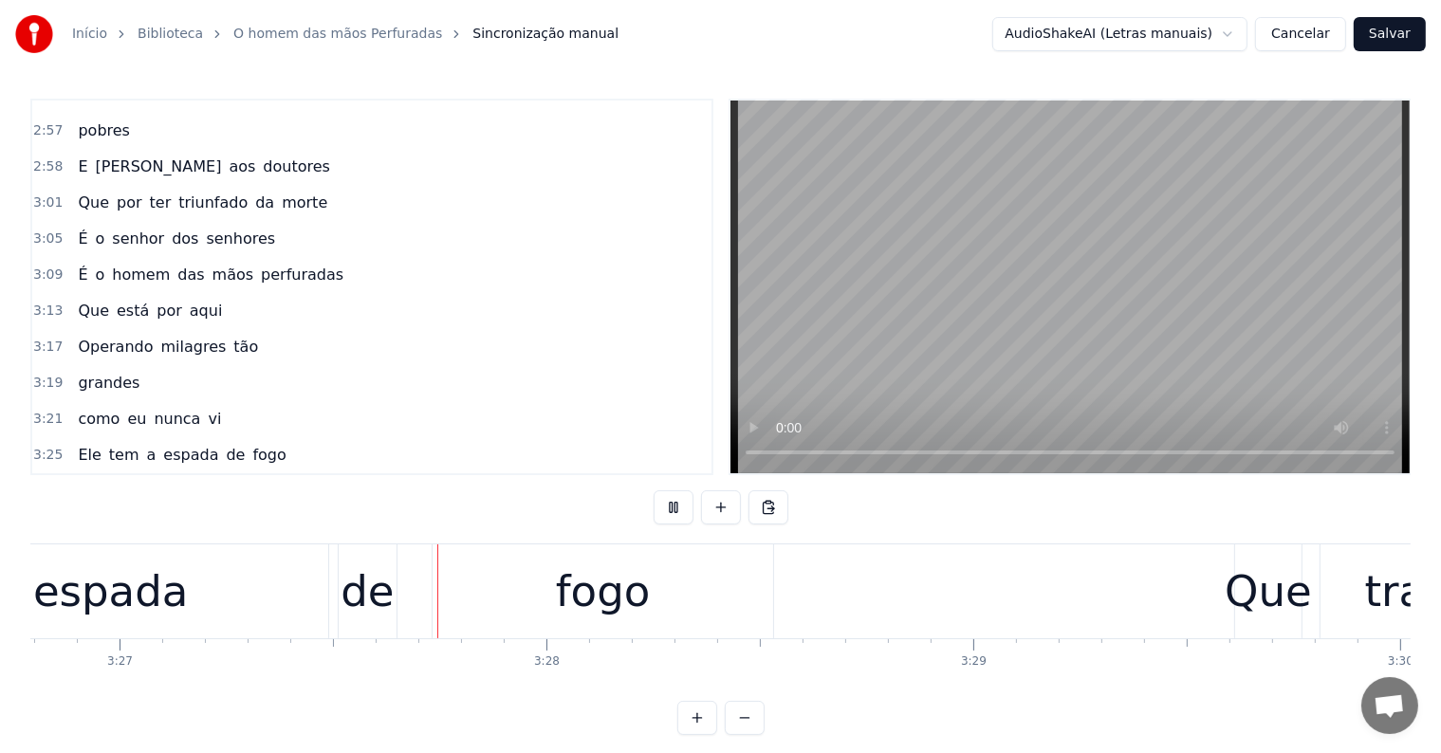
scroll to position [0, 88266]
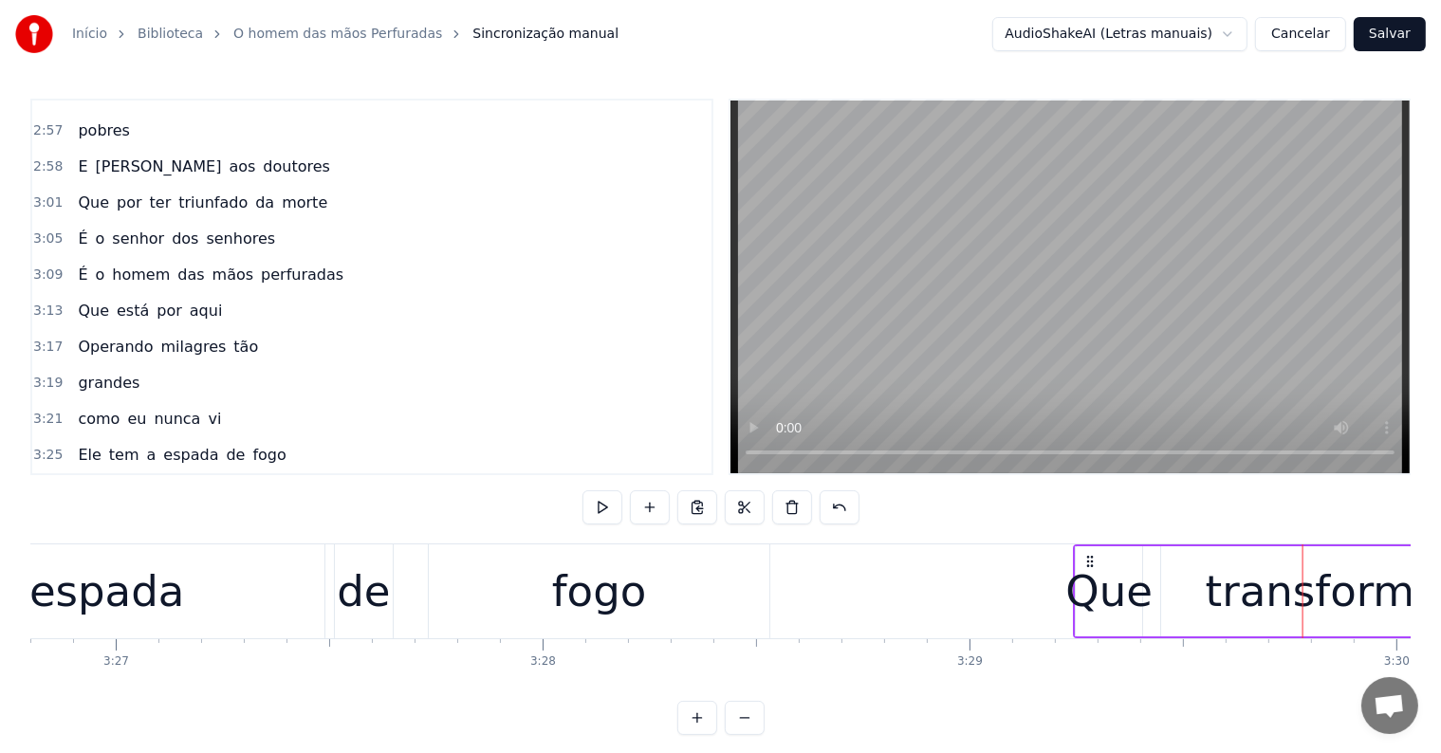
drag, startPoint x: 1244, startPoint y: 558, endPoint x: 1088, endPoint y: 580, distance: 158.1
click at [720, 637] on div "fogo" at bounding box center [599, 591] width 342 height 94
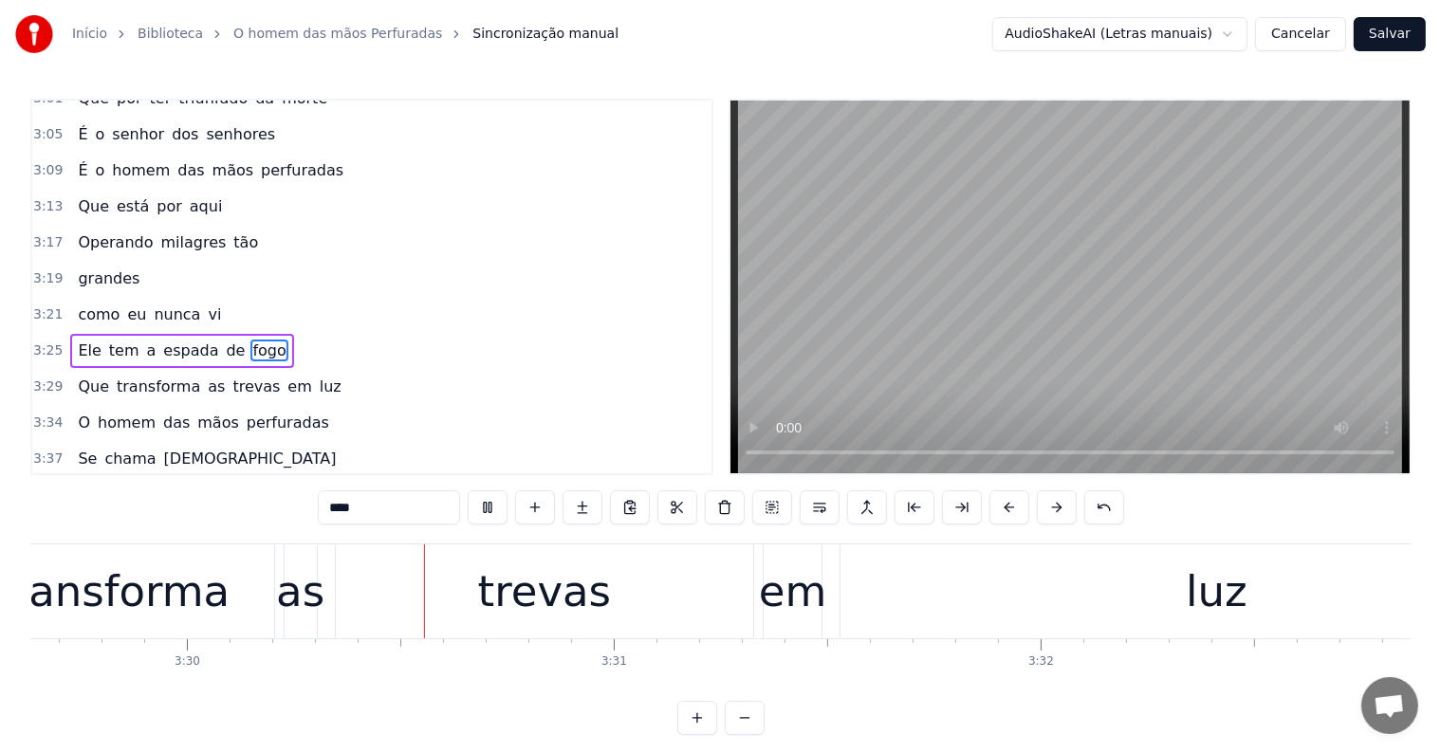
scroll to position [0, 89481]
click at [828, 623] on div "Que transforma as trevas [PERSON_NAME]" at bounding box center [724, 591] width 1733 height 94
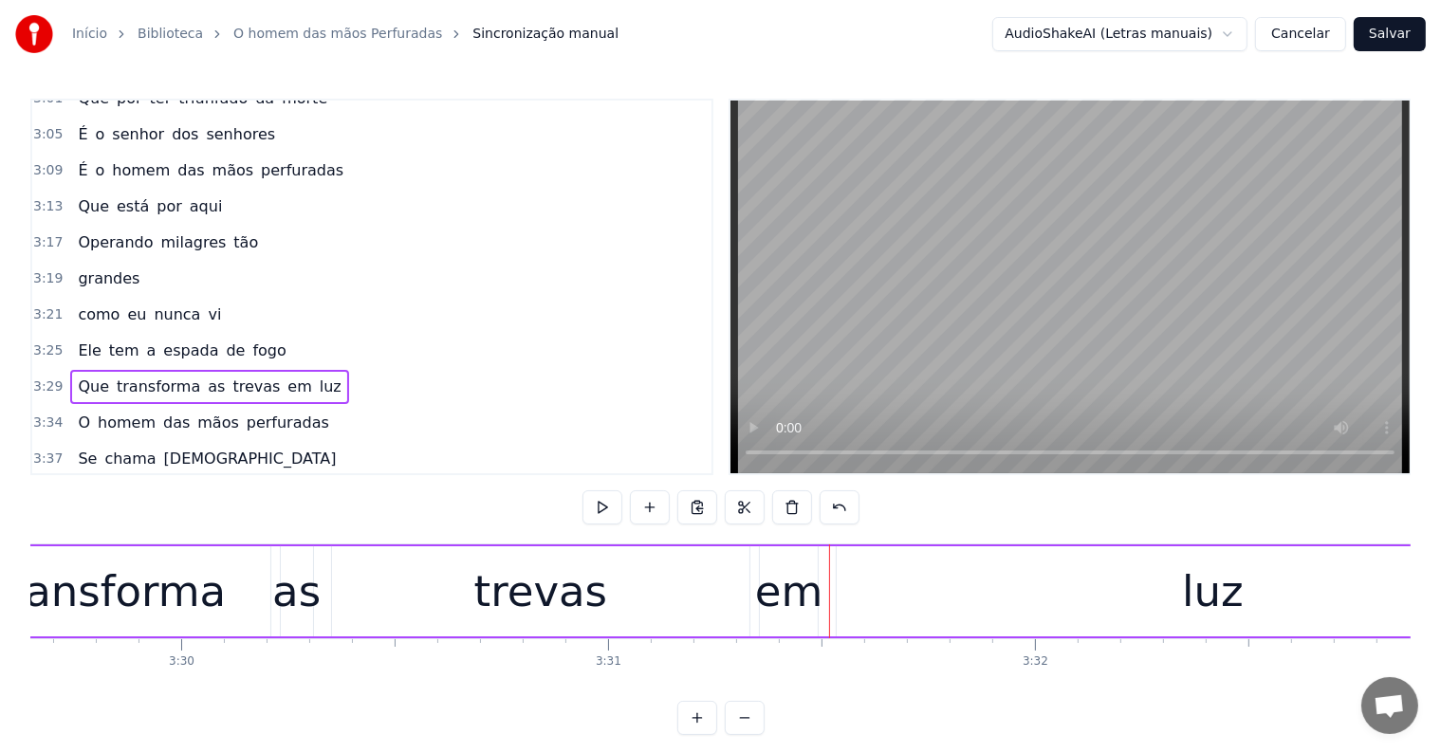
click at [769, 580] on div "em" at bounding box center [789, 592] width 68 height 64
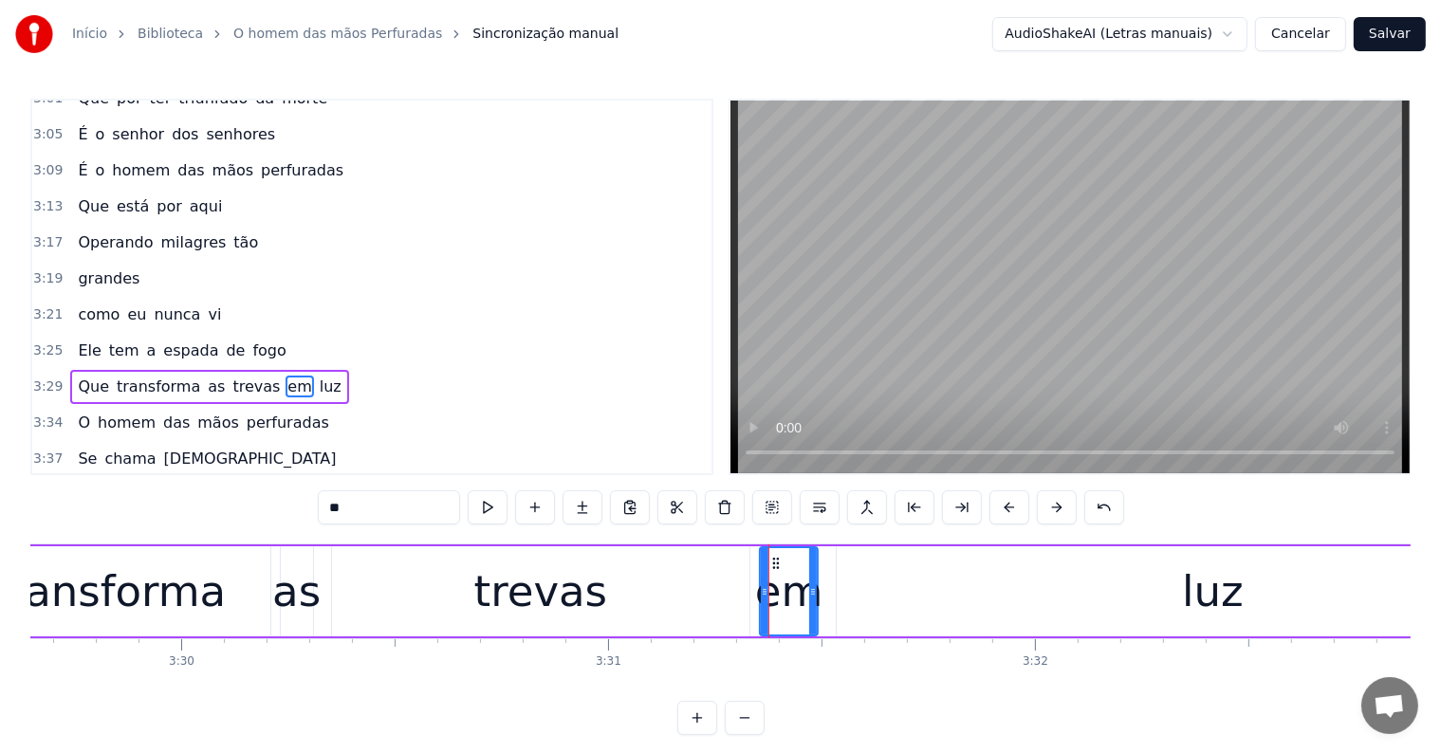
scroll to position [1785, 0]
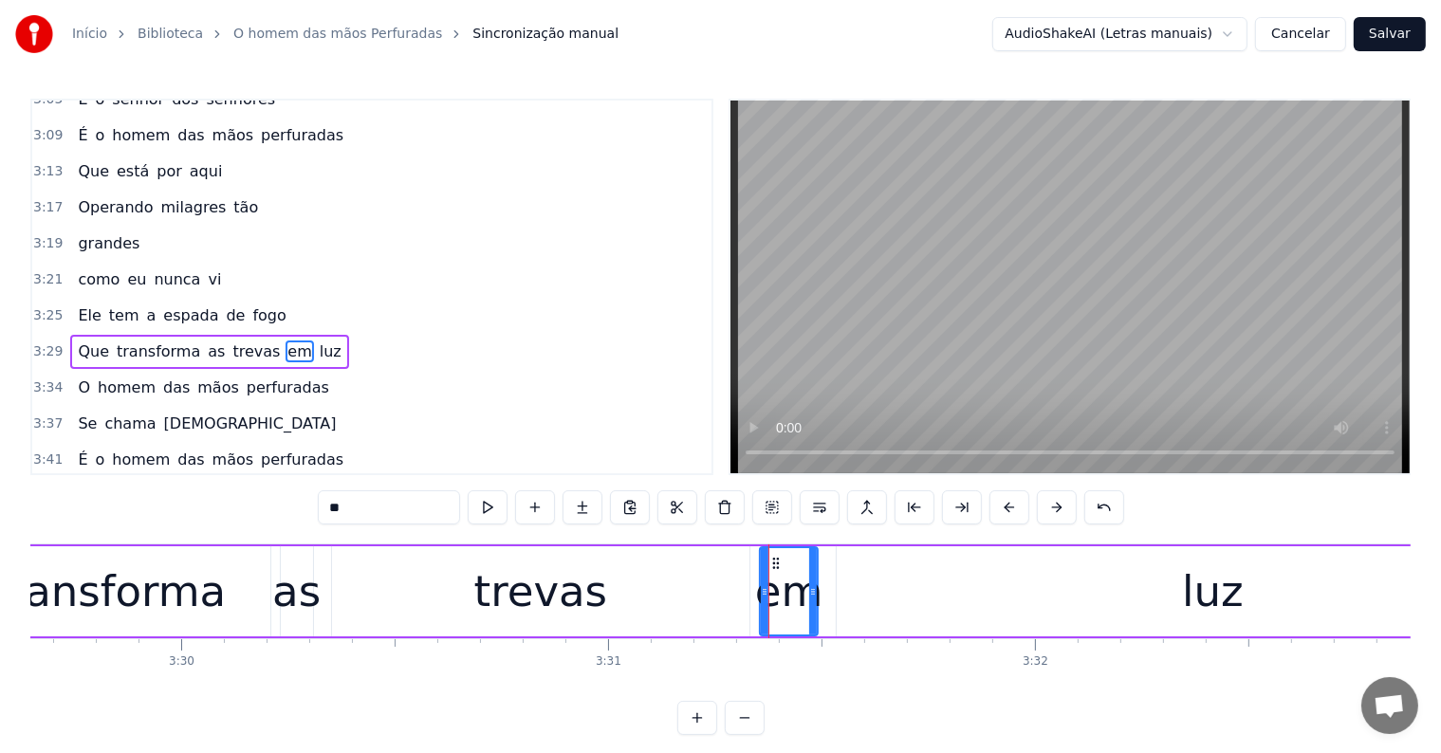
click at [318, 341] on span "luz" at bounding box center [331, 352] width 26 height 22
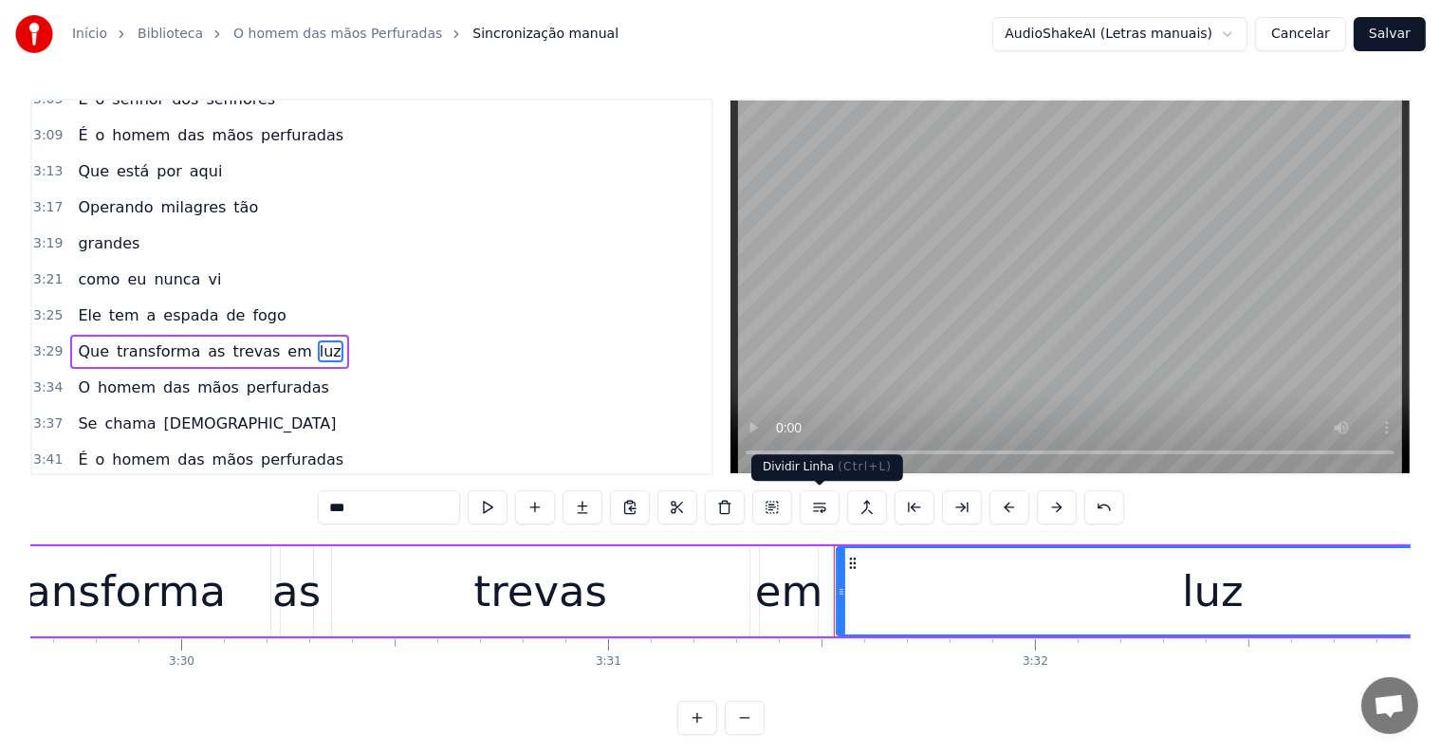
click at [816, 506] on button at bounding box center [820, 507] width 40 height 34
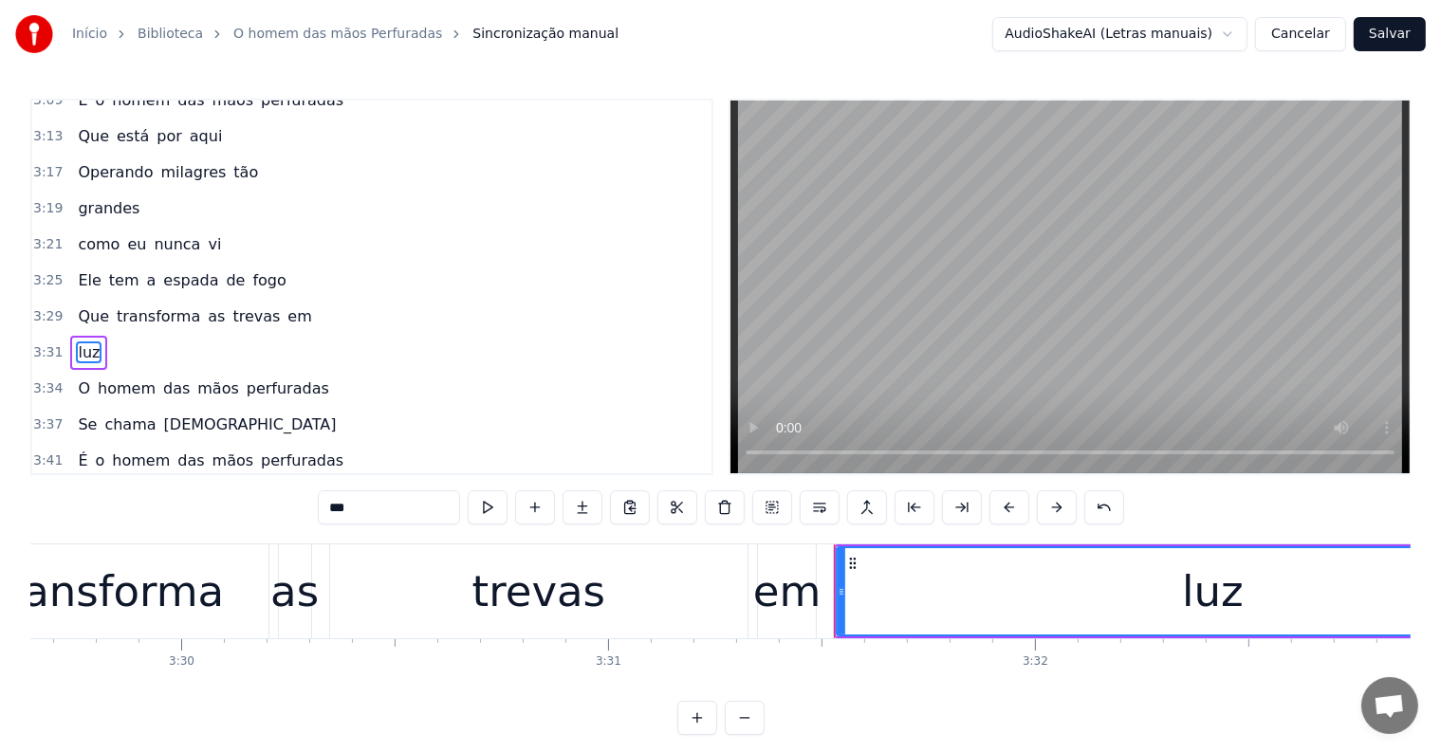
click at [285, 305] on span "em" at bounding box center [299, 316] width 28 height 22
type input "**"
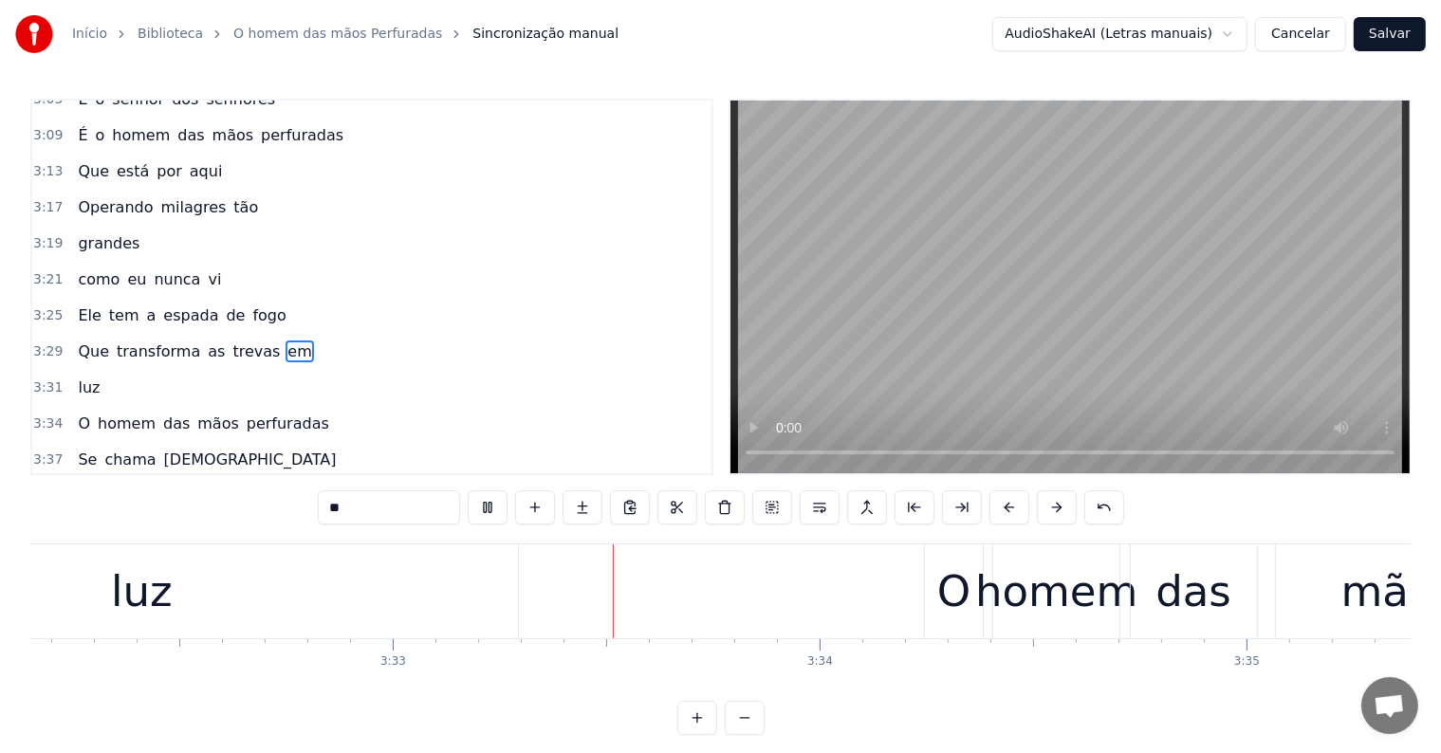
scroll to position [0, 90721]
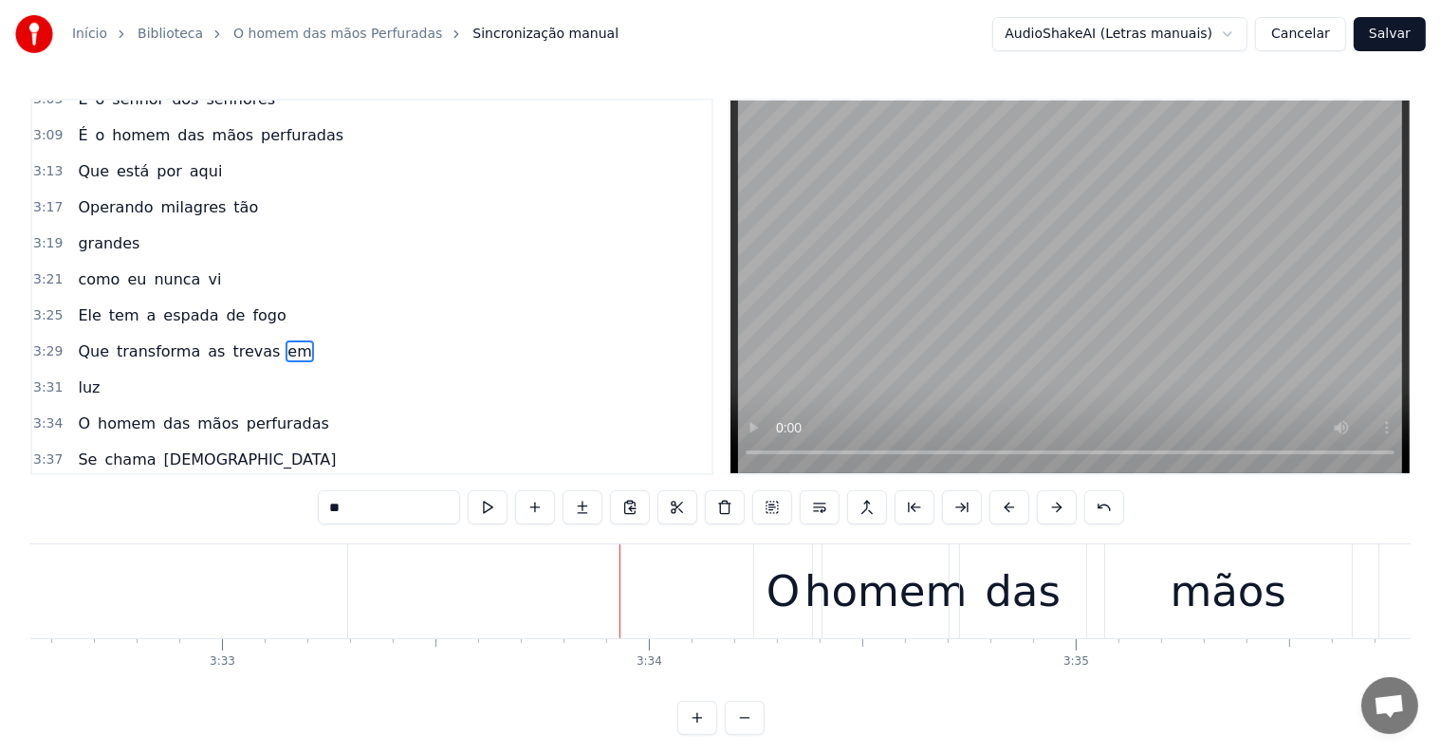
click at [950, 629] on div "O homem das mãos perfuradas" at bounding box center [1285, 591] width 1065 height 94
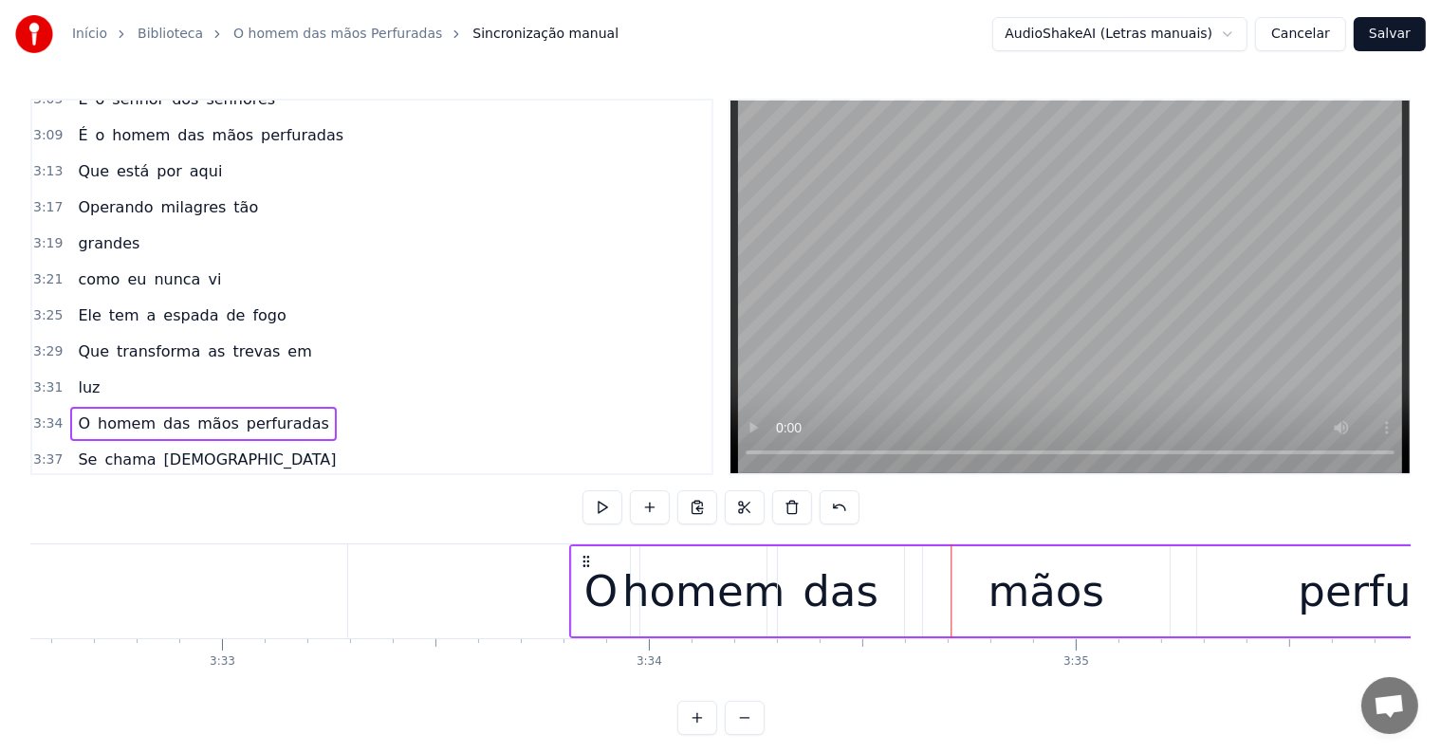
drag, startPoint x: 767, startPoint y: 557, endPoint x: 580, endPoint y: 569, distance: 187.3
click at [580, 569] on div "O homem das mãos perfuradas" at bounding box center [1100, 591] width 1065 height 94
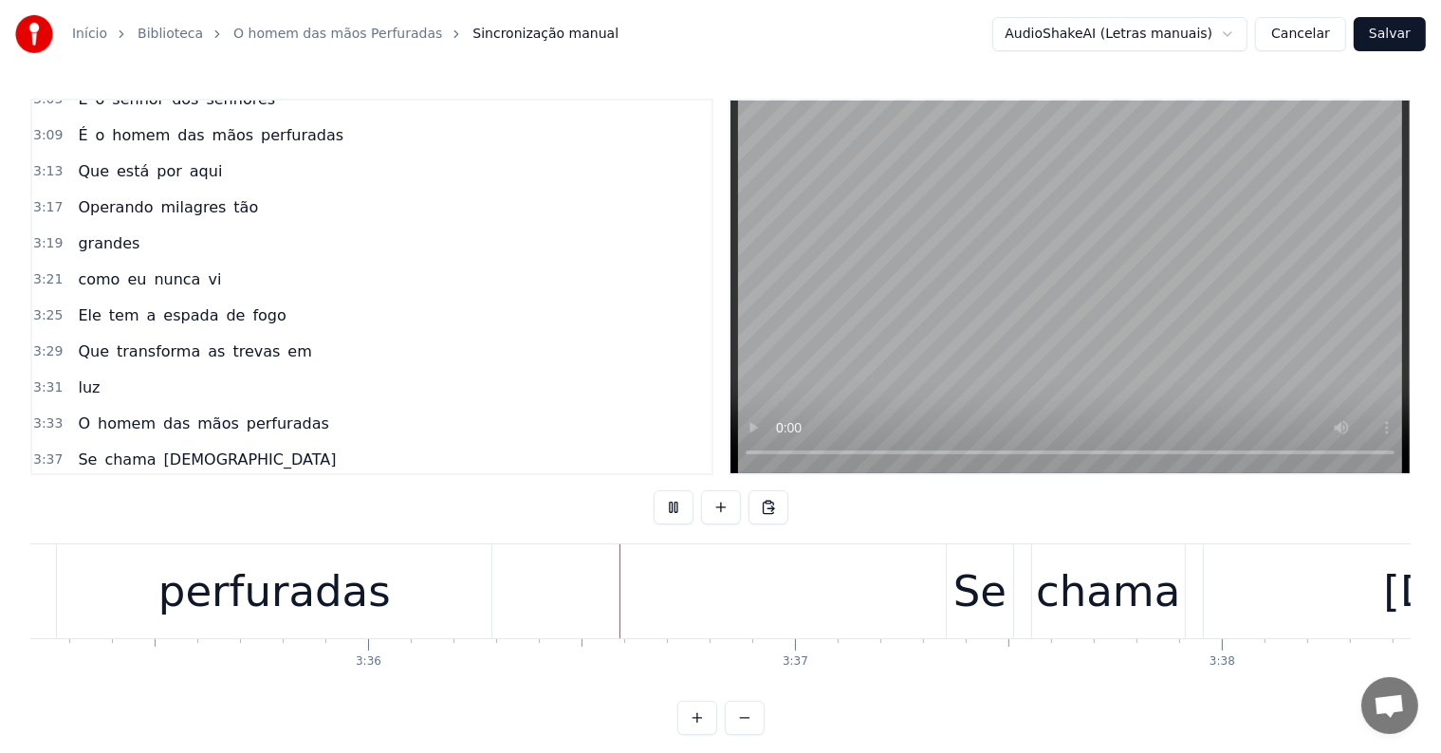
scroll to position [0, 92030]
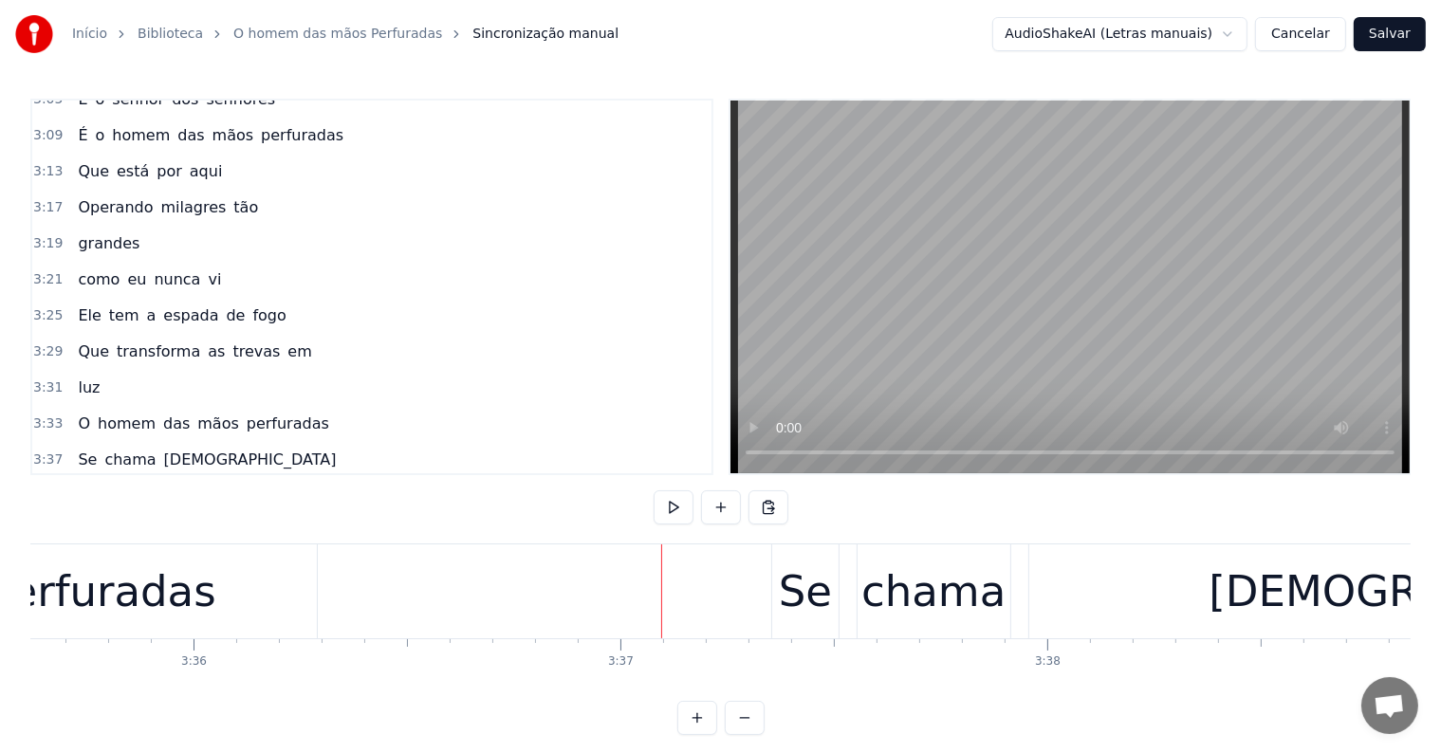
click at [849, 621] on div "Se [PERSON_NAME][DEMOGRAPHIC_DATA]" at bounding box center [1325, 591] width 1108 height 94
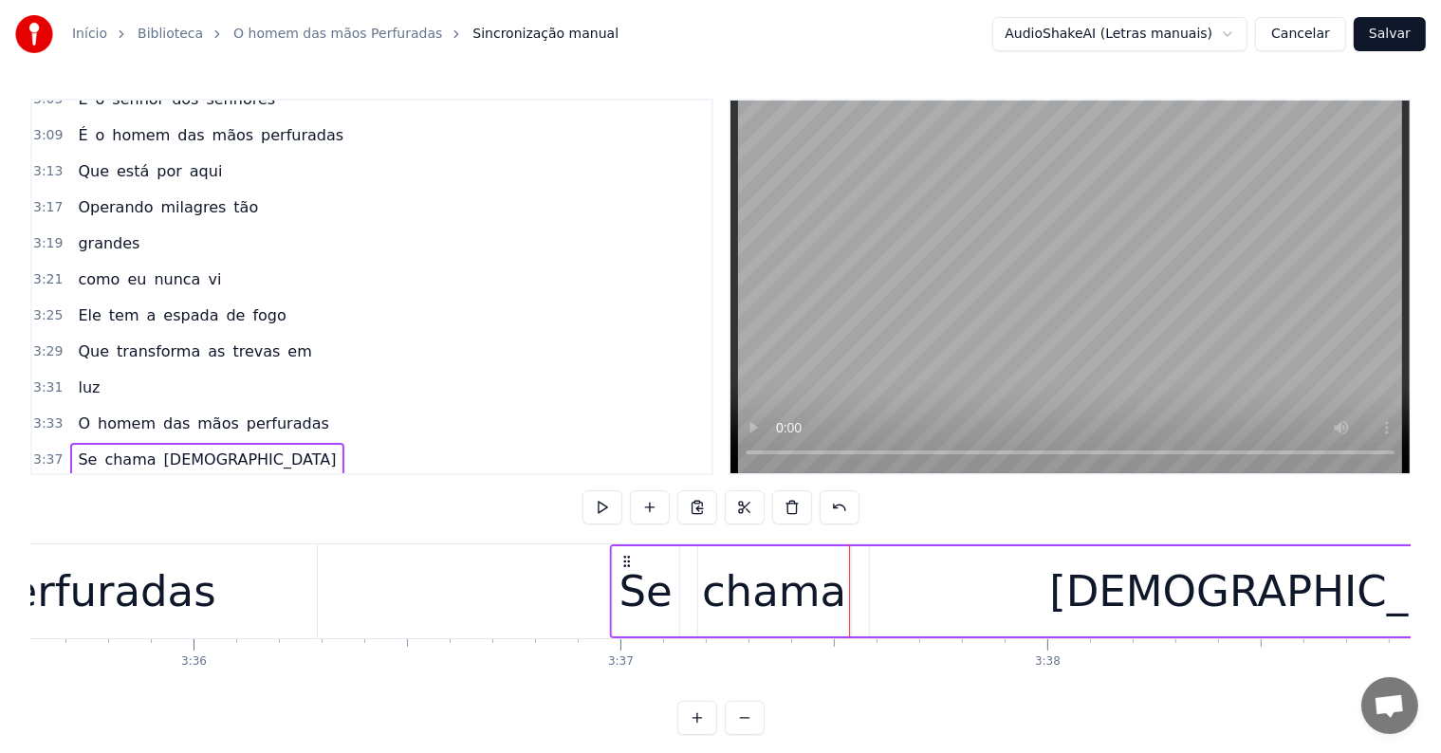
drag, startPoint x: 787, startPoint y: 554, endPoint x: 626, endPoint y: 565, distance: 161.6
click at [626, 565] on icon at bounding box center [625, 561] width 15 height 15
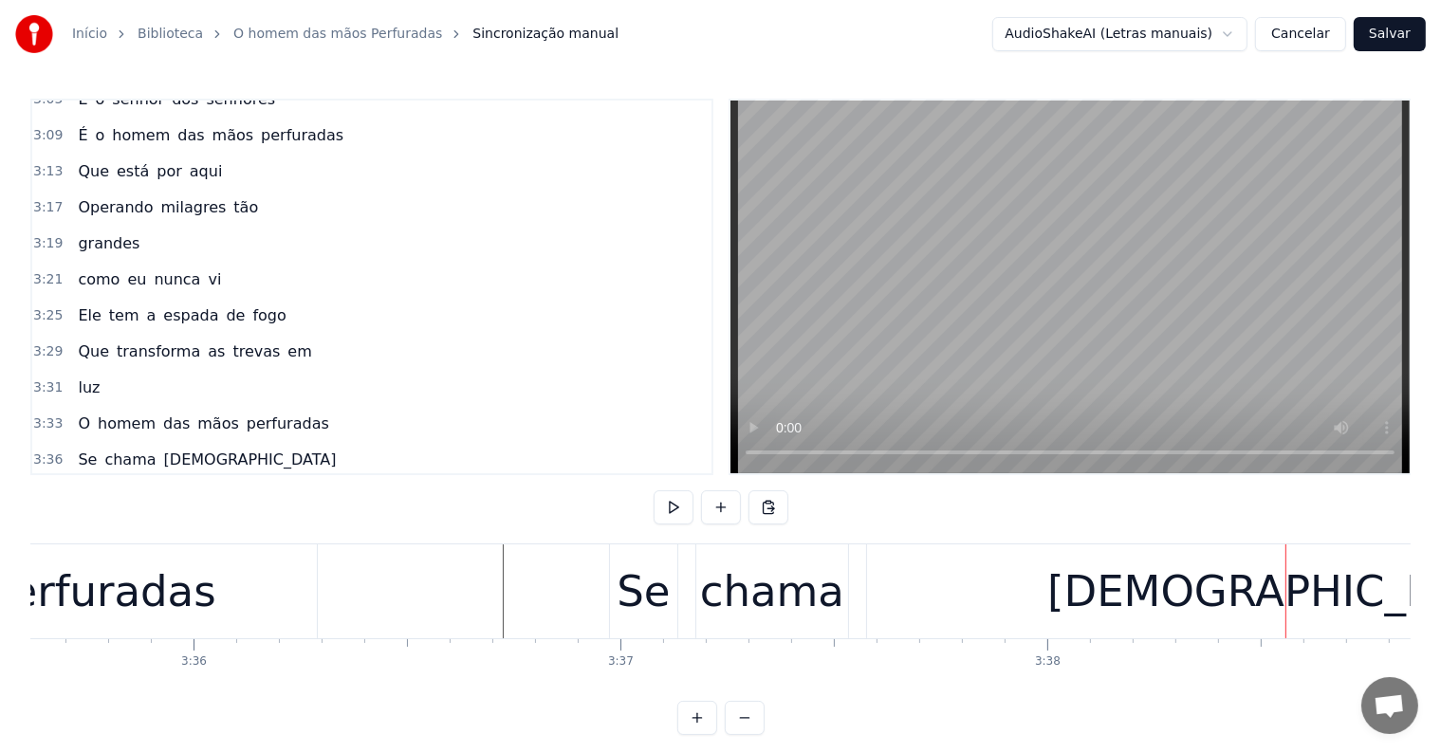
click at [289, 593] on div "perfuradas" at bounding box center [99, 591] width 434 height 94
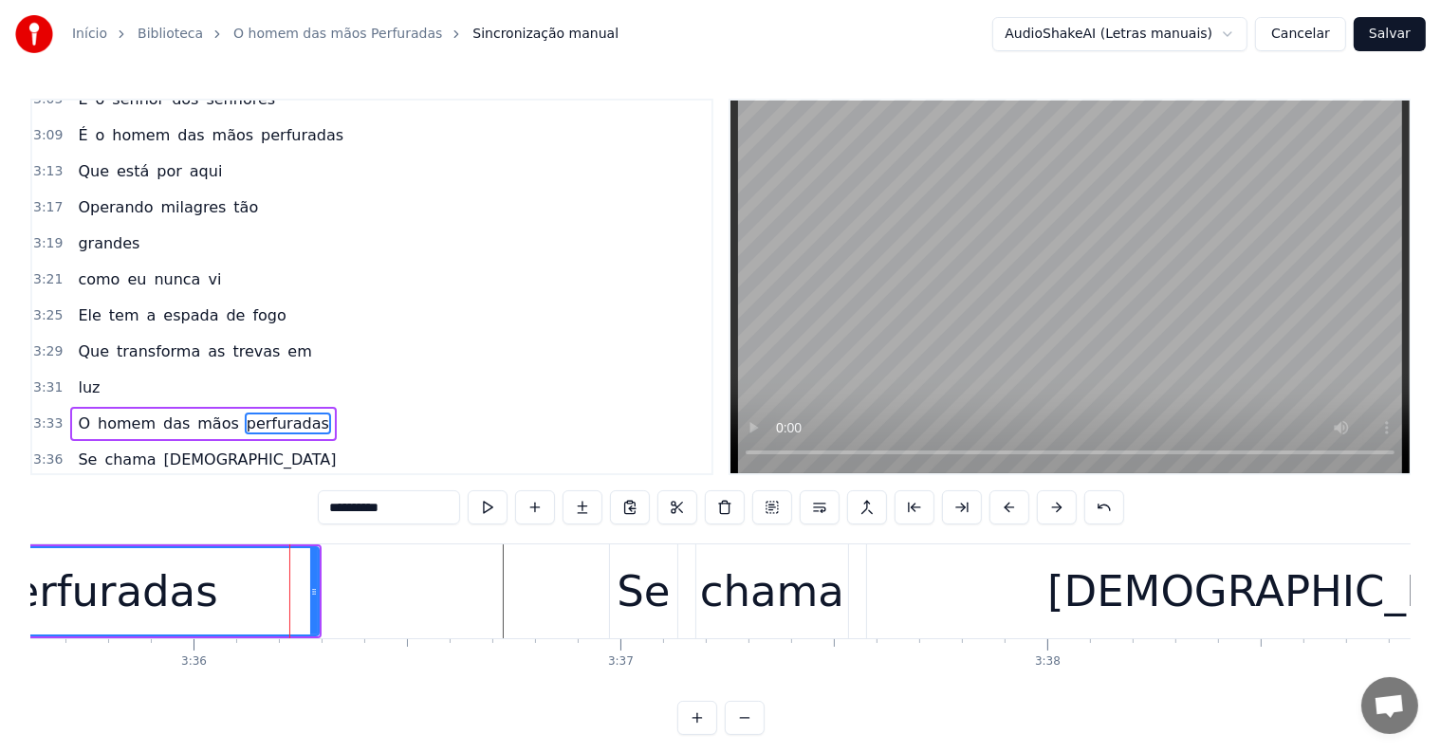
scroll to position [1855, 0]
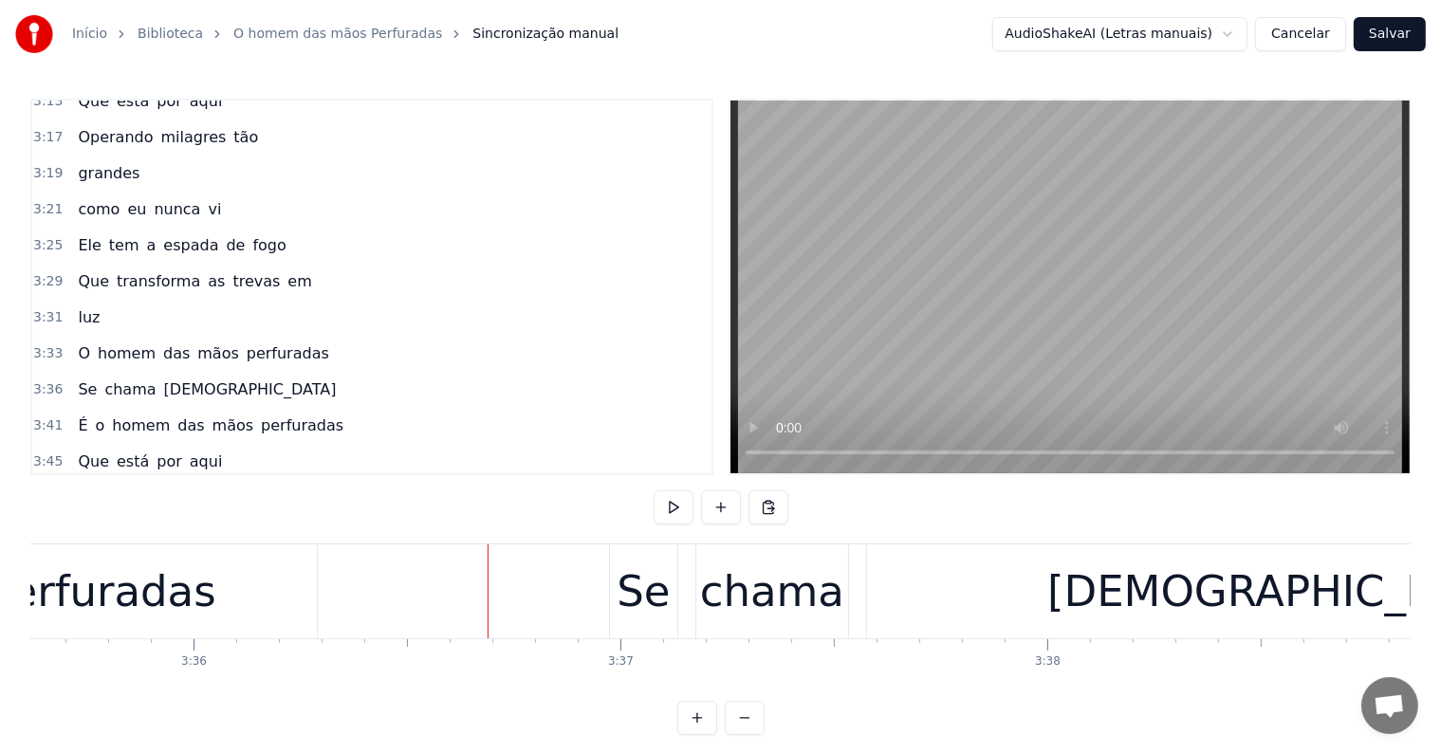
click at [683, 624] on div "Se [PERSON_NAME][DEMOGRAPHIC_DATA]" at bounding box center [1163, 591] width 1108 height 94
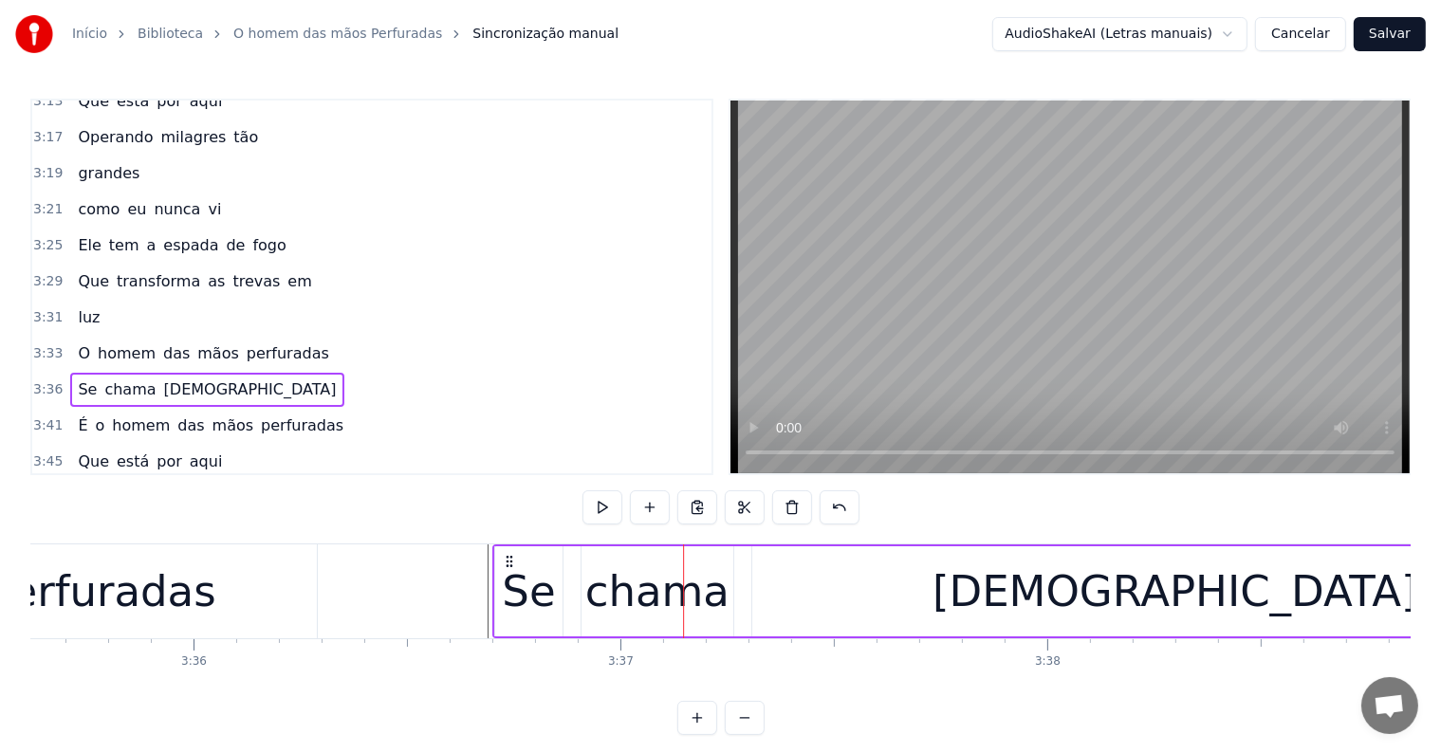
drag, startPoint x: 624, startPoint y: 558, endPoint x: 507, endPoint y: 570, distance: 117.3
click at [507, 570] on div "Se [PERSON_NAME][DEMOGRAPHIC_DATA]" at bounding box center [1046, 591] width 1108 height 94
click at [205, 611] on div "perfuradas" at bounding box center [99, 591] width 434 height 94
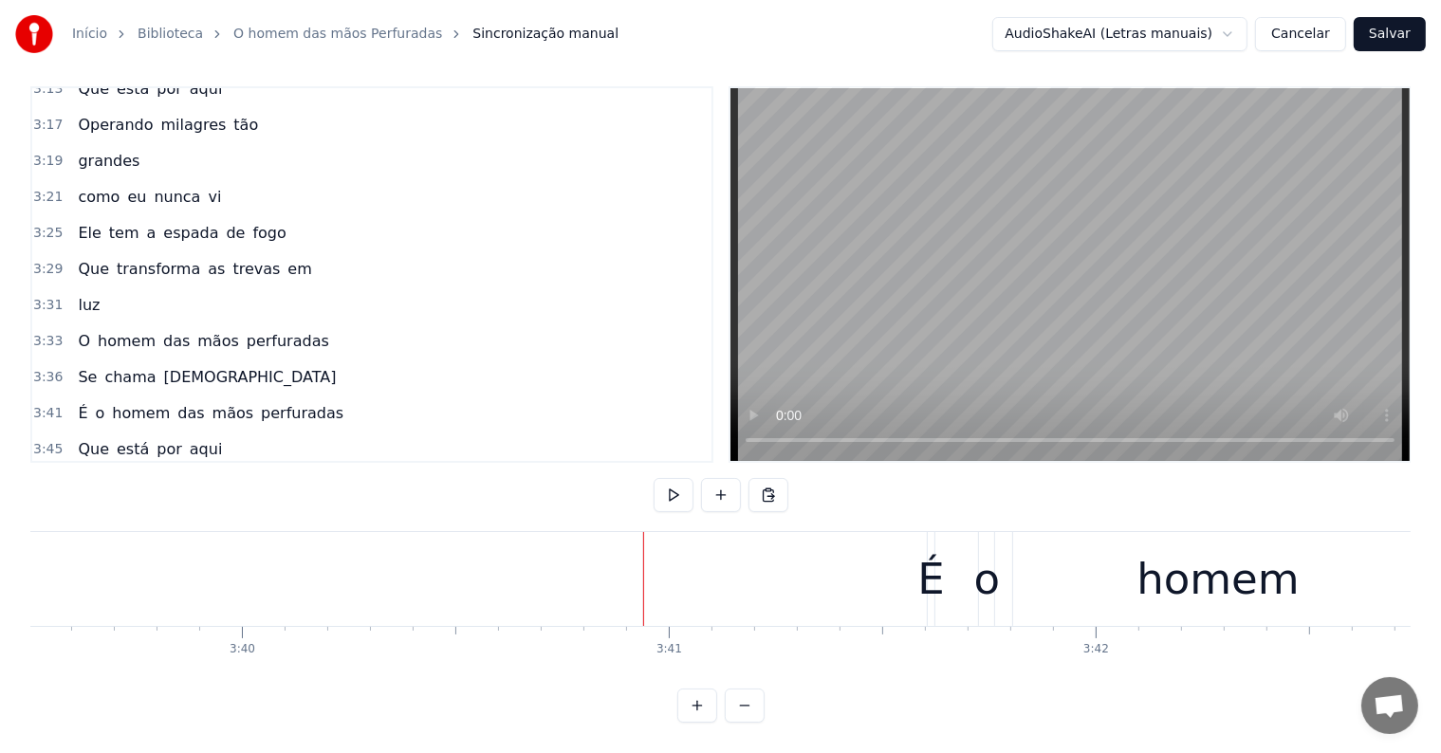
scroll to position [0, 93690]
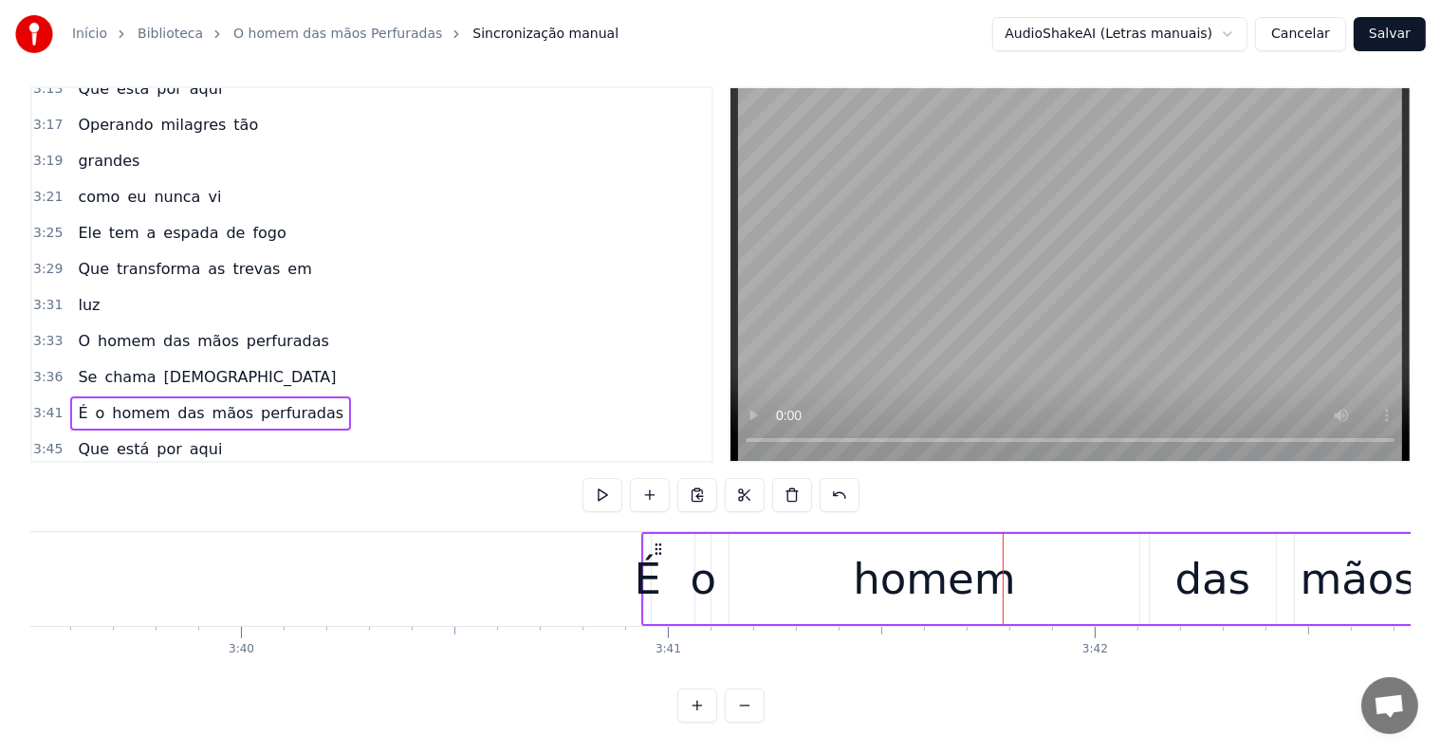
drag, startPoint x: 941, startPoint y: 528, endPoint x: 660, endPoint y: 535, distance: 280.8
click at [657, 542] on icon at bounding box center [658, 549] width 15 height 15
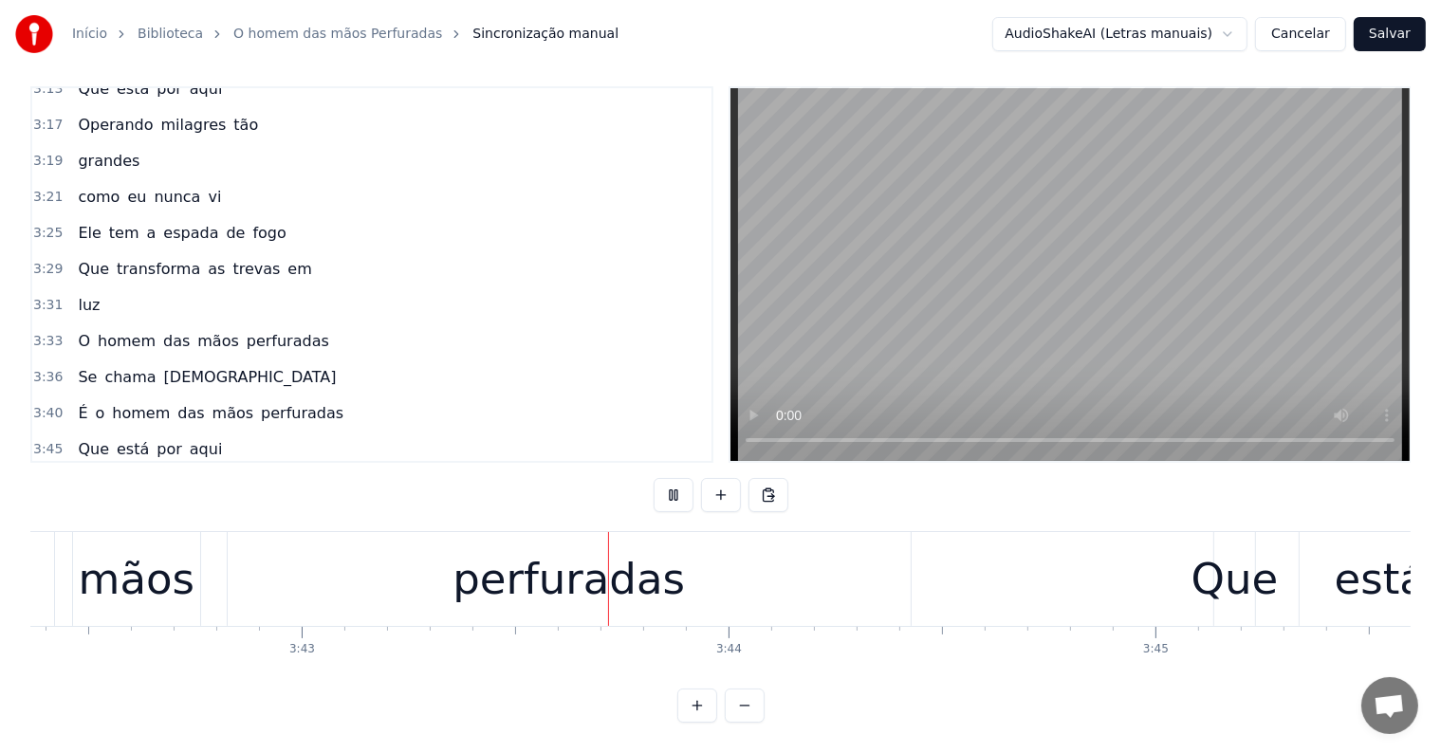
scroll to position [0, 94912]
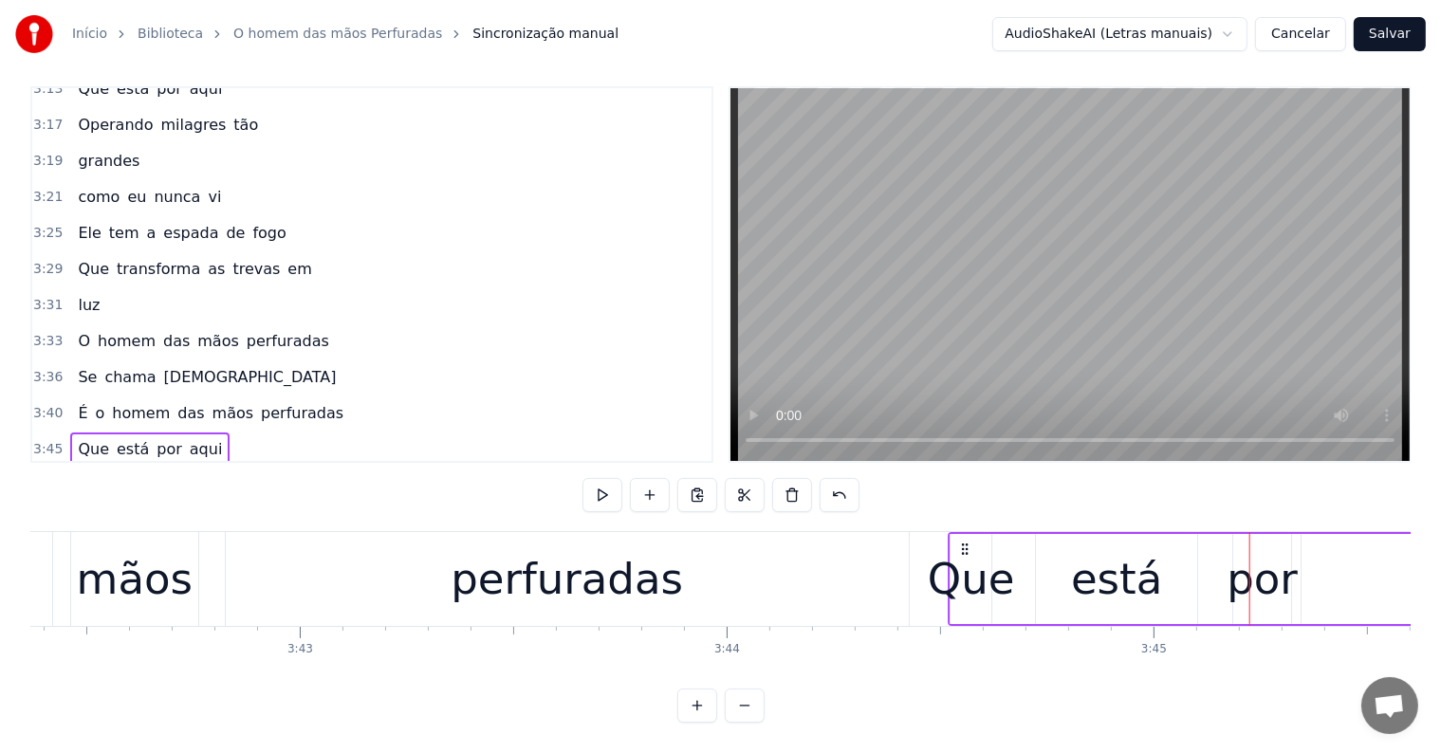
drag, startPoint x: 1225, startPoint y: 525, endPoint x: 963, endPoint y: 525, distance: 262.7
click at [963, 542] on icon at bounding box center [964, 549] width 15 height 15
click at [692, 532] on div "perfuradas" at bounding box center [567, 579] width 683 height 94
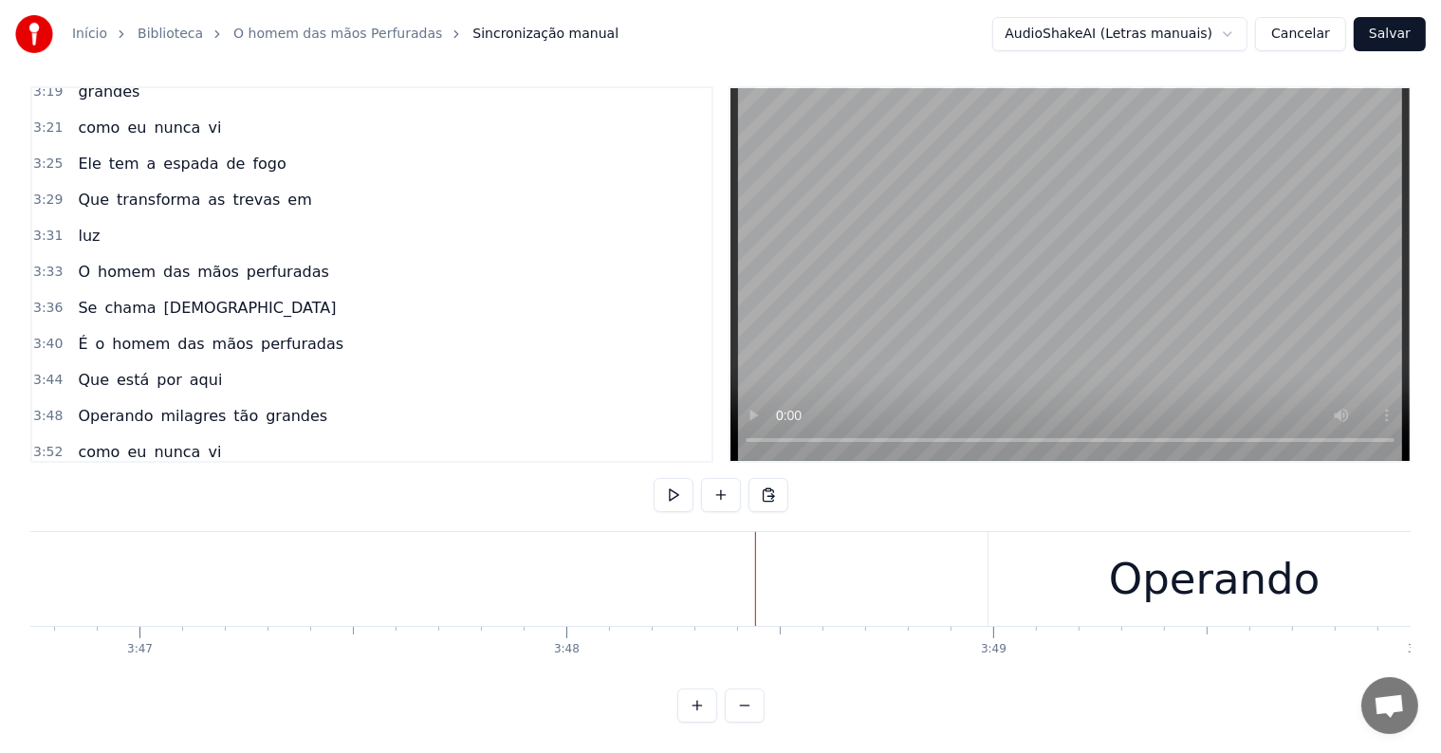
scroll to position [0, 96898]
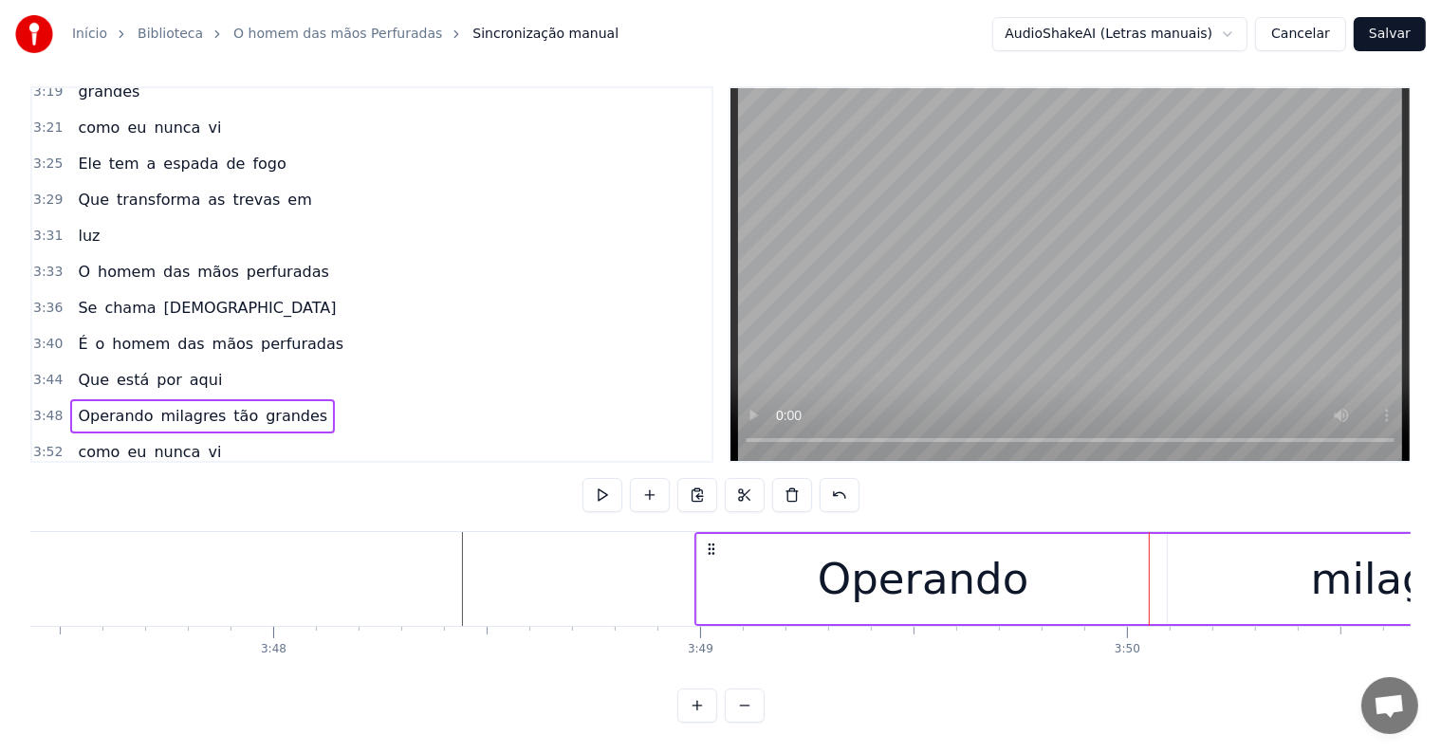
scroll to position [0, 96957]
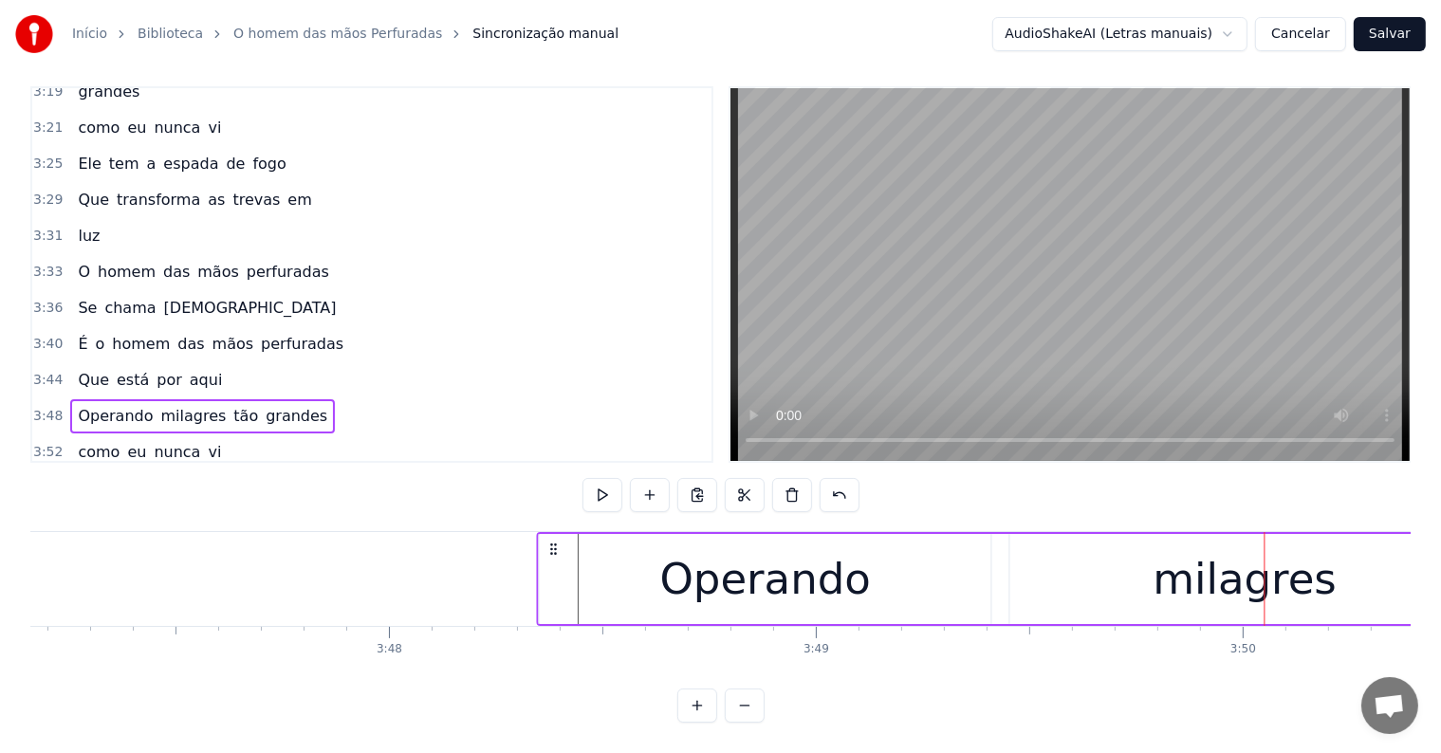
drag, startPoint x: 826, startPoint y: 531, endPoint x: 553, endPoint y: 529, distance: 273.2
click at [553, 542] on icon at bounding box center [553, 549] width 15 height 15
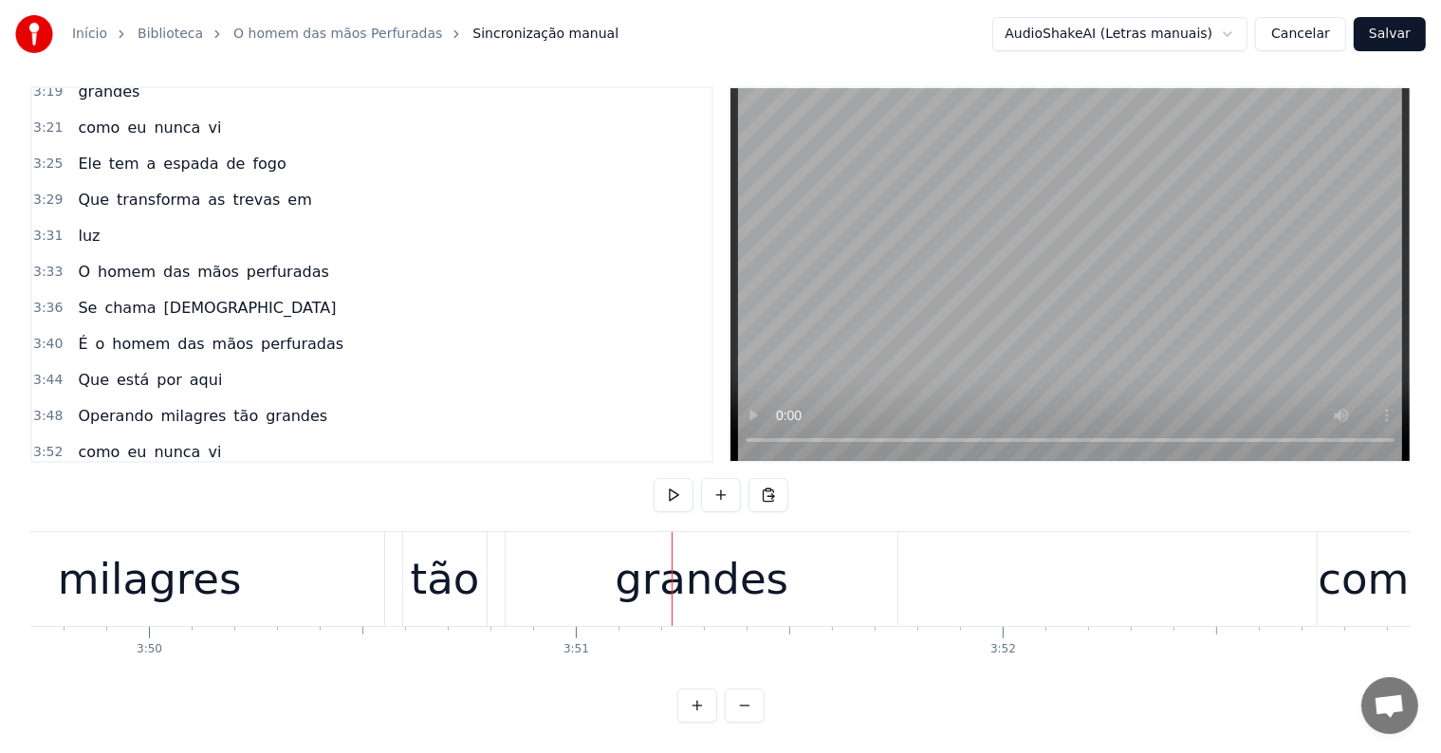
scroll to position [0, 98252]
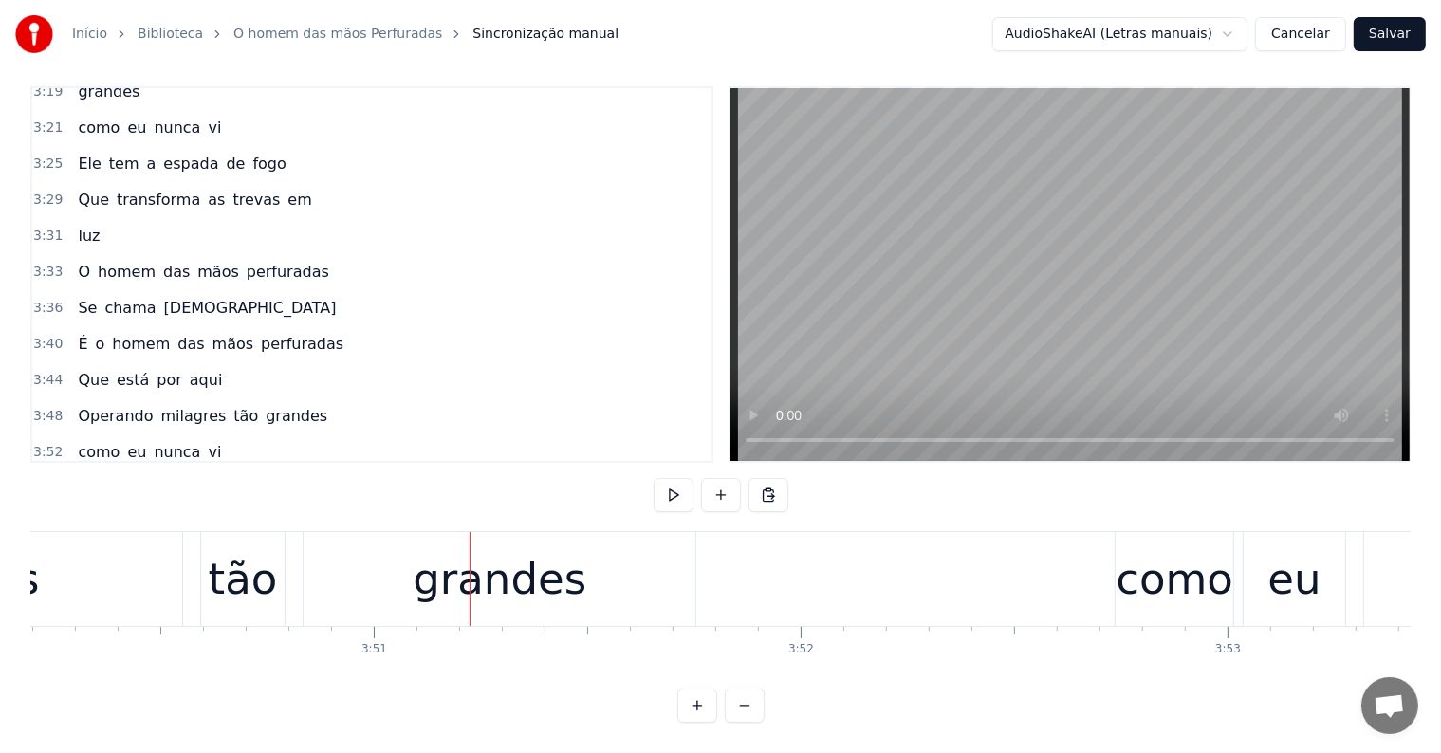
click at [491, 584] on div "grandes" at bounding box center [500, 579] width 174 height 64
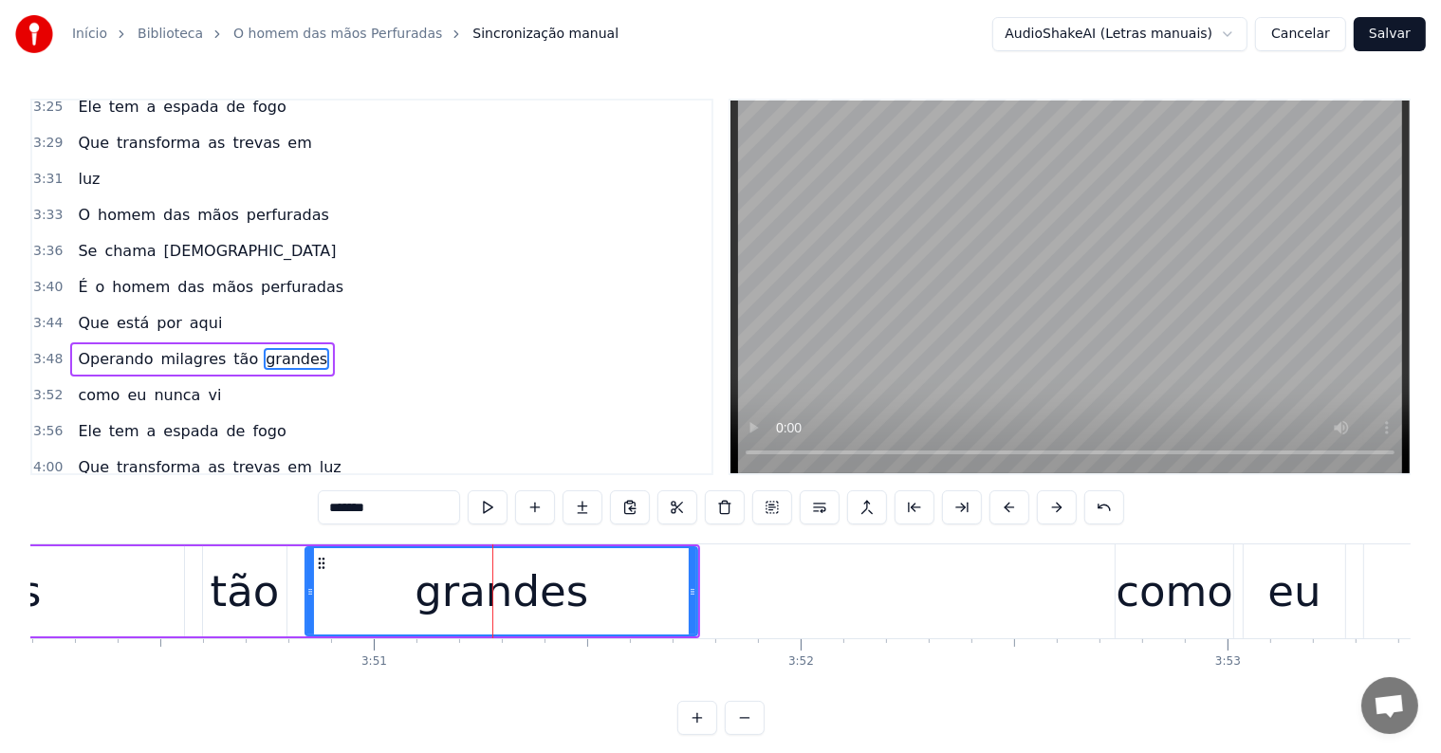
scroll to position [1995, 0]
click at [816, 505] on button at bounding box center [820, 507] width 40 height 34
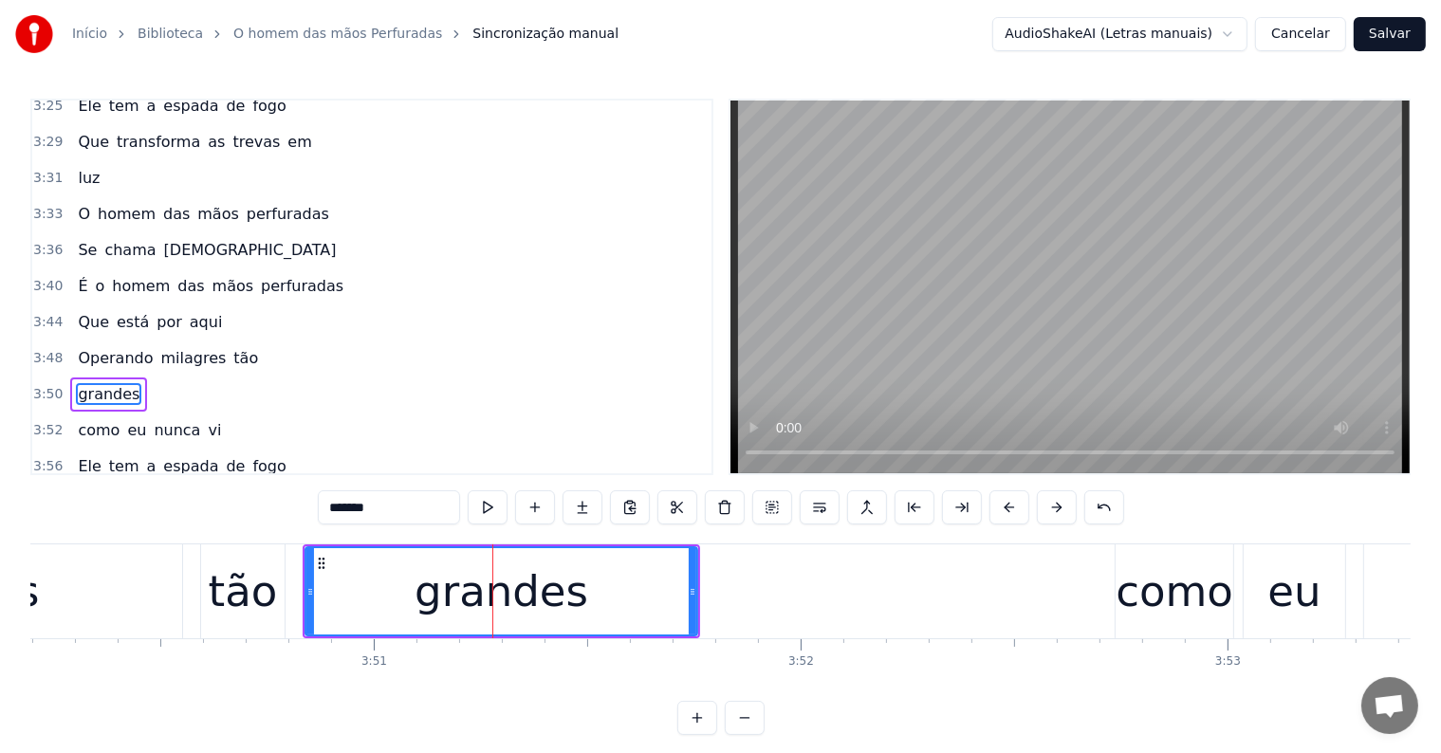
scroll to position [2030, 0]
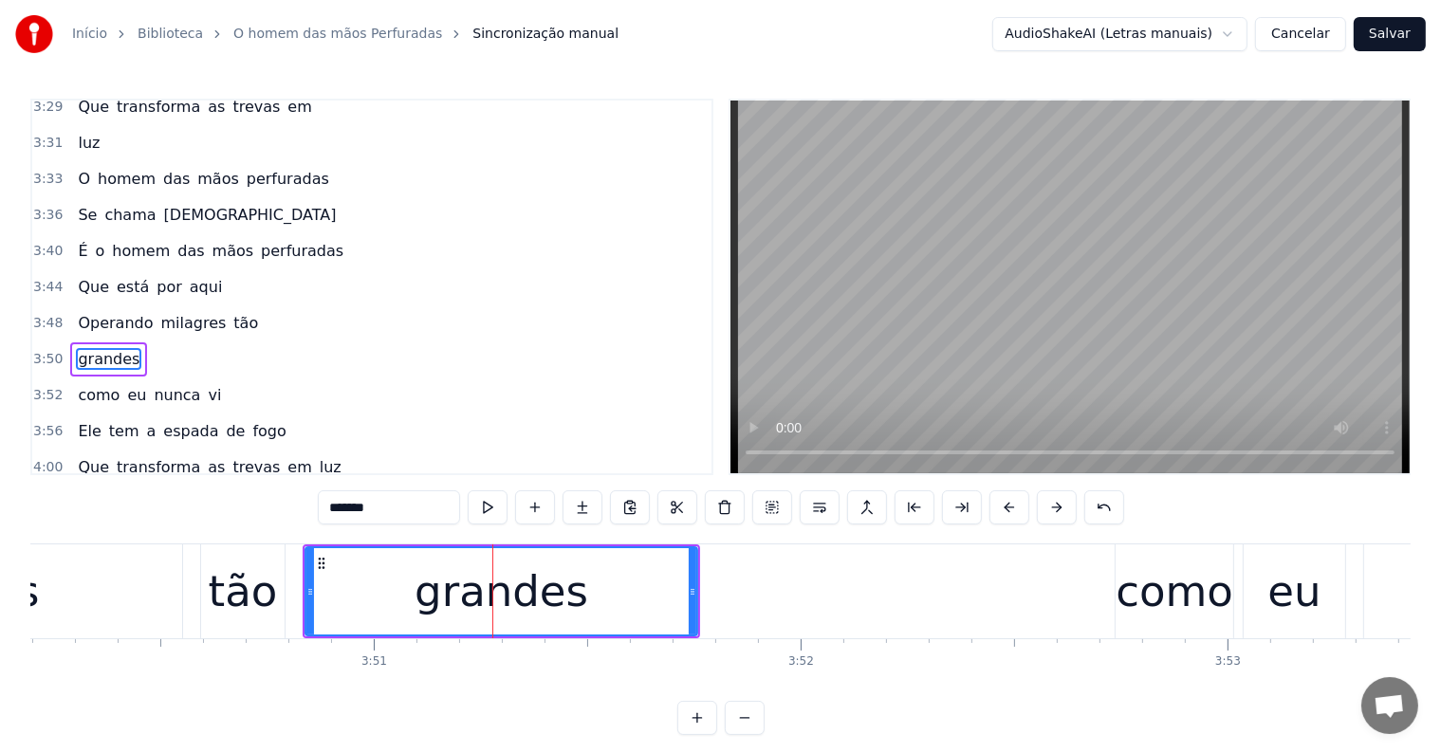
click at [229, 593] on div "tão" at bounding box center [243, 592] width 69 height 64
type input "***"
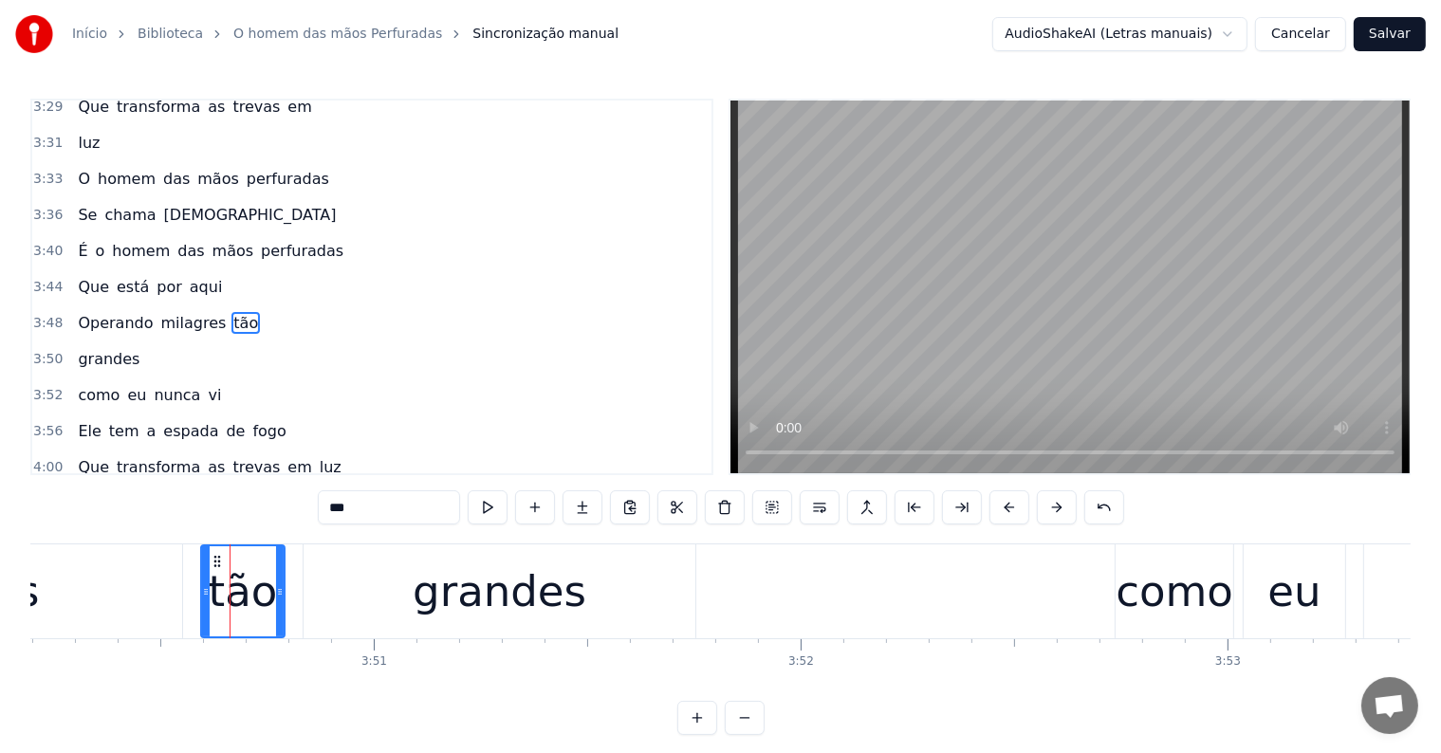
scroll to position [1995, 0]
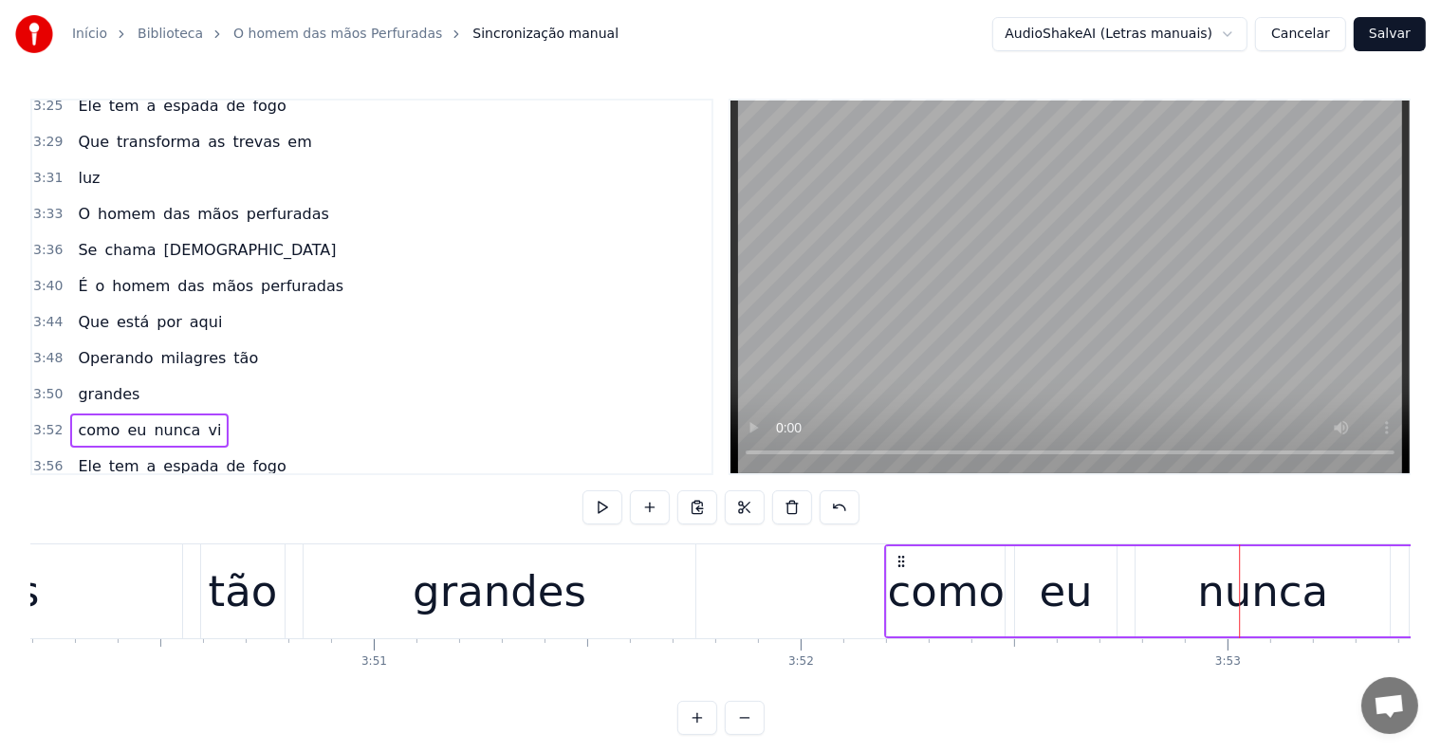
drag, startPoint x: 1131, startPoint y: 557, endPoint x: 899, endPoint y: 565, distance: 231.6
click at [899, 565] on icon at bounding box center [900, 561] width 15 height 15
click at [638, 607] on div "grandes" at bounding box center [500, 591] width 392 height 94
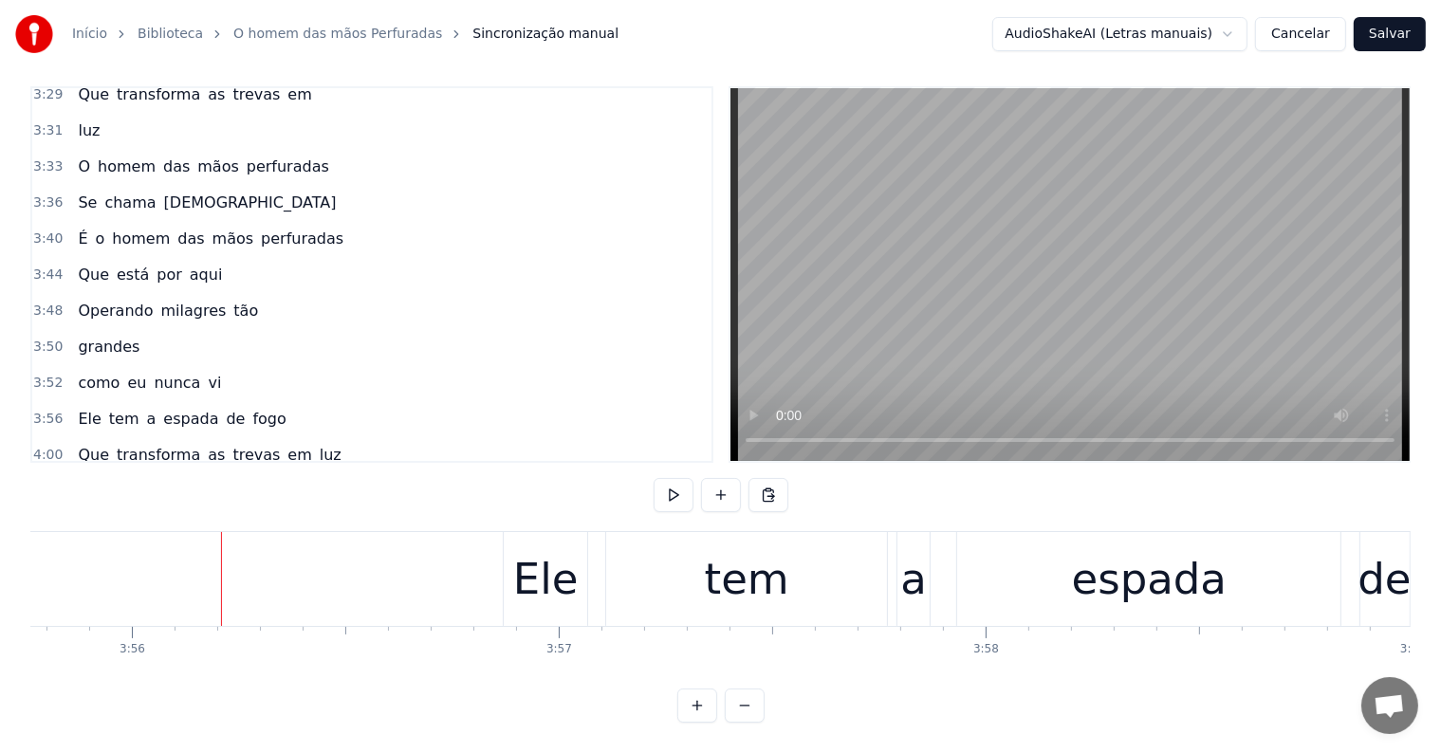
scroll to position [0, 100629]
click at [596, 573] on div "Ele tem a espada de fogo" at bounding box center [1146, 579] width 1288 height 94
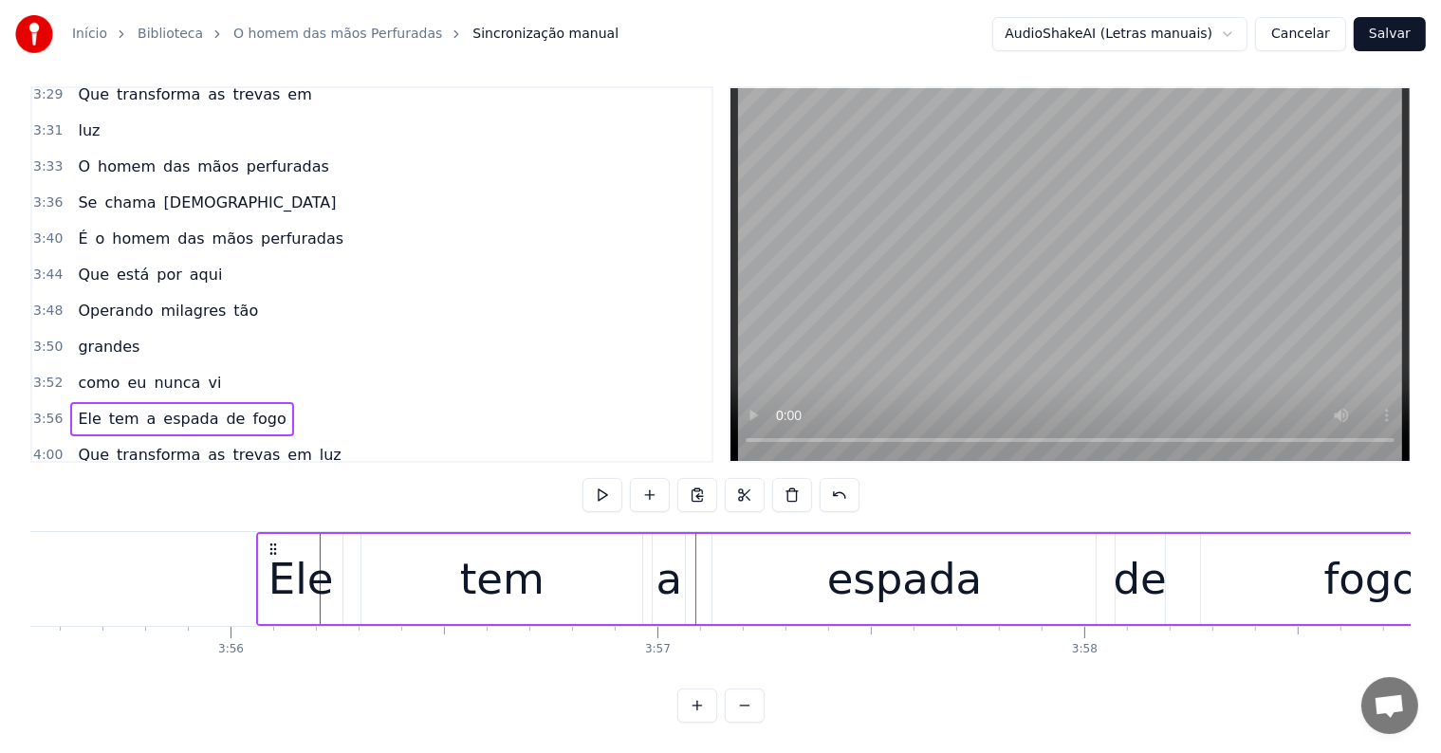
scroll to position [0, 100520]
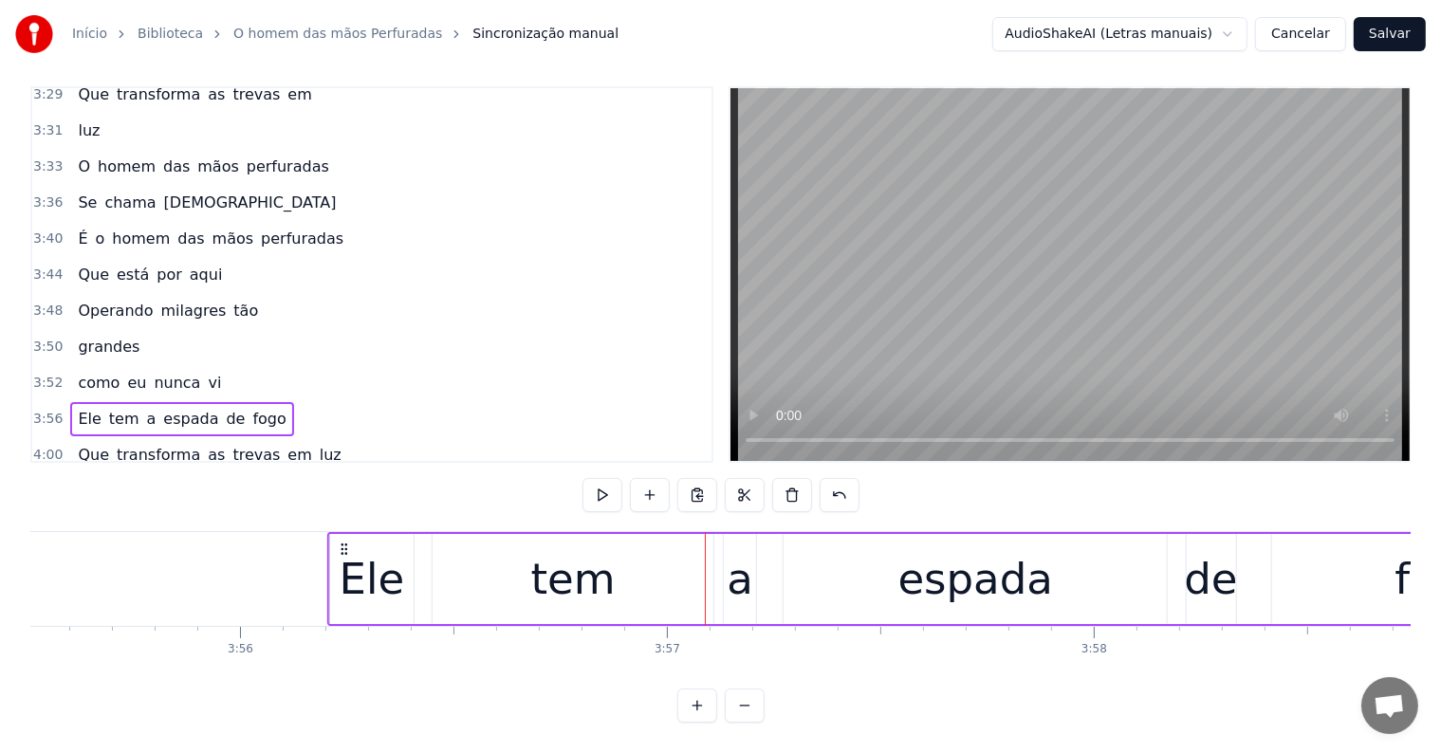
drag, startPoint x: 515, startPoint y: 532, endPoint x: 341, endPoint y: 546, distance: 175.1
click at [341, 546] on div "Ele tem a espada de fogo" at bounding box center [971, 579] width 1288 height 94
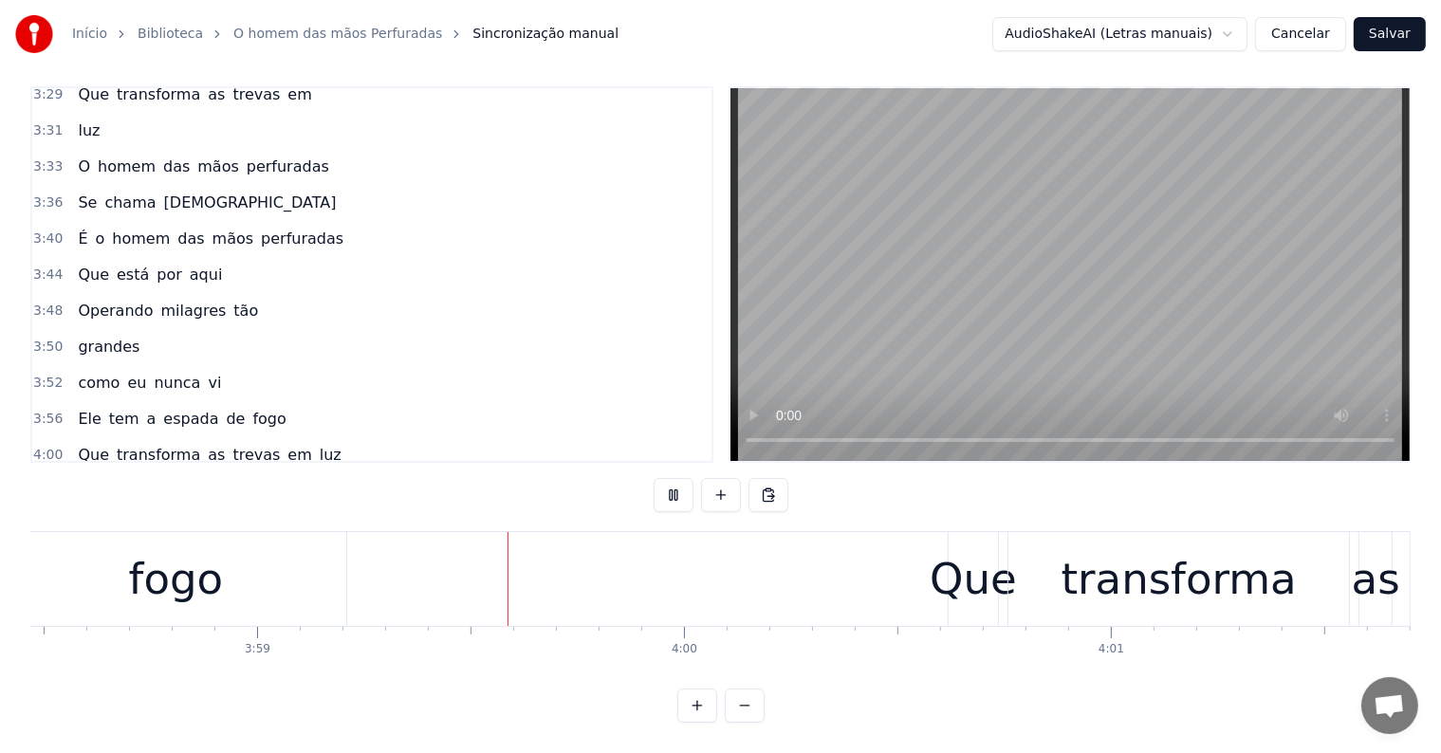
scroll to position [0, 101788]
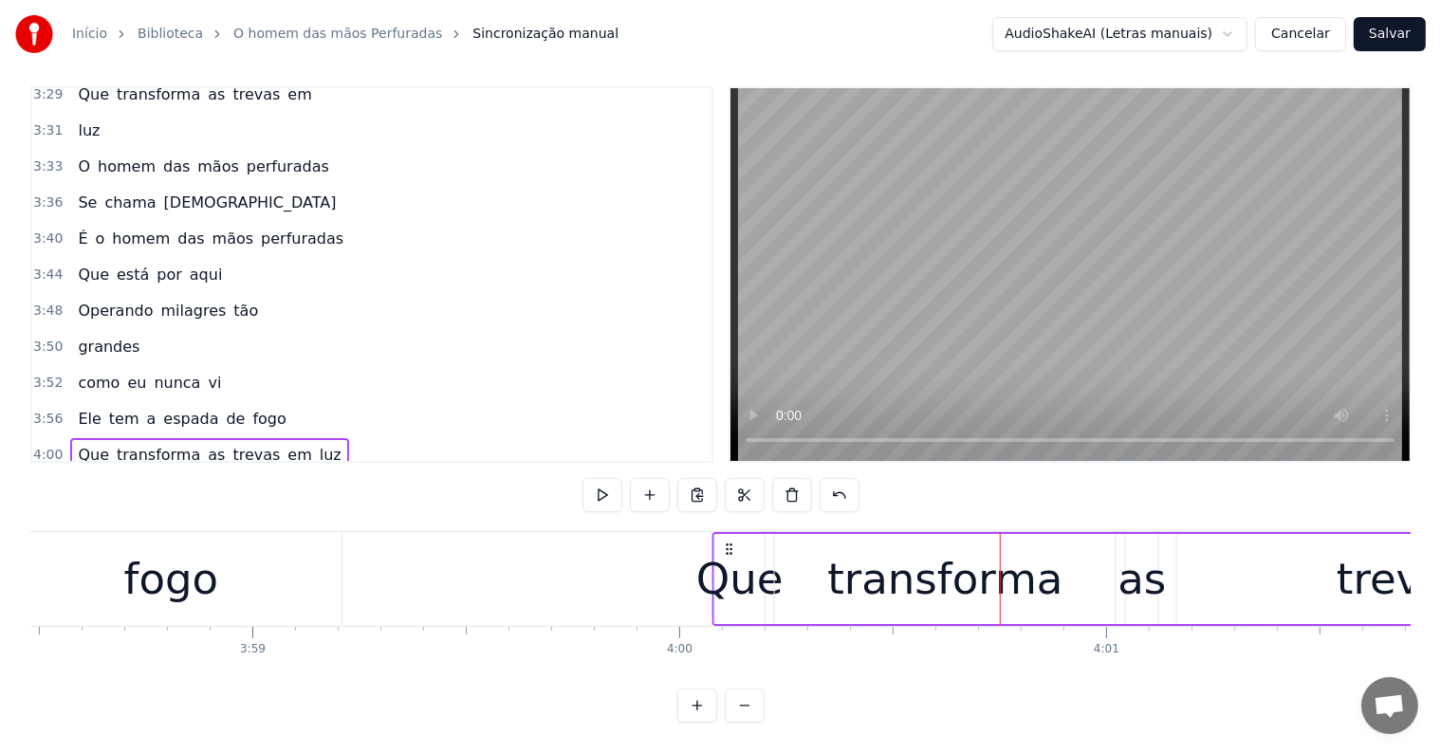
drag, startPoint x: 958, startPoint y: 532, endPoint x: 727, endPoint y: 542, distance: 230.7
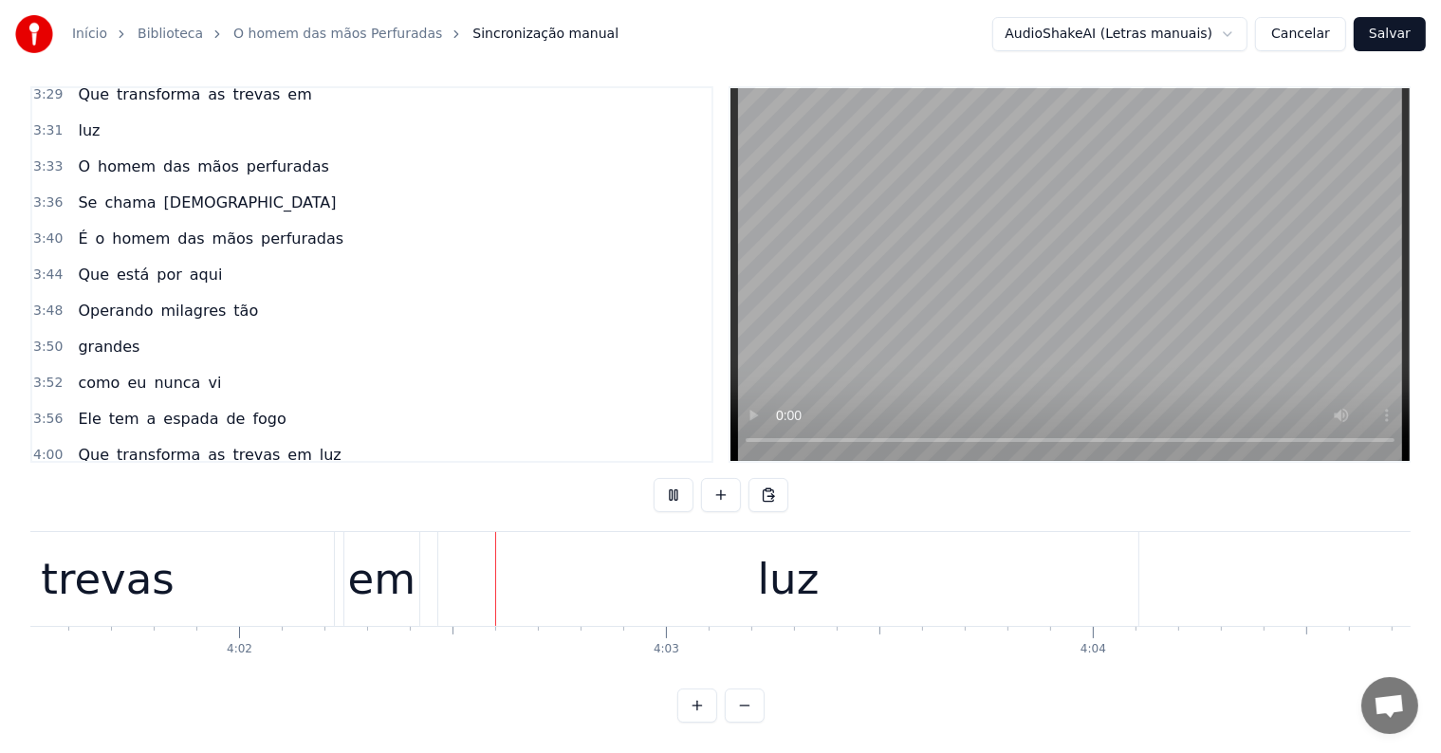
scroll to position [0, 103089]
click at [801, 587] on div "luz" at bounding box center [781, 579] width 62 height 64
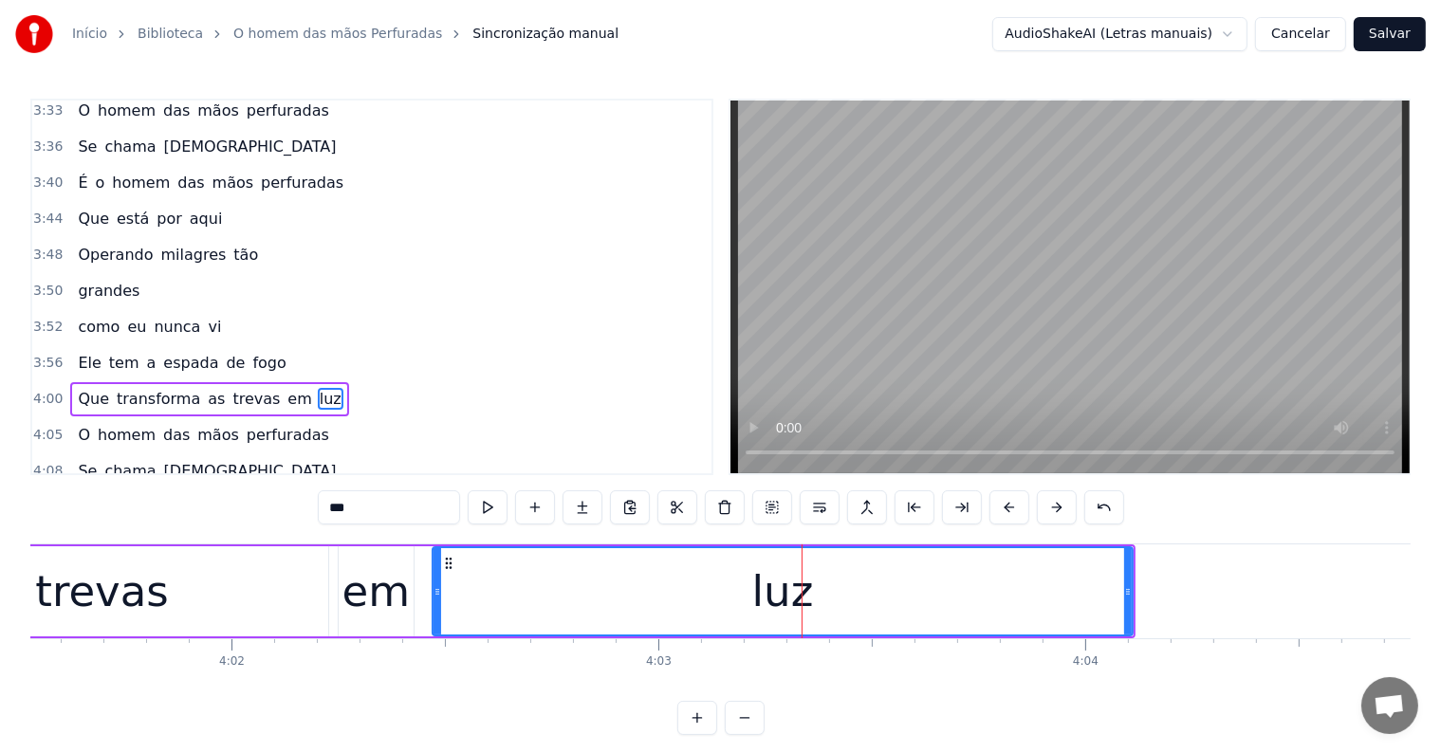
scroll to position [2134, 0]
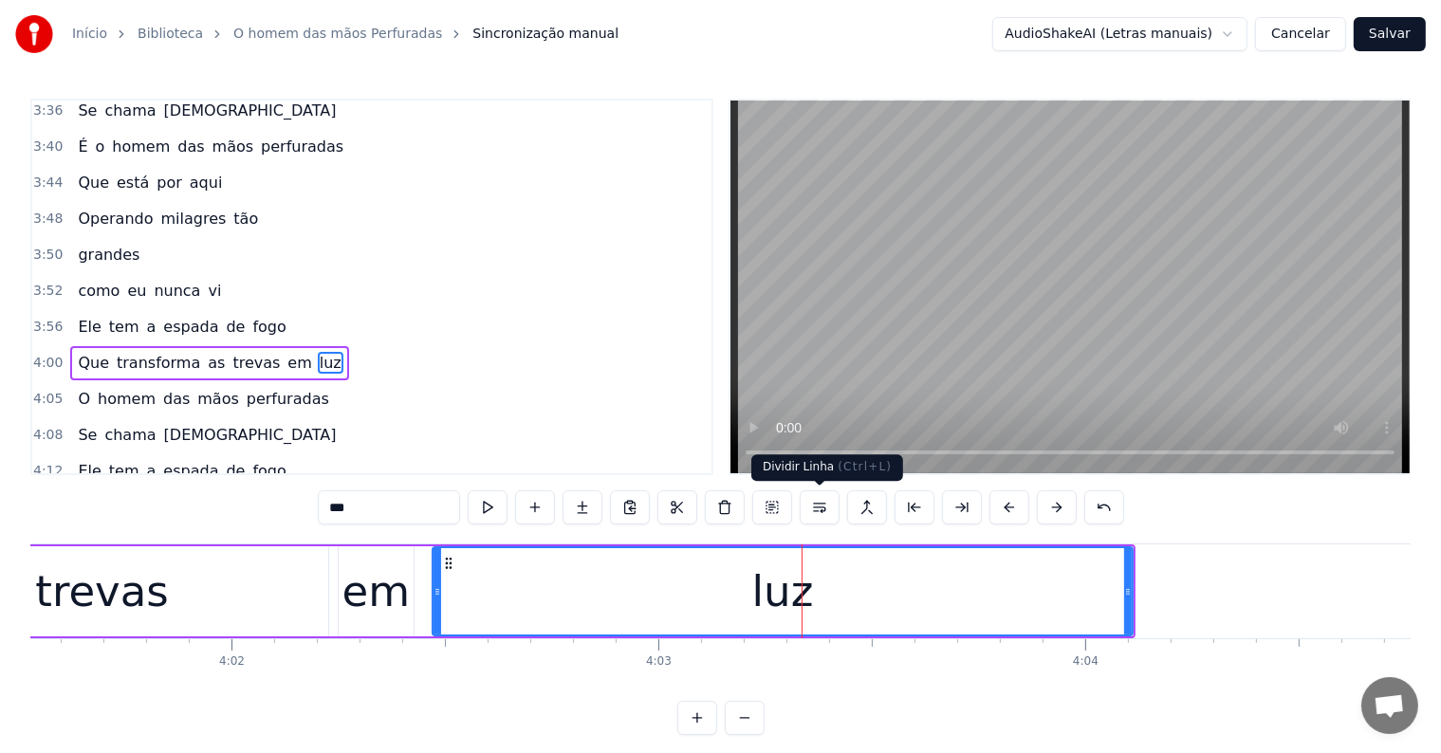
click at [815, 501] on button at bounding box center [820, 507] width 40 height 34
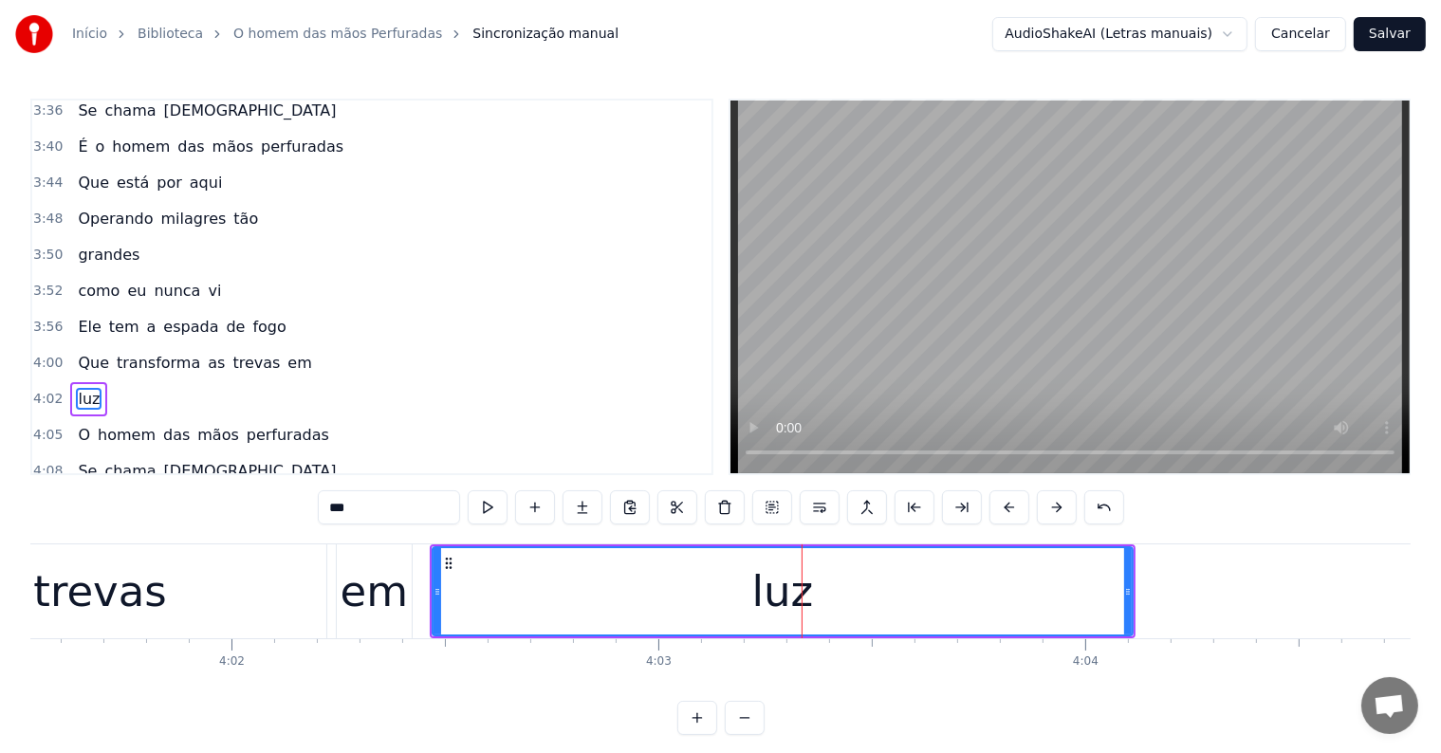
scroll to position [2169, 0]
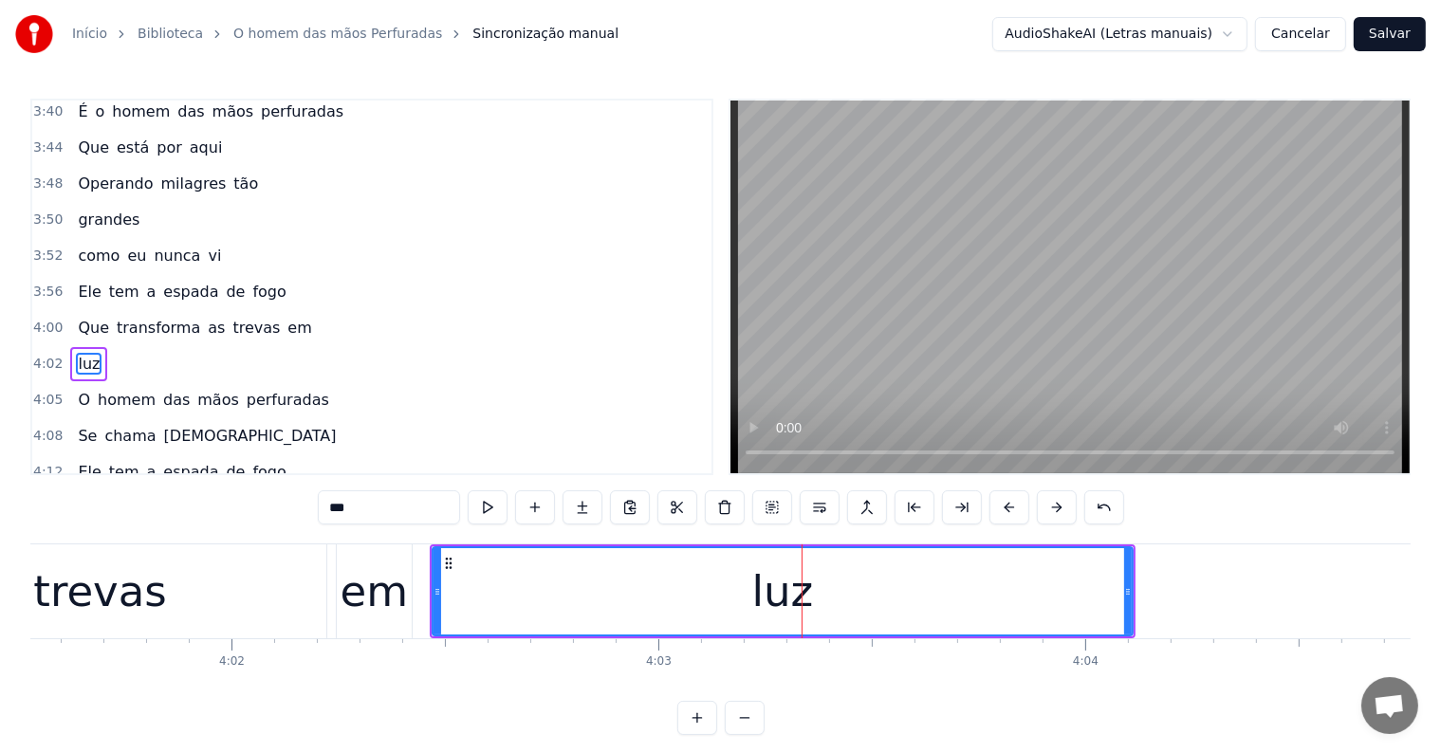
click at [378, 604] on div "em" at bounding box center [375, 592] width 68 height 64
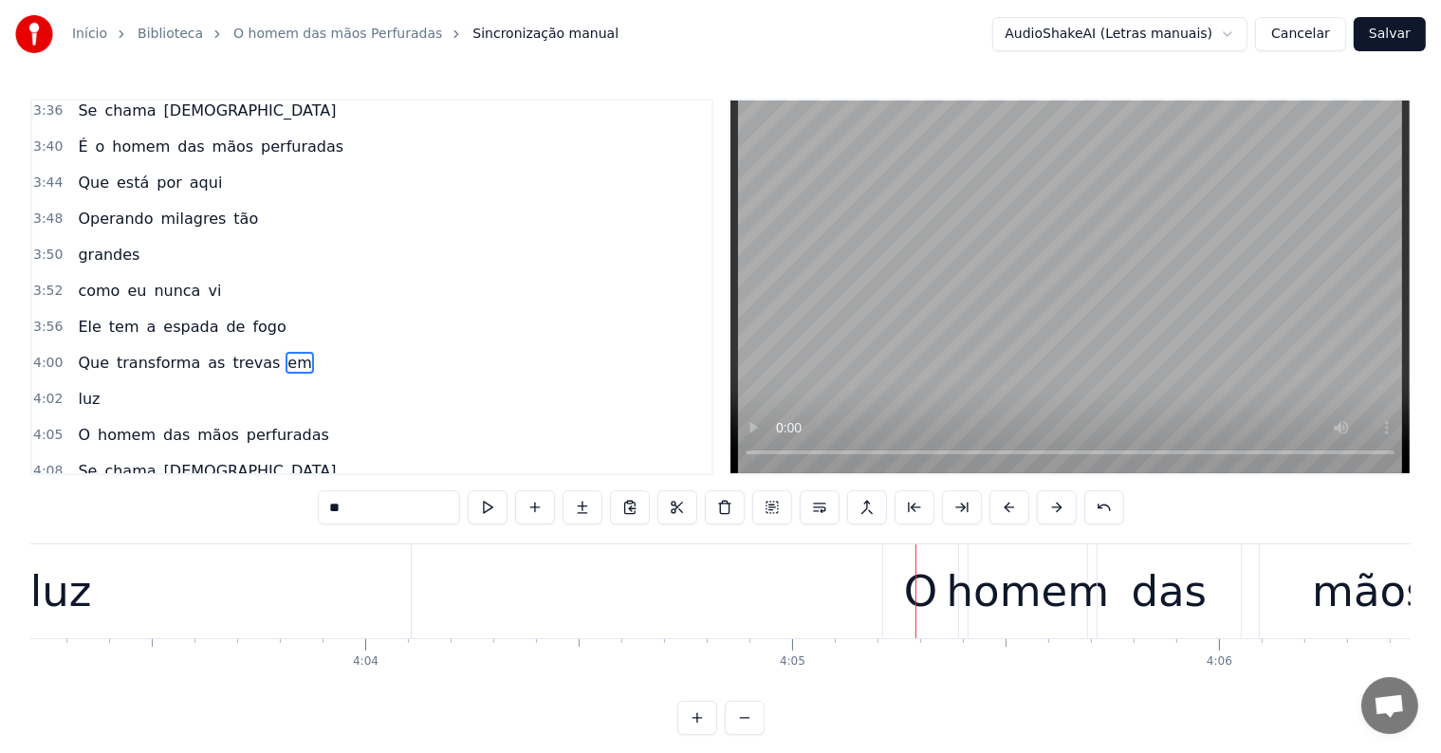
scroll to position [0, 103806]
click at [311, 584] on div "luz" at bounding box center [65, 591] width 700 height 94
type input "***"
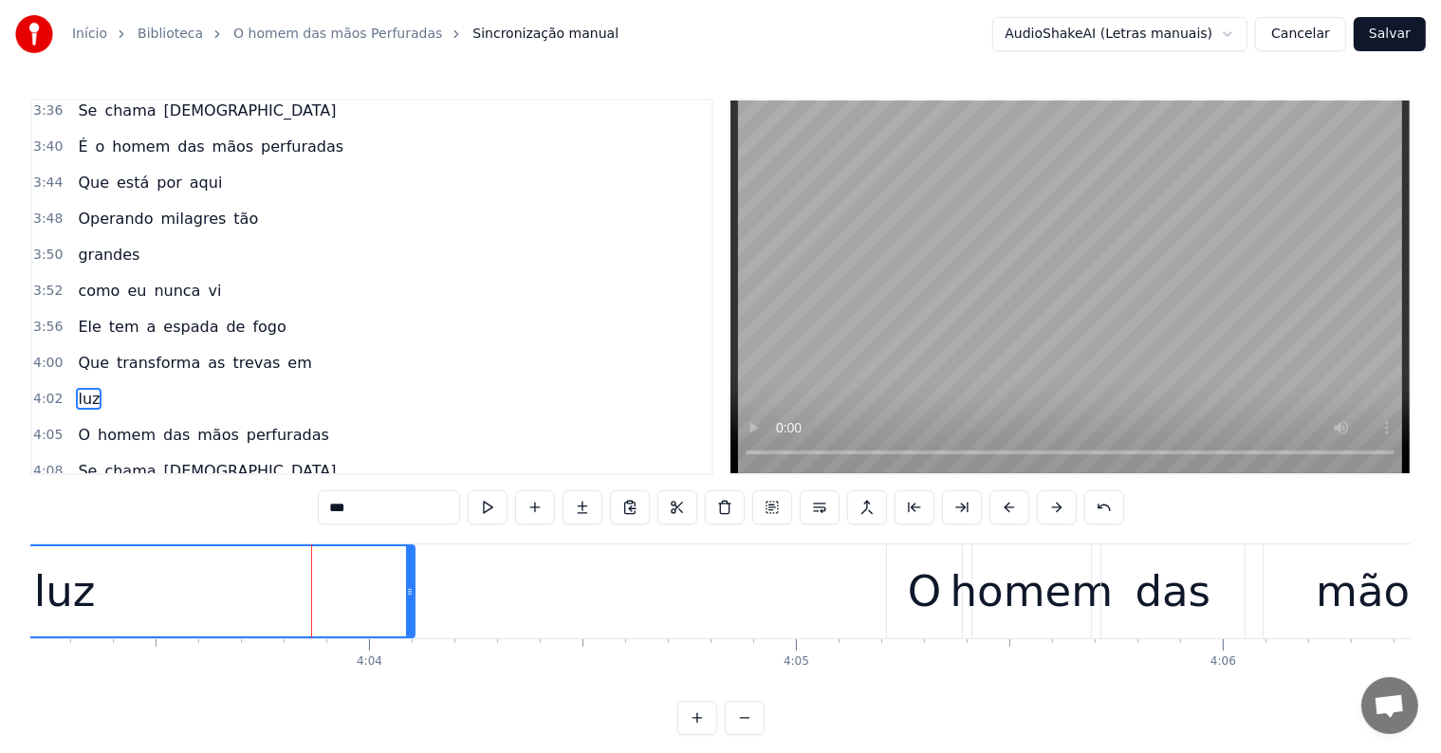
scroll to position [2169, 0]
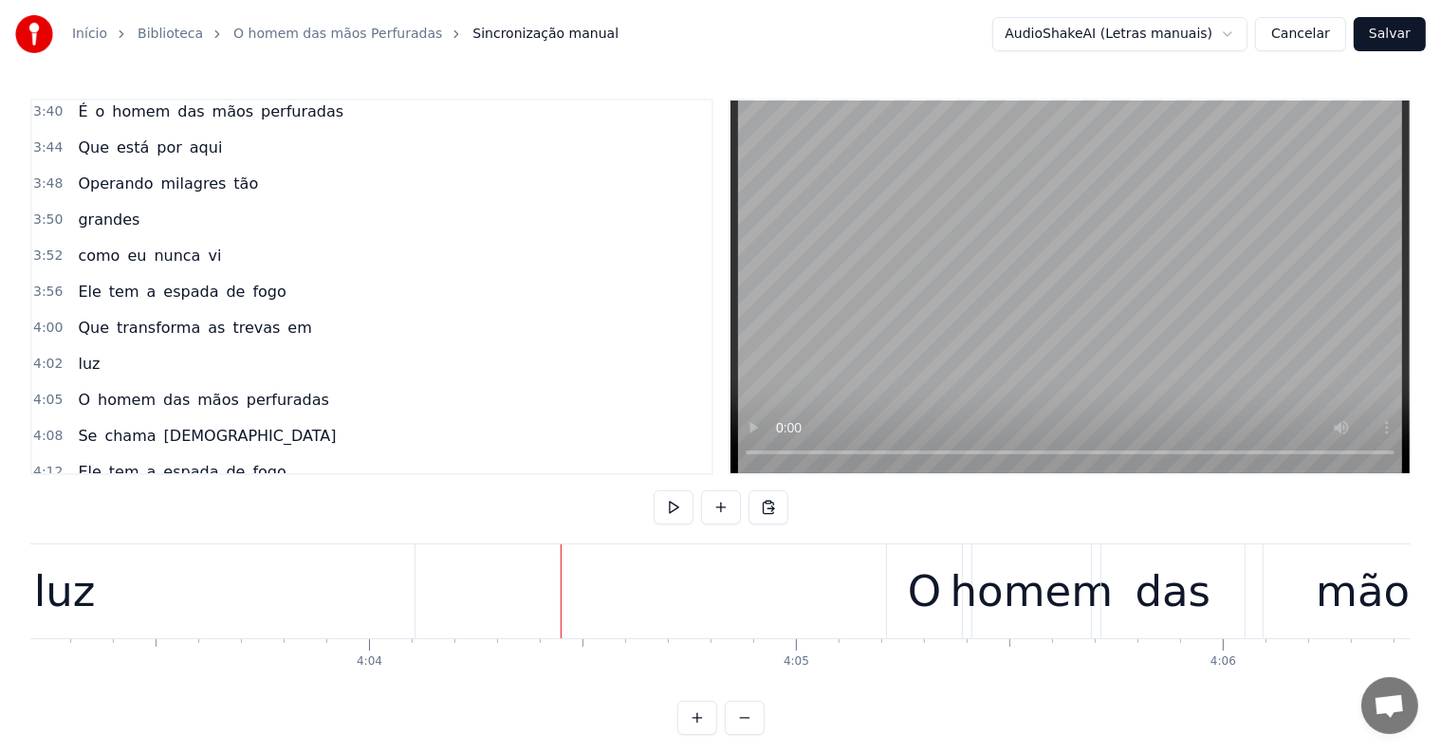
click at [971, 632] on div "homem" at bounding box center [1031, 591] width 120 height 94
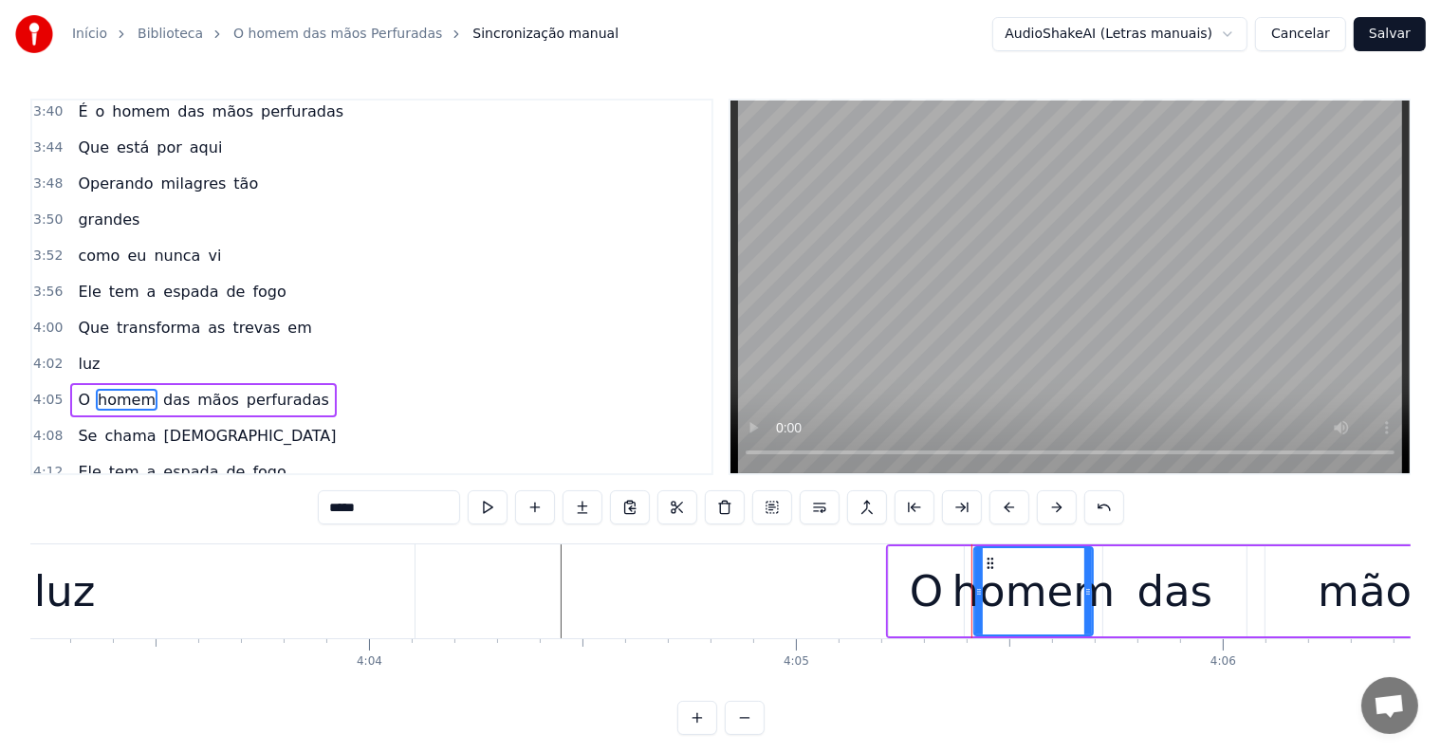
scroll to position [2204, 0]
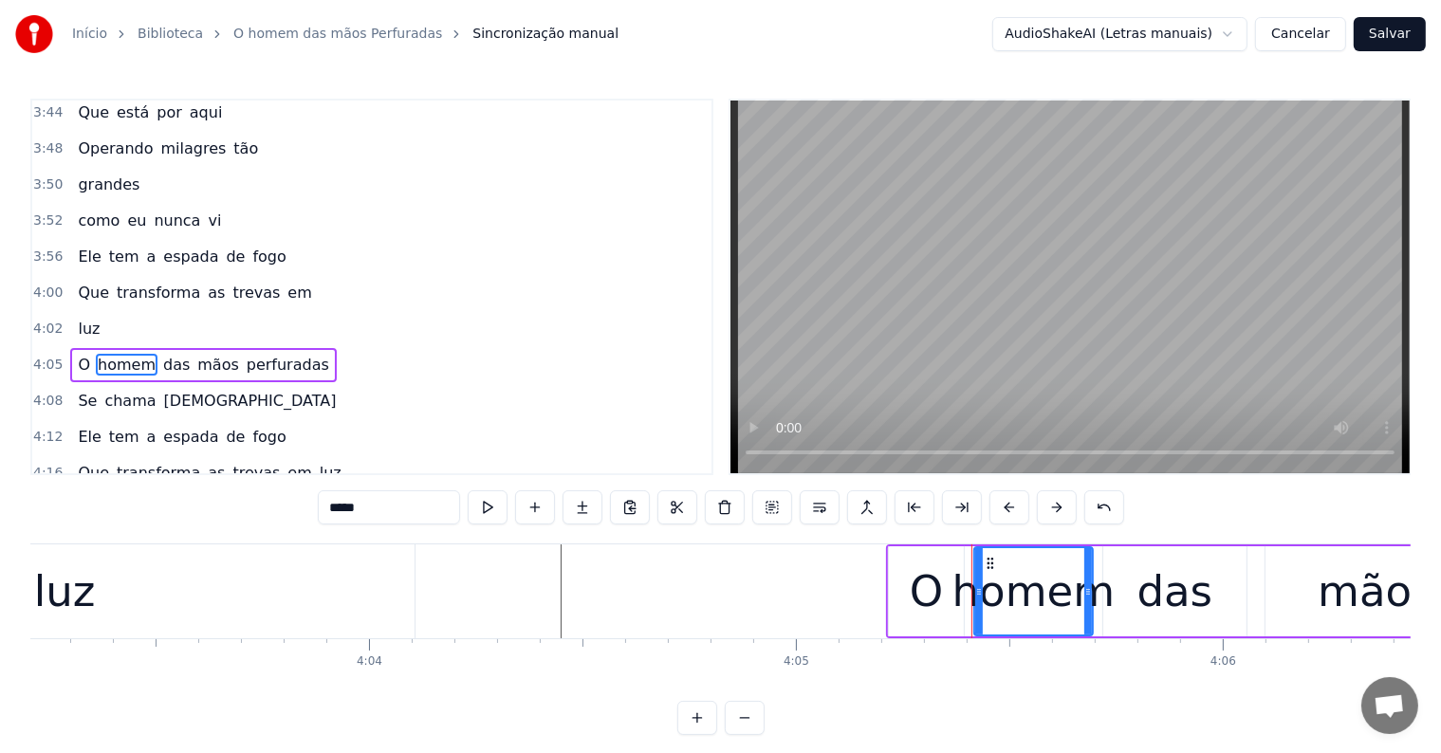
click at [1102, 630] on div "das" at bounding box center [1174, 591] width 145 height 90
type input "***"
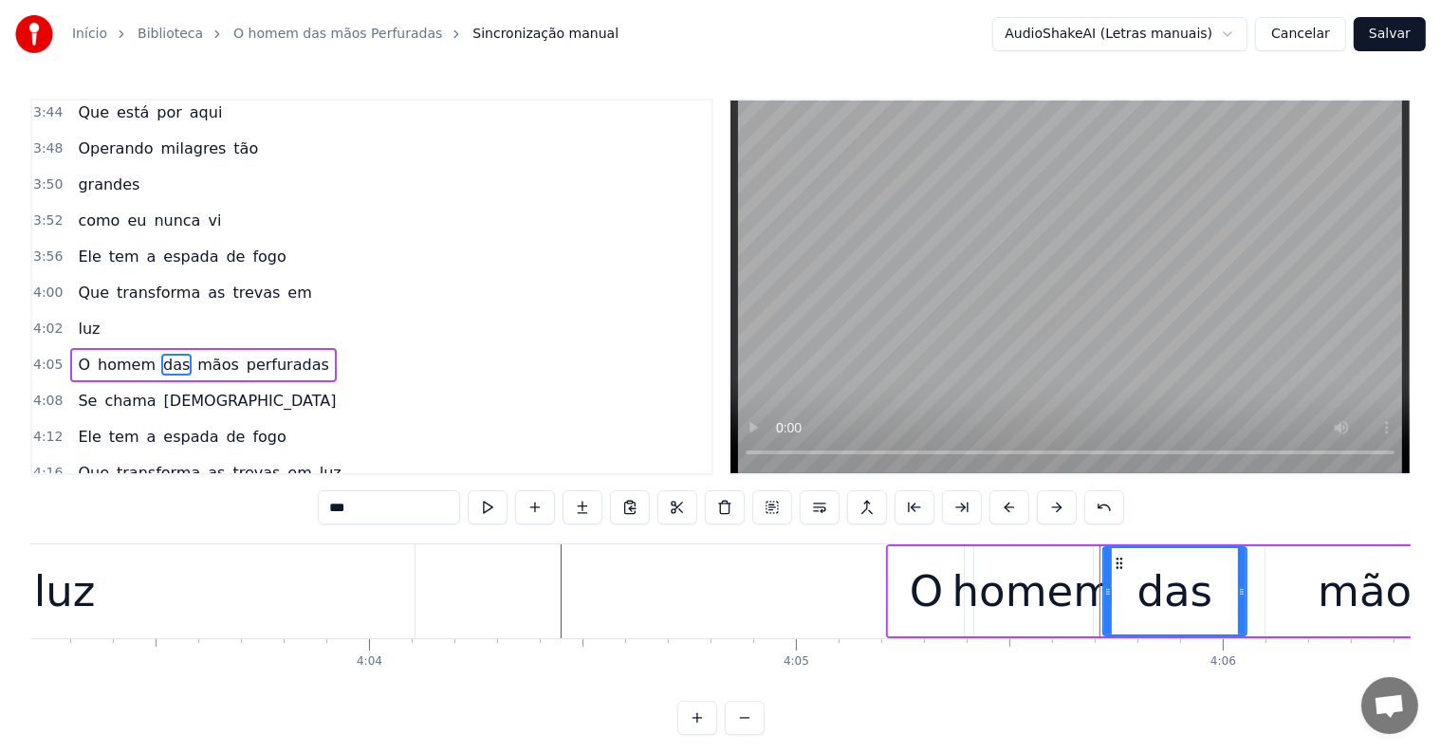
click at [1252, 611] on div "O homem das mãos perfuradas" at bounding box center [1414, 591] width 1057 height 94
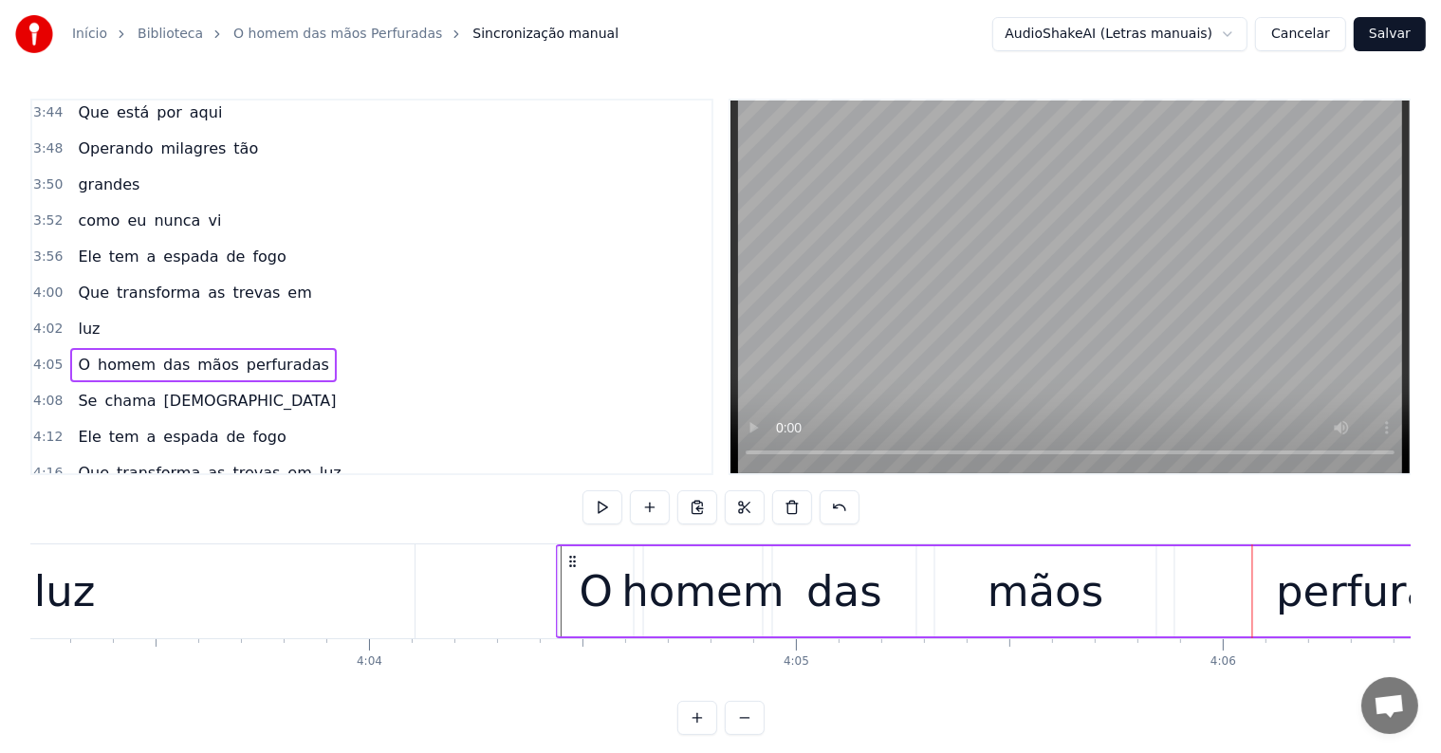
drag, startPoint x: 900, startPoint y: 559, endPoint x: 570, endPoint y: 577, distance: 330.6
click at [570, 577] on div "O homem das mãos perfuradas" at bounding box center [1084, 591] width 1057 height 94
drag, startPoint x: 341, startPoint y: 602, endPoint x: 388, endPoint y: 601, distance: 46.5
click at [341, 602] on div "luz" at bounding box center [65, 591] width 700 height 94
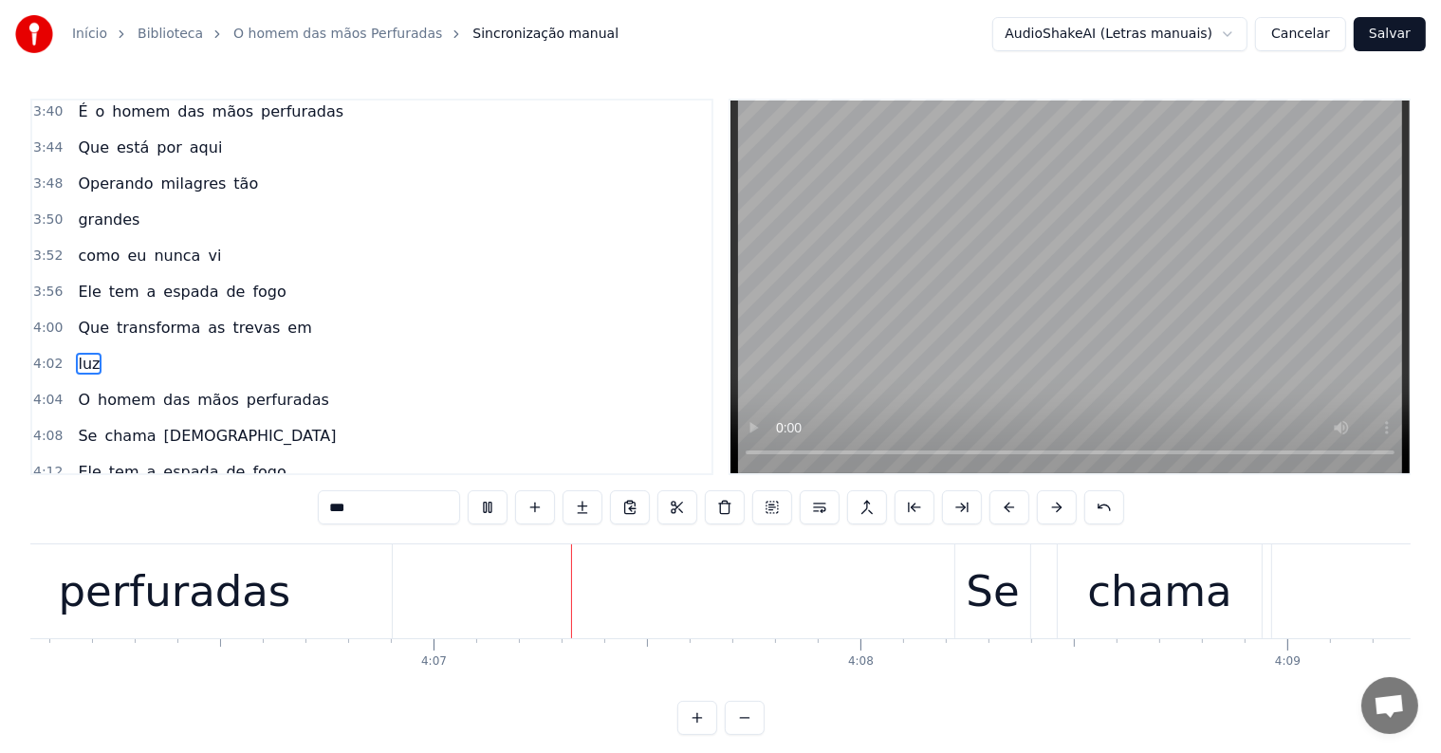
scroll to position [0, 105039]
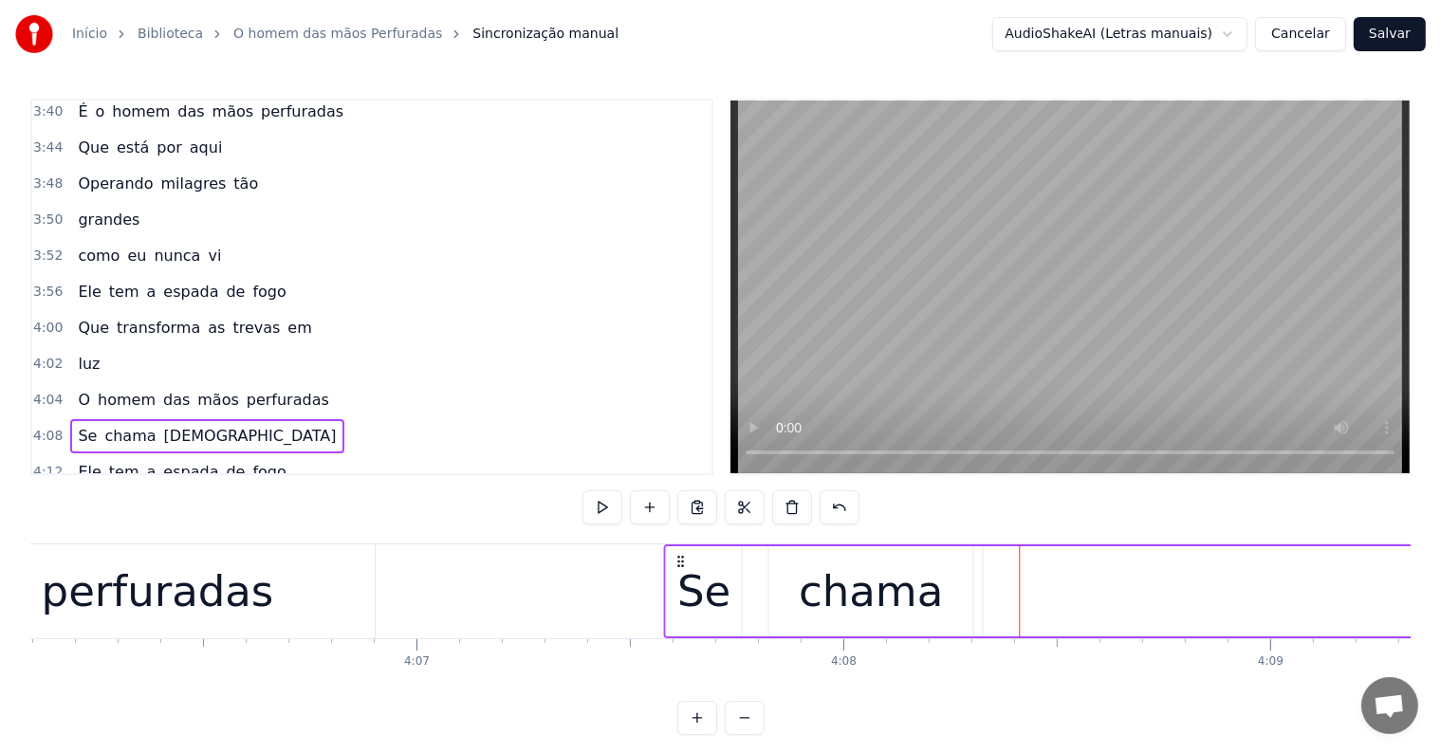
drag, startPoint x: 952, startPoint y: 558, endPoint x: 678, endPoint y: 572, distance: 274.5
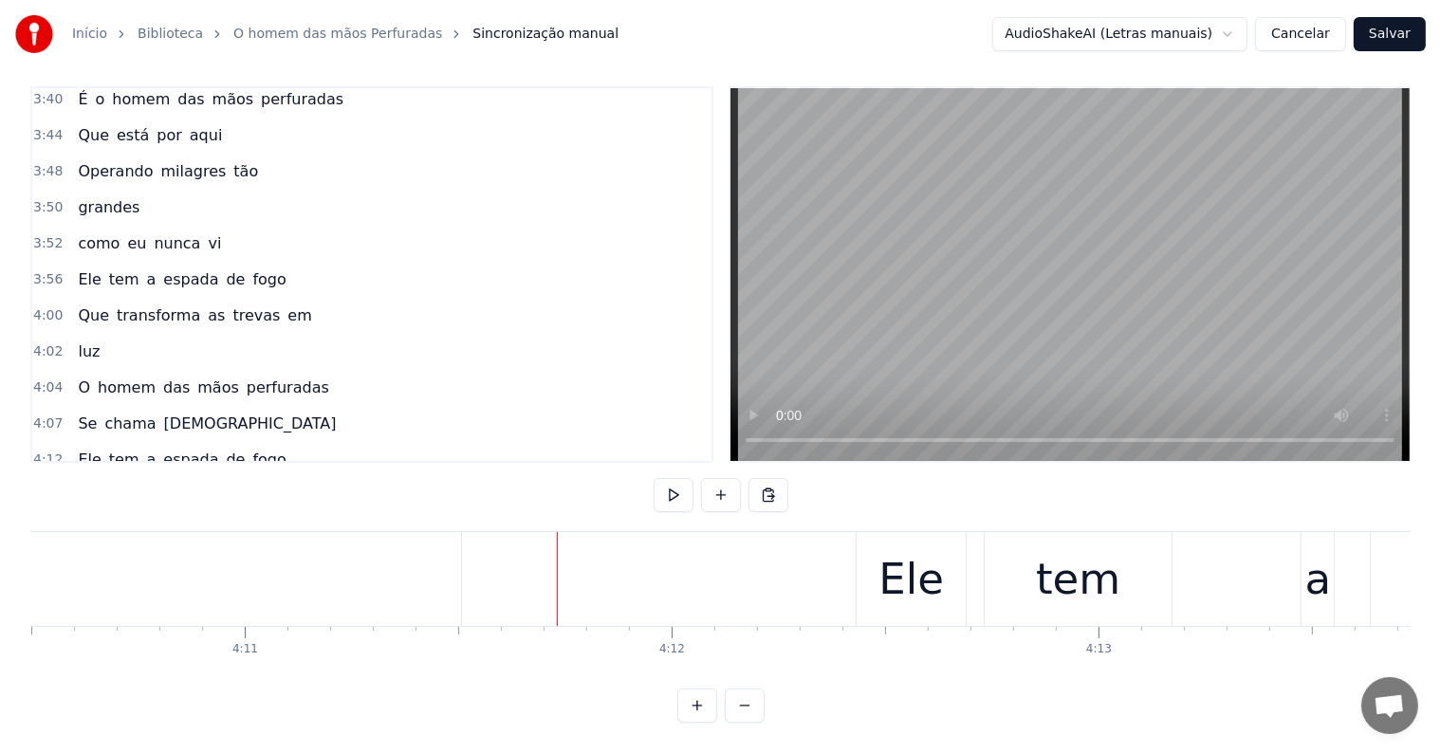
scroll to position [0, 106920]
click at [971, 588] on div "Ele tem a espada de fogo" at bounding box center [1454, 579] width 1203 height 94
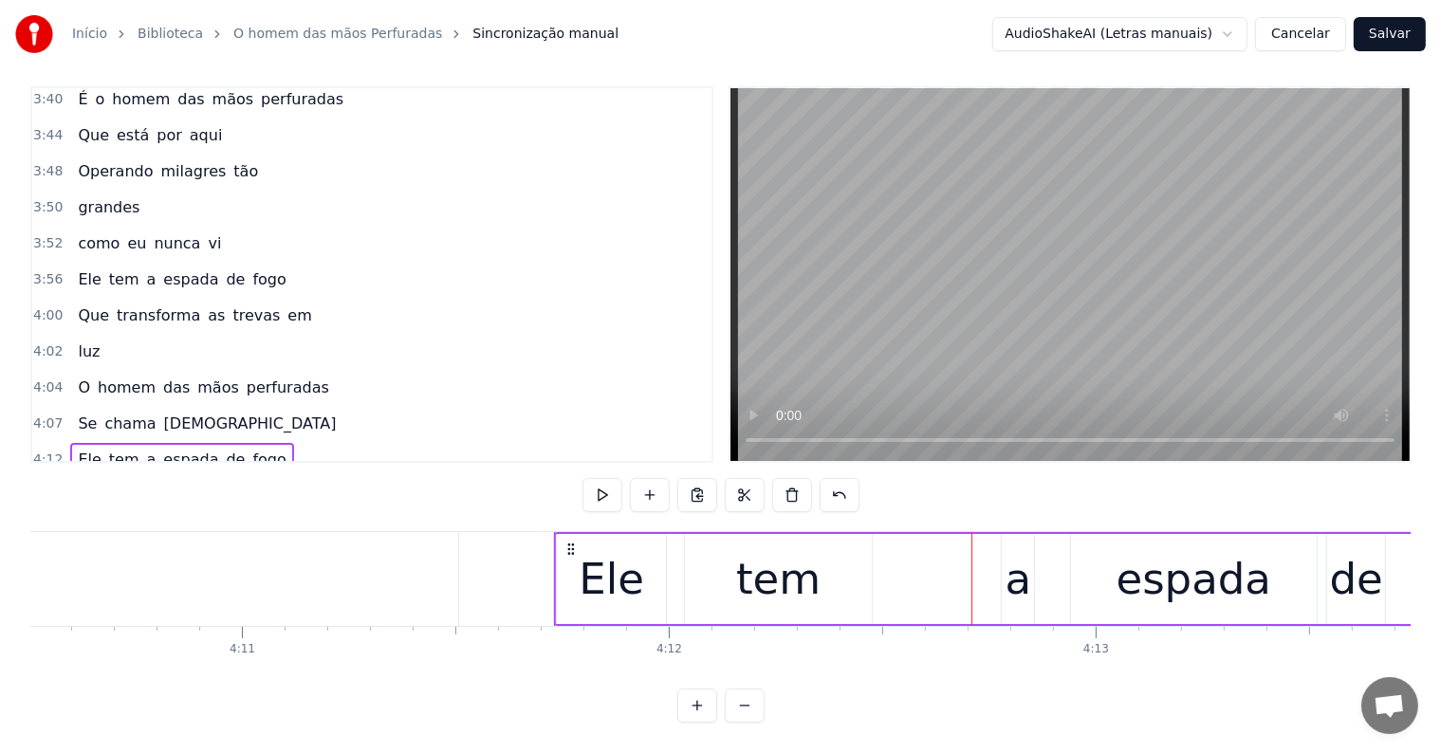
drag, startPoint x: 869, startPoint y: 531, endPoint x: 570, endPoint y: 540, distance: 298.9
click at [570, 540] on div "Ele tem a espada de fogo" at bounding box center [1155, 579] width 1203 height 94
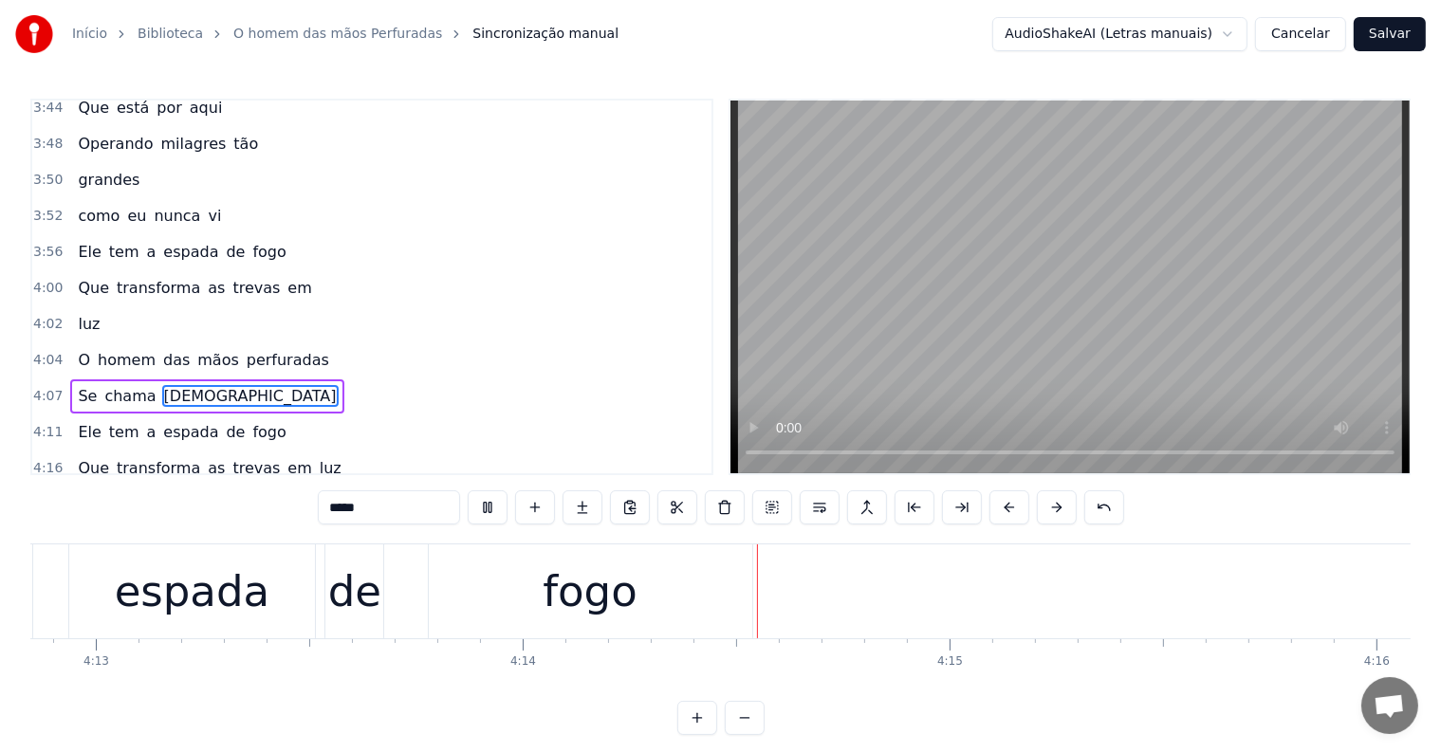
scroll to position [0, 108299]
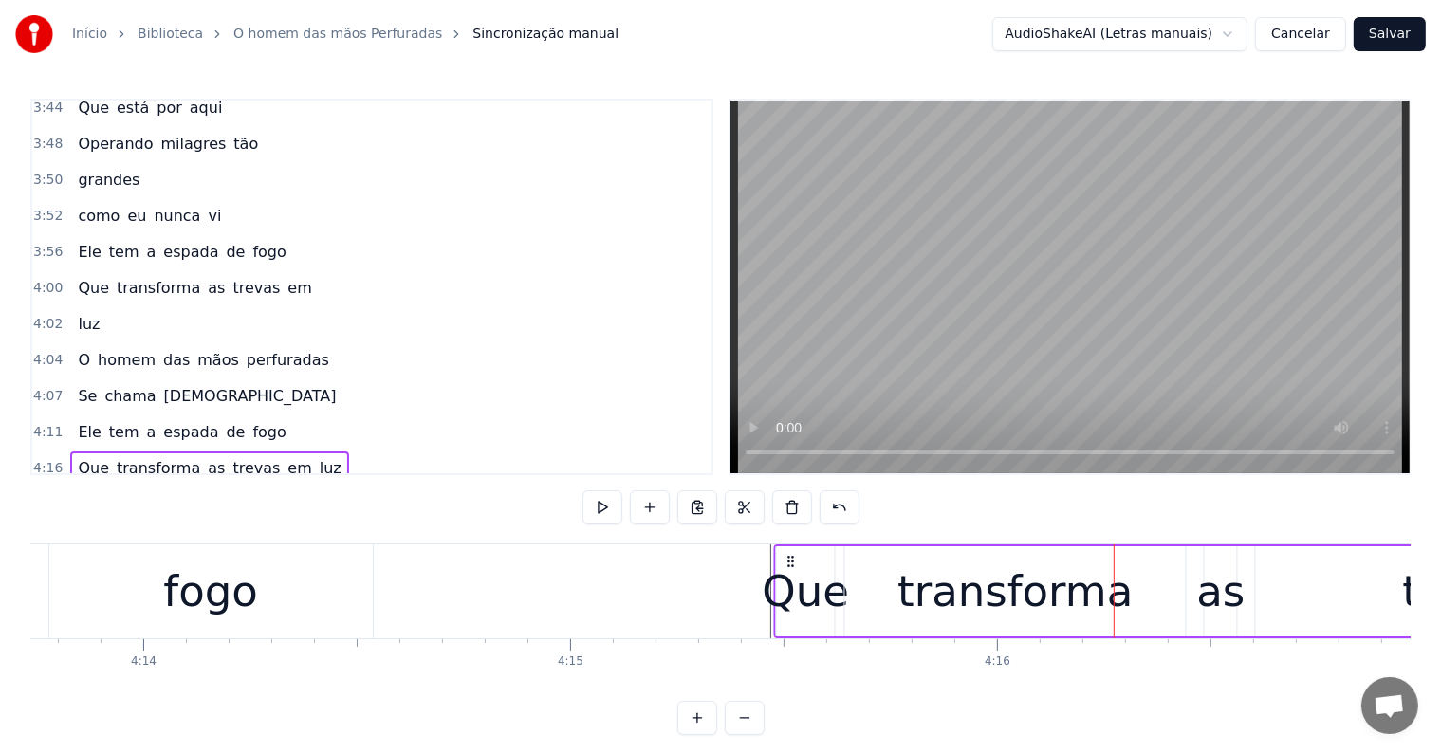
drag, startPoint x: 1063, startPoint y: 558, endPoint x: 788, endPoint y: 576, distance: 275.7
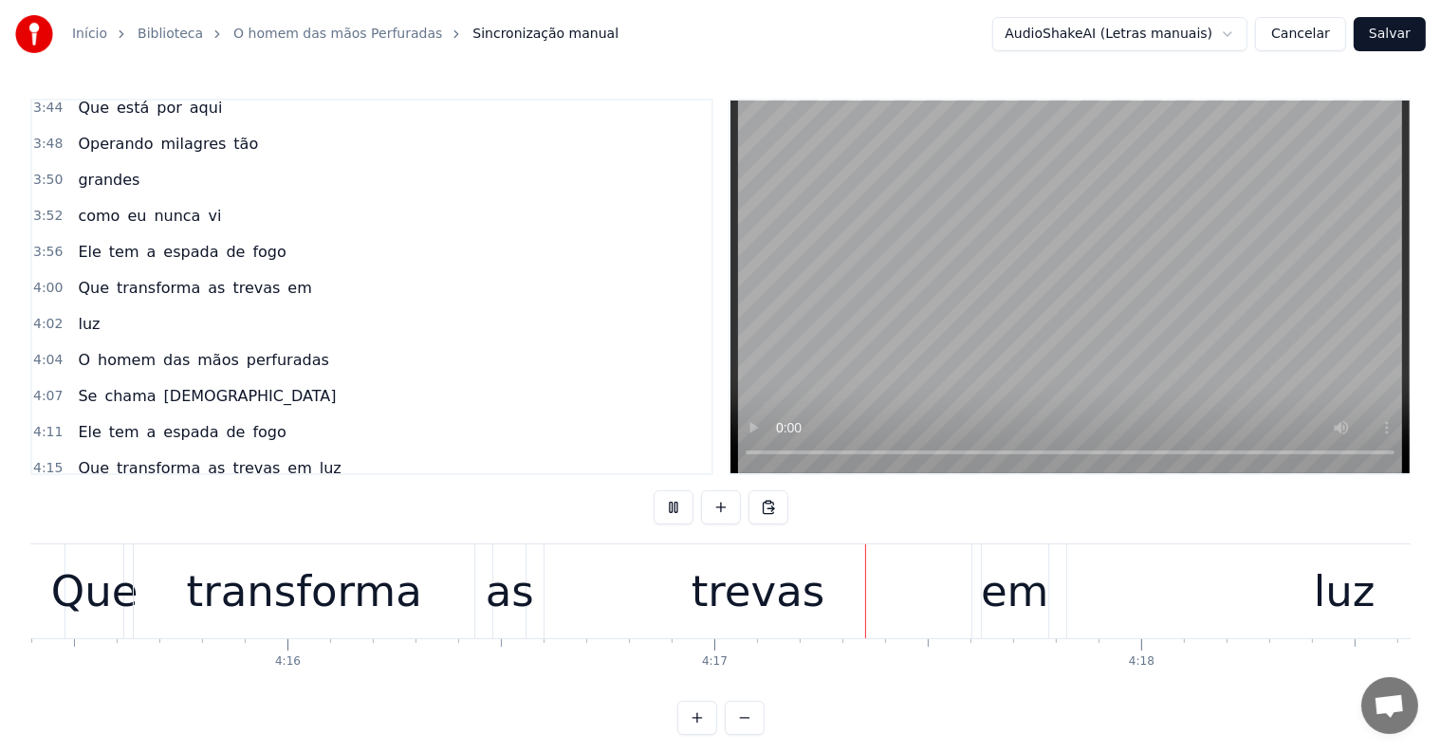
scroll to position [0, 109503]
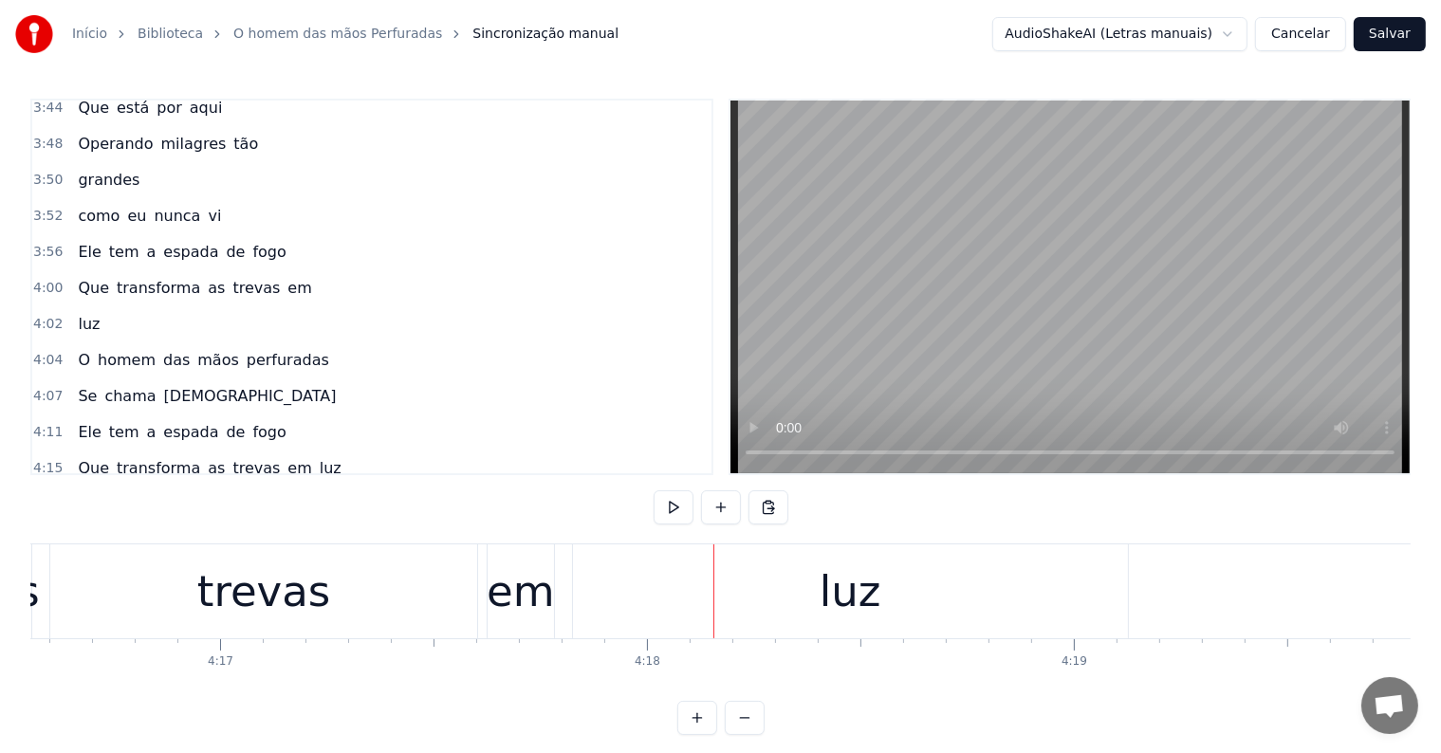
click at [847, 589] on div "luz" at bounding box center [850, 592] width 62 height 64
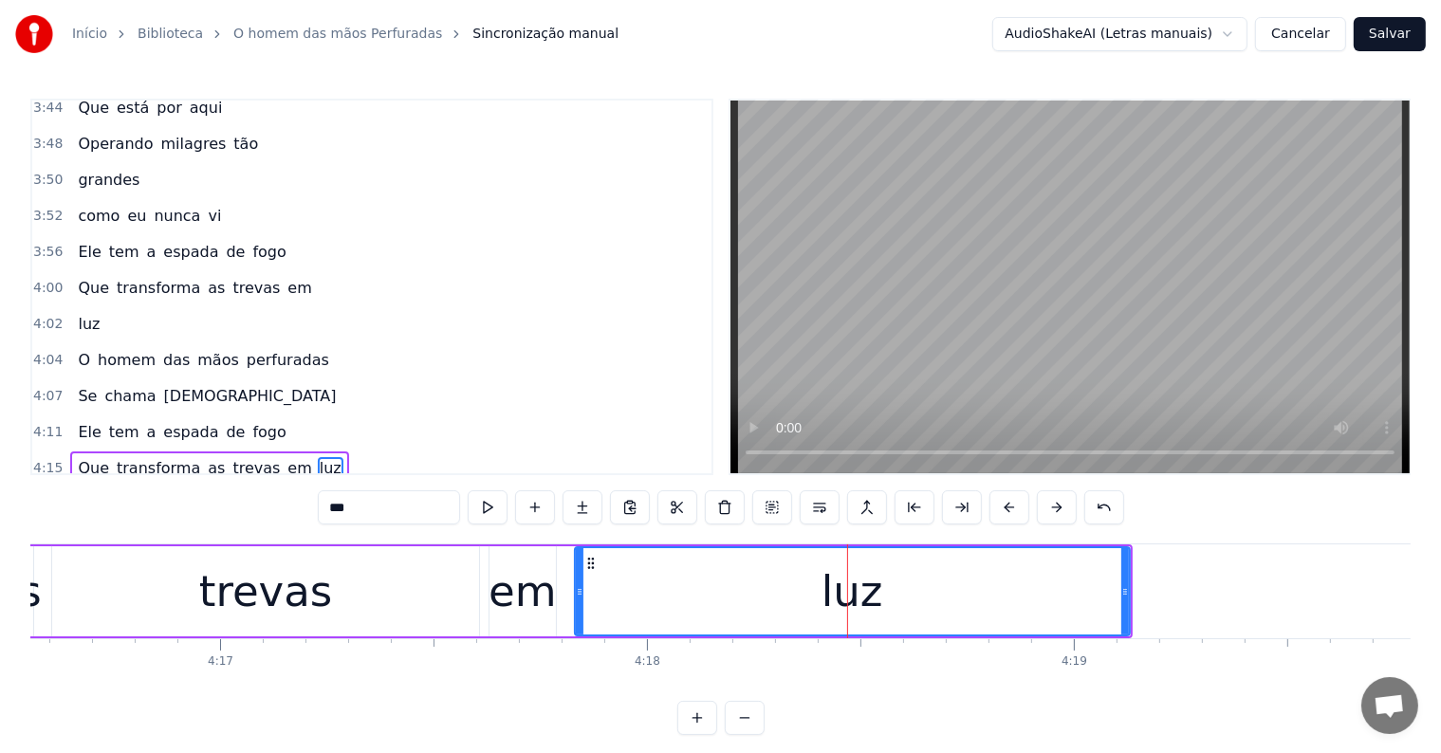
scroll to position [9, 0]
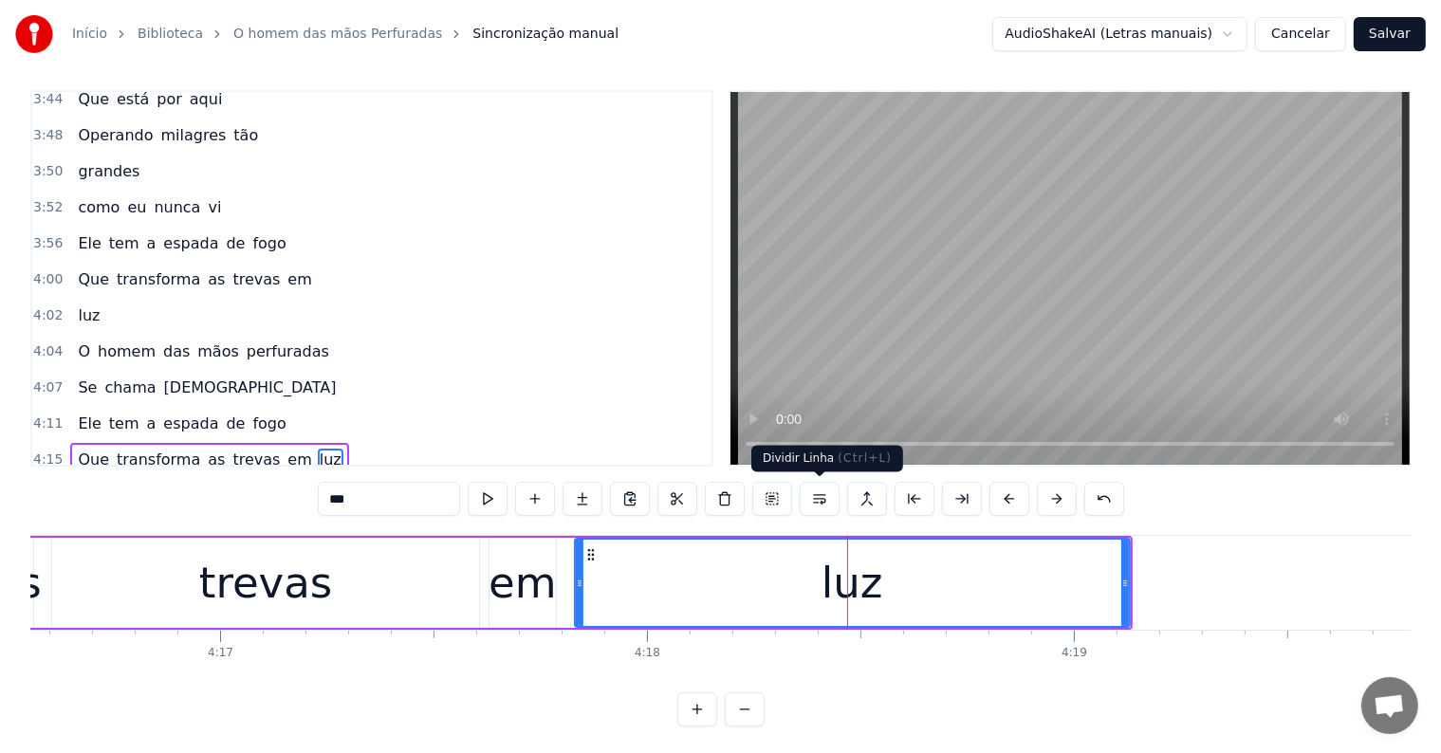
click at [819, 497] on button at bounding box center [820, 499] width 40 height 34
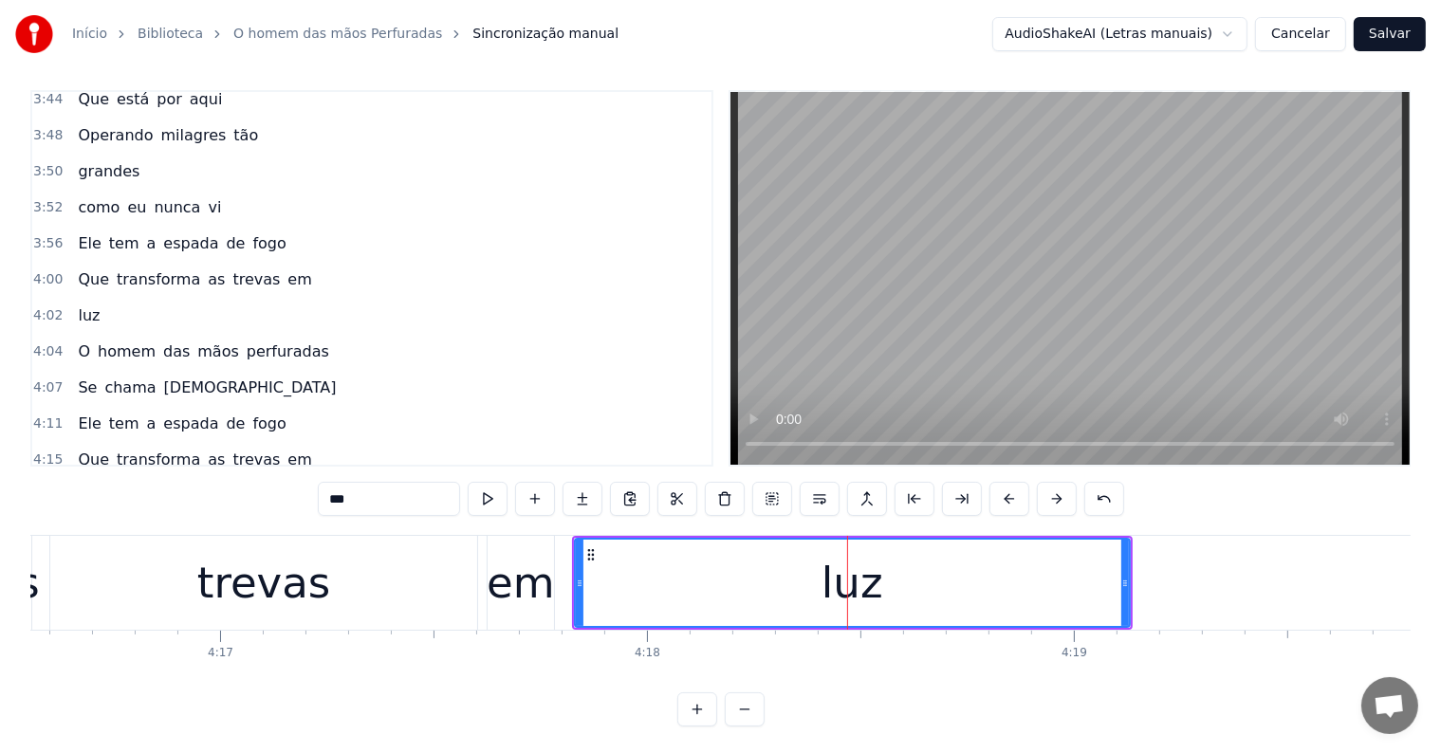
click at [491, 598] on div "em" at bounding box center [521, 583] width 68 height 64
type input "**"
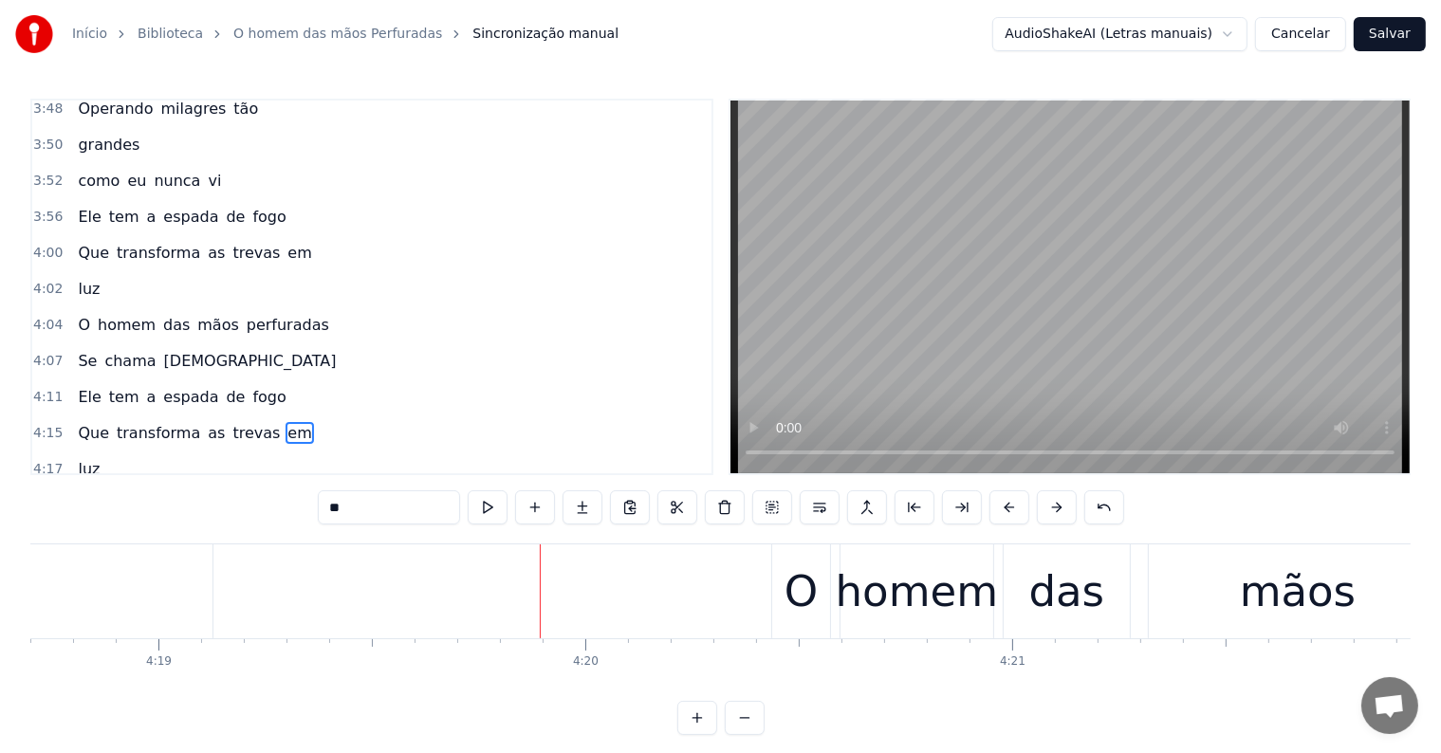
scroll to position [0, 110377]
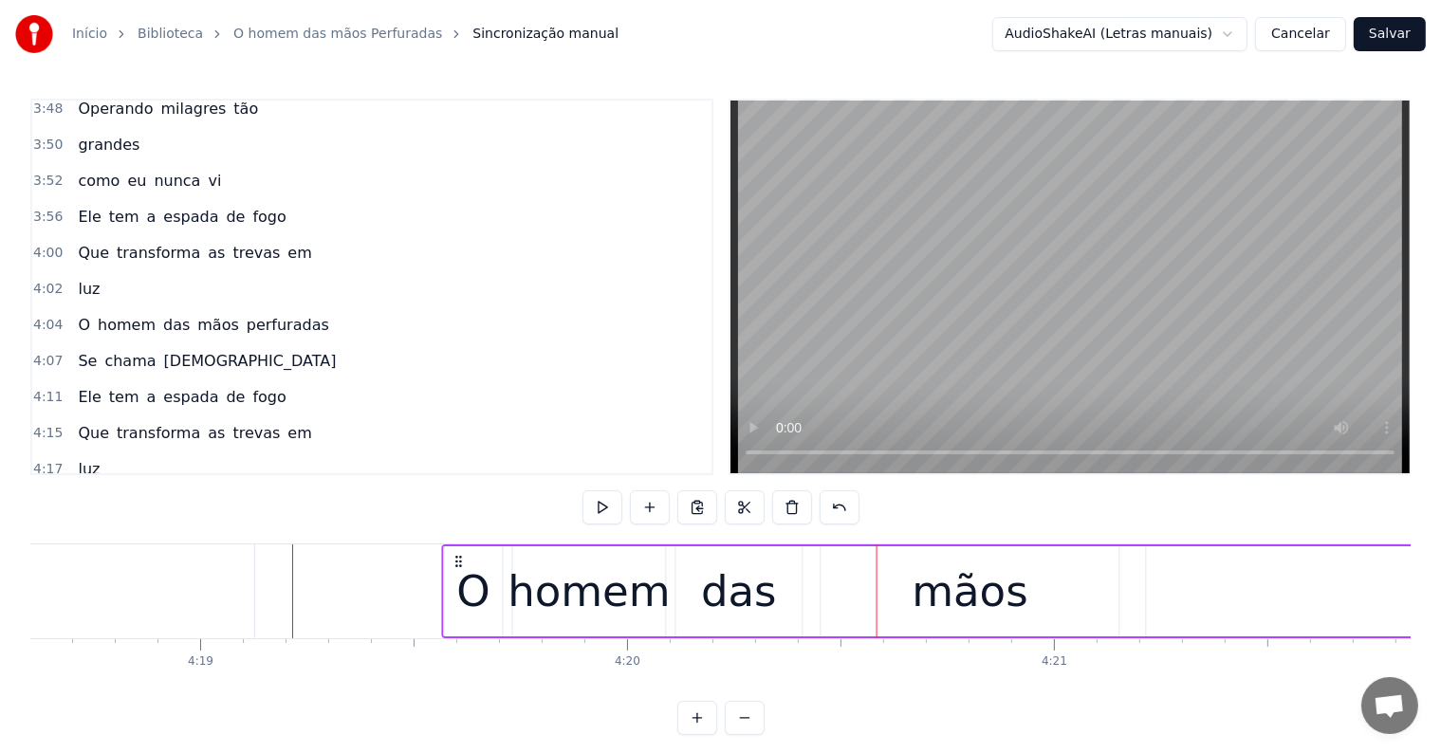
drag, startPoint x: 827, startPoint y: 560, endPoint x: 455, endPoint y: 592, distance: 373.2
click at [455, 592] on div "O homem das mãos perfuradas.." at bounding box center [1266, 591] width 1648 height 94
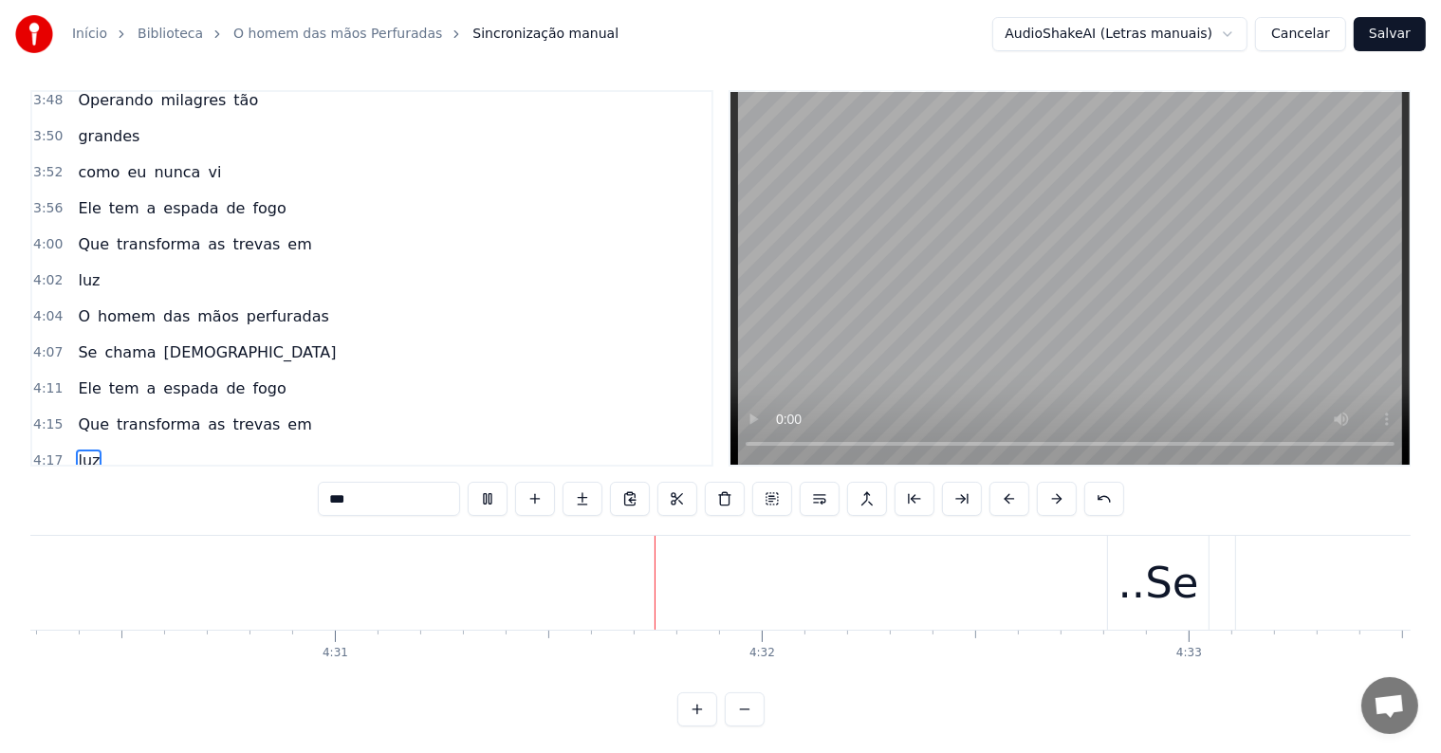
scroll to position [0, 115552]
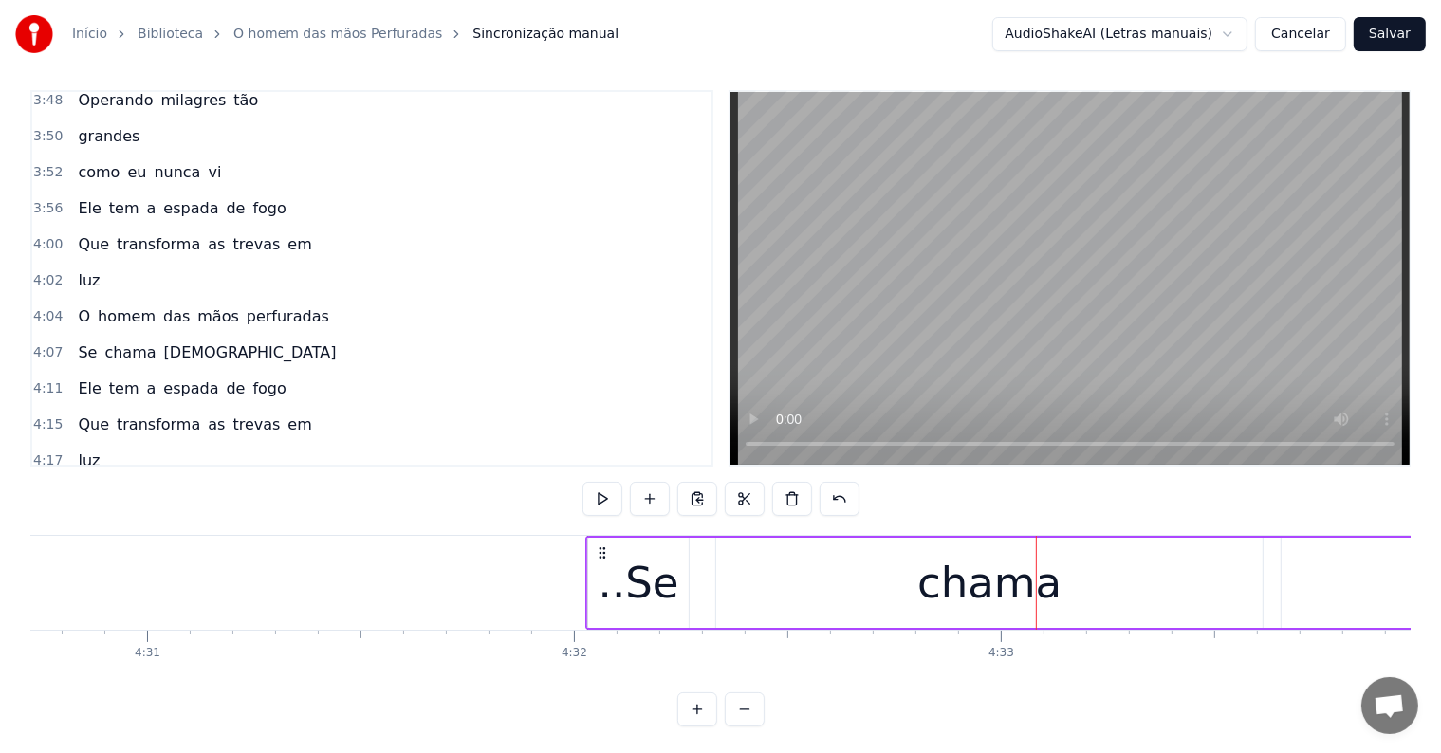
drag, startPoint x: 933, startPoint y: 549, endPoint x: 599, endPoint y: 559, distance: 334.0
drag, startPoint x: 431, startPoint y: 597, endPoint x: 632, endPoint y: 544, distance: 207.7
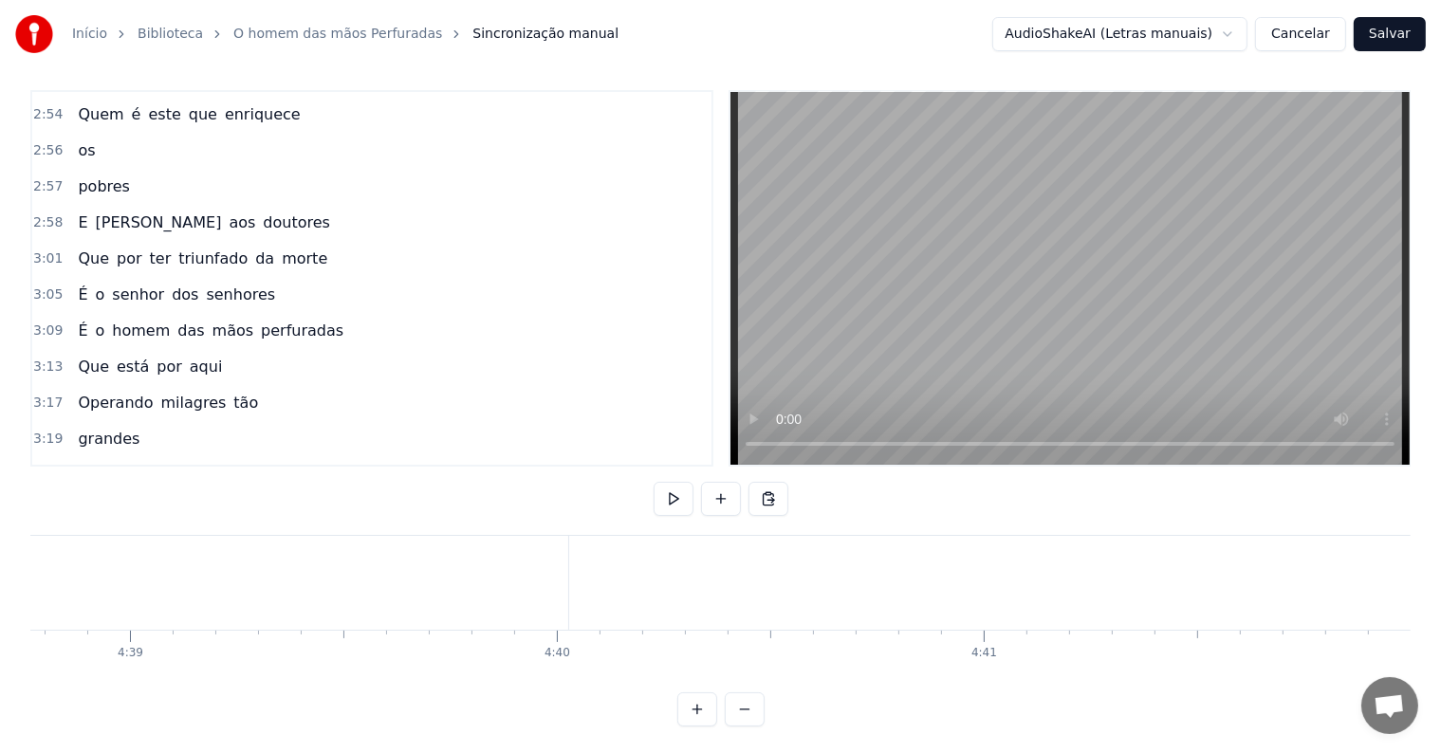
scroll to position [1580, 0]
click at [120, 212] on span "[PERSON_NAME]" at bounding box center [159, 223] width 130 height 22
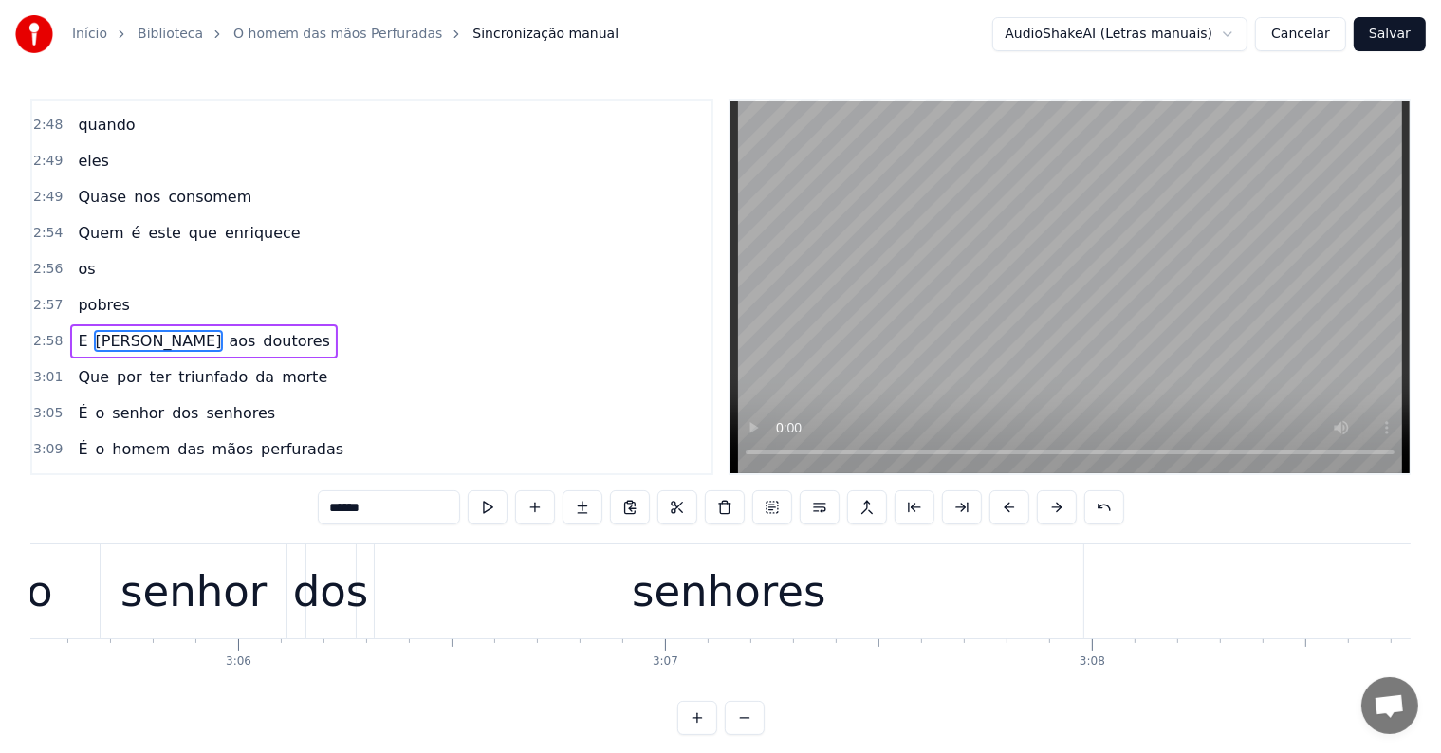
scroll to position [0, 76012]
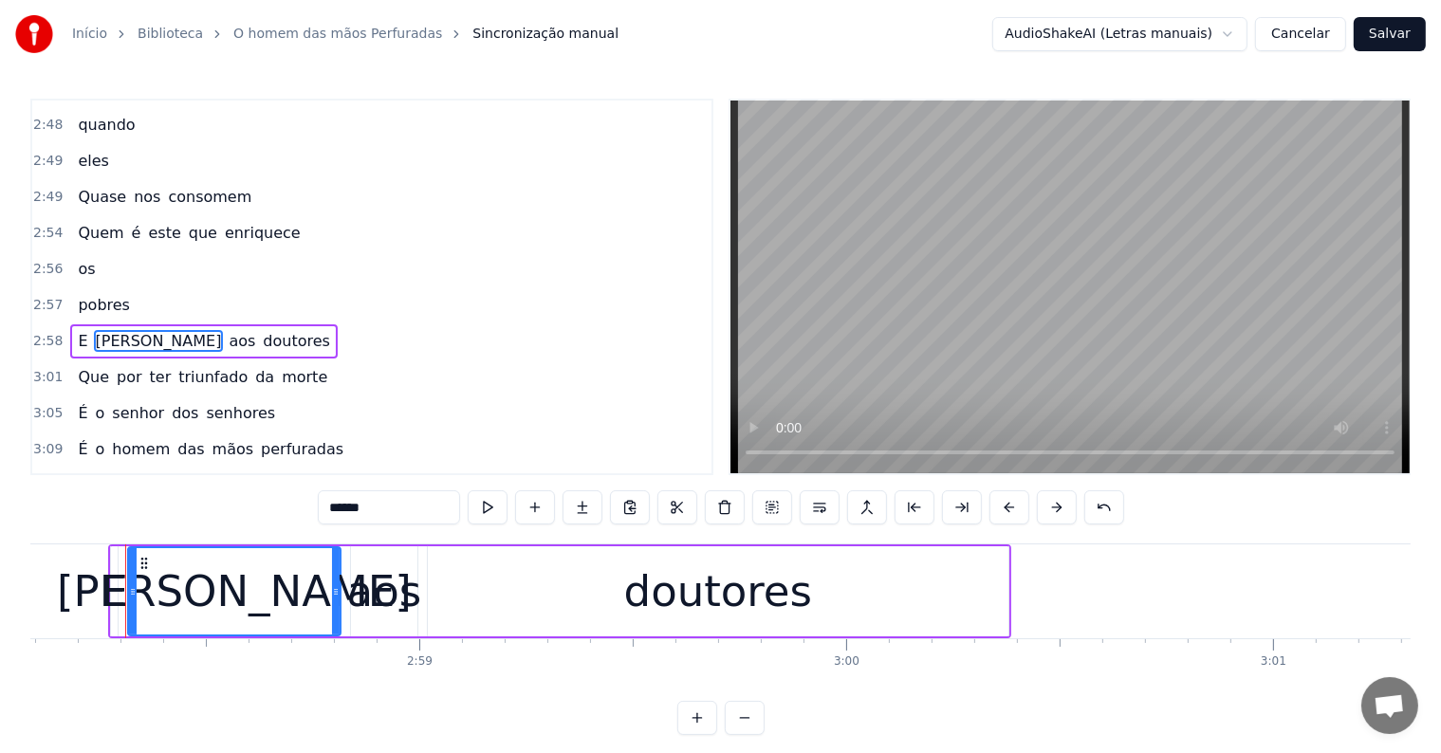
click at [200, 216] on div "Quem é este que enriquece" at bounding box center [188, 233] width 237 height 34
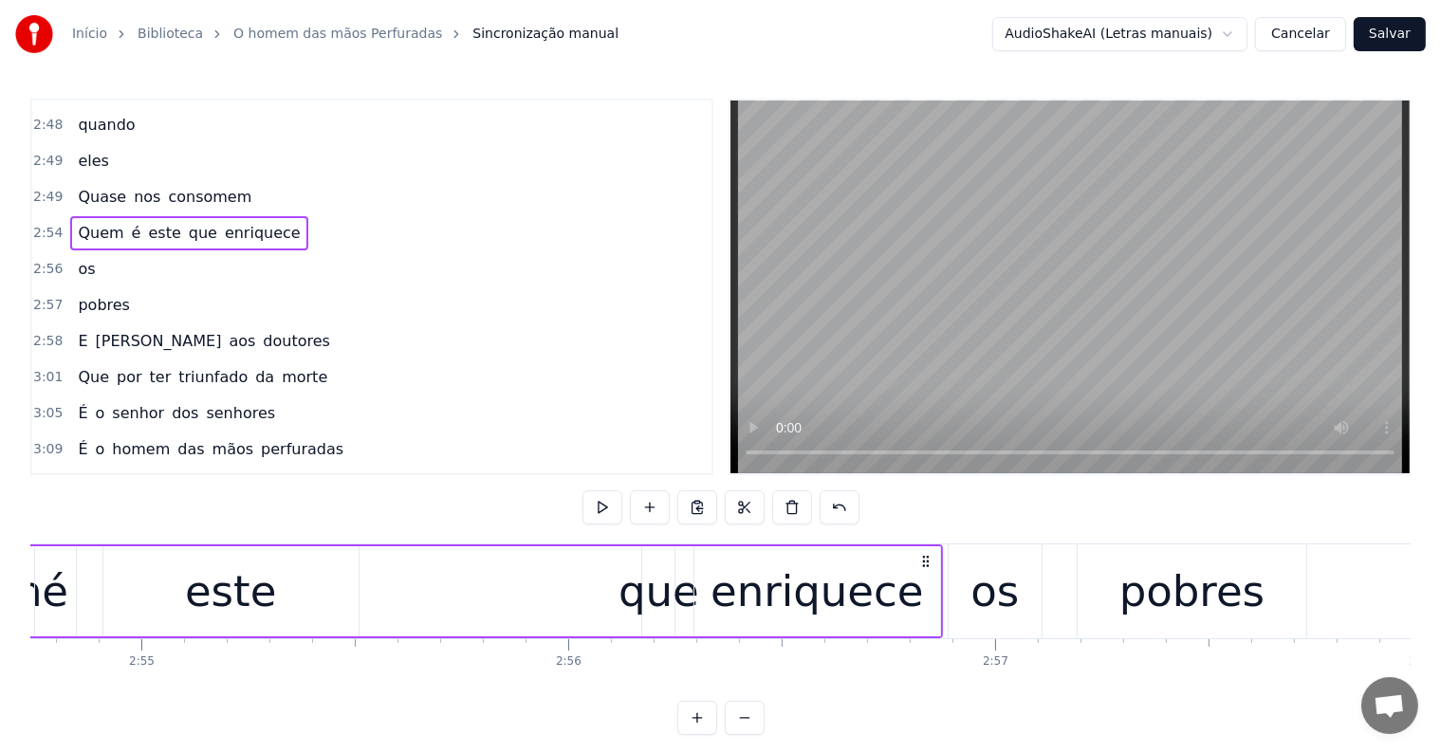
scroll to position [0, 74395]
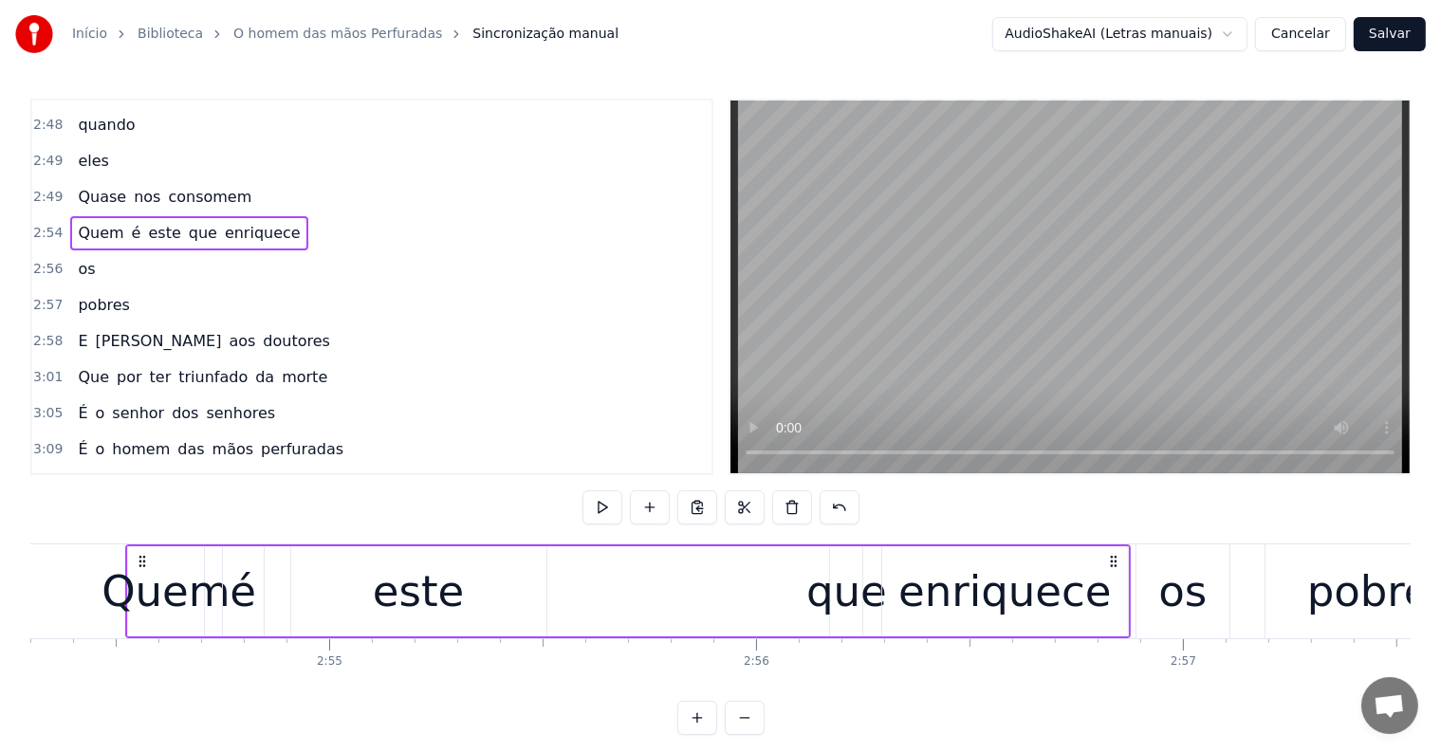
click at [235, 222] on span "enriquece" at bounding box center [263, 233] width 80 height 22
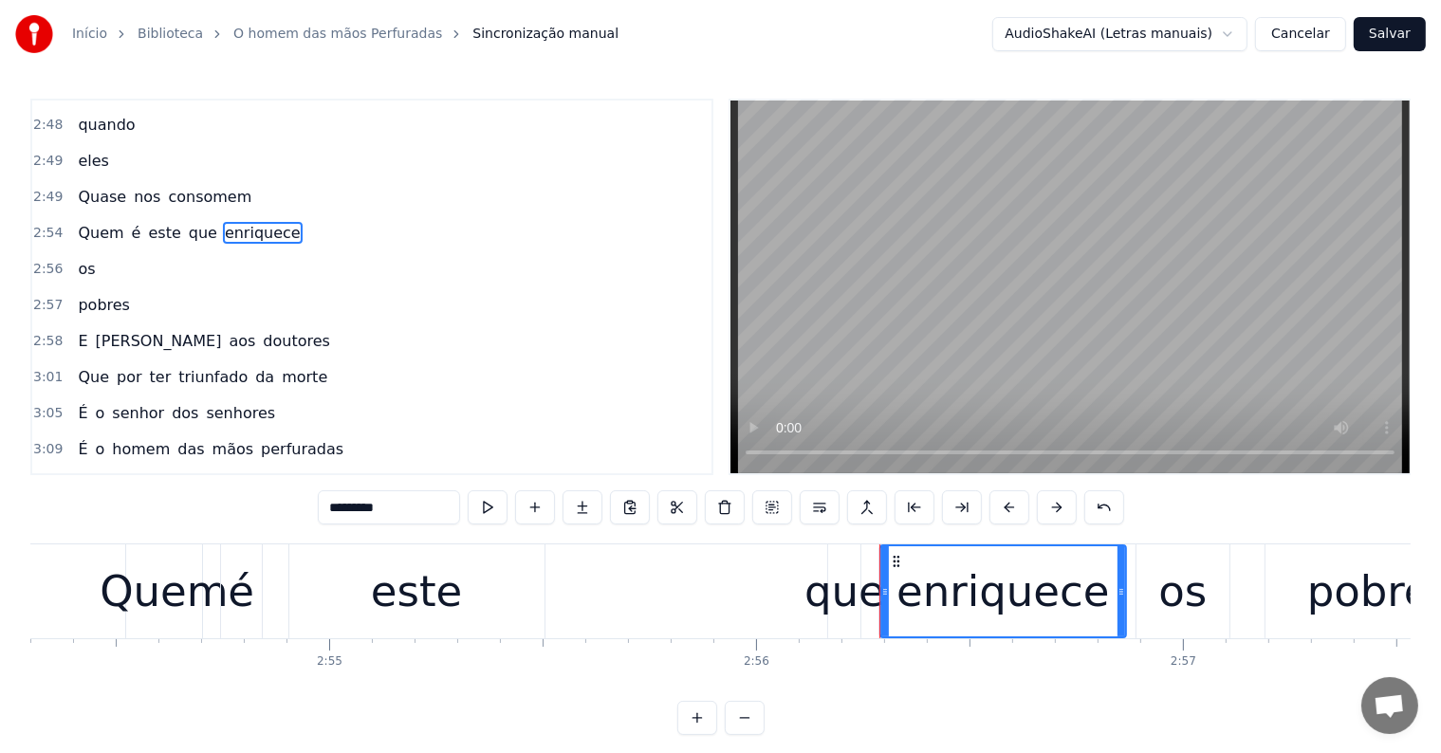
scroll to position [1366, 0]
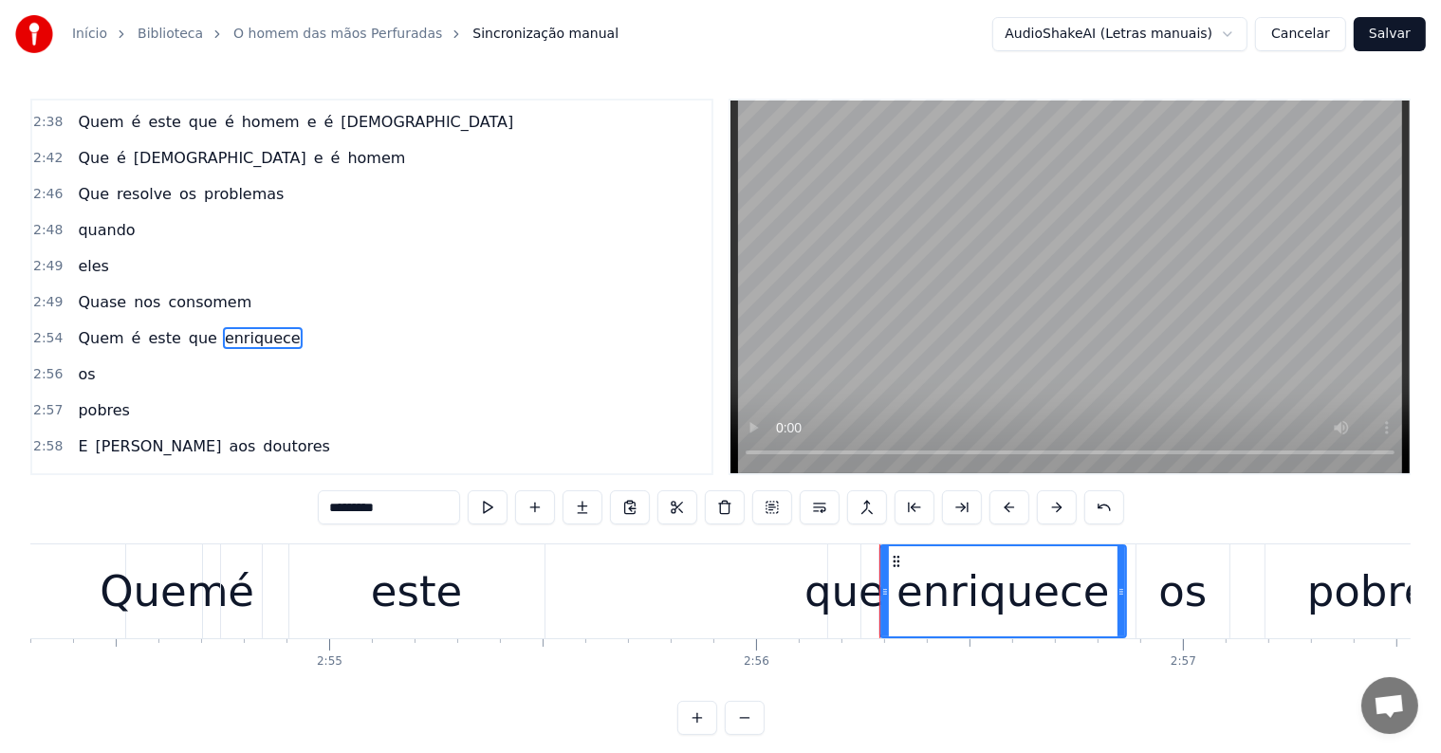
click at [95, 327] on span "Quem" at bounding box center [100, 338] width 49 height 22
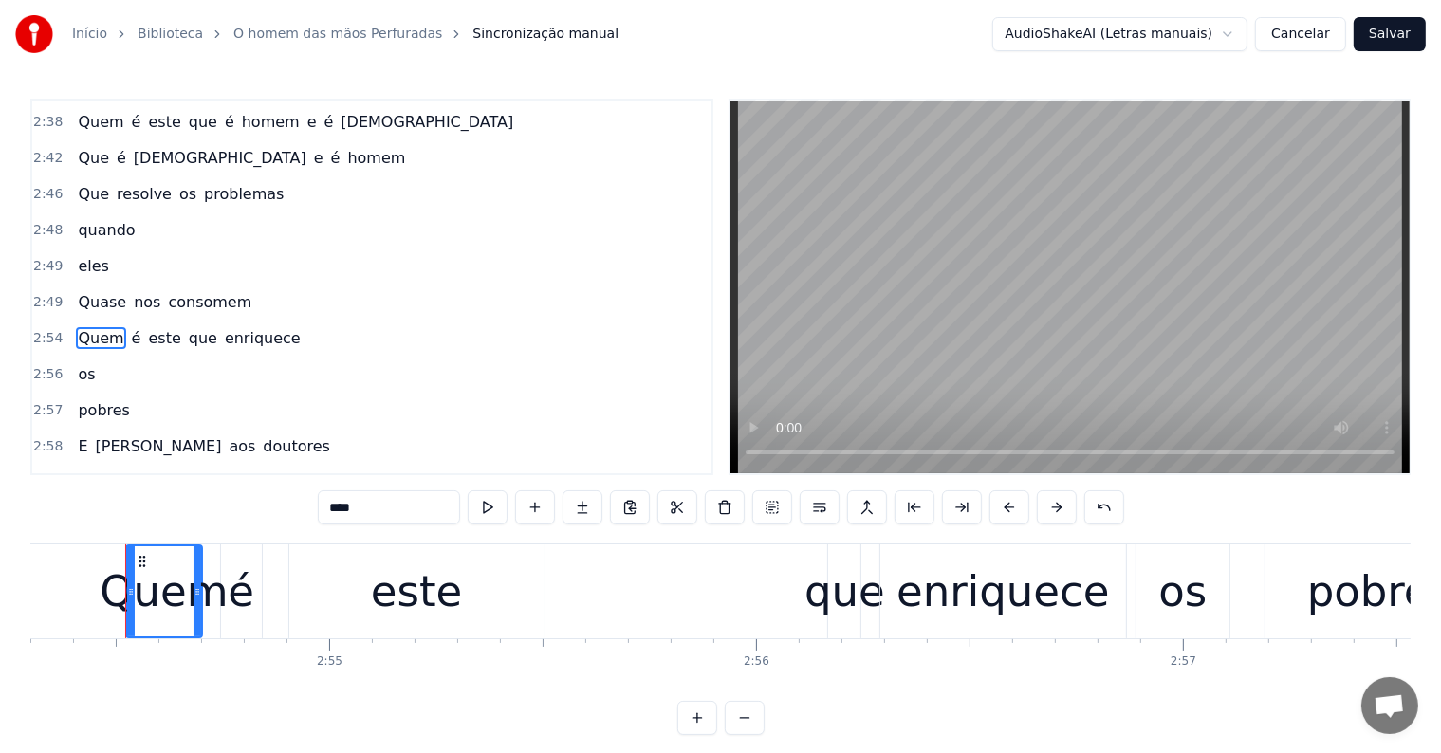
click at [239, 327] on span "enriquece" at bounding box center [263, 338] width 80 height 22
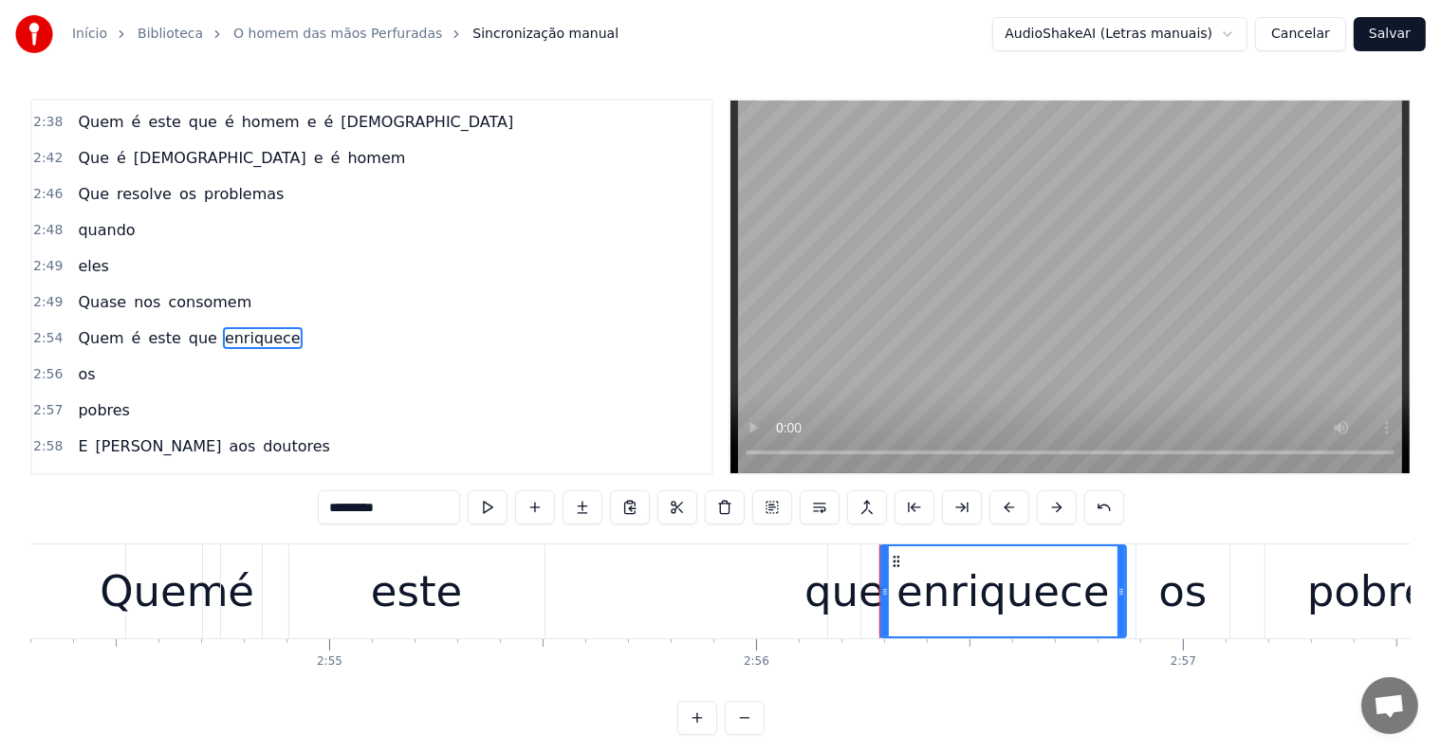
click at [106, 327] on span "Quem" at bounding box center [100, 338] width 49 height 22
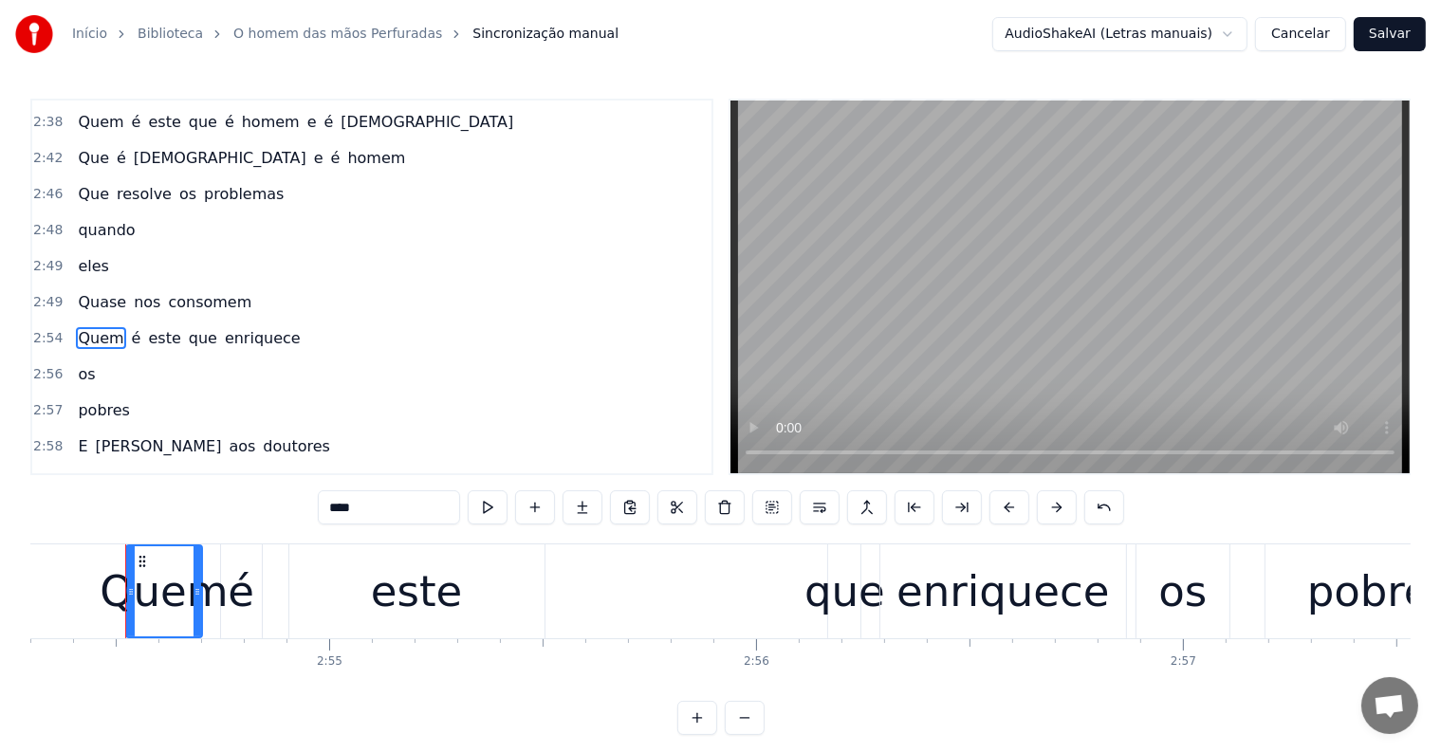
click at [193, 291] on span "consomem" at bounding box center [209, 302] width 87 height 22
type input "********"
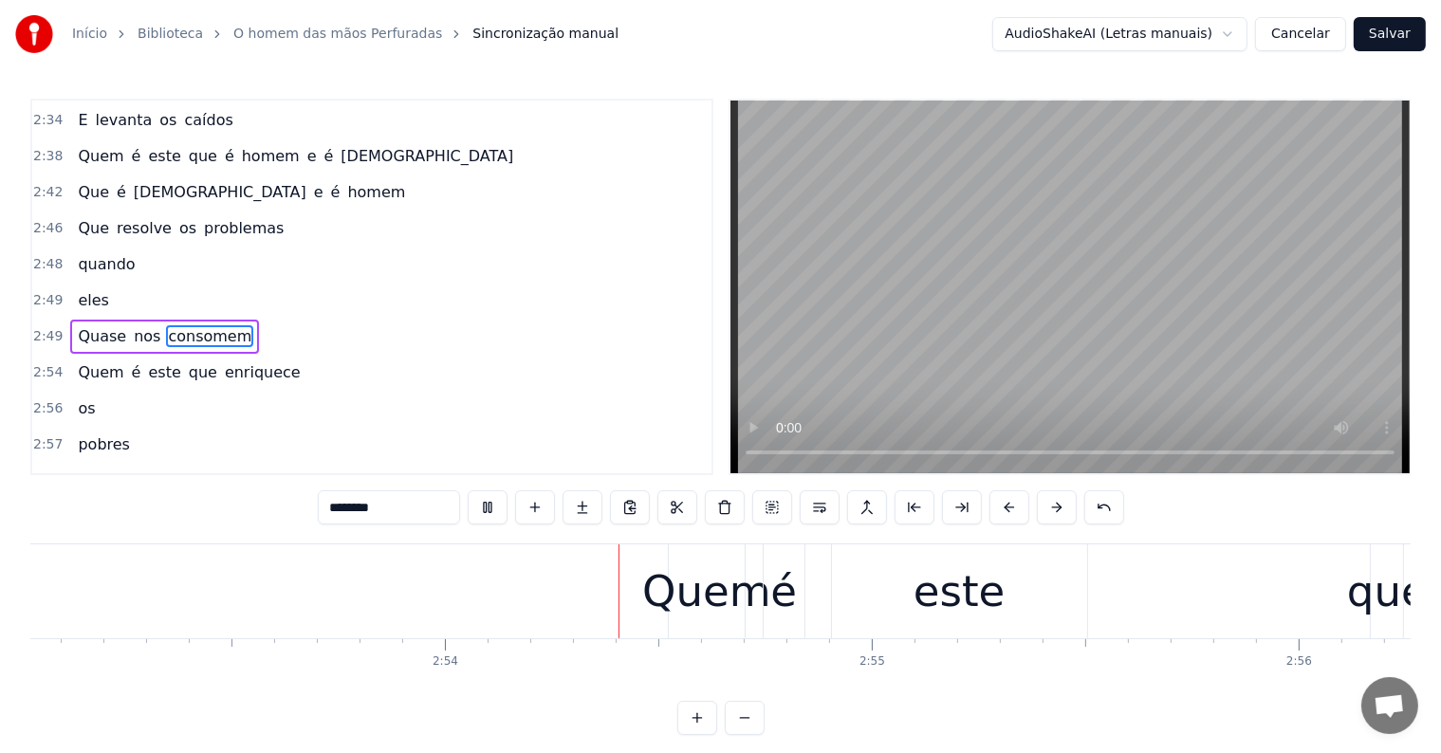
scroll to position [0, 74026]
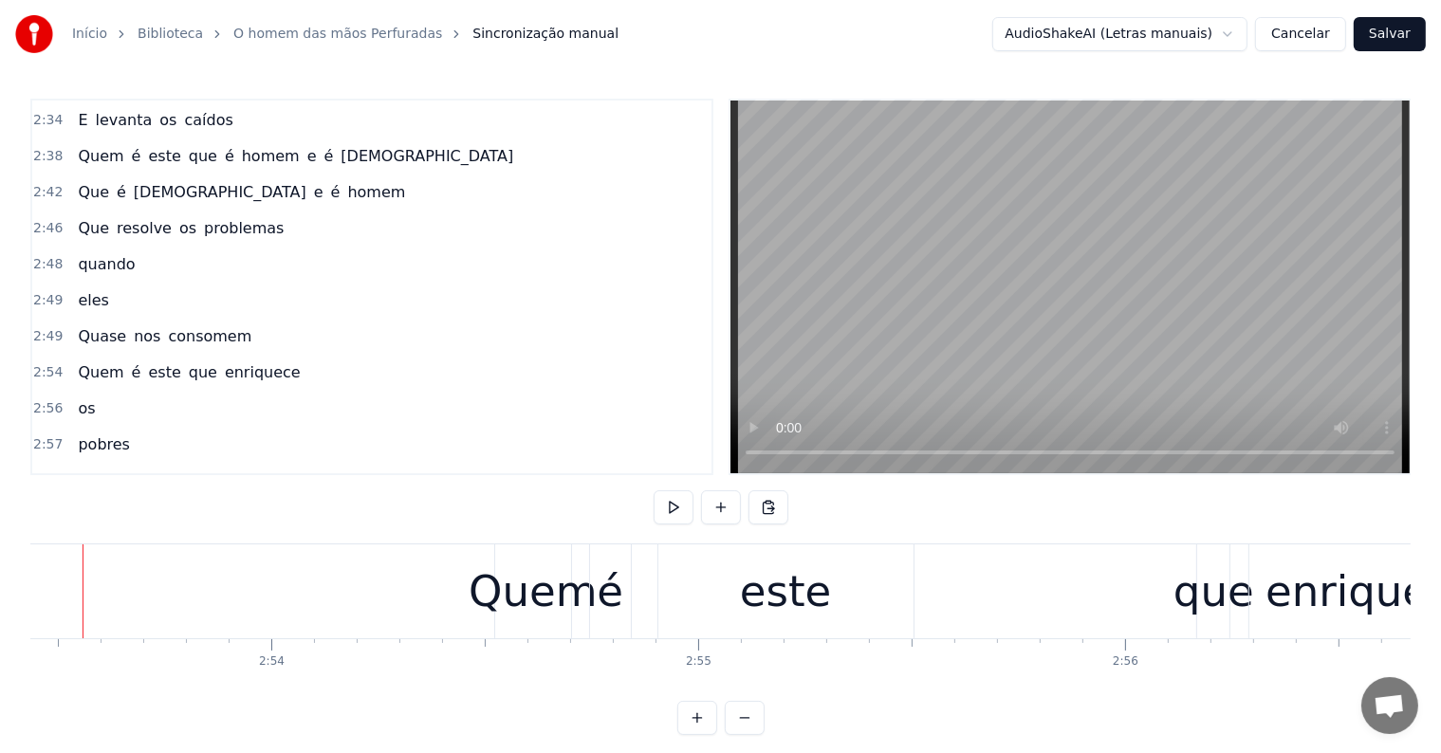
scroll to position [0, 73982]
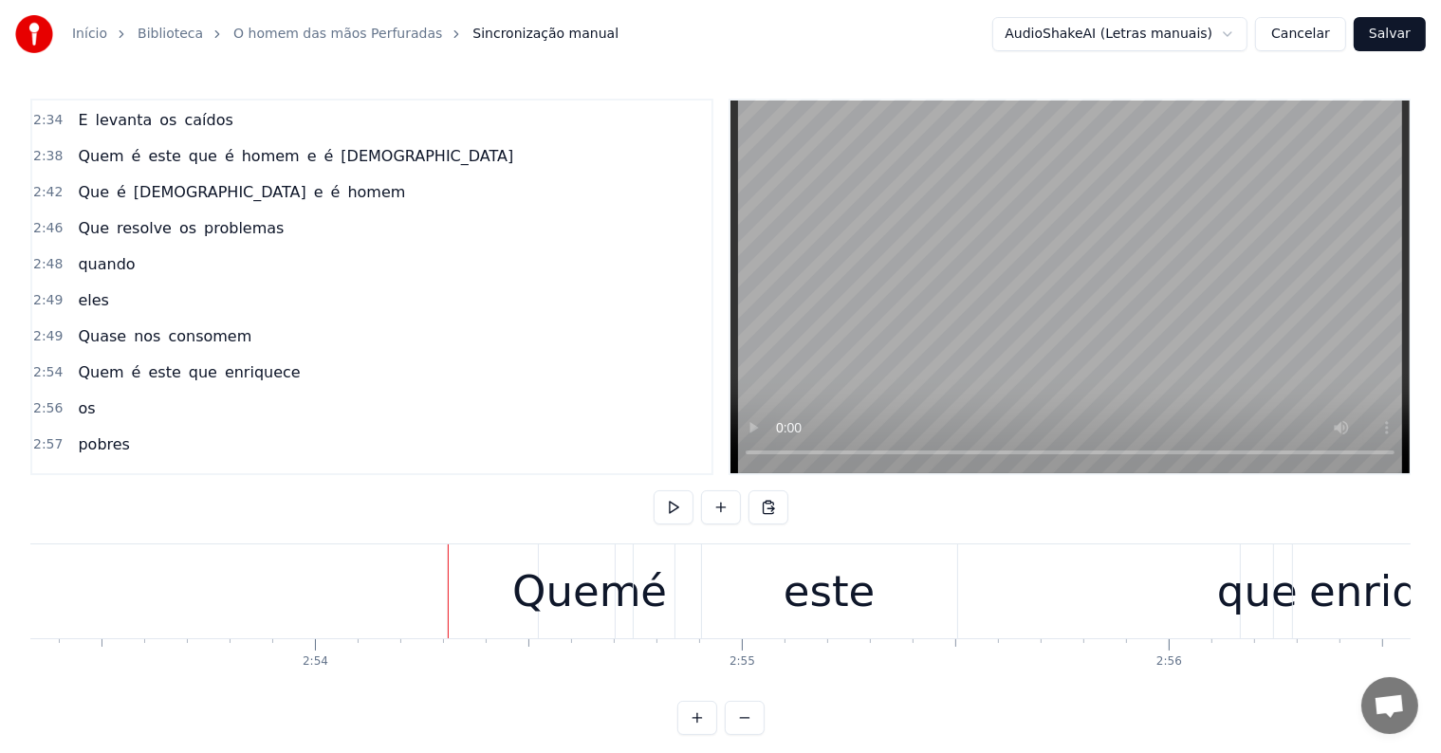
click at [675, 622] on div "Quem é este que enriquece" at bounding box center [1040, 591] width 1005 height 94
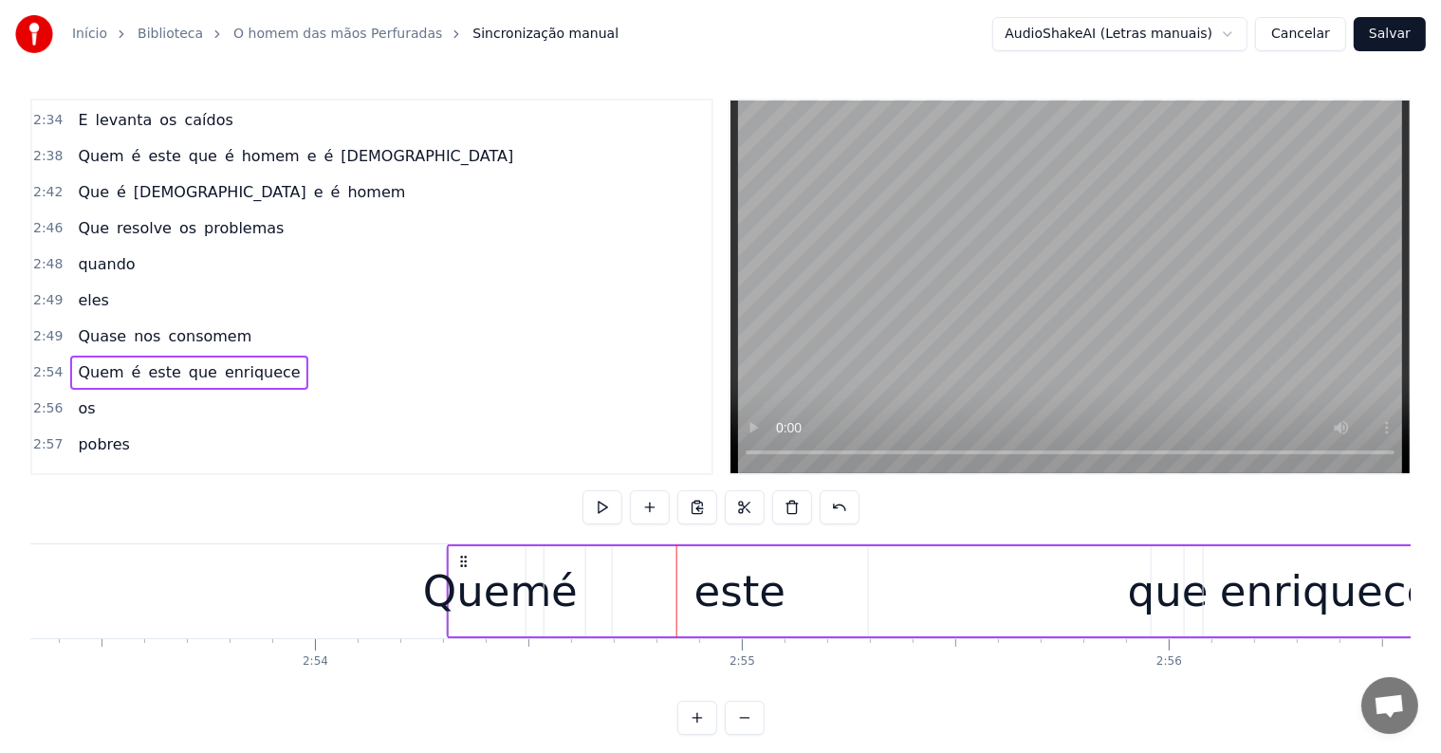
drag, startPoint x: 553, startPoint y: 558, endPoint x: 462, endPoint y: 558, distance: 91.1
click at [462, 558] on icon at bounding box center [463, 561] width 15 height 15
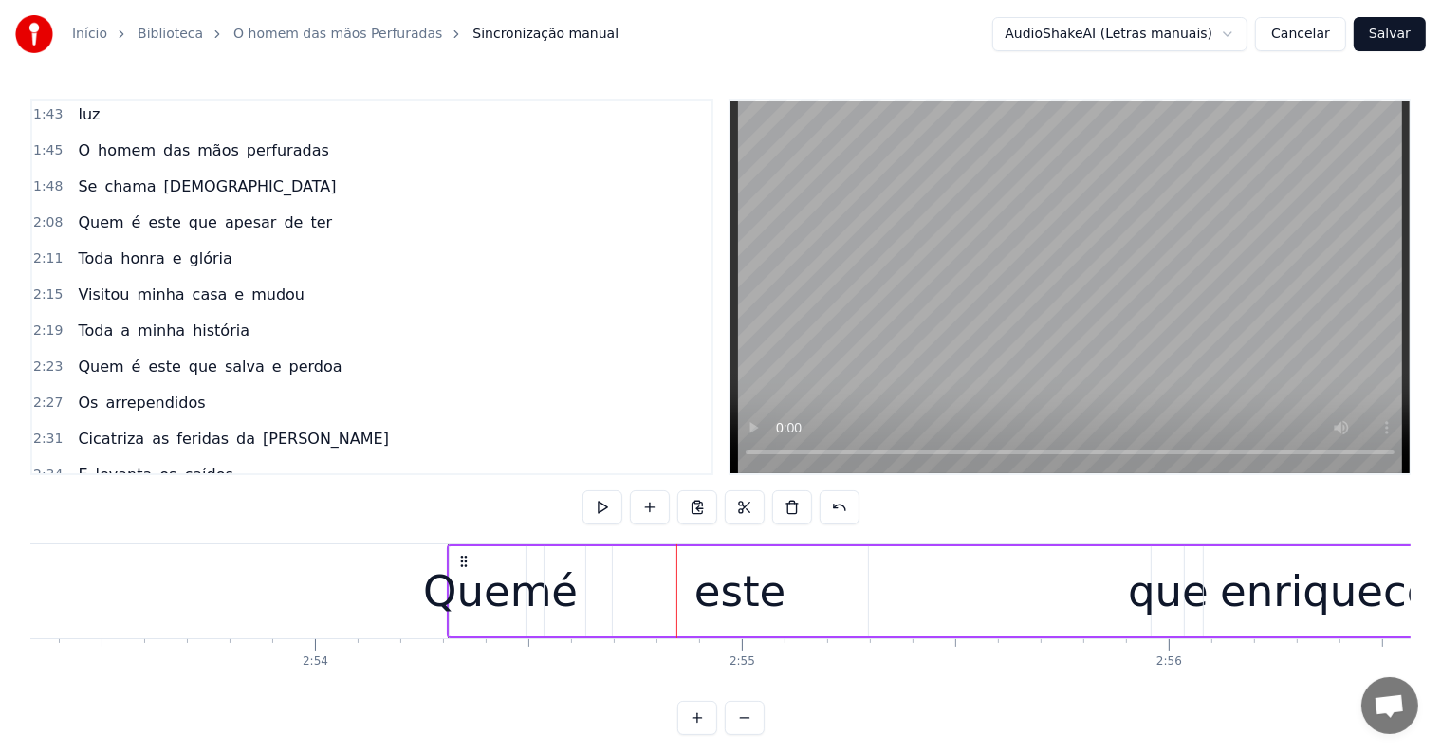
scroll to position [952, 0]
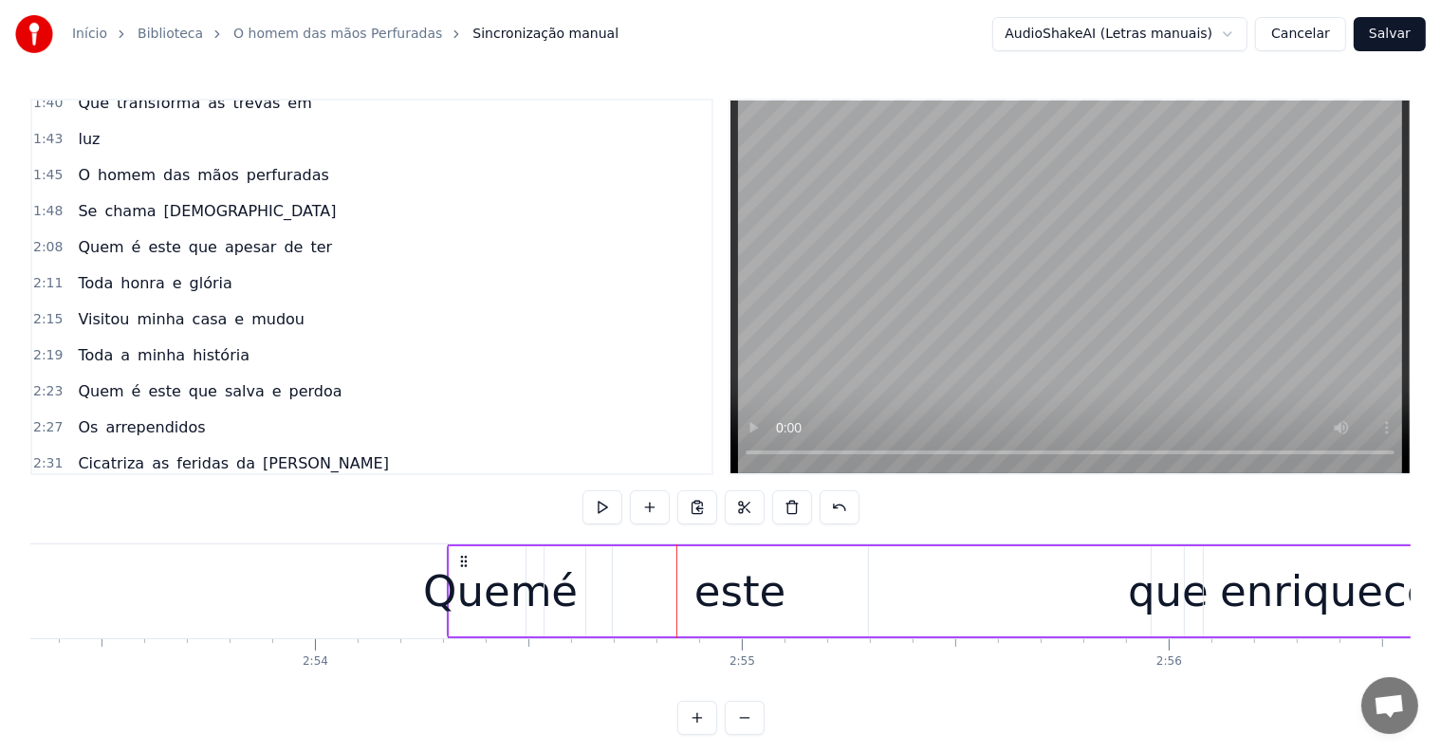
click at [89, 308] on span "Visitou" at bounding box center [103, 319] width 55 height 22
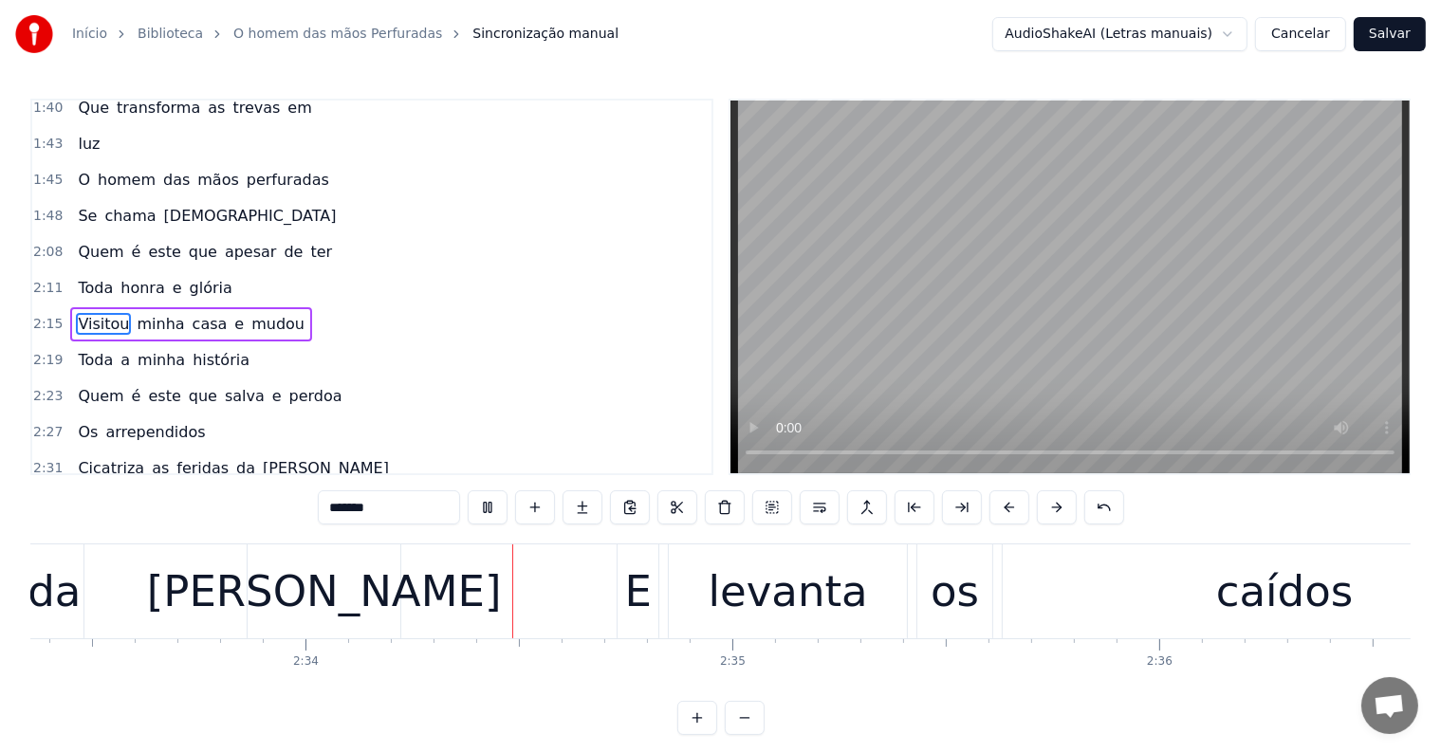
scroll to position [0, 65470]
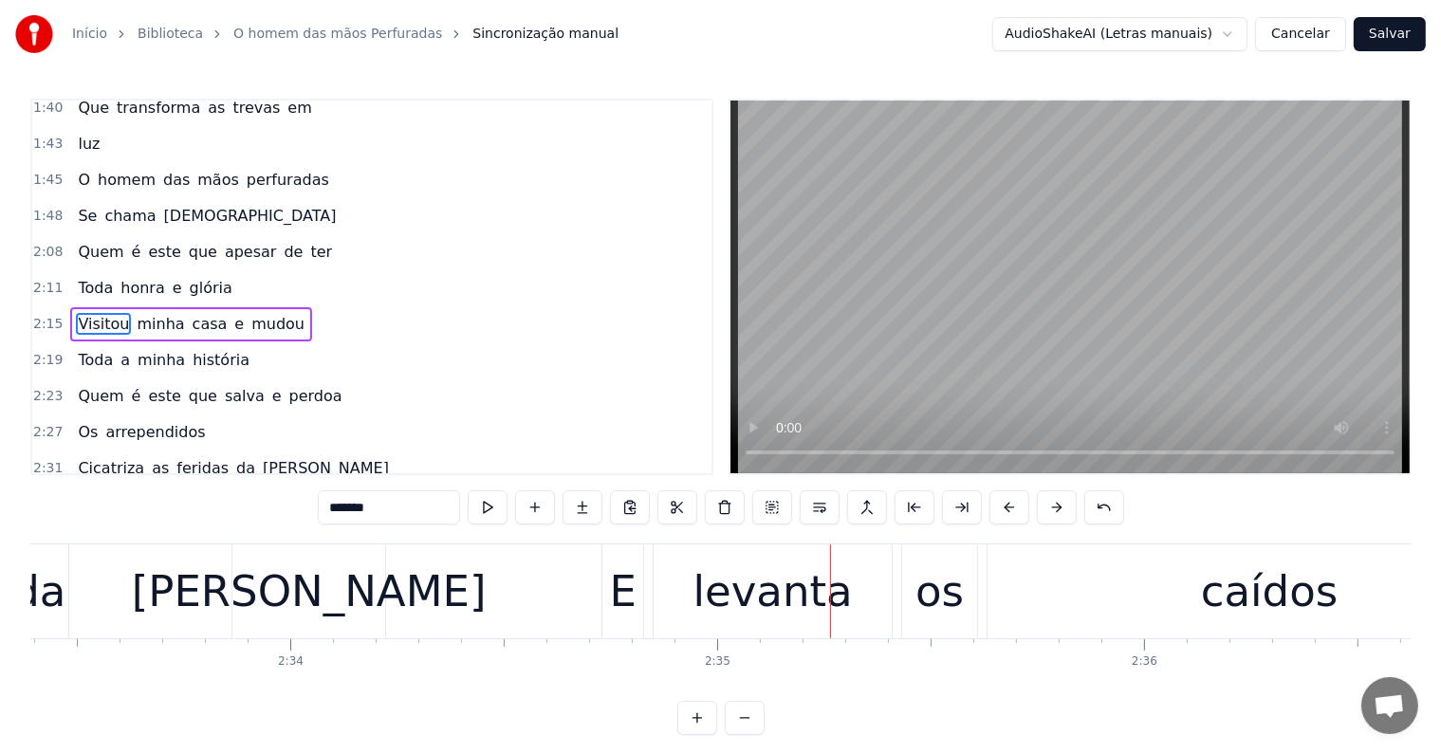
click at [646, 604] on div "E levanta os caídos" at bounding box center [1078, 591] width 954 height 94
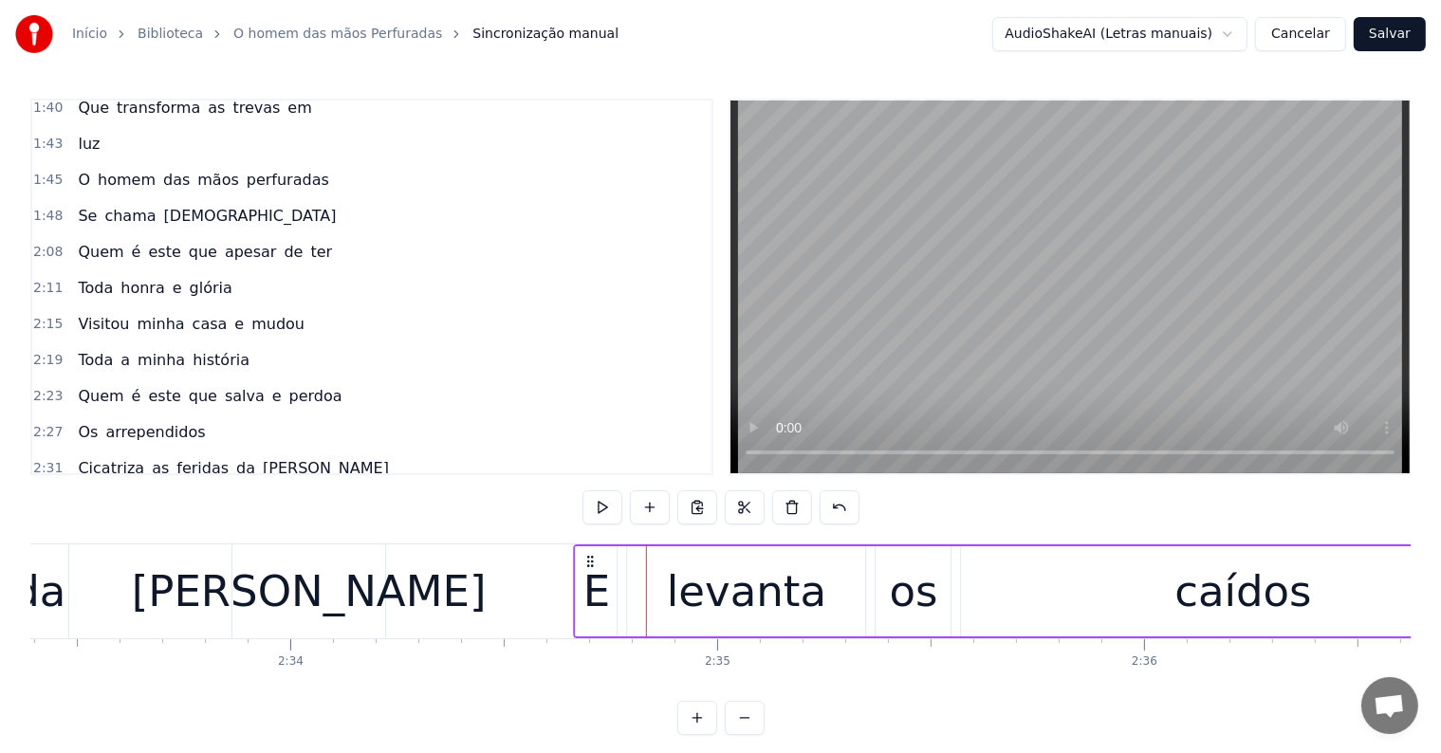
drag, startPoint x: 615, startPoint y: 556, endPoint x: 585, endPoint y: 556, distance: 29.4
click at [585, 556] on icon at bounding box center [590, 561] width 15 height 15
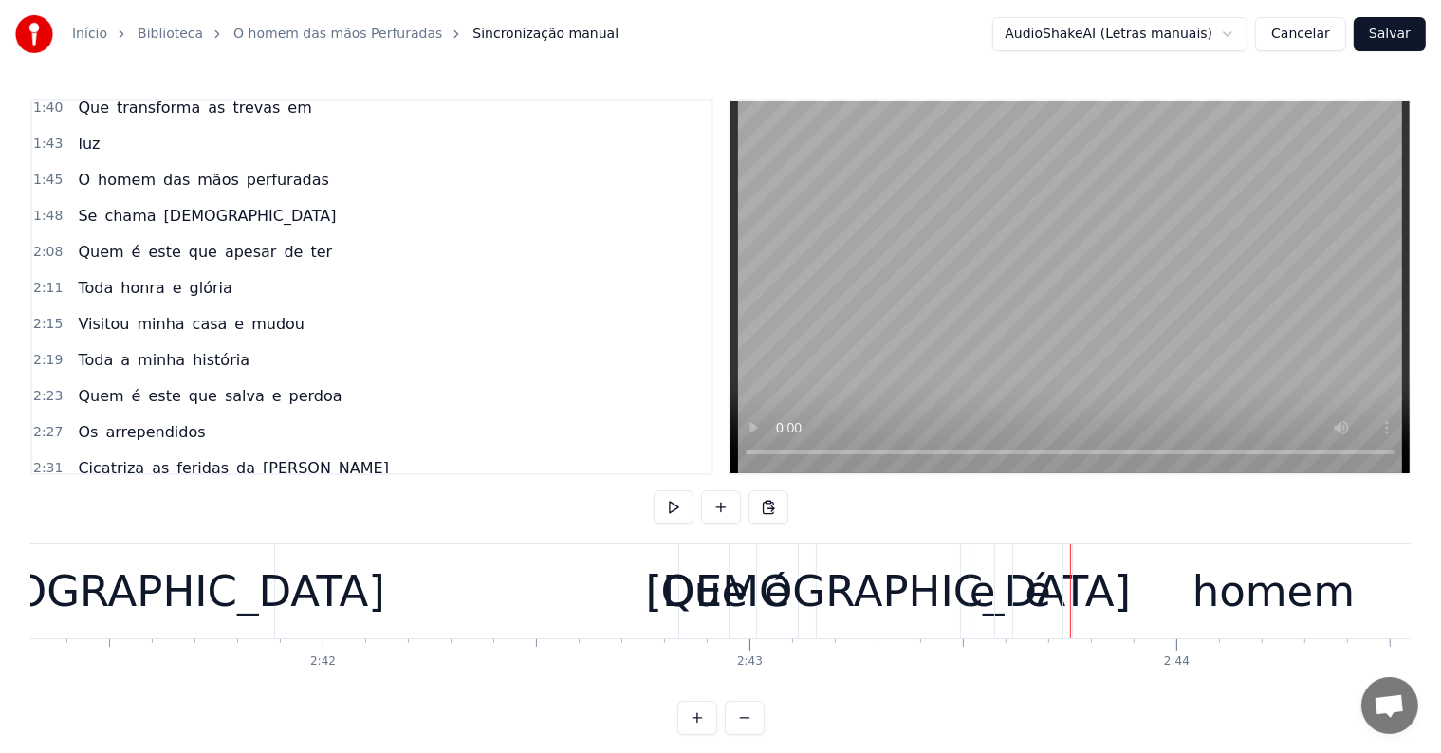
scroll to position [0, 68834]
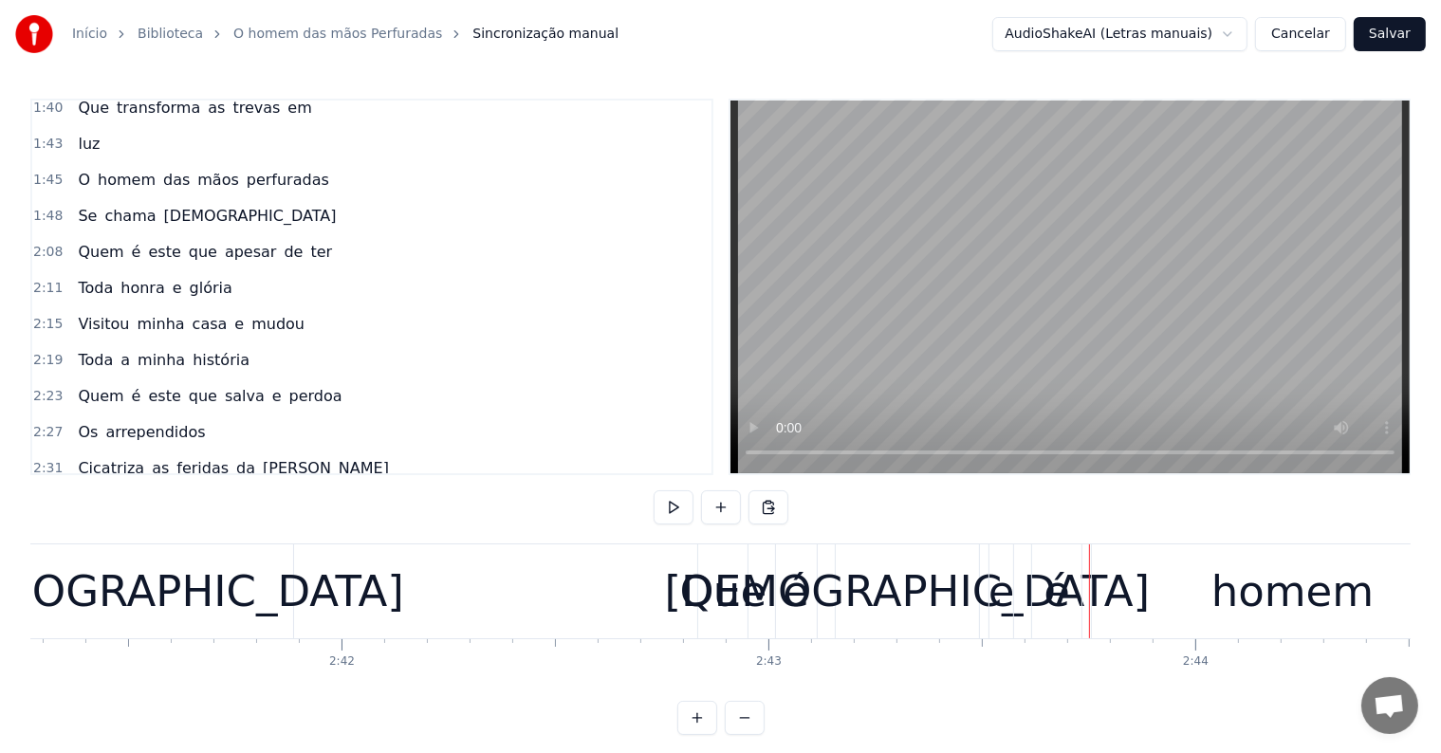
click at [762, 617] on div "Que é [DEMOGRAPHIC_DATA] e é homem" at bounding box center [1097, 591] width 800 height 94
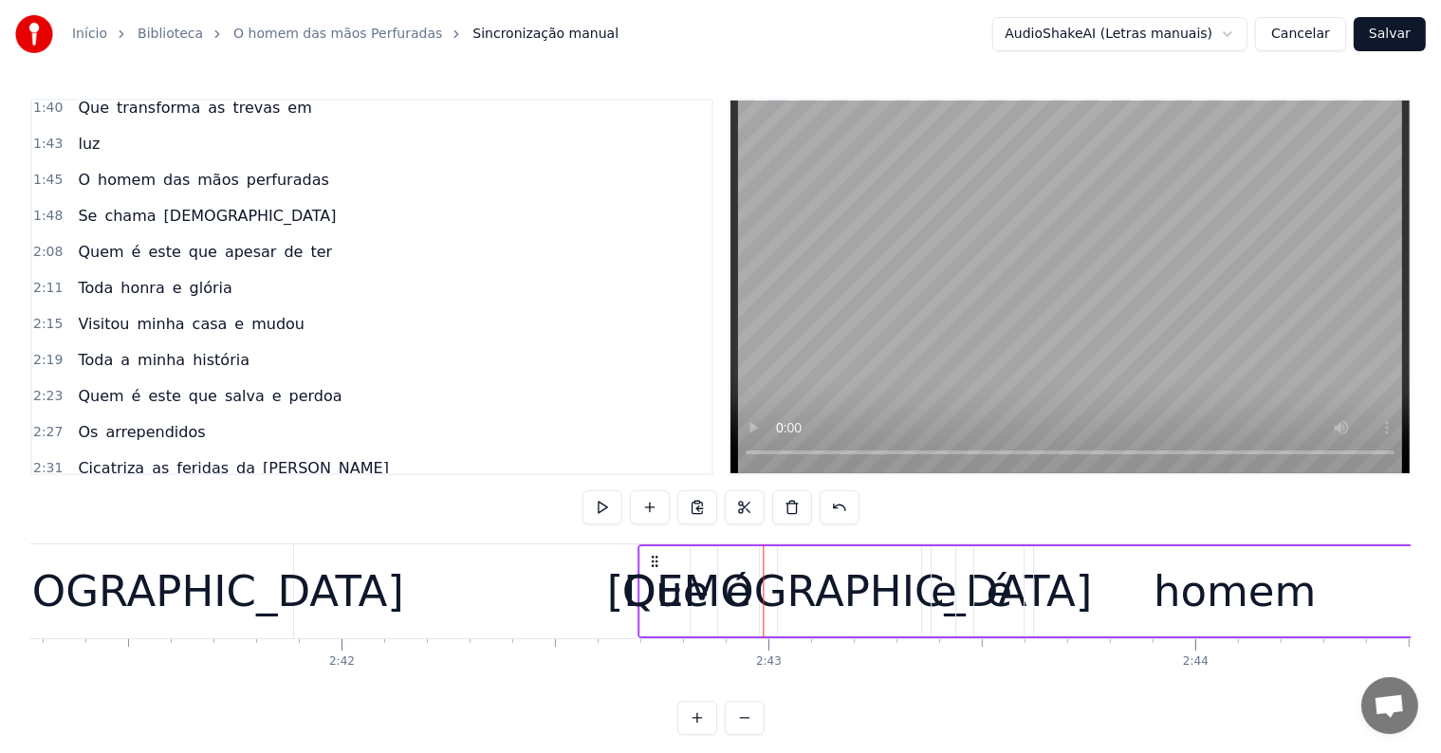
drag, startPoint x: 712, startPoint y: 559, endPoint x: 653, endPoint y: 559, distance: 59.8
click at [653, 559] on icon at bounding box center [654, 561] width 15 height 15
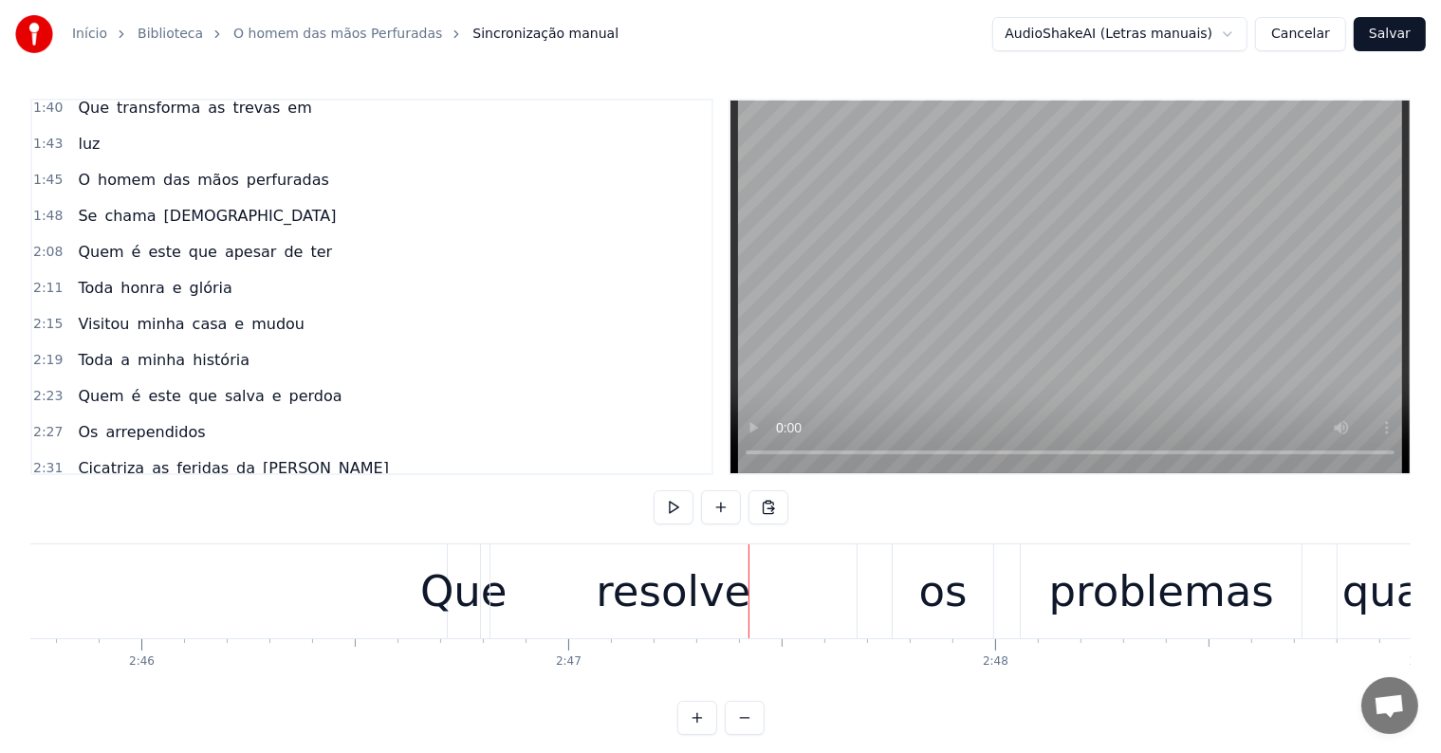
scroll to position [0, 70719]
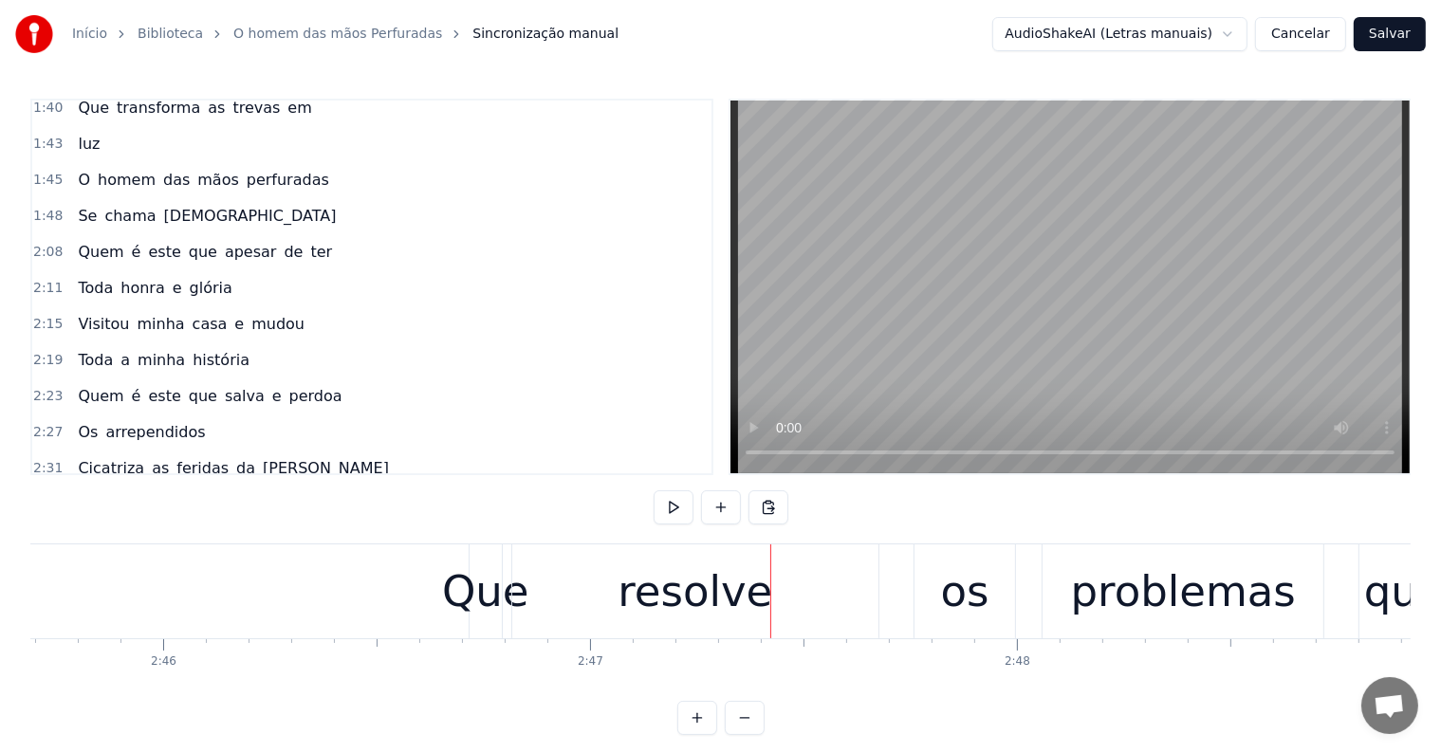
click at [888, 627] on div "Que resolve os problemas" at bounding box center [899, 591] width 860 height 94
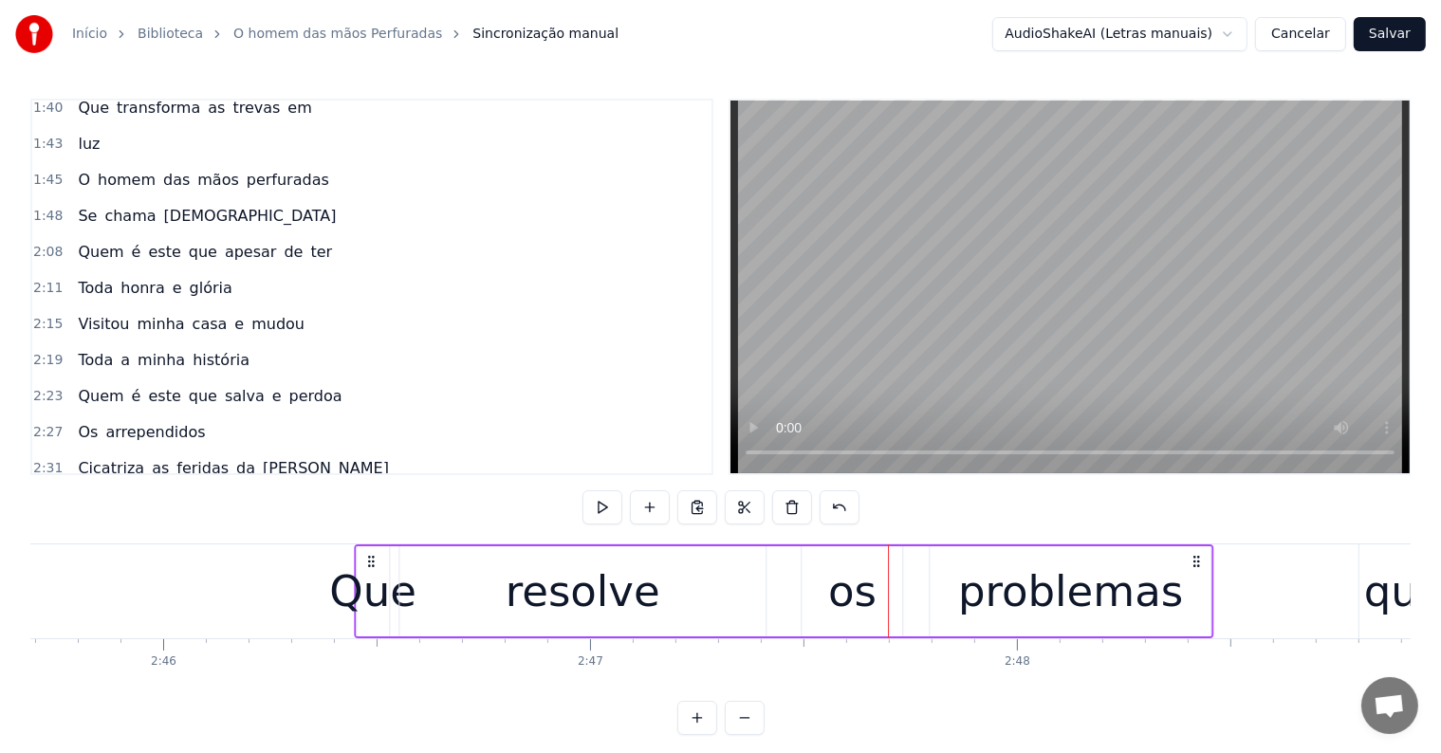
drag, startPoint x: 484, startPoint y: 558, endPoint x: 369, endPoint y: 557, distance: 114.8
click at [369, 557] on icon at bounding box center [370, 561] width 15 height 15
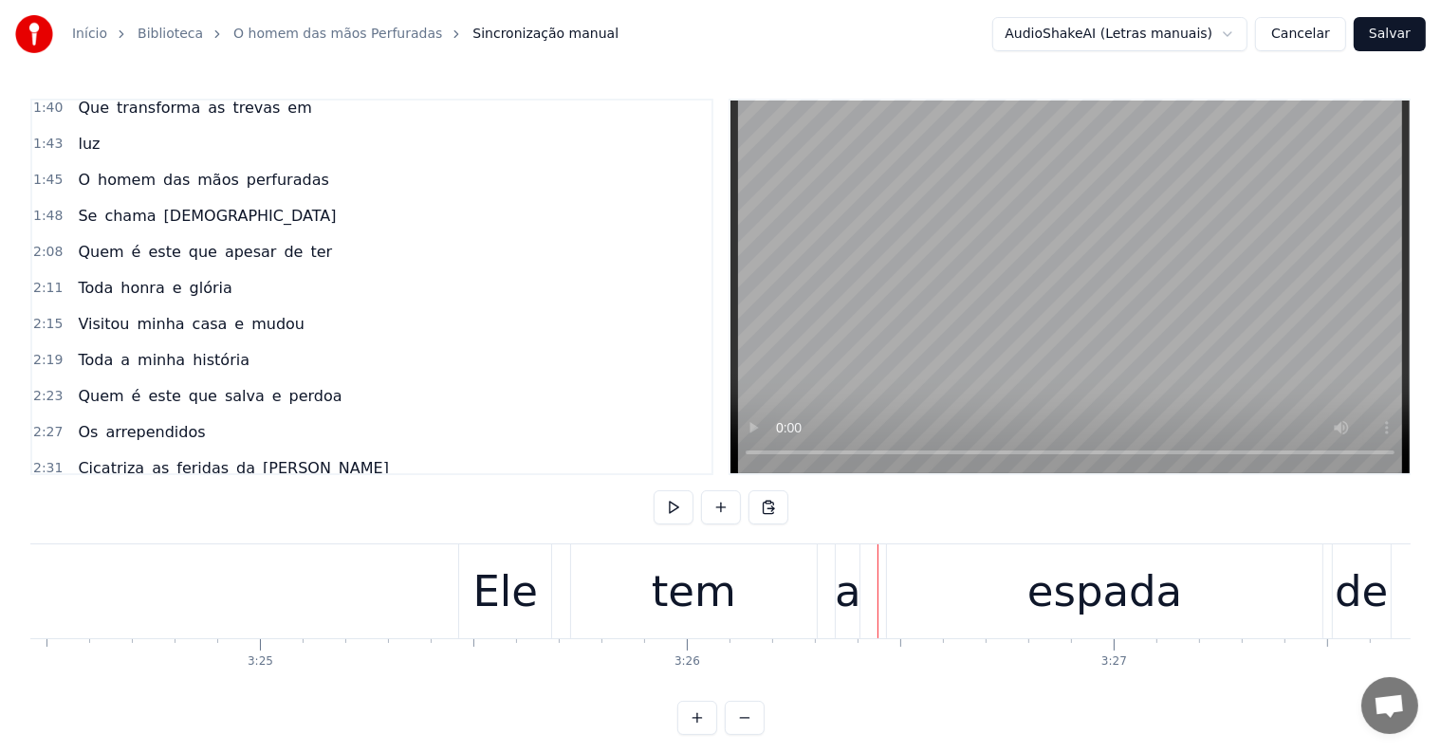
scroll to position [0, 87261]
click at [572, 613] on div "Ele tem a espada de fogo" at bounding box center [1123, 591] width 1314 height 94
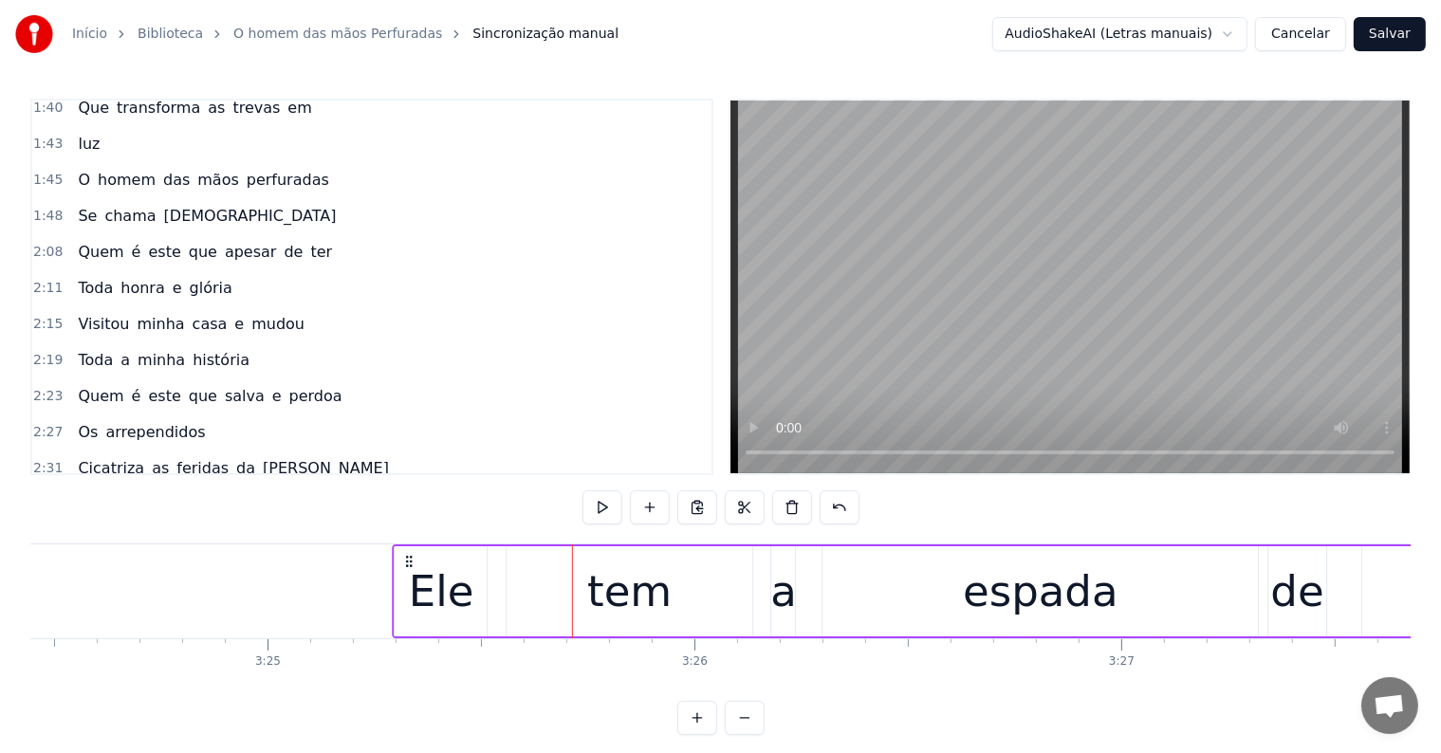
drag, startPoint x: 478, startPoint y: 558, endPoint x: 403, endPoint y: 558, distance: 74.9
click at [403, 558] on icon at bounding box center [409, 561] width 15 height 15
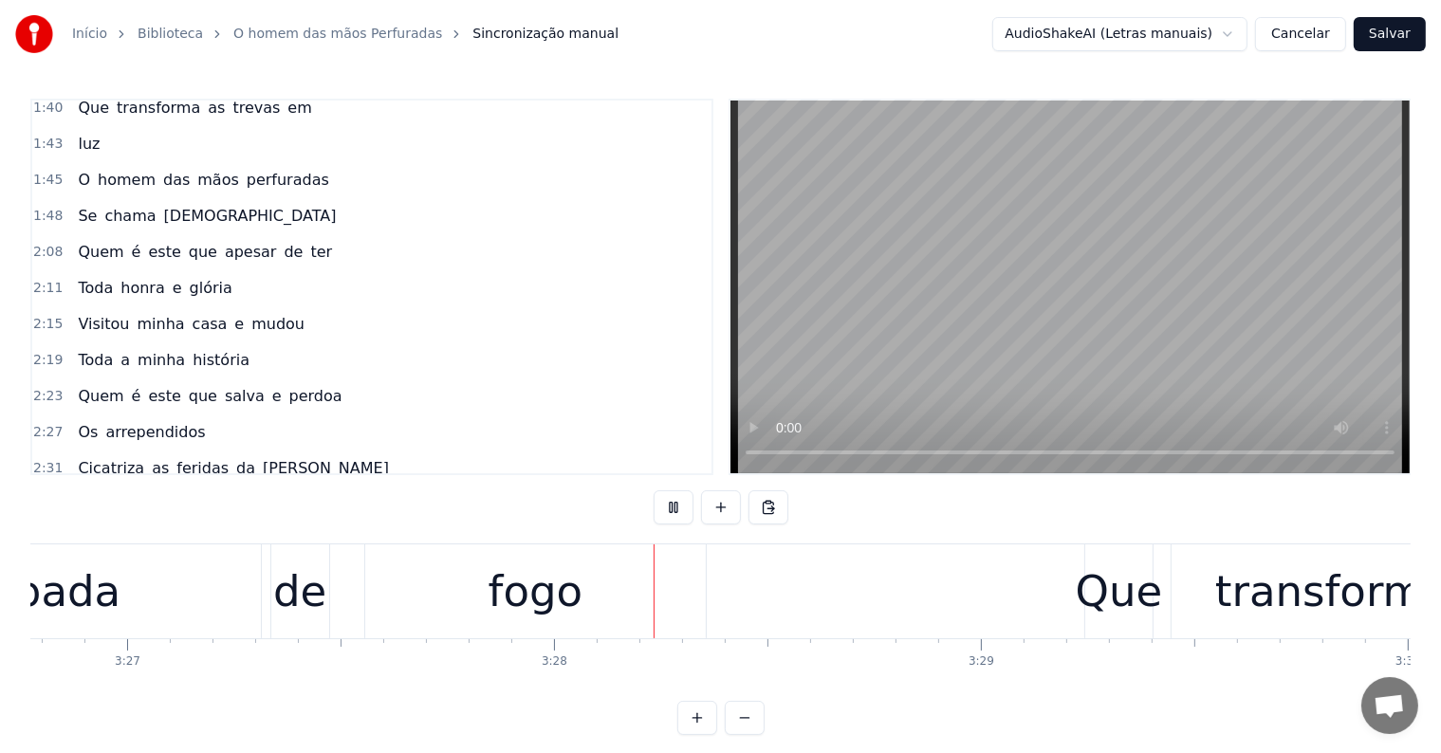
scroll to position [0, 88498]
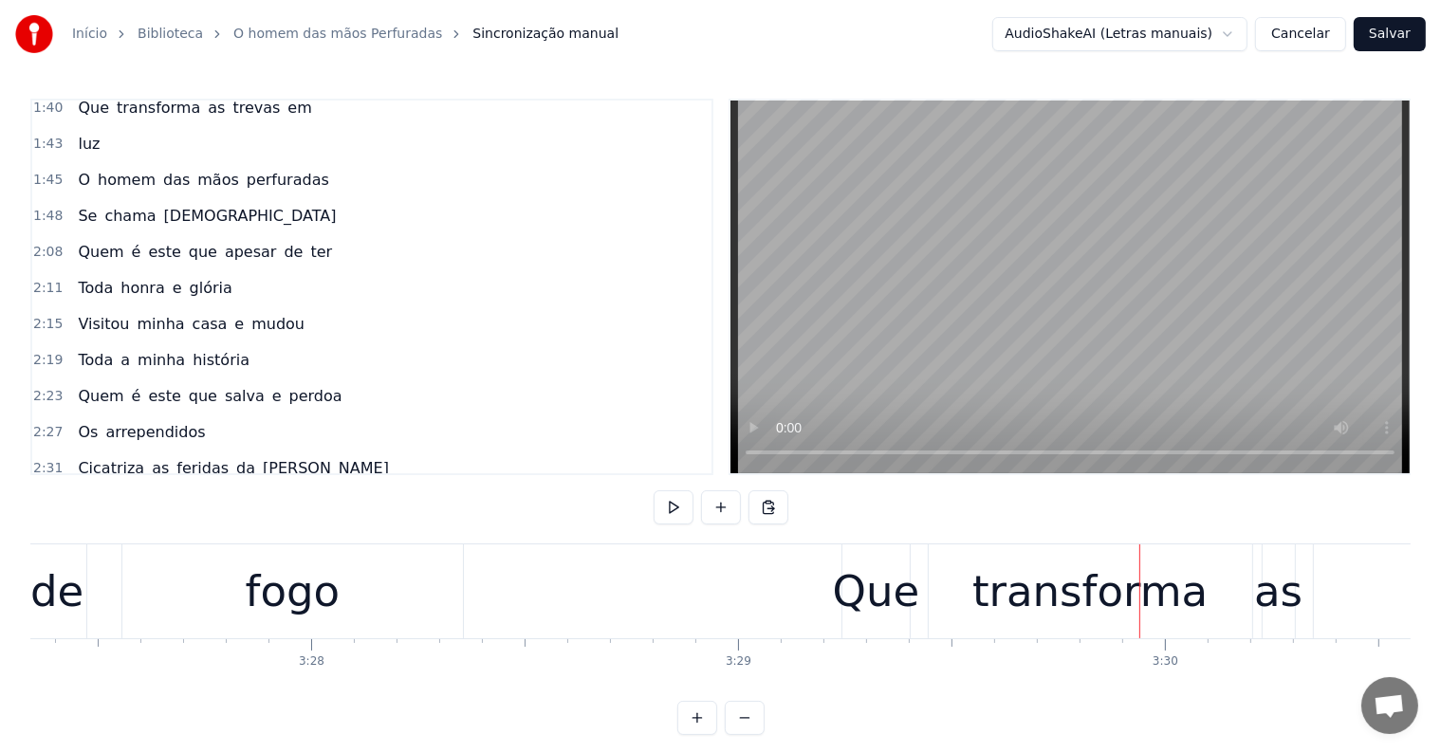
click at [920, 609] on div "Que transforma as trevas em" at bounding box center [1322, 591] width 963 height 94
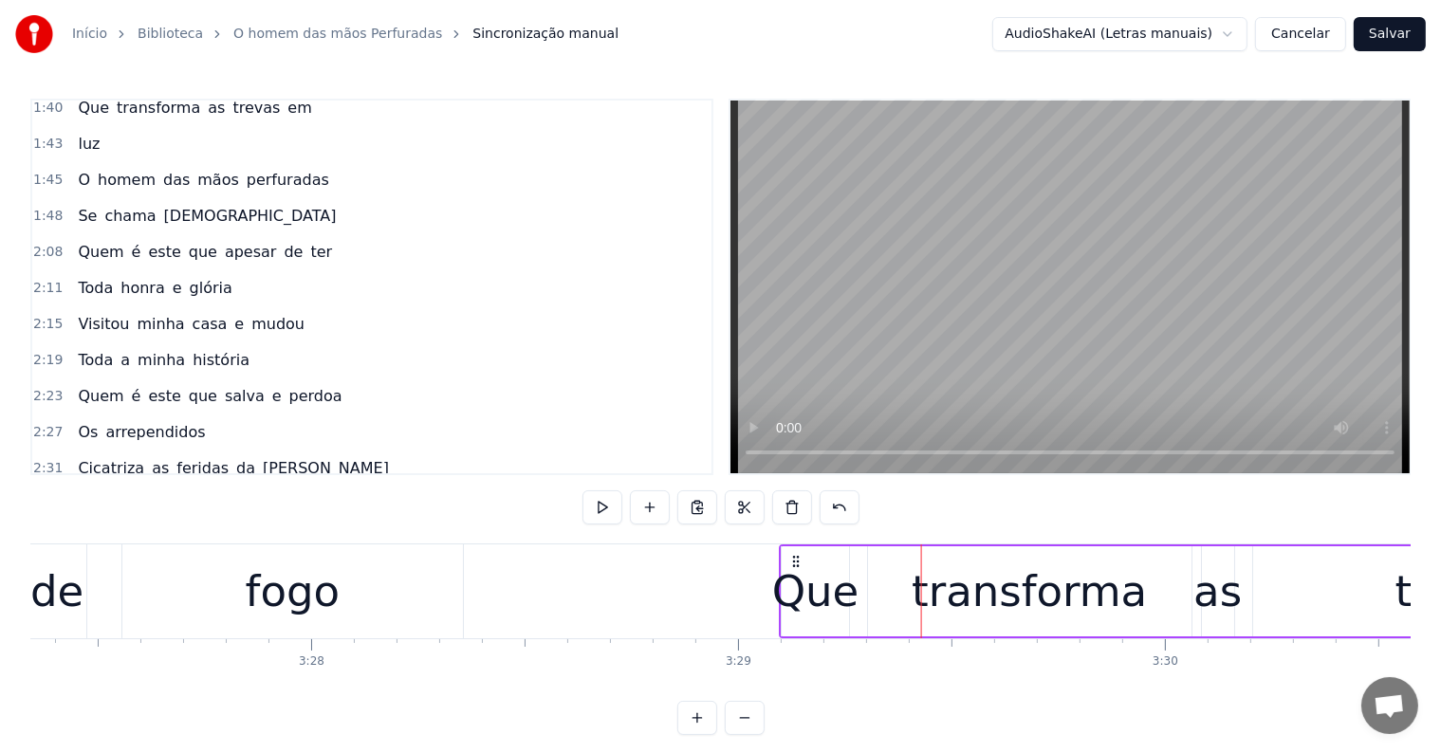
drag, startPoint x: 858, startPoint y: 560, endPoint x: 793, endPoint y: 566, distance: 65.8
click at [793, 566] on icon at bounding box center [796, 561] width 15 height 15
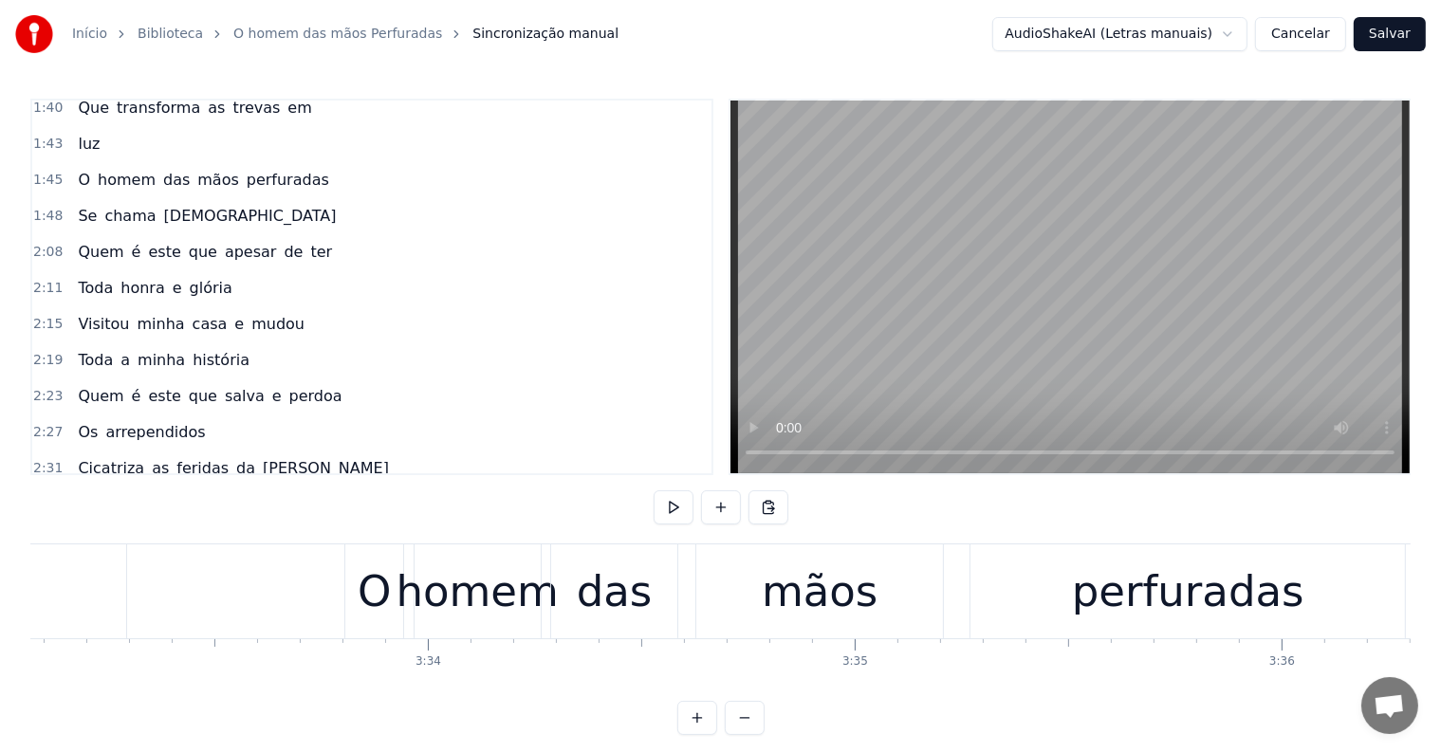
scroll to position [0, 90941]
click at [683, 617] on div "O homem das mãos perfuradas" at bounding box center [877, 591] width 1065 height 94
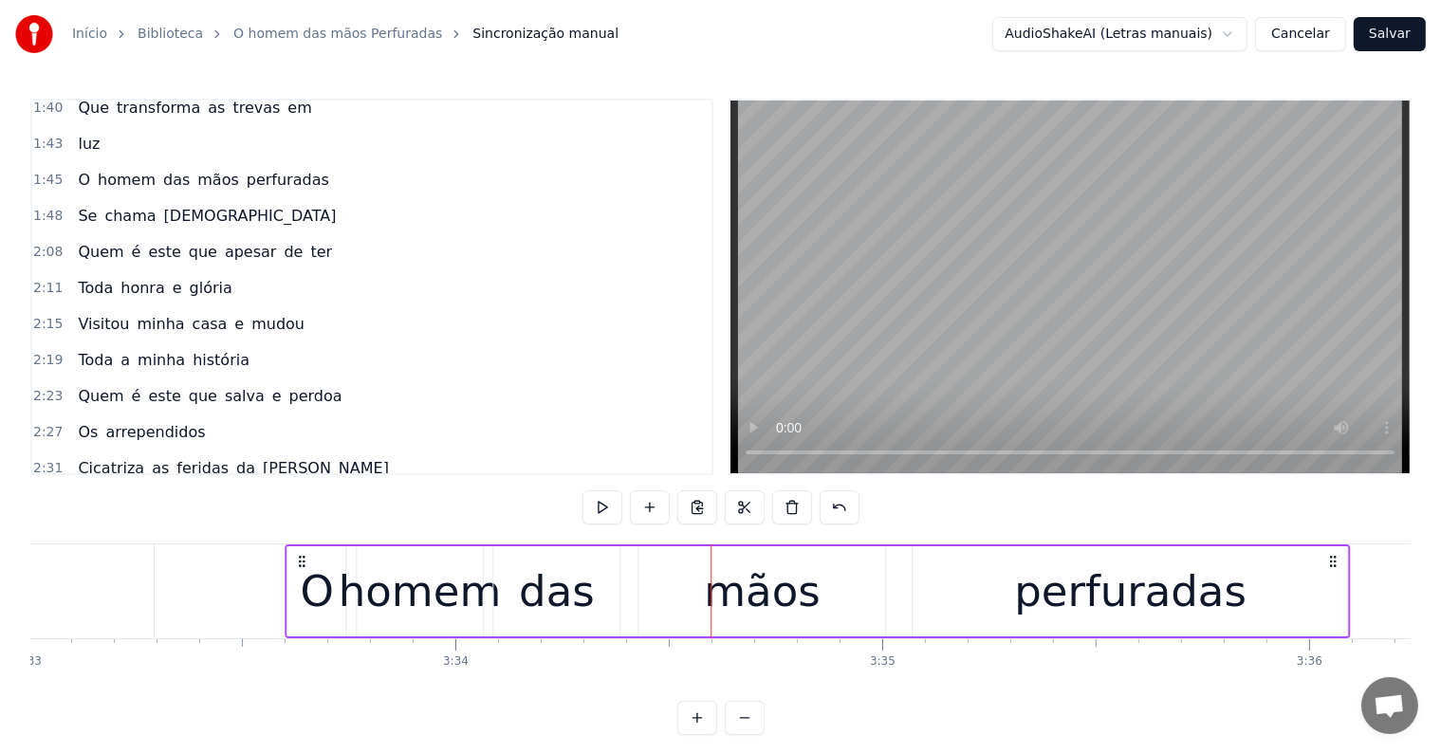
drag, startPoint x: 359, startPoint y: 562, endPoint x: 299, endPoint y: 565, distance: 60.8
click at [299, 565] on icon at bounding box center [301, 561] width 15 height 15
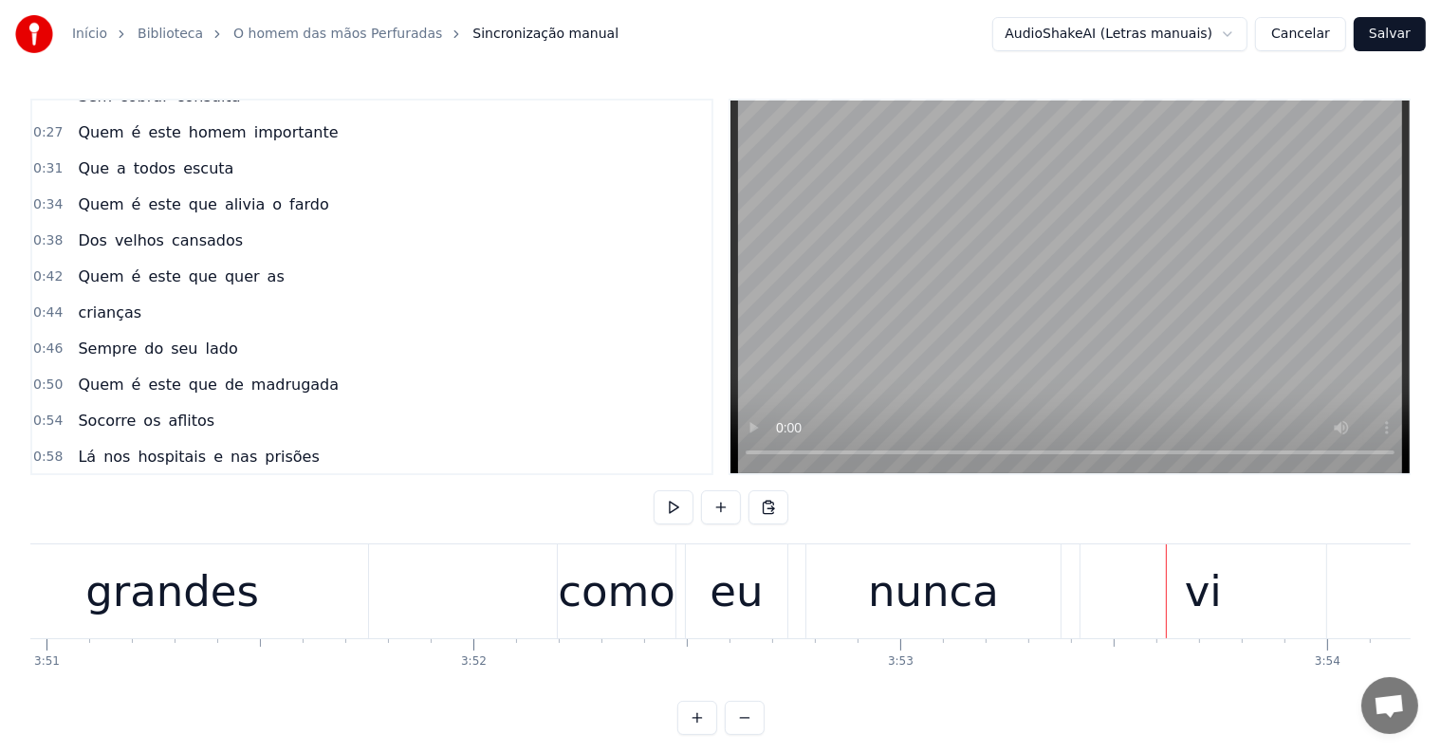
scroll to position [0, 0]
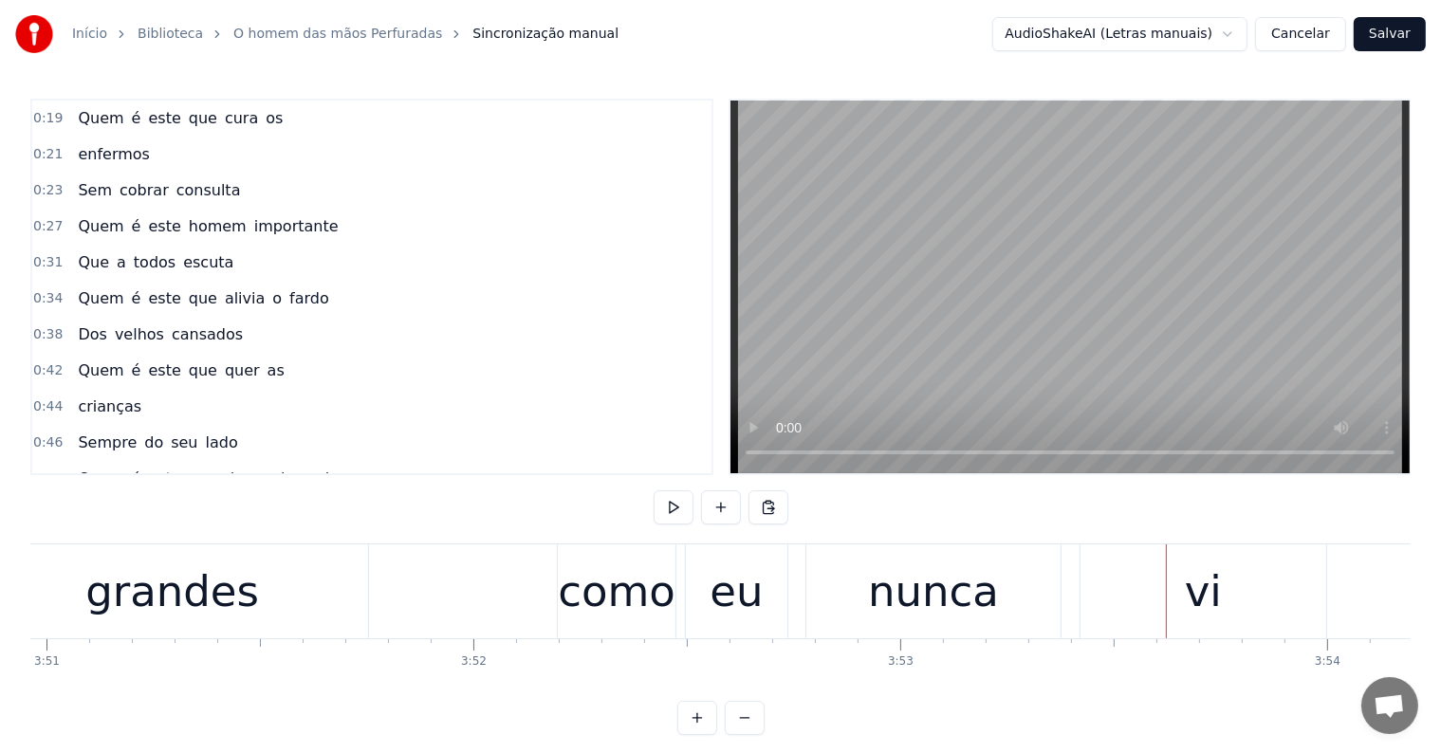
click at [83, 365] on span "Quem" at bounding box center [100, 370] width 49 height 22
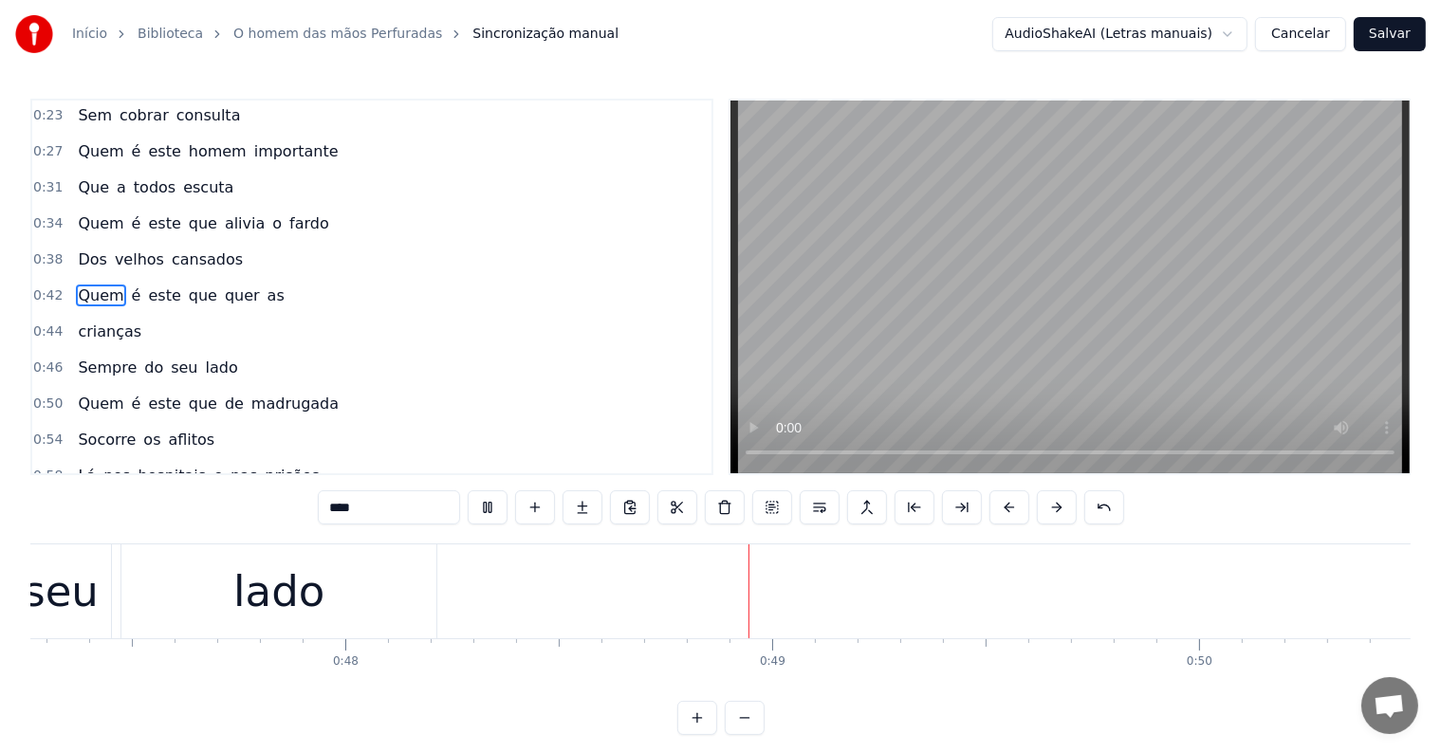
scroll to position [0, 20493]
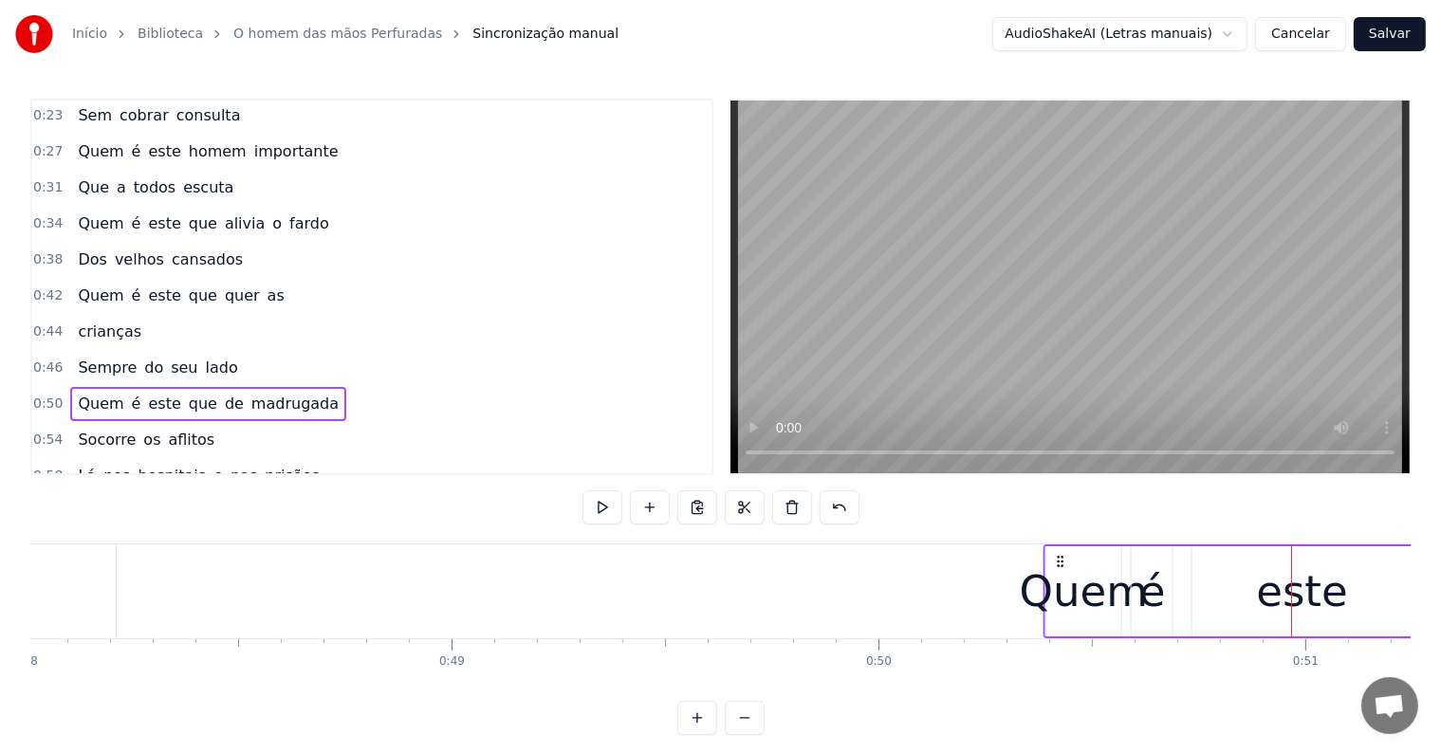
drag, startPoint x: 1174, startPoint y: 559, endPoint x: 1059, endPoint y: 558, distance: 115.7
click at [1059, 558] on icon at bounding box center [1060, 561] width 15 height 15
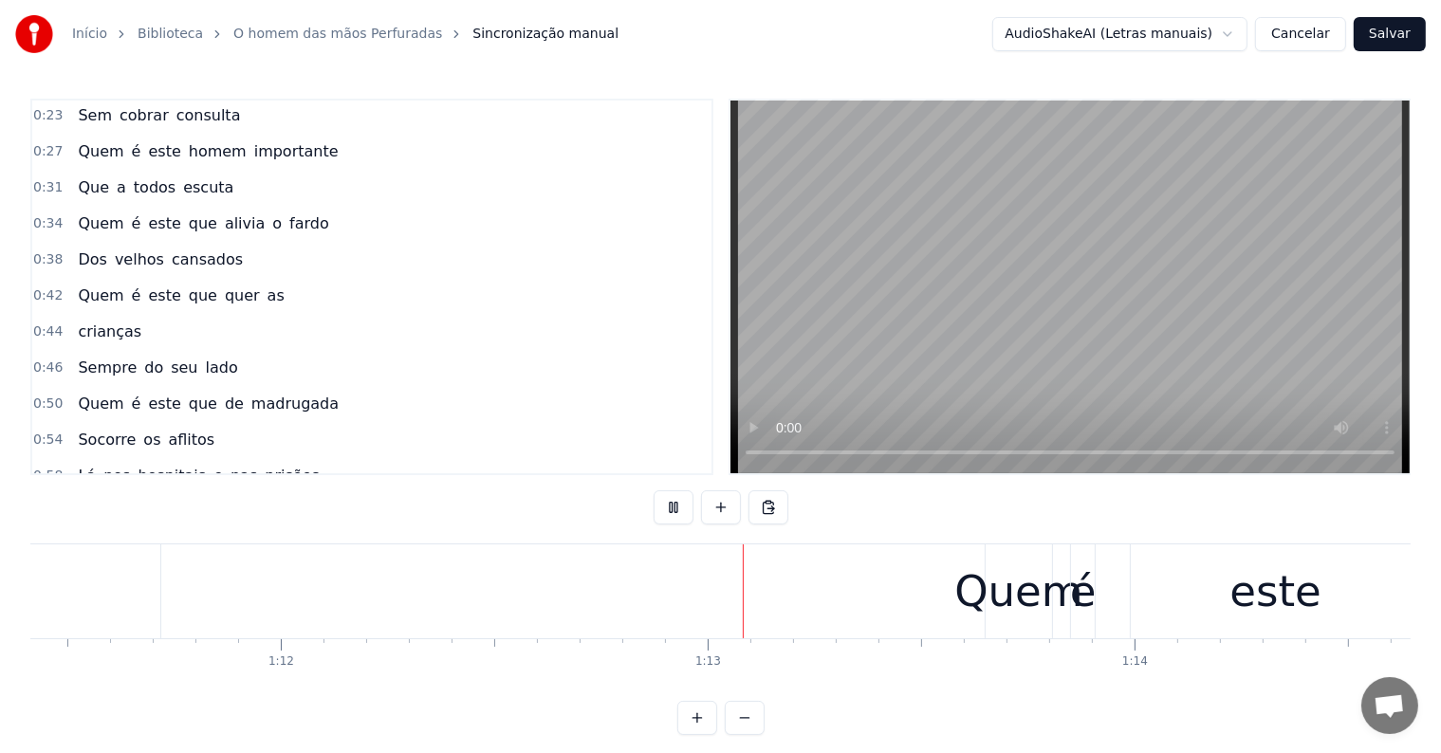
scroll to position [0, 30804]
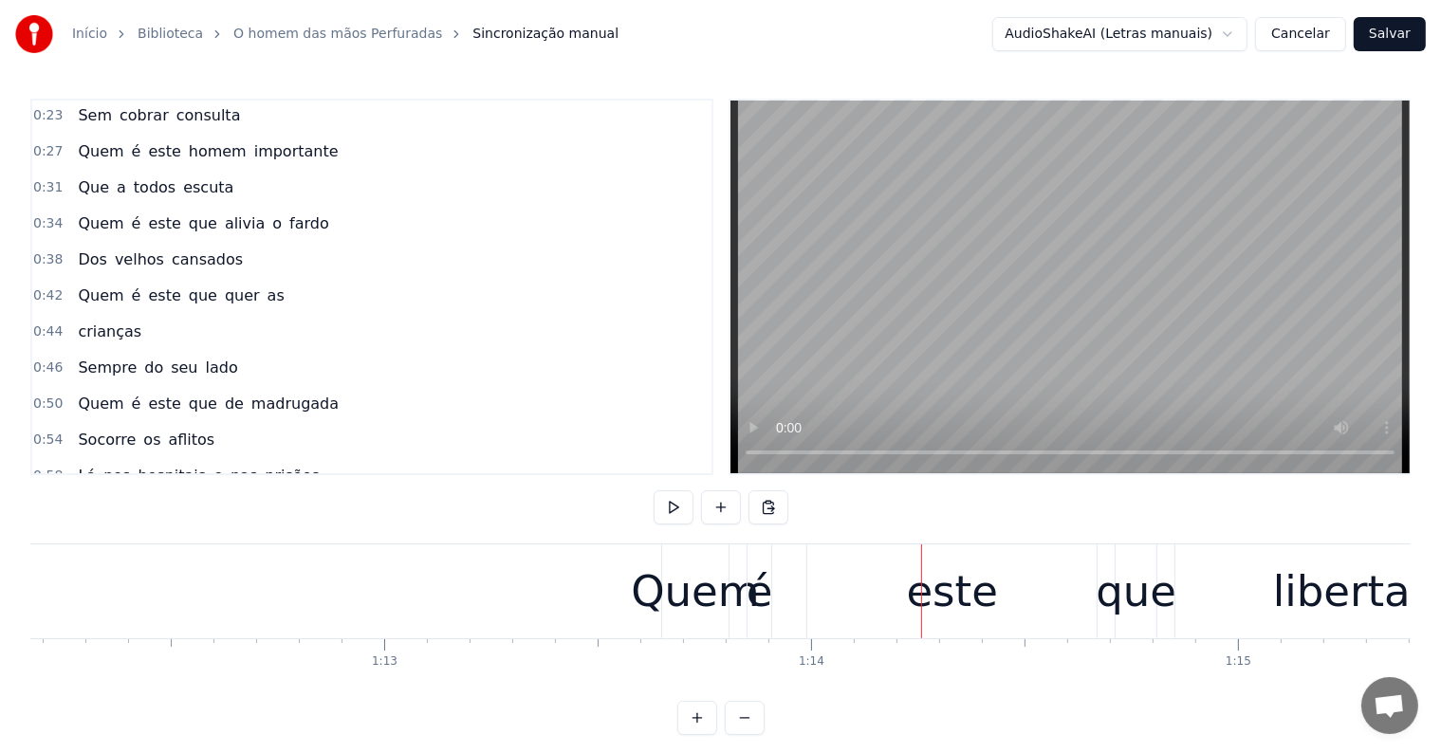
click at [777, 620] on div "Quem é este que liberta o" at bounding box center [1125, 591] width 929 height 94
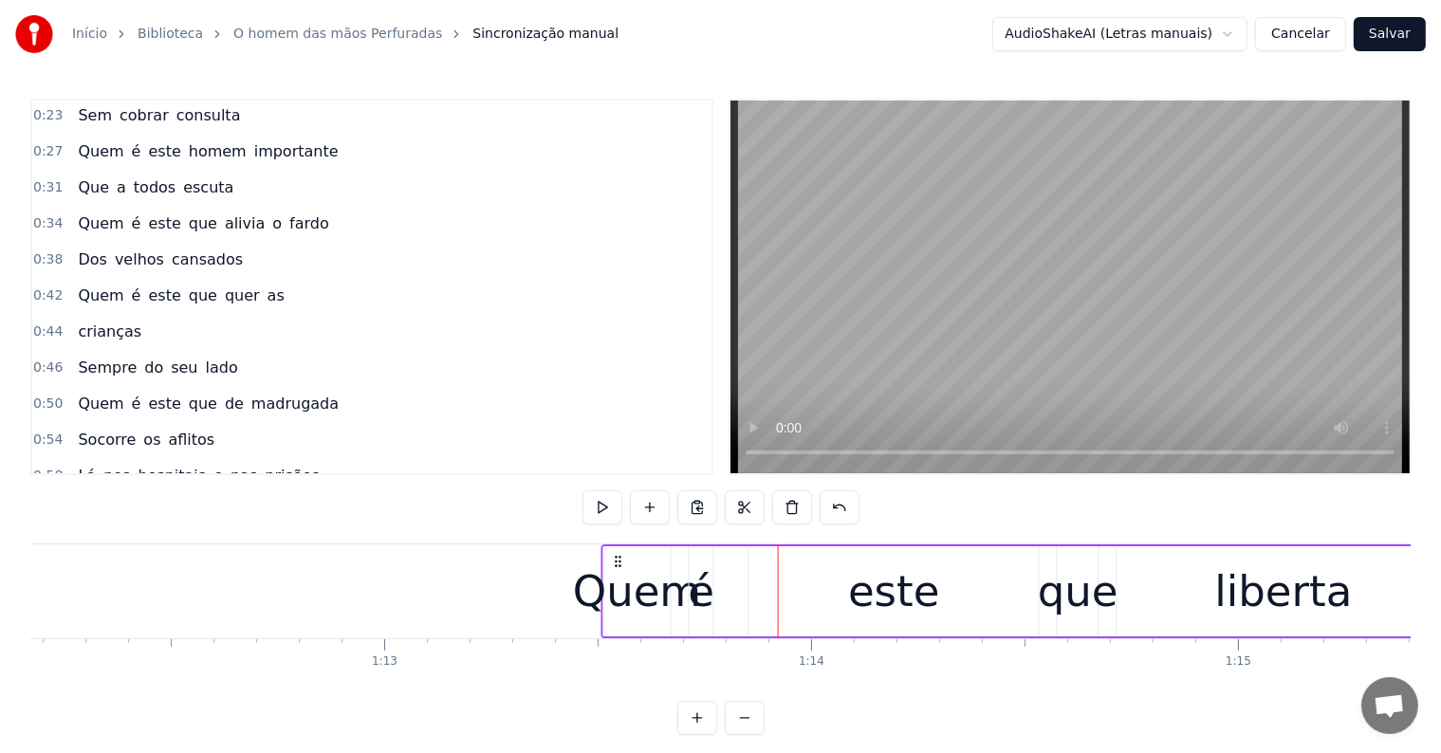
drag, startPoint x: 676, startPoint y: 558, endPoint x: 613, endPoint y: 558, distance: 63.5
click at [613, 558] on icon at bounding box center [618, 561] width 15 height 15
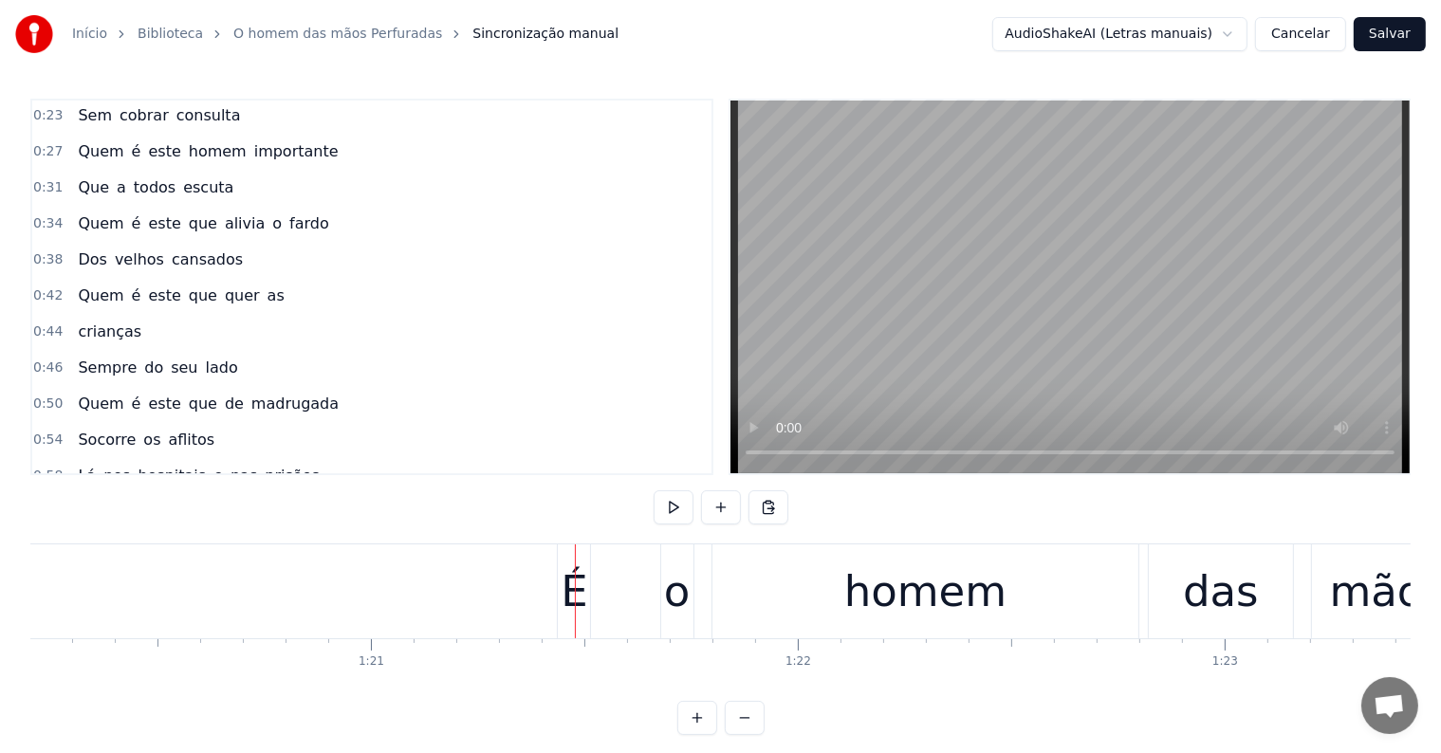
scroll to position [0, 34187]
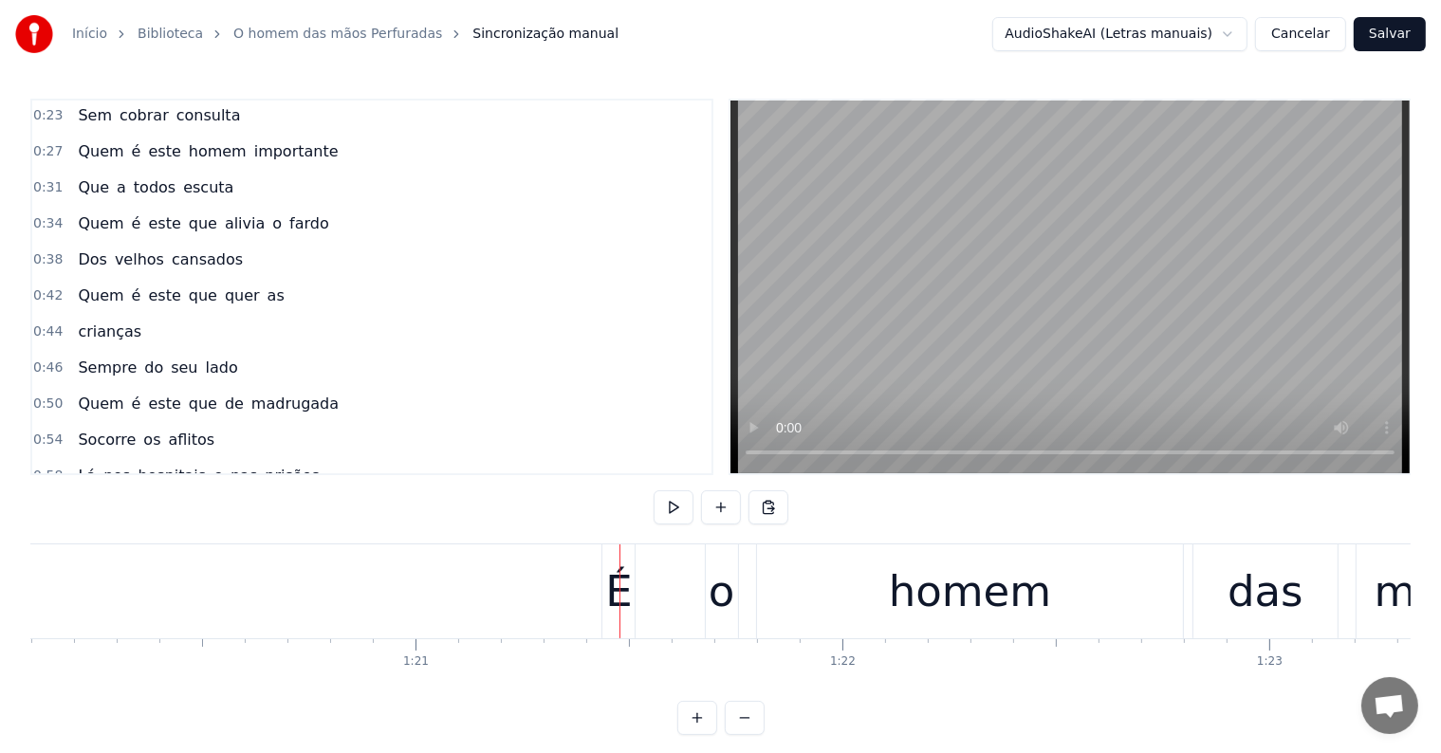
click at [693, 623] on div "É o homem das mãos perfuradas" at bounding box center [1373, 591] width 1545 height 94
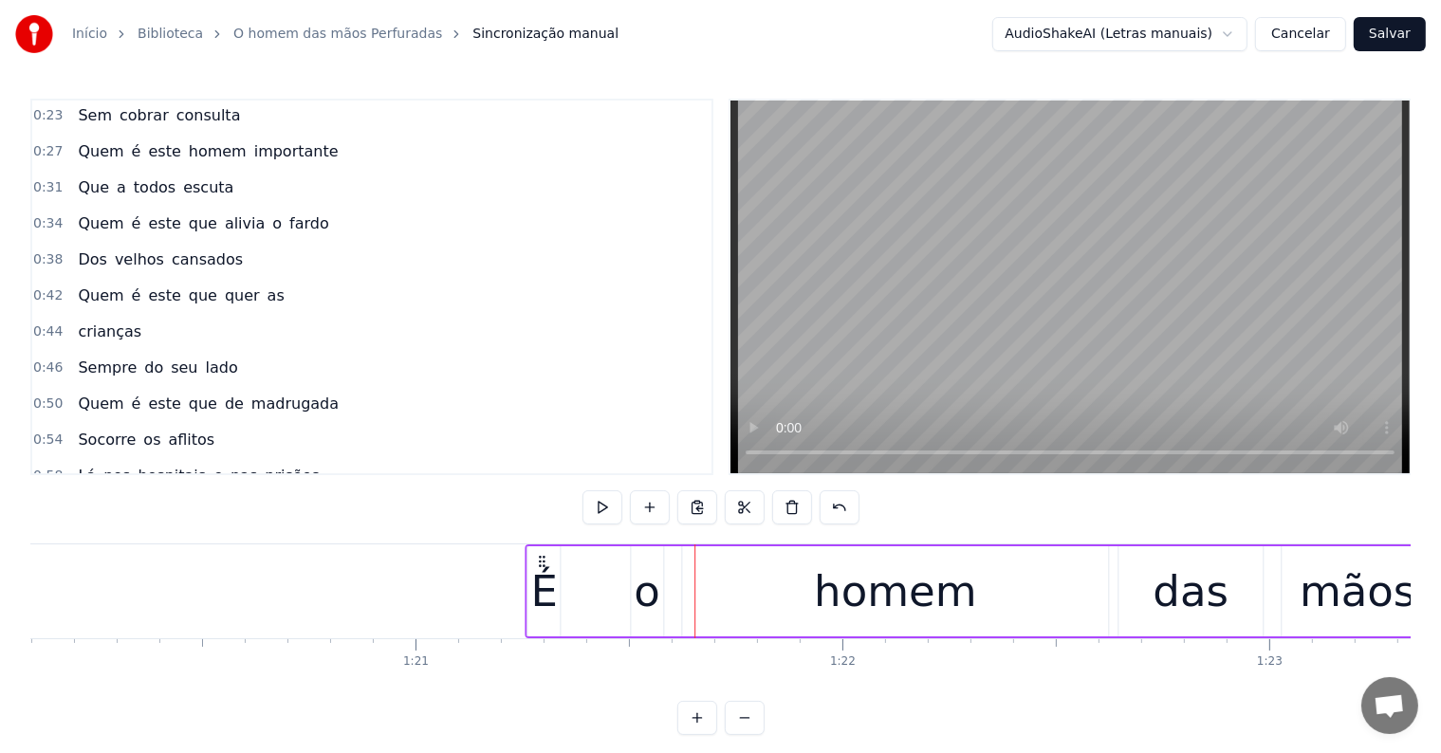
drag, startPoint x: 618, startPoint y: 558, endPoint x: 539, endPoint y: 558, distance: 79.7
click at [539, 558] on icon at bounding box center [542, 561] width 15 height 15
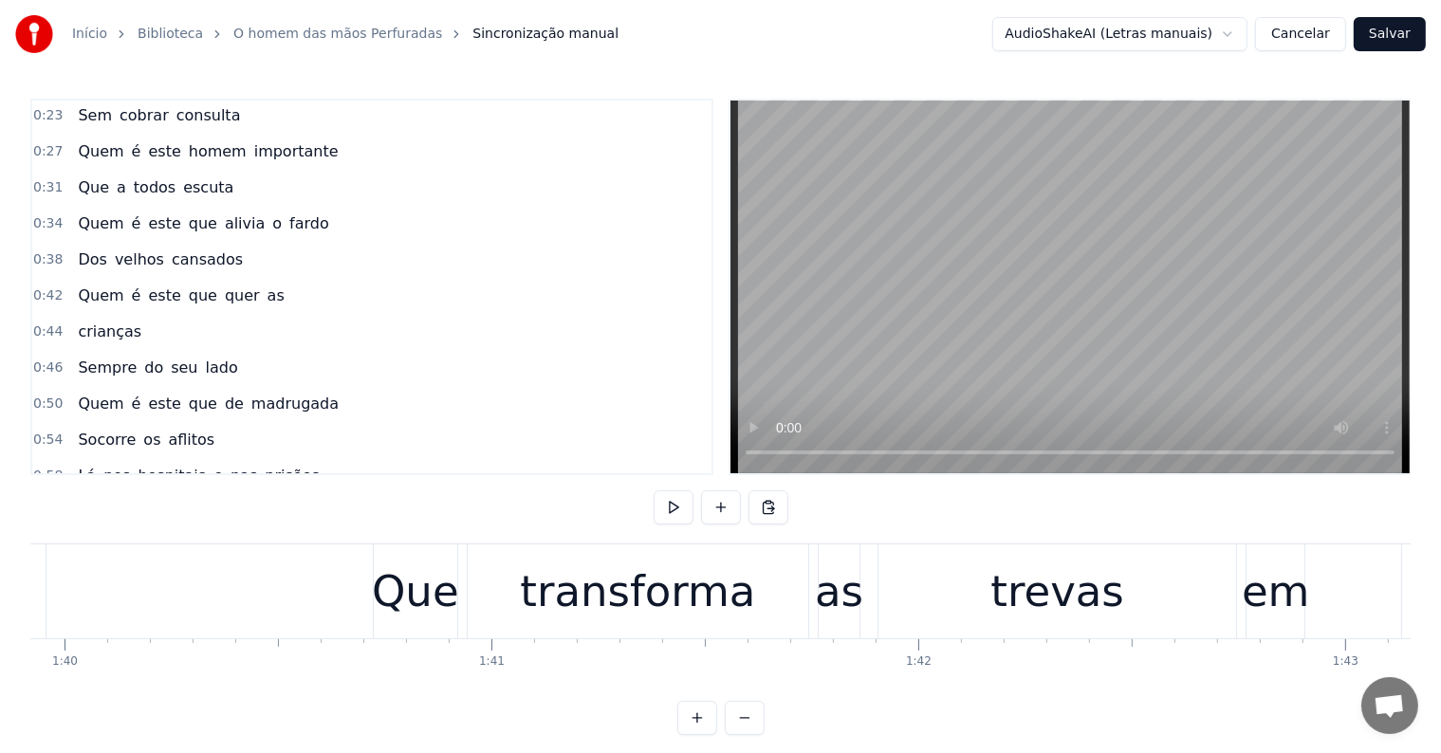
scroll to position [0, 42629]
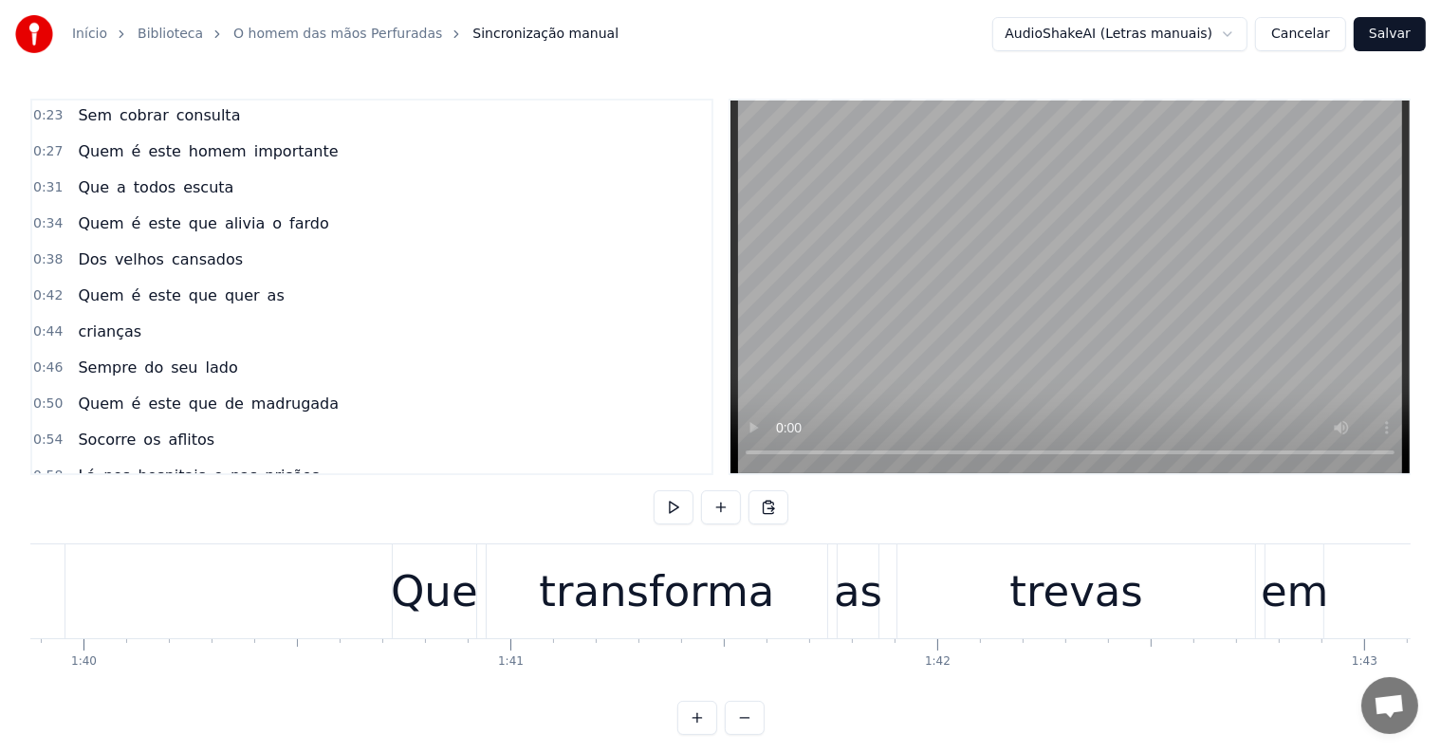
click at [481, 616] on div "Que transforma as trevas em" at bounding box center [860, 591] width 937 height 94
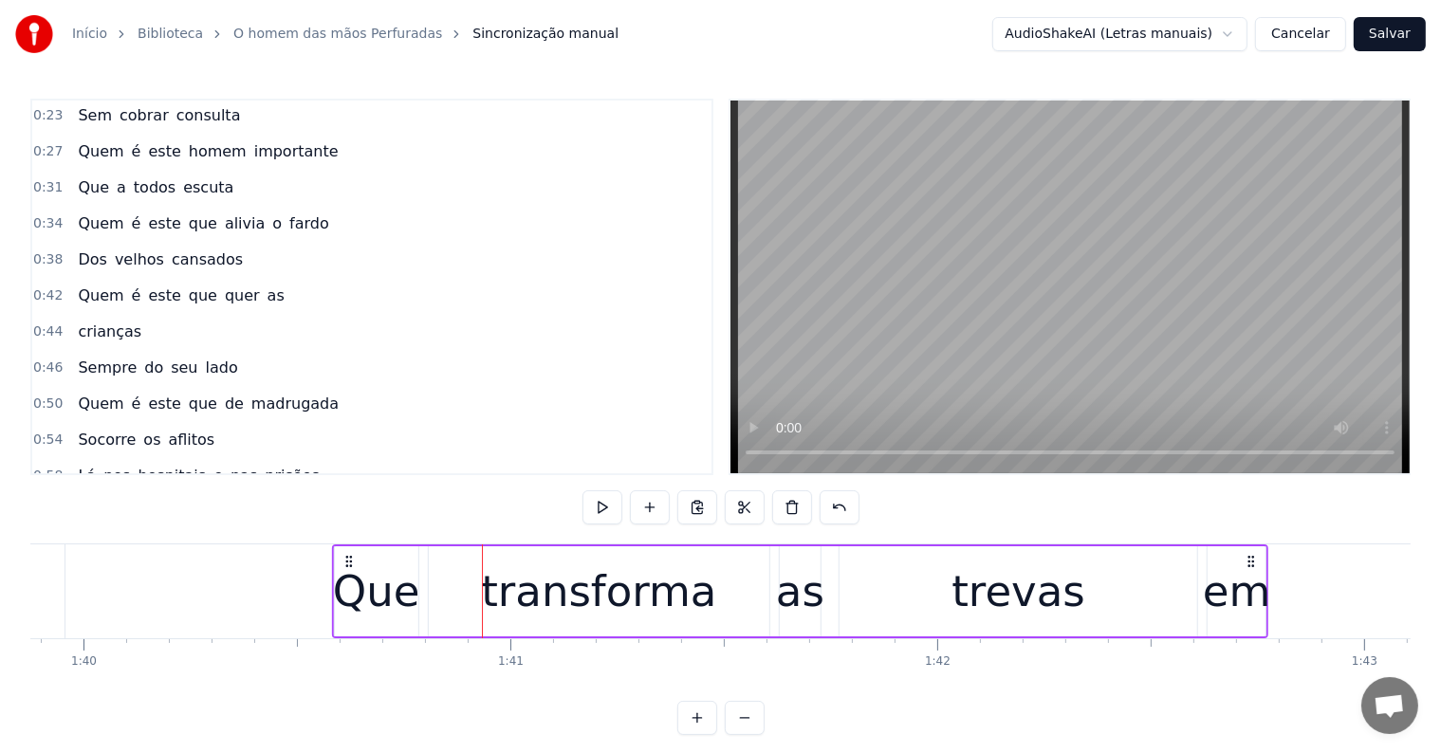
drag, startPoint x: 406, startPoint y: 554, endPoint x: 346, endPoint y: 558, distance: 59.9
click at [346, 558] on icon at bounding box center [348, 561] width 15 height 15
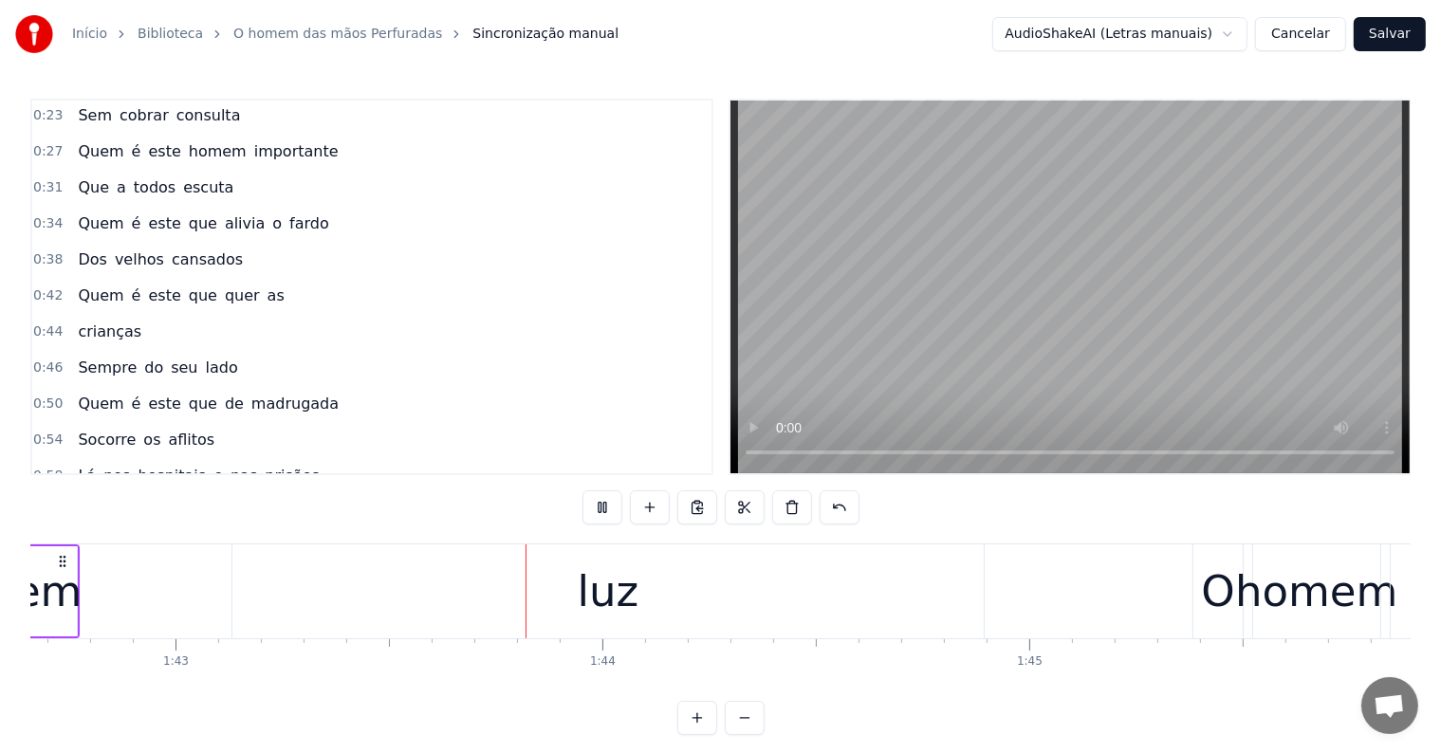
scroll to position [0, 43887]
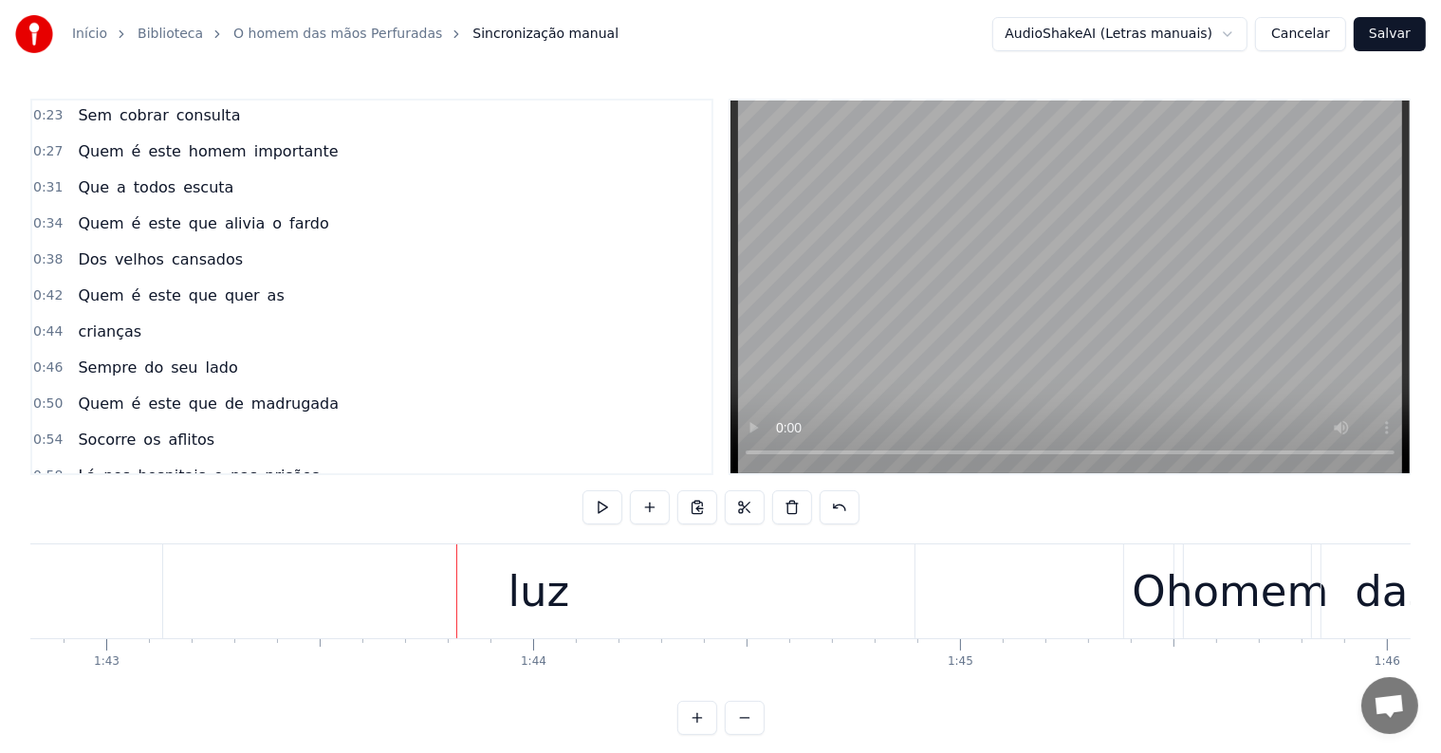
click at [463, 607] on div "luz" at bounding box center [538, 591] width 751 height 94
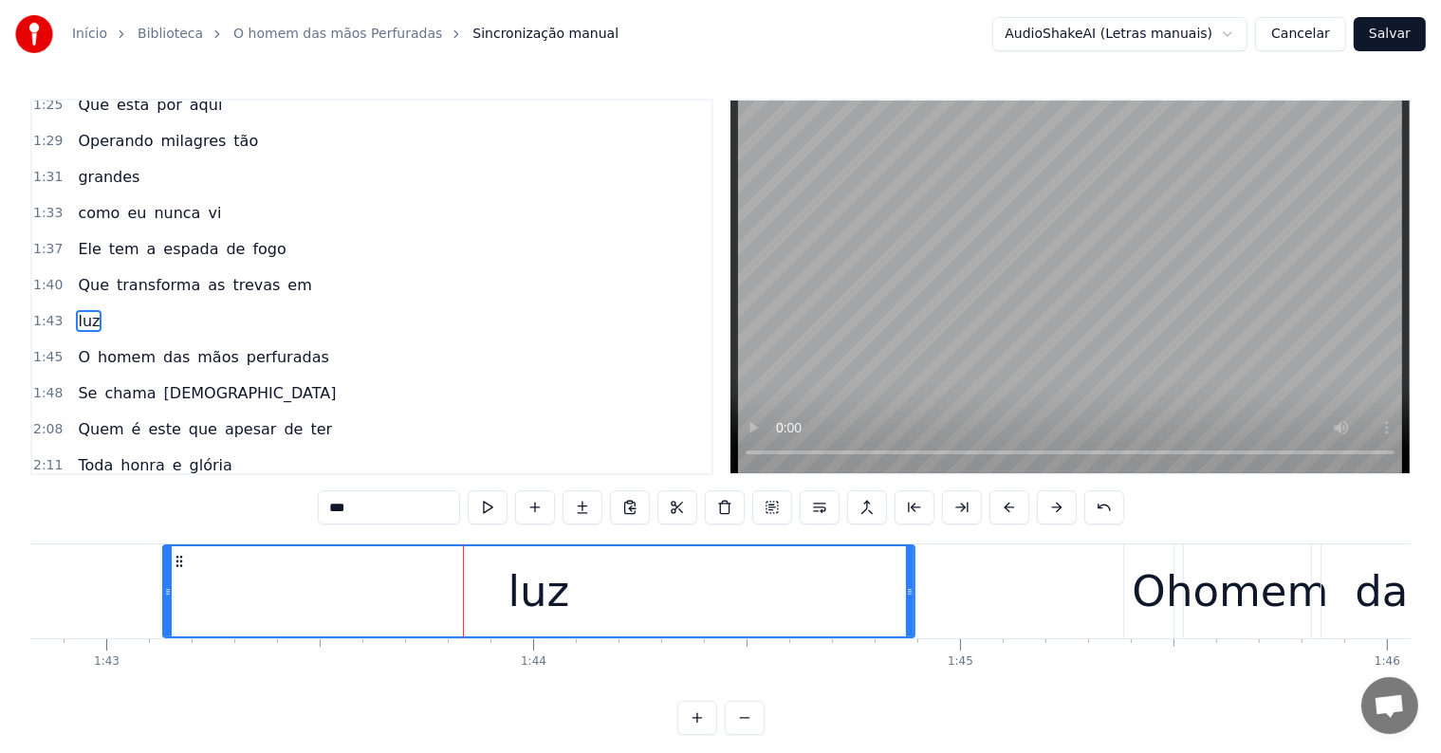
scroll to position [773, 0]
click at [285, 271] on span "em" at bounding box center [299, 282] width 28 height 22
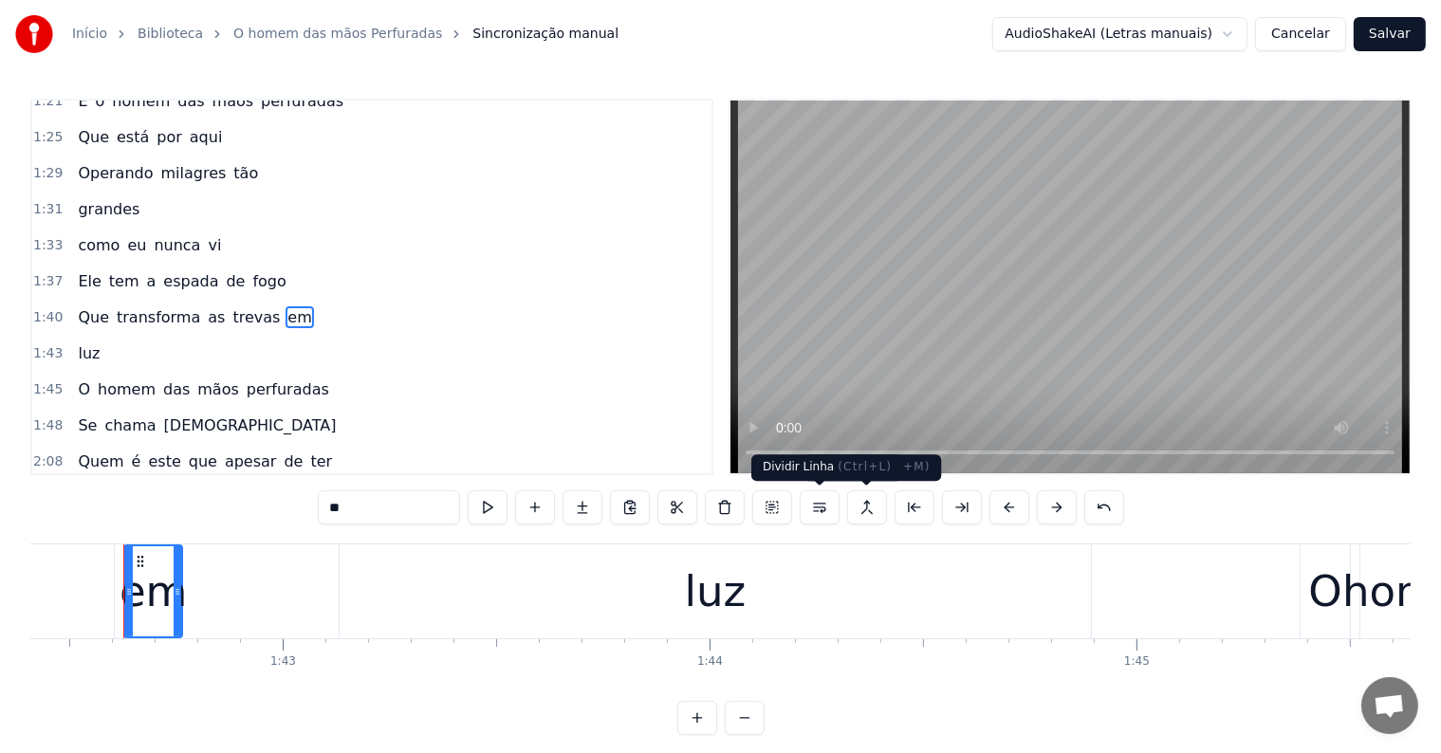
scroll to position [0, 43707]
click at [814, 508] on button at bounding box center [820, 507] width 40 height 34
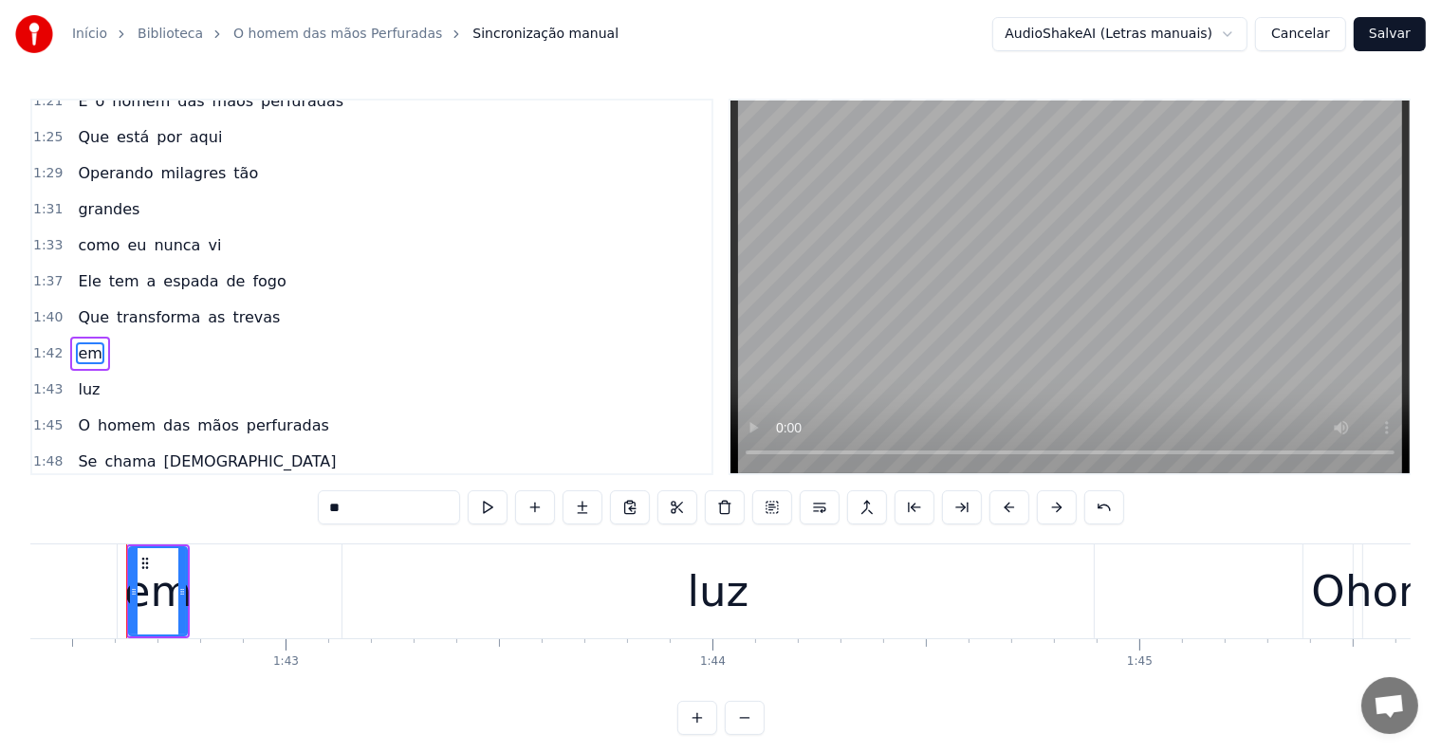
scroll to position [773, 0]
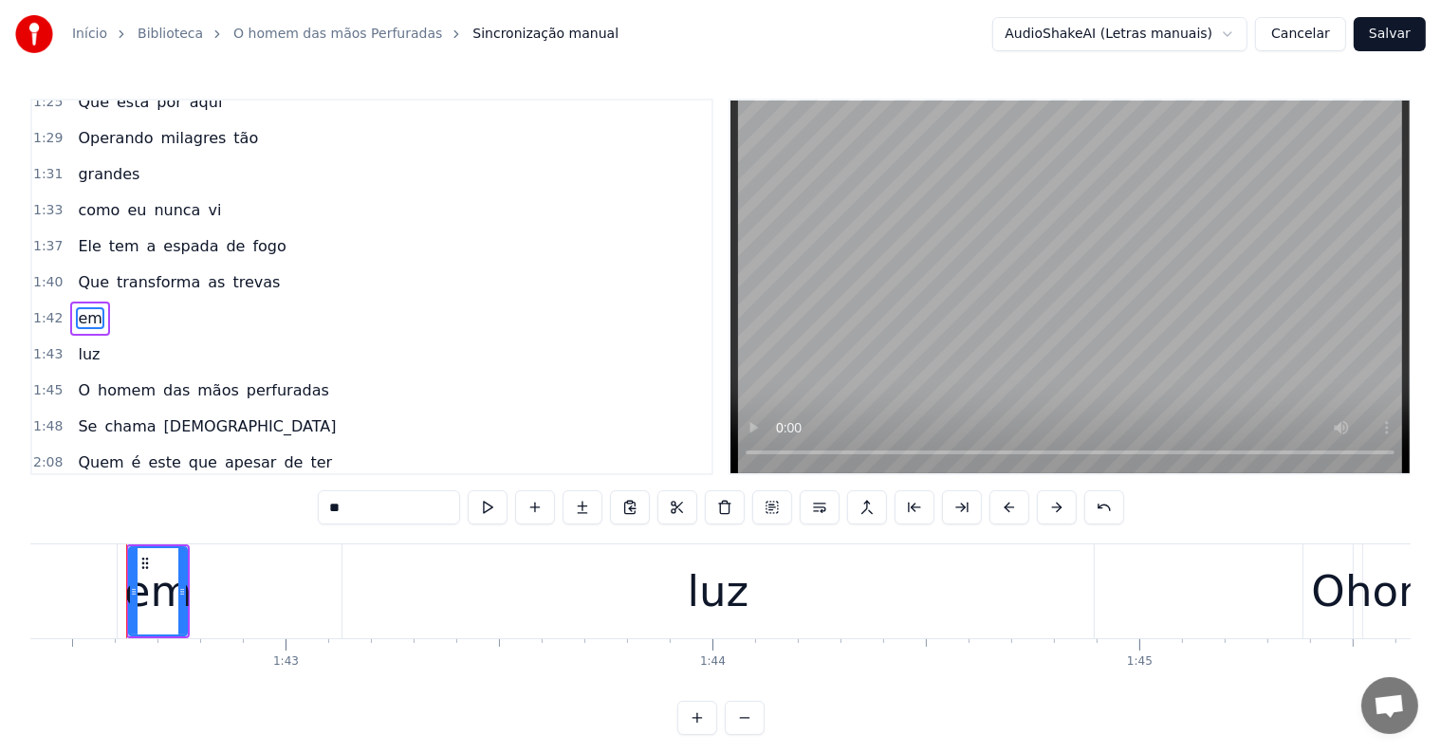
click at [230, 271] on span "trevas" at bounding box center [255, 282] width 51 height 22
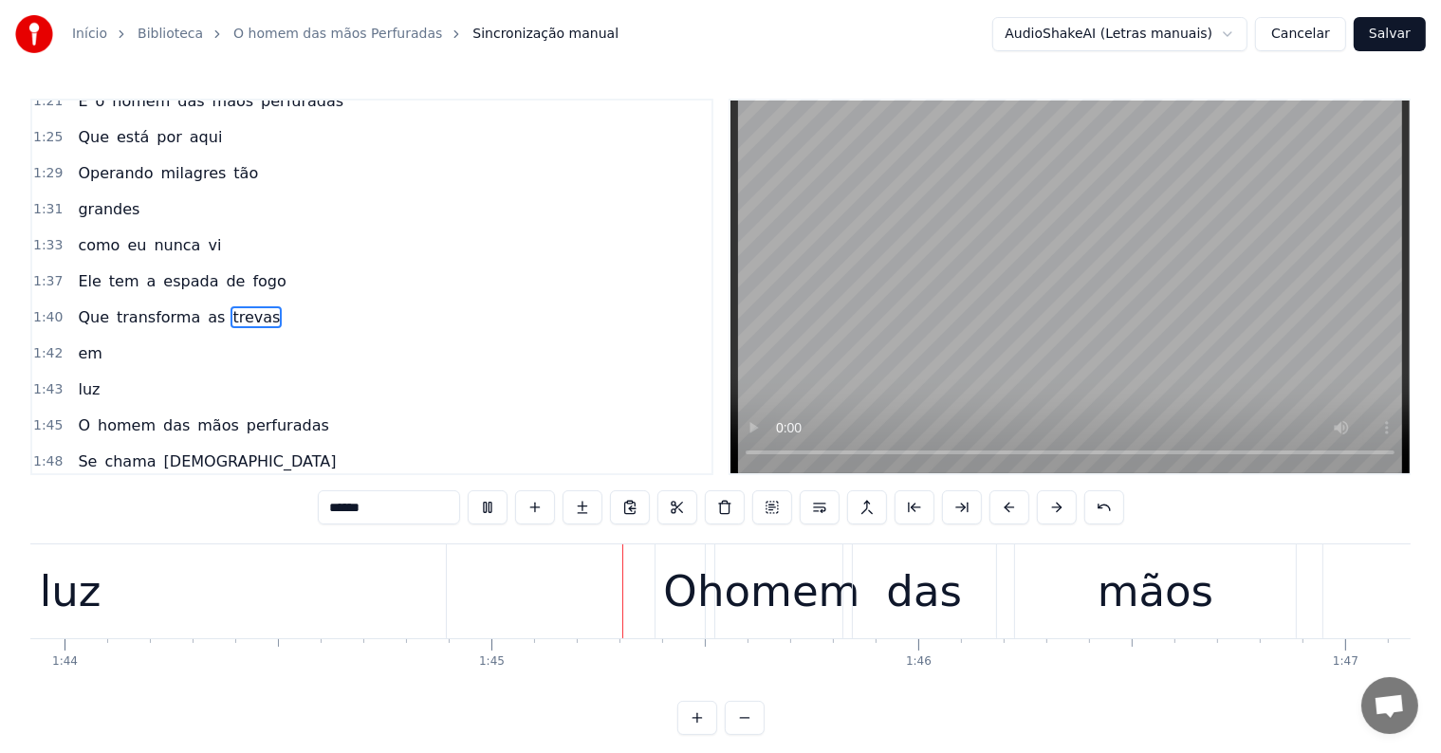
scroll to position [0, 44534]
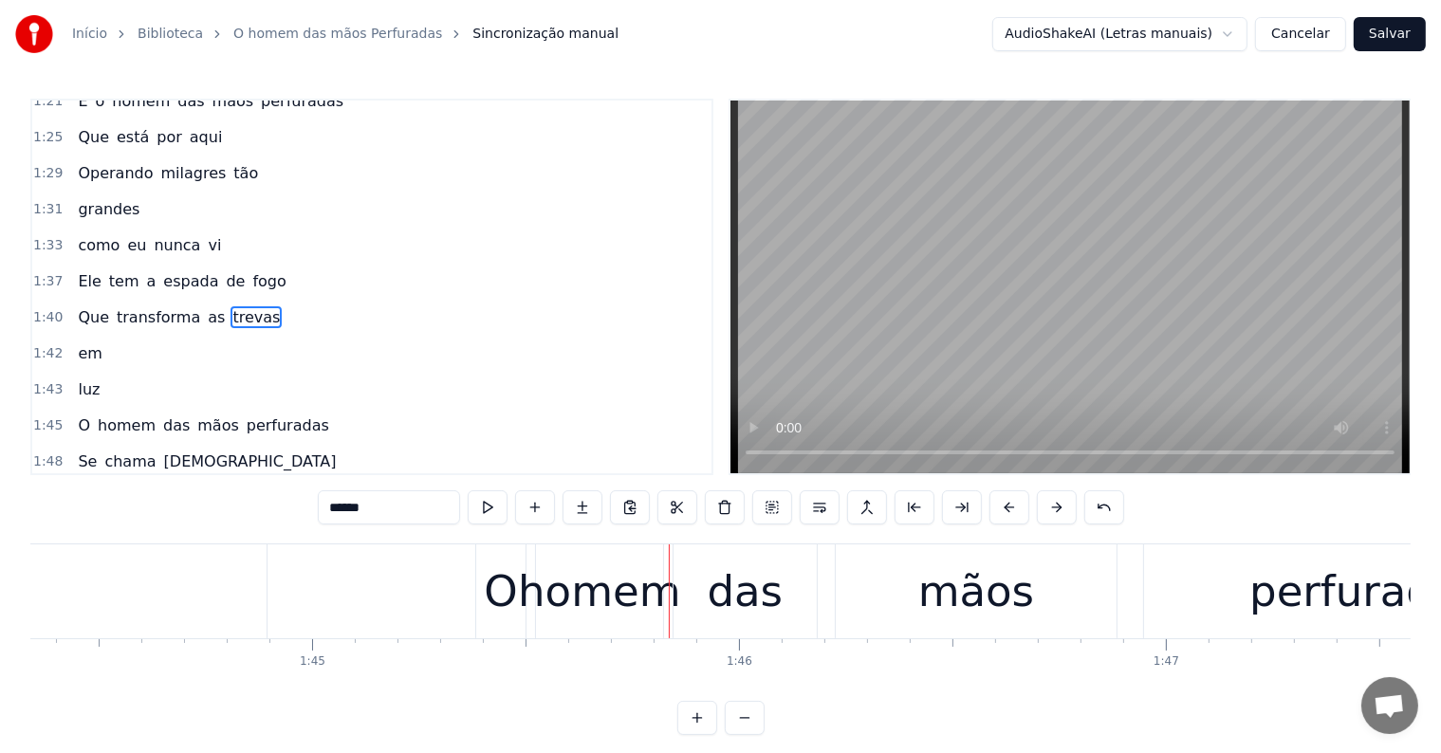
click at [690, 629] on div "das" at bounding box center [744, 591] width 143 height 94
type input "***"
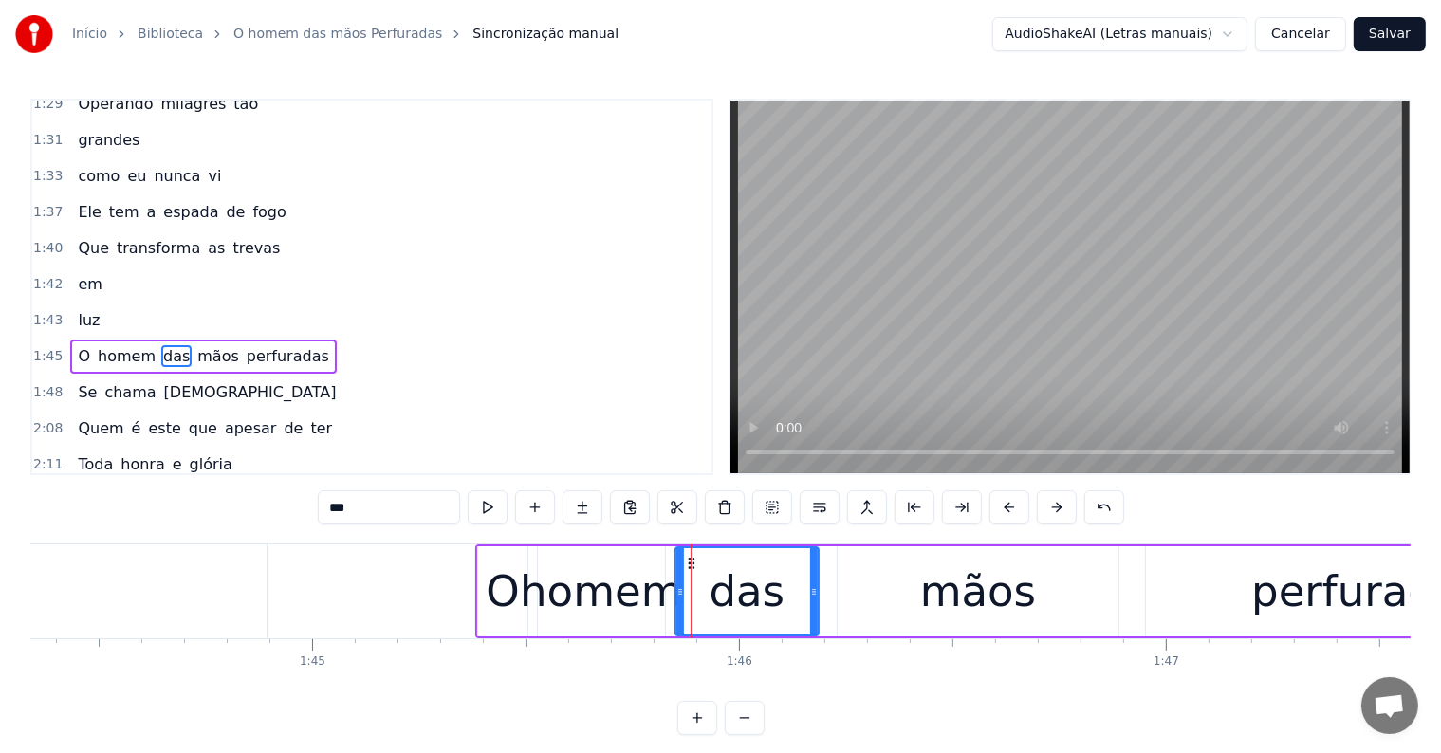
scroll to position [842, 0]
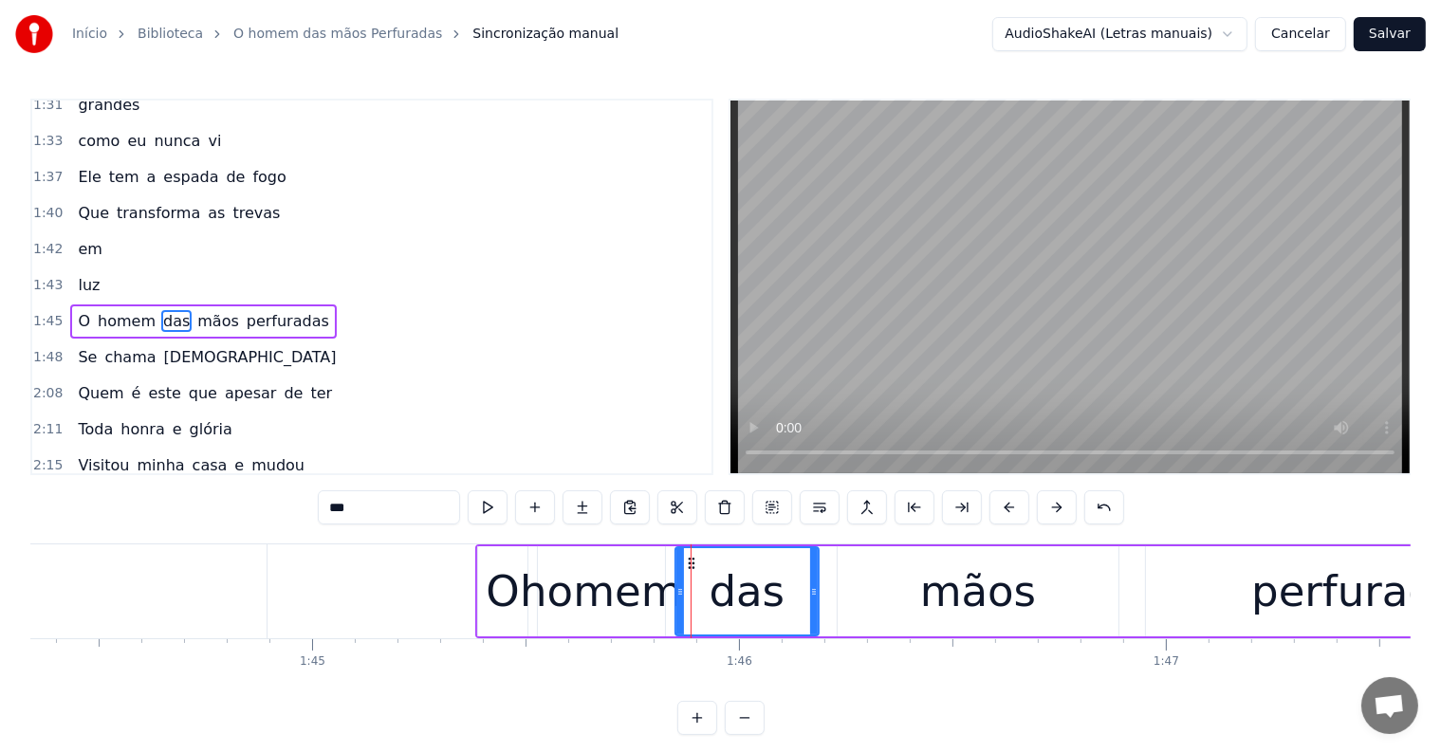
click at [827, 618] on div "O homem das mãos perfuradas" at bounding box center [1033, 591] width 1116 height 94
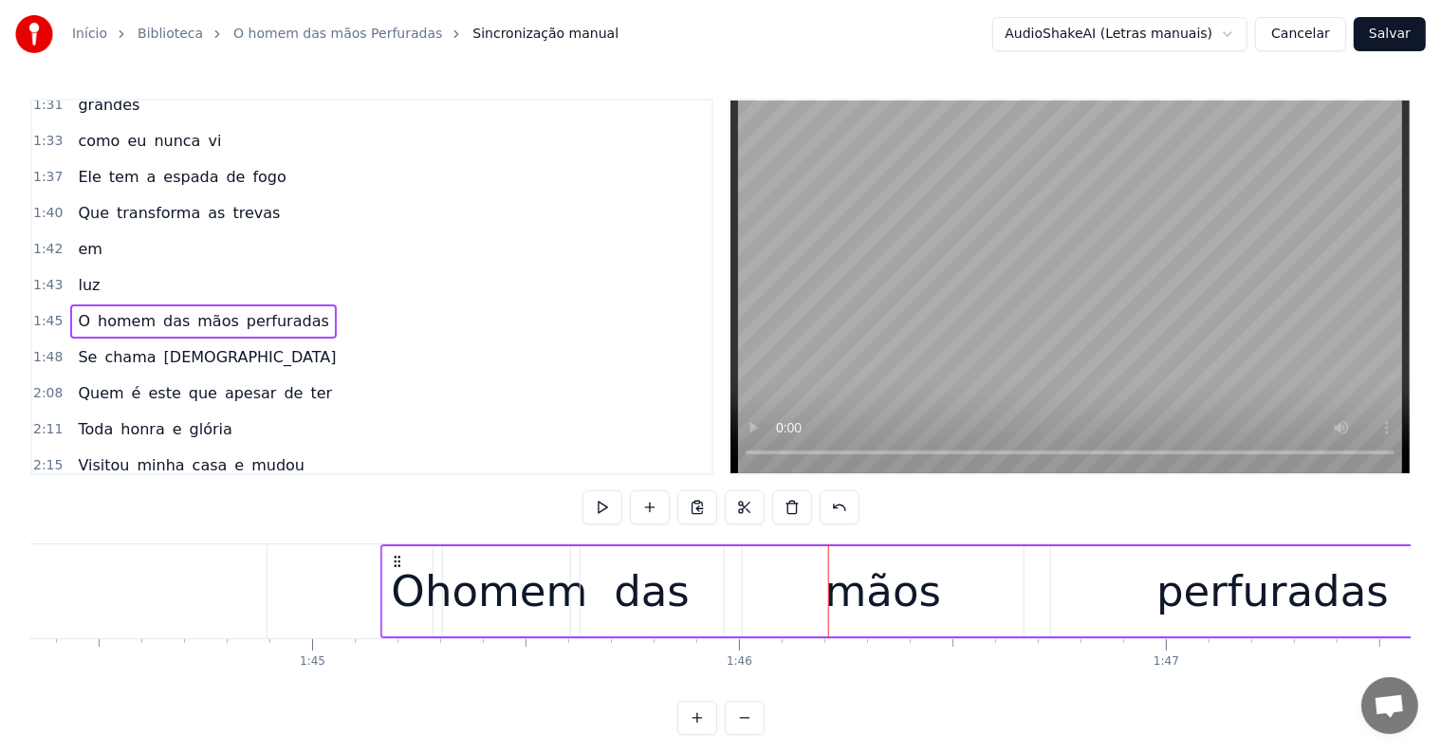
drag, startPoint x: 489, startPoint y: 554, endPoint x: 395, endPoint y: 562, distance: 95.2
click at [395, 562] on icon at bounding box center [397, 561] width 15 height 15
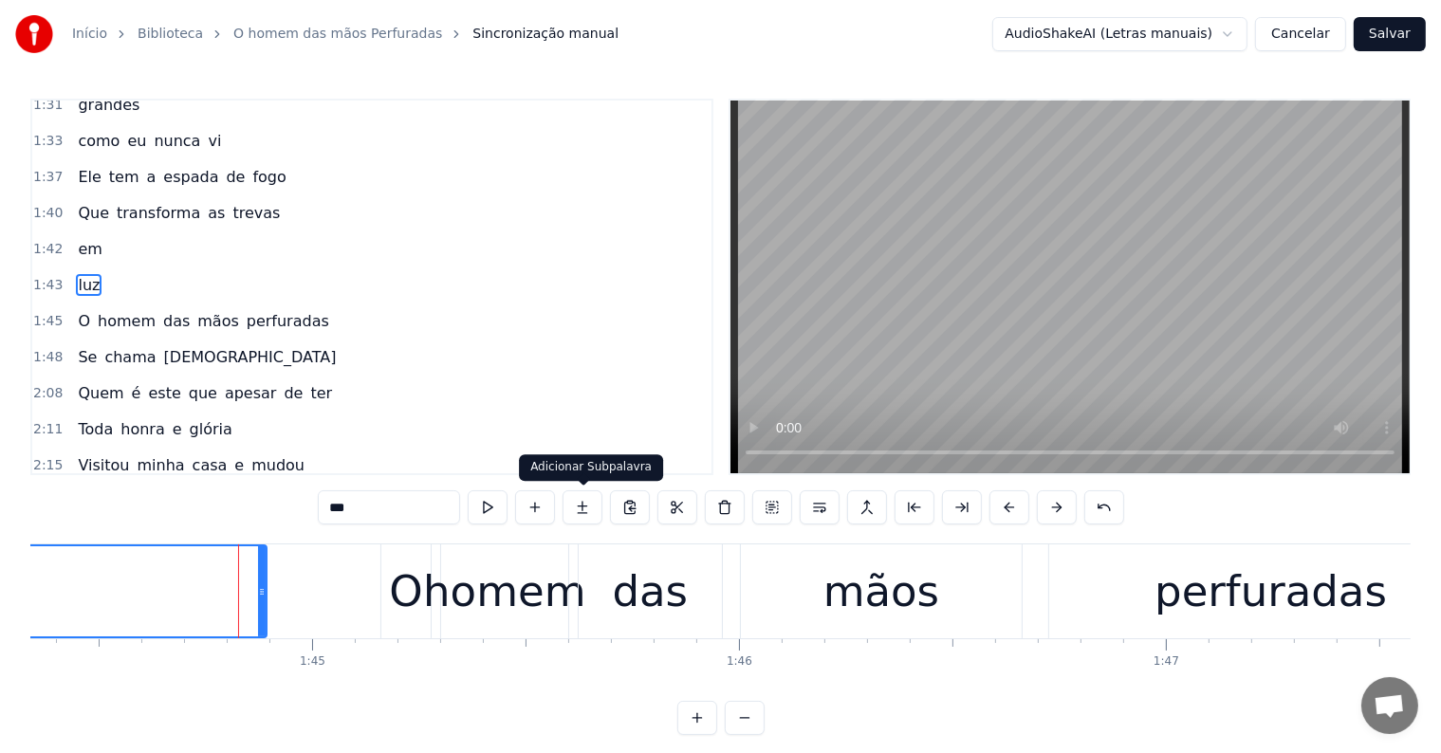
scroll to position [808, 0]
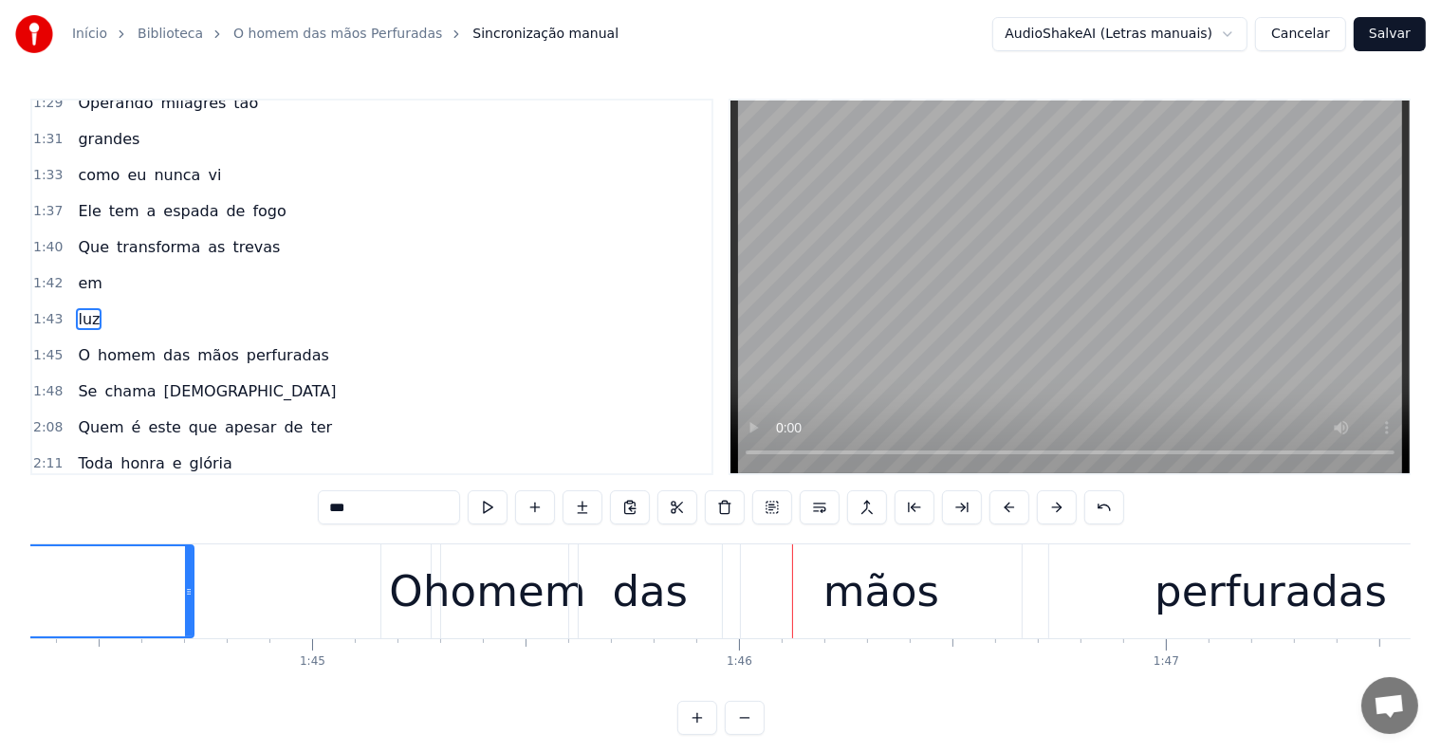
drag, startPoint x: 259, startPoint y: 588, endPoint x: 186, endPoint y: 588, distance: 73.0
click at [186, 588] on icon at bounding box center [189, 591] width 8 height 15
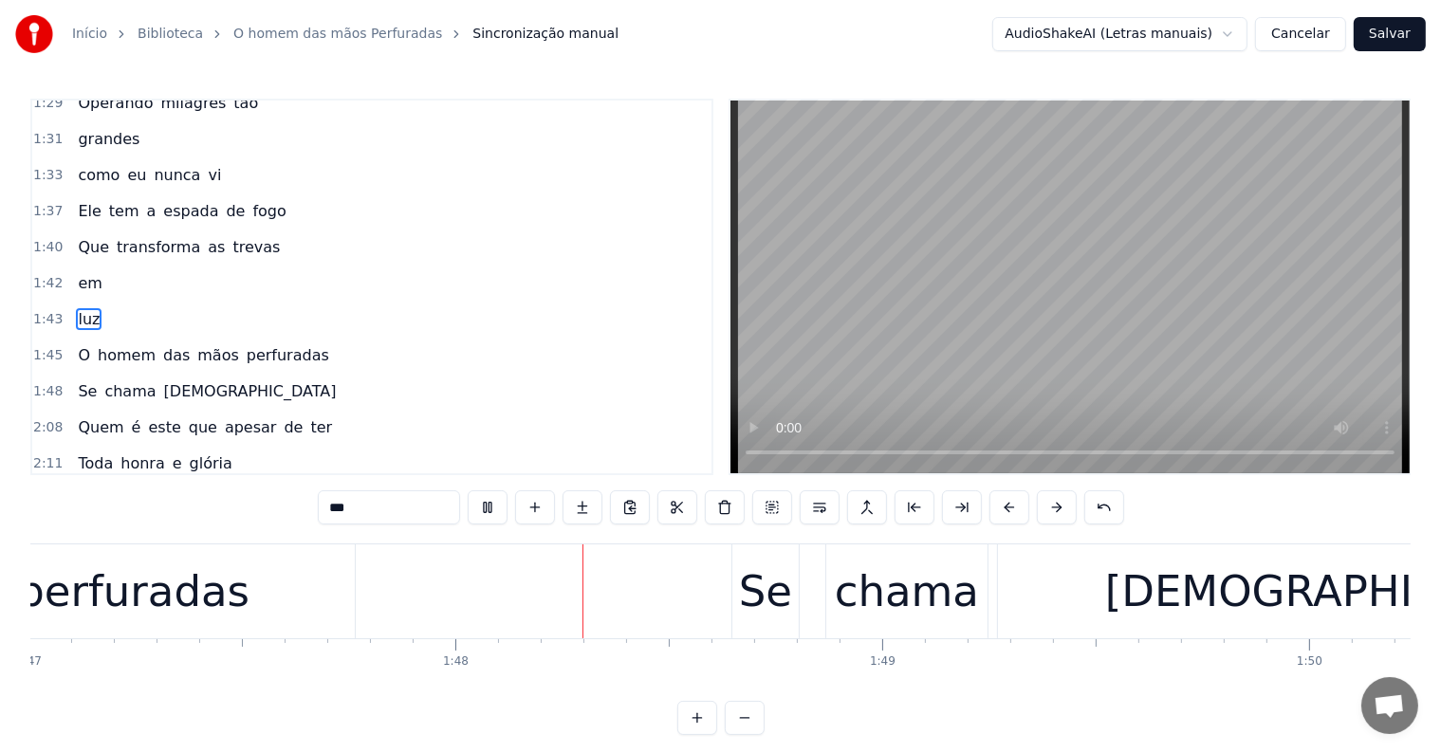
scroll to position [0, 45787]
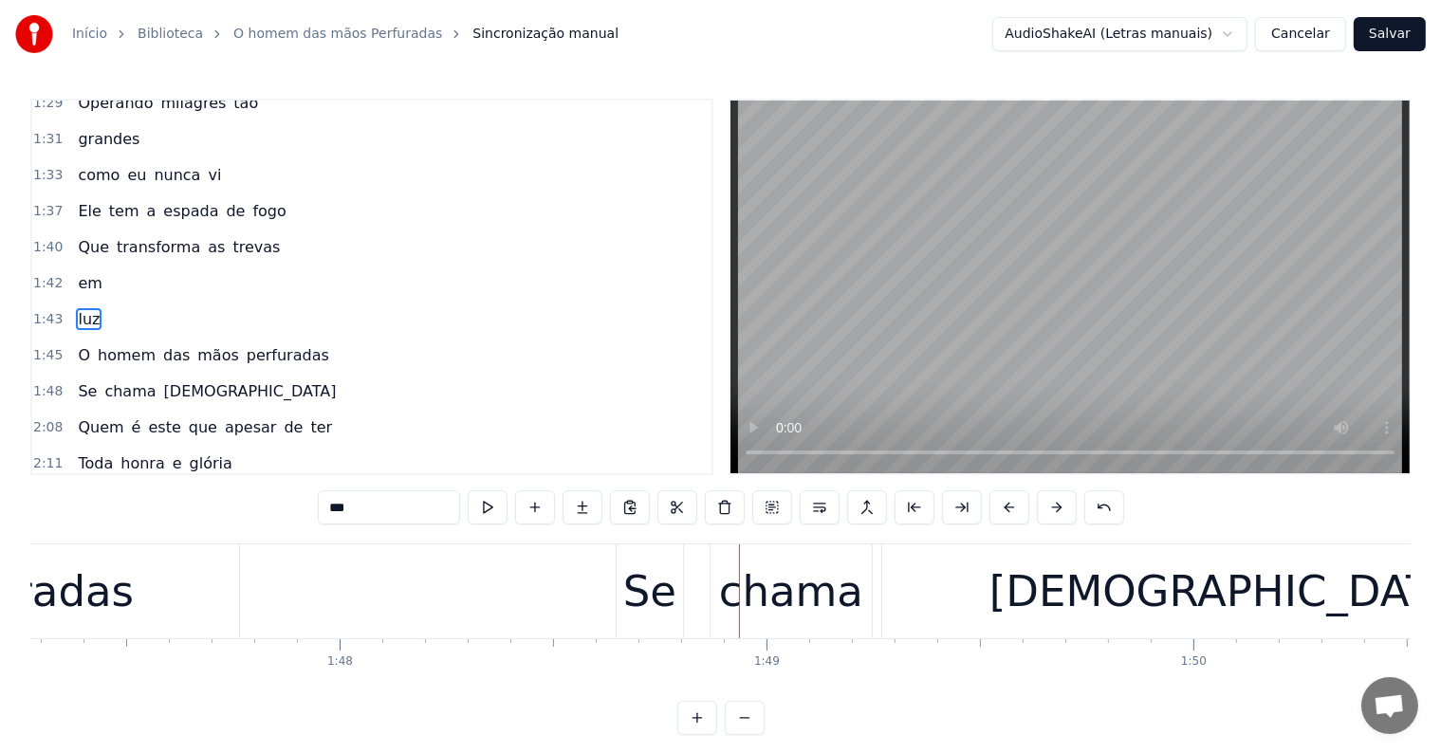
click at [888, 622] on div "[DEMOGRAPHIC_DATA]" at bounding box center [1232, 591] width 700 height 94
type input "*****"
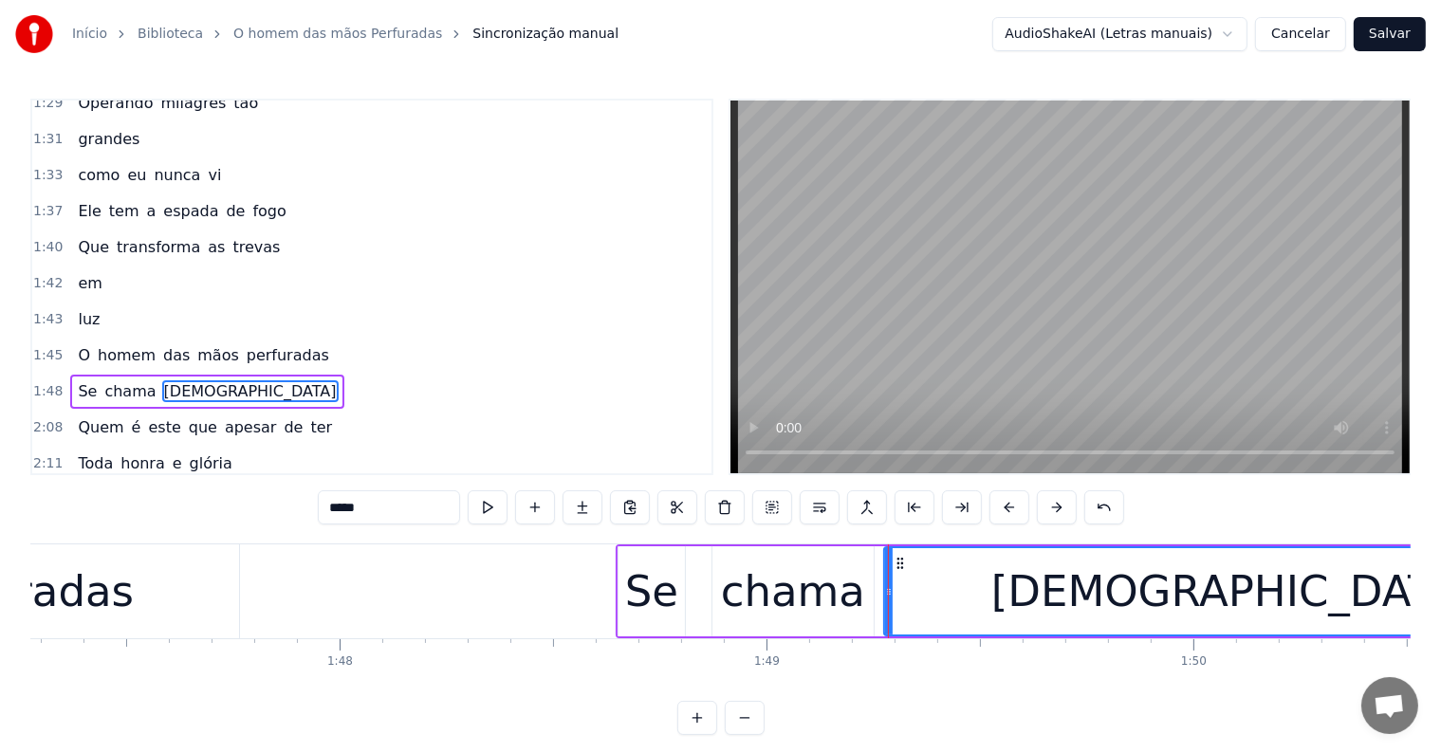
scroll to position [877, 0]
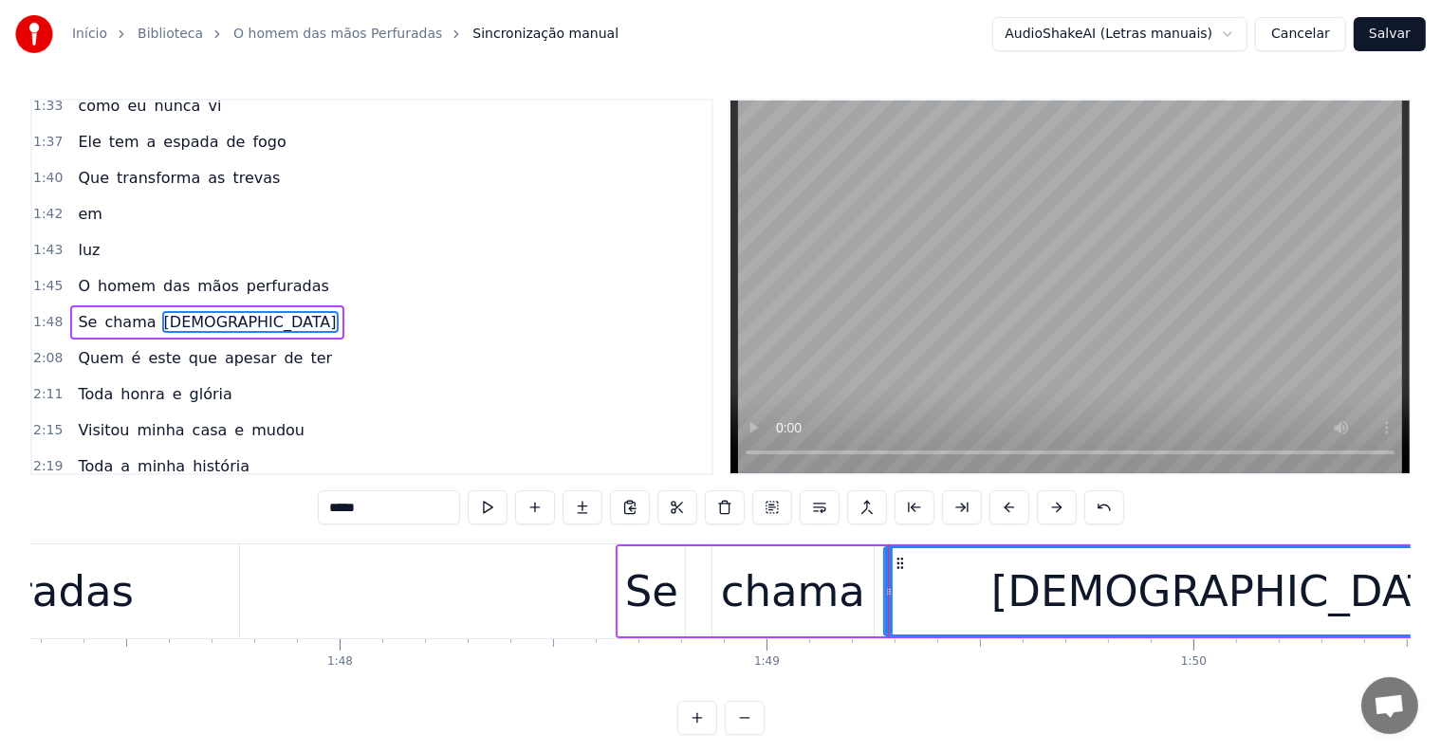
click at [878, 620] on div "Se [PERSON_NAME][DEMOGRAPHIC_DATA]" at bounding box center [1101, 591] width 971 height 94
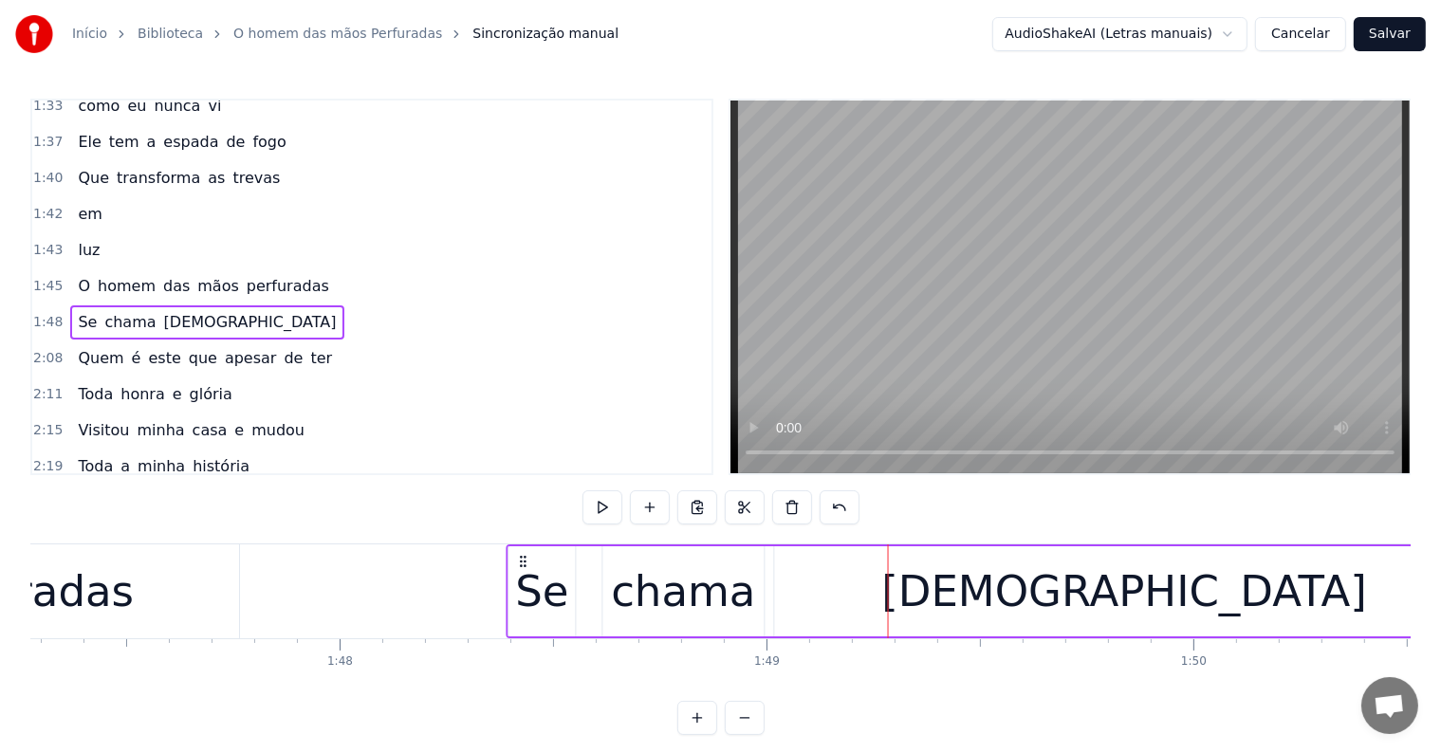
drag, startPoint x: 632, startPoint y: 560, endPoint x: 522, endPoint y: 562, distance: 110.1
click at [522, 562] on icon at bounding box center [523, 561] width 15 height 15
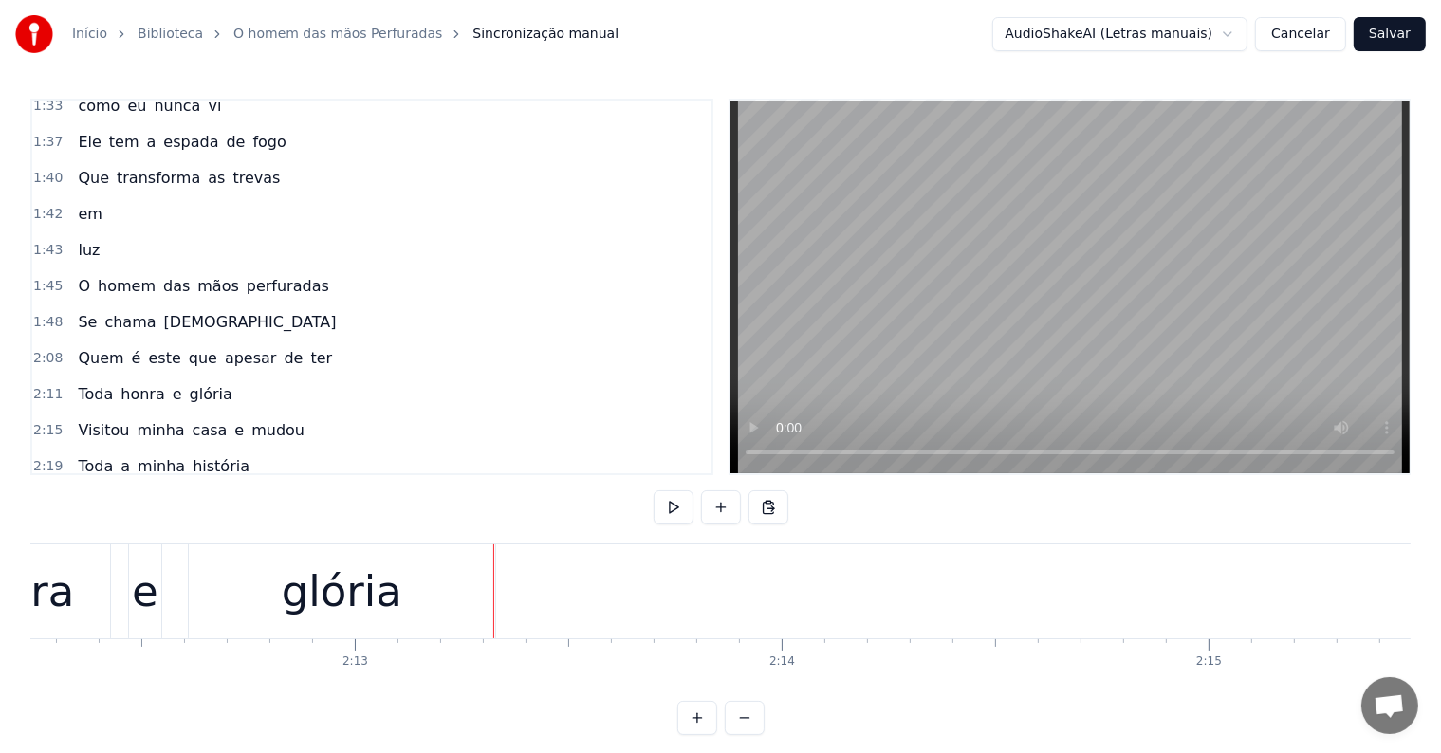
scroll to position [0, 56469]
click at [285, 616] on div "glória" at bounding box center [315, 592] width 120 height 64
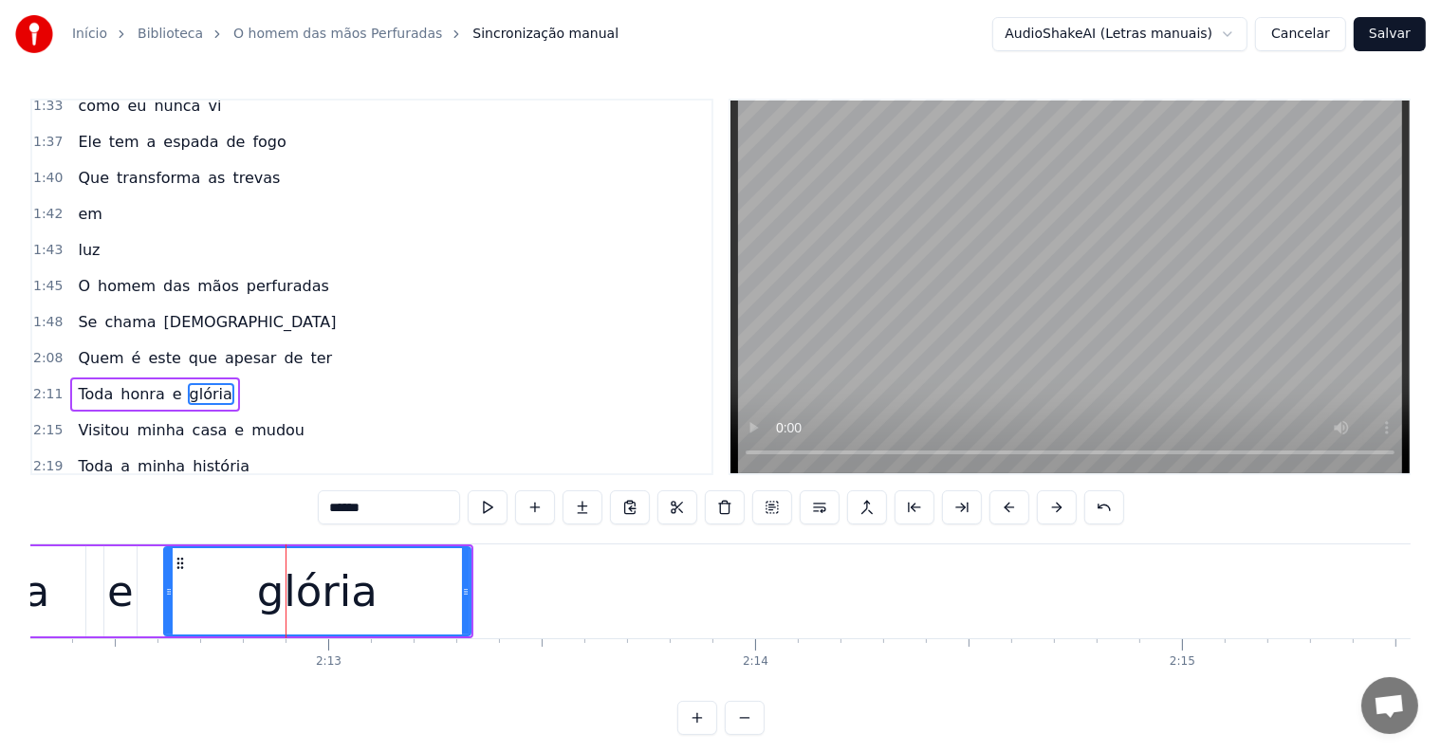
scroll to position [948, 0]
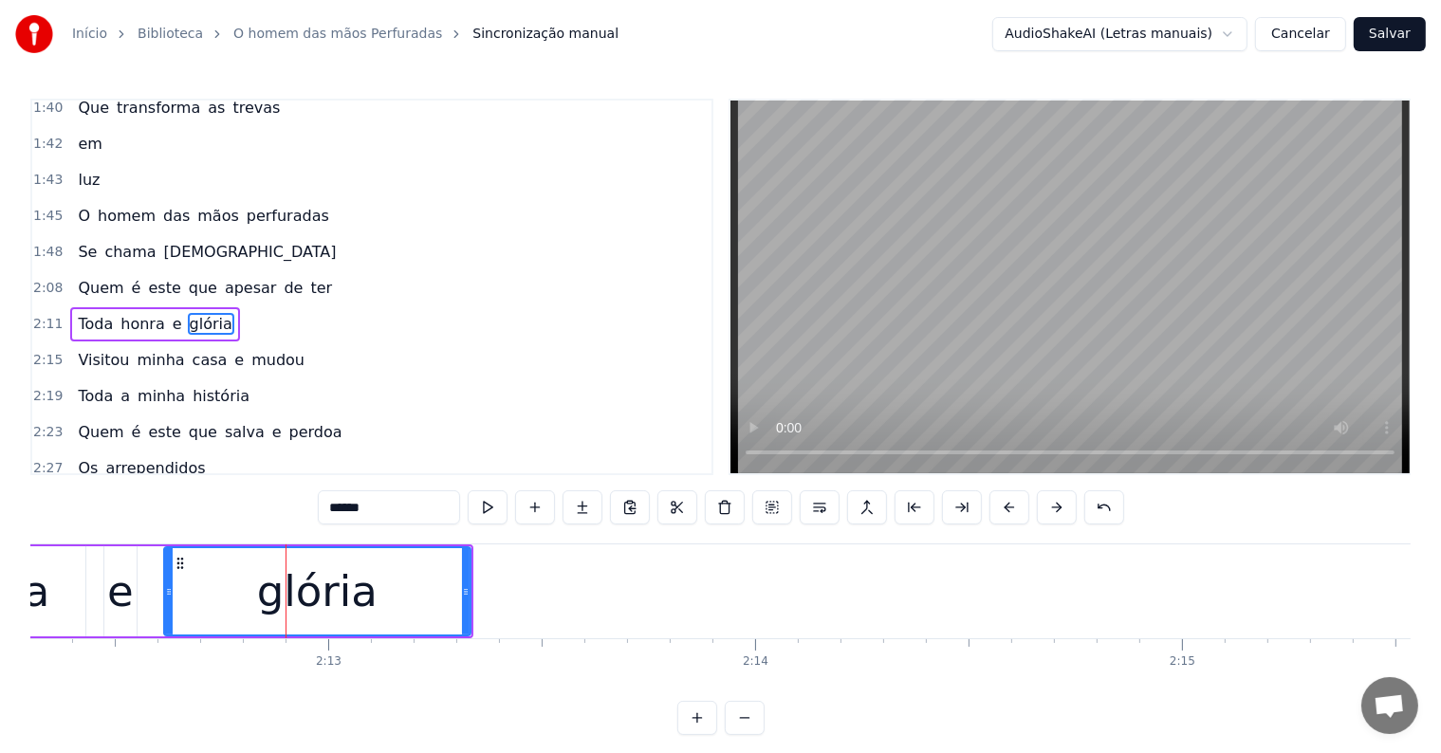
click at [78, 313] on span "Toda" at bounding box center [95, 324] width 39 height 22
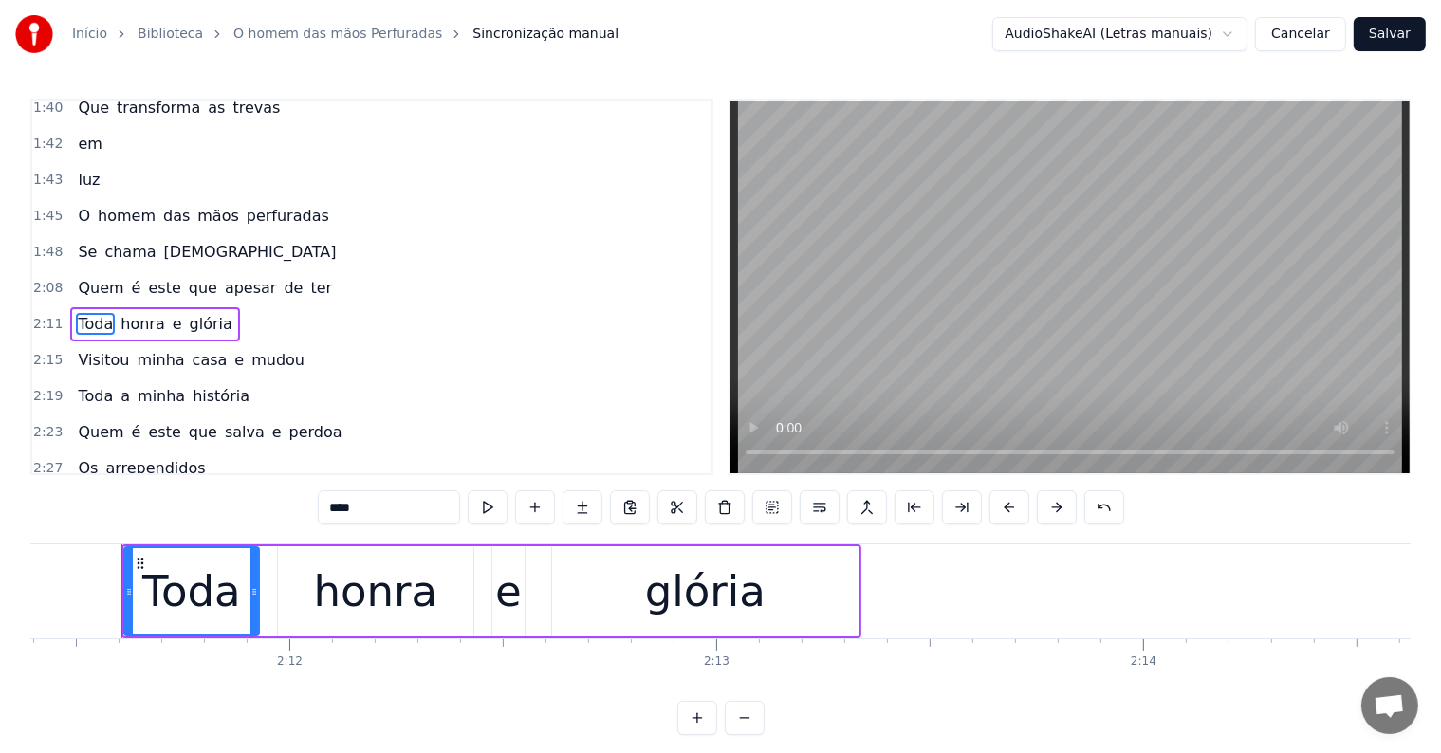
scroll to position [0, 56077]
click at [81, 277] on span "Quem" at bounding box center [100, 288] width 49 height 22
type input "****"
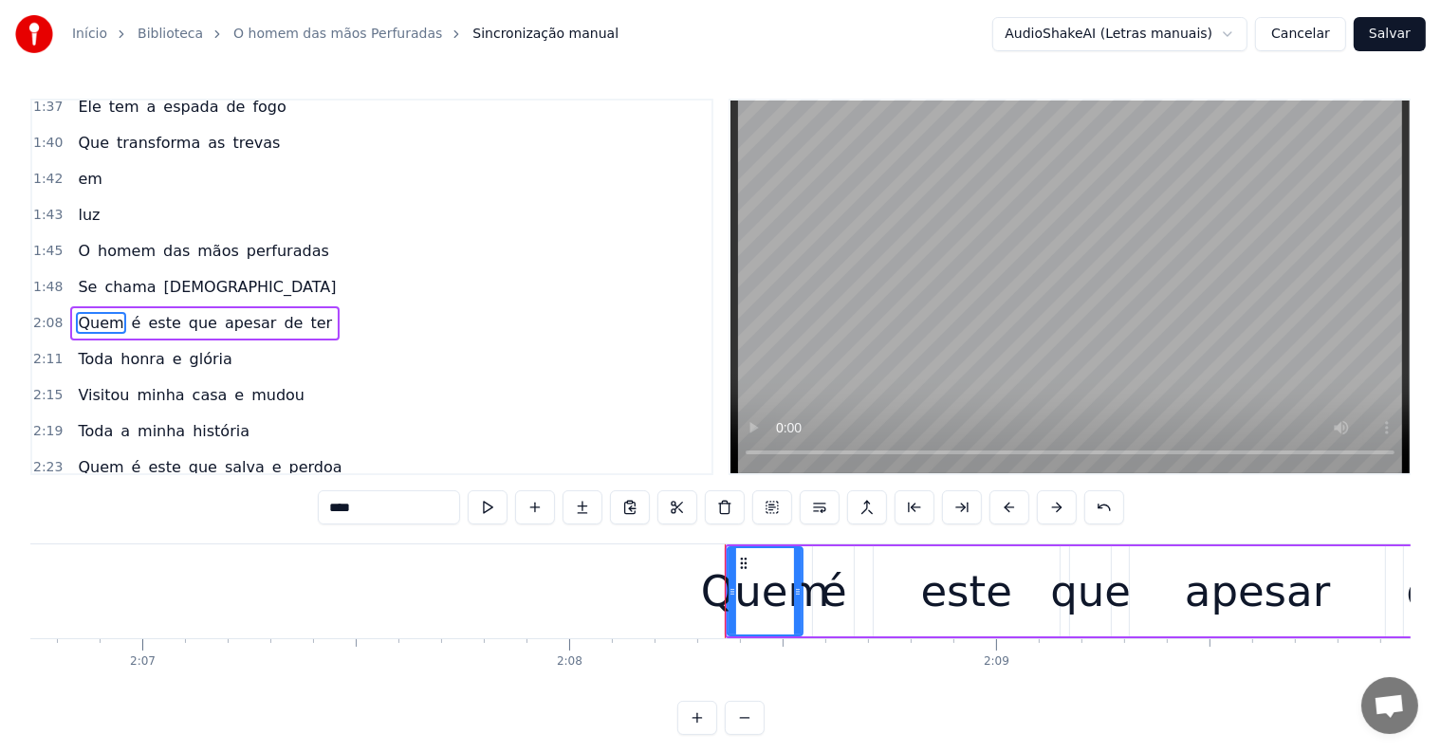
scroll to position [0, 54087]
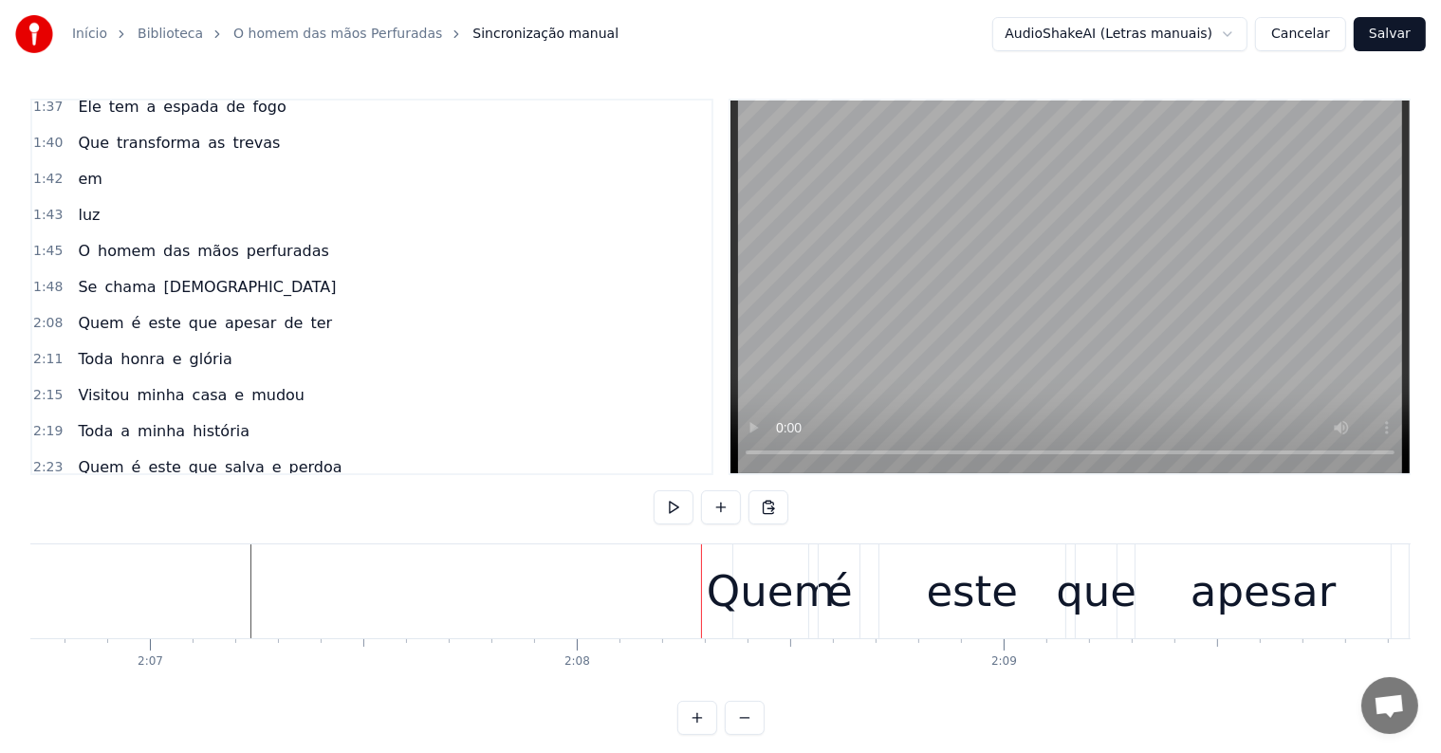
click at [863, 624] on div "Quem é este que apesar de ter" at bounding box center [1217, 591] width 971 height 94
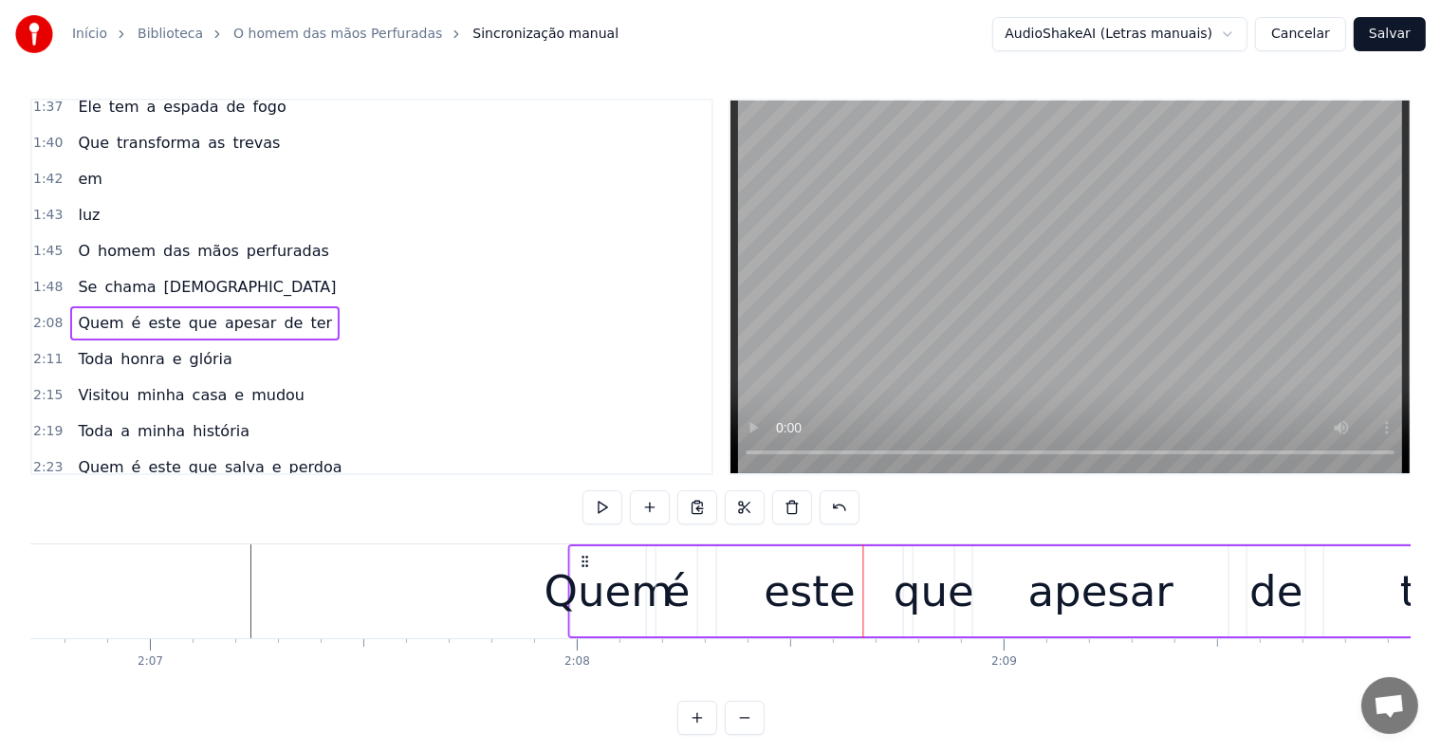
drag, startPoint x: 751, startPoint y: 561, endPoint x: 588, endPoint y: 579, distance: 164.1
click at [588, 579] on div "Quem é este que apesar de ter" at bounding box center [1053, 591] width 971 height 94
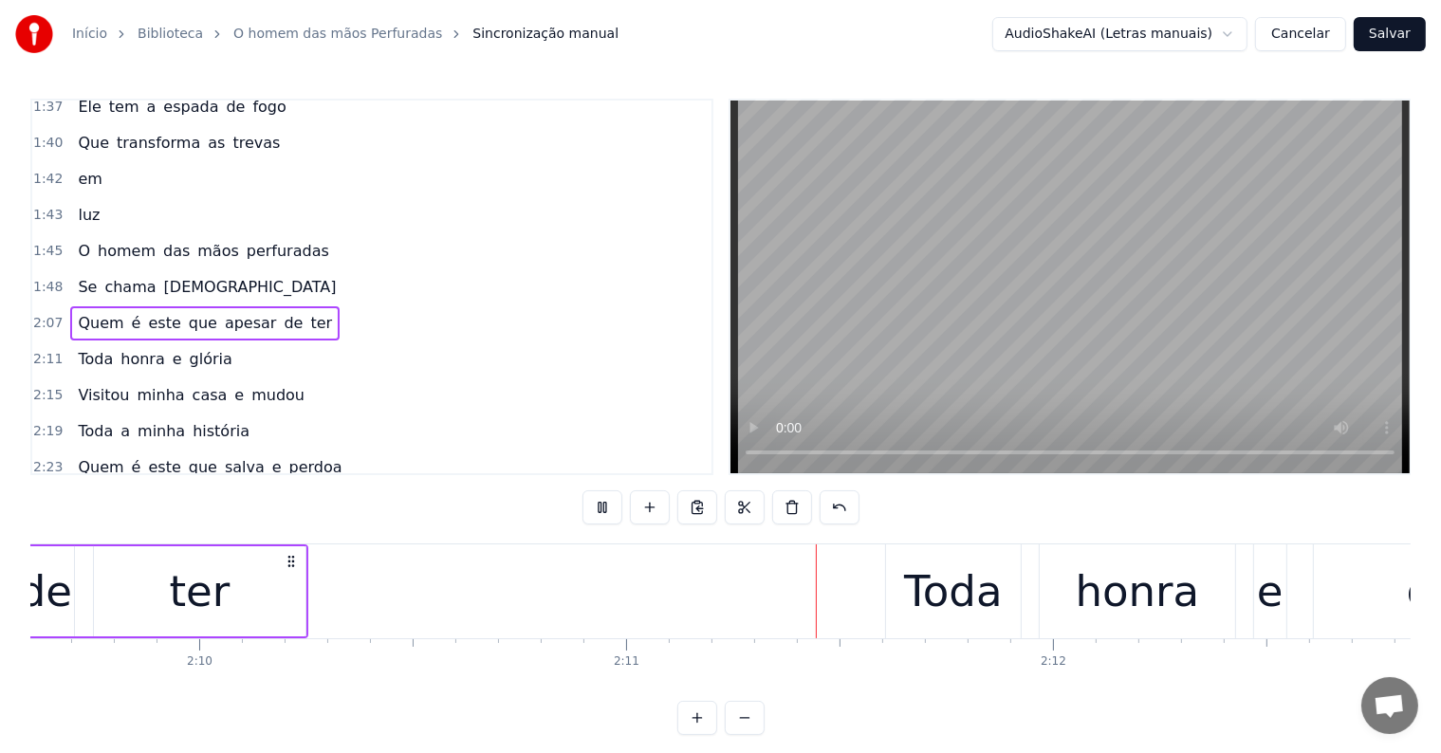
scroll to position [0, 55537]
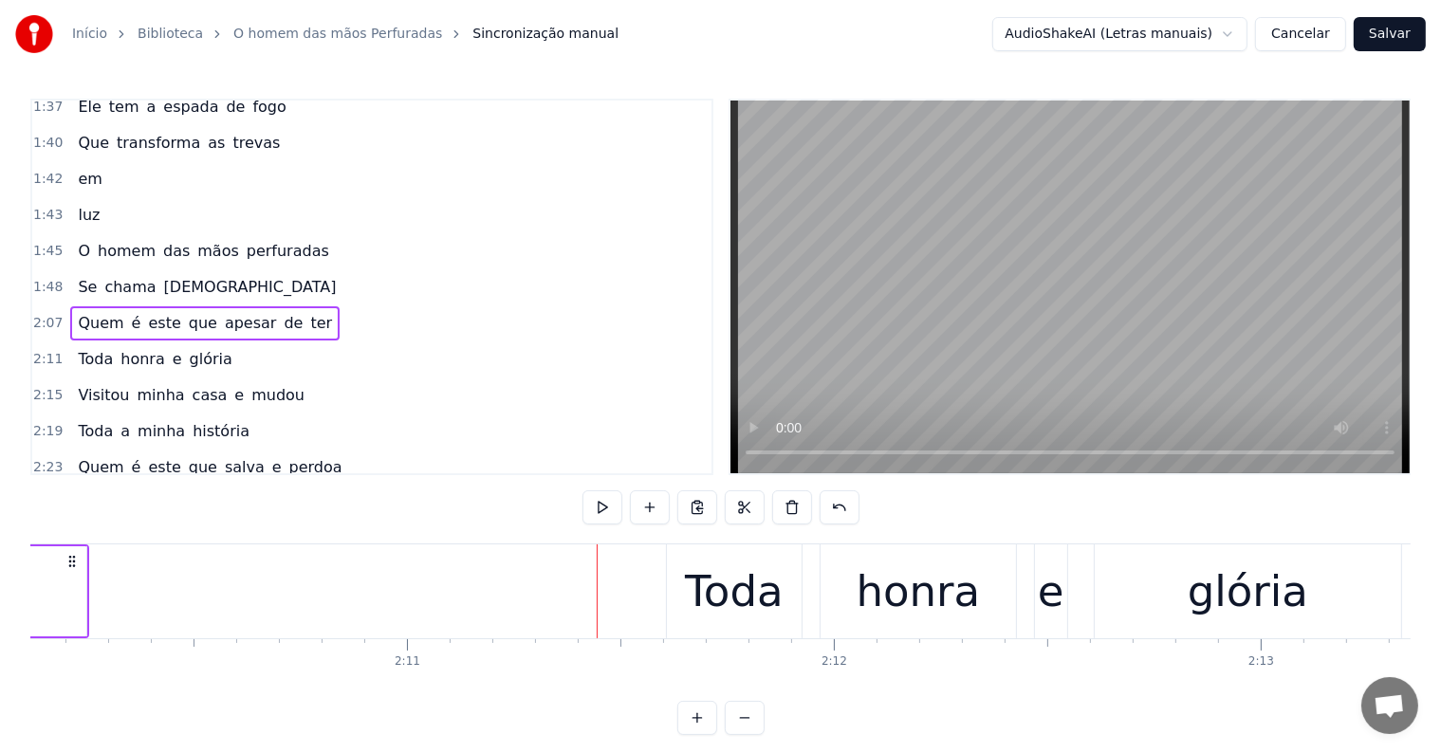
click at [812, 621] on div "Toda honra e [PERSON_NAME]" at bounding box center [1036, 591] width 740 height 94
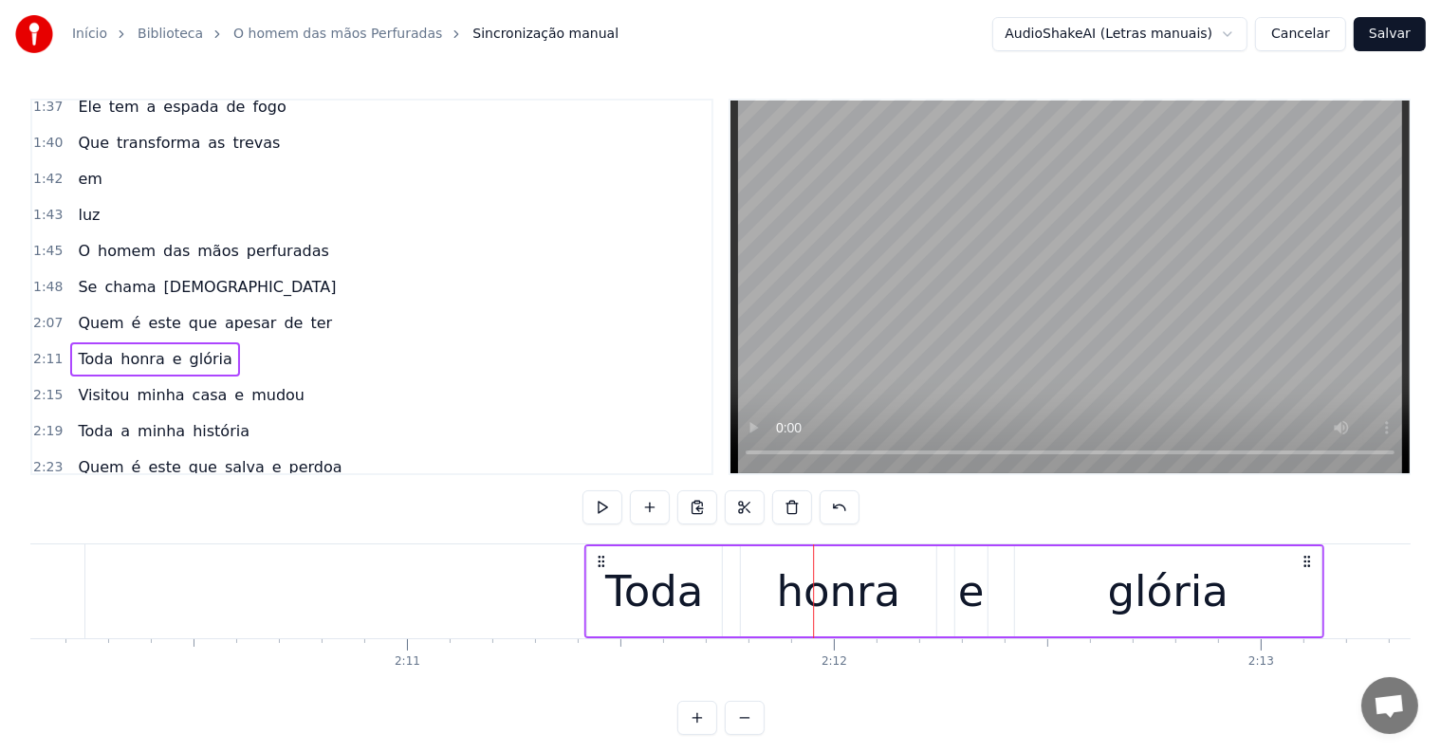
drag, startPoint x: 680, startPoint y: 558, endPoint x: 598, endPoint y: 562, distance: 81.7
click at [598, 562] on icon at bounding box center [600, 561] width 15 height 15
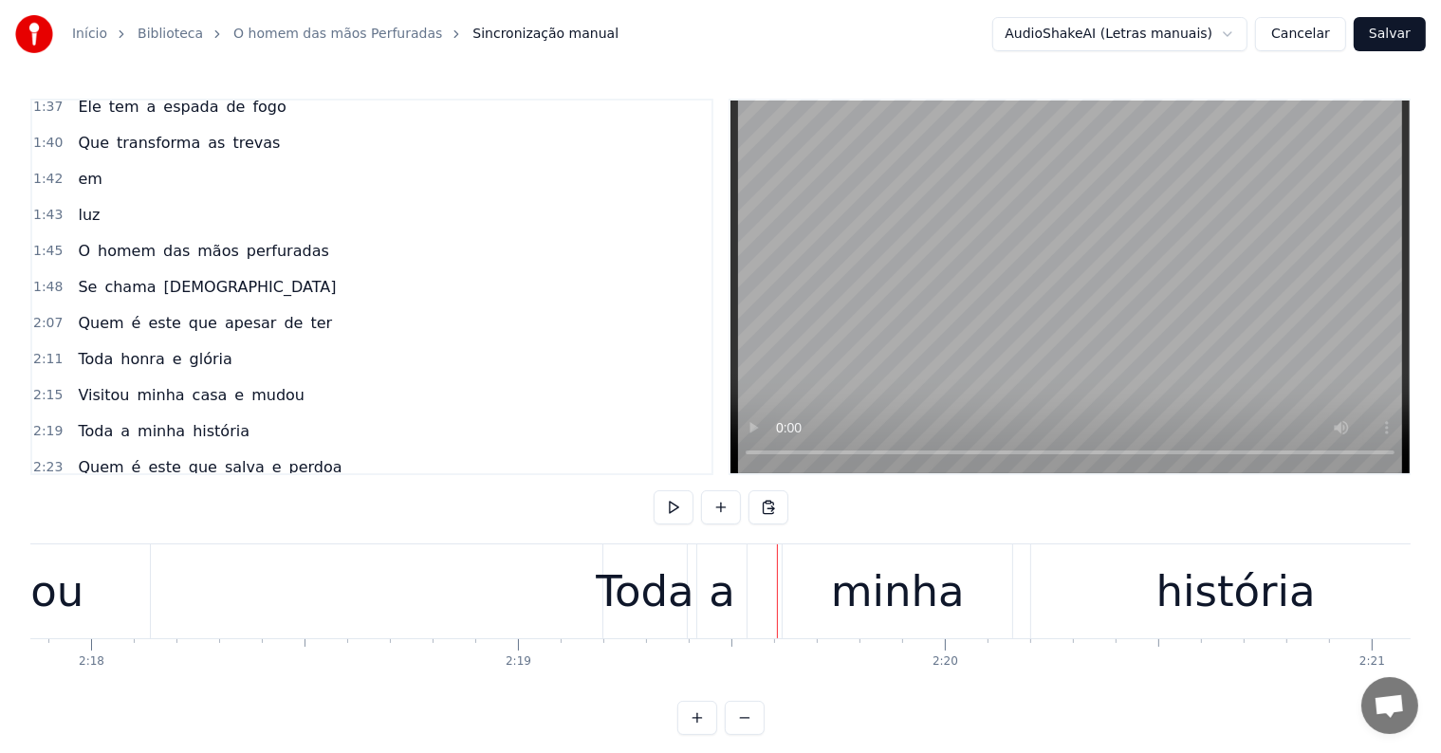
scroll to position [0, 58808]
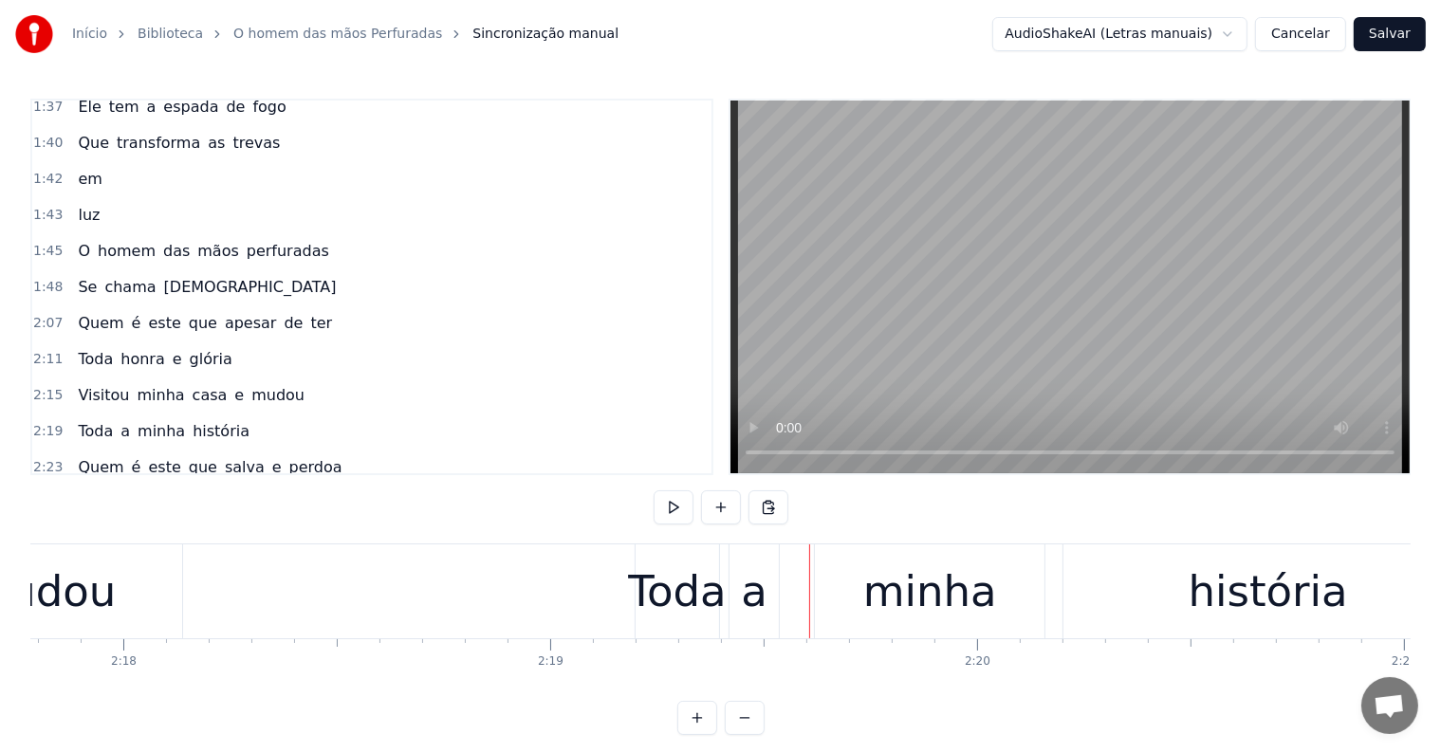
click at [723, 621] on div "Toda a minha história" at bounding box center [1056, 591] width 842 height 94
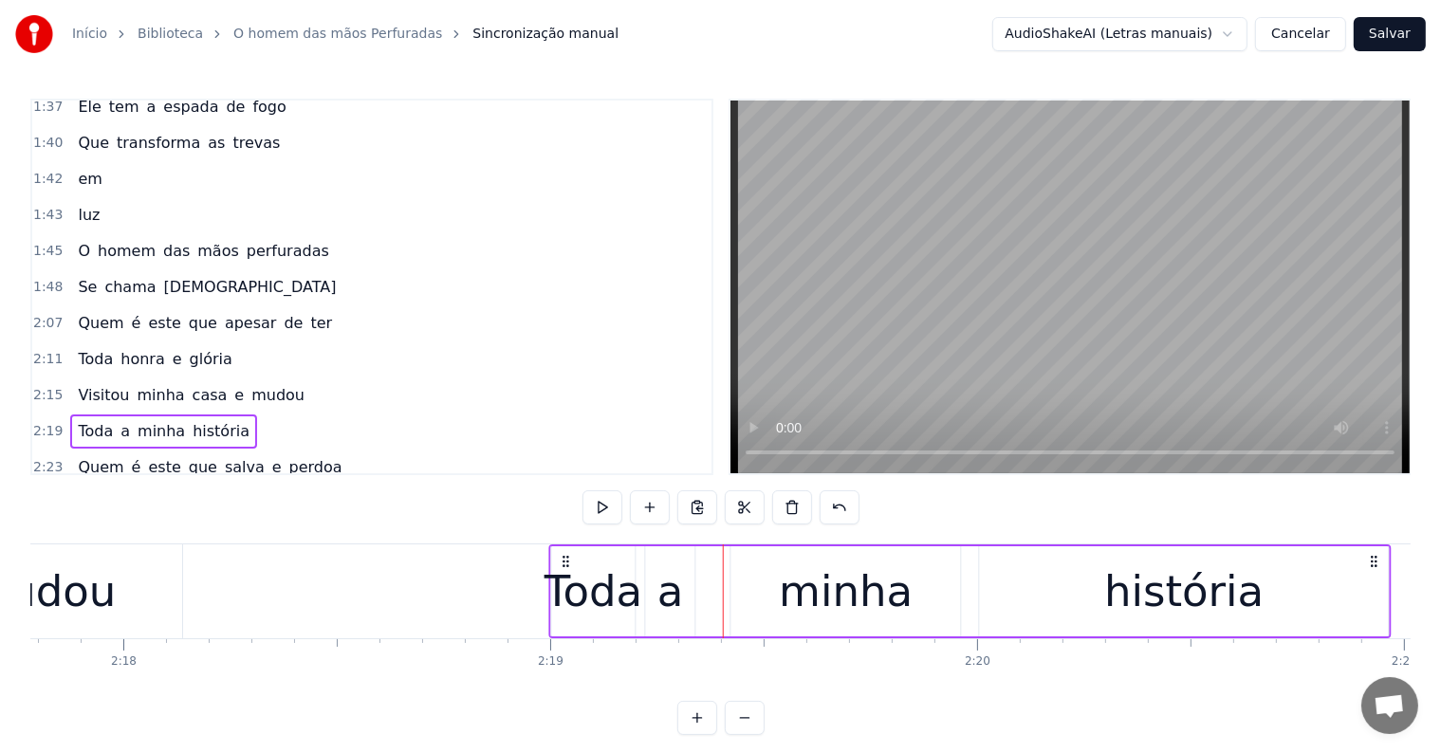
drag, startPoint x: 650, startPoint y: 558, endPoint x: 564, endPoint y: 558, distance: 85.4
click at [564, 558] on icon at bounding box center [565, 561] width 15 height 15
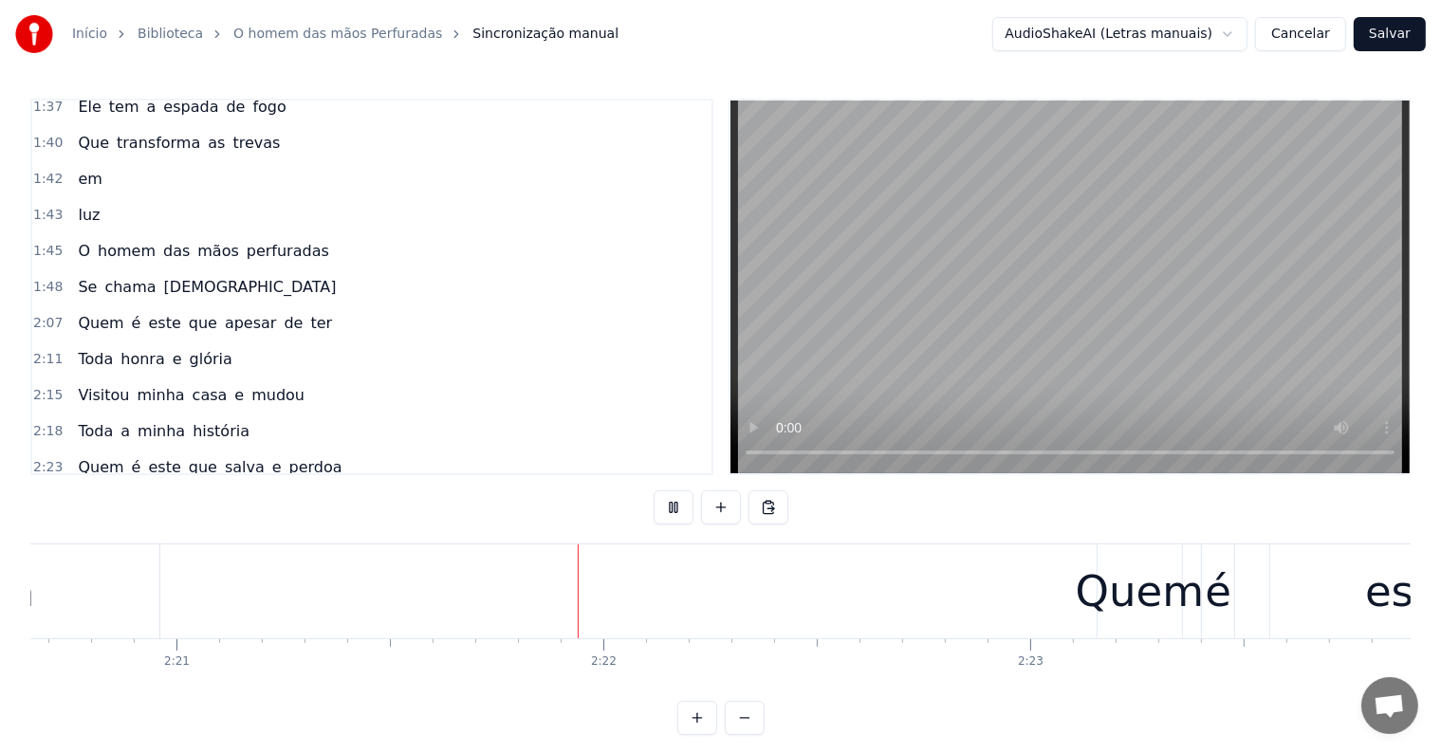
scroll to position [0, 60210]
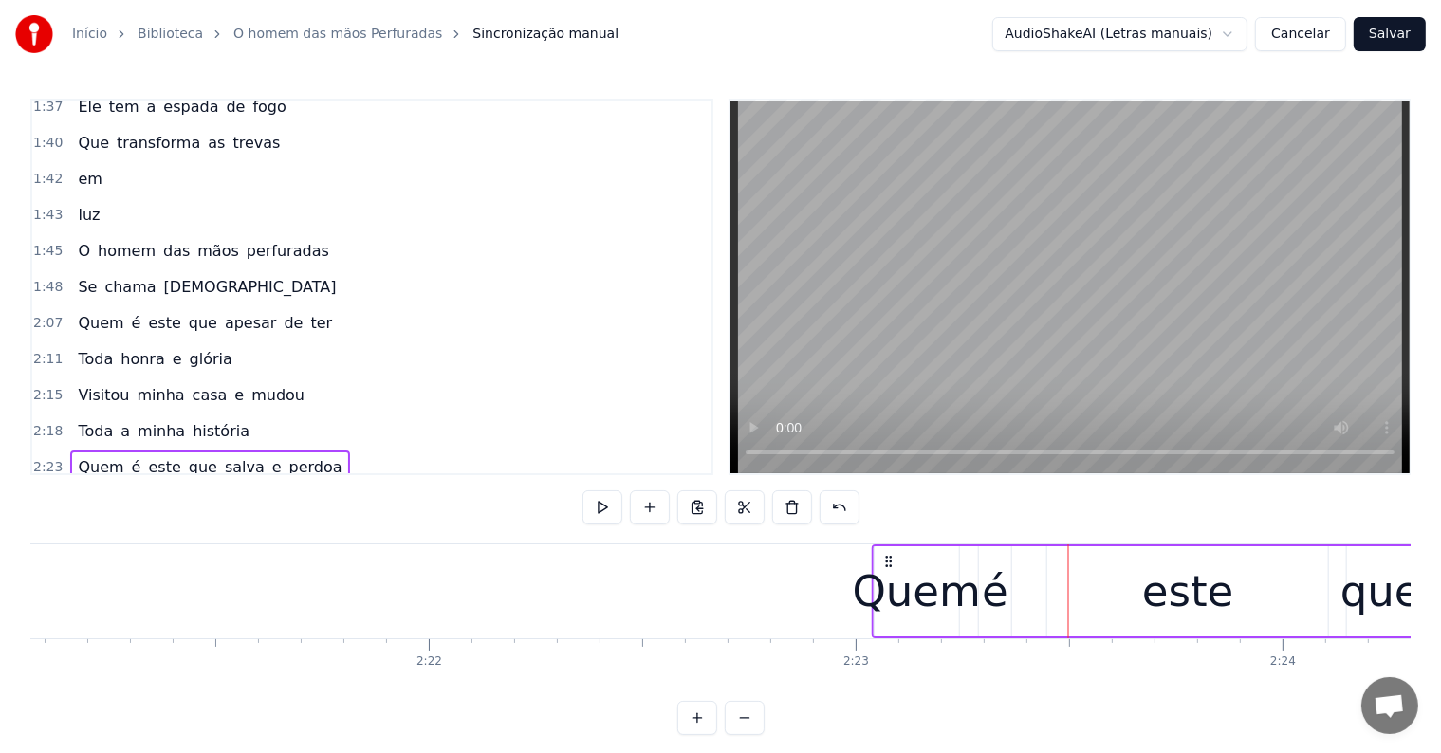
drag, startPoint x: 939, startPoint y: 559, endPoint x: 889, endPoint y: 559, distance: 50.3
click at [889, 559] on icon at bounding box center [888, 561] width 15 height 15
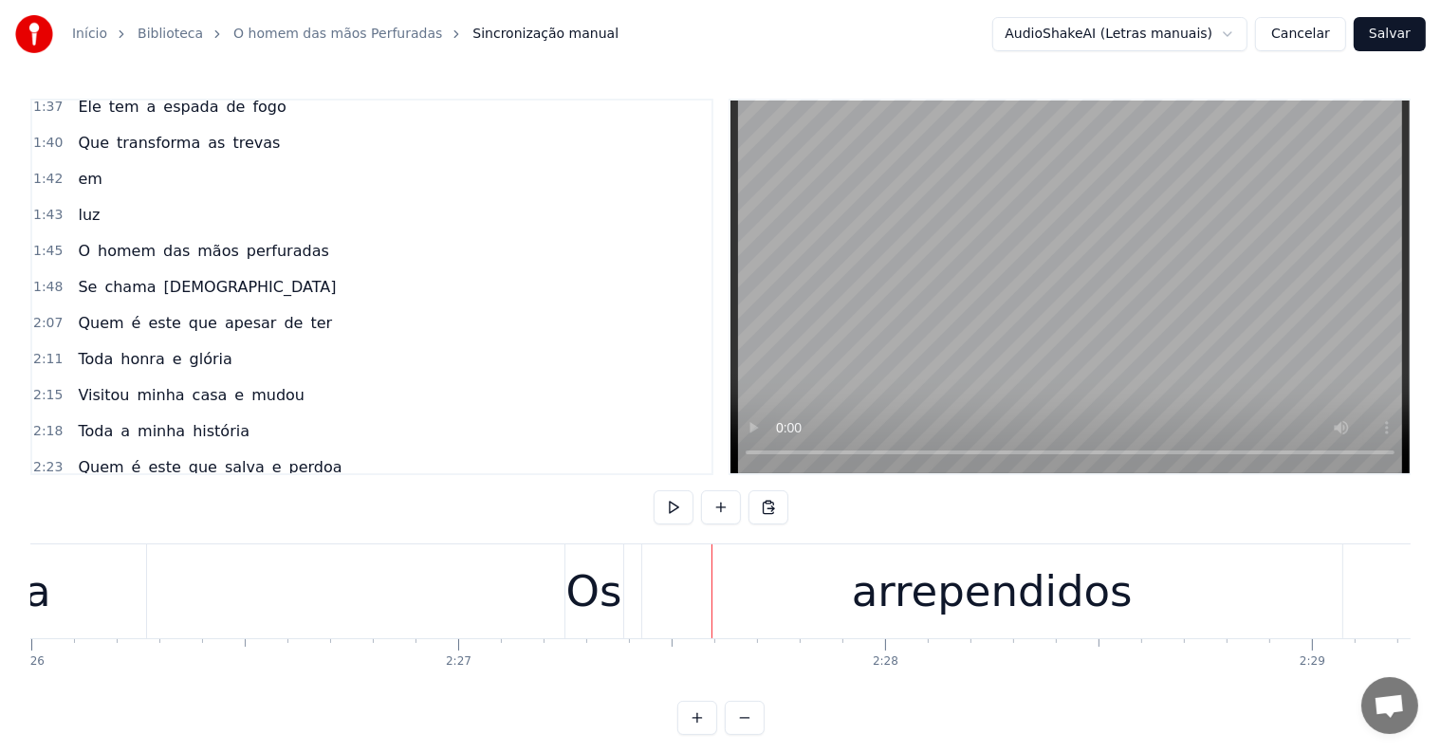
scroll to position [0, 62314]
click at [631, 619] on div "Os arrependidos" at bounding box center [956, 591] width 783 height 94
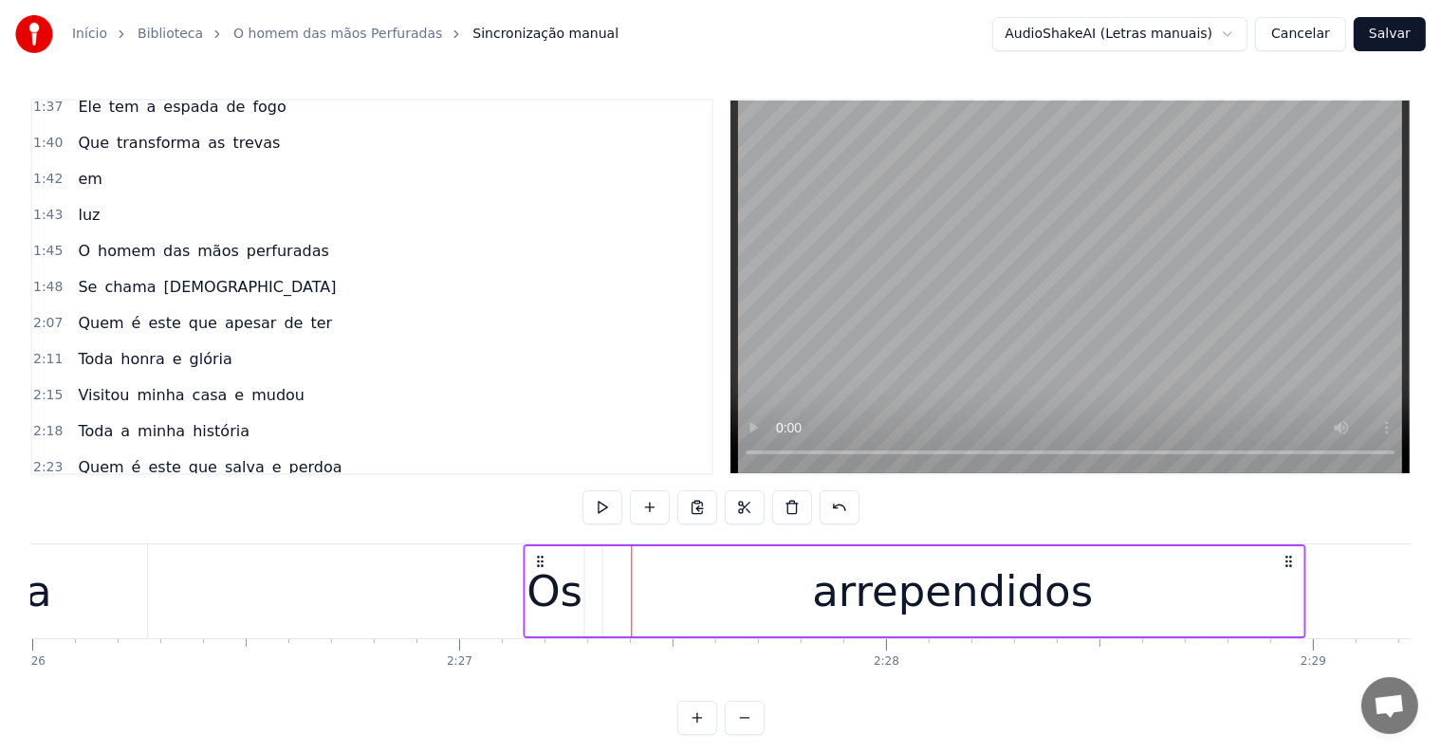
drag, startPoint x: 580, startPoint y: 557, endPoint x: 538, endPoint y: 558, distance: 42.7
click at [538, 558] on icon at bounding box center [539, 561] width 15 height 15
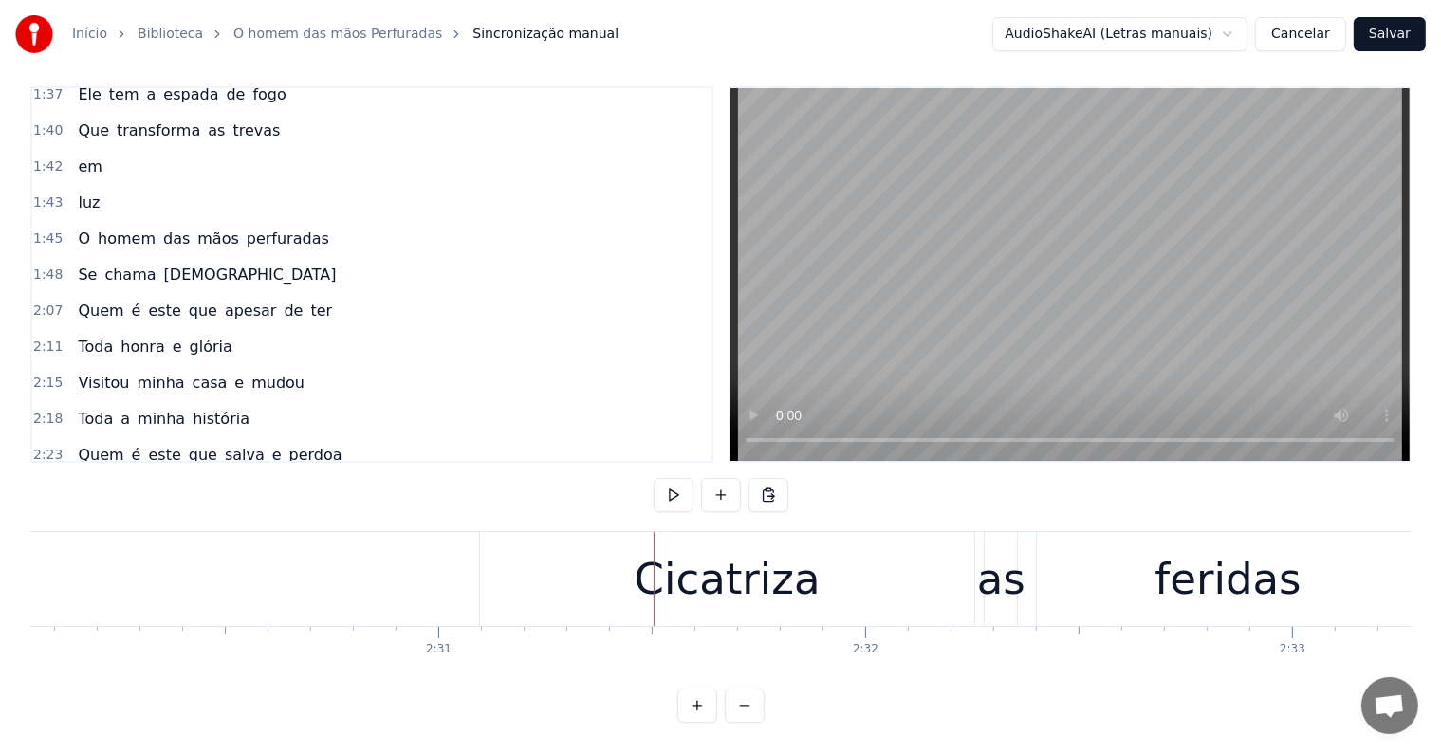
scroll to position [0, 64085]
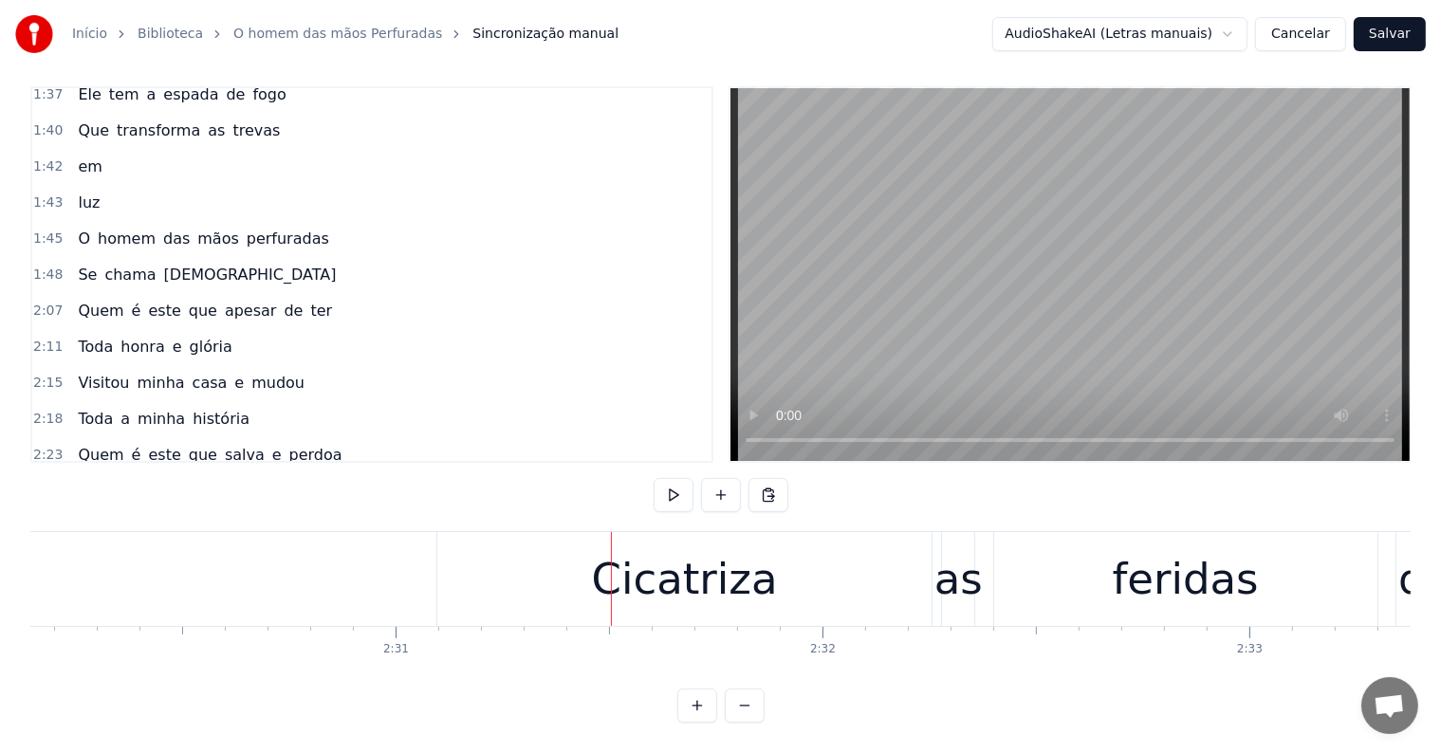
click at [933, 589] on div "Cicatriza as feridas da [PERSON_NAME]" at bounding box center [1105, 579] width 1339 height 94
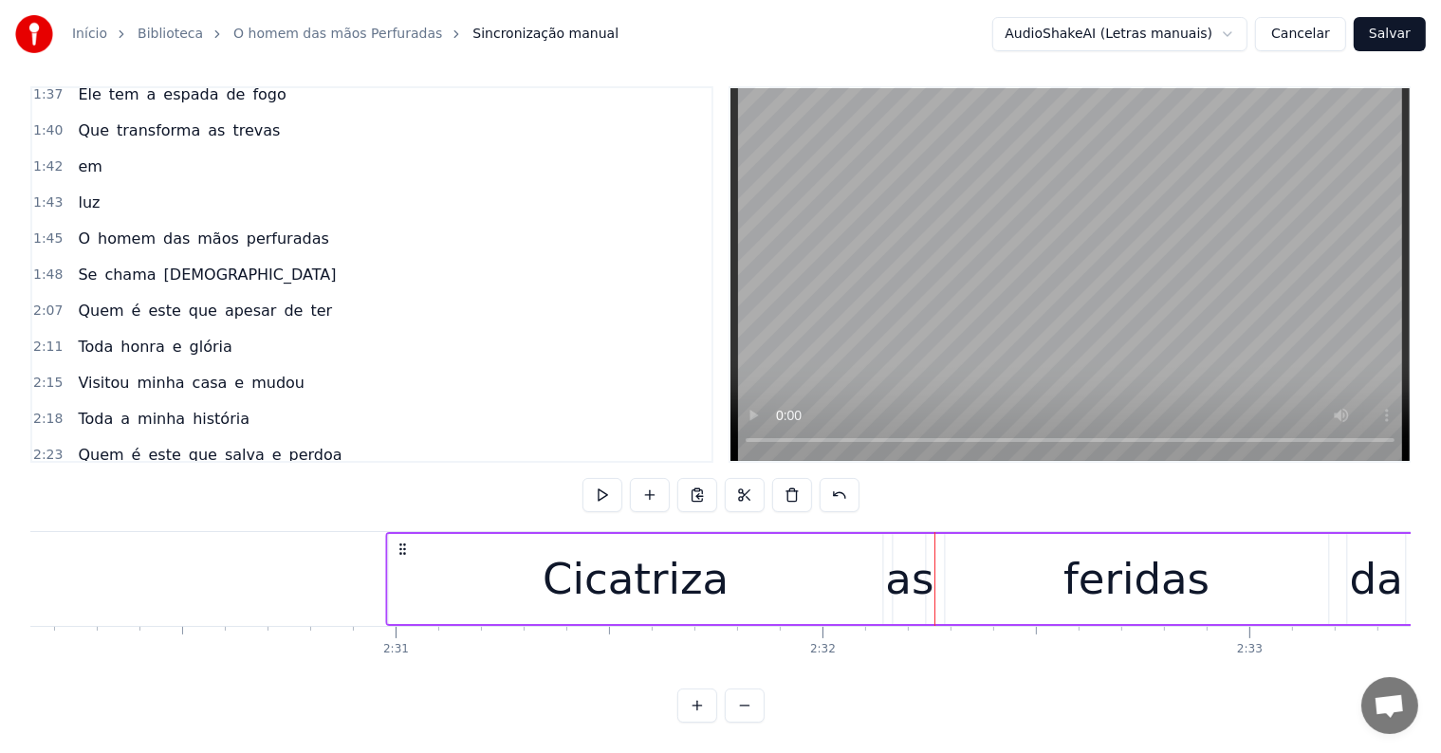
drag, startPoint x: 451, startPoint y: 528, endPoint x: 399, endPoint y: 530, distance: 51.3
click at [399, 542] on icon at bounding box center [402, 549] width 15 height 15
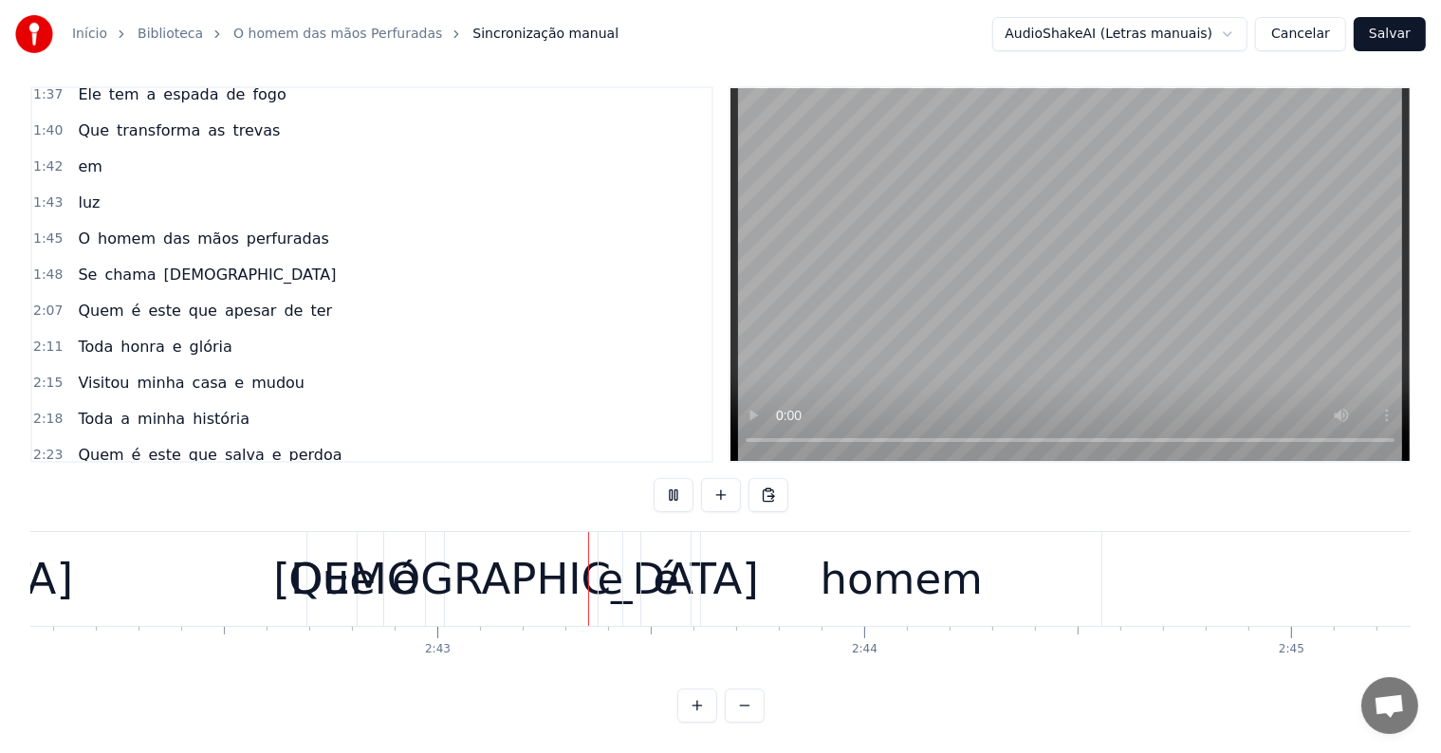
scroll to position [0, 69329]
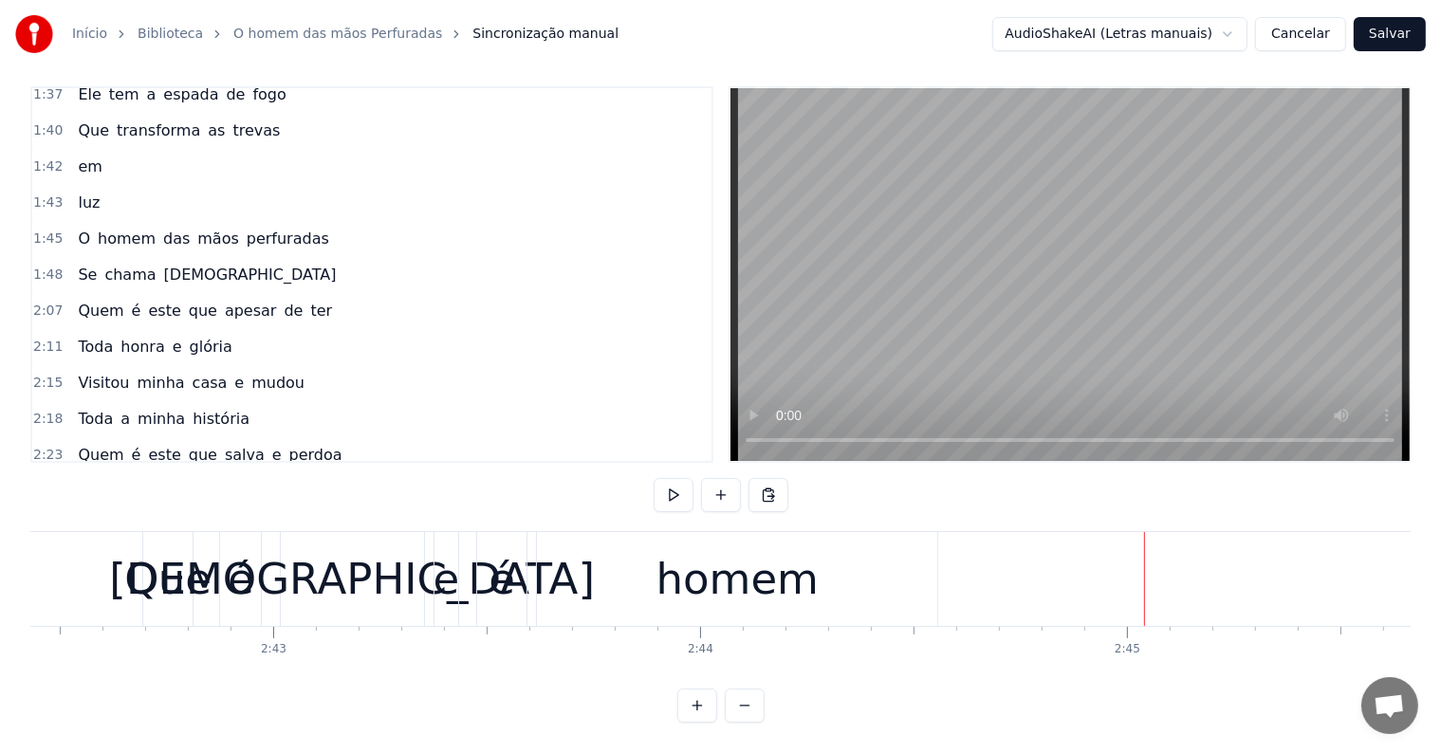
click at [1385, 35] on button "Salvar" at bounding box center [1389, 34] width 72 height 34
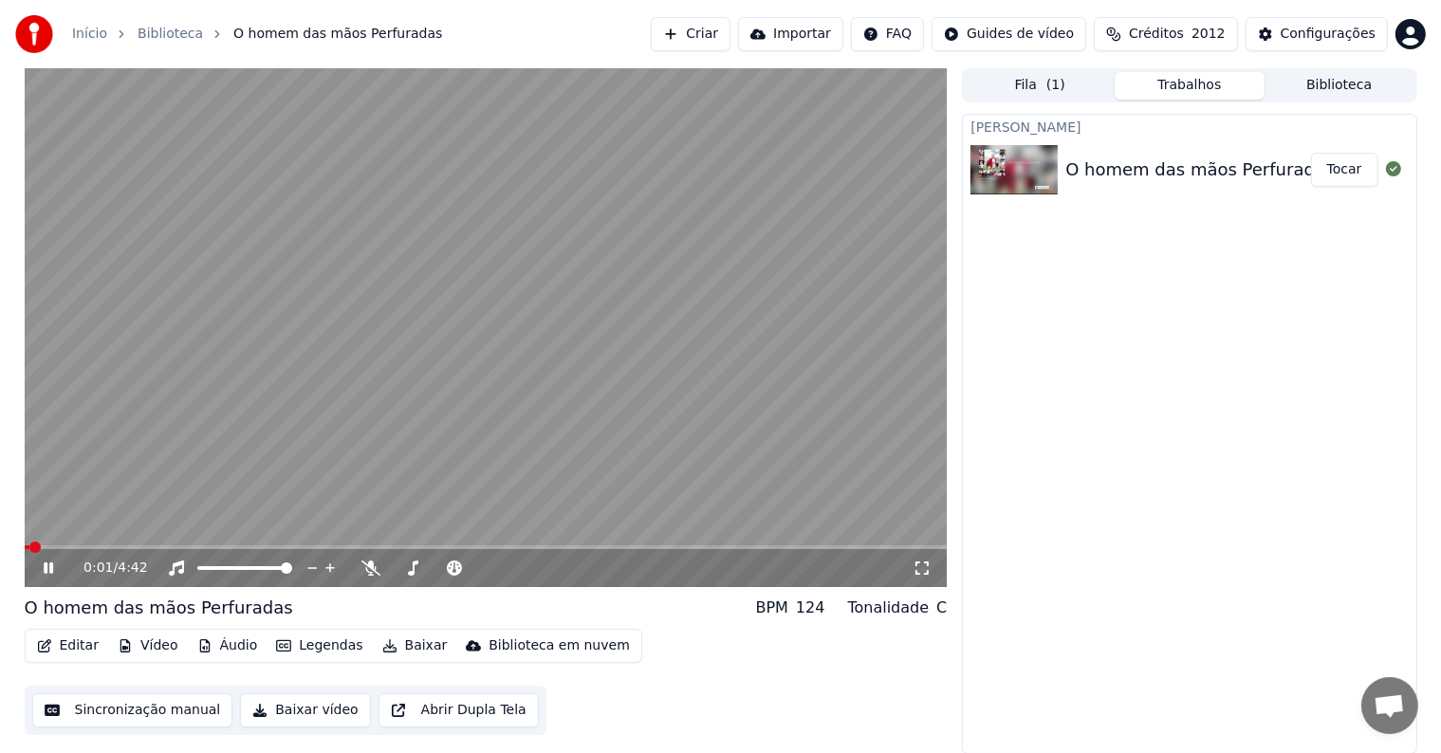
click at [398, 648] on button "Baixar" at bounding box center [415, 646] width 81 height 27
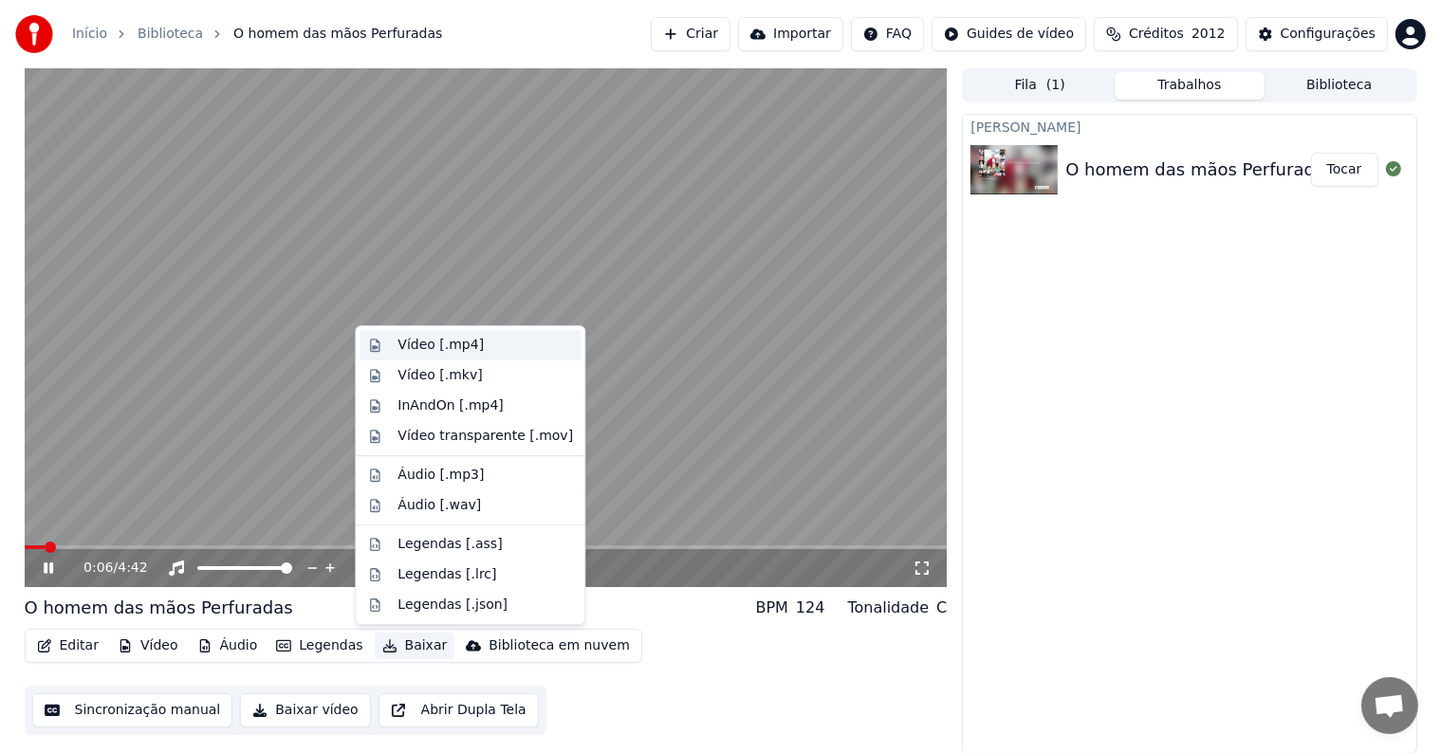
click at [408, 348] on div "Vídeo [.mp4]" at bounding box center [440, 345] width 86 height 19
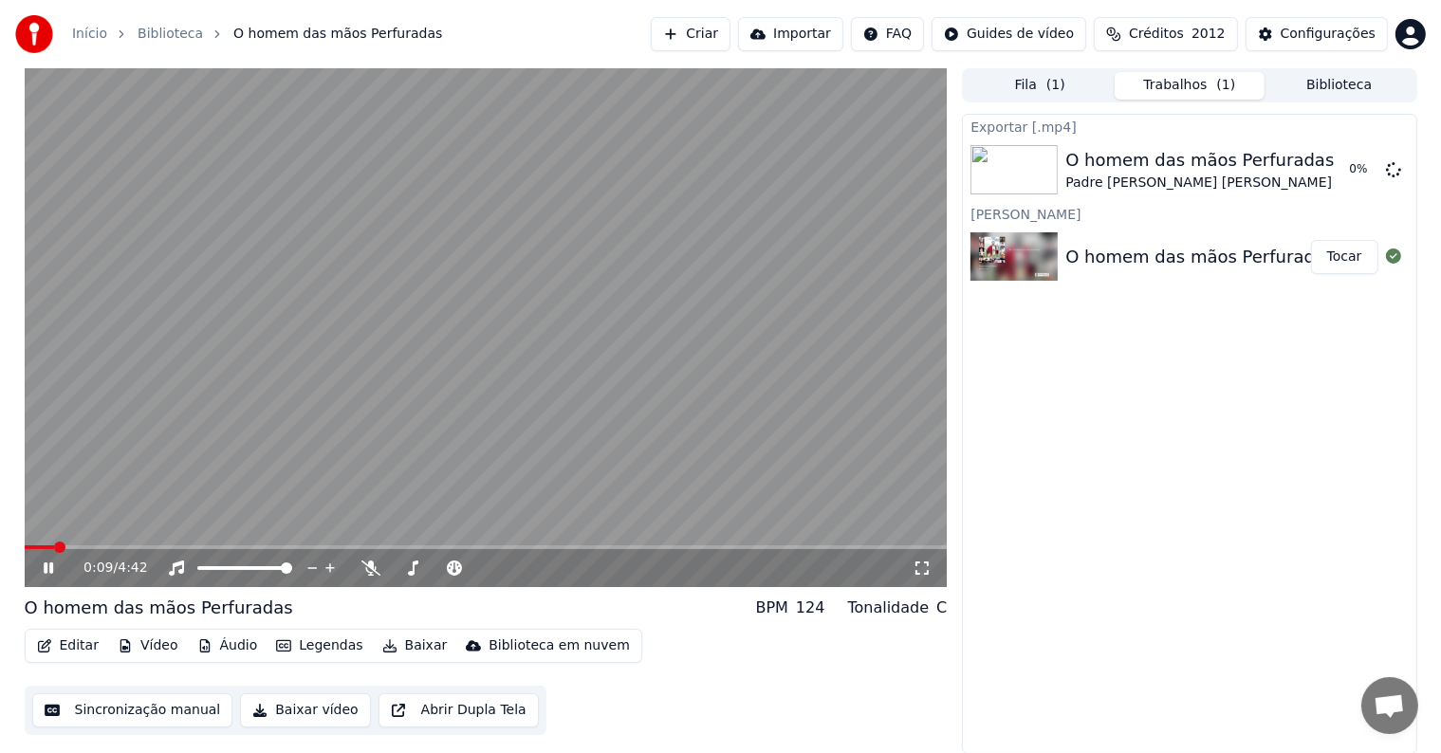
click at [300, 433] on video at bounding box center [486, 327] width 923 height 519
